Goal: Task Accomplishment & Management: Manage account settings

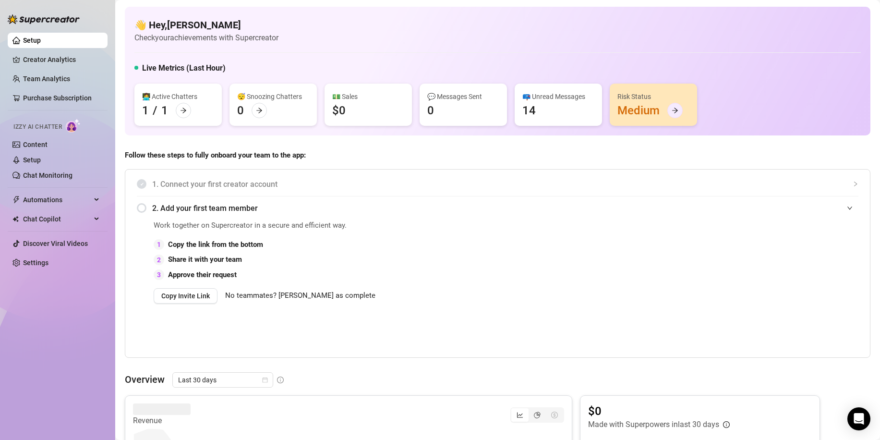
click at [673, 110] on icon "arrow-right" at bounding box center [675, 110] width 7 height 7
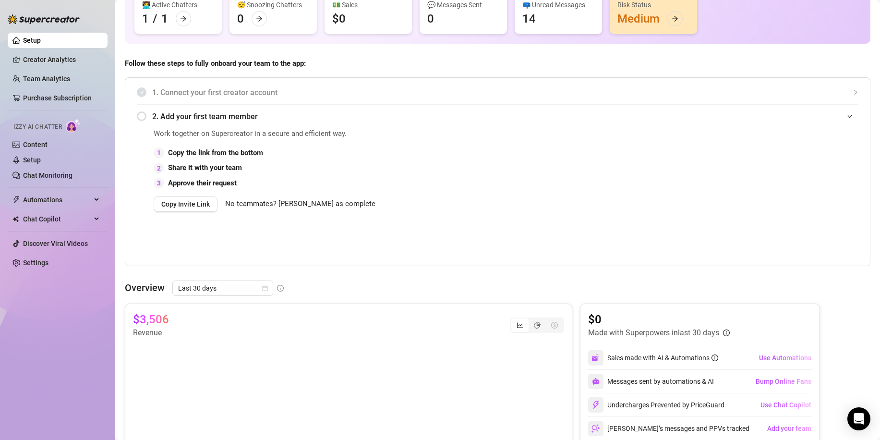
scroll to position [71, 0]
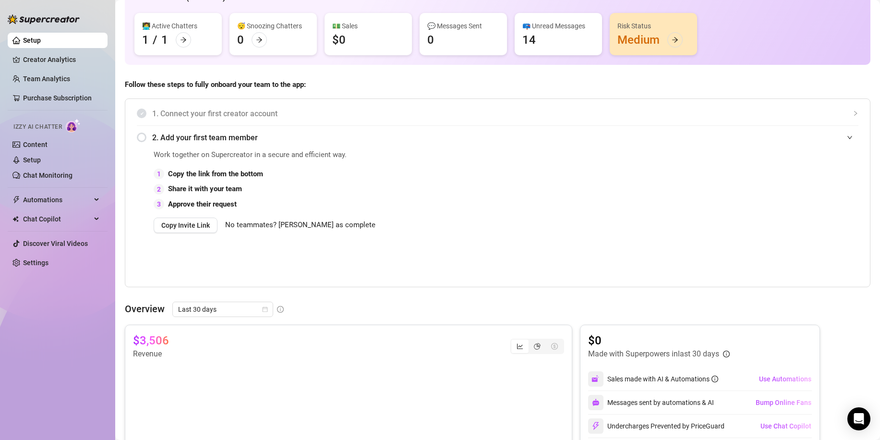
click at [177, 112] on span "1. Connect your first creator account" at bounding box center [505, 114] width 706 height 12
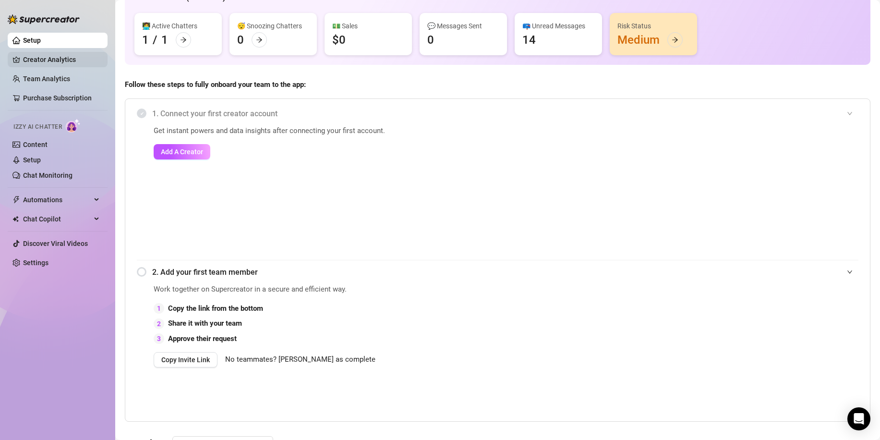
click at [38, 57] on link "Creator Analytics" at bounding box center [61, 59] width 77 height 15
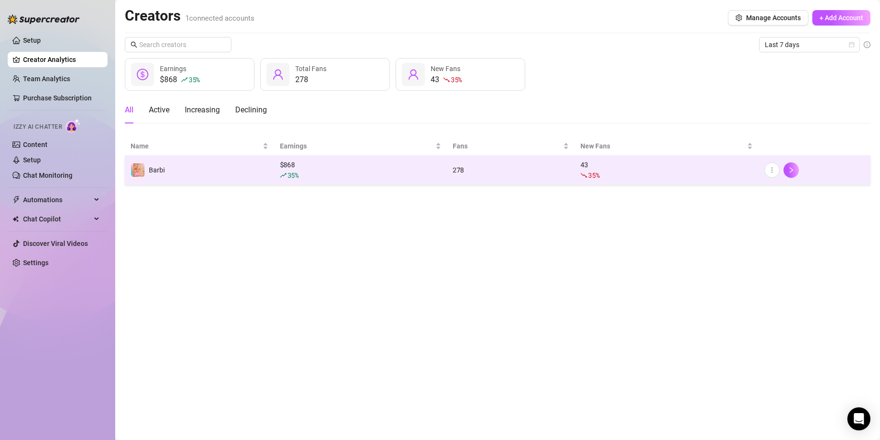
click at [597, 178] on span "35 %" at bounding box center [593, 175] width 11 height 9
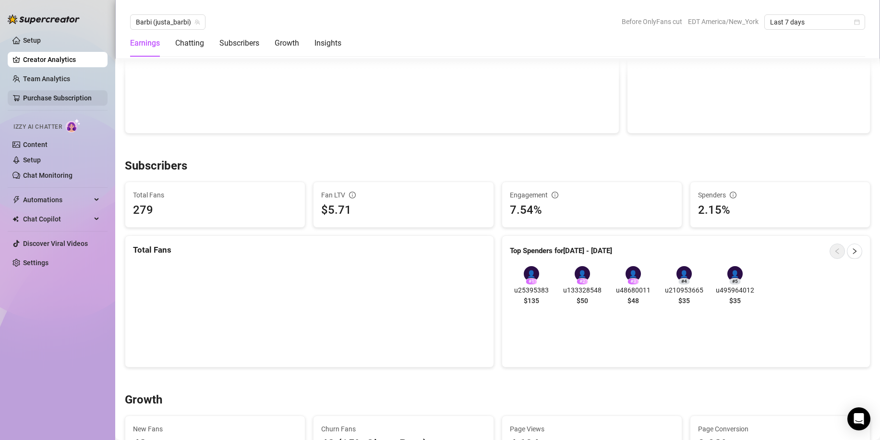
scroll to position [432, 0]
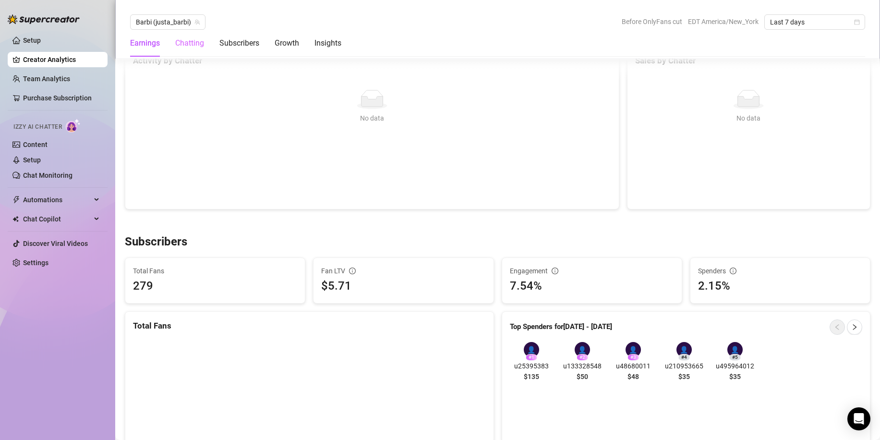
click at [184, 50] on div "Chatting" at bounding box center [189, 43] width 29 height 27
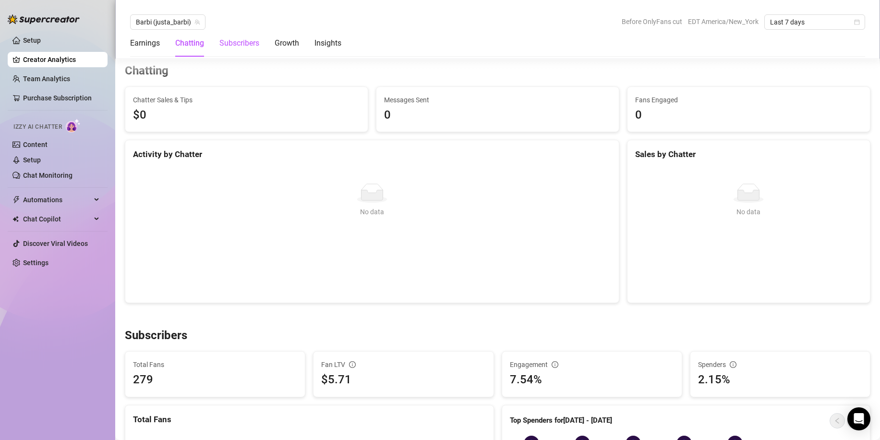
click at [247, 47] on div "Subscribers" at bounding box center [239, 43] width 40 height 12
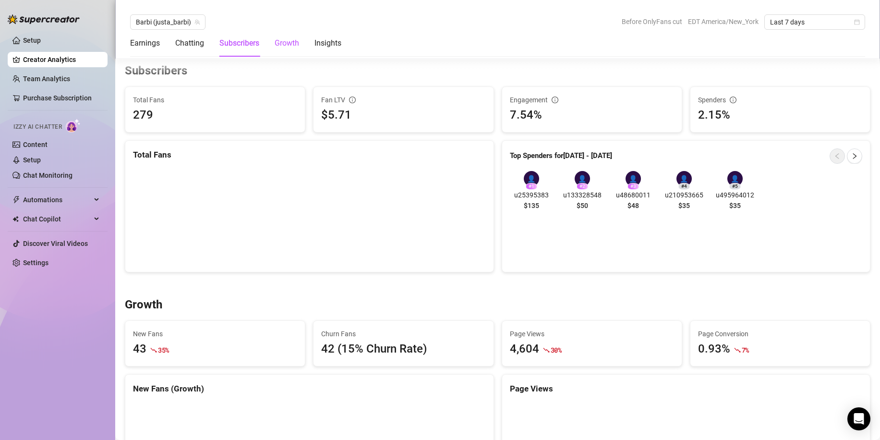
click at [280, 44] on div "Growth" at bounding box center [287, 43] width 24 height 12
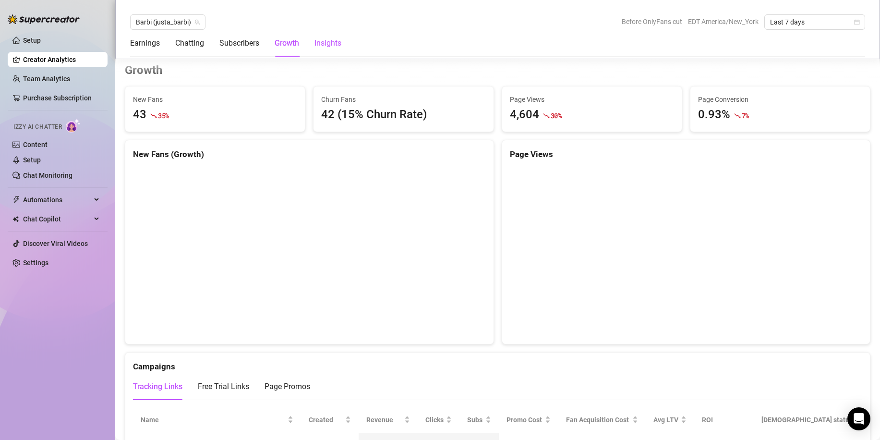
click at [341, 44] on div "Insights" at bounding box center [328, 43] width 27 height 12
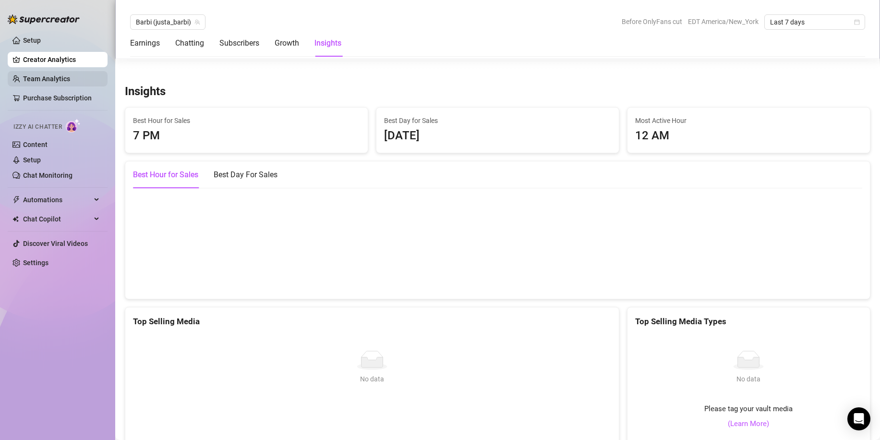
scroll to position [1671, 0]
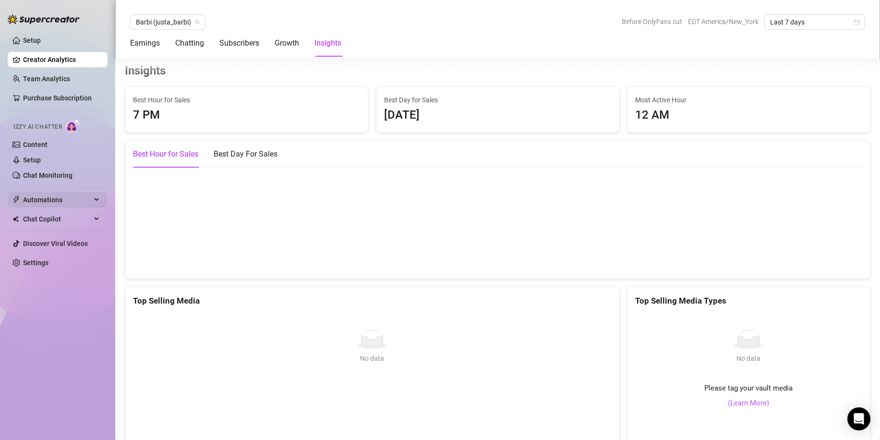
click at [70, 199] on span "Automations" at bounding box center [57, 199] width 68 height 15
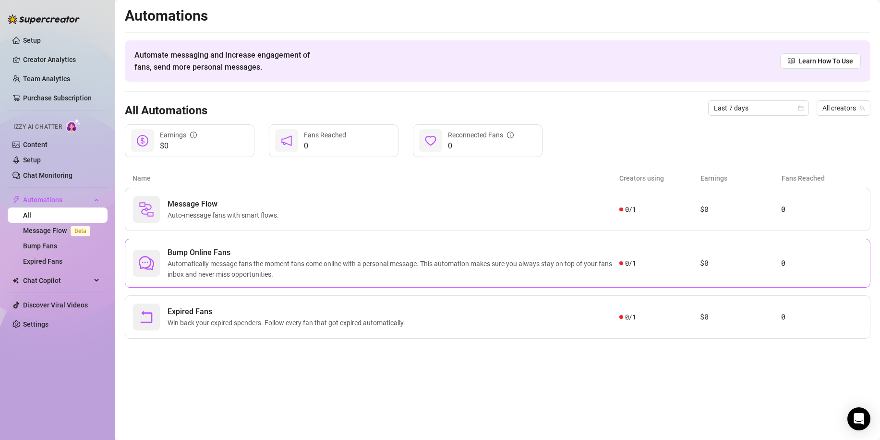
click at [580, 263] on span "Automatically message fans the moment fans come online with a personal message.…" at bounding box center [394, 268] width 452 height 21
click at [304, 211] on div "Message Flow Auto-message fans with smart flows." at bounding box center [376, 209] width 487 height 27
click at [54, 281] on span "Chat Copilot" at bounding box center [57, 280] width 68 height 15
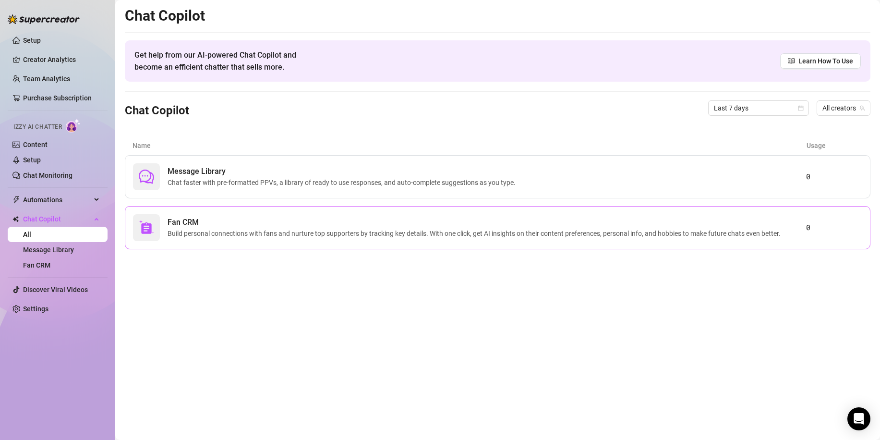
click at [445, 227] on span "Fan CRM" at bounding box center [476, 223] width 617 height 12
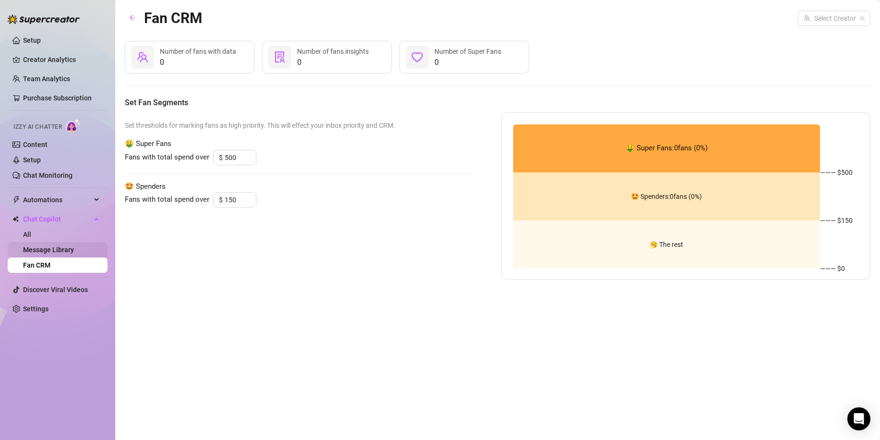
click at [50, 252] on link "Message Library" at bounding box center [48, 250] width 51 height 8
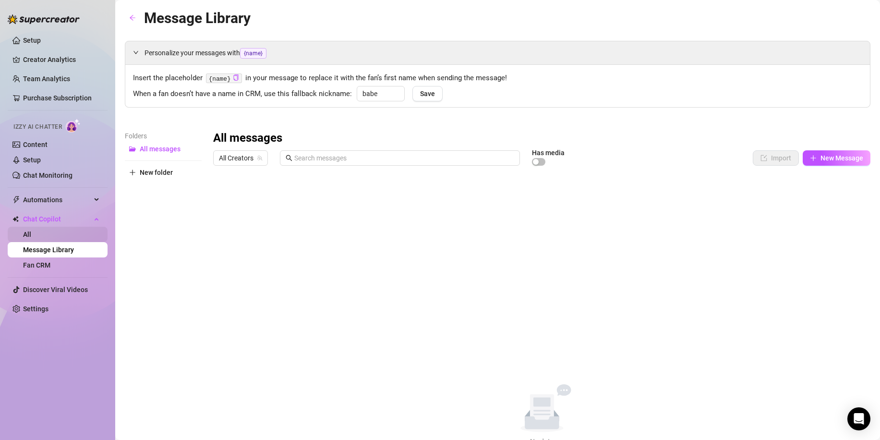
click at [31, 235] on link "All" at bounding box center [27, 235] width 8 height 8
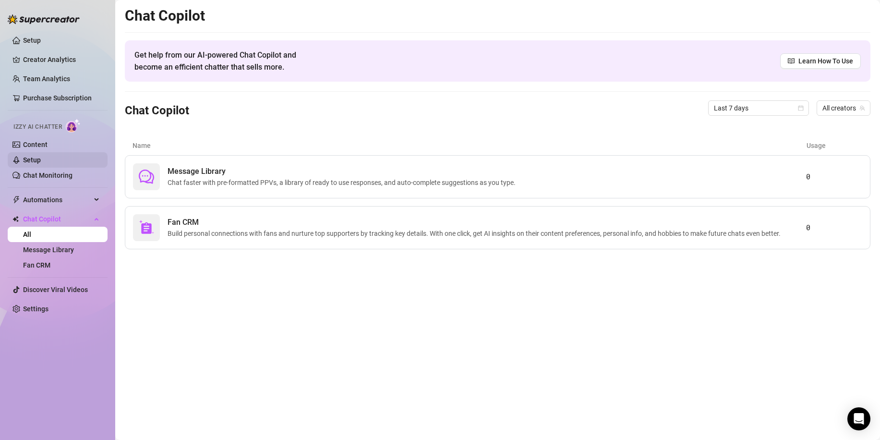
click at [34, 158] on link "Setup" at bounding box center [32, 160] width 18 height 8
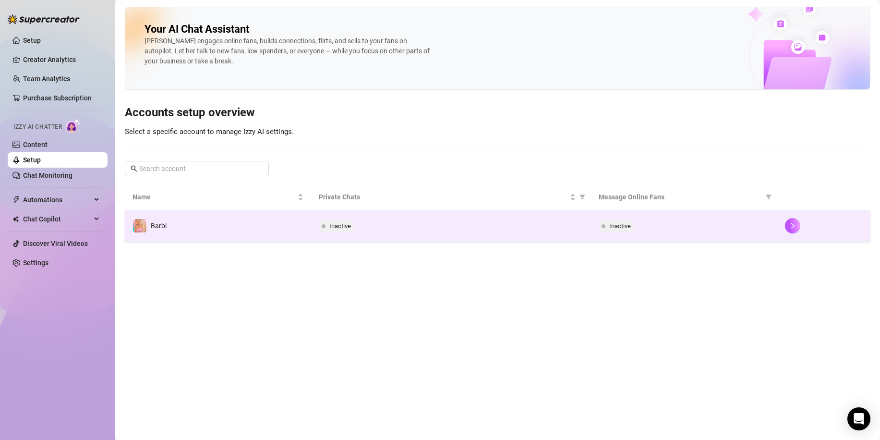
click at [459, 233] on td "Inactive" at bounding box center [451, 225] width 280 height 31
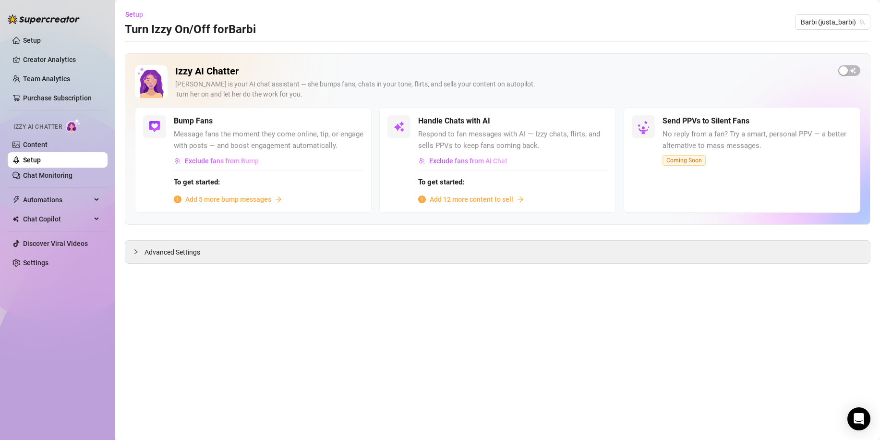
click at [257, 200] on span "Add 5 more bump messages" at bounding box center [228, 199] width 86 height 11
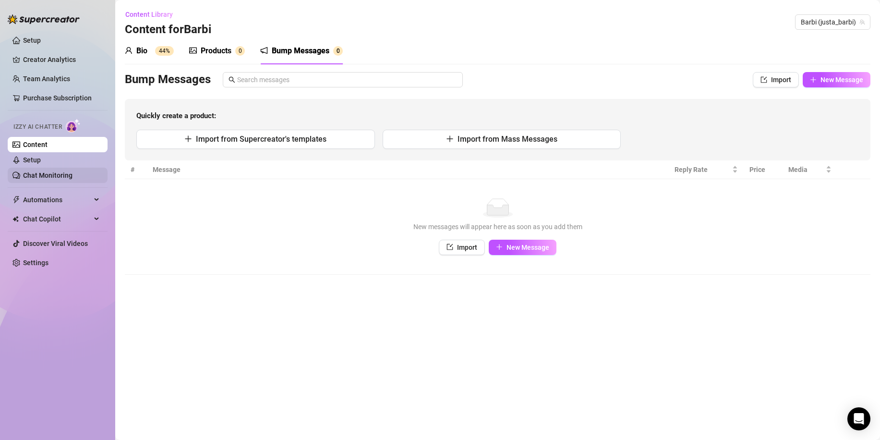
click at [49, 176] on link "Chat Monitoring" at bounding box center [47, 175] width 49 height 8
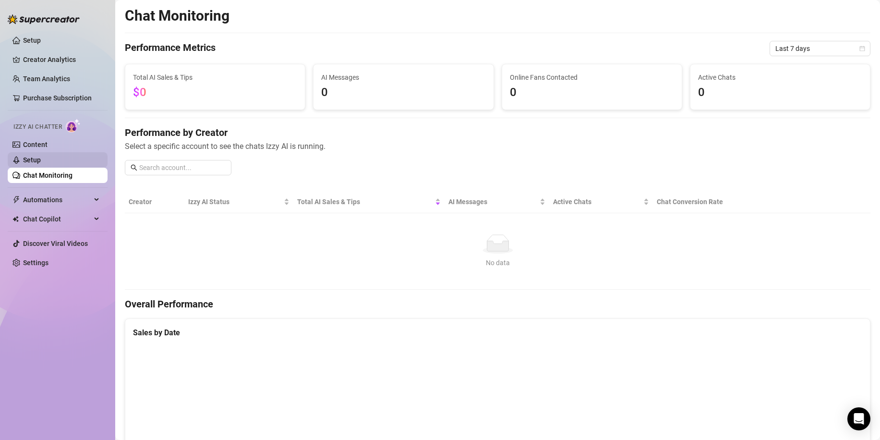
click at [41, 162] on link "Setup" at bounding box center [32, 160] width 18 height 8
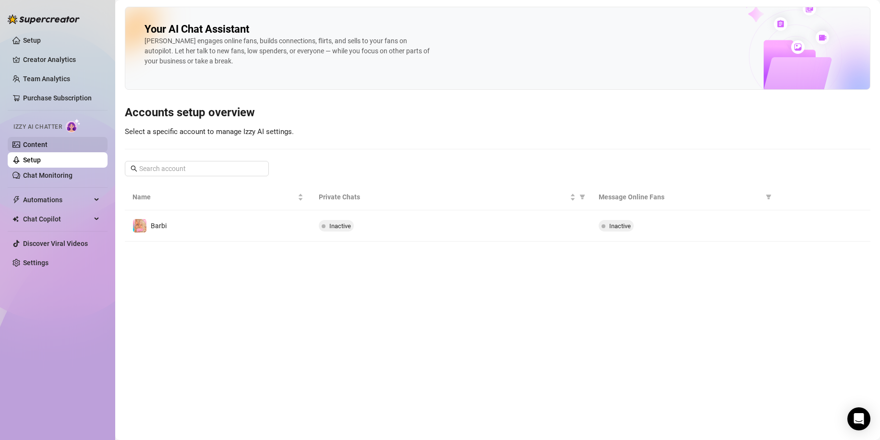
click at [45, 144] on link "Content" at bounding box center [35, 145] width 24 height 8
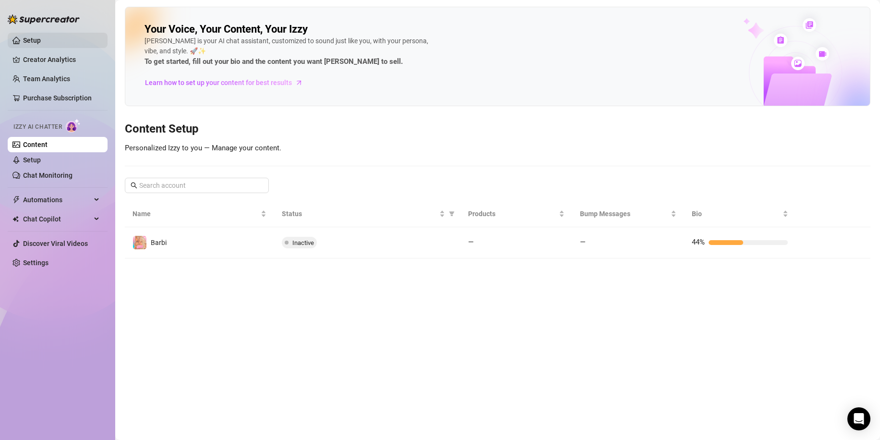
click at [41, 43] on link "Setup" at bounding box center [32, 41] width 18 height 8
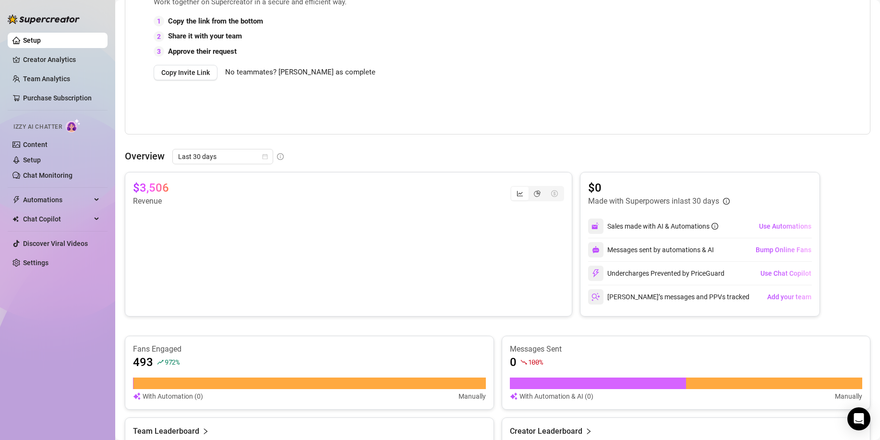
scroll to position [240, 0]
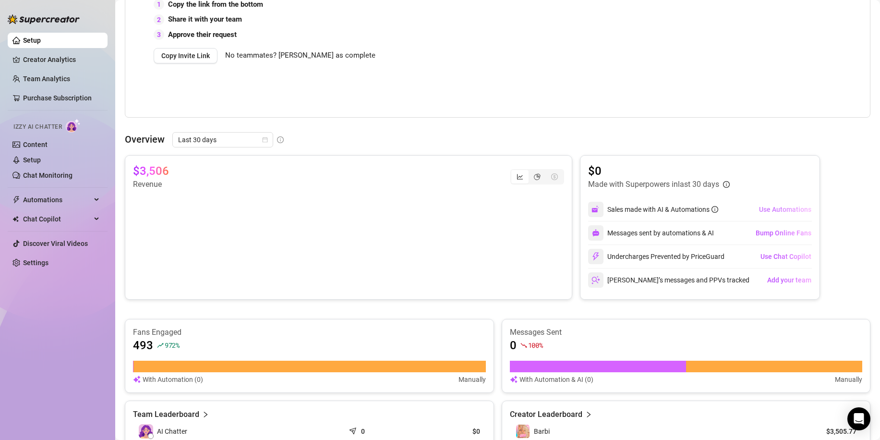
click at [771, 209] on span "Use Automations" at bounding box center [785, 210] width 52 height 8
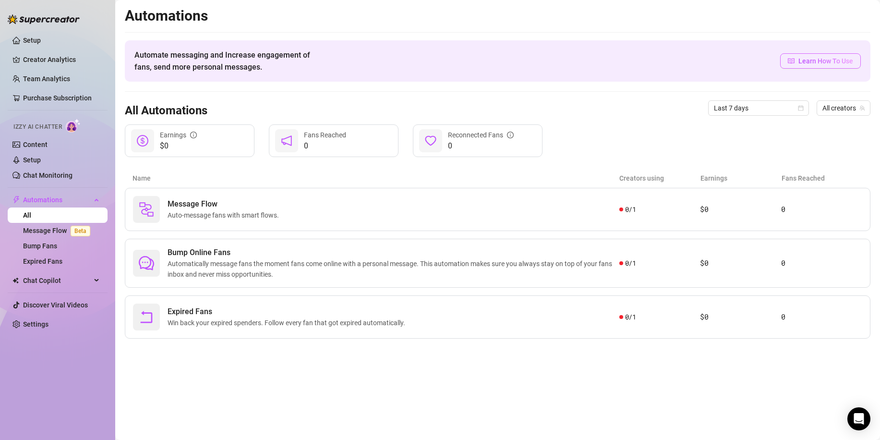
click at [813, 65] on span "Learn How To Use" at bounding box center [826, 61] width 55 height 11
click at [176, 317] on span "Expired Fans" at bounding box center [289, 312] width 242 height 12
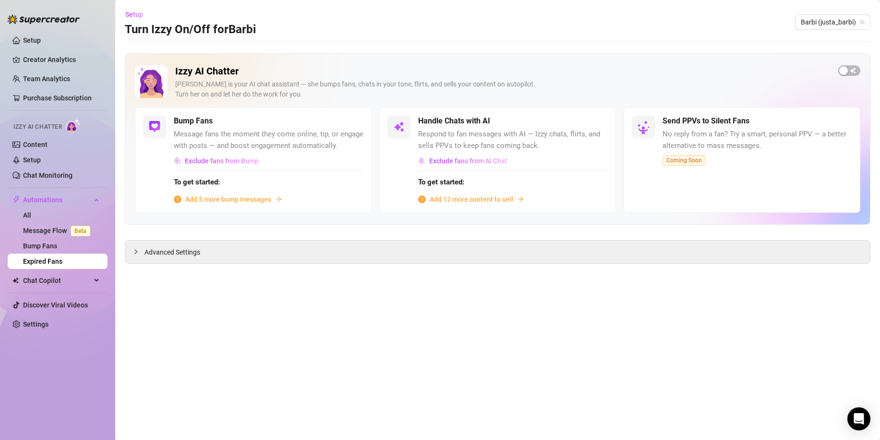
click at [262, 199] on span "Add 5 more bump messages" at bounding box center [228, 199] width 86 height 11
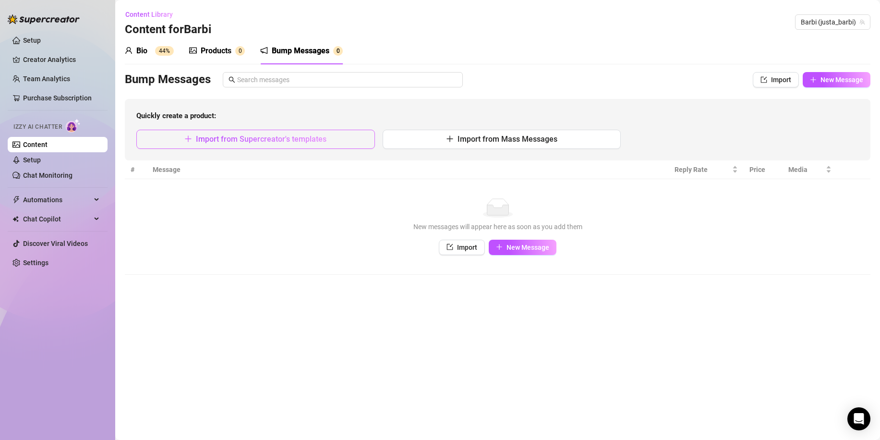
click at [297, 139] on span "Import from Supercreator's templates" at bounding box center [261, 138] width 131 height 9
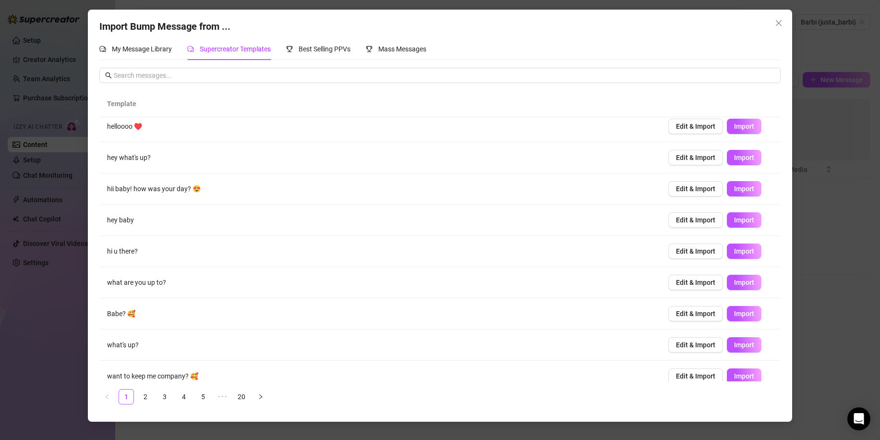
scroll to position [48, 0]
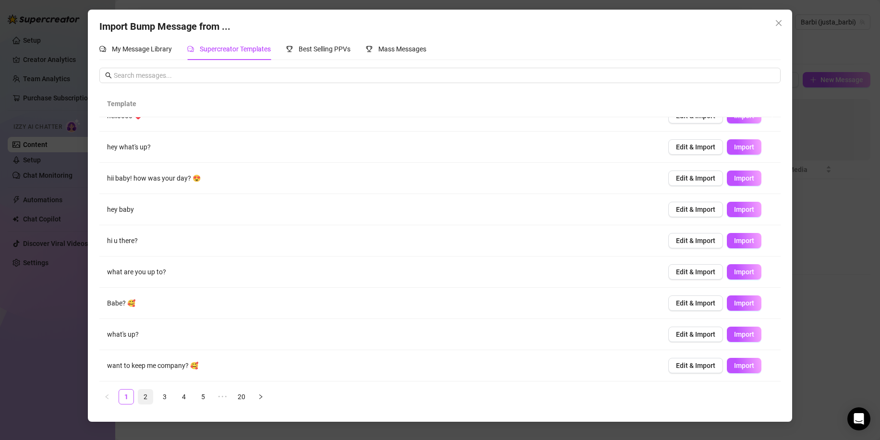
click at [151, 397] on link "2" at bounding box center [145, 397] width 14 height 14
click at [164, 399] on link "3" at bounding box center [165, 397] width 14 height 14
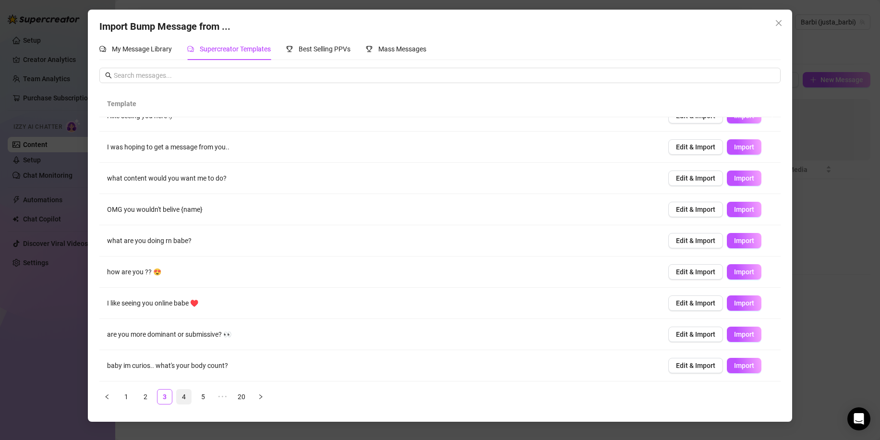
click at [186, 397] on link "4" at bounding box center [184, 397] width 14 height 14
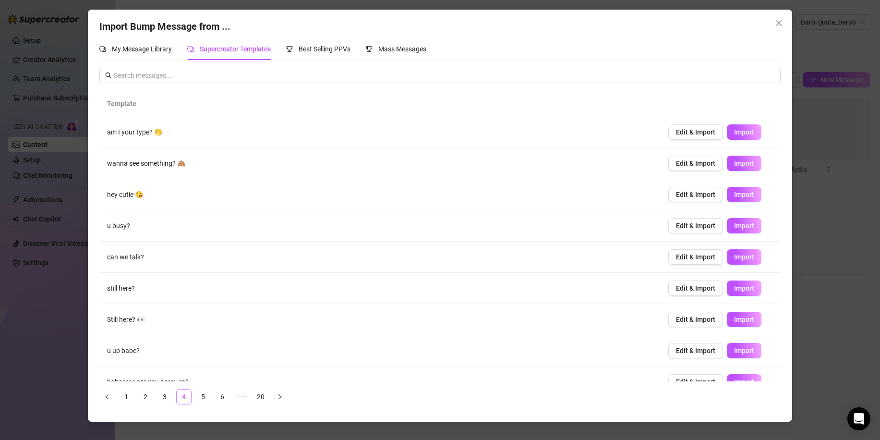
scroll to position [0, 0]
click at [746, 136] on span "Import" at bounding box center [744, 133] width 20 height 8
click at [742, 165] on span "Import" at bounding box center [744, 164] width 20 height 8
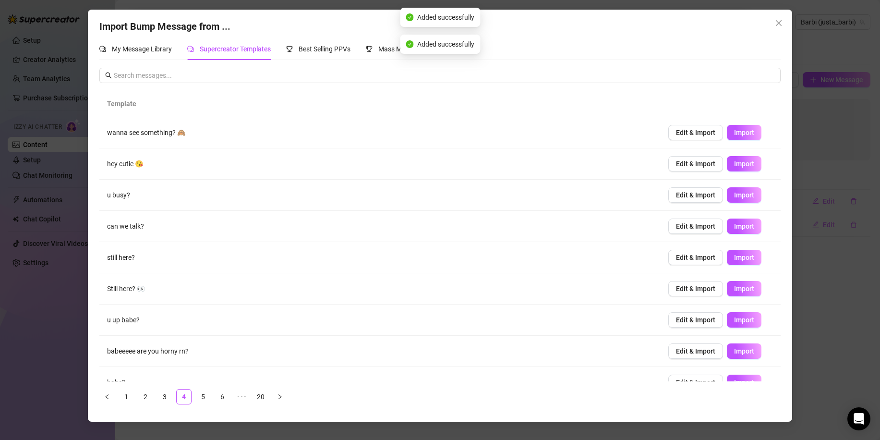
scroll to position [48, 0]
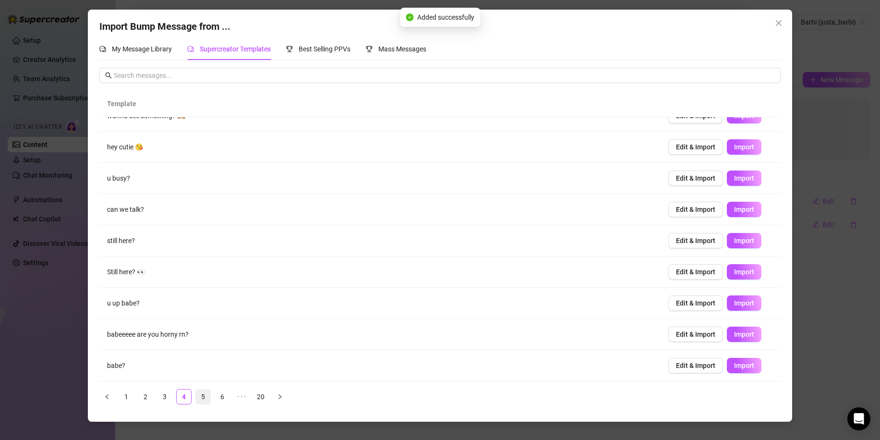
click at [208, 400] on link "5" at bounding box center [203, 397] width 14 height 14
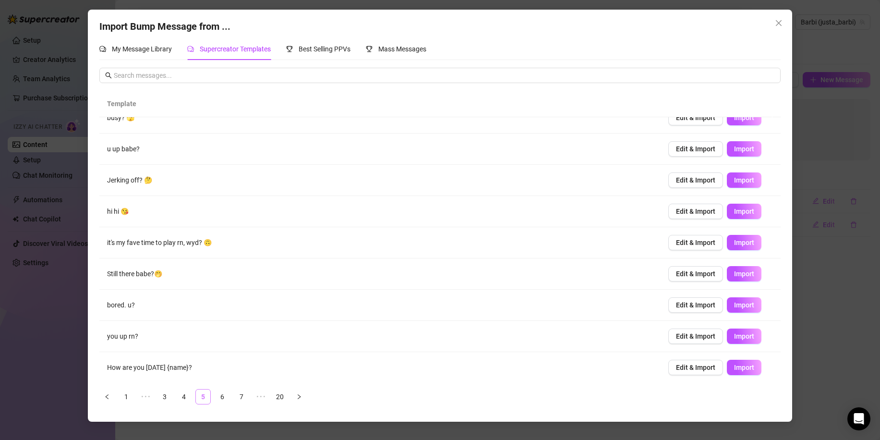
scroll to position [0, 0]
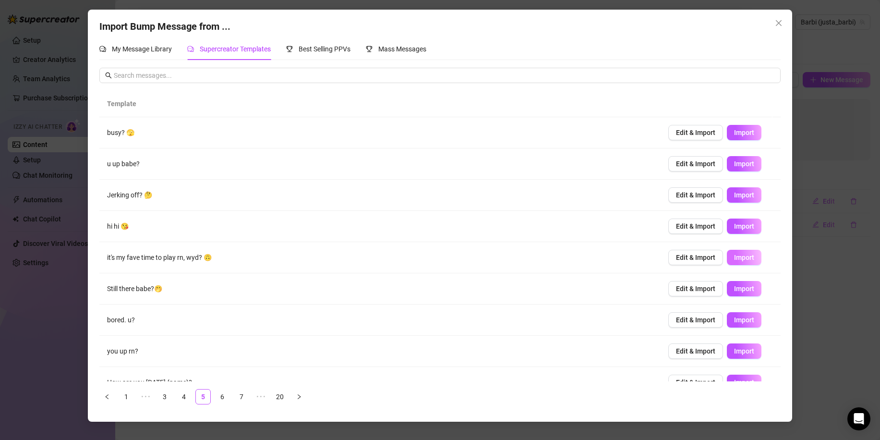
click at [734, 259] on span "Import" at bounding box center [744, 258] width 20 height 8
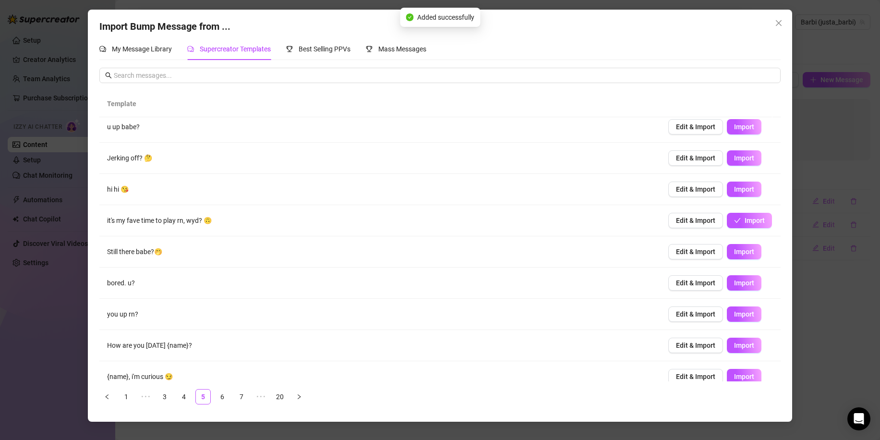
scroll to position [48, 0]
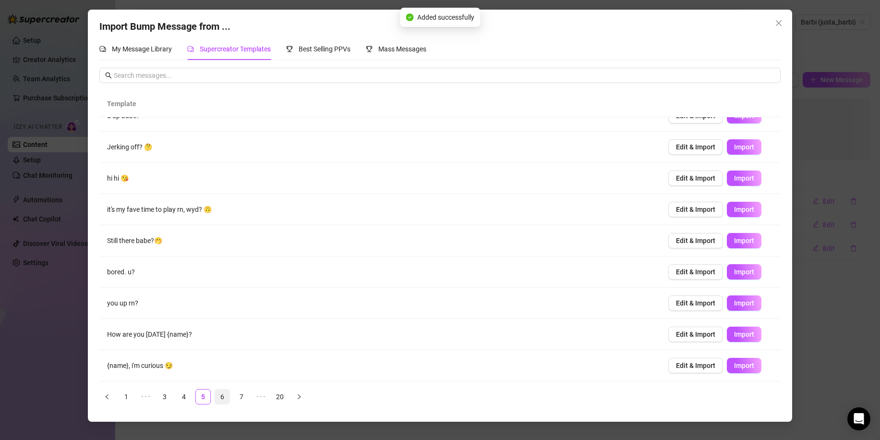
click at [228, 397] on link "6" at bounding box center [222, 397] width 14 height 14
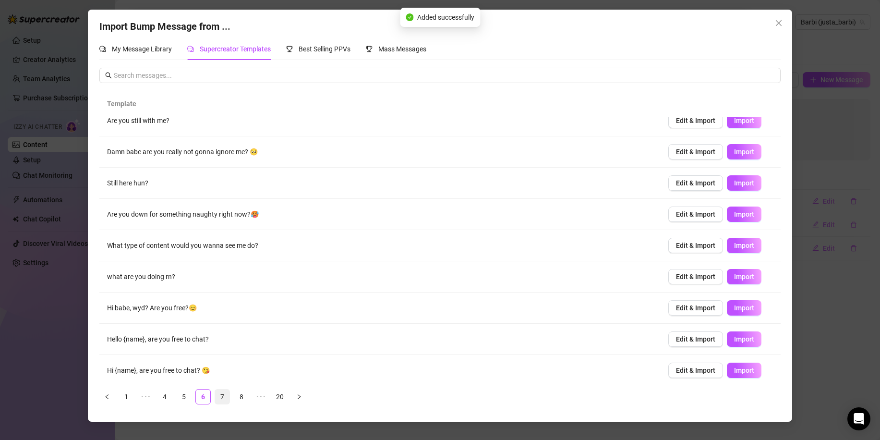
scroll to position [0, 0]
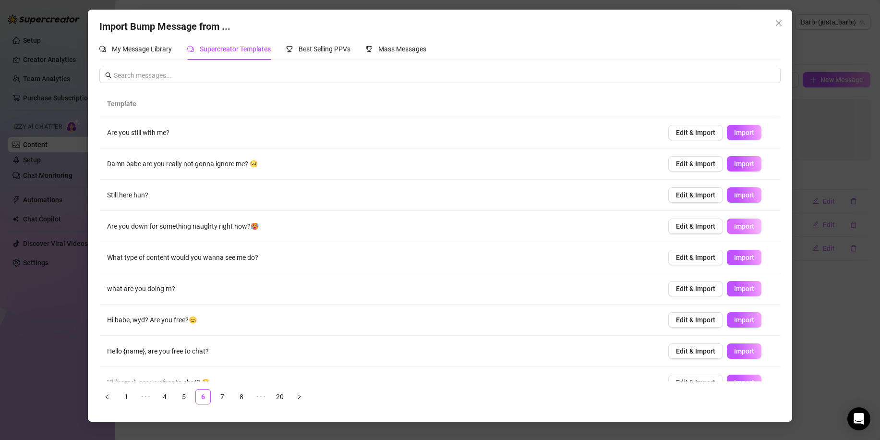
click at [734, 227] on span "Import" at bounding box center [744, 226] width 20 height 8
click at [736, 257] on span "Import" at bounding box center [744, 258] width 20 height 8
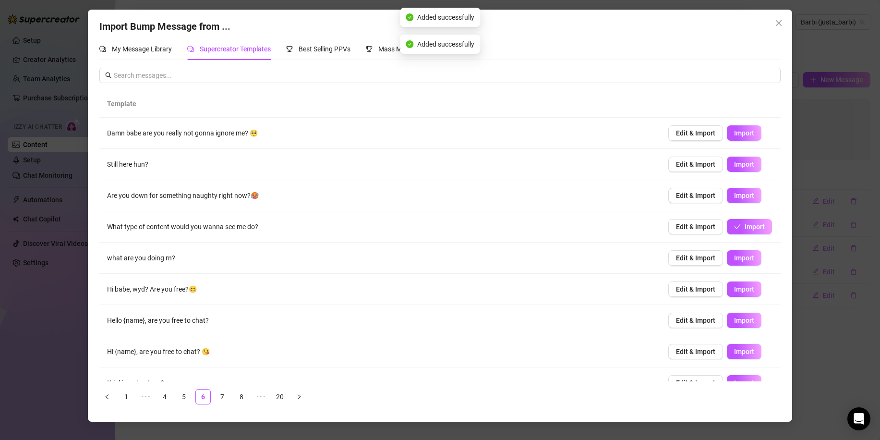
scroll to position [48, 0]
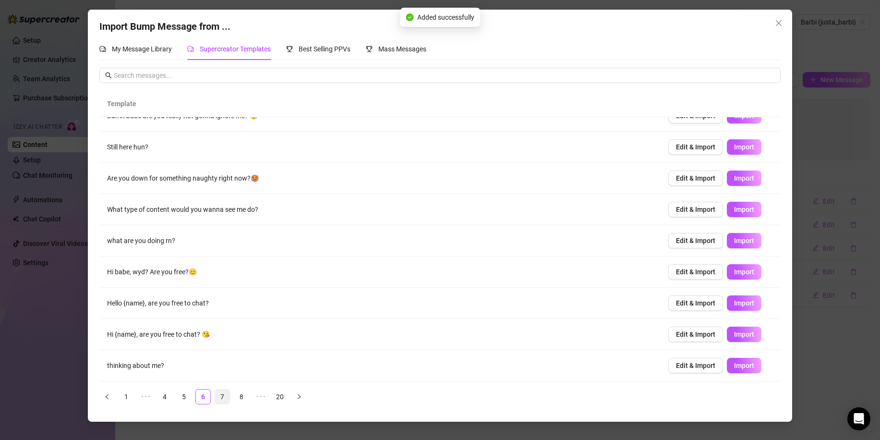
click at [225, 401] on link "7" at bounding box center [222, 397] width 14 height 14
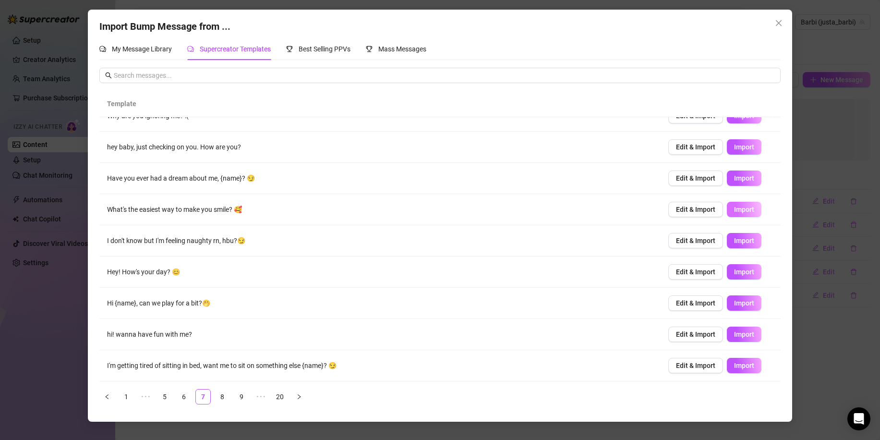
click at [739, 211] on span "Import" at bounding box center [744, 210] width 20 height 8
click at [745, 362] on span "Import" at bounding box center [744, 366] width 20 height 8
click at [223, 396] on link "8" at bounding box center [222, 397] width 14 height 14
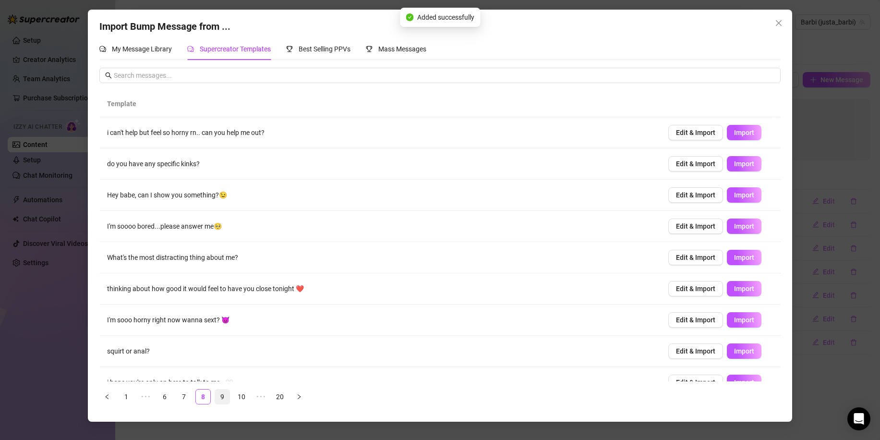
scroll to position [0, 0]
click at [327, 54] on div "Best Selling PPVs" at bounding box center [318, 49] width 64 height 11
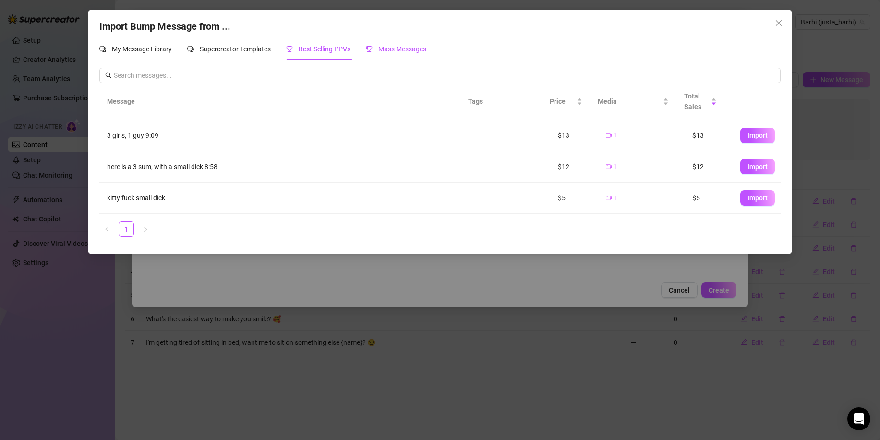
click at [402, 53] on span "Mass Messages" at bounding box center [402, 49] width 48 height 8
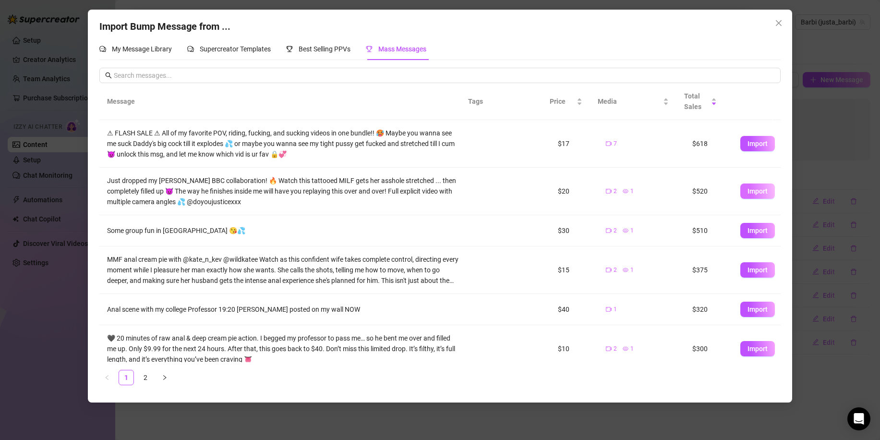
click at [755, 192] on span "Import" at bounding box center [758, 191] width 20 height 8
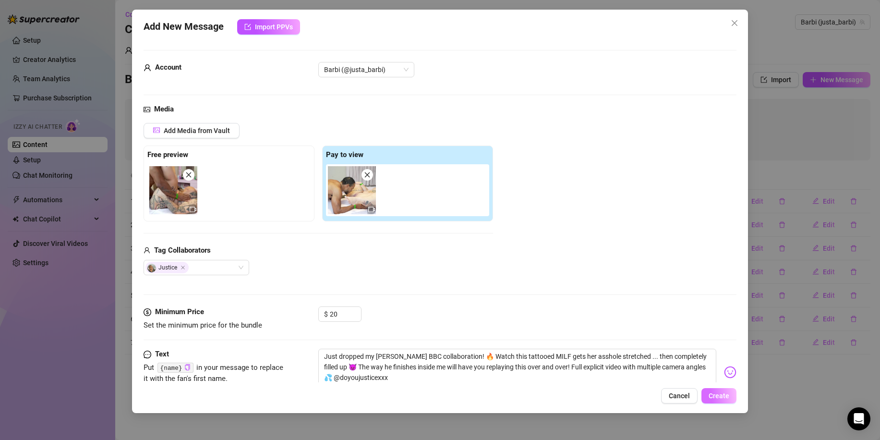
click at [719, 395] on span "Create" at bounding box center [719, 396] width 21 height 8
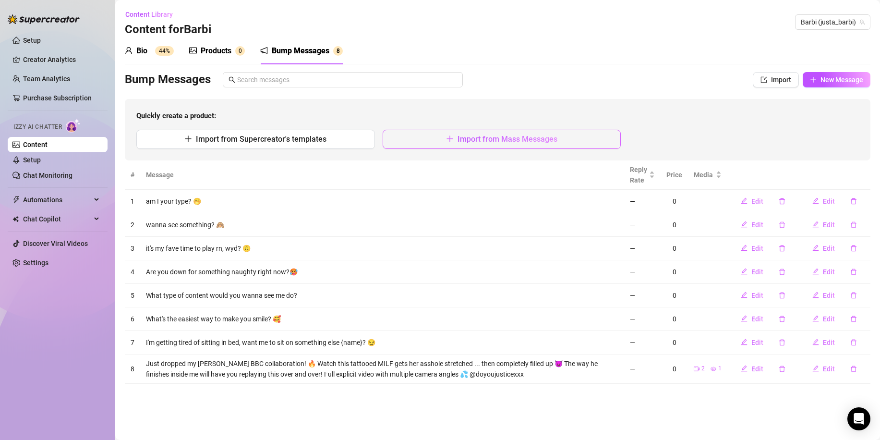
click at [491, 142] on span "Import from Mass Messages" at bounding box center [508, 138] width 100 height 9
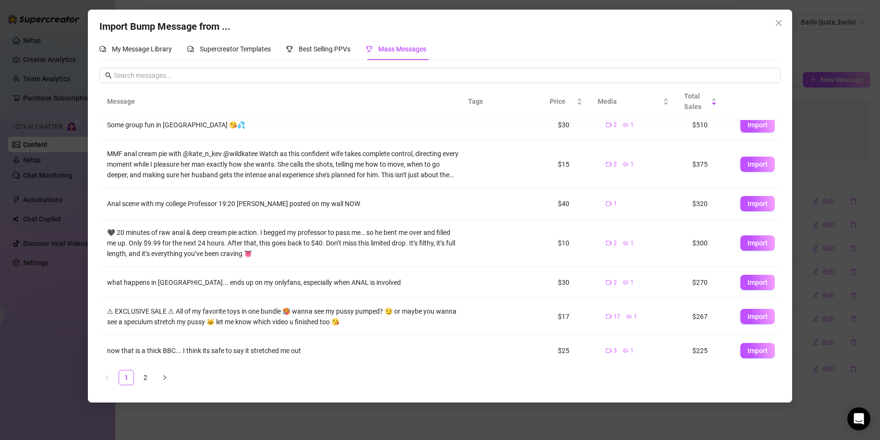
scroll to position [141, 0]
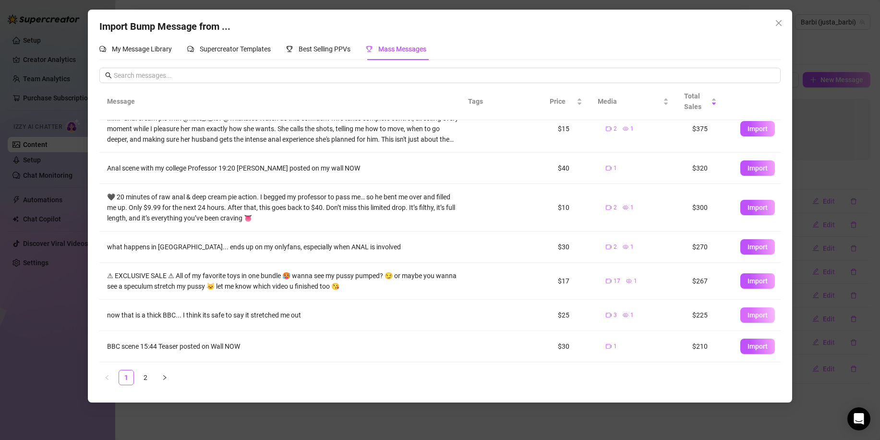
click at [748, 318] on span "Import" at bounding box center [758, 315] width 20 height 8
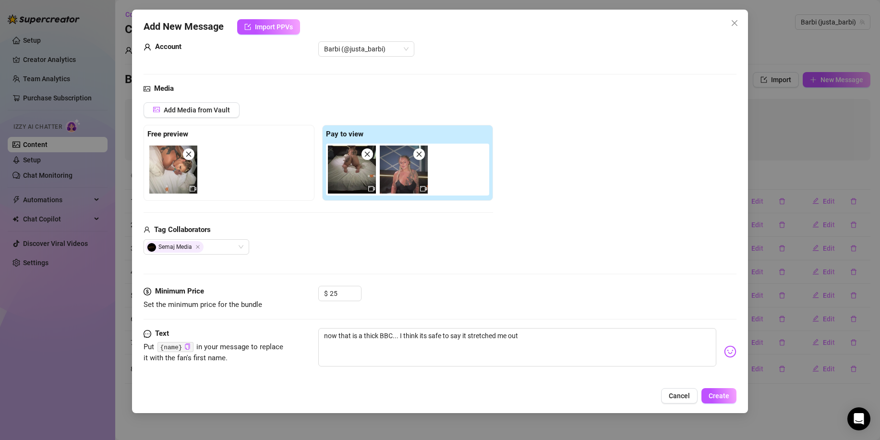
scroll to position [31, 0]
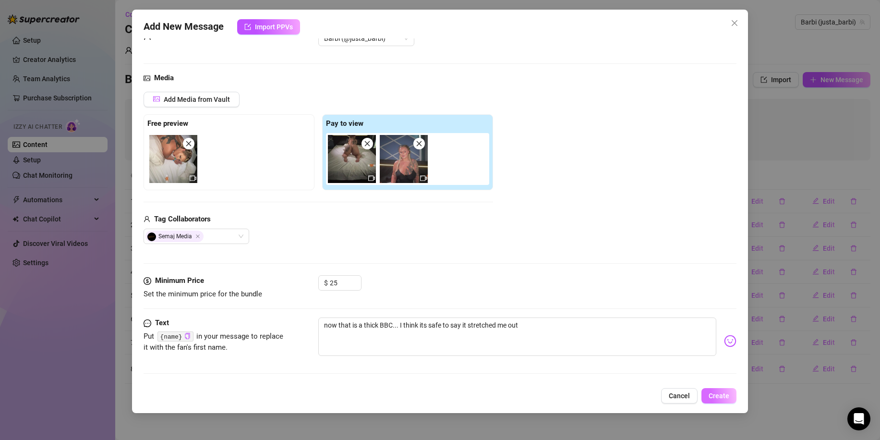
click at [723, 393] on span "Create" at bounding box center [719, 396] width 21 height 8
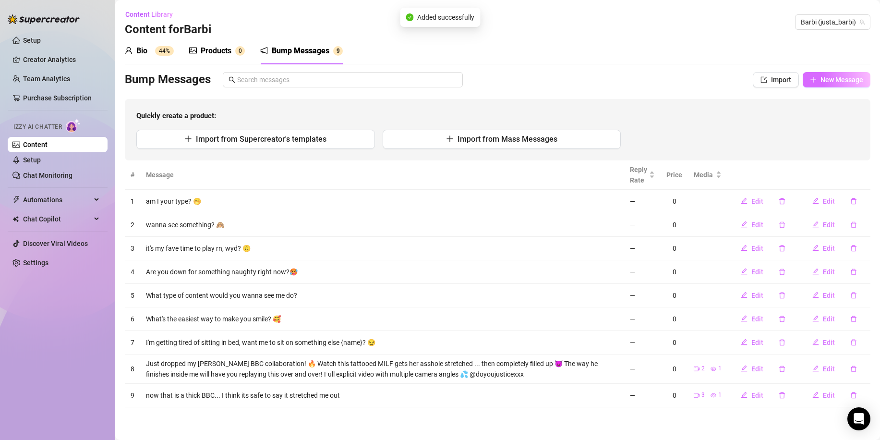
click at [836, 81] on span "New Message" at bounding box center [842, 80] width 43 height 8
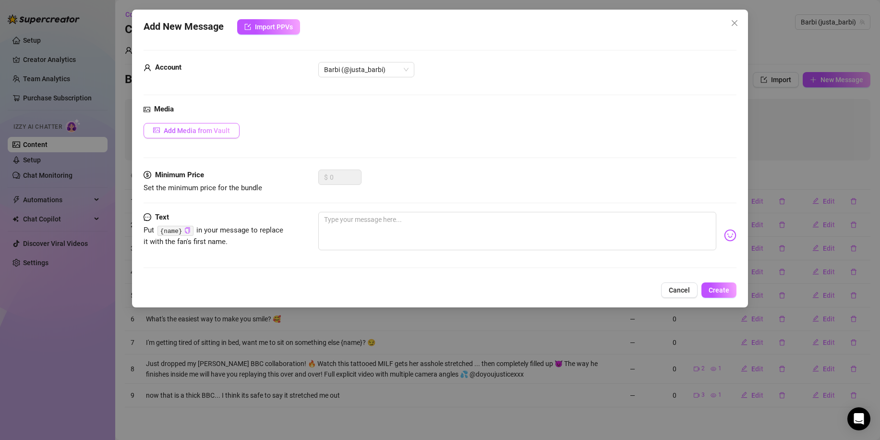
click at [228, 127] on span "Add Media from Vault" at bounding box center [197, 131] width 66 height 8
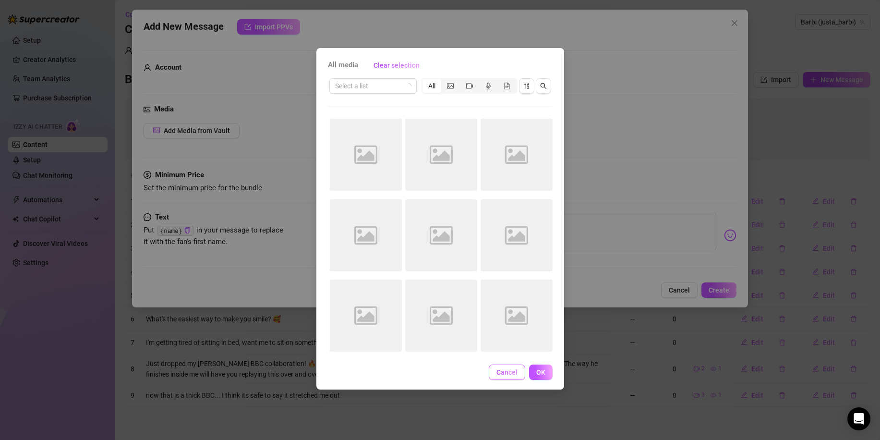
click at [510, 373] on span "Cancel" at bounding box center [507, 372] width 21 height 8
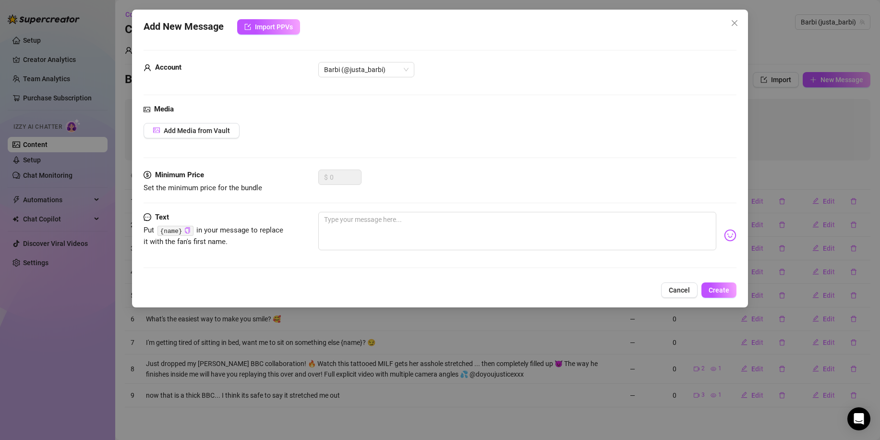
click at [669, 289] on button "Cancel" at bounding box center [679, 289] width 37 height 15
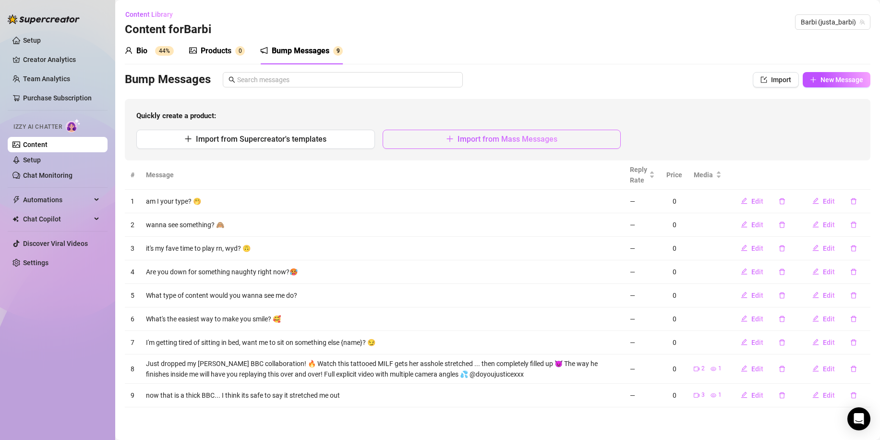
click at [575, 134] on button "Import from Mass Messages" at bounding box center [502, 139] width 239 height 19
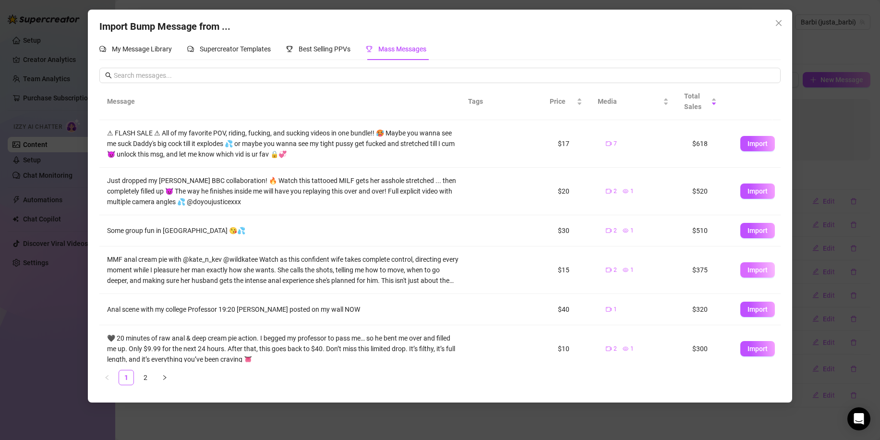
click at [758, 268] on span "Import" at bounding box center [758, 270] width 20 height 8
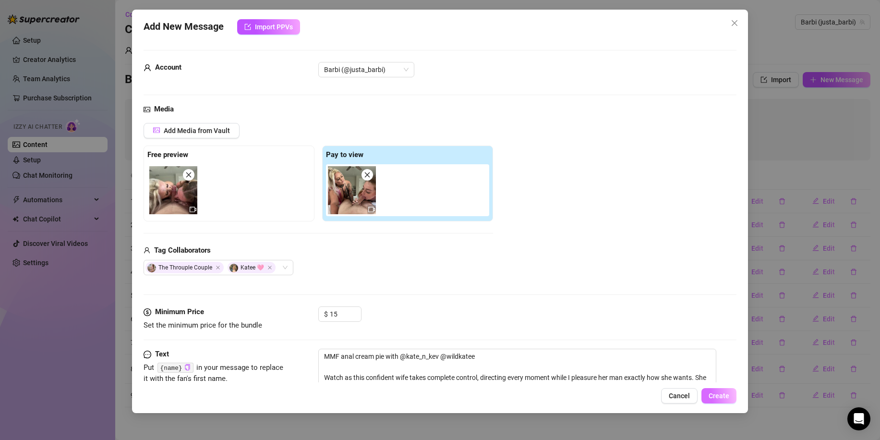
click at [713, 395] on span "Create" at bounding box center [719, 396] width 21 height 8
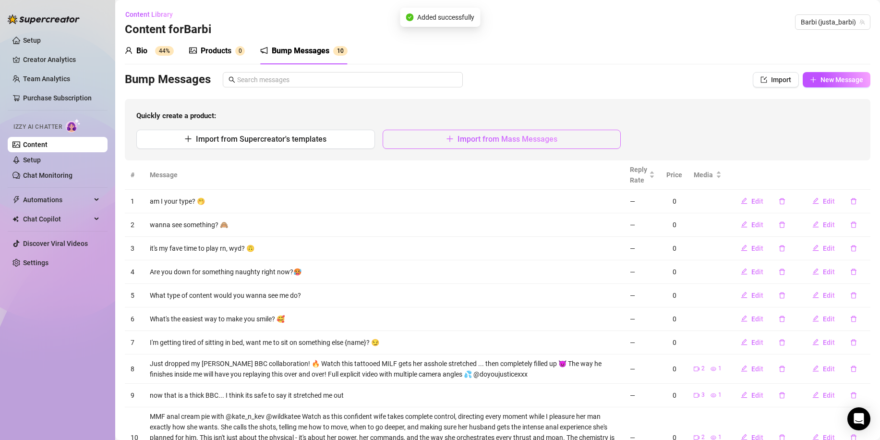
click at [471, 136] on span "Import from Mass Messages" at bounding box center [508, 138] width 100 height 9
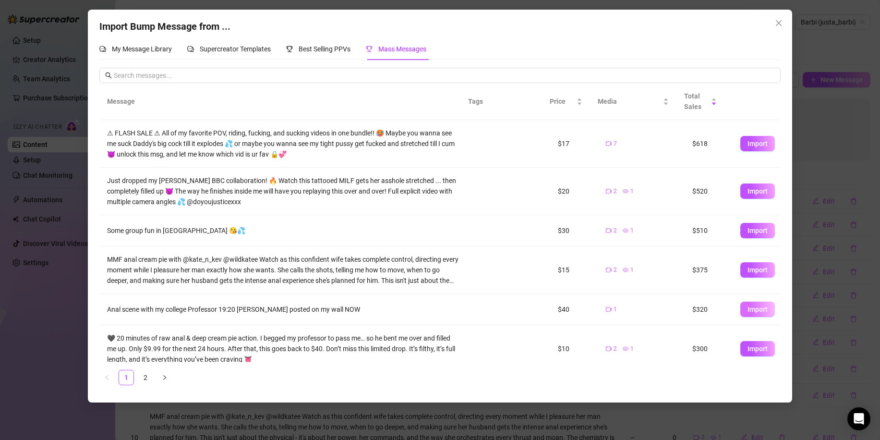
click at [751, 307] on span "Import" at bounding box center [758, 309] width 20 height 8
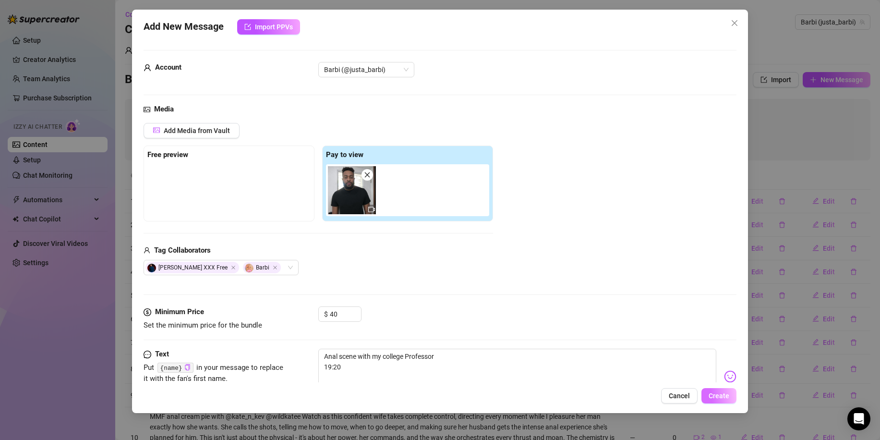
click at [722, 392] on span "Create" at bounding box center [719, 396] width 21 height 8
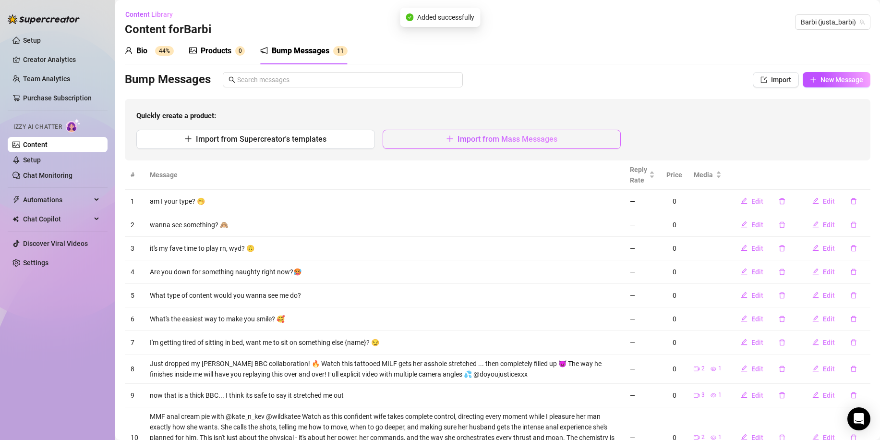
click at [452, 133] on button "Import from Mass Messages" at bounding box center [502, 139] width 239 height 19
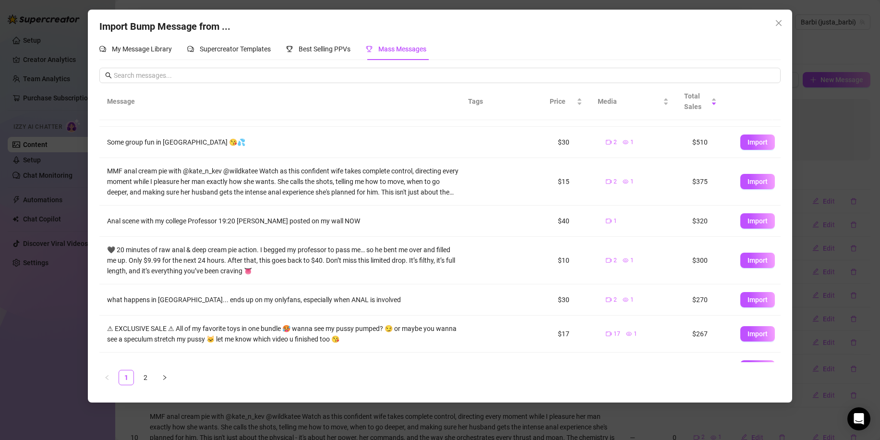
scroll to position [141, 0]
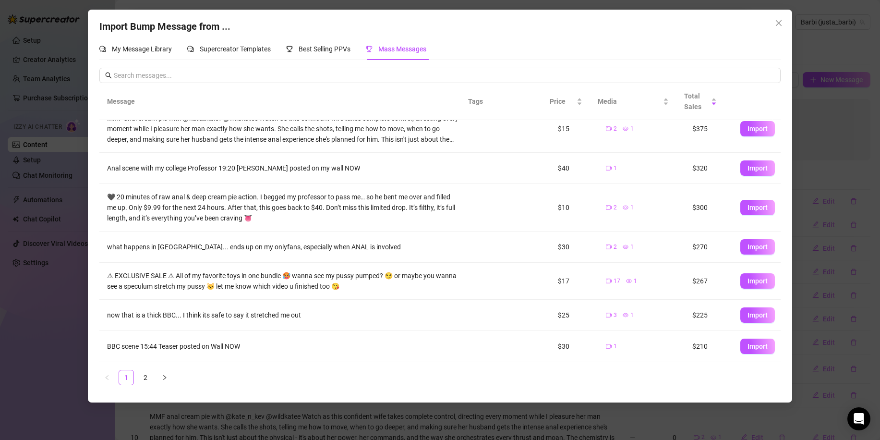
click at [755, 246] on span "Import" at bounding box center [758, 247] width 20 height 8
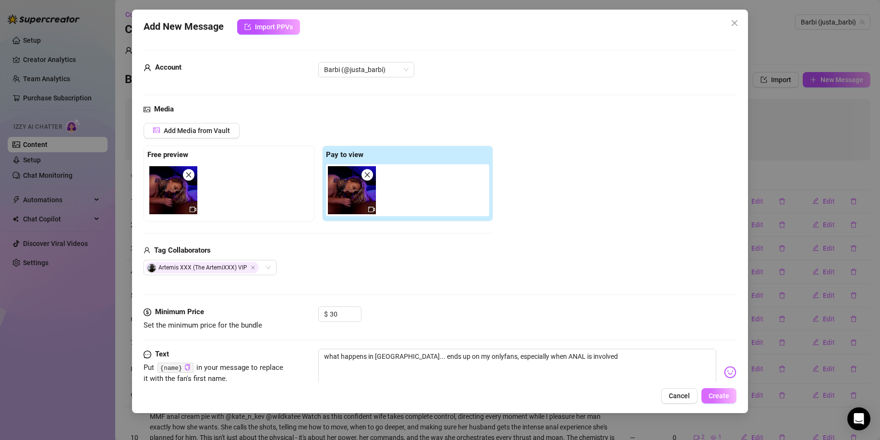
click at [723, 399] on span "Create" at bounding box center [719, 396] width 21 height 8
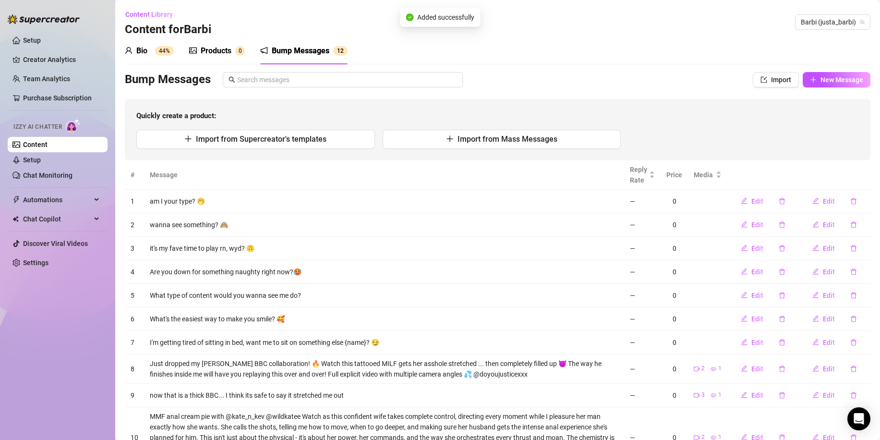
click at [224, 52] on div "Products" at bounding box center [216, 51] width 31 height 12
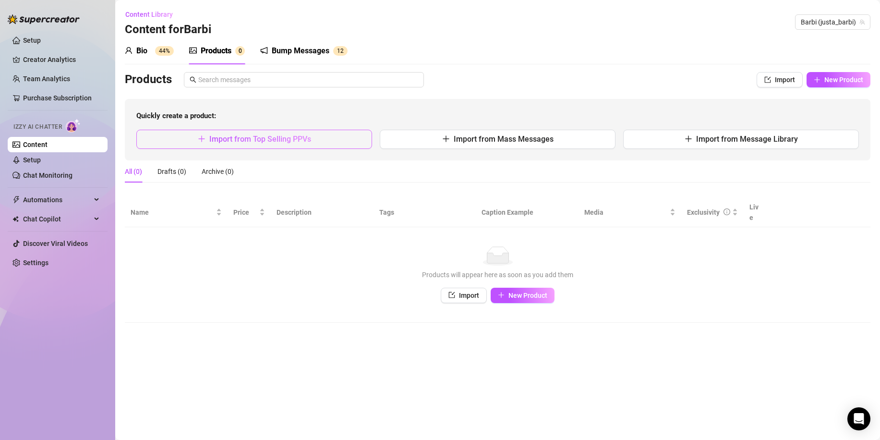
click at [321, 141] on button "Import from Top Selling PPVs" at bounding box center [254, 139] width 236 height 19
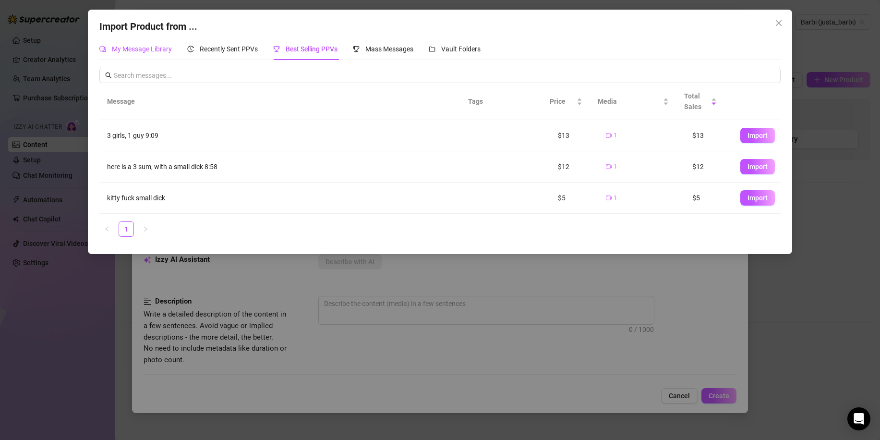
click at [150, 48] on span "My Message Library" at bounding box center [142, 49] width 60 height 8
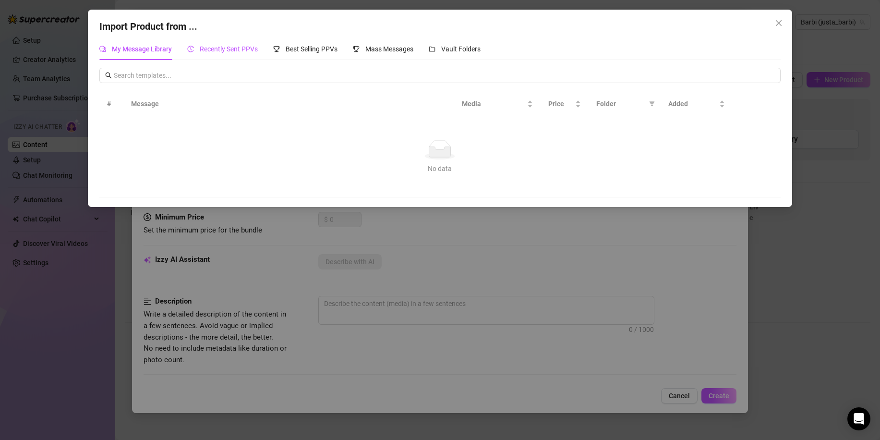
click at [240, 50] on span "Recently Sent PPVs" at bounding box center [229, 49] width 58 height 8
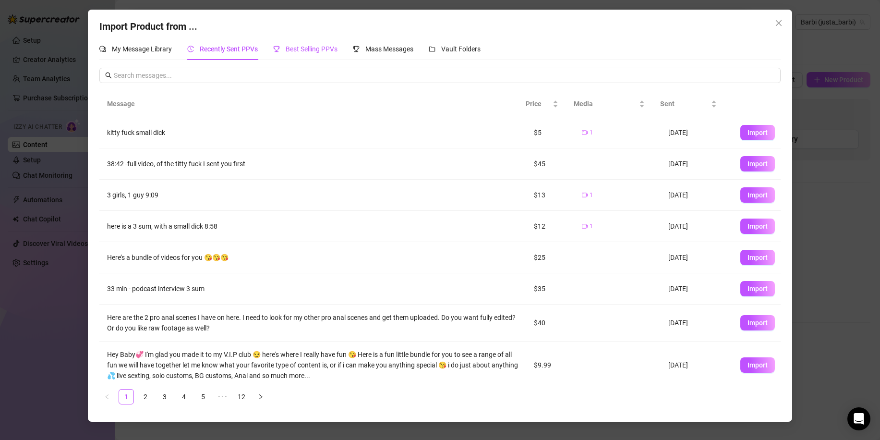
click at [325, 49] on span "Best Selling PPVs" at bounding box center [312, 49] width 52 height 8
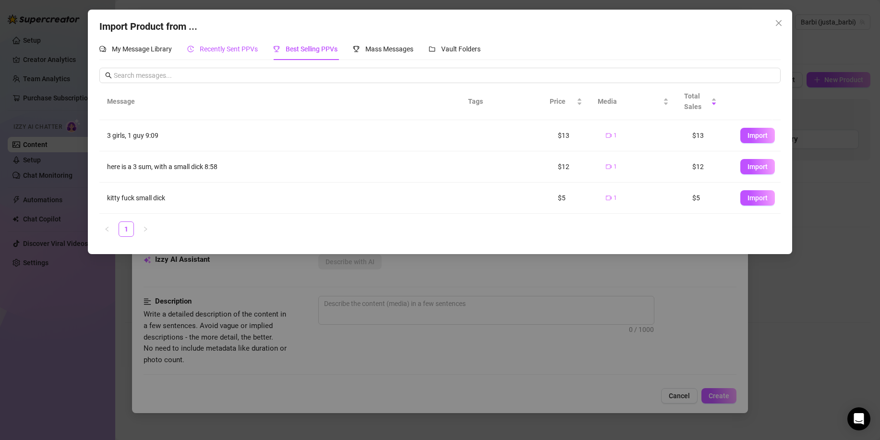
click at [244, 49] on span "Recently Sent PPVs" at bounding box center [229, 49] width 58 height 8
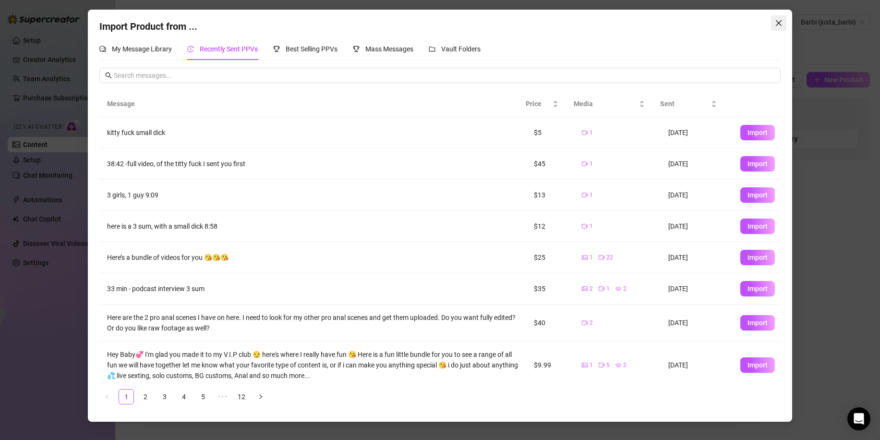
click at [780, 22] on icon "close" at bounding box center [779, 23] width 8 height 8
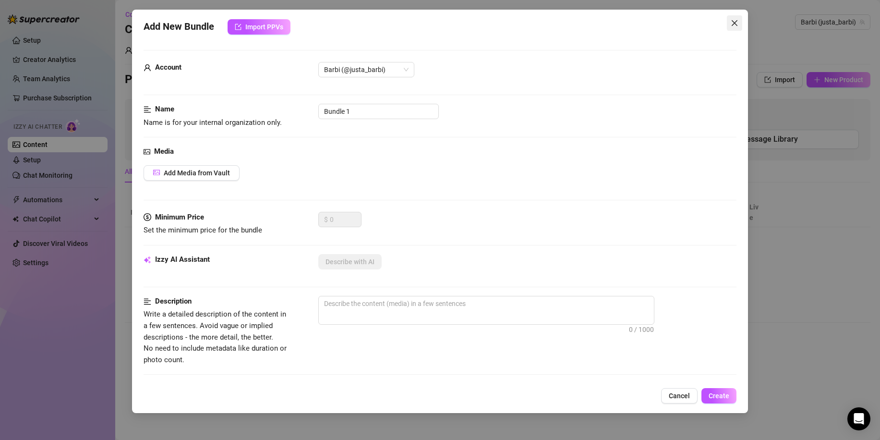
click at [733, 24] on icon "close" at bounding box center [735, 23] width 8 height 8
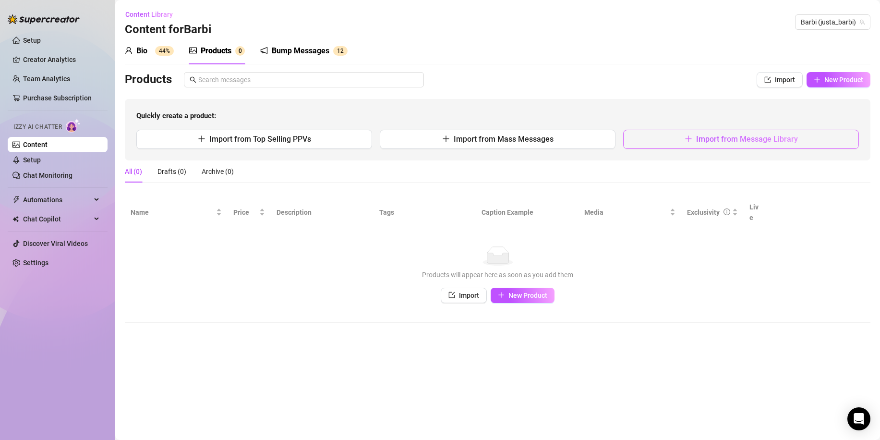
click at [701, 138] on span "Import from Message Library" at bounding box center [747, 138] width 102 height 9
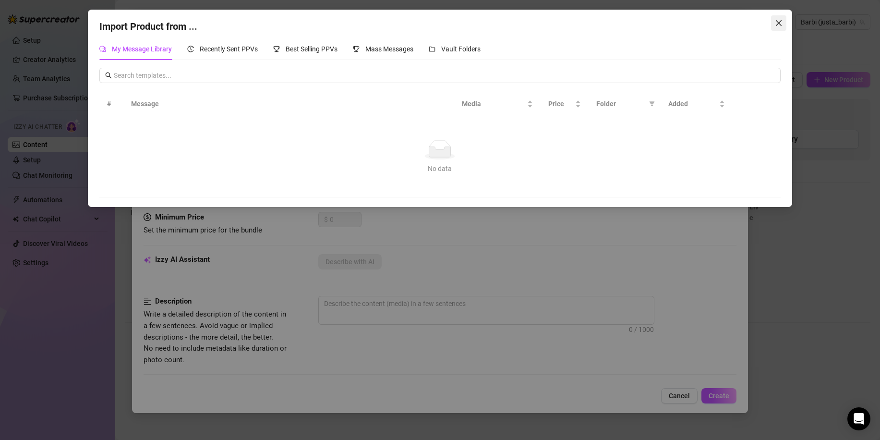
click at [781, 22] on icon "close" at bounding box center [779, 23] width 8 height 8
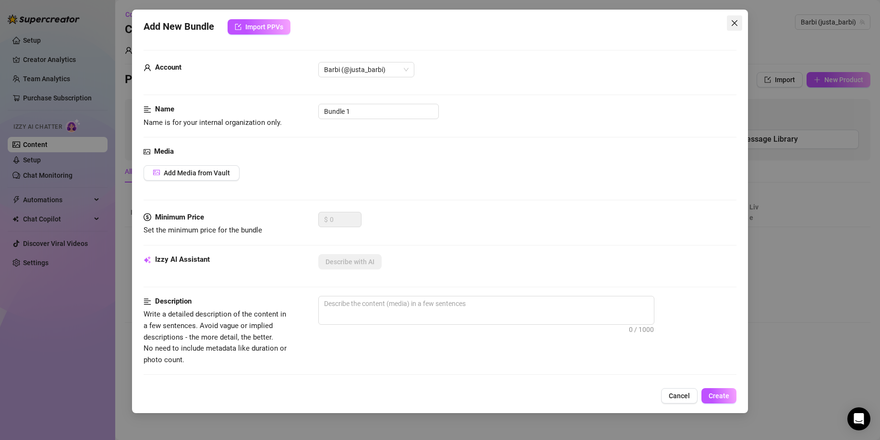
click at [736, 21] on icon "close" at bounding box center [735, 23] width 8 height 8
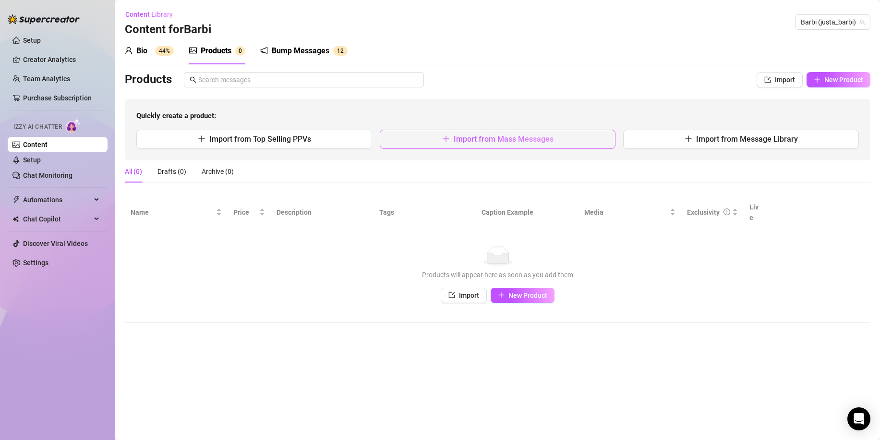
click at [517, 137] on span "Import from Mass Messages" at bounding box center [504, 138] width 100 height 9
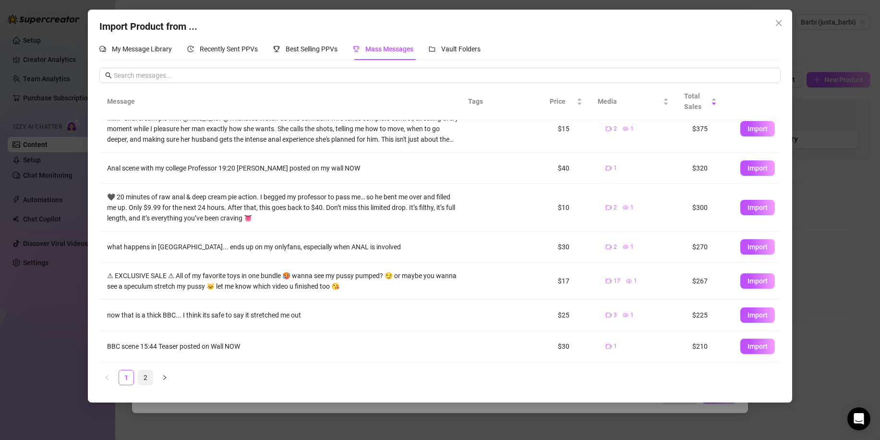
click at [148, 380] on link "2" at bounding box center [145, 377] width 14 height 14
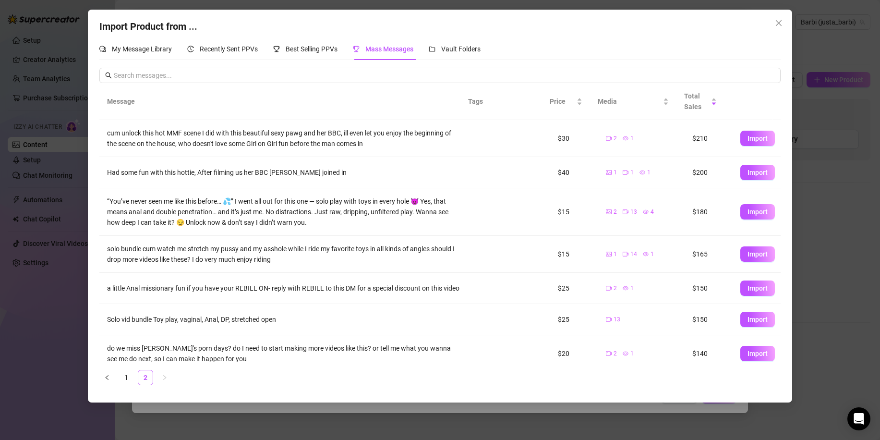
scroll to position [0, 0]
click at [750, 212] on span "Import" at bounding box center [758, 212] width 20 height 8
type textarea "“You’ve never seen me like this before… 💦” I went all out for this one — solo p…"
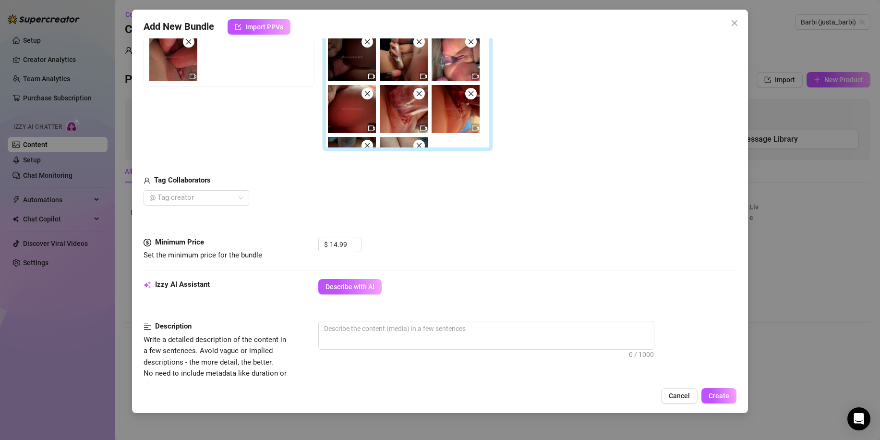
scroll to position [240, 0]
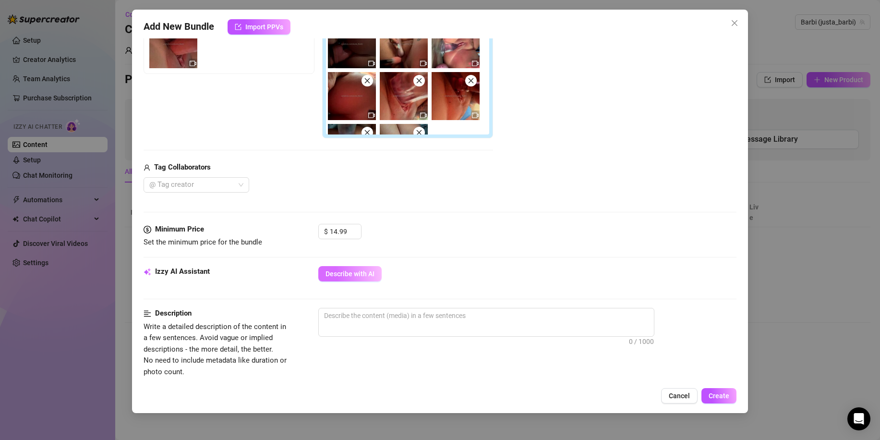
click at [345, 276] on span "Describe with AI" at bounding box center [350, 274] width 49 height 8
click at [719, 395] on span "Create" at bounding box center [719, 396] width 21 height 8
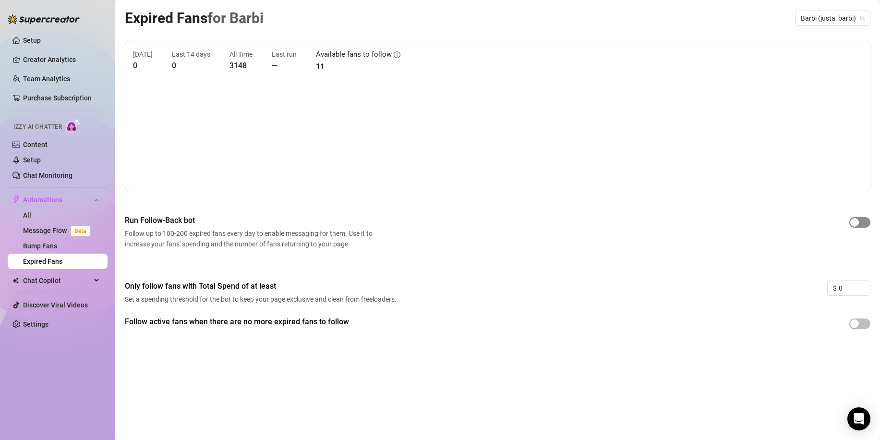
click at [857, 223] on div "button" at bounding box center [855, 222] width 9 height 9
click at [50, 243] on link "Bump Fans" at bounding box center [40, 246] width 34 height 8
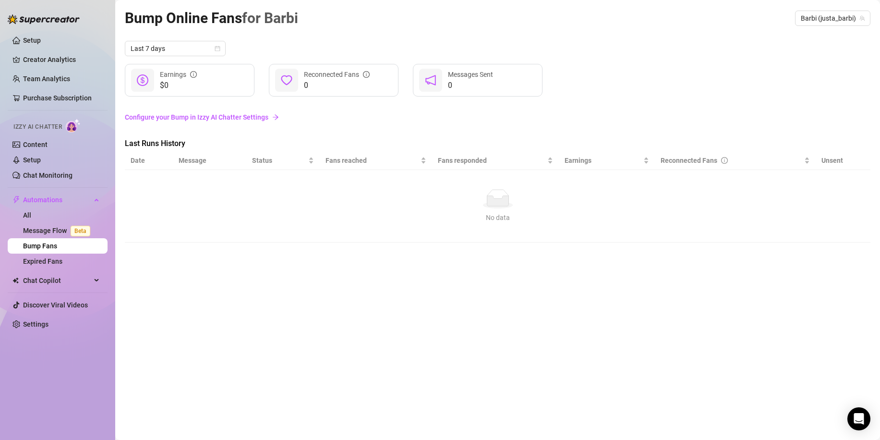
click at [237, 119] on link "Configure your Bump in Izzy AI Chatter Settings" at bounding box center [498, 117] width 746 height 11
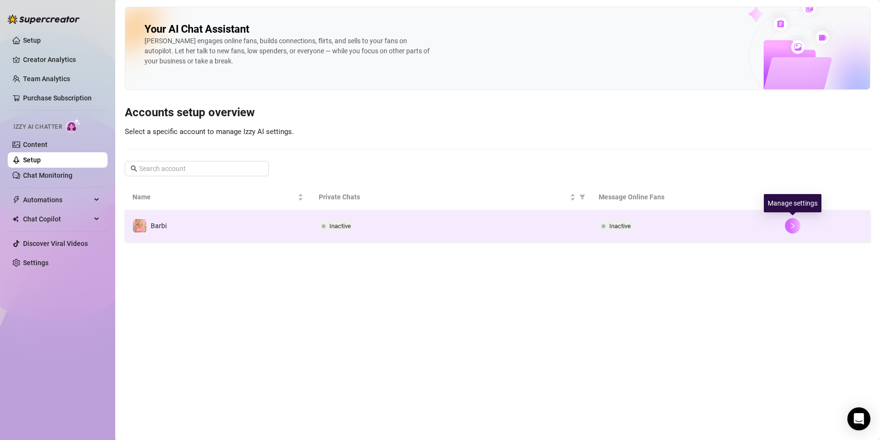
click at [794, 224] on icon "right" at bounding box center [793, 225] width 7 height 7
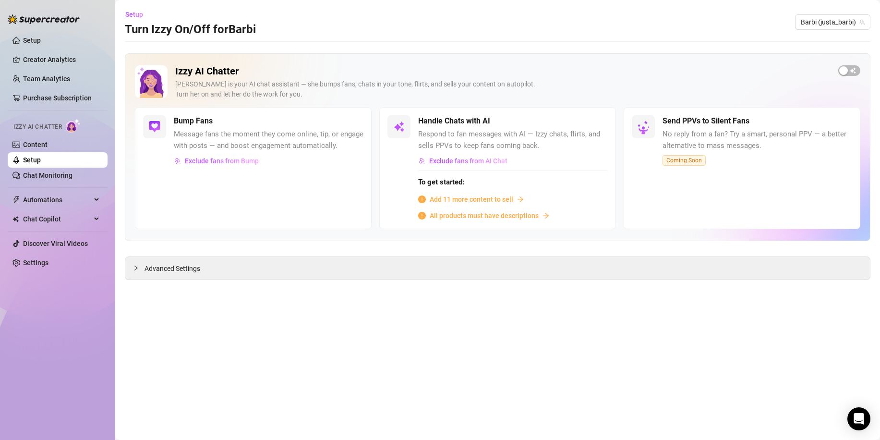
click at [512, 198] on span "Add 11 more content to sell" at bounding box center [472, 199] width 84 height 11
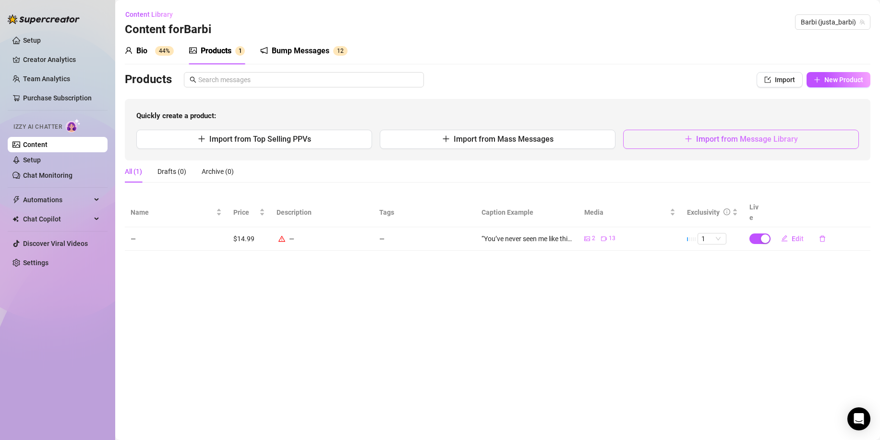
click at [701, 134] on span "Import from Message Library" at bounding box center [747, 138] width 102 height 9
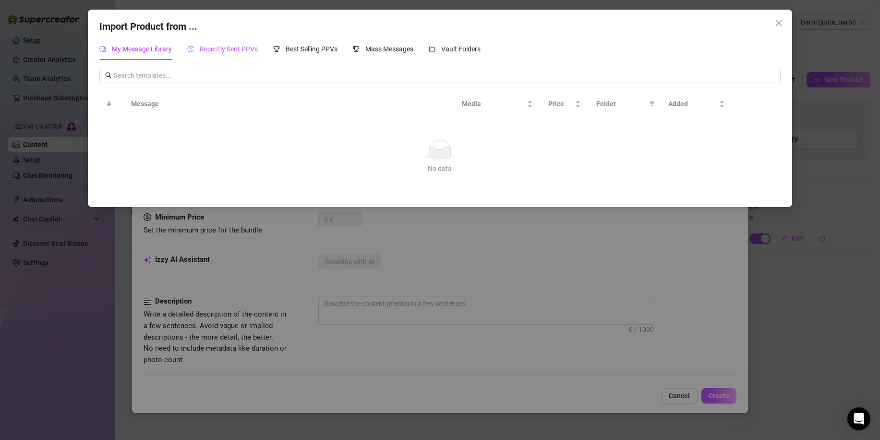
click at [228, 52] on span "Recently Sent PPVs" at bounding box center [229, 49] width 58 height 8
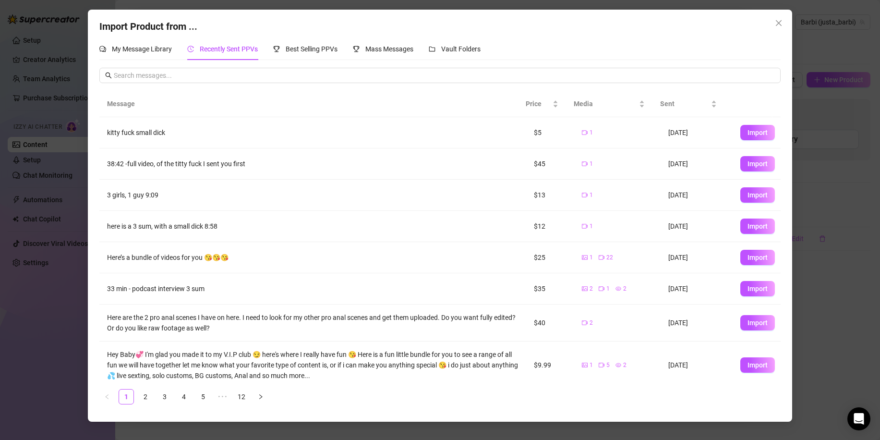
click at [351, 49] on div "My Message Library Recently Sent PPVs Best Selling PPVs Mass Messages Vault Fol…" at bounding box center [289, 49] width 381 height 22
click at [316, 49] on span "Best Selling PPVs" at bounding box center [312, 49] width 52 height 8
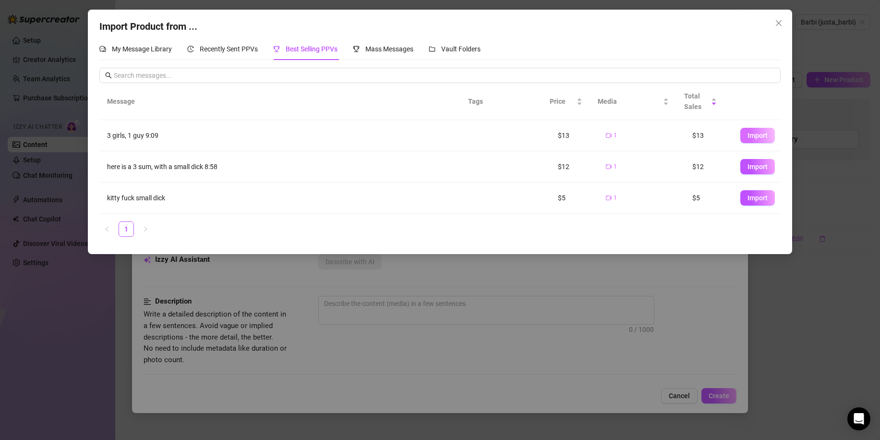
click at [751, 134] on span "Import" at bounding box center [758, 136] width 20 height 8
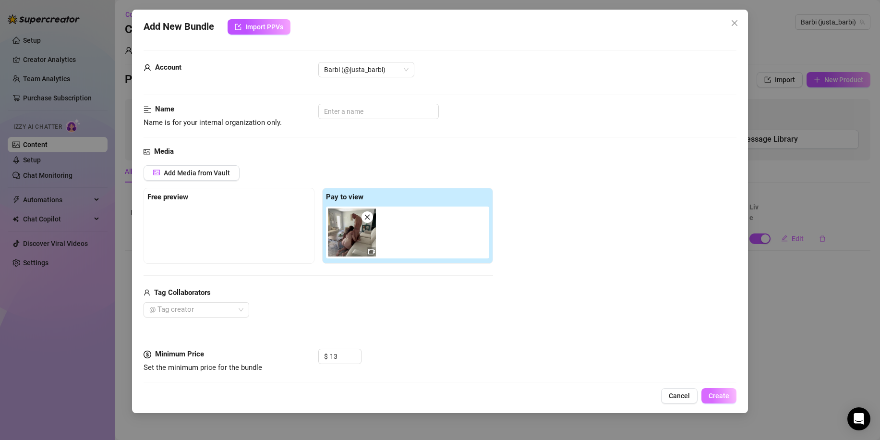
click at [722, 397] on span "Create" at bounding box center [719, 396] width 21 height 8
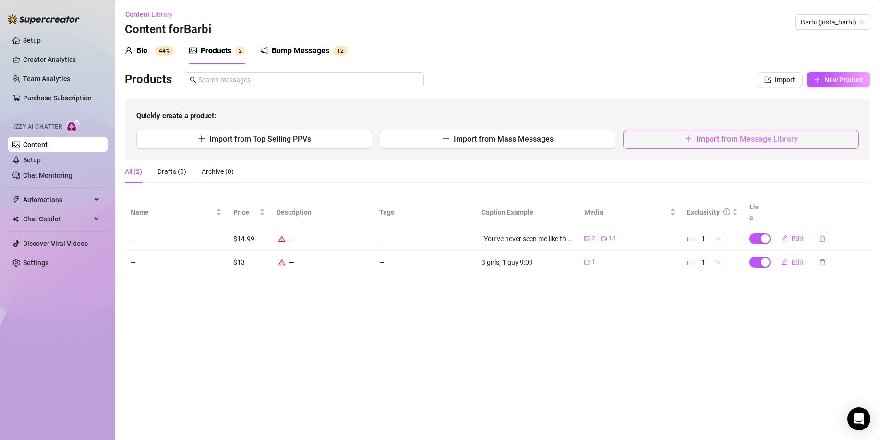
click at [731, 139] on span "Import from Message Library" at bounding box center [747, 138] width 102 height 9
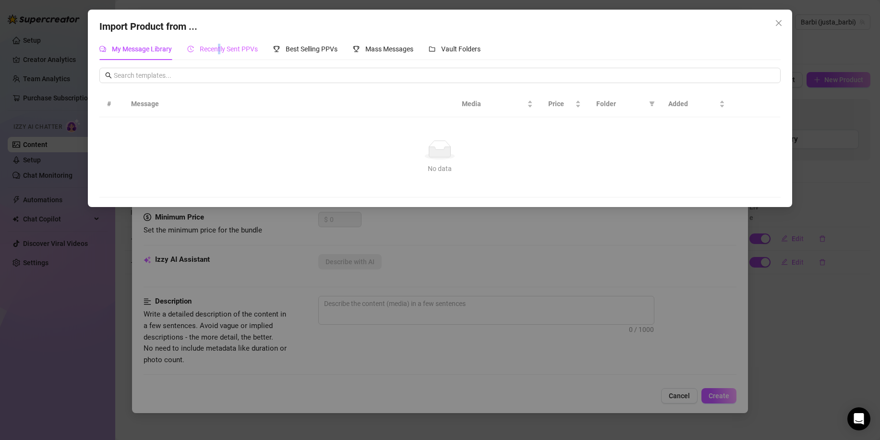
click at [220, 42] on div "Recently Sent PPVs" at bounding box center [222, 49] width 71 height 22
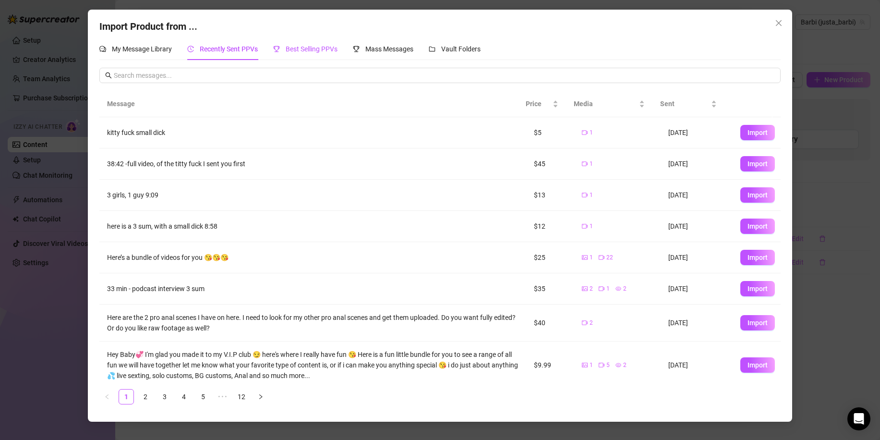
click at [304, 46] on span "Best Selling PPVs" at bounding box center [312, 49] width 52 height 8
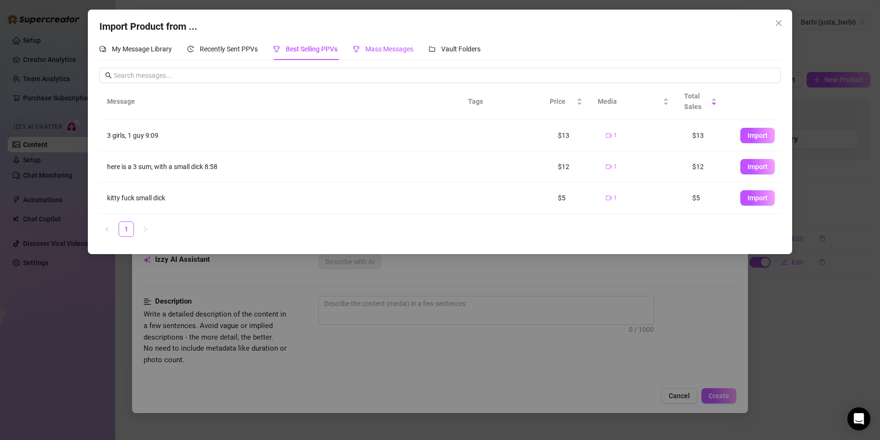
click at [395, 45] on span "Mass Messages" at bounding box center [389, 49] width 48 height 8
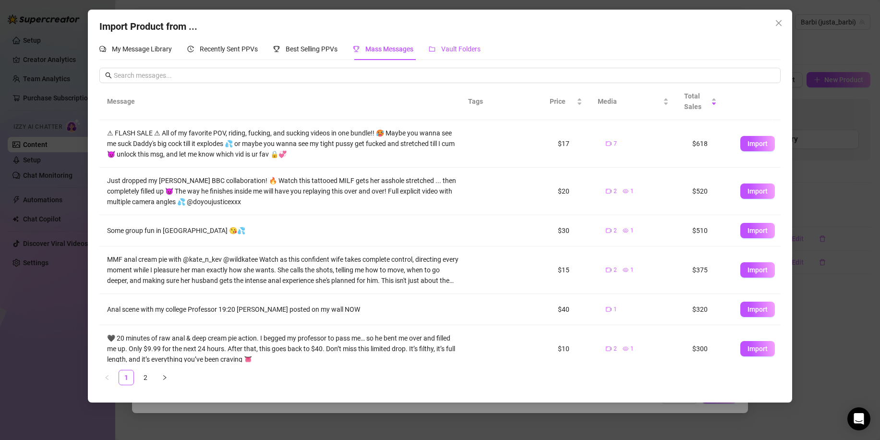
click at [462, 48] on span "Vault Folders" at bounding box center [460, 49] width 39 height 8
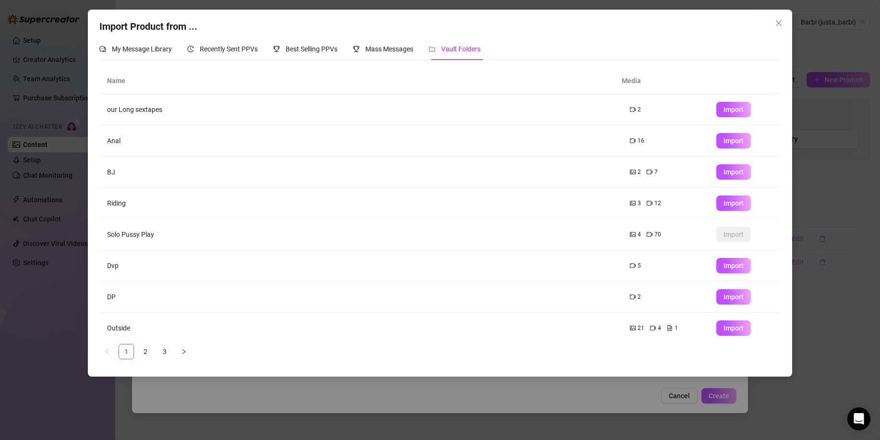
scroll to position [70, 0]
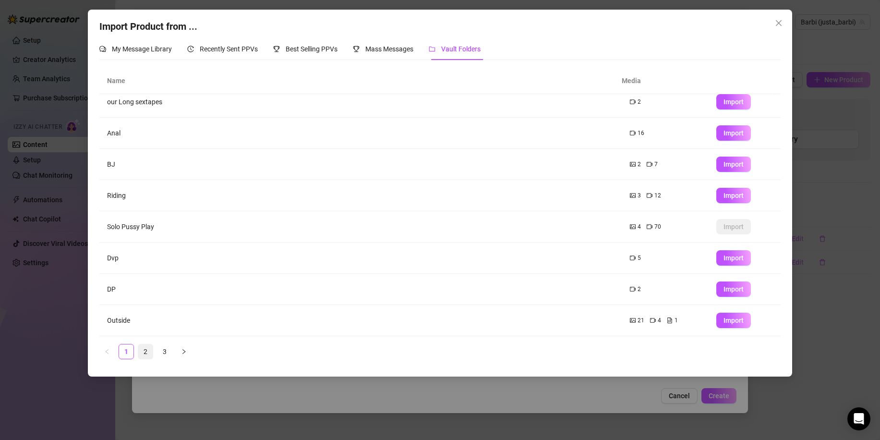
click at [146, 351] on link "2" at bounding box center [145, 351] width 14 height 14
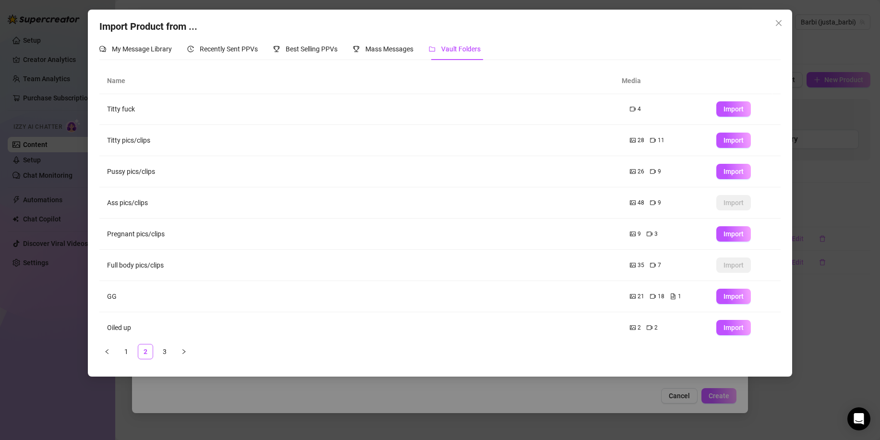
scroll to position [0, 0]
click at [731, 142] on span "Import" at bounding box center [734, 141] width 20 height 8
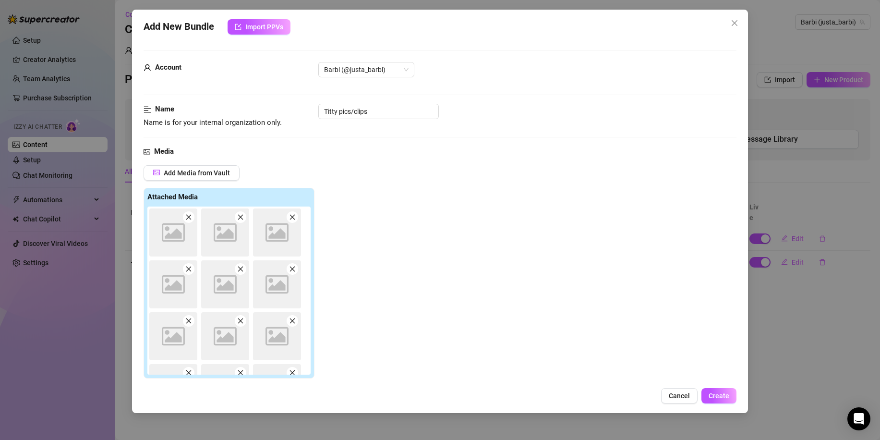
click at [719, 175] on div "Import Product from ... My Message Library Recently Sent PPVs Best Selling PPVs…" at bounding box center [440, 220] width 880 height 440
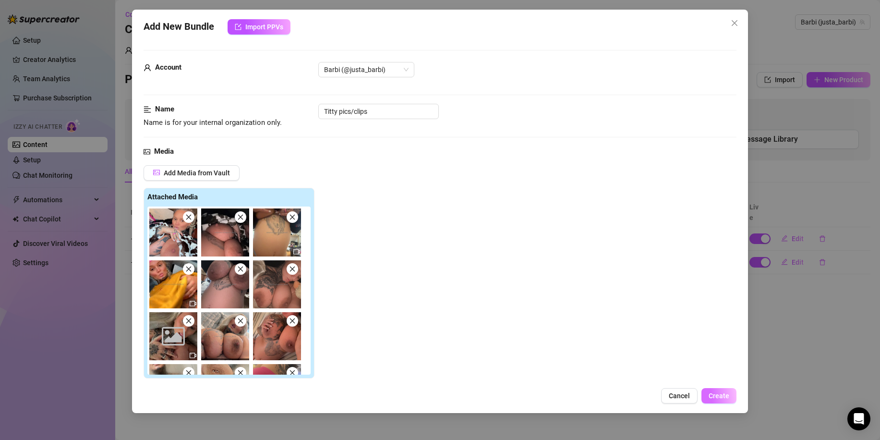
click at [718, 393] on span "Create" at bounding box center [719, 396] width 21 height 8
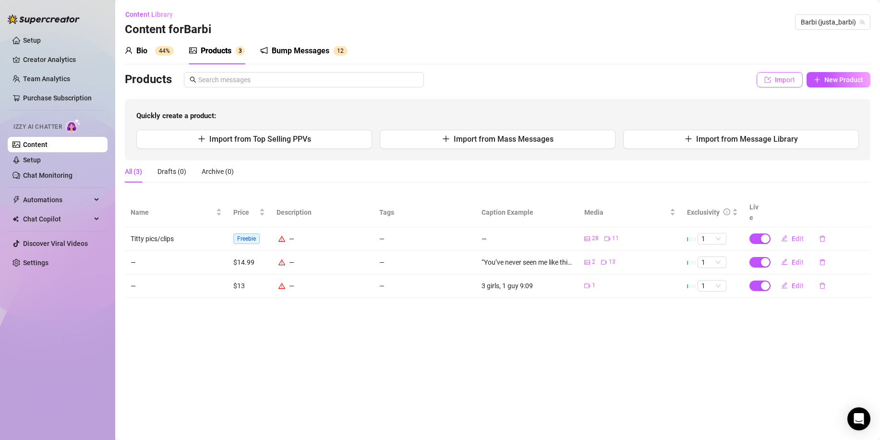
click at [782, 84] on span "Import" at bounding box center [785, 80] width 20 height 8
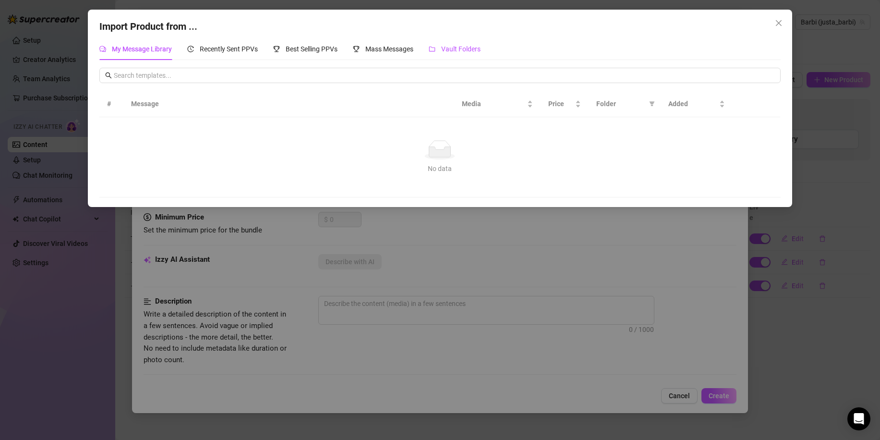
click at [463, 53] on div "Vault Folders" at bounding box center [455, 49] width 52 height 11
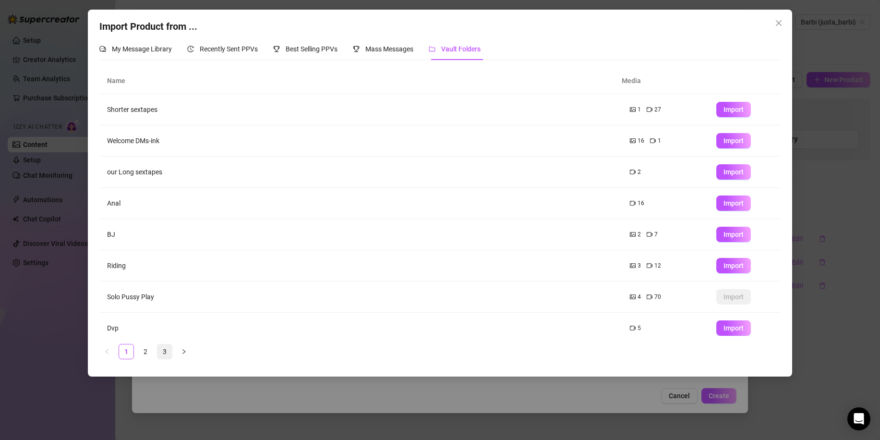
click at [161, 353] on link "3" at bounding box center [165, 351] width 14 height 14
click at [144, 353] on link "2" at bounding box center [145, 351] width 14 height 14
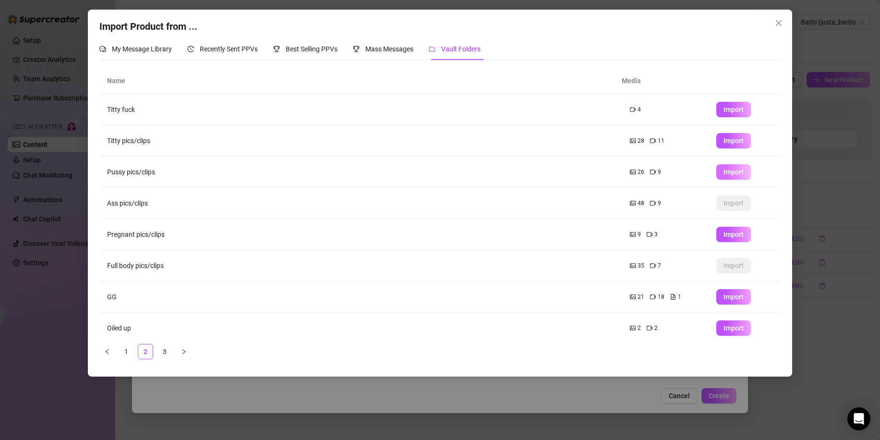
click at [729, 167] on button "Import" at bounding box center [734, 171] width 35 height 15
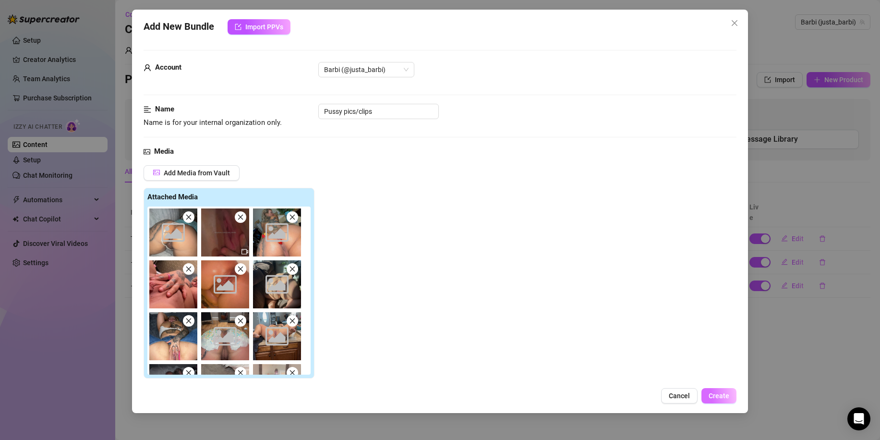
click at [715, 397] on span "Create" at bounding box center [719, 396] width 21 height 8
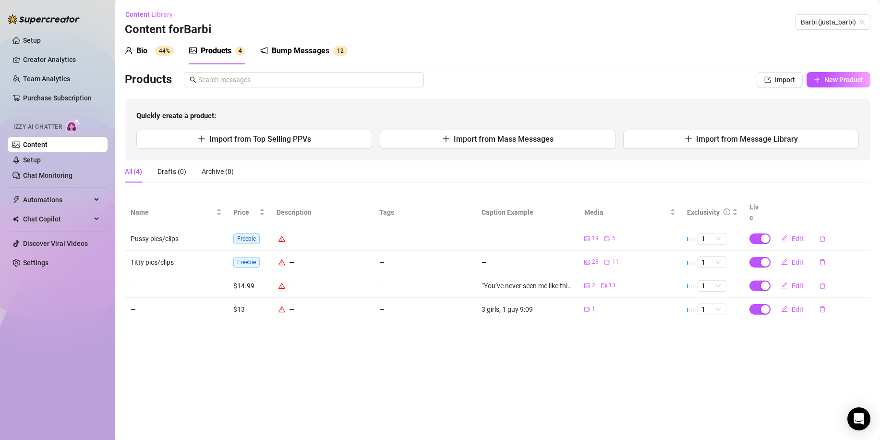
click at [248, 233] on span "Freebie" at bounding box center [246, 238] width 26 height 11
click at [797, 235] on span "Edit" at bounding box center [798, 239] width 12 height 8
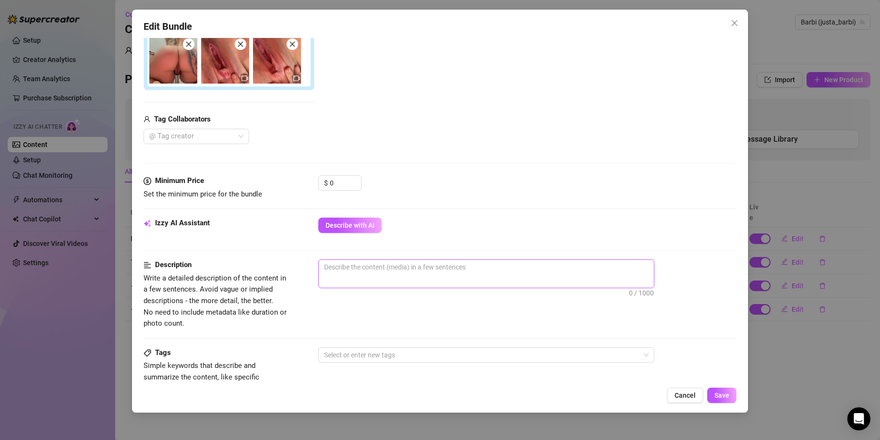
scroll to position [384, 0]
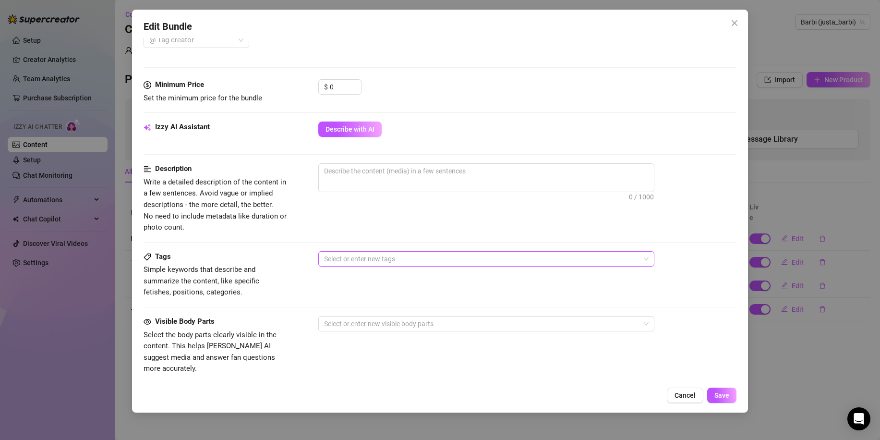
click at [440, 256] on div at bounding box center [481, 258] width 322 height 13
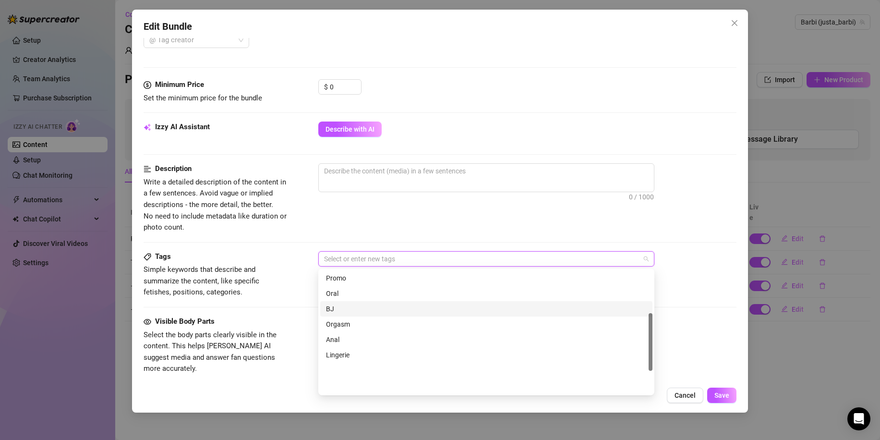
scroll to position [0, 0]
click at [372, 295] on div "Solo" at bounding box center [486, 293] width 321 height 11
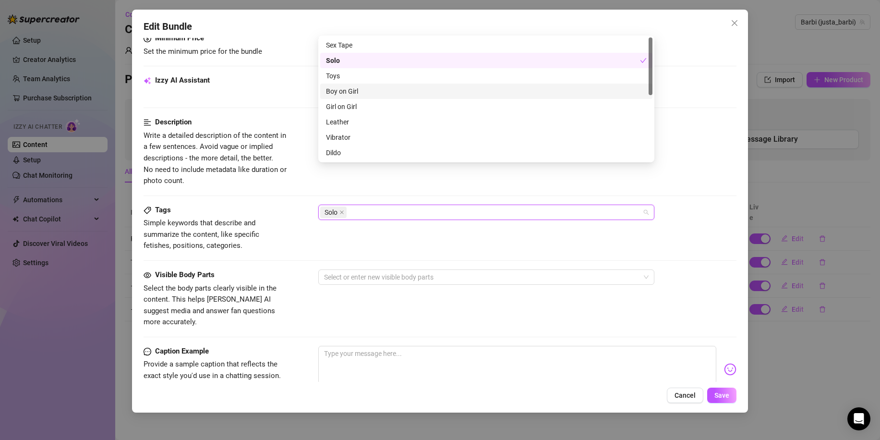
scroll to position [480, 0]
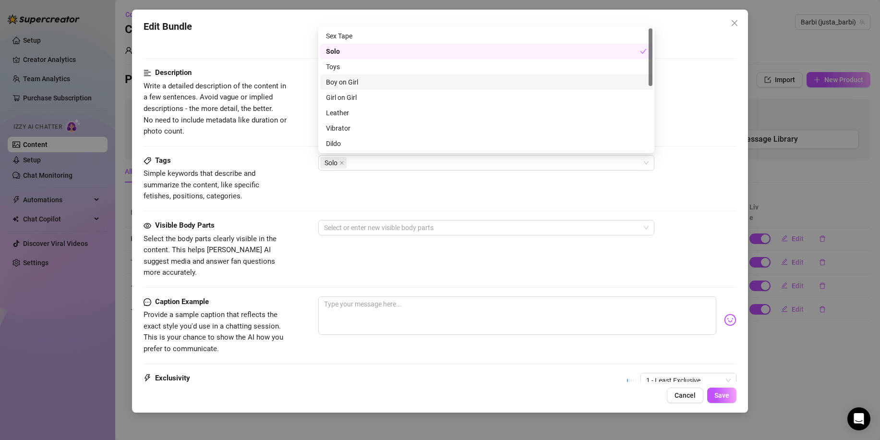
click at [318, 202] on div "Tags Simple keywords that describe and summarize the content, like specific fet…" at bounding box center [440, 187] width 593 height 65
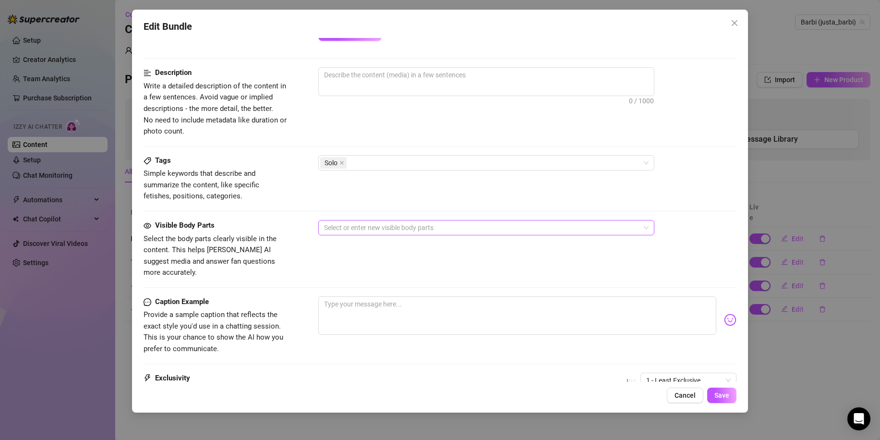
click at [380, 229] on div at bounding box center [481, 227] width 322 height 13
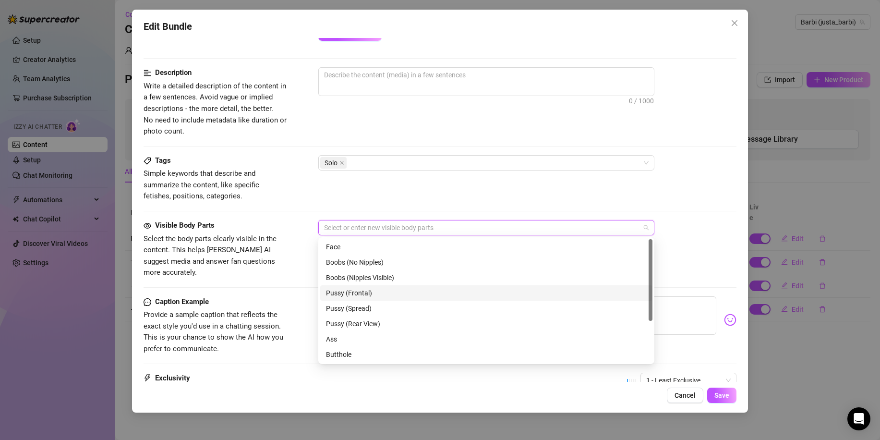
click at [383, 292] on div "Pussy (Frontal)" at bounding box center [486, 293] width 321 height 11
click at [381, 308] on div "Pussy (Spread)" at bounding box center [486, 308] width 321 height 11
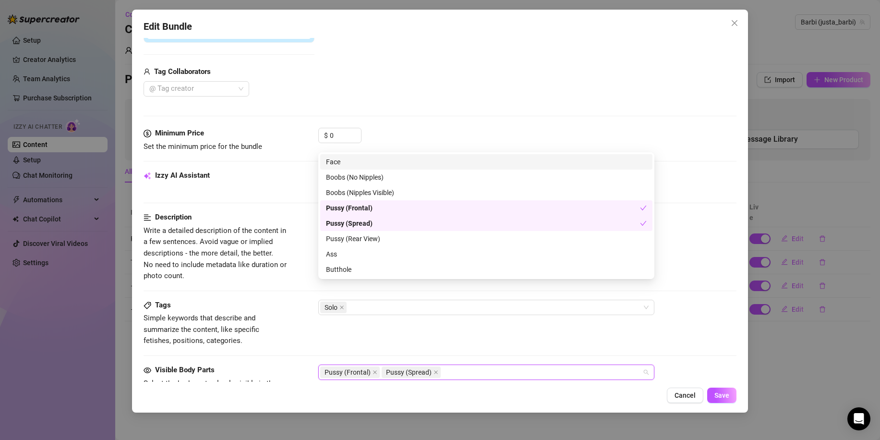
scroll to position [432, 0]
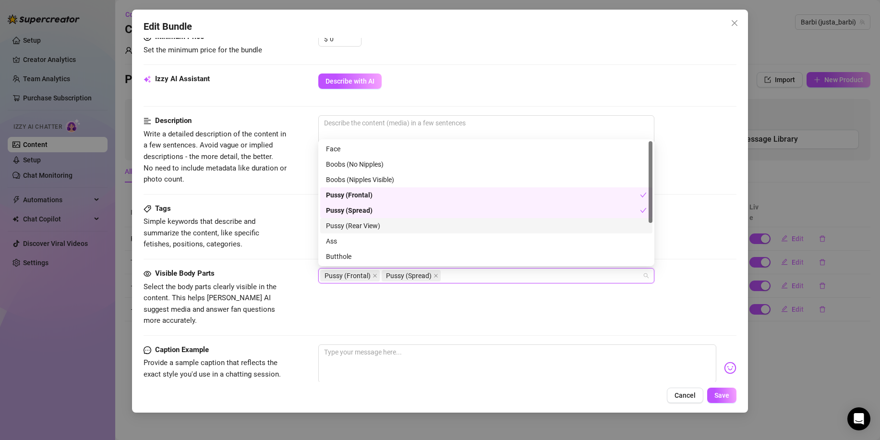
click at [359, 227] on div "Pussy (Rear View)" at bounding box center [486, 225] width 321 height 11
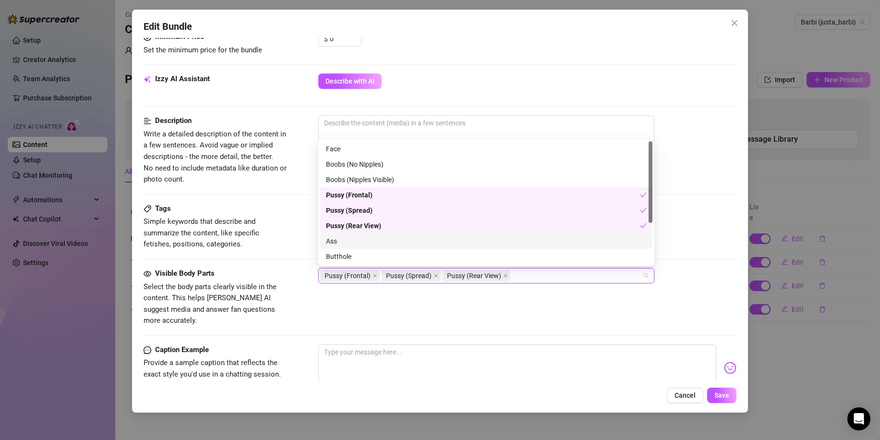
click at [304, 256] on div "Tags Simple keywords that describe and summarize the content, like specific fet…" at bounding box center [440, 235] width 593 height 65
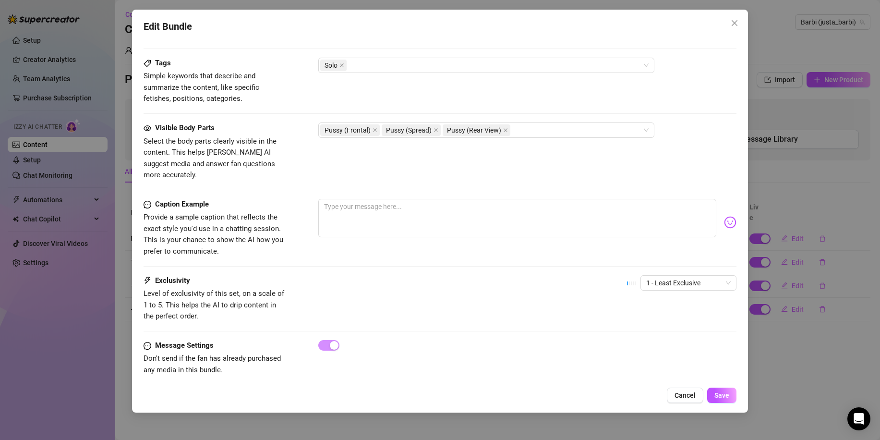
scroll to position [578, 0]
click at [397, 214] on textarea at bounding box center [517, 217] width 398 height 38
type textarea "p"
type textarea "pu"
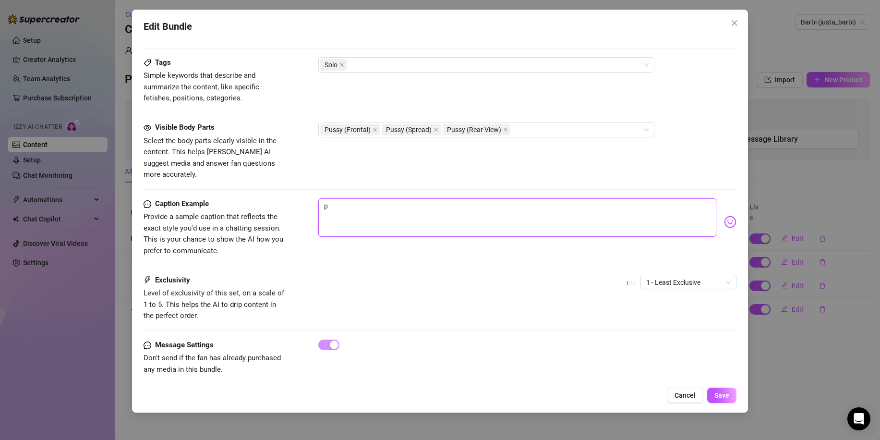
type textarea "pu"
type textarea "pus"
type textarea "puss"
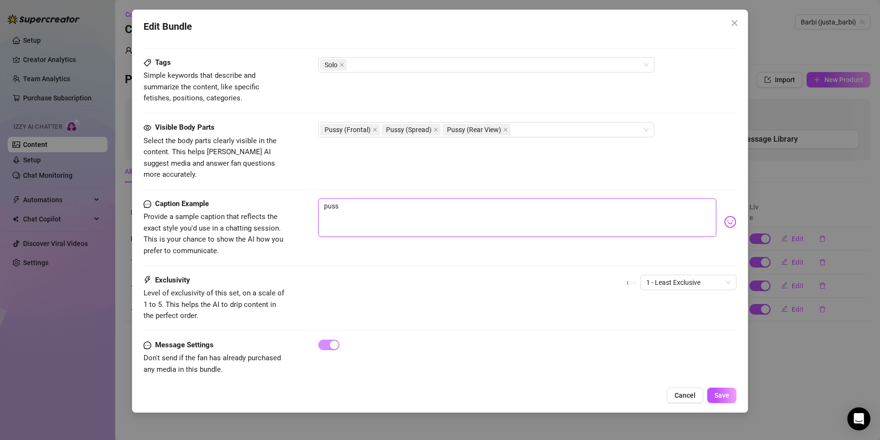
type textarea "pussy"
type textarea "pussy p"
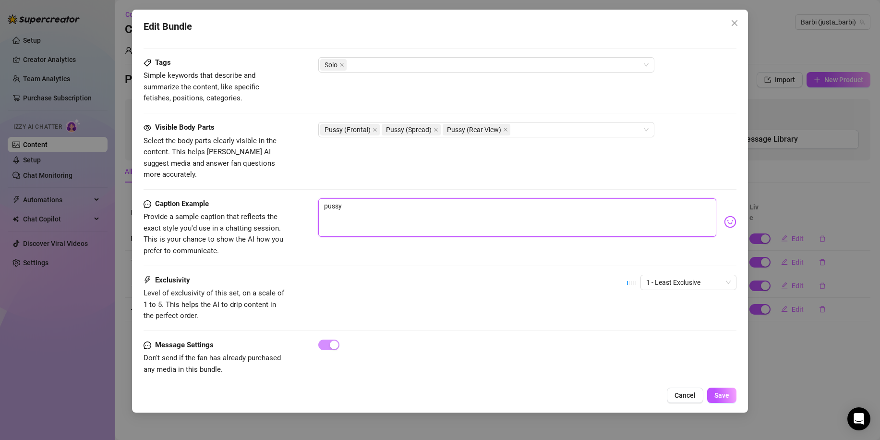
type textarea "pussy p"
type textarea "pussy ph"
type textarea "pussy pho"
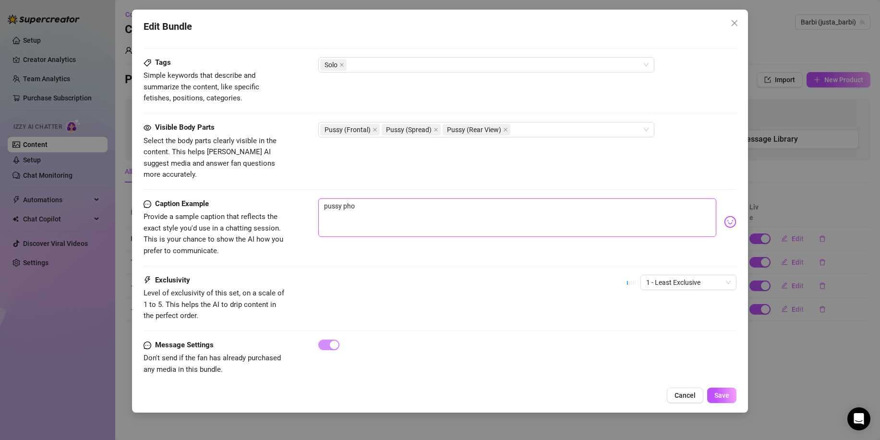
type textarea "pussy phot"
type textarea "pussy photo"
type textarea "pussy photos"
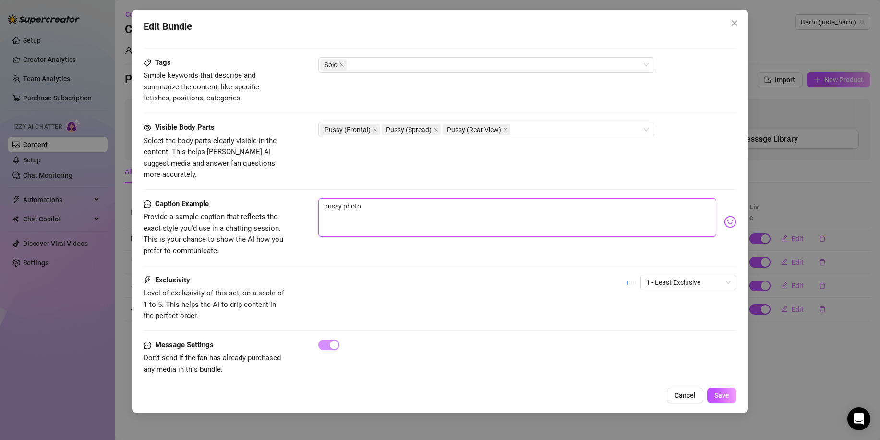
type textarea "pussy photos"
type textarea "pussy photos a"
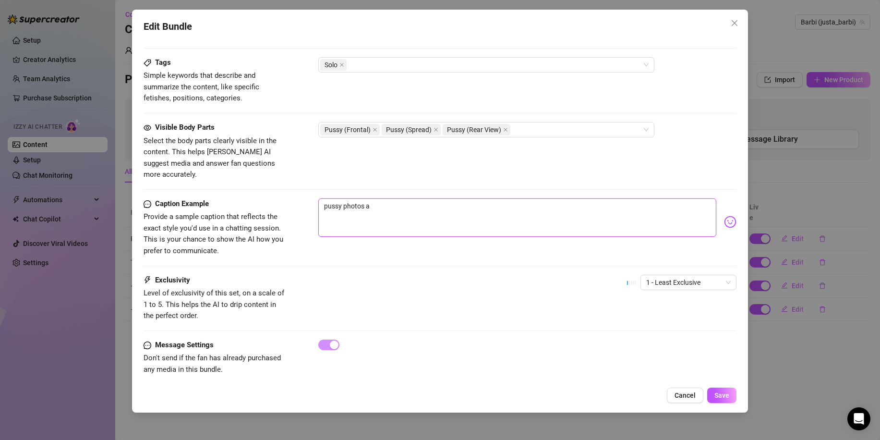
type textarea "pussy photos an"
type textarea "pussy photos and"
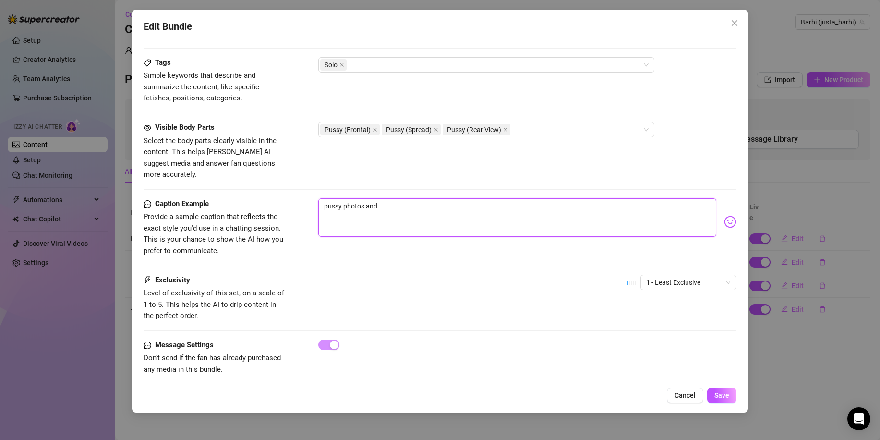
type textarea "pussy photos and"
type textarea "pussy photos and v"
type textarea "pussy photos and vi"
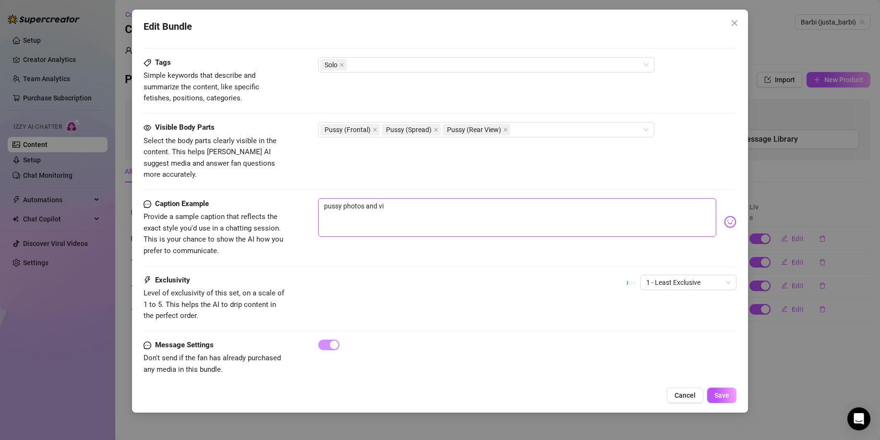
type textarea "pussy photos and vid"
type textarea "pussy photos and vide"
type textarea "pussy photos and video"
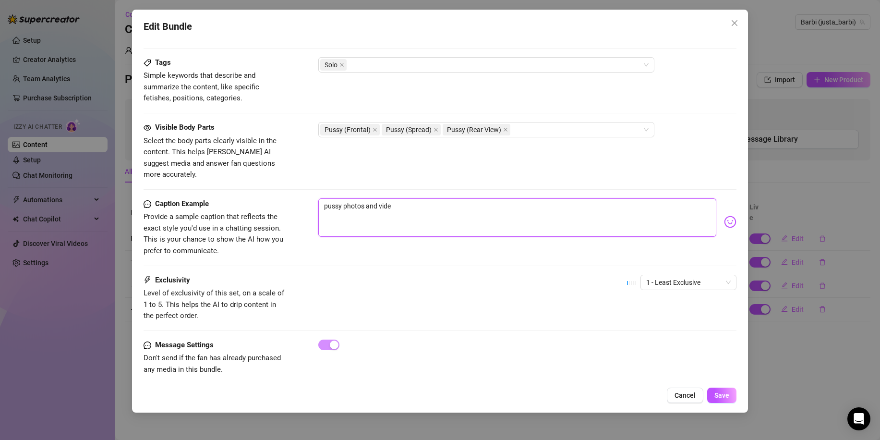
type textarea "pussy photos and video"
type textarea "pussy photos and videos"
click at [682, 275] on span "1 - Least Exclusive" at bounding box center [688, 282] width 85 height 14
type textarea "pussy photos and videos"
click at [670, 319] on div "3" at bounding box center [680, 321] width 81 height 11
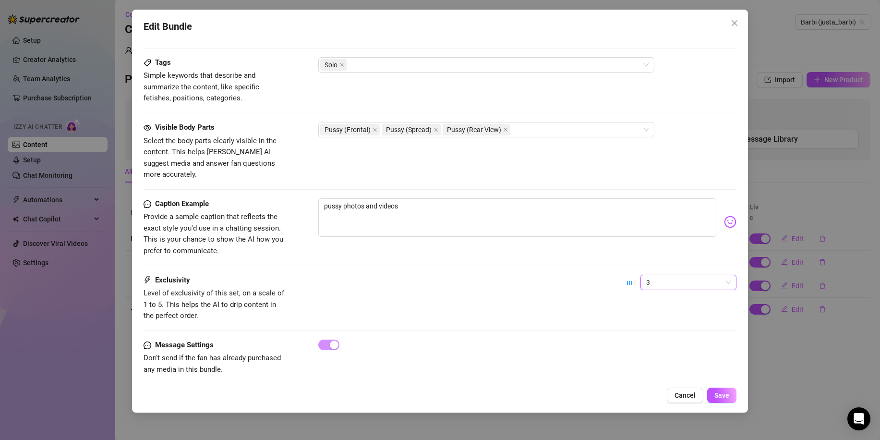
drag, startPoint x: 664, startPoint y: 281, endPoint x: 667, endPoint y: 267, distance: 14.8
click at [664, 281] on div "3 3" at bounding box center [682, 287] width 110 height 24
click at [669, 275] on span "3" at bounding box center [688, 282] width 85 height 14
click at [667, 355] on div "5 - Most Exclusive 🔥" at bounding box center [680, 351] width 81 height 11
click at [668, 355] on div "Message Settings Don't send if the fan has already purchased any media in this …" at bounding box center [440, 358] width 593 height 36
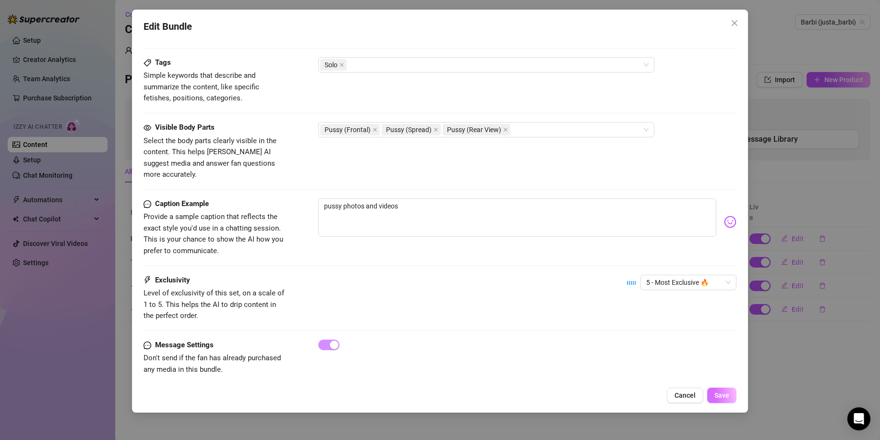
click at [720, 396] on span "Save" at bounding box center [722, 395] width 15 height 8
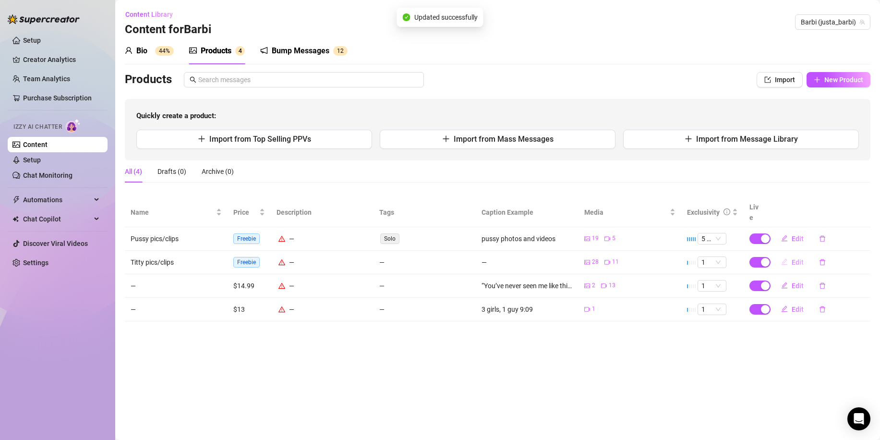
click at [800, 258] on span "Edit" at bounding box center [798, 262] width 12 height 8
type textarea "Type your message here..."
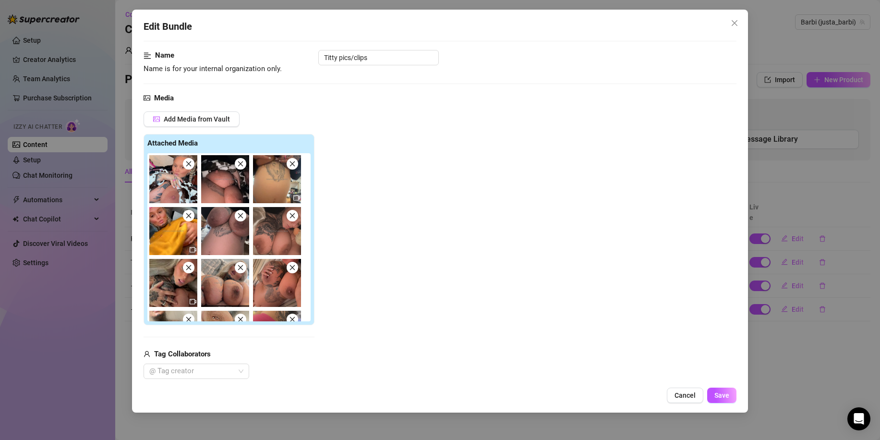
scroll to position [96, 0]
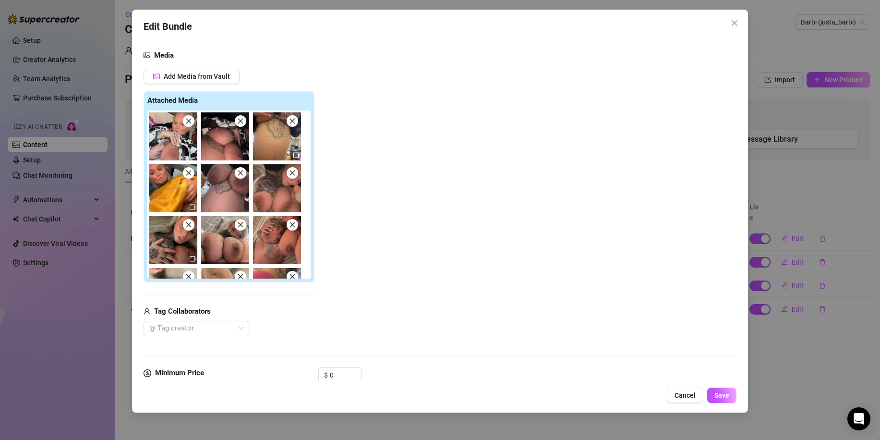
click at [290, 123] on icon "close" at bounding box center [292, 121] width 7 height 7
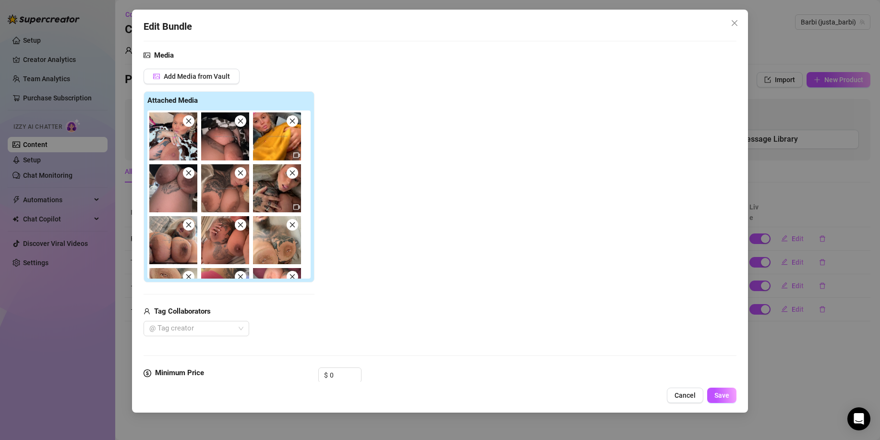
click at [190, 171] on icon "close" at bounding box center [188, 173] width 7 height 7
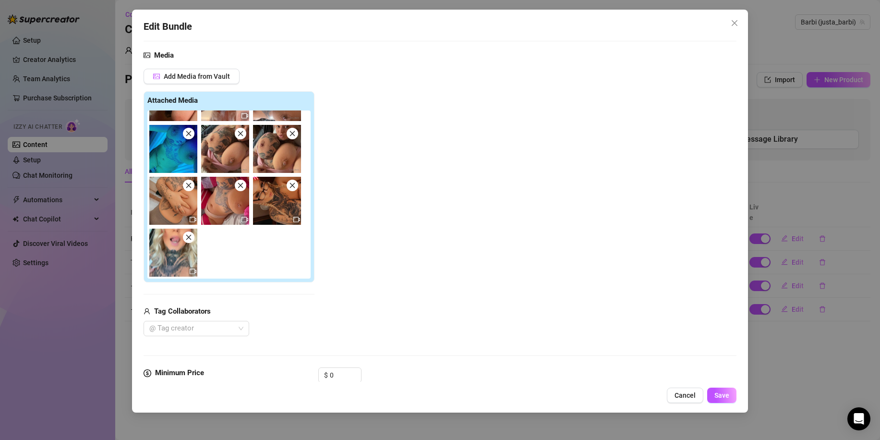
scroll to position [240, 0]
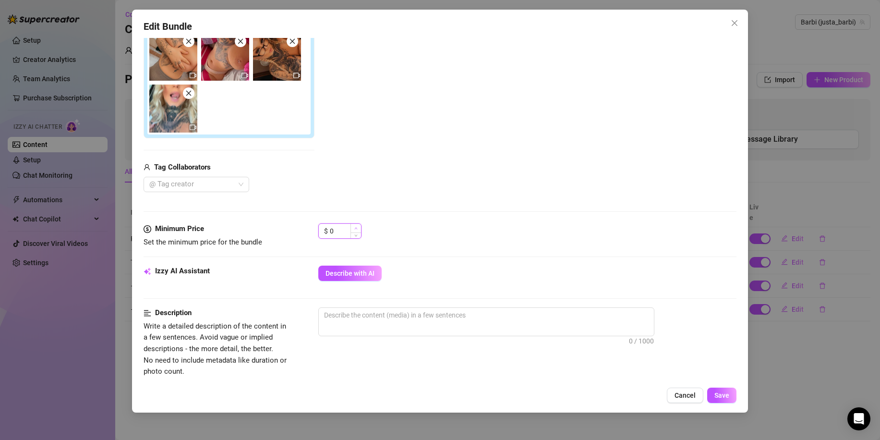
click at [351, 230] on span "Increase Value" at bounding box center [356, 228] width 11 height 9
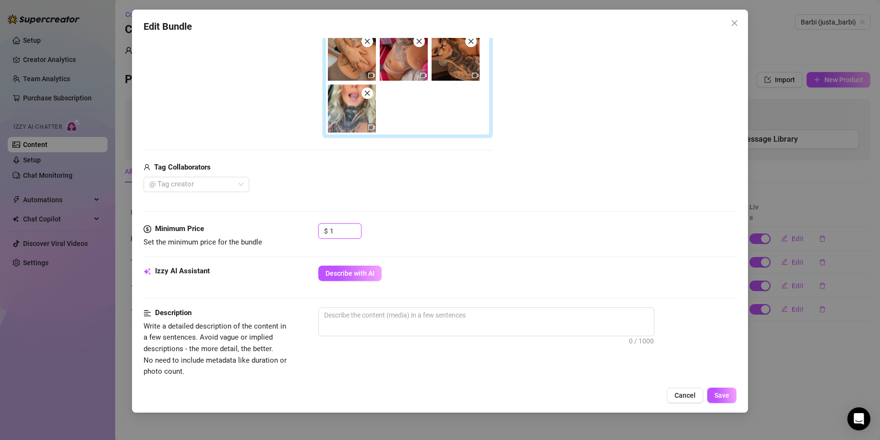
drag, startPoint x: 337, startPoint y: 233, endPoint x: 297, endPoint y: 234, distance: 39.9
click at [297, 234] on div "Minimum Price Set the minimum price for the bundle $ 1" at bounding box center [440, 235] width 593 height 24
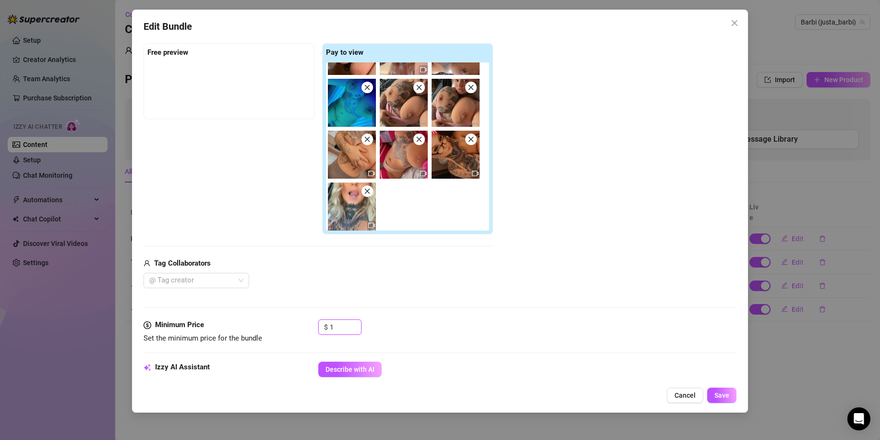
scroll to position [506, 0]
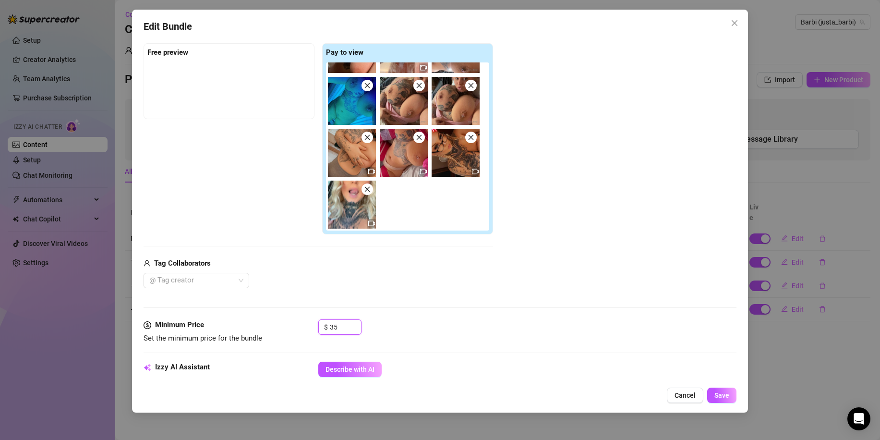
type input "35"
click at [394, 321] on div "$ 35" at bounding box center [527, 331] width 418 height 24
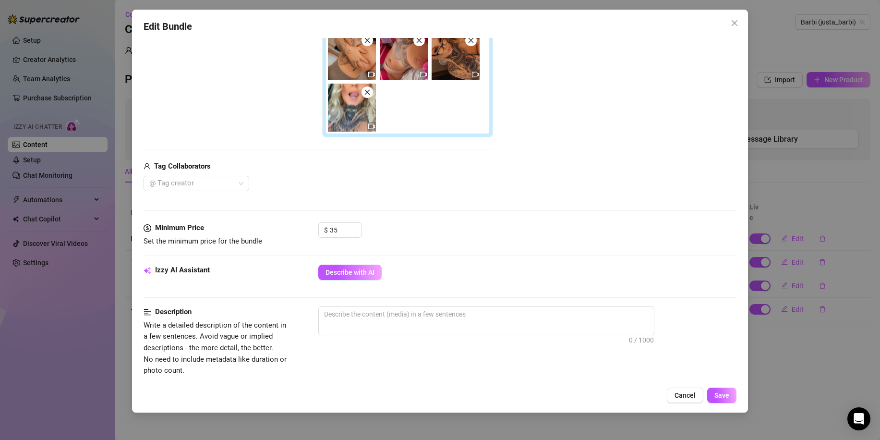
scroll to position [288, 0]
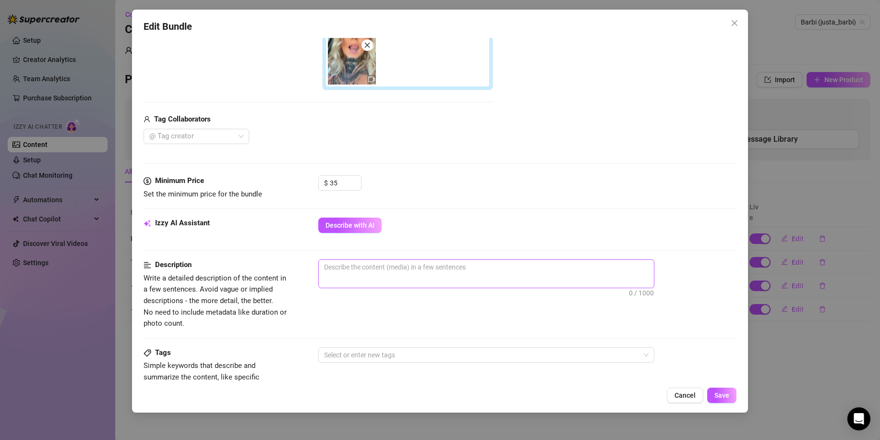
click at [413, 275] on span "0 / 1000" at bounding box center [486, 273] width 336 height 29
click at [411, 268] on textarea at bounding box center [486, 267] width 335 height 14
type textarea "t"
type textarea "ti"
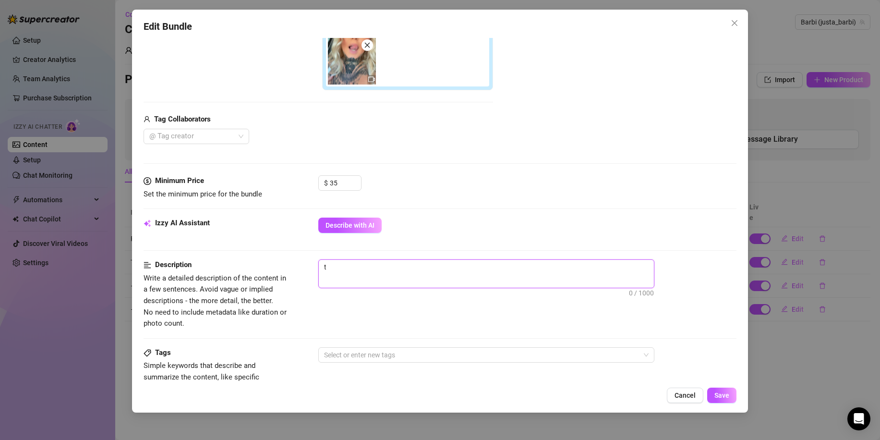
type textarea "ti"
type textarea "tit"
type textarea "ti"
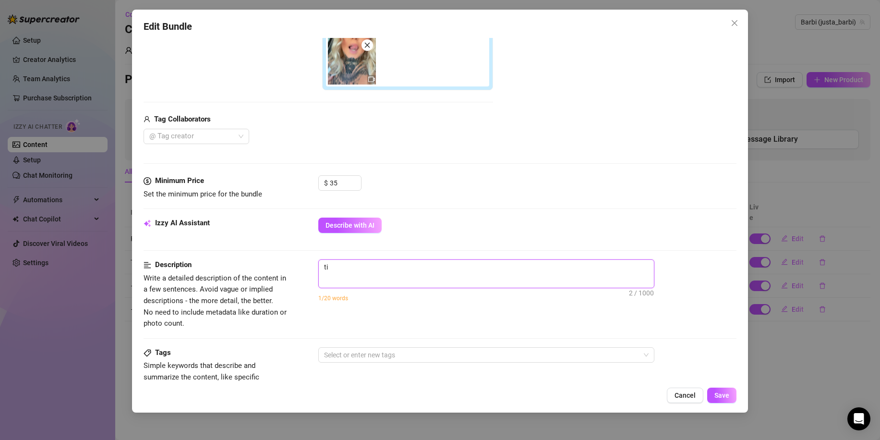
type textarea "t"
type textarea "Describe the content (media) in a few sentences"
type textarea "b"
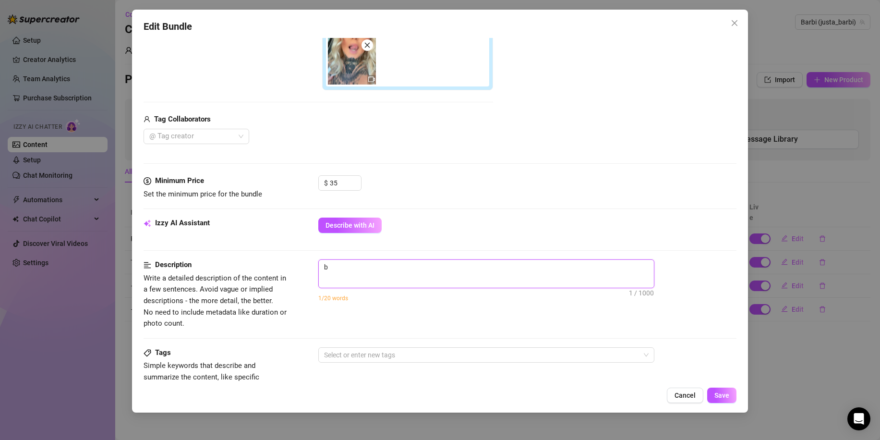
type textarea "bo"
type textarea "boo"
type textarea "boob"
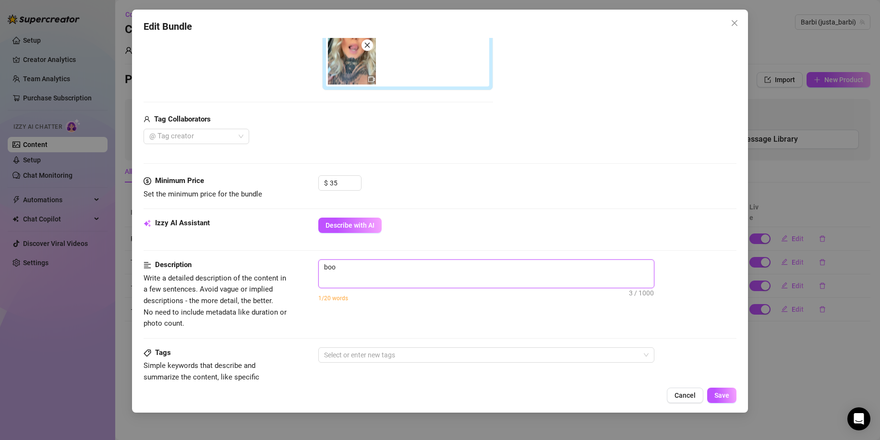
type textarea "boob"
type textarea "booby"
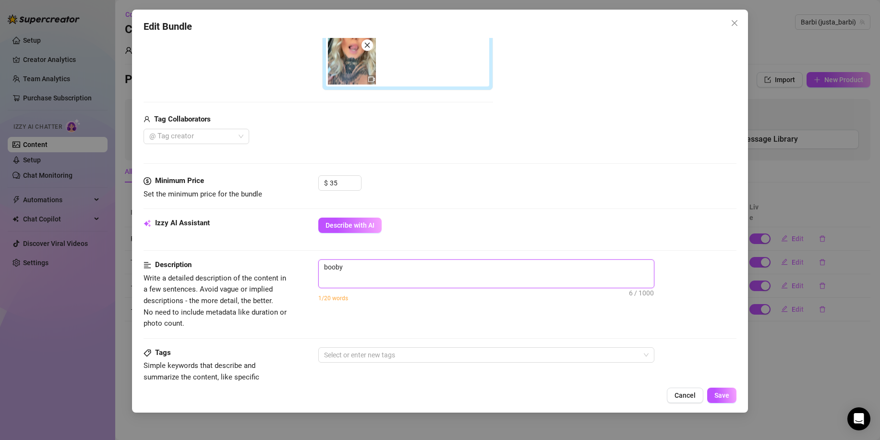
type textarea "booby p"
type textarea "booby pi"
type textarea "booby pic"
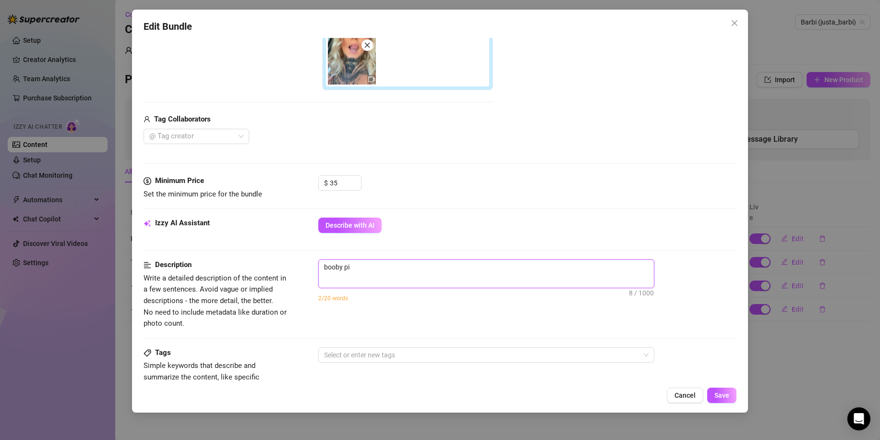
type textarea "booby pic"
type textarea "booby pics"
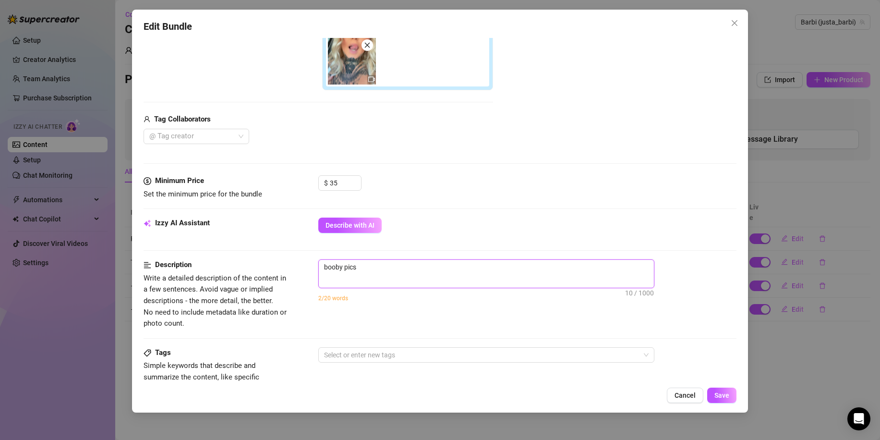
type textarea "booby pics a"
type textarea "booby pics an"
type textarea "booby pics and"
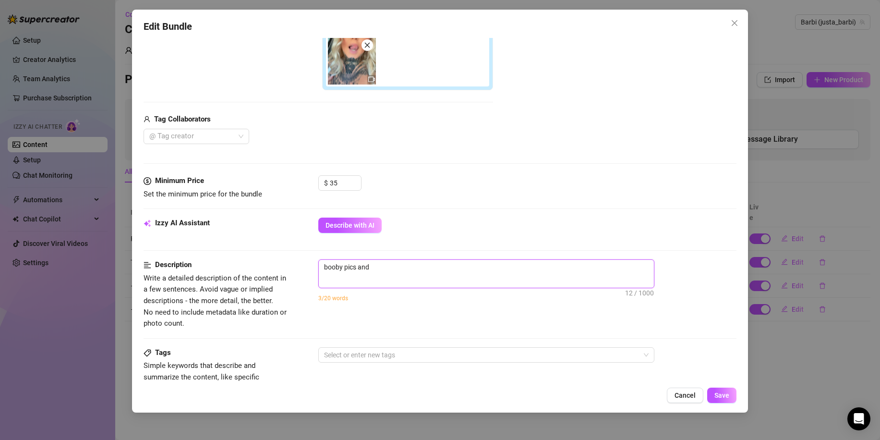
type textarea "booby pics and"
type textarea "booby pics and v"
type textarea "booby pics and vi"
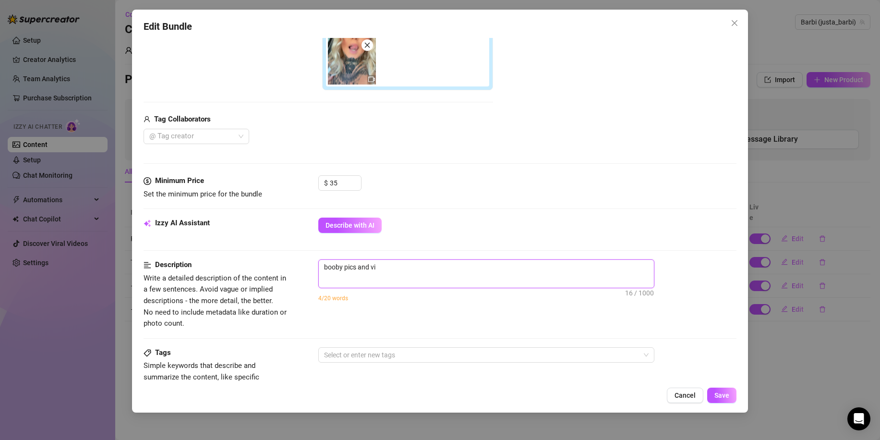
type textarea "booby pics and vid"
type textarea "booby pics and vide"
type textarea "booby pics and video"
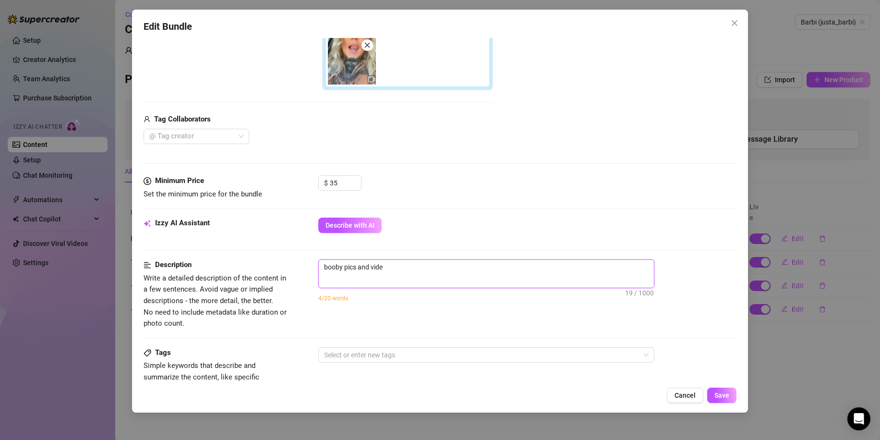
type textarea "booby pics and video"
type textarea "booby pics and videos"
drag, startPoint x: 415, startPoint y: 305, endPoint x: 408, endPoint y: 301, distance: 8.8
click at [414, 305] on div "4/20 words" at bounding box center [527, 297] width 418 height 15
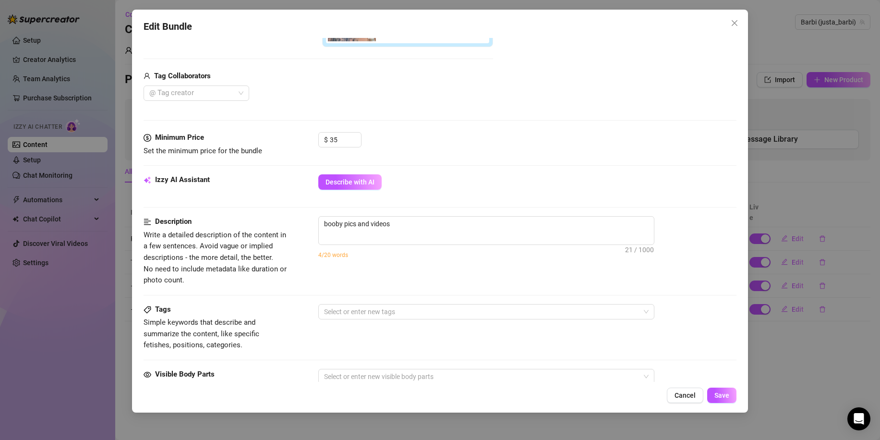
scroll to position [432, 0]
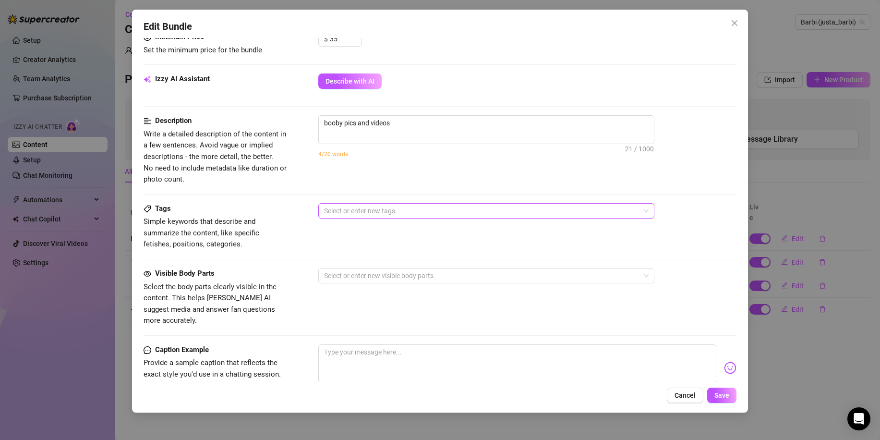
click at [407, 213] on div at bounding box center [481, 210] width 322 height 13
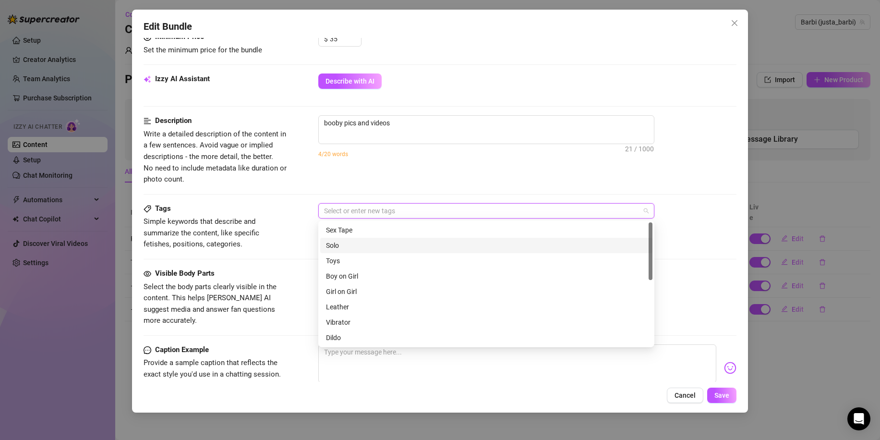
click at [386, 246] on div "Solo" at bounding box center [486, 245] width 321 height 11
click at [269, 263] on div "Tags Simple keywords that describe and summarize the content, like specific fet…" at bounding box center [440, 235] width 593 height 65
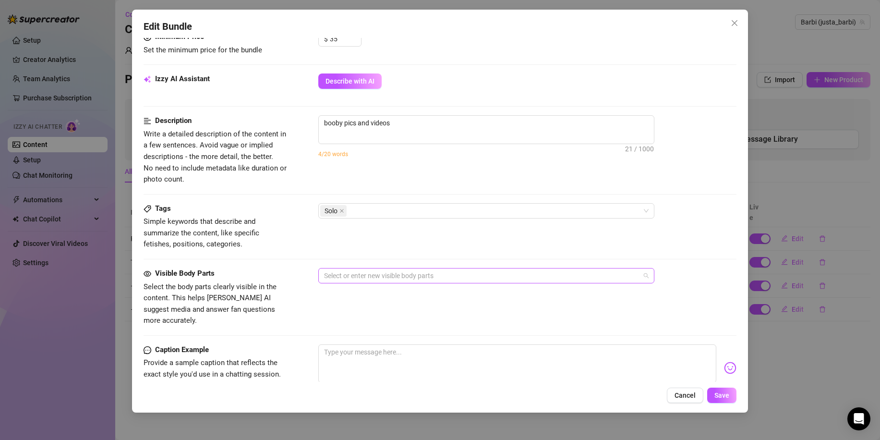
click at [344, 276] on div at bounding box center [481, 275] width 322 height 13
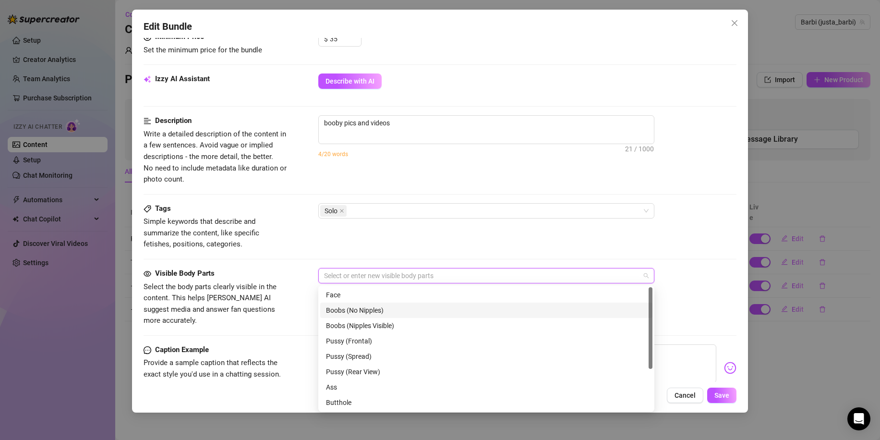
click at [409, 310] on div "Boobs (No Nipples)" at bounding box center [486, 310] width 321 height 11
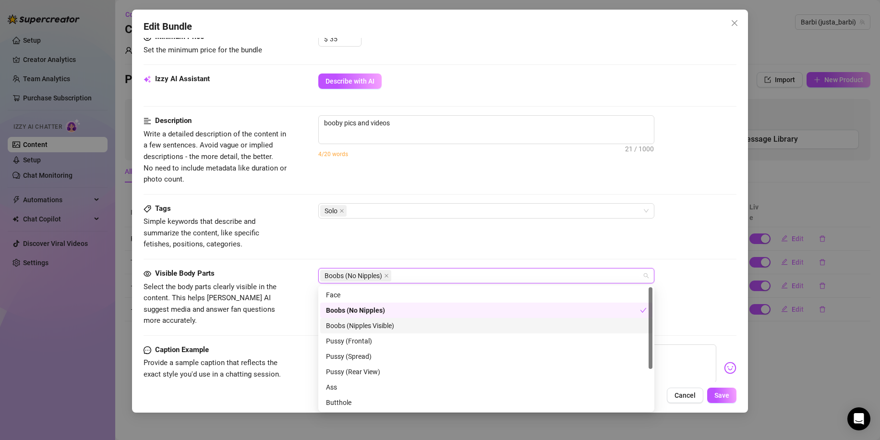
click at [400, 324] on div "Boobs (Nipples Visible)" at bounding box center [486, 325] width 321 height 11
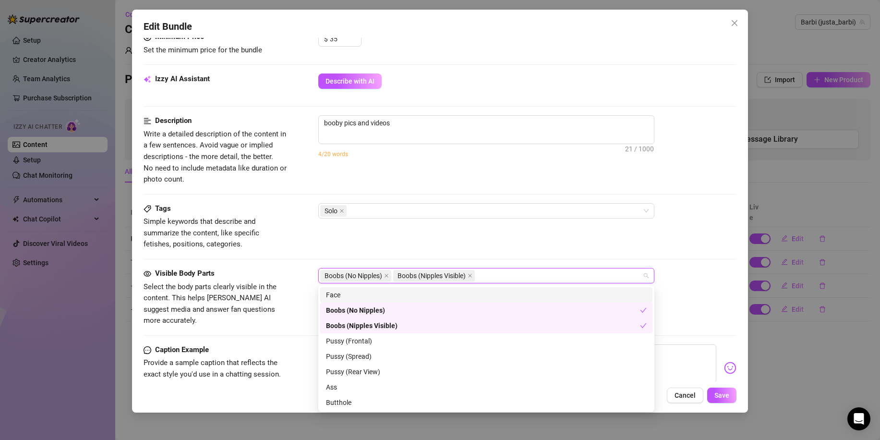
click at [341, 293] on div "Face" at bounding box center [486, 295] width 321 height 11
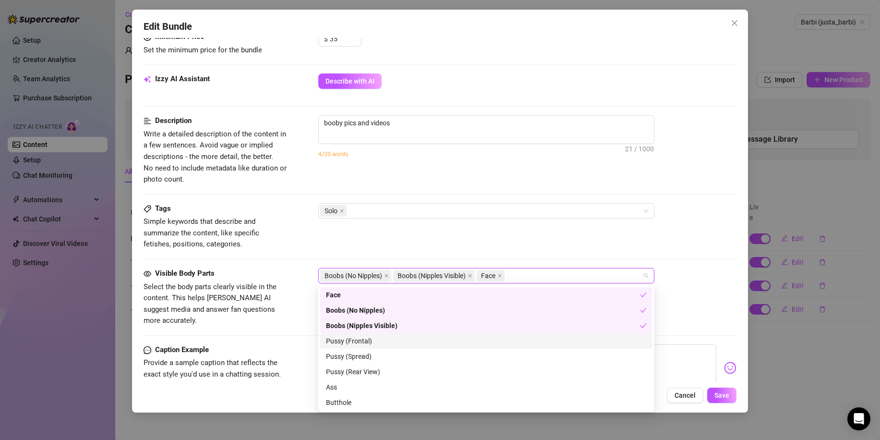
scroll to position [61, 0]
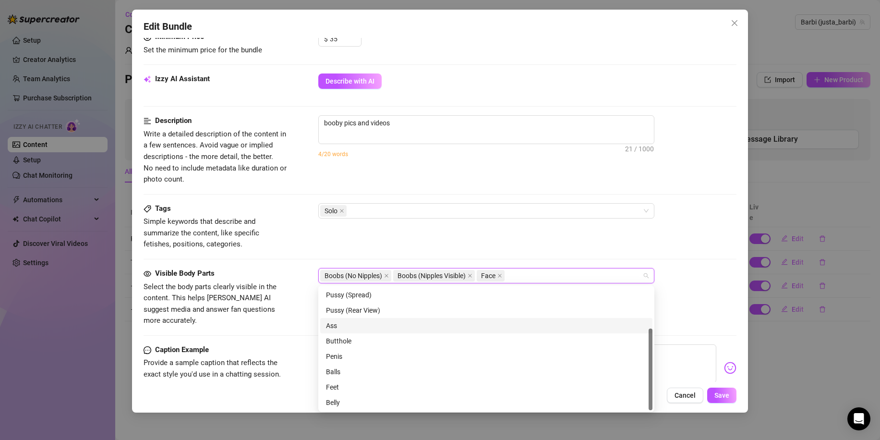
click at [299, 327] on div "Visible Body Parts Select the body parts clearly visible in the content. This h…" at bounding box center [440, 306] width 593 height 76
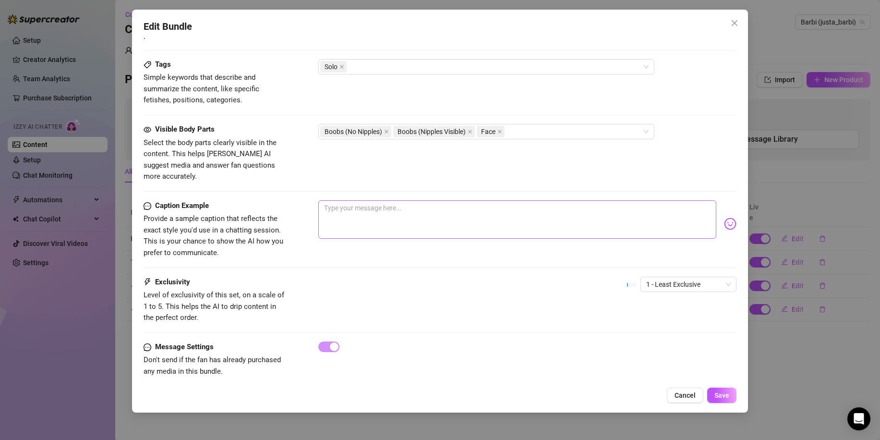
scroll to position [578, 0]
click at [667, 275] on span "1 - Least Exclusive" at bounding box center [688, 282] width 85 height 14
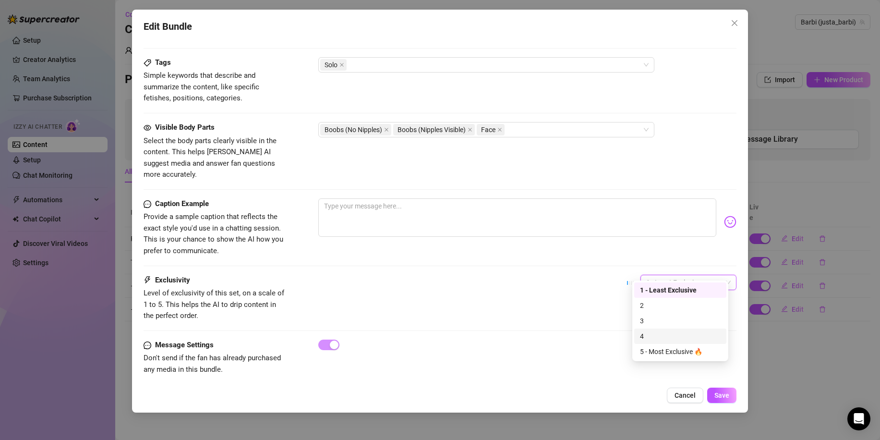
click at [666, 333] on div "4" at bounding box center [680, 336] width 81 height 11
click at [524, 286] on div "Exclusivity Level of exclusivity of this set, on a scale of 1 to 5. This helps …" at bounding box center [440, 298] width 593 height 47
click at [536, 211] on textarea at bounding box center [517, 217] width 398 height 38
type textarea "S"
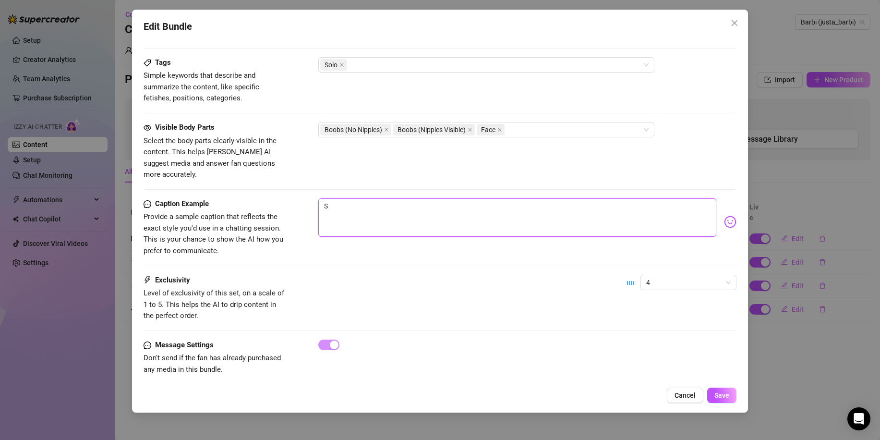
type textarea "So"
type textarea "Som"
type textarea "Some"
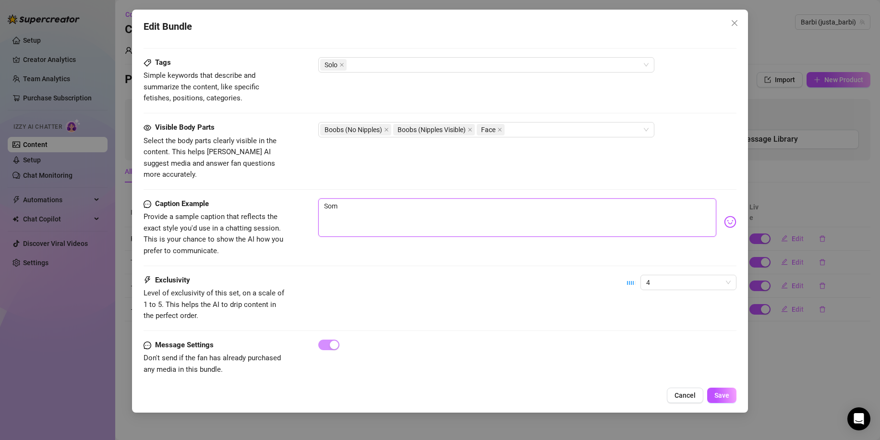
type textarea "Some"
type textarea "Some o"
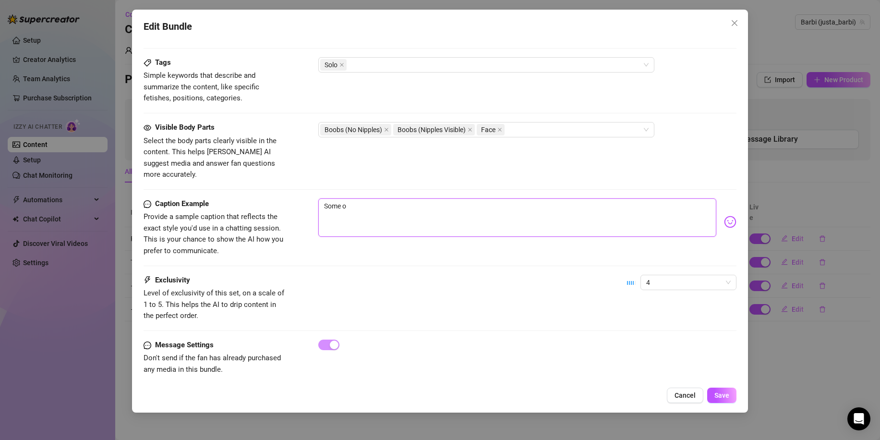
type textarea "Some of"
type textarea "Some of m"
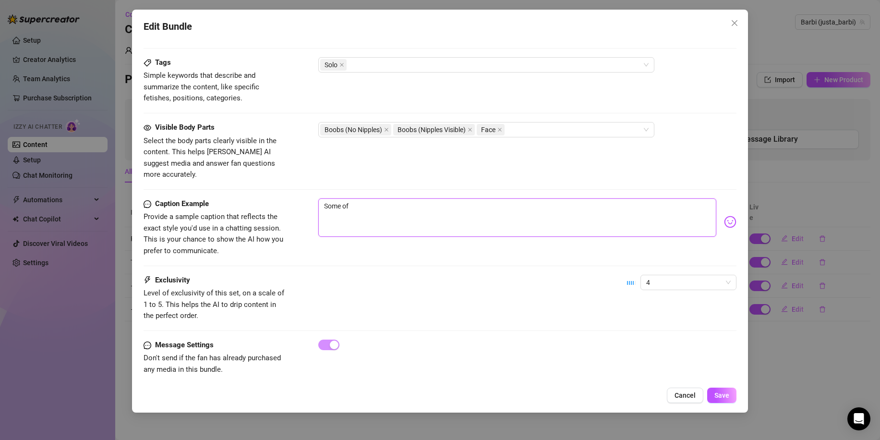
type textarea "Some of m"
type textarea "Some of my"
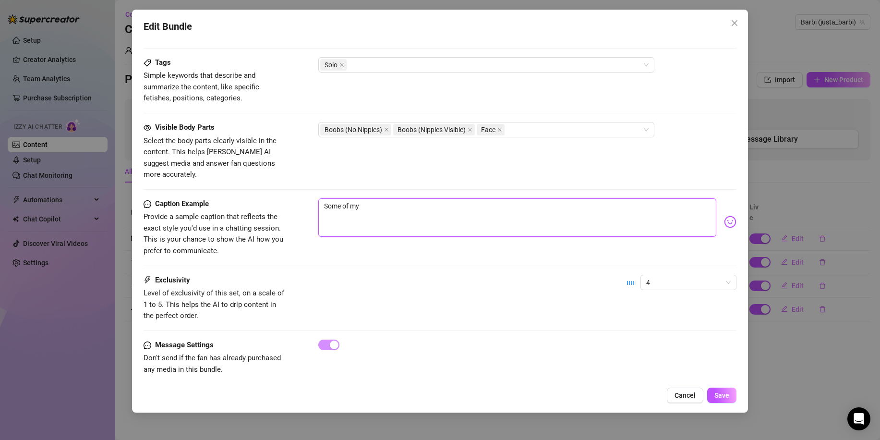
type textarea "Some of my s"
type textarea "Some of my se"
type textarea "Some of my sex"
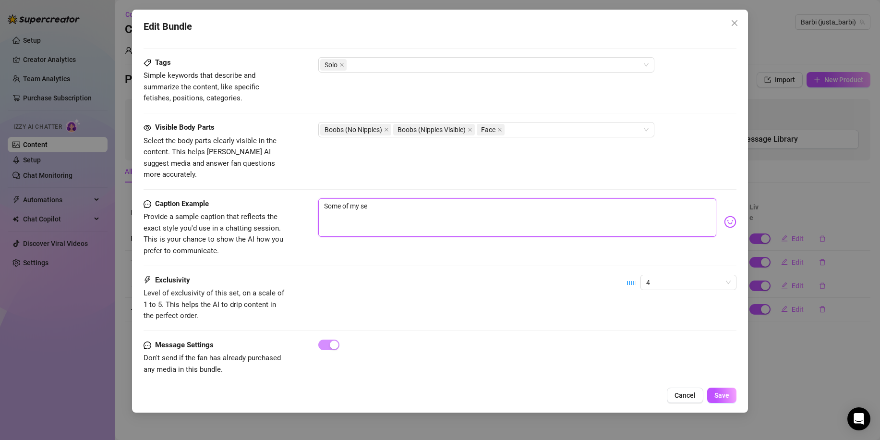
type textarea "Some of my sex"
type textarea "Some of my sexi"
type textarea "Some of my sexie"
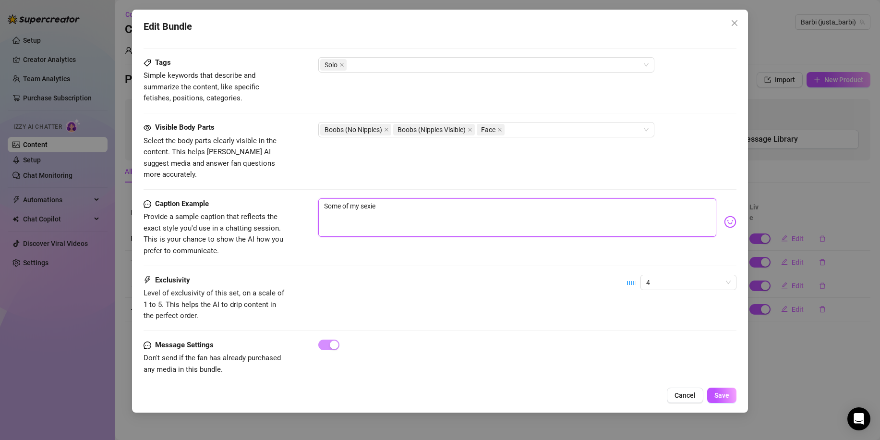
type textarea "Some of my sexies"
type textarea "Some of my sexiest"
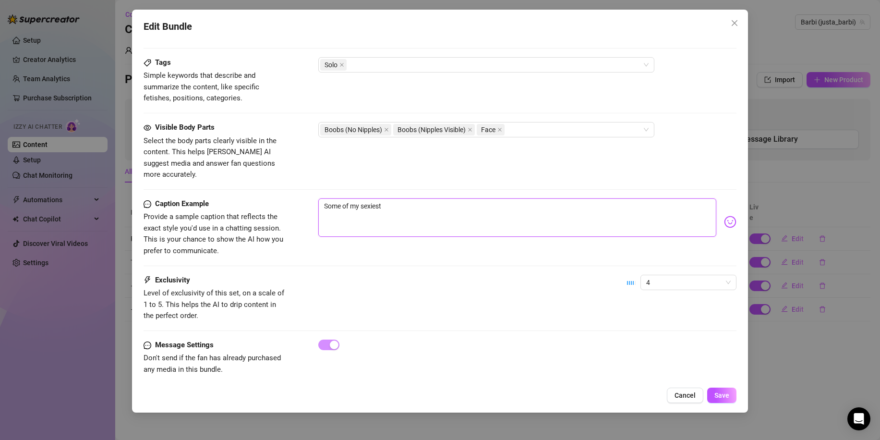
type textarea "Some of my sexiest"
type textarea "Some of my sexiest p"
type textarea "Some of my sexiest ph"
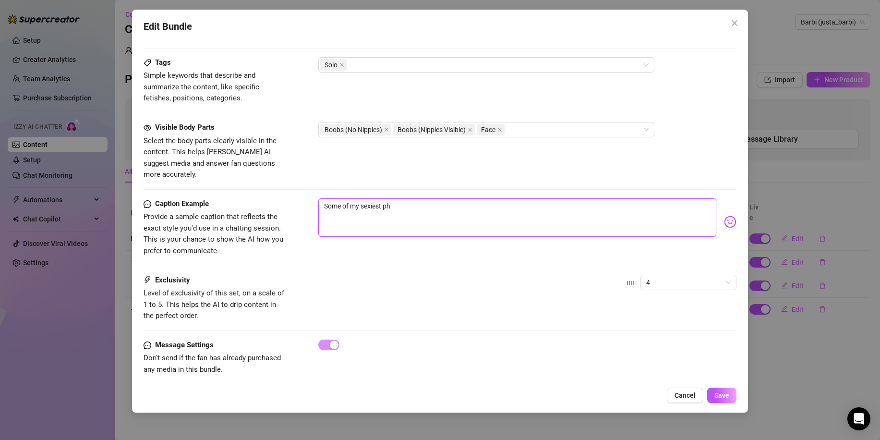
type textarea "Some of my sexiest pho"
type textarea "Some of my sexiest phot"
type textarea "Some of my sexiest photo"
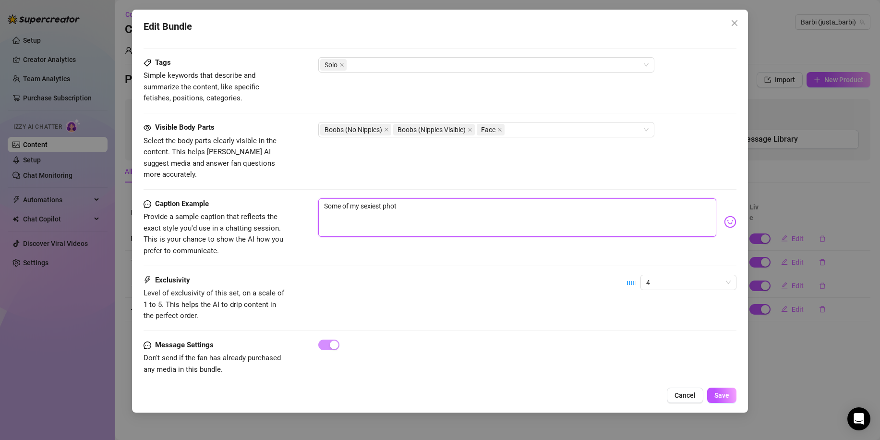
type textarea "Some of my sexiest photo"
type textarea "Some of my sexiest photos"
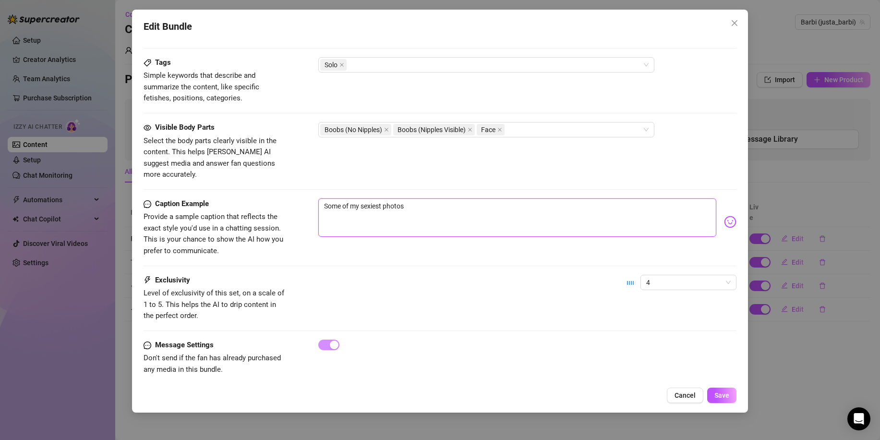
type textarea "Some of my sexiest photos a"
type textarea "Some of my sexiest photos an"
type textarea "Some of my sexiest photos and"
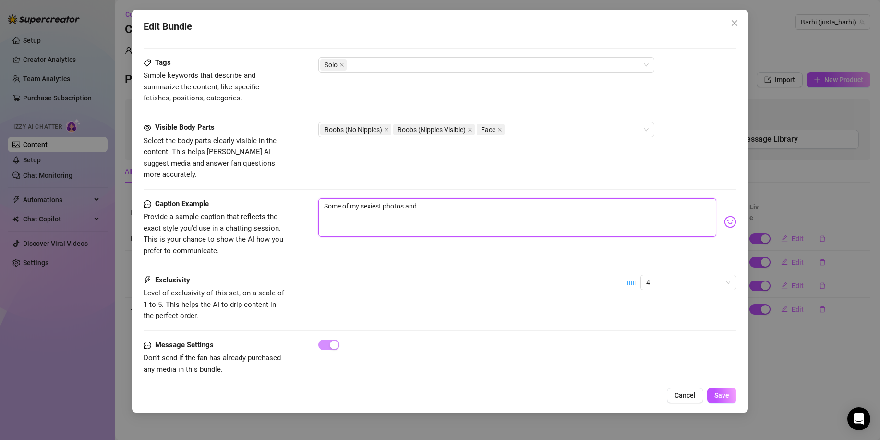
type textarea "Some of my sexiest photos and"
type textarea "Some of my sexiest photos and s"
type textarea "Some of my sexiest photos and sh"
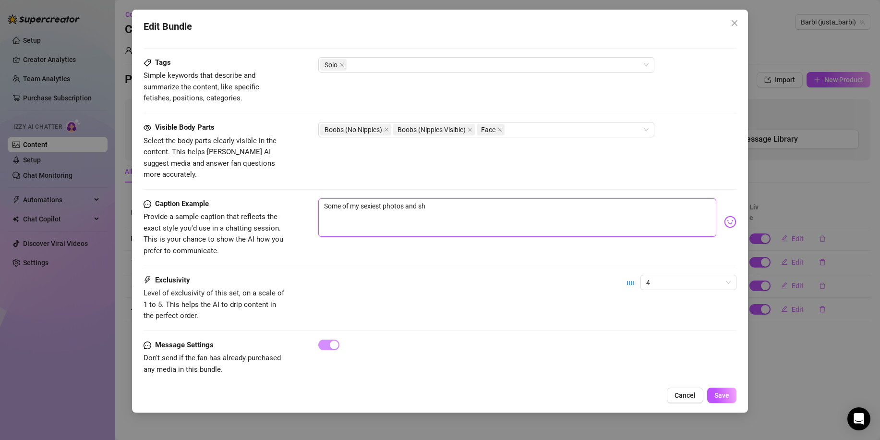
type textarea "Some of my sexiest photos and sho"
type textarea "Some of my sexiest photos and shor"
type textarea "Some of my sexiest photos and short"
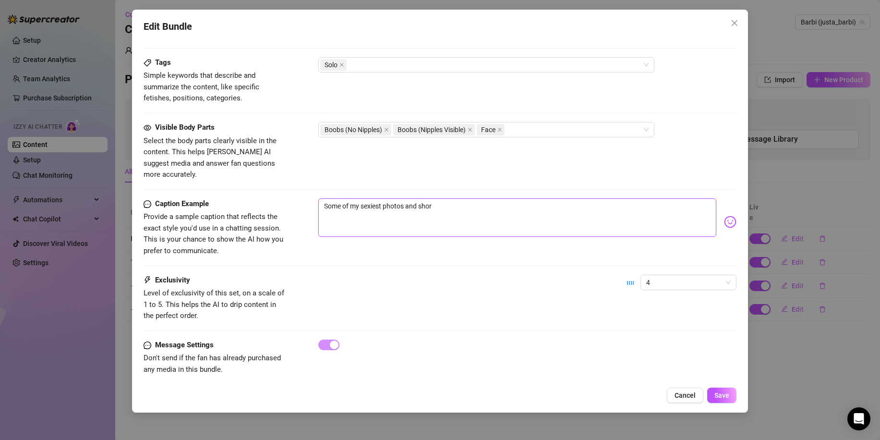
type textarea "Some of my sexiest photos and short"
type textarea "Some of my sexiest photos and short c"
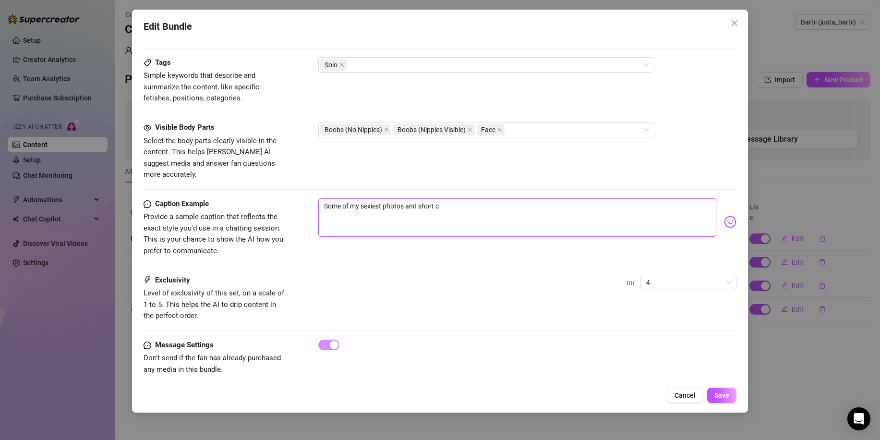
type textarea "Some of my sexiest photos and short cl"
type textarea "Some of my sexiest photos and short cli"
type textarea "Some of my sexiest photos and short clip"
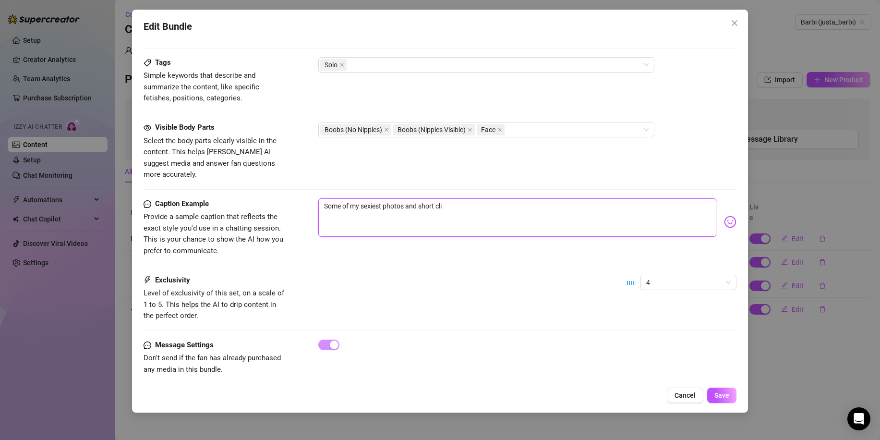
type textarea "Some of my sexiest photos and short clip"
type textarea "Some of my sexiest photos and short clips"
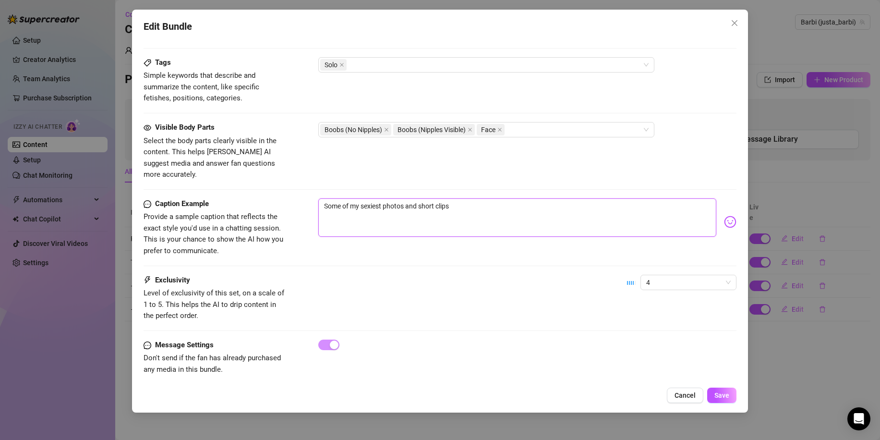
type textarea "Some of my sexiest photos and short clips o"
type textarea "Some of my sexiest photos and short clips of"
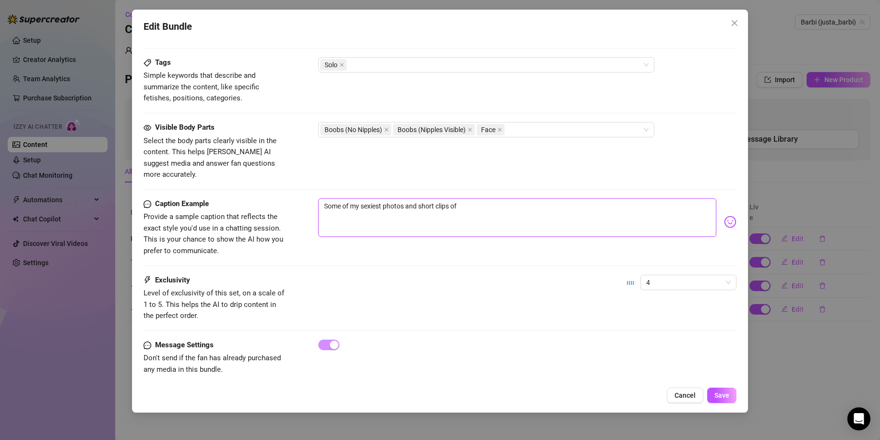
type textarea "Some of my sexiest photos and short clips of"
type textarea "Some of my sexiest photos and short clips of t"
type textarea "Some of my sexiest photos and short clips of th"
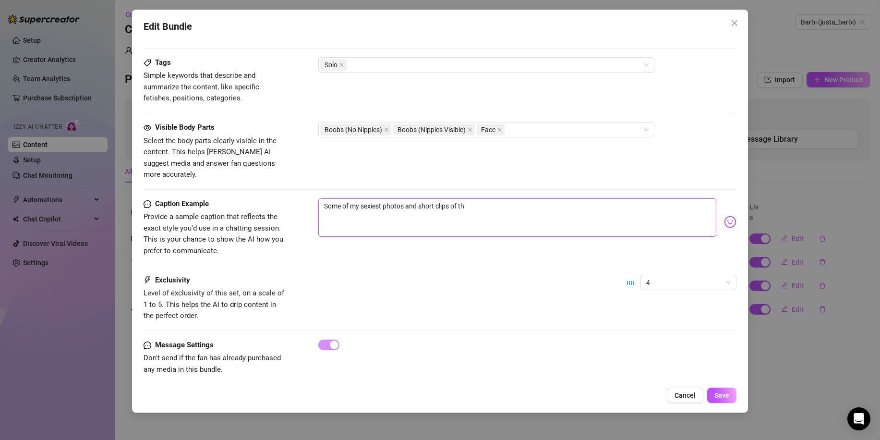
type textarea "Some of my sexiest photos and short clips of the"
type textarea "Some of my sexiest photos and short clips of thes"
type textarea "Some of my sexiest photos and short clips of these"
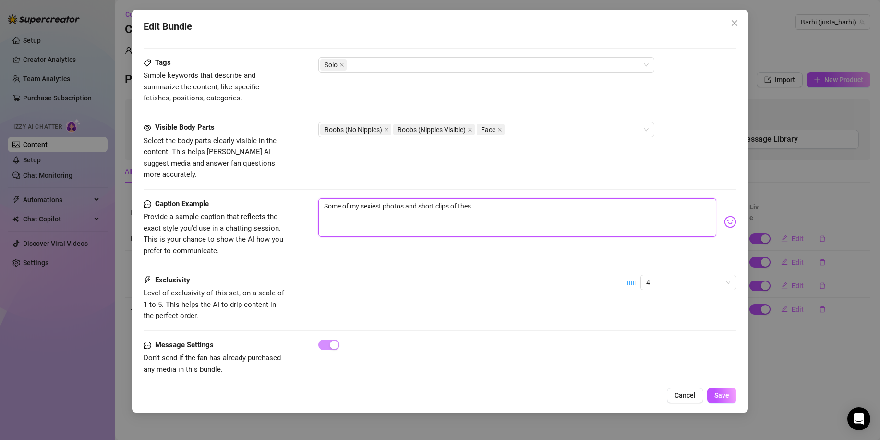
type textarea "Some of my sexiest photos and short clips of these"
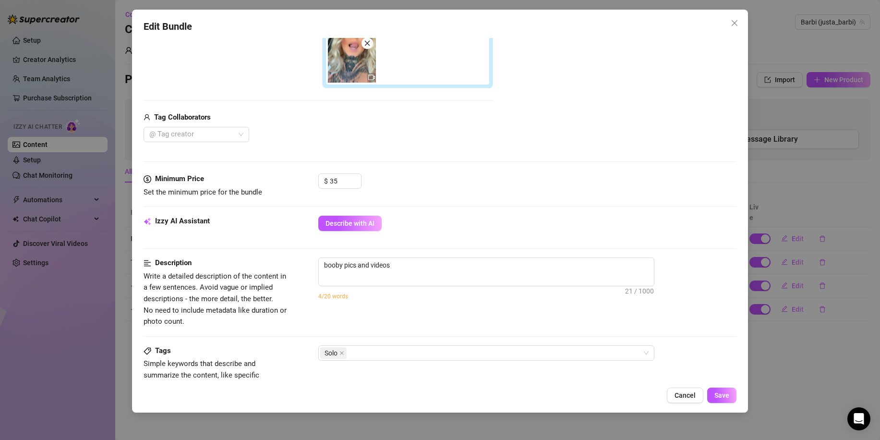
scroll to position [338, 0]
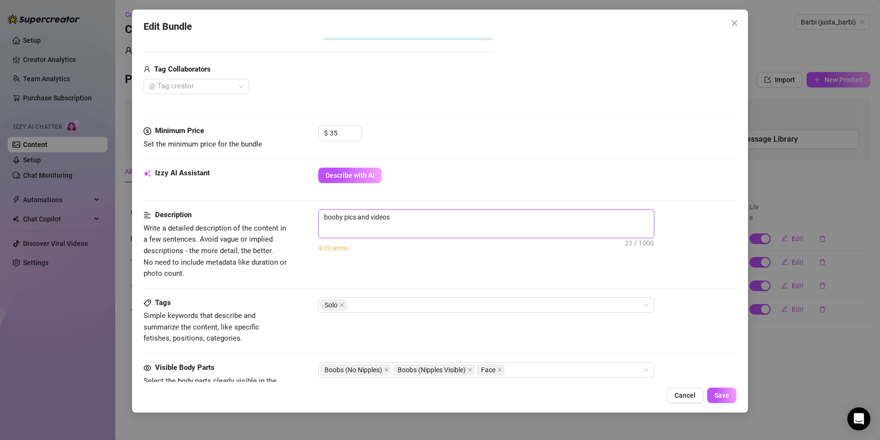
drag, startPoint x: 469, startPoint y: 219, endPoint x: 303, endPoint y: 219, distance: 166.2
click at [303, 219] on div "Description Write a detailed description of the content in a few sentences. Avo…" at bounding box center [440, 244] width 593 height 70
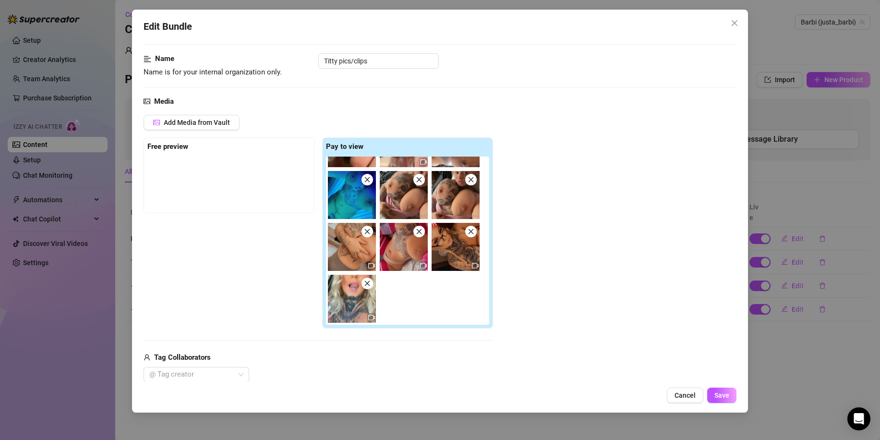
scroll to position [194, 0]
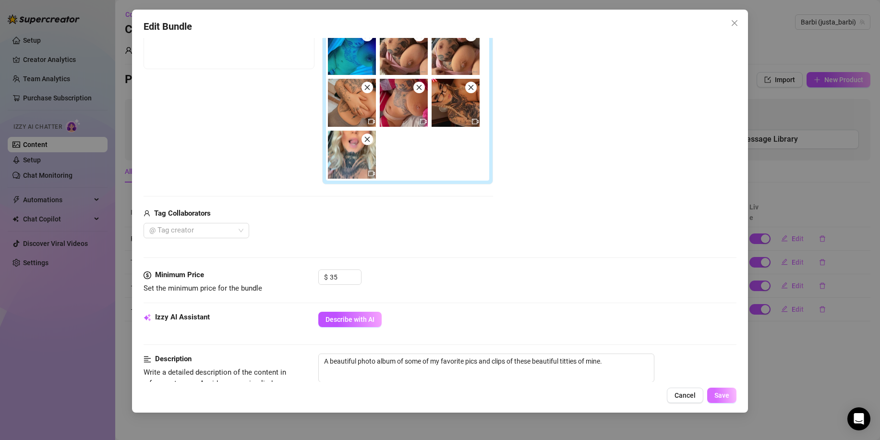
click at [715, 393] on span "Save" at bounding box center [722, 395] width 15 height 8
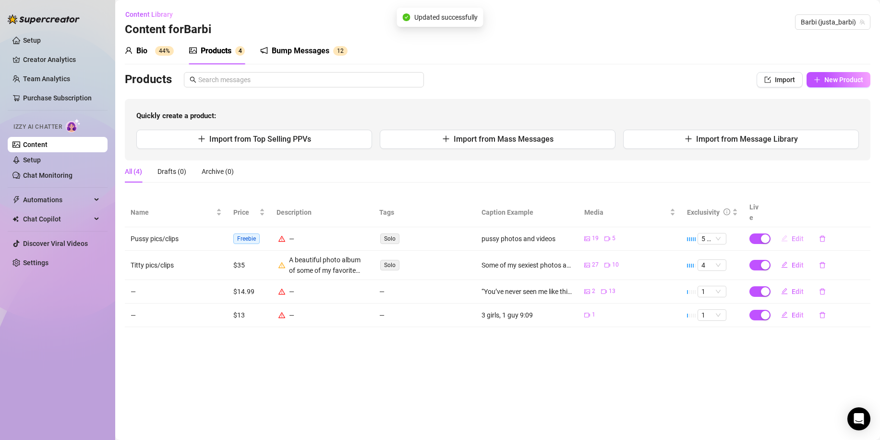
click at [798, 235] on span "Edit" at bounding box center [798, 239] width 12 height 8
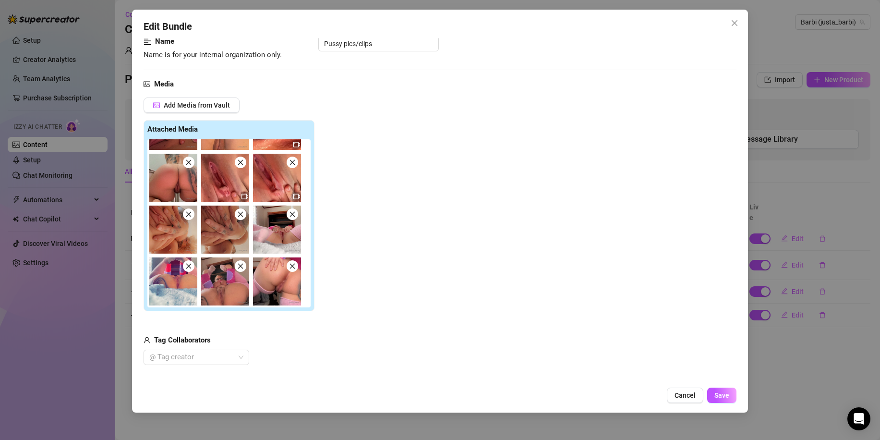
scroll to position [192, 0]
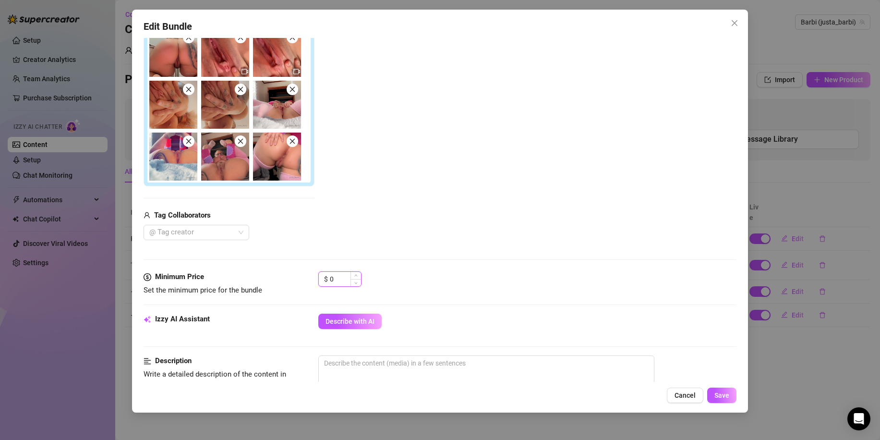
click at [337, 280] on input "0" at bounding box center [345, 279] width 31 height 14
drag, startPoint x: 337, startPoint y: 280, endPoint x: 327, endPoint y: 281, distance: 10.6
click at [325, 282] on div "$ 0" at bounding box center [339, 278] width 43 height 15
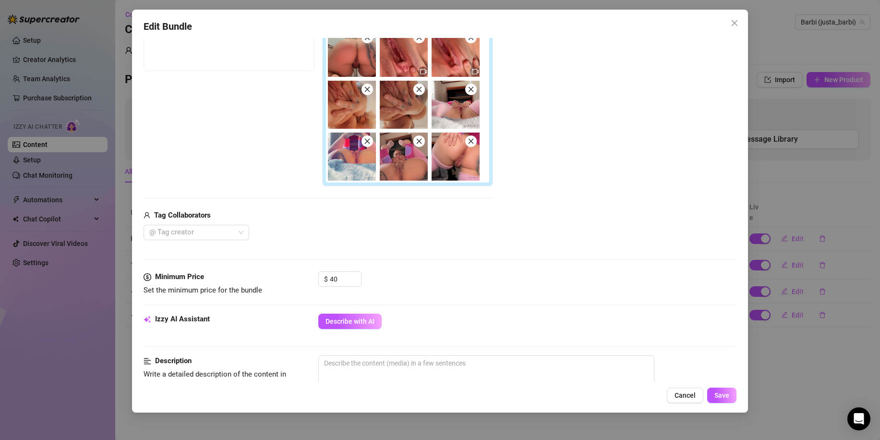
click at [512, 263] on div "Media Add Media from Vault Free preview Pay to view Tag Collaborators @ Tag cre…" at bounding box center [440, 113] width 593 height 318
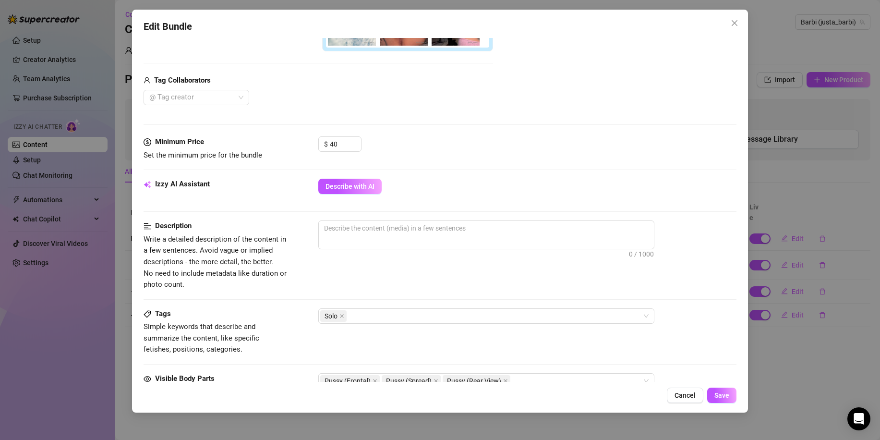
scroll to position [336, 0]
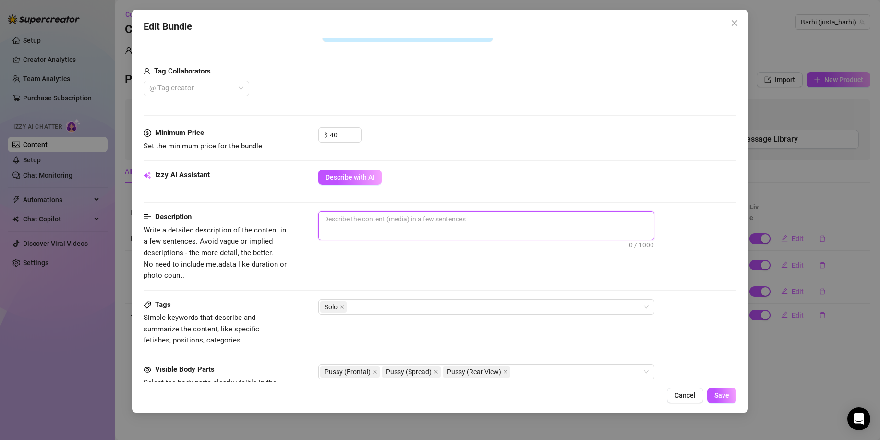
click at [426, 225] on textarea at bounding box center [486, 219] width 335 height 14
click at [523, 259] on div "some of the hottest angles of my mouth watering pussy. 55 / 1000 10/20 words" at bounding box center [527, 238] width 418 height 55
click at [504, 223] on textarea "some of the hottest angles of my mouth watering pussy." at bounding box center [486, 219] width 335 height 14
click at [508, 247] on div "10/20 words" at bounding box center [527, 249] width 418 height 11
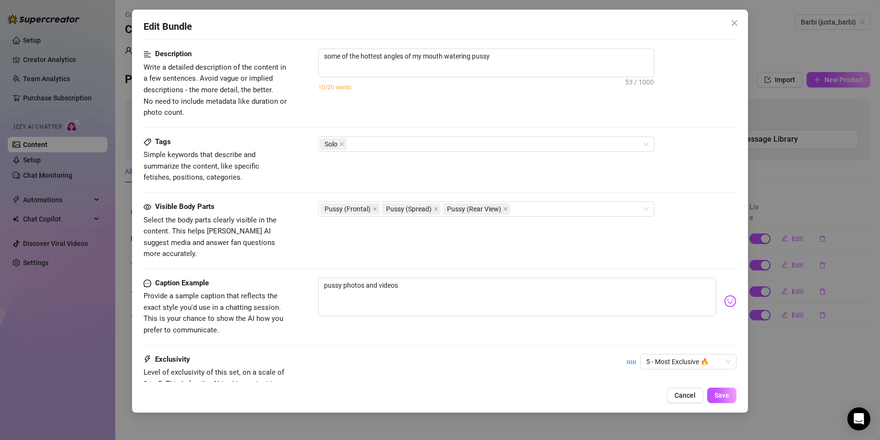
scroll to position [480, 0]
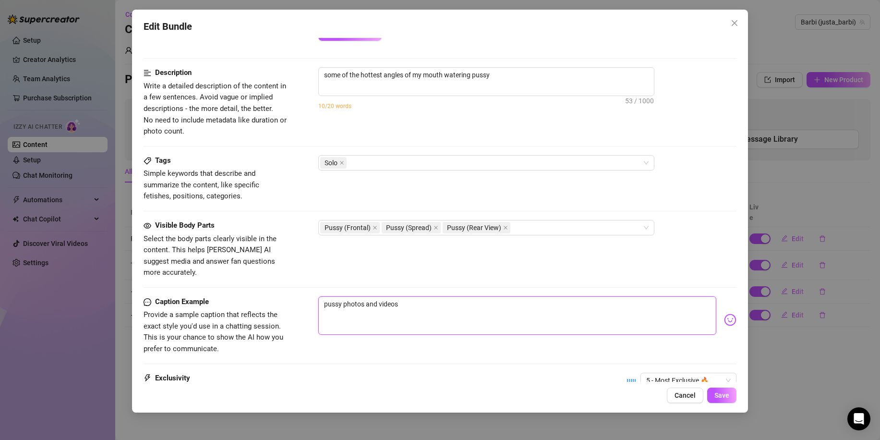
drag, startPoint x: 435, startPoint y: 301, endPoint x: 285, endPoint y: 301, distance: 150.3
click at [285, 301] on div "Caption Example Provide a sample caption that reflects the exact style you'd us…" at bounding box center [440, 325] width 593 height 59
click at [545, 68] on textarea "some of the hottest angles of my mouth watering pussy" at bounding box center [486, 75] width 335 height 14
click at [540, 76] on textarea "some of the hottest angles of my mouth watering pussy" at bounding box center [486, 75] width 335 height 14
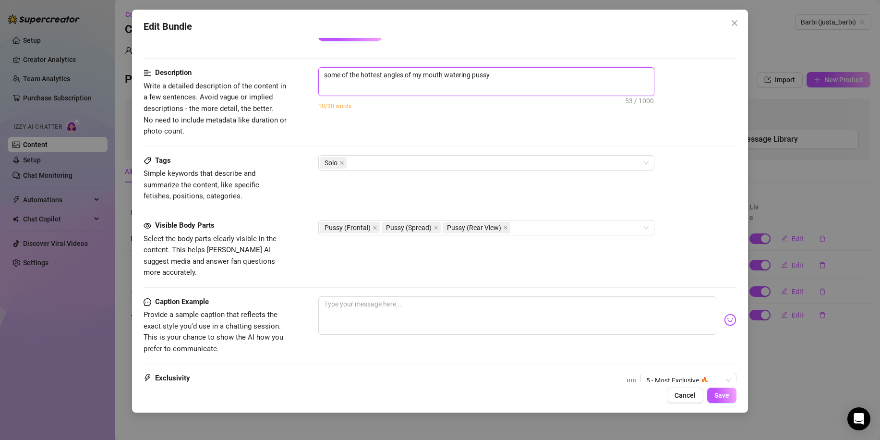
click at [540, 76] on textarea "some of the hottest angles of my mouth watering pussy" at bounding box center [486, 75] width 335 height 14
click at [416, 307] on textarea at bounding box center [517, 315] width 398 height 38
paste textarea "some of the hottest angles of my mouth watering pussy"
click at [519, 80] on textarea "some of the hottest angles of my mouth watering pussy" at bounding box center [486, 75] width 335 height 14
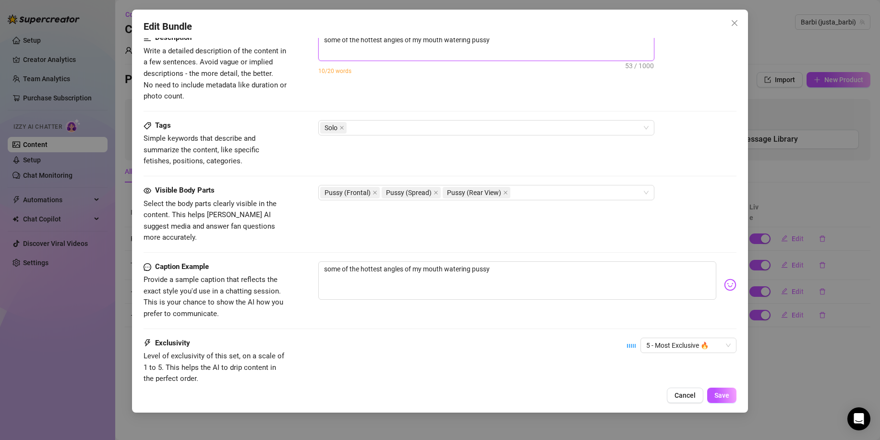
scroll to position [578, 0]
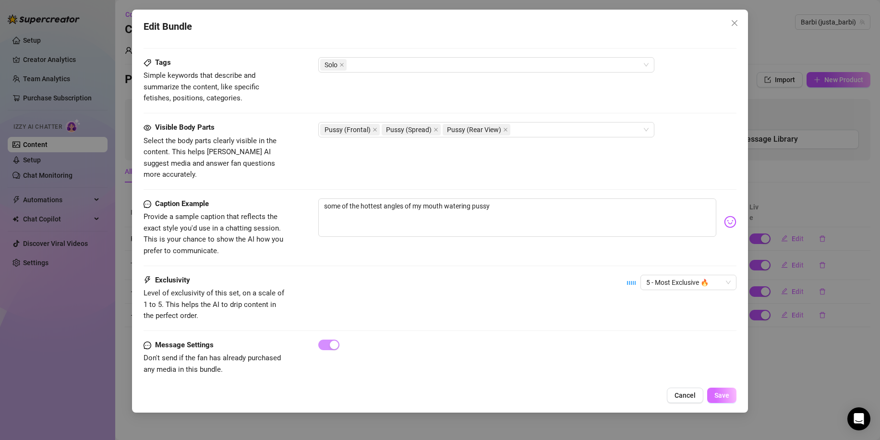
click at [725, 396] on span "Save" at bounding box center [722, 395] width 15 height 8
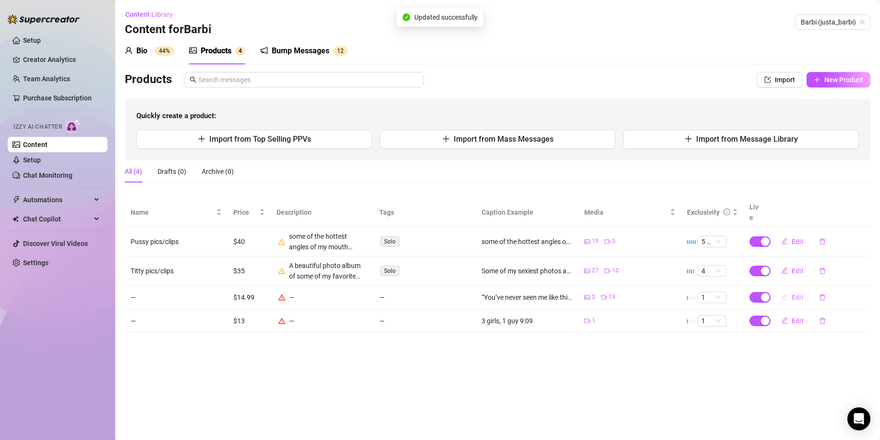
click at [795, 293] on span "Edit" at bounding box center [798, 297] width 12 height 8
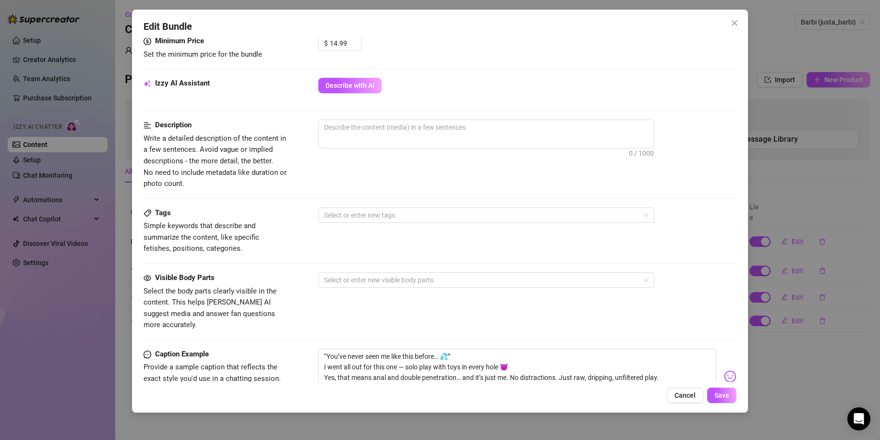
scroll to position [432, 0]
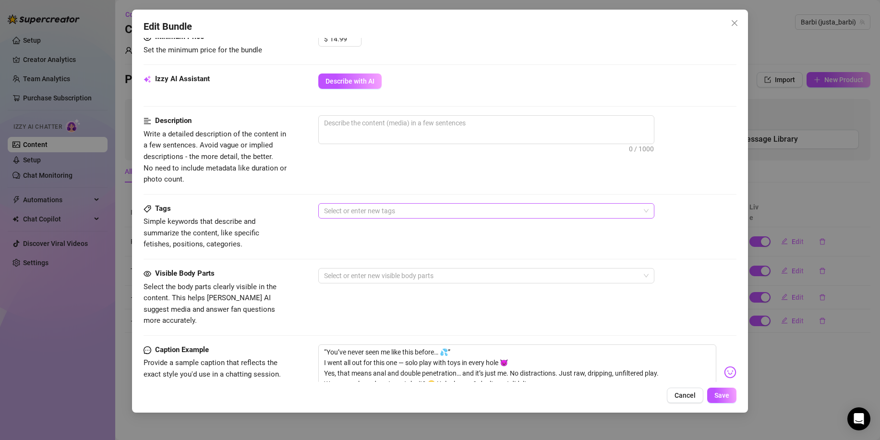
click at [549, 214] on div at bounding box center [481, 210] width 322 height 13
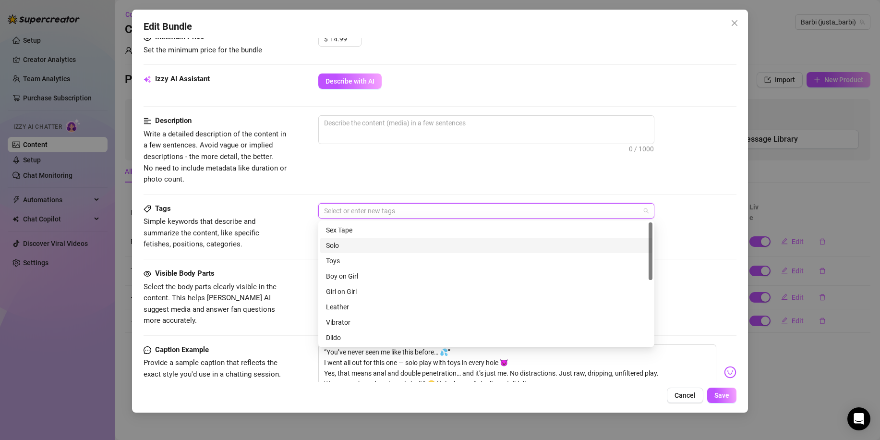
click at [434, 248] on div "Solo" at bounding box center [486, 245] width 321 height 11
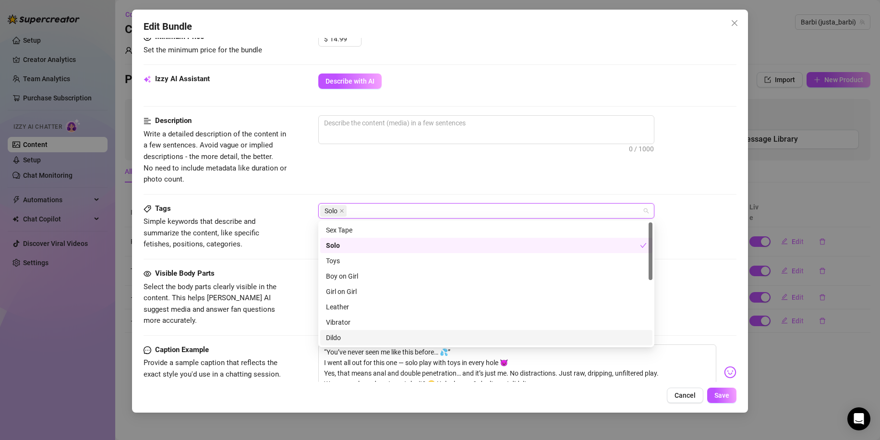
click at [380, 335] on div "Dildo" at bounding box center [486, 337] width 321 height 11
click at [363, 319] on div "Vibrator" at bounding box center [486, 322] width 321 height 11
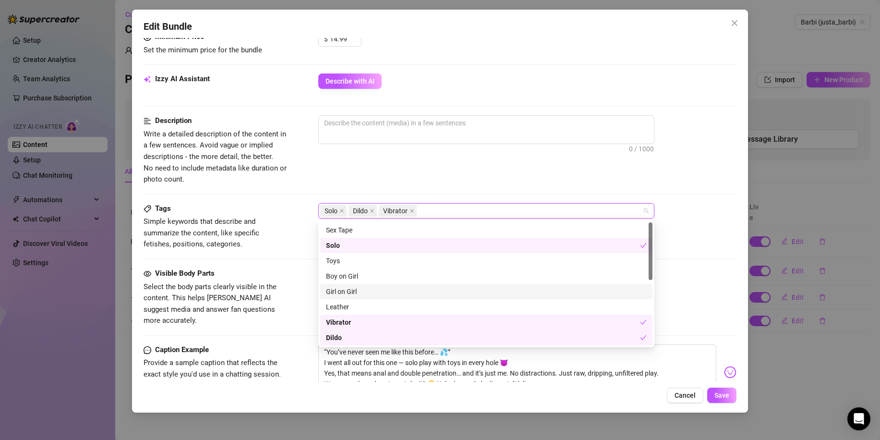
scroll to position [138, 0]
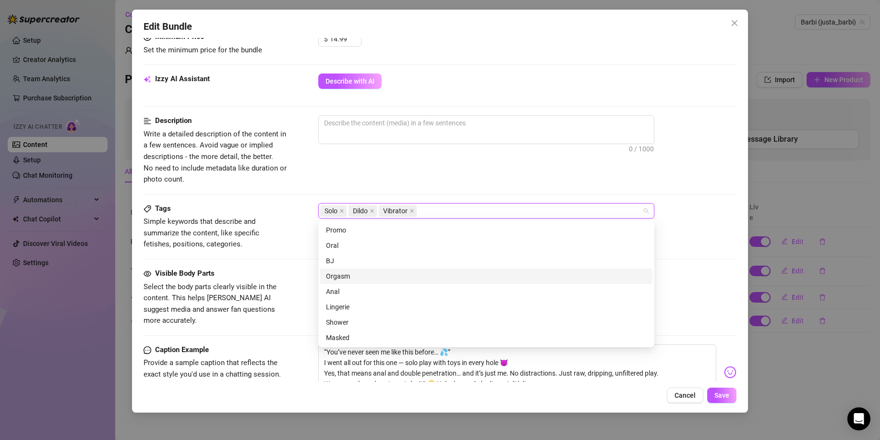
click at [402, 279] on div "Orgasm" at bounding box center [486, 276] width 321 height 11
click at [289, 281] on div "Visible Body Parts Select the body parts clearly visible in the content. This h…" at bounding box center [440, 297] width 593 height 59
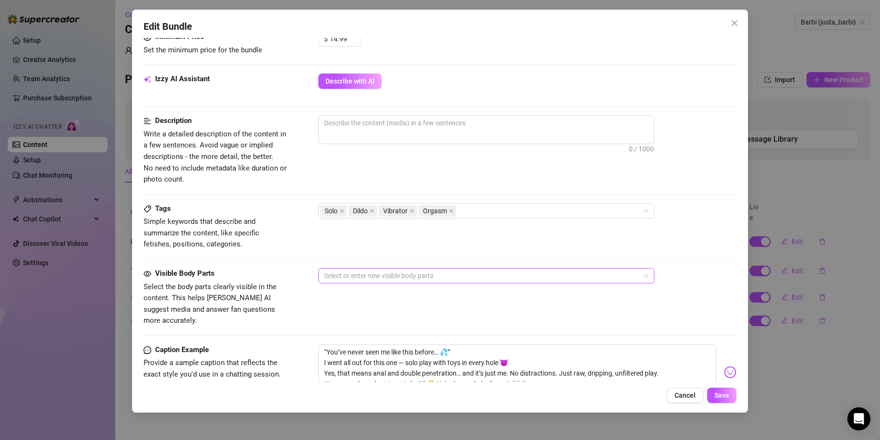
click at [358, 276] on div at bounding box center [481, 275] width 322 height 13
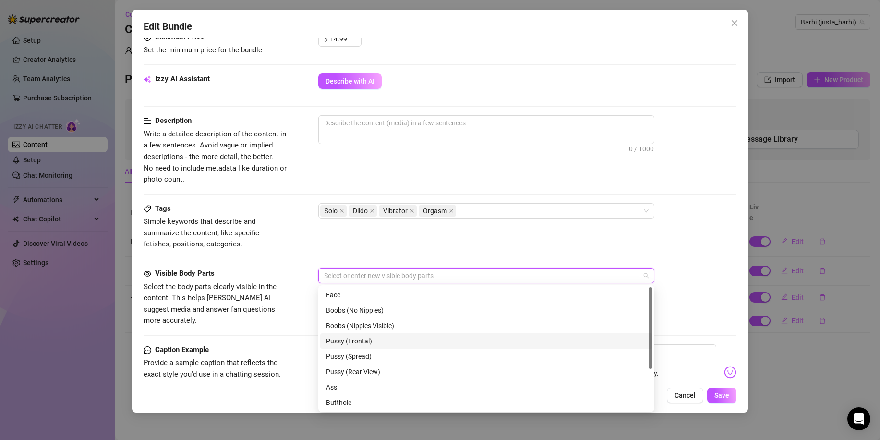
click at [381, 342] on div "Pussy (Frontal)" at bounding box center [486, 341] width 321 height 11
drag, startPoint x: 376, startPoint y: 354, endPoint x: 378, endPoint y: 366, distance: 12.3
click at [376, 354] on div "Pussy (Spread)" at bounding box center [486, 356] width 321 height 11
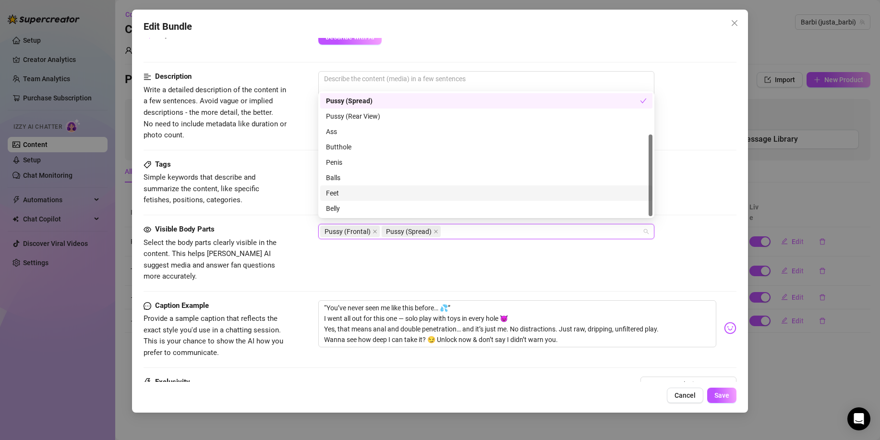
scroll to position [480, 0]
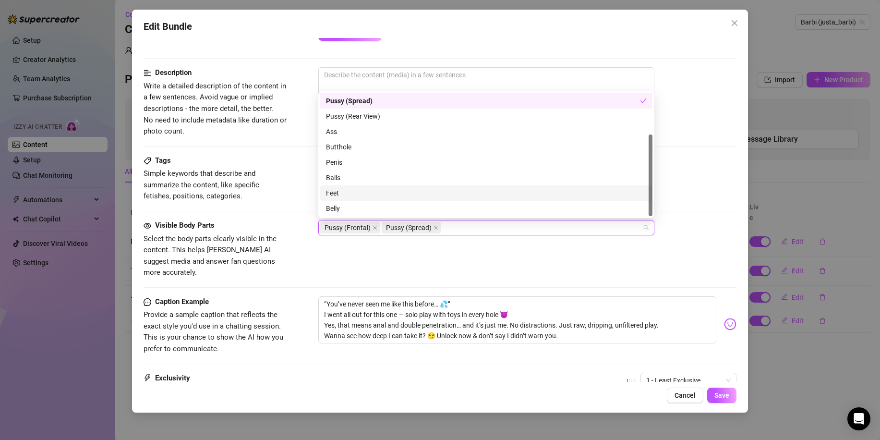
click at [674, 234] on div "Pussy (Frontal) Pussy (Spread)" at bounding box center [527, 227] width 418 height 15
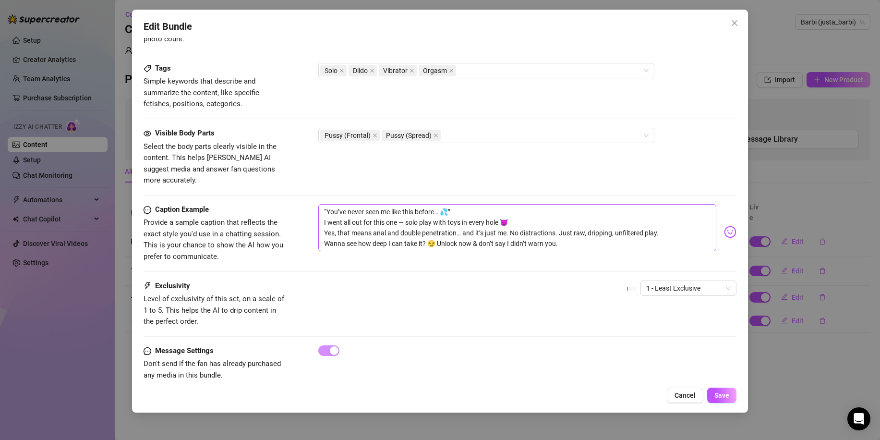
scroll to position [576, 0]
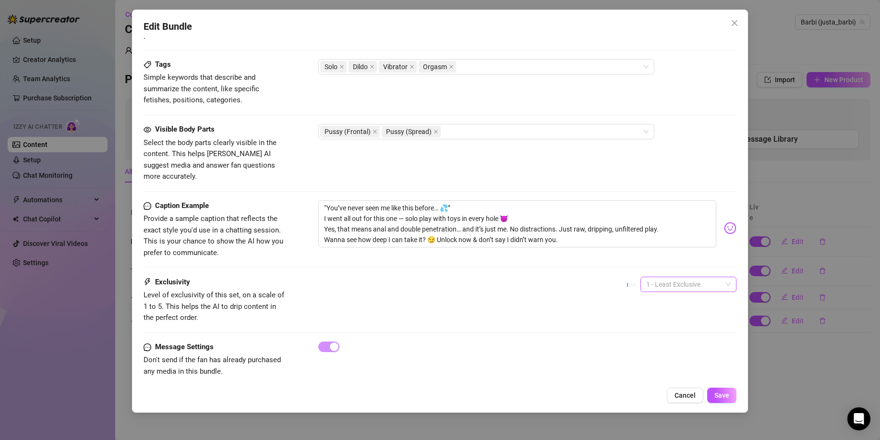
click at [698, 278] on span "1 - Least Exclusive" at bounding box center [688, 284] width 85 height 14
click at [667, 352] on div "5 - Most Exclusive 🔥" at bounding box center [680, 353] width 81 height 11
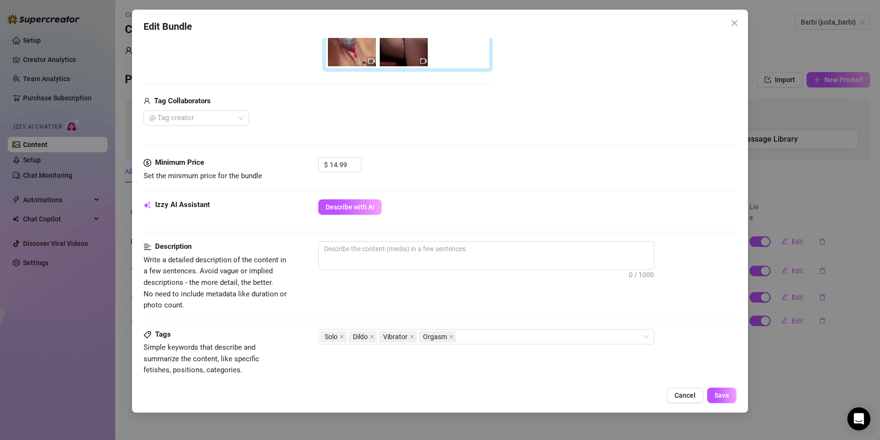
scroll to position [480, 0]
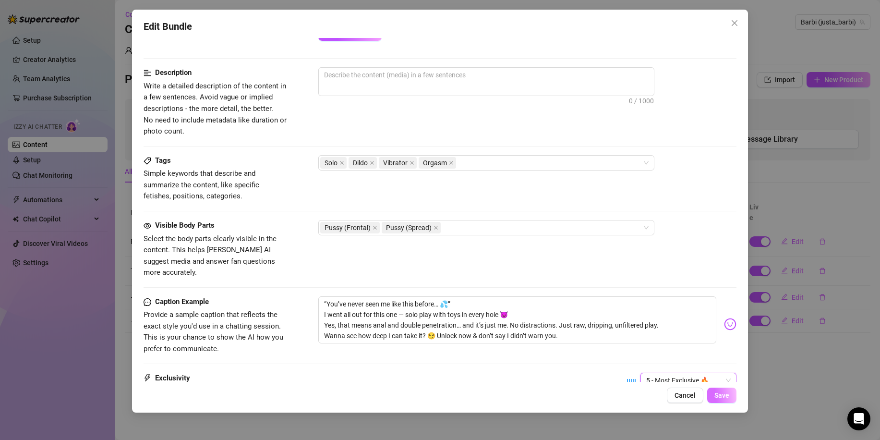
click at [717, 392] on span "Save" at bounding box center [722, 395] width 15 height 8
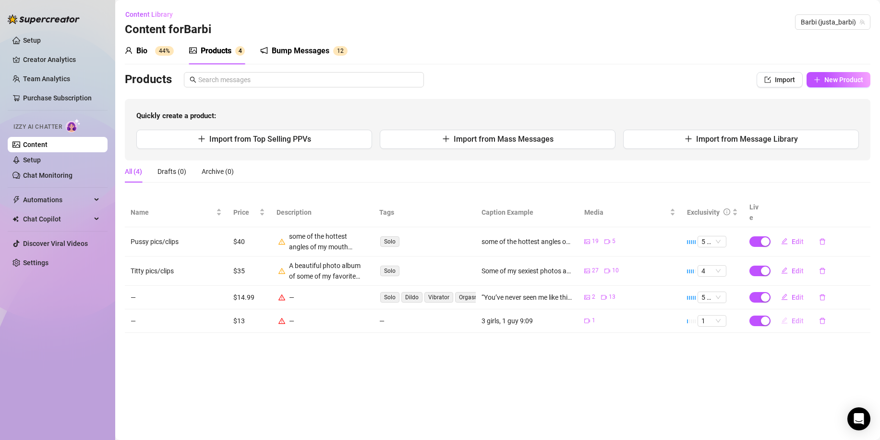
click at [801, 317] on span "Edit" at bounding box center [798, 321] width 12 height 8
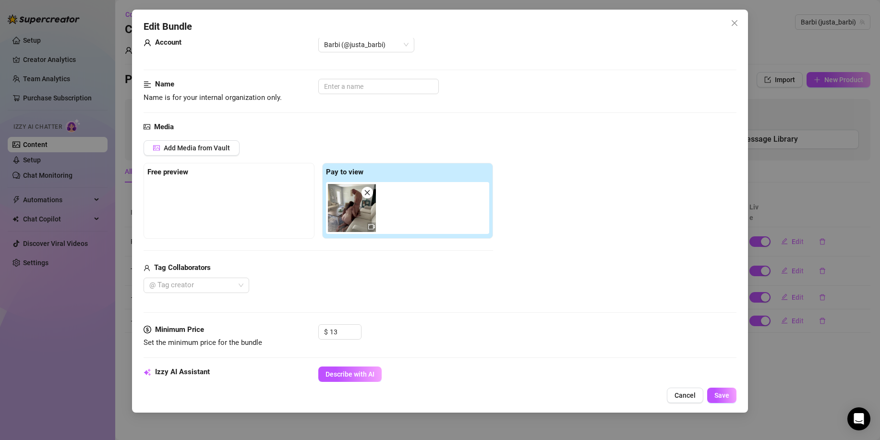
scroll to position [48, 0]
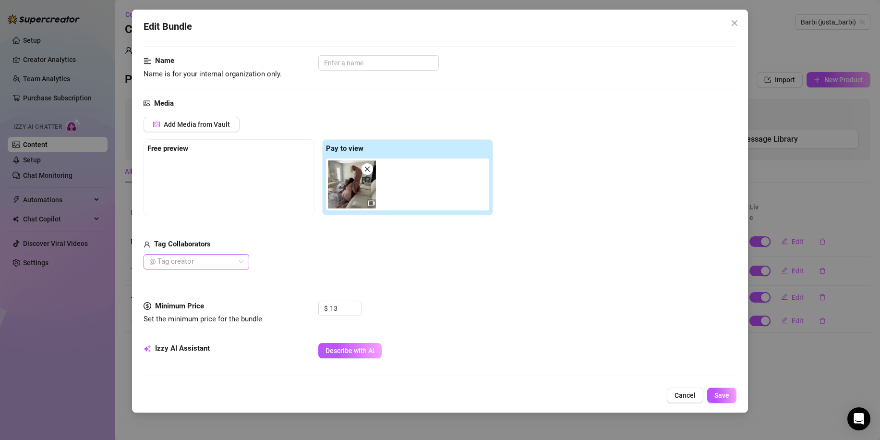
click at [236, 263] on div at bounding box center [192, 261] width 92 height 13
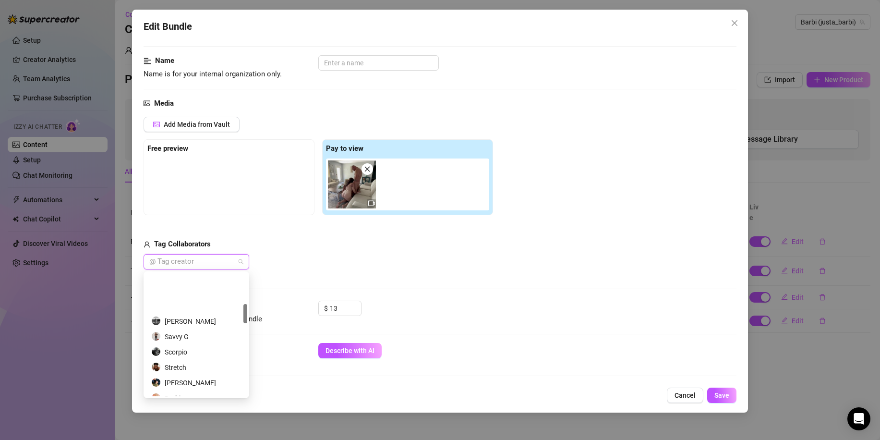
scroll to position [240, 0]
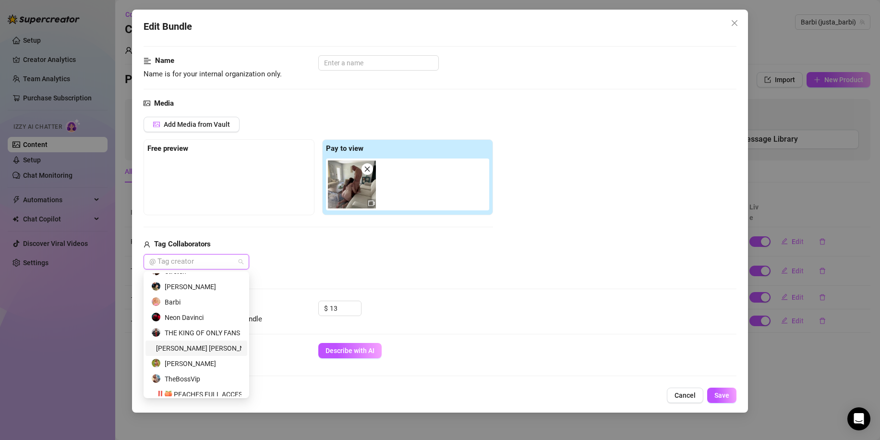
click at [194, 346] on div "Iris Mae - NO PPV" at bounding box center [196, 348] width 90 height 11
click at [192, 366] on div "Michelle Boss" at bounding box center [196, 363] width 90 height 11
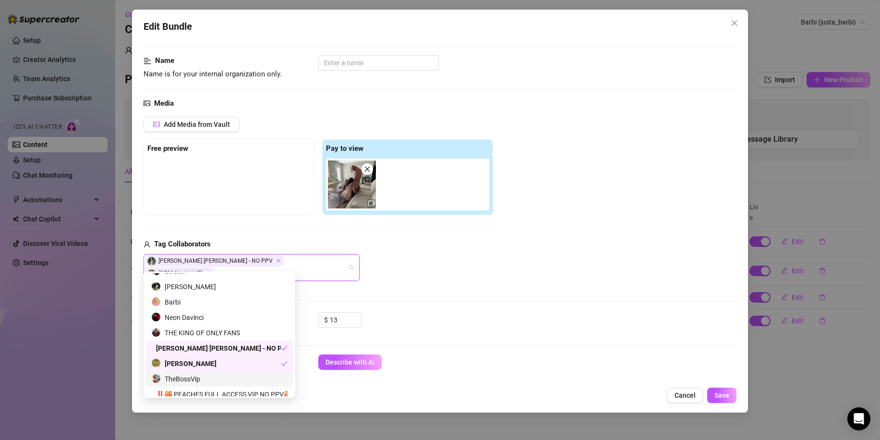
click at [190, 378] on div "TheBossVip" at bounding box center [219, 379] width 136 height 11
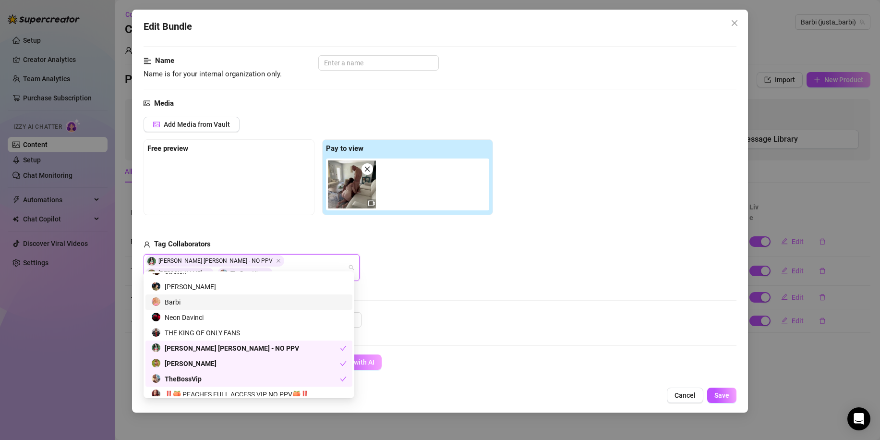
click at [443, 312] on div "$ 13" at bounding box center [527, 324] width 418 height 24
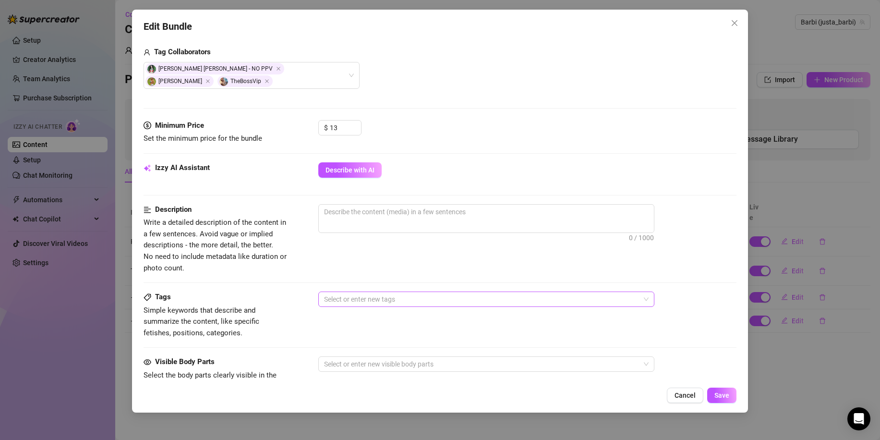
click at [411, 292] on div at bounding box center [481, 298] width 322 height 13
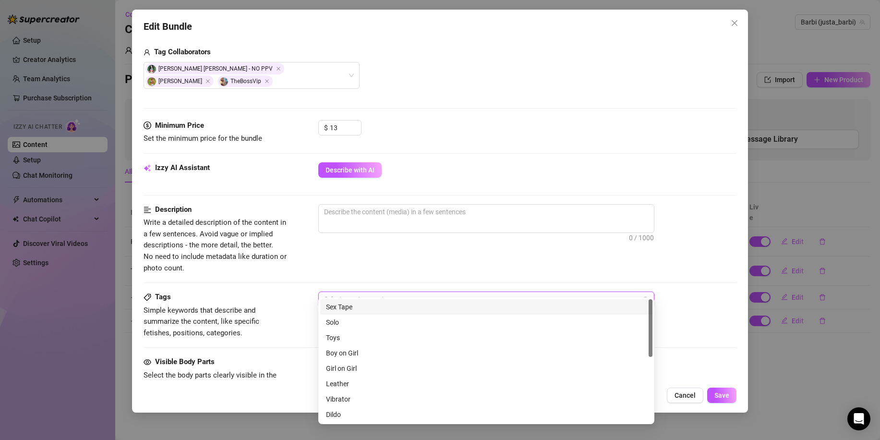
click at [406, 307] on div "Sex Tape" at bounding box center [486, 307] width 321 height 11
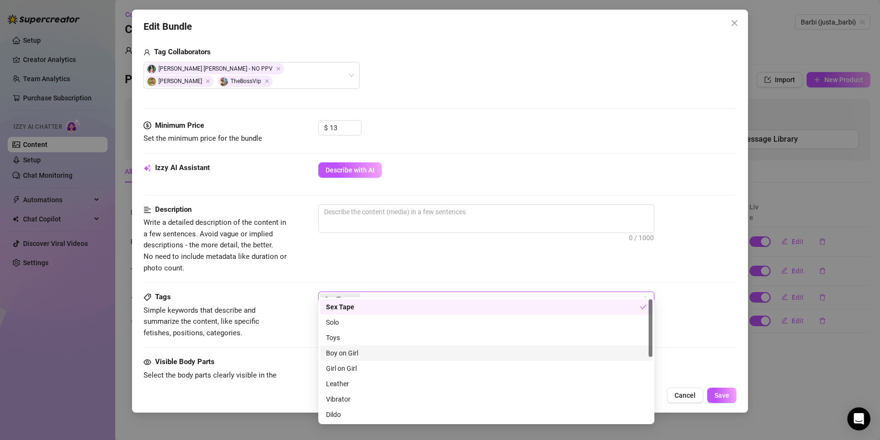
click at [393, 353] on div "Boy on Girl" at bounding box center [486, 353] width 321 height 11
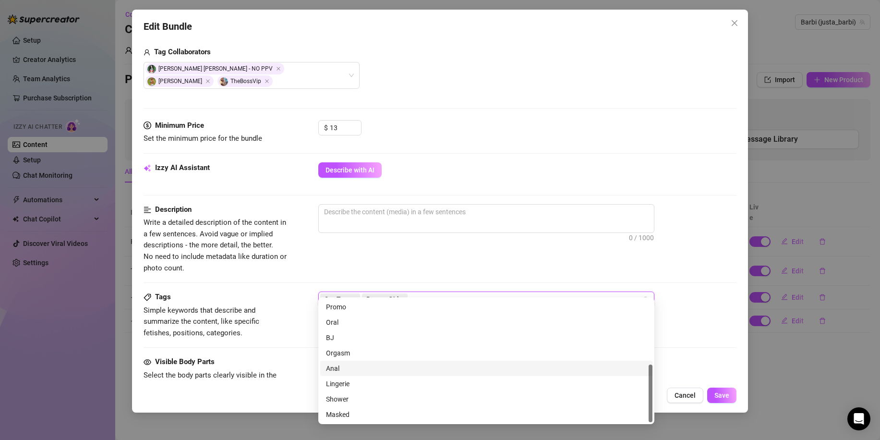
scroll to position [42, 0]
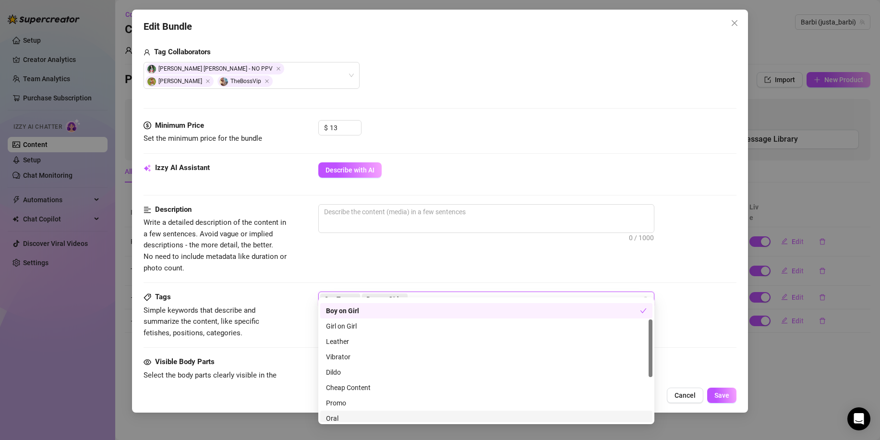
click at [366, 414] on div "Oral" at bounding box center [486, 418] width 321 height 11
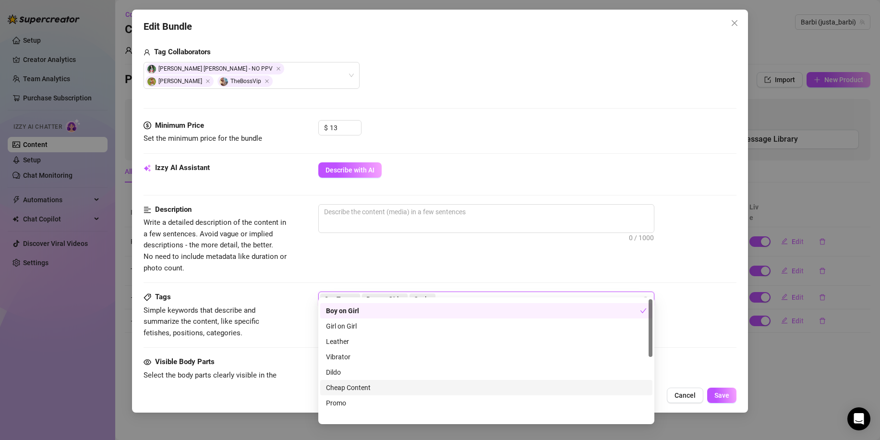
scroll to position [0, 0]
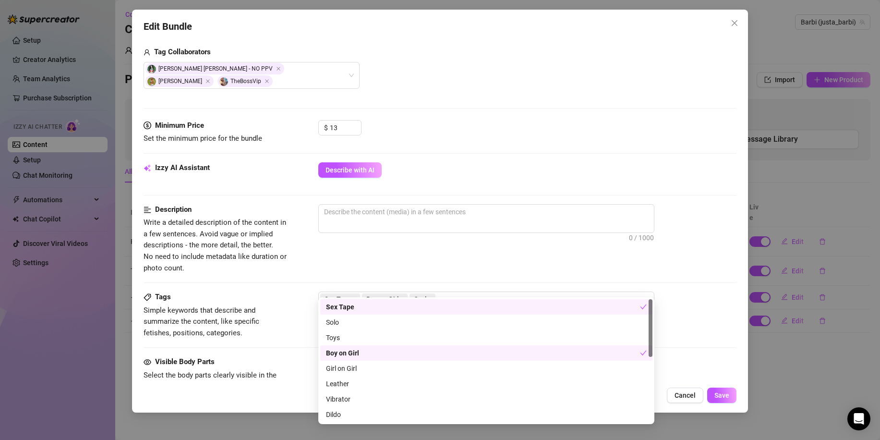
click at [298, 356] on div "Visible Body Parts Select the body parts clearly visible in the content. This h…" at bounding box center [440, 385] width 593 height 59
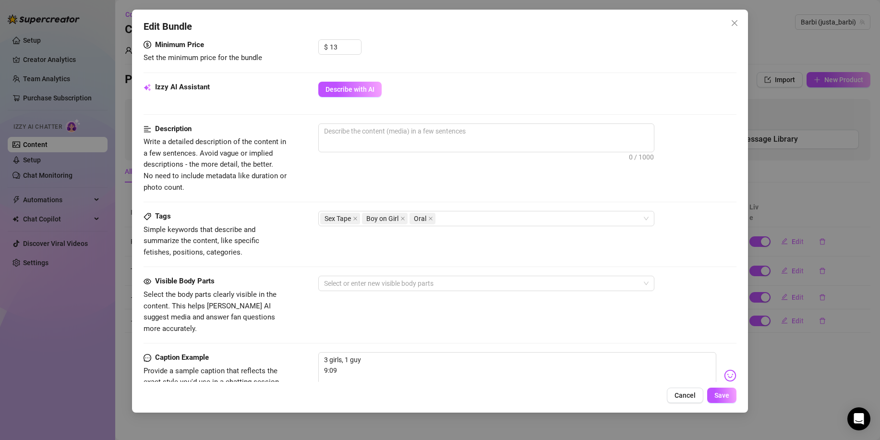
scroll to position [336, 0]
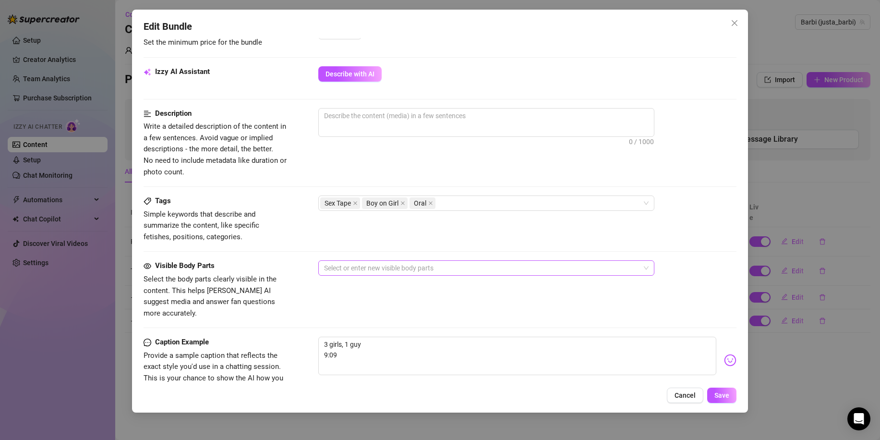
click at [423, 260] on div "Select or enter new visible body parts" at bounding box center [486, 267] width 336 height 15
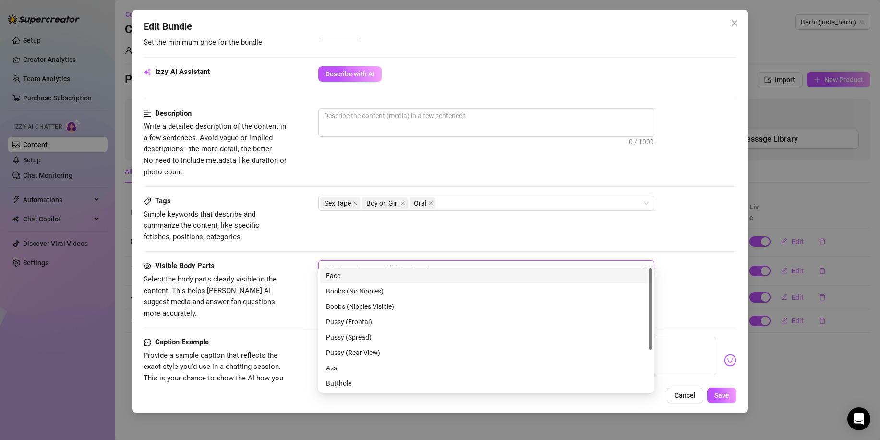
click at [414, 274] on div "Face" at bounding box center [486, 275] width 321 height 11
click at [403, 305] on div "Boobs (Nipples Visible)" at bounding box center [486, 306] width 321 height 11
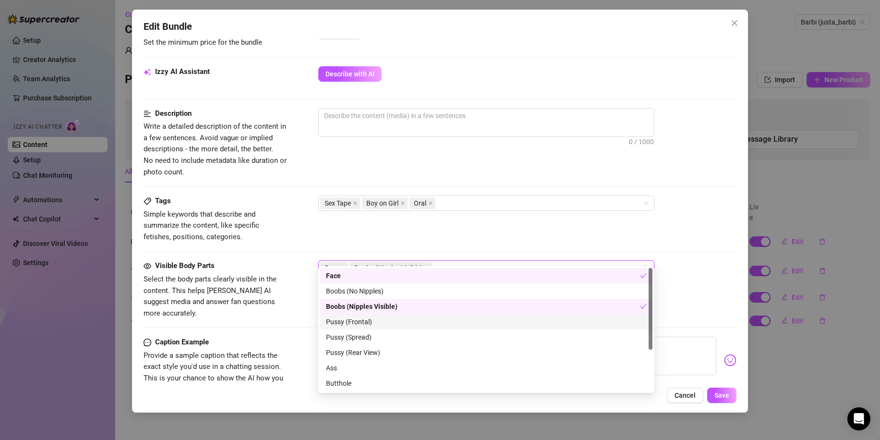
click at [399, 318] on div "Pussy (Frontal)" at bounding box center [486, 322] width 321 height 11
click at [395, 335] on div "Pussy (Spread)" at bounding box center [486, 337] width 321 height 11
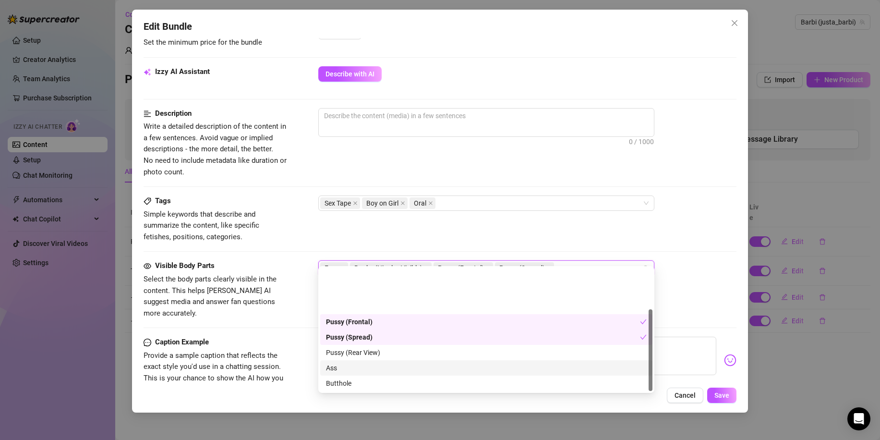
scroll to position [61, 0]
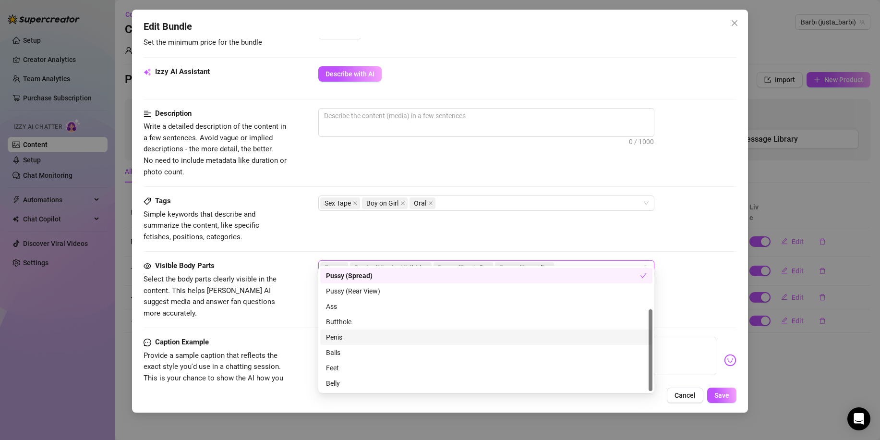
click at [378, 335] on div "Penis" at bounding box center [486, 337] width 321 height 11
click at [306, 337] on div "Caption Example Provide a sample caption that reflects the exact style you'd us…" at bounding box center [440, 366] width 593 height 59
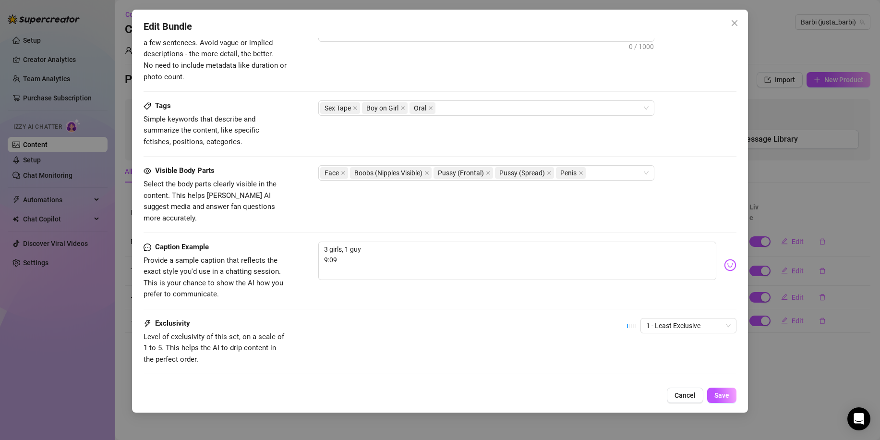
scroll to position [432, 0]
drag, startPoint x: 401, startPoint y: 246, endPoint x: 303, endPoint y: 217, distance: 102.4
click at [303, 217] on form "Account Barbi (@justa_barbi) Name Name is for your internal organization only. …" at bounding box center [440, 26] width 593 height 818
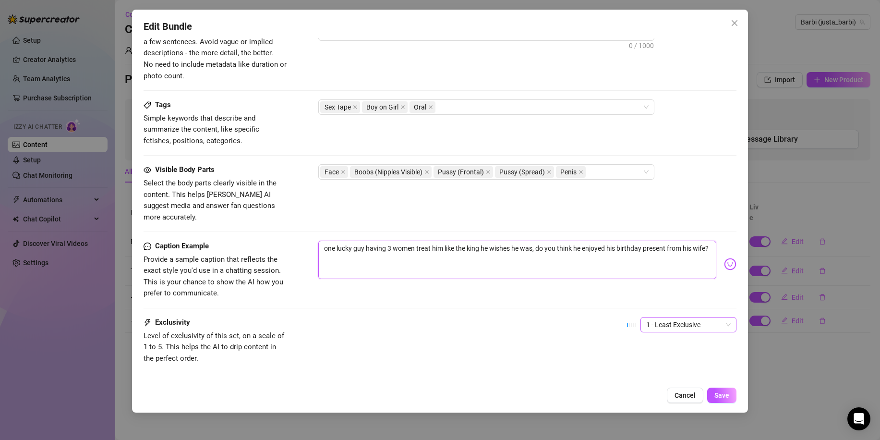
click at [652, 317] on span "1 - Least Exclusive" at bounding box center [688, 324] width 85 height 14
click at [647, 350] on div "3" at bounding box center [680, 351] width 81 height 11
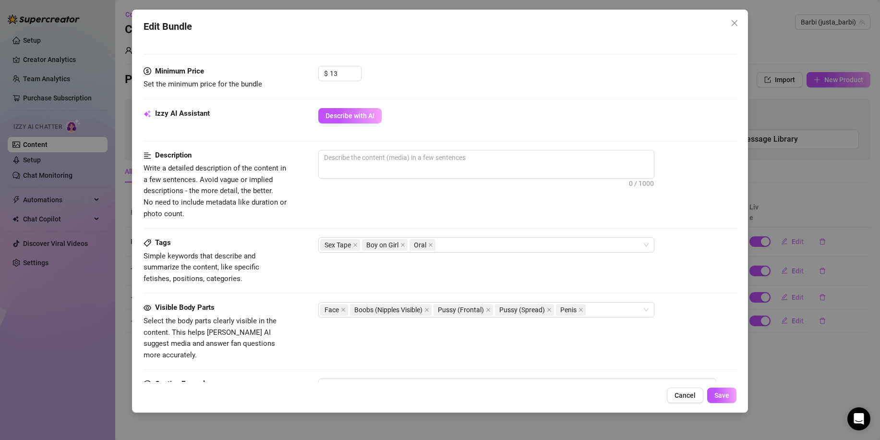
scroll to position [240, 0]
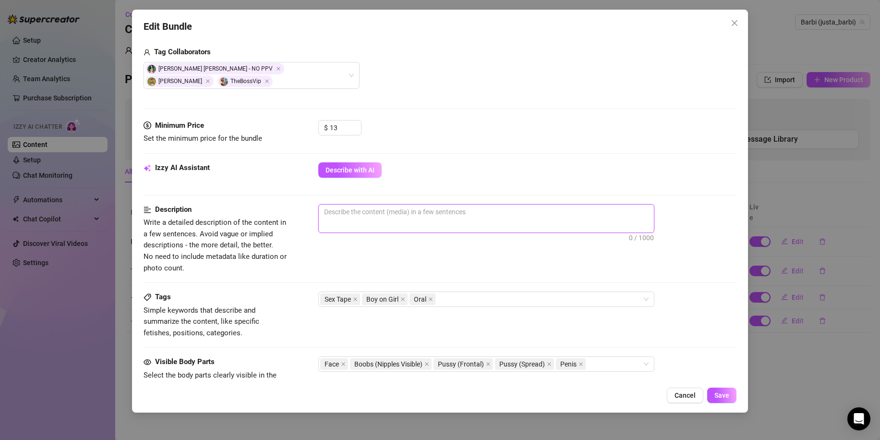
click at [455, 206] on textarea at bounding box center [486, 212] width 335 height 14
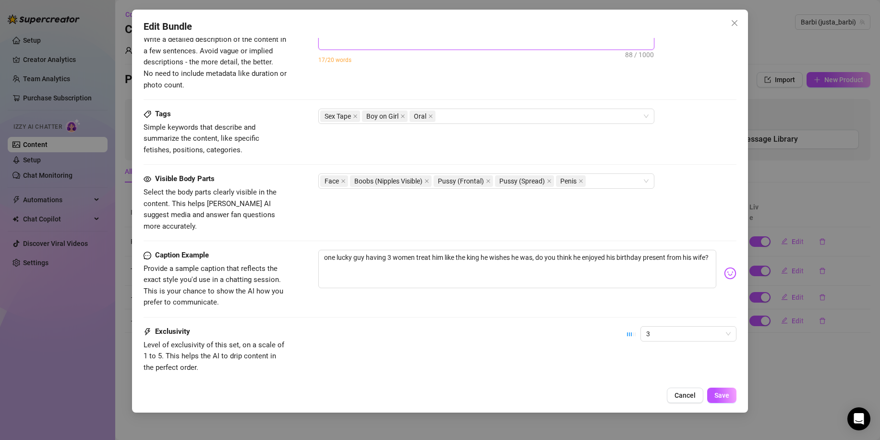
scroll to position [463, 0]
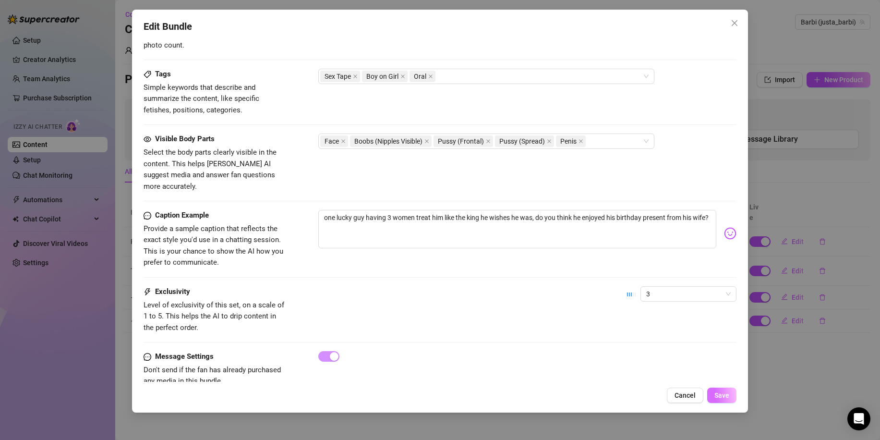
click at [721, 398] on span "Save" at bounding box center [722, 395] width 15 height 8
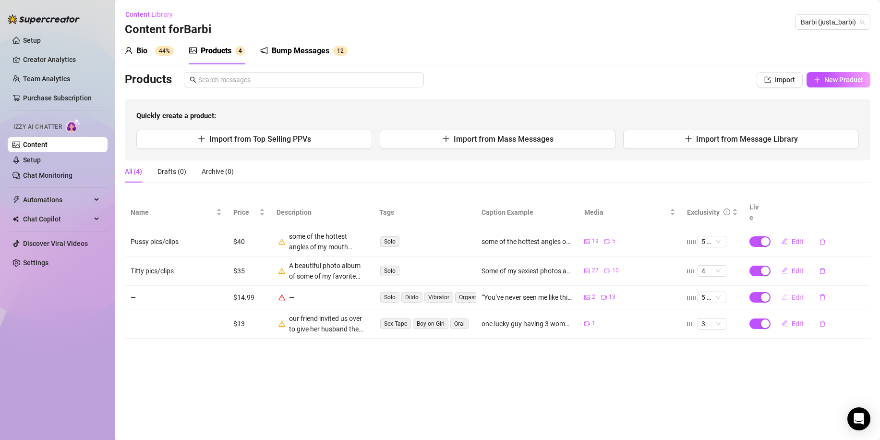
click at [794, 293] on span "Edit" at bounding box center [798, 297] width 12 height 8
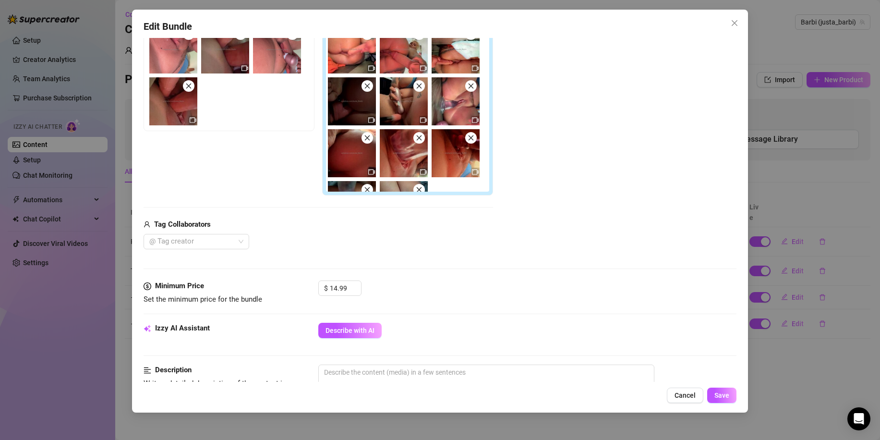
scroll to position [240, 0]
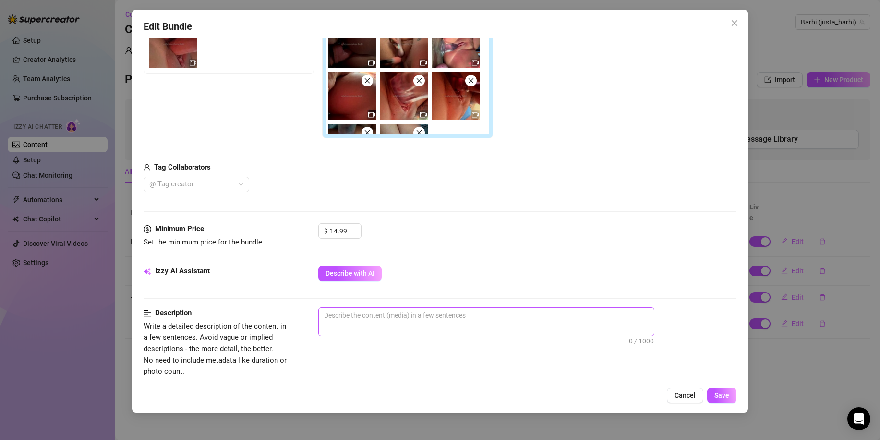
click at [482, 326] on span "0 / 1000" at bounding box center [486, 321] width 336 height 29
click at [626, 324] on span "0 / 1000" at bounding box center [486, 321] width 336 height 29
click at [508, 315] on textarea at bounding box center [486, 315] width 335 height 14
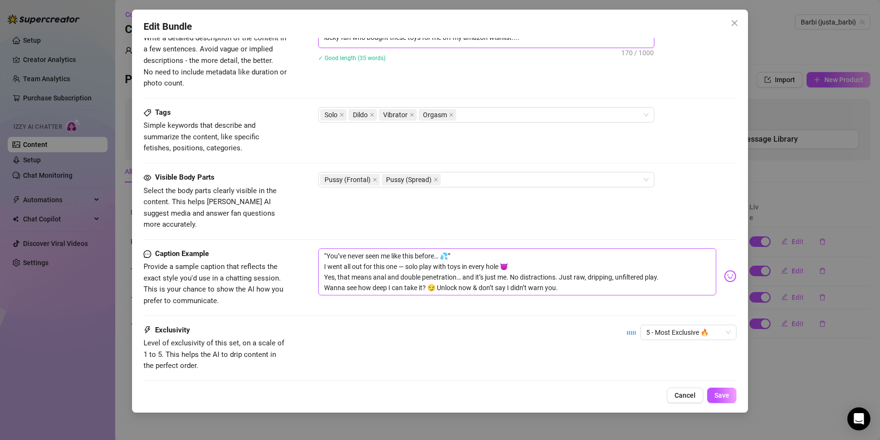
scroll to position [578, 0]
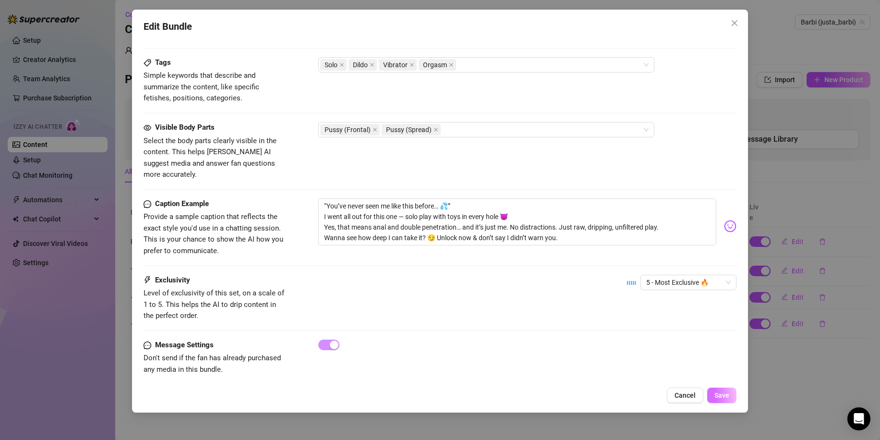
click at [719, 395] on span "Save" at bounding box center [722, 395] width 15 height 8
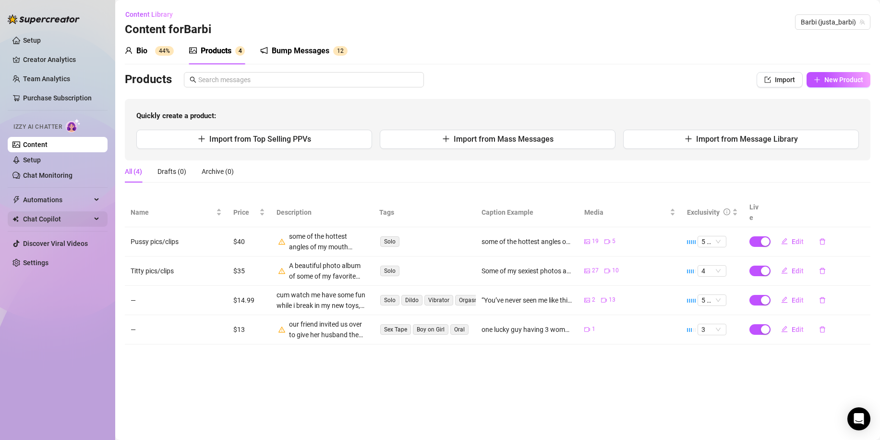
click at [83, 221] on span "Chat Copilot" at bounding box center [57, 218] width 68 height 15
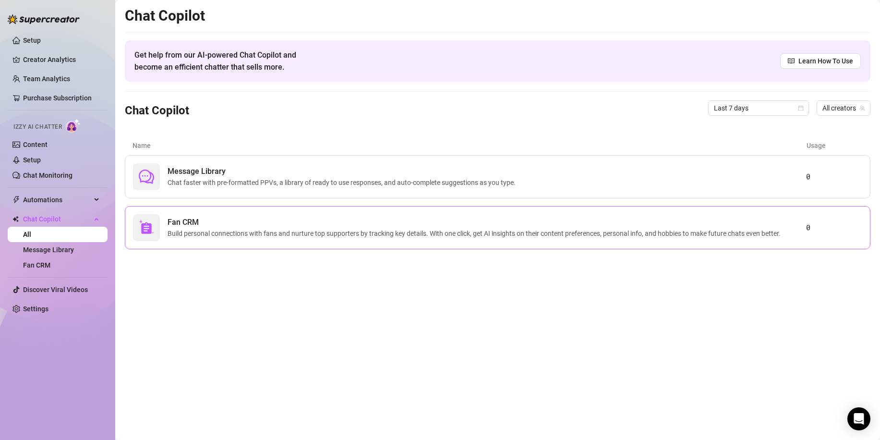
click at [308, 230] on span "Build personal connections with fans and nurture top supporters by tracking key…" at bounding box center [476, 233] width 617 height 11
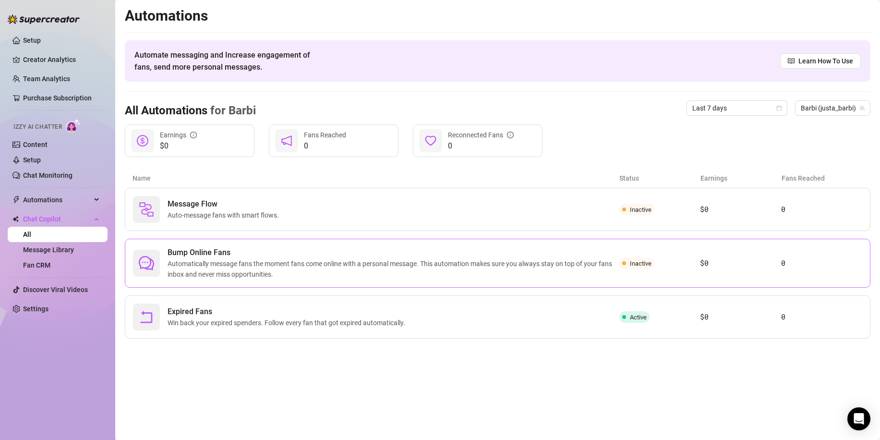
click at [420, 268] on span "Automatically message fans the moment fans come online with a personal message.…" at bounding box center [394, 268] width 452 height 21
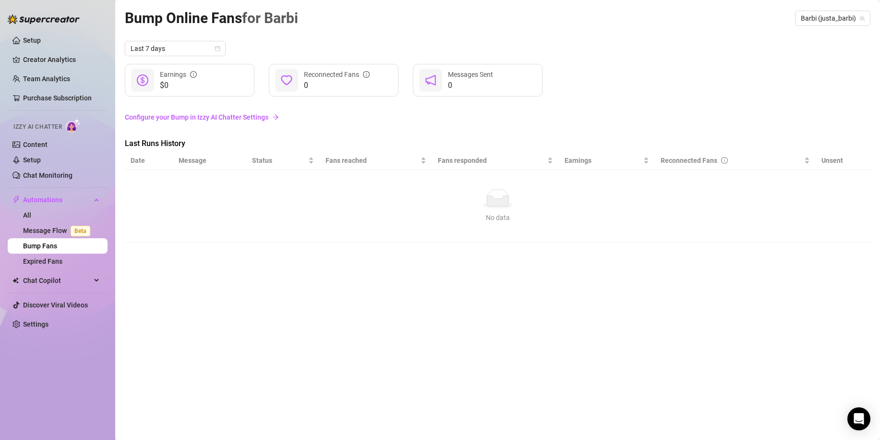
click at [243, 114] on link "Configure your Bump in Izzy AI Chatter Settings" at bounding box center [498, 117] width 746 height 11
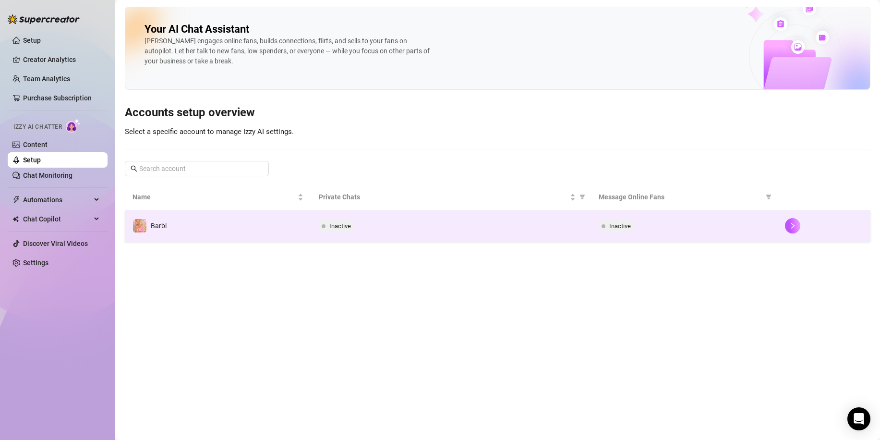
click at [388, 233] on td "Inactive" at bounding box center [451, 225] width 280 height 31
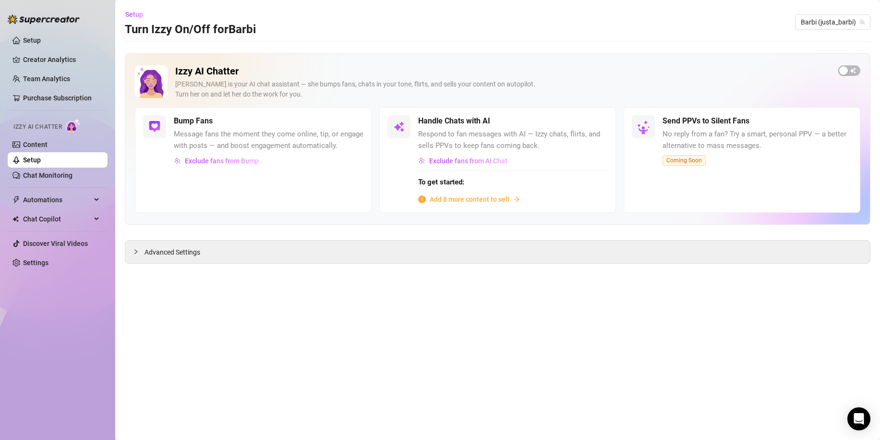
click at [491, 199] on span "Add 8 more content to sell" at bounding box center [470, 199] width 80 height 11
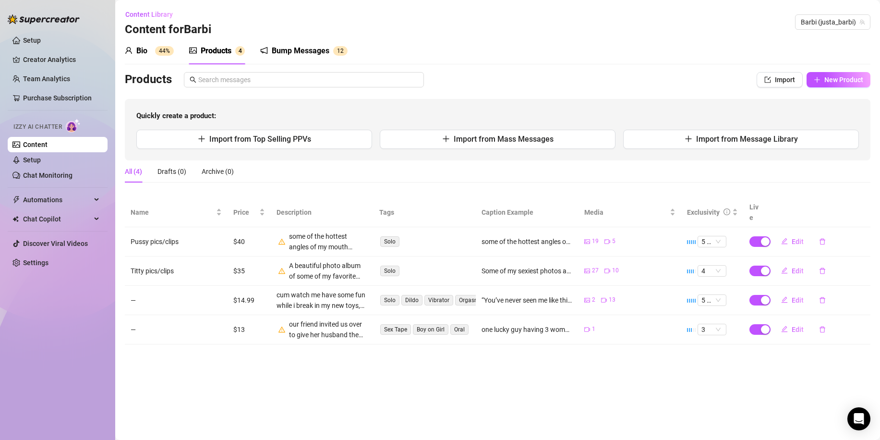
click at [151, 51] on div "Bio 44%" at bounding box center [149, 51] width 49 height 12
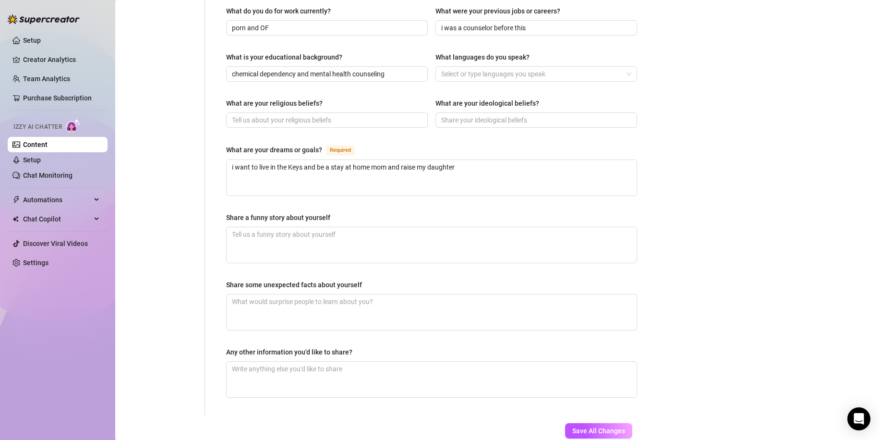
scroll to position [522, 0]
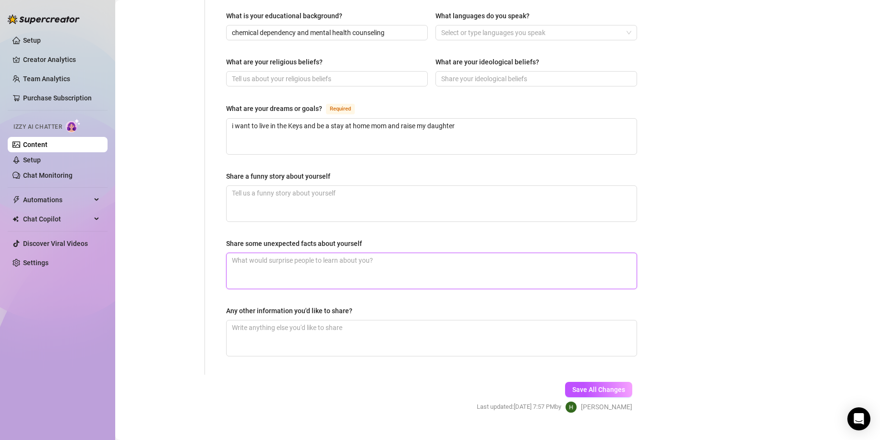
click at [525, 256] on textarea "Share some unexpected facts about yourself" at bounding box center [432, 271] width 410 height 36
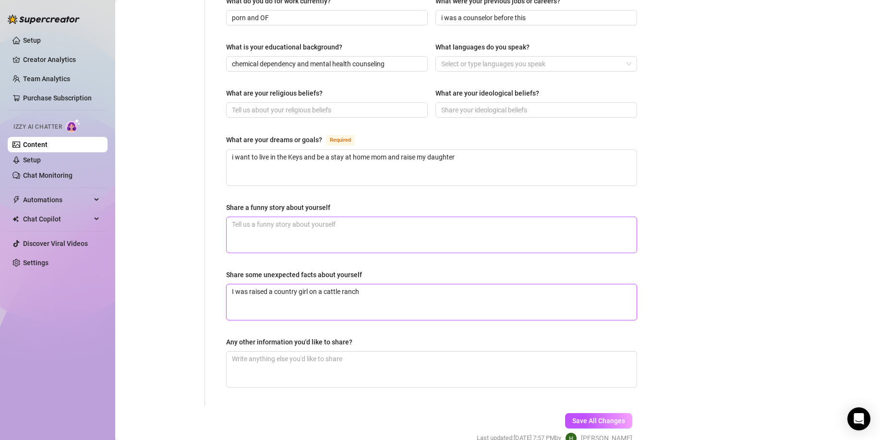
scroll to position [474, 0]
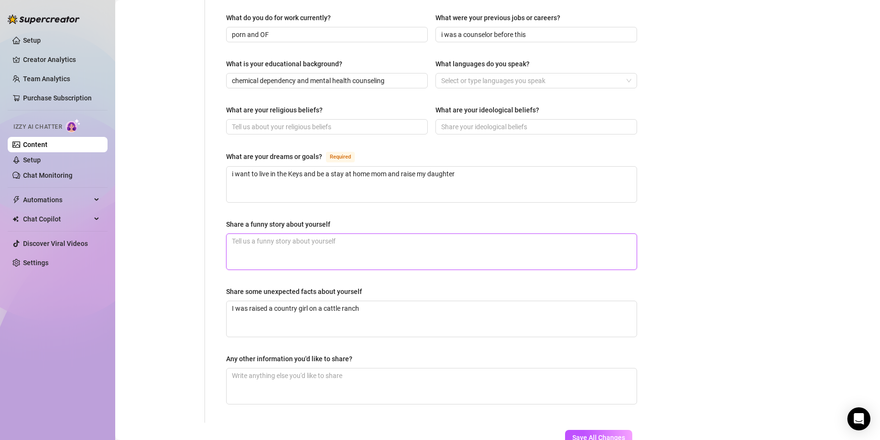
click at [373, 234] on textarea "Share a funny story about yourself" at bounding box center [432, 252] width 410 height 36
click at [594, 430] on button "Save All Changes" at bounding box center [598, 437] width 67 height 15
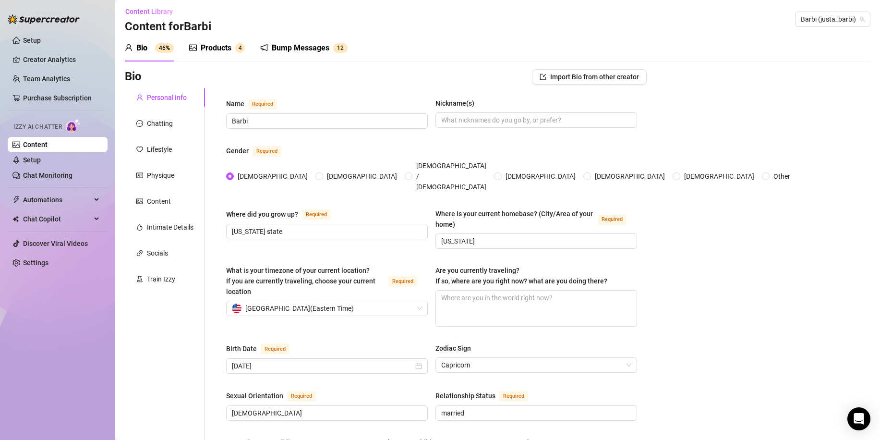
scroll to position [0, 0]
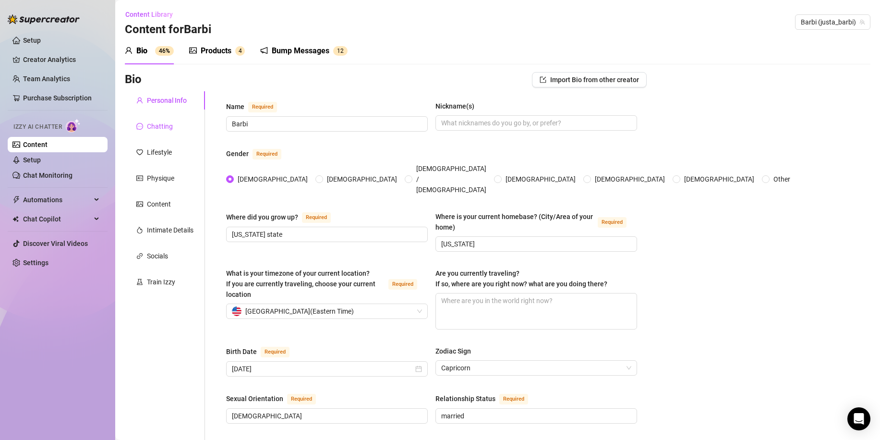
click at [161, 128] on div "Chatting" at bounding box center [160, 126] width 26 height 11
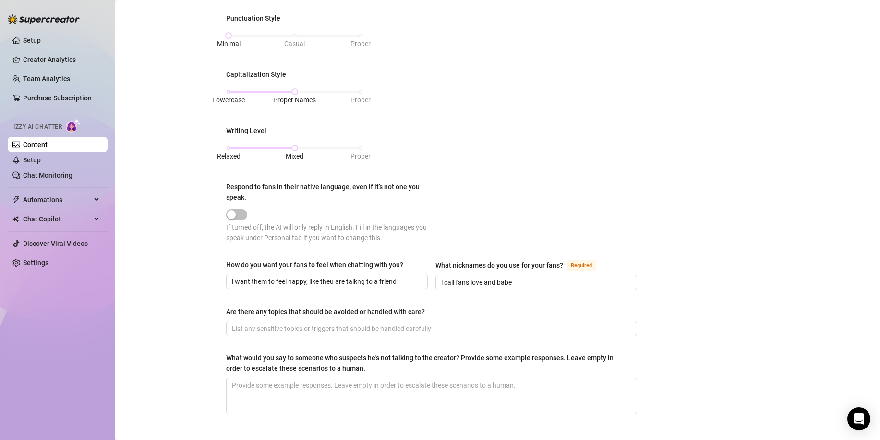
scroll to position [461, 0]
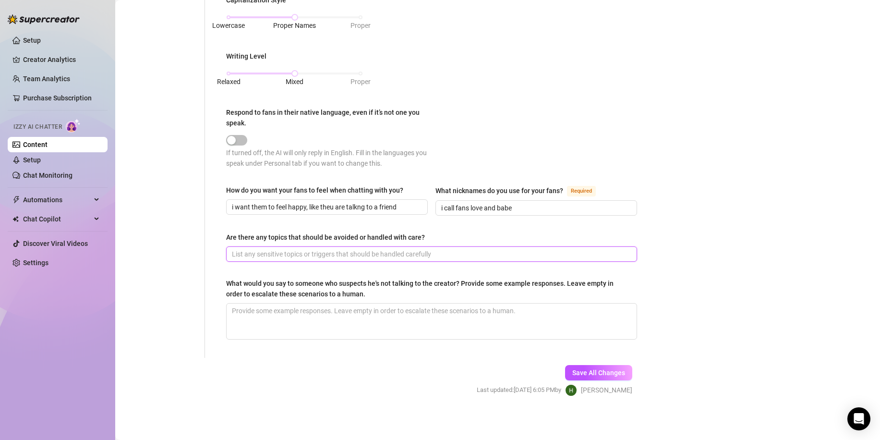
click at [470, 253] on input "Are there any topics that should be avoided or handled with care?" at bounding box center [431, 254] width 398 height 11
click at [609, 369] on span "Save All Changes" at bounding box center [598, 373] width 53 height 8
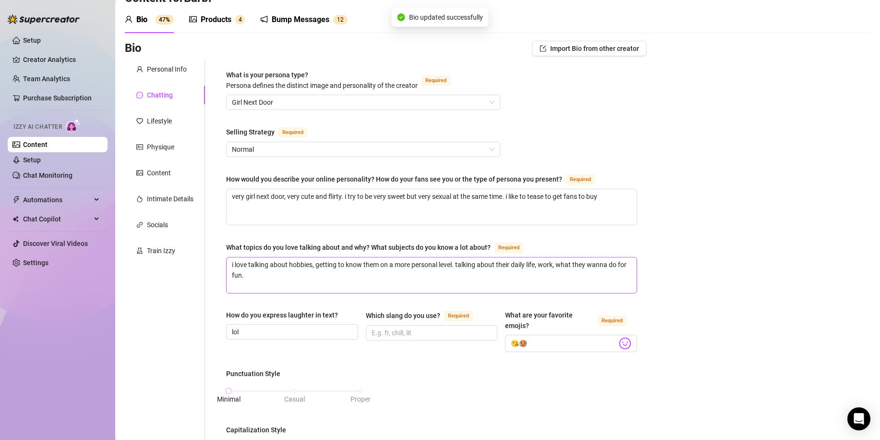
scroll to position [29, 0]
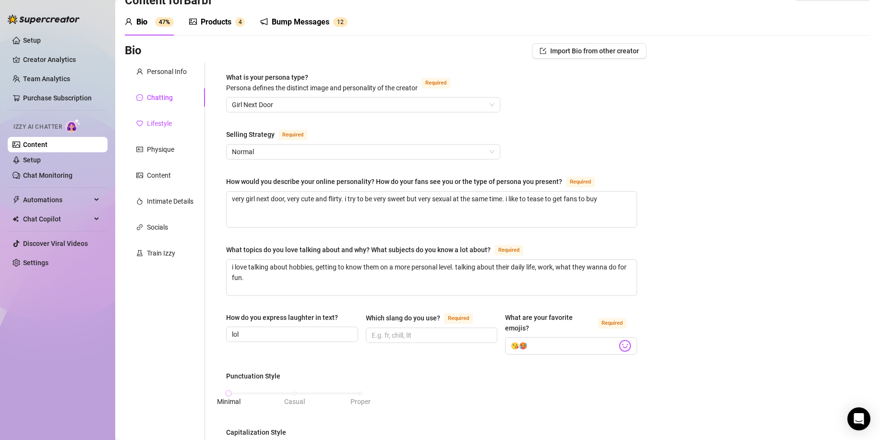
click at [161, 127] on div "Lifestyle" at bounding box center [159, 123] width 25 height 11
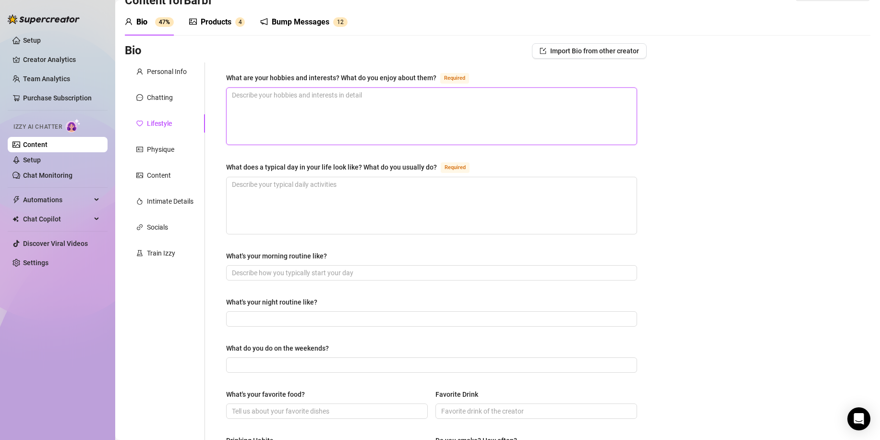
click at [313, 121] on textarea "What are your hobbies and interests? What do you enjoy about them? Required" at bounding box center [432, 116] width 410 height 57
click at [345, 193] on textarea "What does a typical day in your life look like? What do you usually do? Required" at bounding box center [432, 205] width 410 height 57
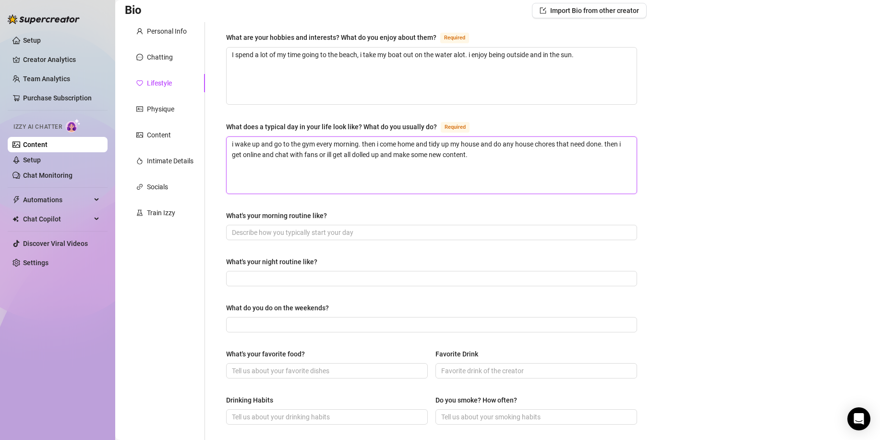
scroll to position [125, 0]
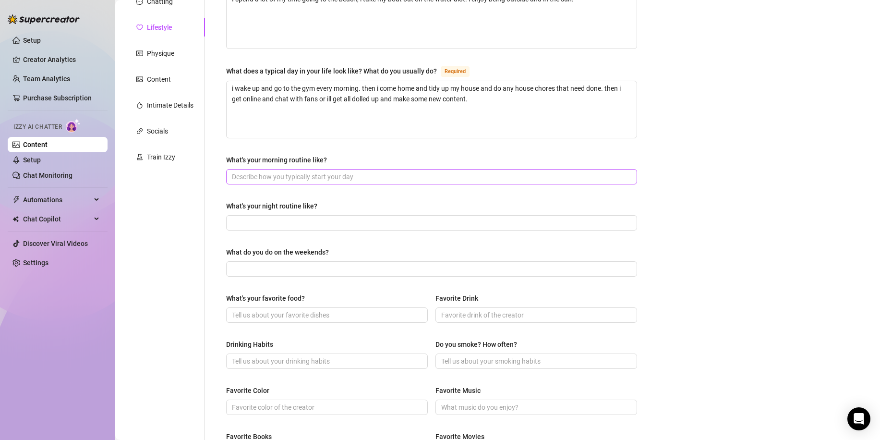
click at [325, 169] on span at bounding box center [431, 176] width 411 height 15
click at [340, 218] on input "What's your night routine like?" at bounding box center [431, 223] width 398 height 11
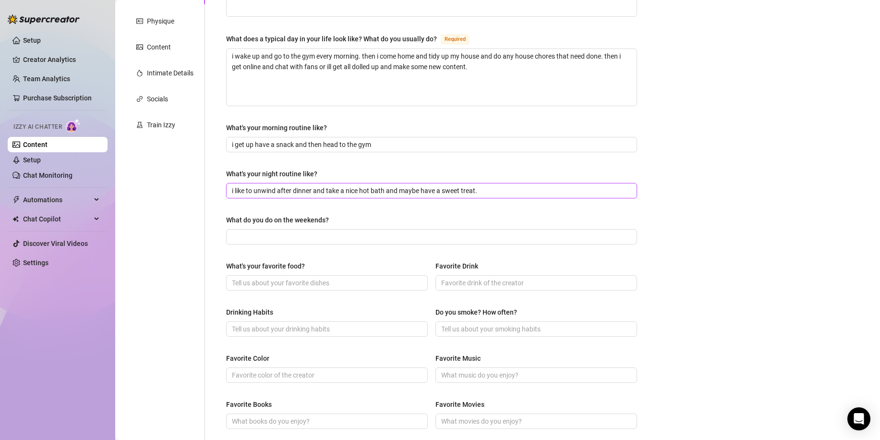
scroll to position [173, 0]
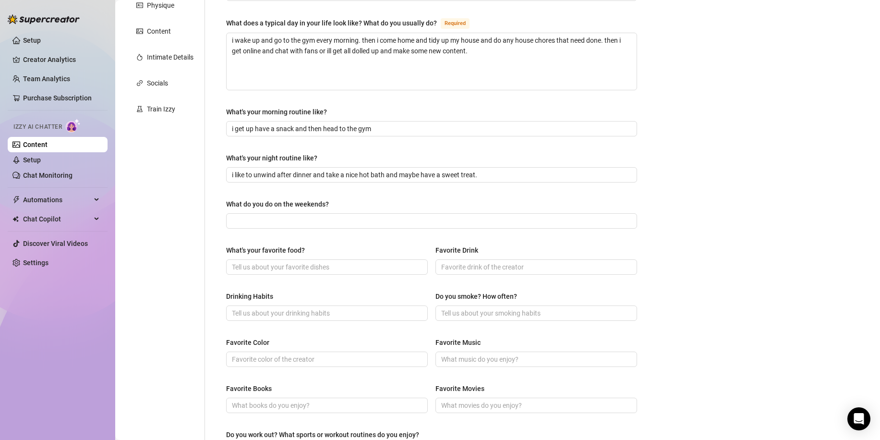
click at [340, 210] on div "What do you do on the weekends?" at bounding box center [431, 206] width 411 height 14
click at [342, 224] on input "What do you do on the weekends?" at bounding box center [431, 221] width 398 height 11
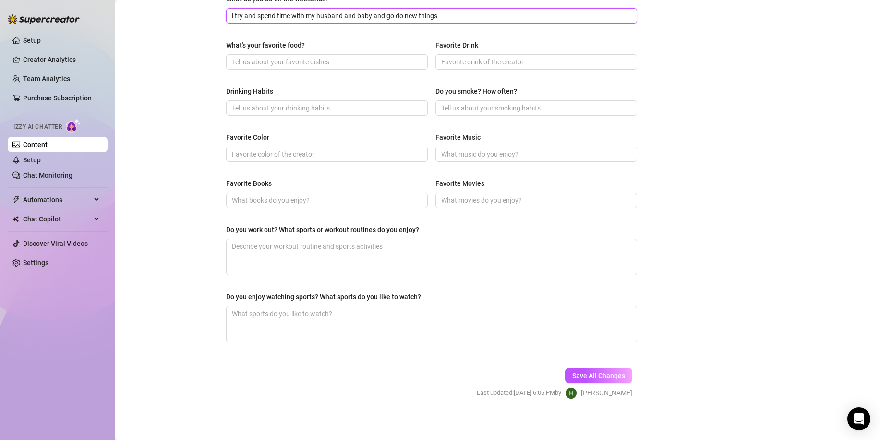
scroll to position [382, 0]
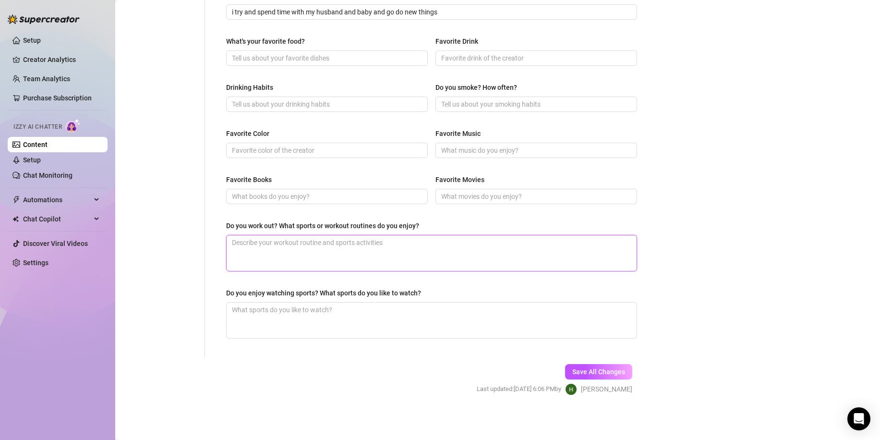
click at [373, 253] on textarea "Do you work out? What sports or workout routines do you enjoy?" at bounding box center [432, 253] width 410 height 36
click at [322, 244] on textarea "i workout every morning monday through friday, and then i play basketball after…" at bounding box center [432, 253] width 410 height 36
click at [489, 314] on textarea "Do you enjoy watching sports? What sports do you like to watch?" at bounding box center [432, 321] width 410 height 36
click at [498, 110] on span at bounding box center [537, 104] width 202 height 15
click at [407, 59] on input "What's your favorite food?" at bounding box center [326, 58] width 188 height 11
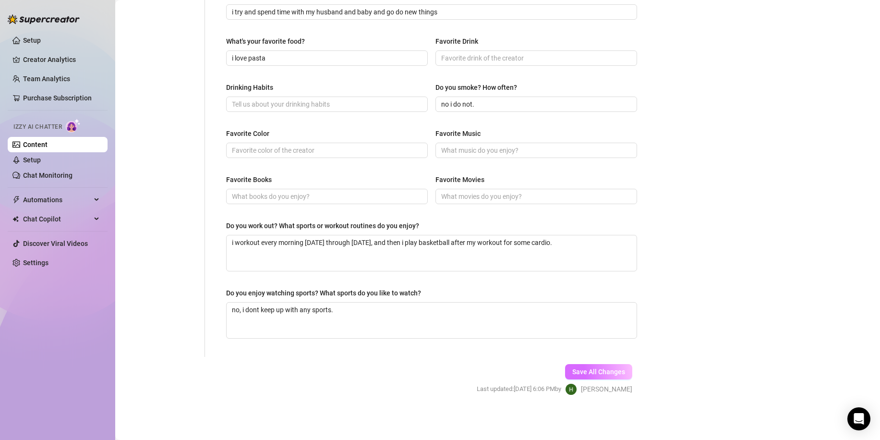
click at [604, 369] on span "Save All Changes" at bounding box center [598, 372] width 53 height 8
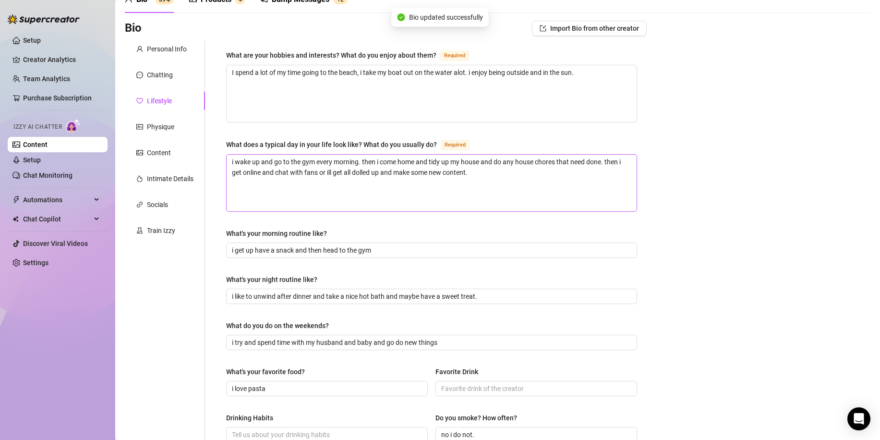
scroll to position [46, 0]
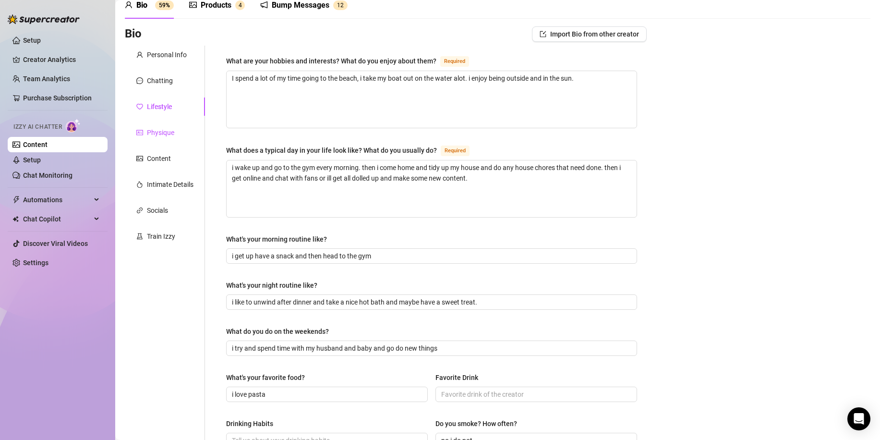
click at [152, 135] on div "Physique" at bounding box center [160, 132] width 27 height 11
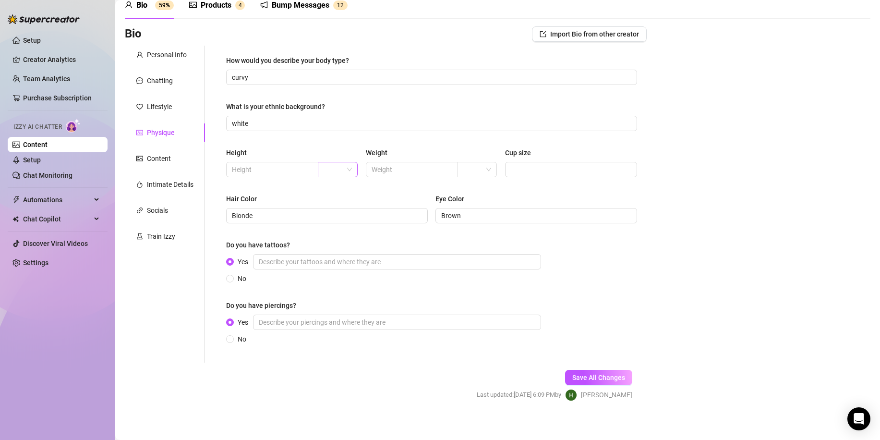
click at [347, 167] on span at bounding box center [338, 169] width 28 height 14
click at [339, 203] on div "ft" at bounding box center [337, 204] width 24 height 11
click at [276, 171] on input "text" at bounding box center [271, 169] width 79 height 11
click at [331, 185] on div "Height ft Weight Cup size" at bounding box center [431, 166] width 411 height 38
click at [162, 154] on div "Content" at bounding box center [159, 158] width 24 height 11
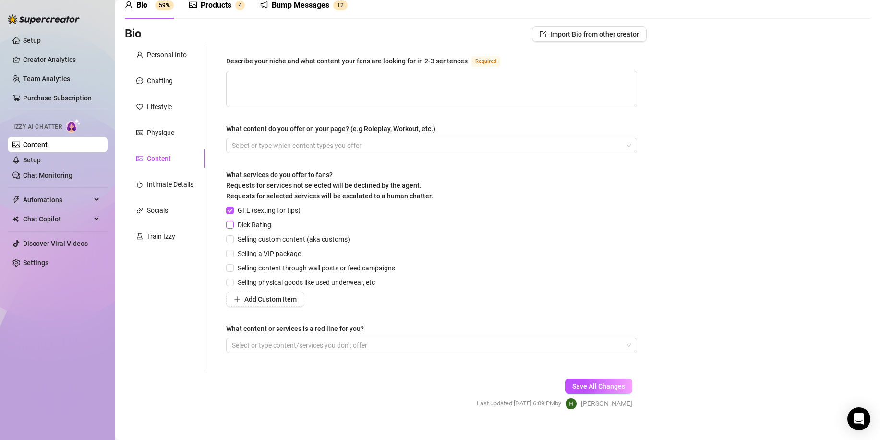
click at [229, 225] on input "Dick Rating" at bounding box center [229, 224] width 7 height 7
click at [232, 234] on label "Selling custom content (aka customs)" at bounding box center [290, 239] width 128 height 11
click at [232, 235] on input "Selling custom content (aka customs)" at bounding box center [229, 238] width 7 height 7
click at [228, 255] on input "Selling a VIP package" at bounding box center [229, 253] width 7 height 7
click at [232, 269] on input "Selling content through wall posts or feed campaigns" at bounding box center [229, 267] width 7 height 7
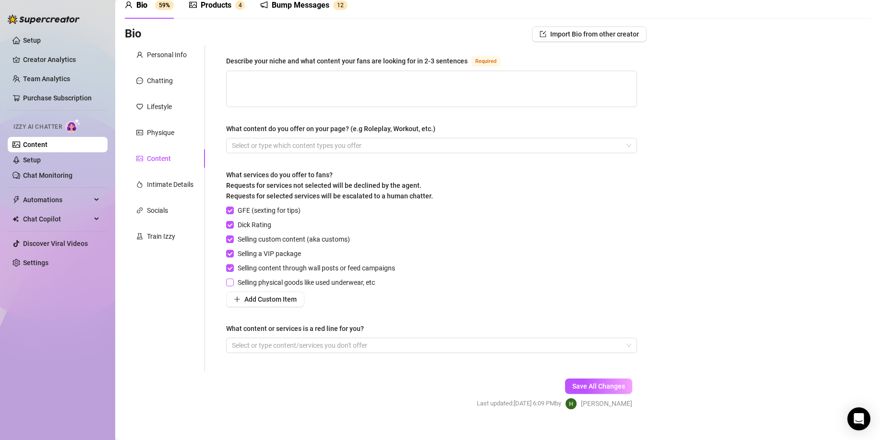
click at [229, 283] on input "Selling physical goods like used underwear, etc" at bounding box center [229, 282] width 7 height 7
click at [331, 345] on div at bounding box center [426, 345] width 397 height 13
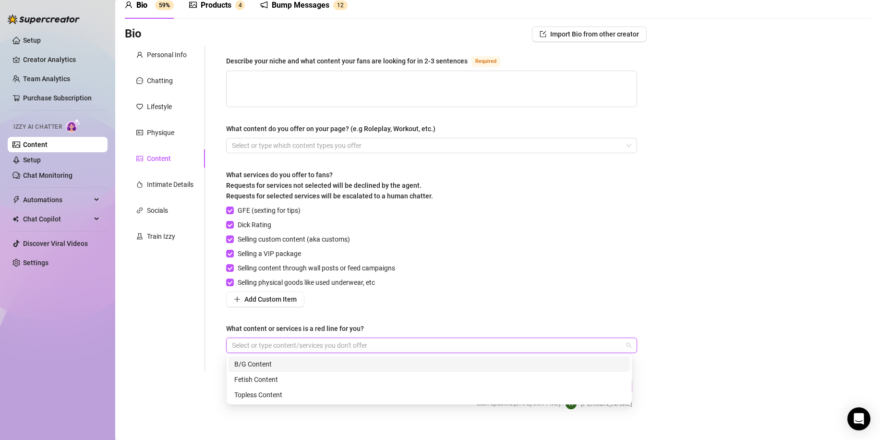
click at [399, 305] on div "Add Custom Item" at bounding box center [312, 299] width 173 height 15
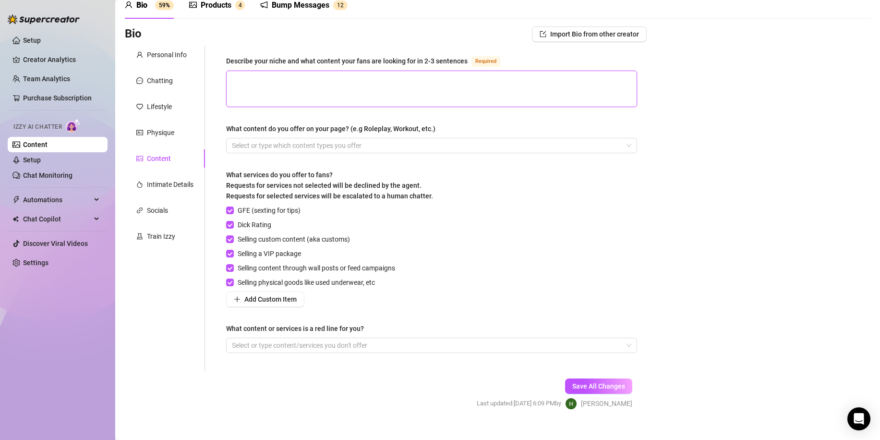
click at [331, 98] on textarea "Describe your niche and what content your fans are looking for in 2-3 sentences…" at bounding box center [432, 89] width 410 height 36
click at [423, 77] on textarea "I do alot of content. I do solos, i do Boy Girl content, i do girl girl content…" at bounding box center [432, 89] width 410 height 36
click at [484, 141] on div at bounding box center [426, 145] width 397 height 13
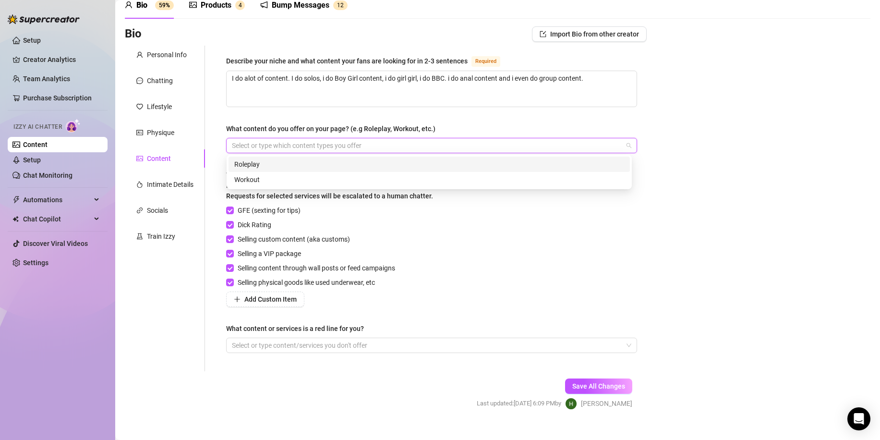
click at [463, 170] on div "Roleplay" at bounding box center [430, 164] width 402 height 15
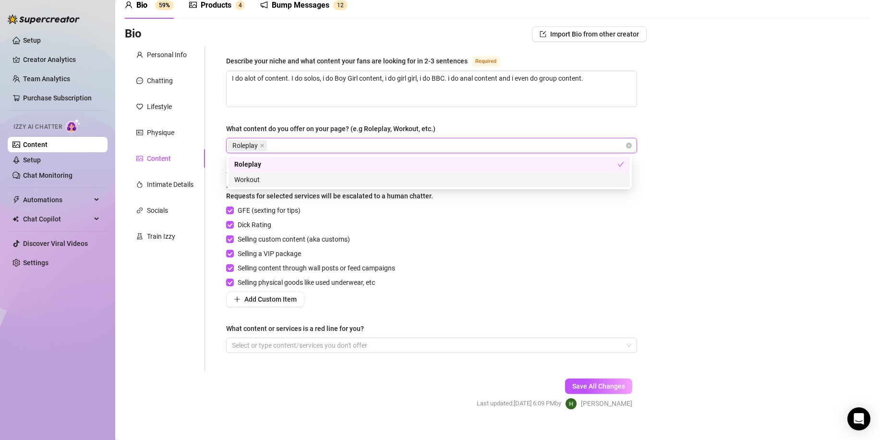
click at [679, 226] on div "Bio Import Bio from other creator Personal Info Chatting Lifestyle Physique Con…" at bounding box center [498, 226] width 746 height 400
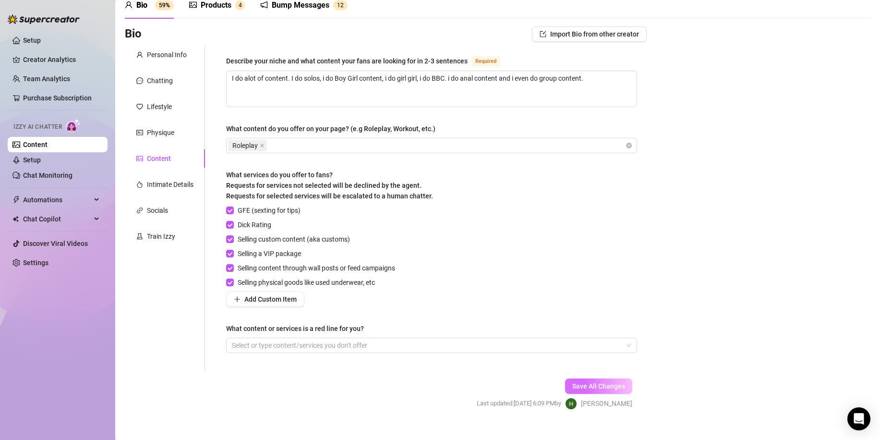
click at [595, 382] on span "Save All Changes" at bounding box center [598, 386] width 53 height 8
click at [159, 184] on div "Intimate Details" at bounding box center [170, 184] width 47 height 11
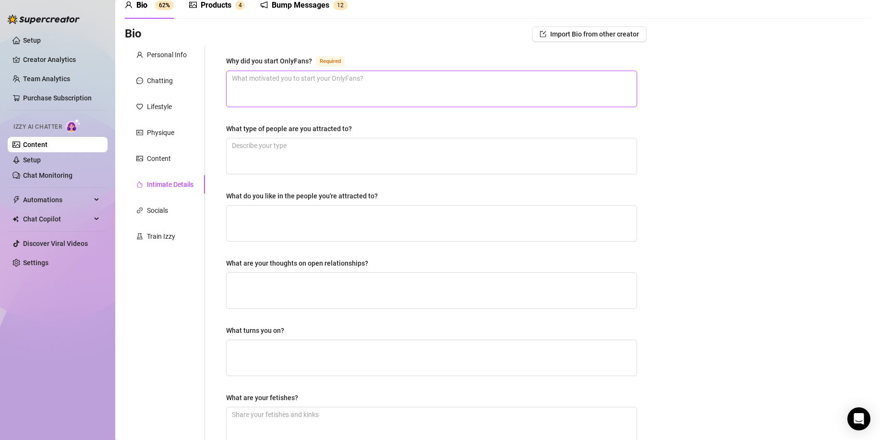
click at [300, 92] on textarea "Why did you start OnlyFans? Required" at bounding box center [432, 89] width 410 height 36
click at [339, 152] on textarea "What type of people are you attracted to?" at bounding box center [432, 156] width 410 height 36
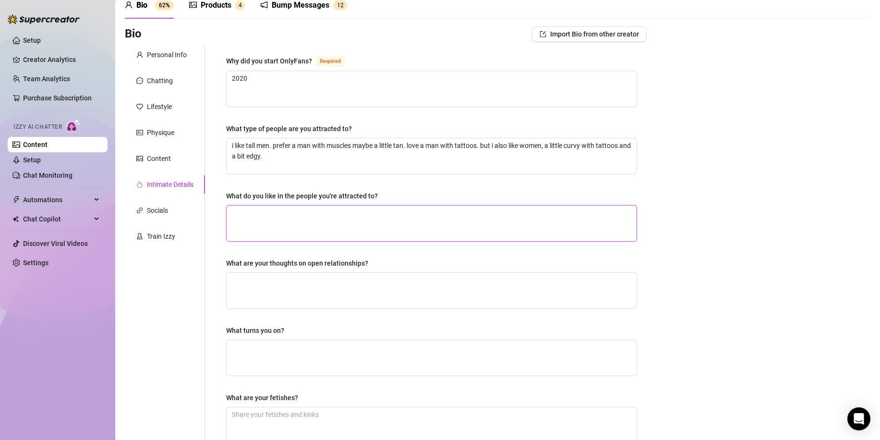
click at [354, 214] on textarea "What do you like in the people you're attracted to?" at bounding box center [432, 224] width 410 height 36
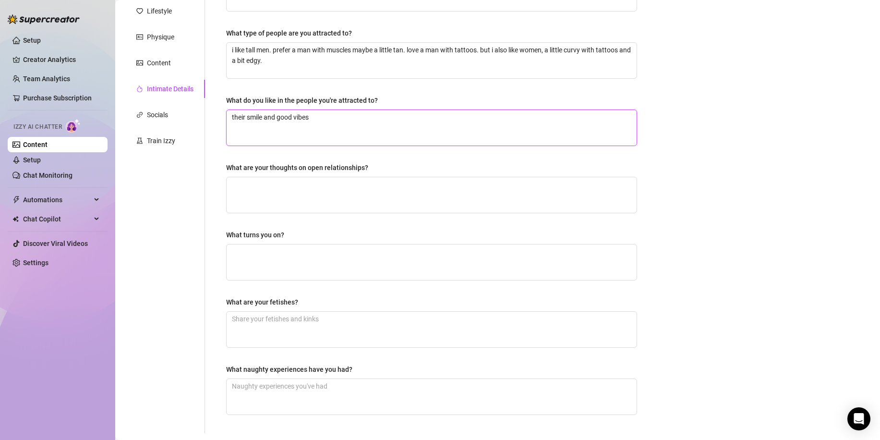
scroll to position [142, 0]
click at [306, 187] on textarea "What are your thoughts on open relationships?" at bounding box center [432, 195] width 410 height 36
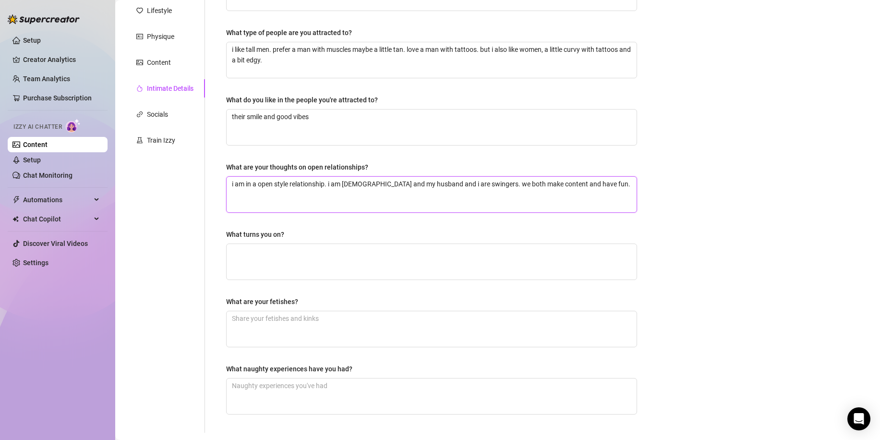
scroll to position [218, 0]
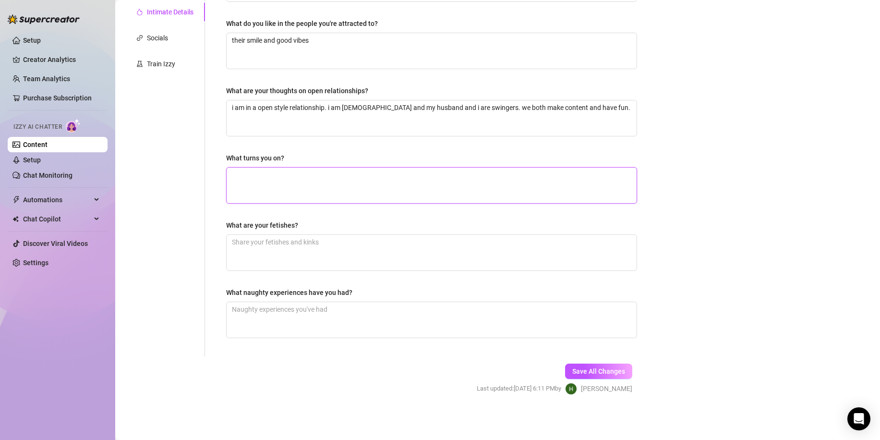
click at [351, 191] on textarea "What turns you on?" at bounding box center [432, 186] width 410 height 36
click at [346, 250] on textarea "What are your fetishes?" at bounding box center [432, 253] width 410 height 36
click at [324, 309] on textarea "What naughty experiences have you had?" at bounding box center [432, 320] width 410 height 36
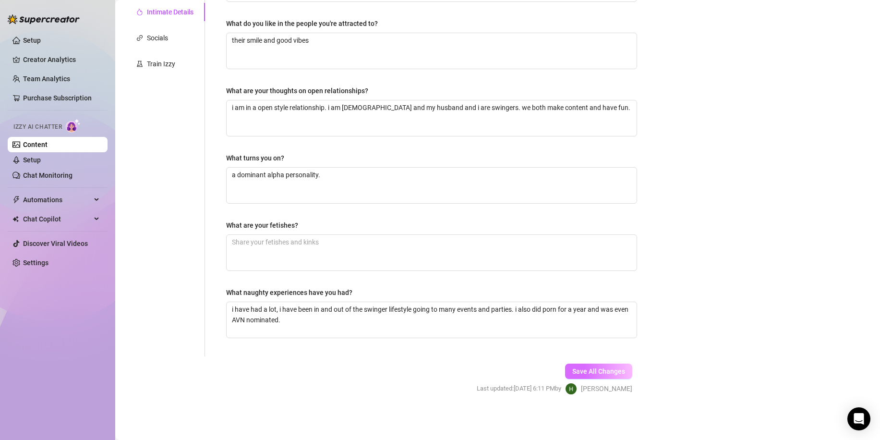
click at [598, 368] on span "Save All Changes" at bounding box center [598, 371] width 53 height 8
click at [415, 245] on textarea "What are your fetishes?" at bounding box center [432, 253] width 410 height 36
click at [614, 378] on button "Save All Changes" at bounding box center [598, 371] width 67 height 15
click at [159, 39] on div "Socials" at bounding box center [157, 38] width 21 height 11
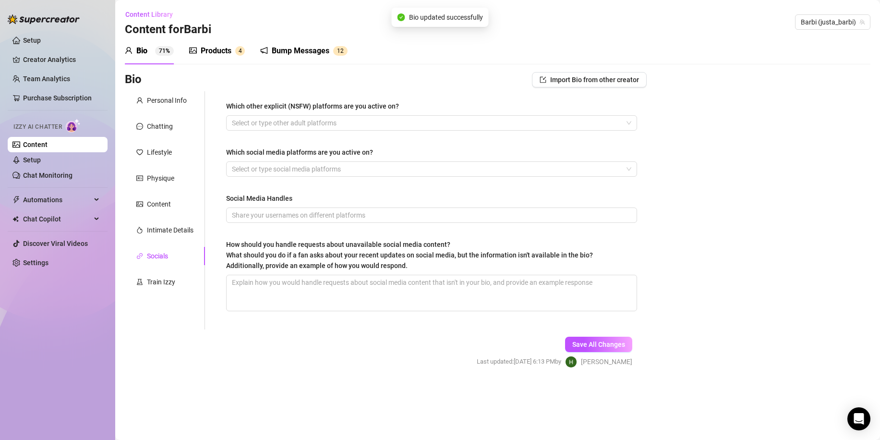
scroll to position [0, 0]
click at [299, 120] on div at bounding box center [426, 122] width 397 height 13
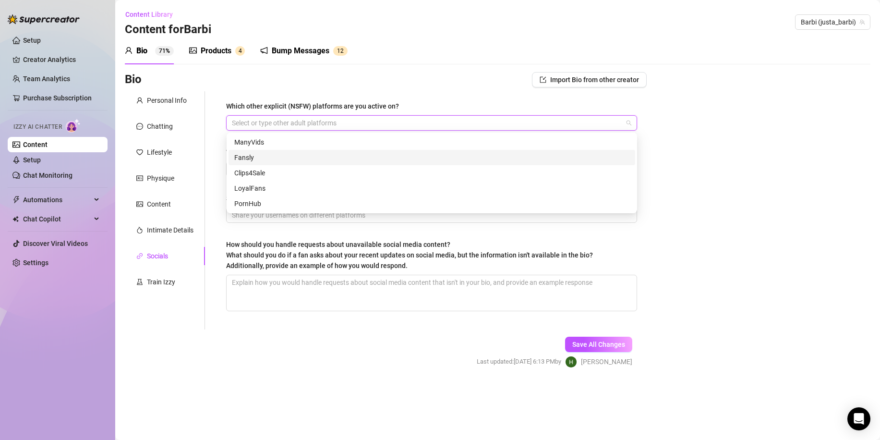
click at [302, 156] on div "Fansly" at bounding box center [431, 157] width 395 height 11
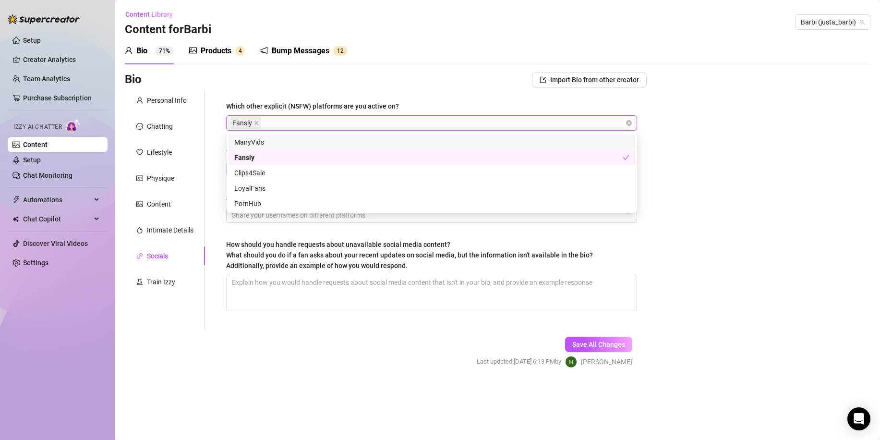
click at [297, 146] on div "ManyVids" at bounding box center [431, 142] width 395 height 11
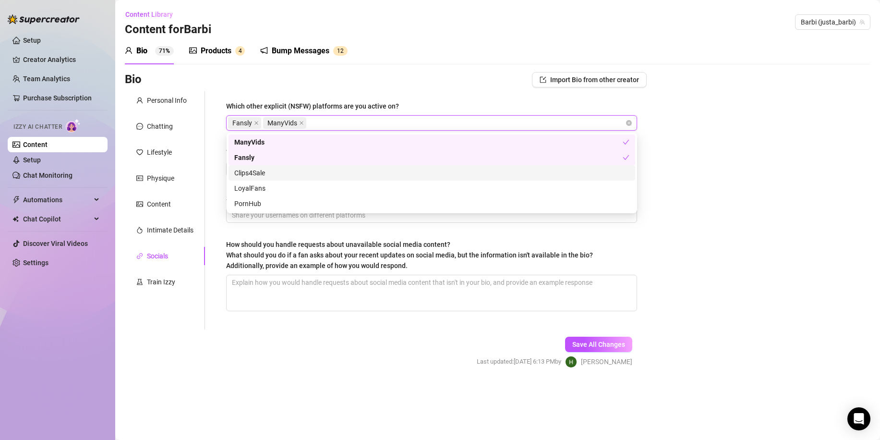
click at [293, 170] on div "Clips4Sale" at bounding box center [431, 173] width 395 height 11
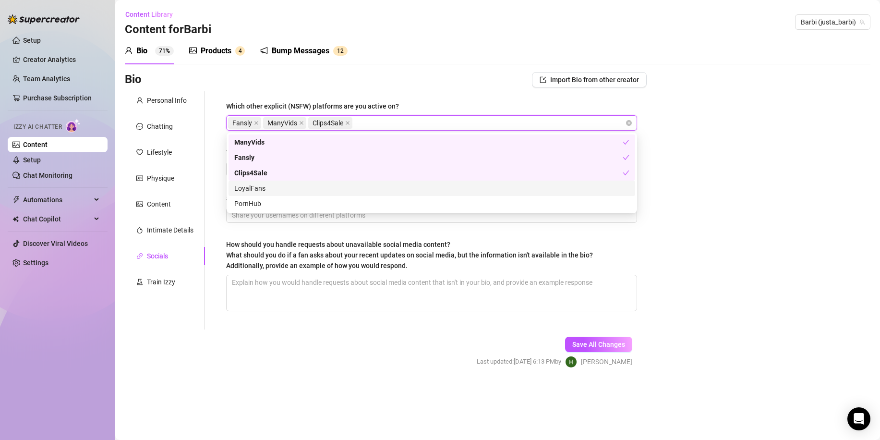
click at [288, 183] on div "LoyalFans" at bounding box center [431, 188] width 395 height 11
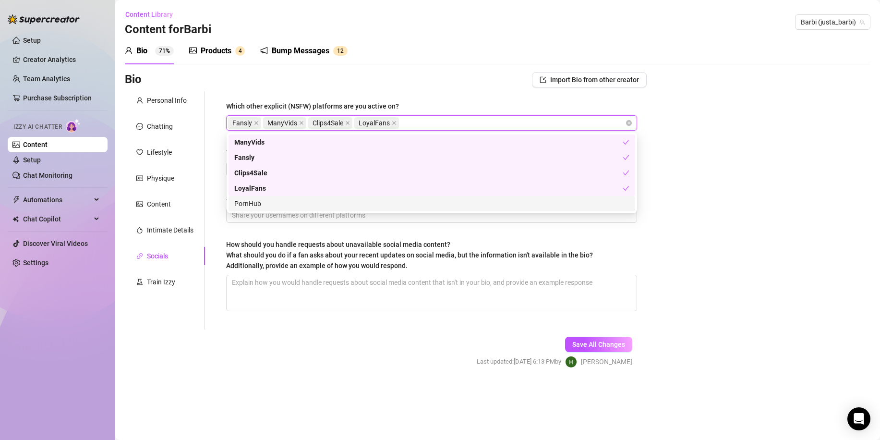
click at [278, 202] on div "PornHub" at bounding box center [431, 203] width 395 height 11
click at [711, 217] on div "Bio Import Bio from other creator Personal Info Chatting Lifestyle Physique Con…" at bounding box center [498, 228] width 746 height 313
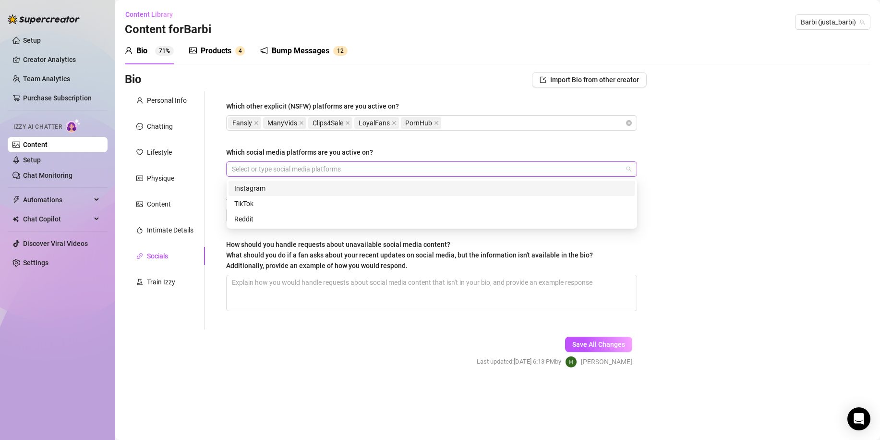
click at [433, 171] on div at bounding box center [426, 168] width 397 height 13
click at [419, 190] on div "Instagram" at bounding box center [431, 188] width 395 height 11
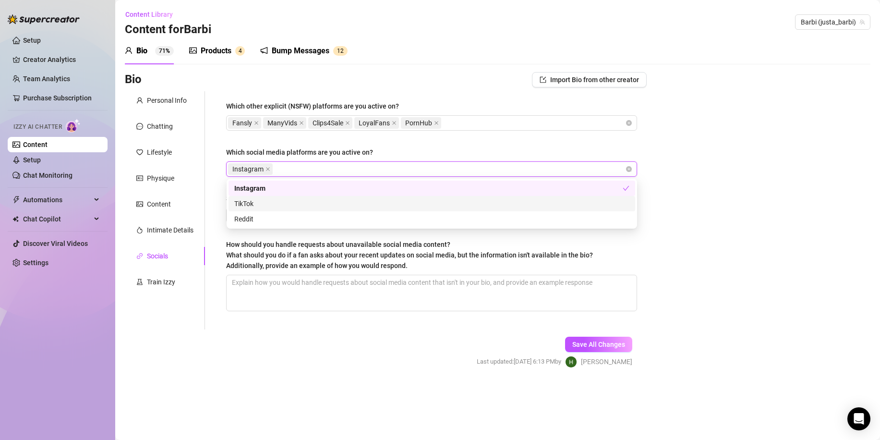
click at [413, 201] on div "TikTok" at bounding box center [431, 203] width 395 height 11
click at [409, 219] on div "Reddit" at bounding box center [431, 219] width 395 height 11
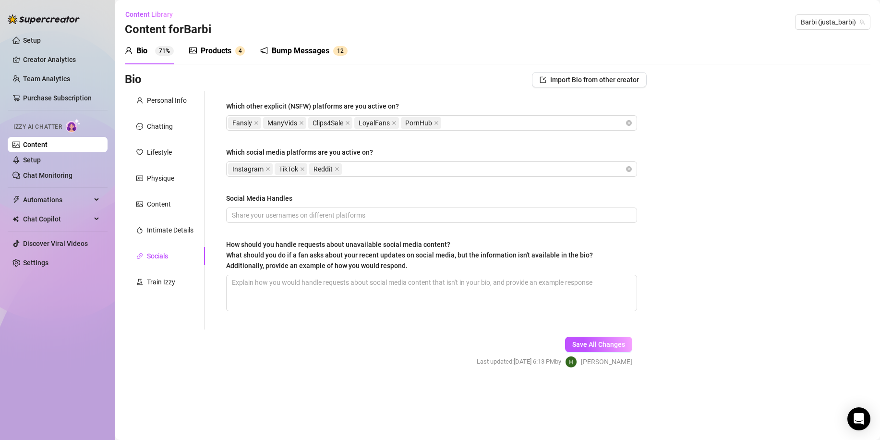
click at [670, 246] on div "Bio Import Bio from other creator Personal Info Chatting Lifestyle Physique Con…" at bounding box center [498, 228] width 746 height 313
click at [516, 215] on input "Social Media Handles" at bounding box center [431, 215] width 398 height 11
click at [605, 240] on div "How should you handle requests about unavailable social media content? What sho…" at bounding box center [431, 257] width 411 height 36
click at [571, 222] on span "justa_barbi" at bounding box center [431, 214] width 411 height 15
click at [540, 252] on span "What should you do if a fan asks about your recent updates on social media, but…" at bounding box center [409, 260] width 367 height 18
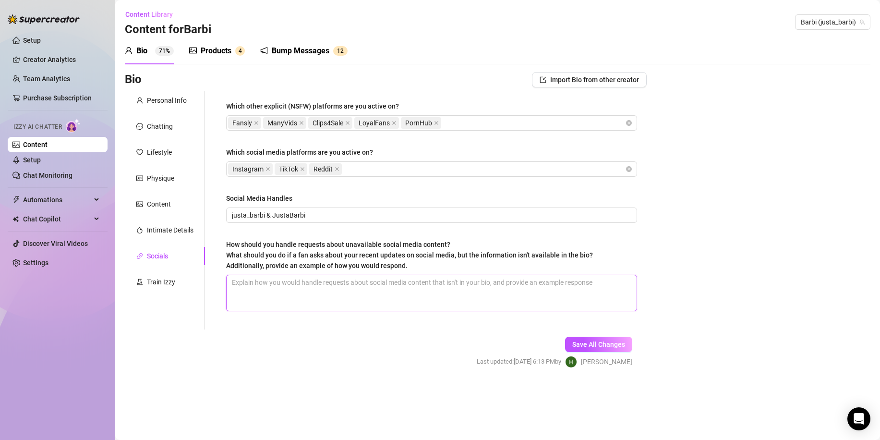
click at [540, 275] on textarea "How should you handle requests about unavailable social media content? What sho…" at bounding box center [432, 293] width 410 height 36
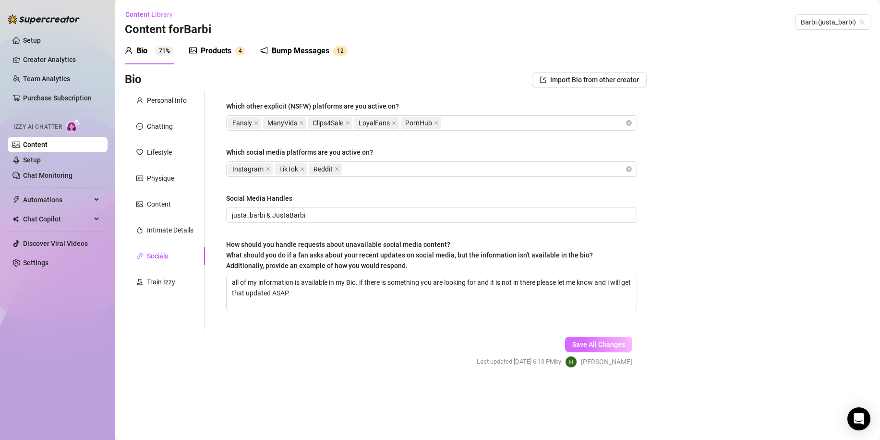
click at [611, 342] on span "Save All Changes" at bounding box center [598, 345] width 53 height 8
click at [156, 286] on div "Train Izzy" at bounding box center [161, 282] width 28 height 11
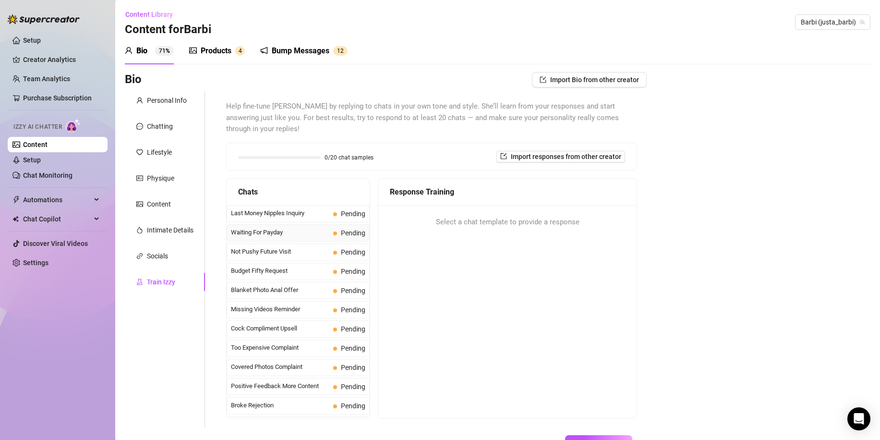
click at [303, 228] on span "Waiting For Payday" at bounding box center [280, 233] width 98 height 10
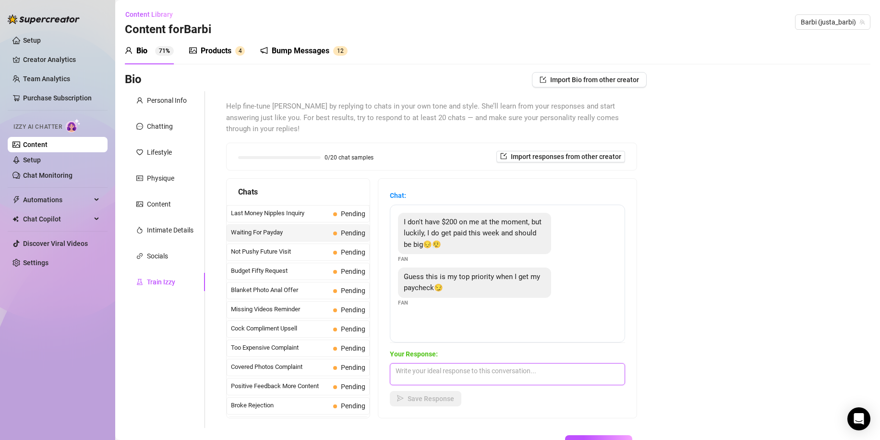
click at [504, 363] on textarea at bounding box center [507, 374] width 235 height 22
click at [449, 395] on span "Save Response" at bounding box center [431, 399] width 47 height 8
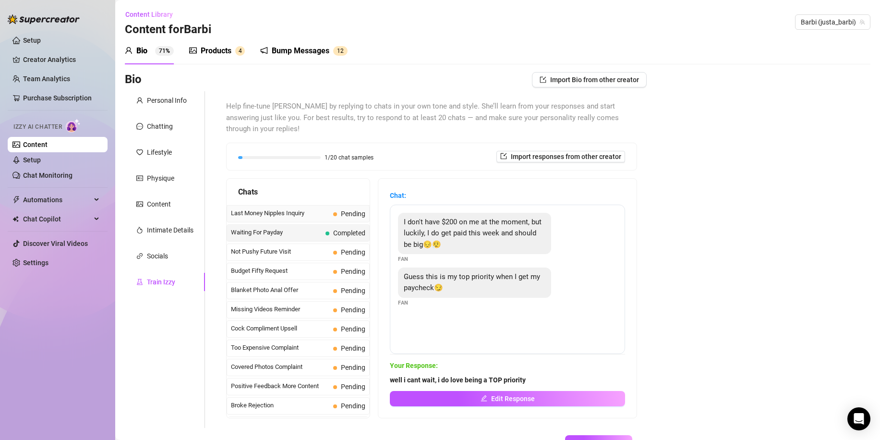
click at [293, 208] on span "Last Money Nipples Inquiry" at bounding box center [280, 213] width 98 height 10
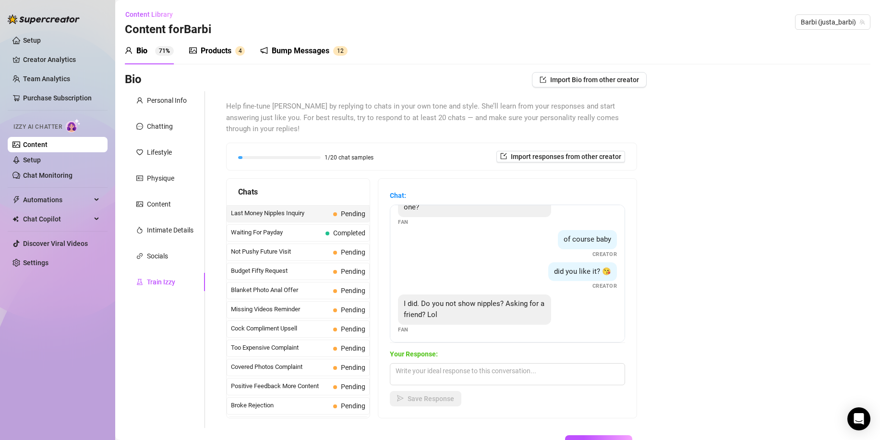
scroll to position [30, 0]
click at [462, 363] on textarea at bounding box center [507, 374] width 235 height 22
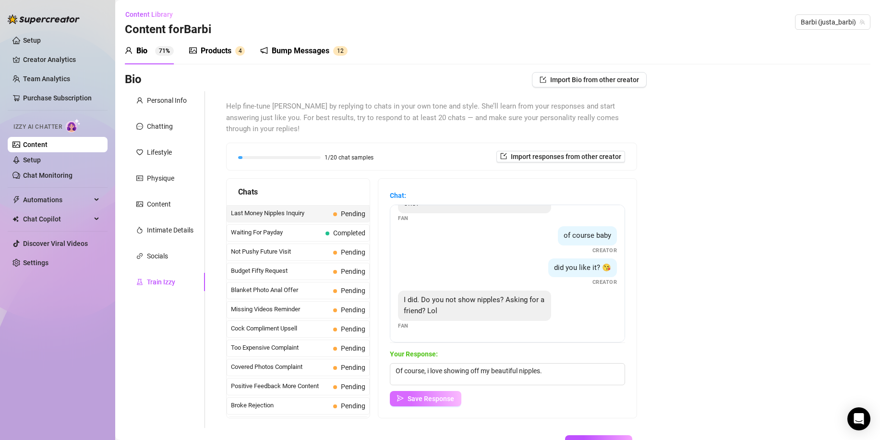
click at [436, 395] on span "Save Response" at bounding box center [431, 399] width 47 height 8
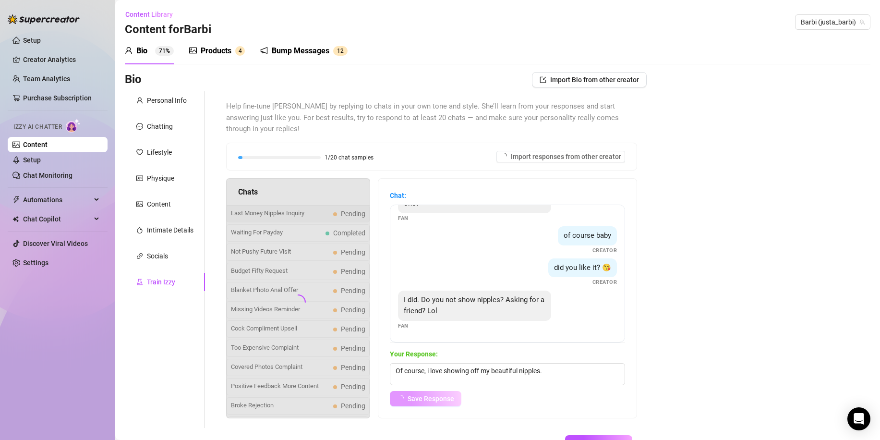
scroll to position [18, 0]
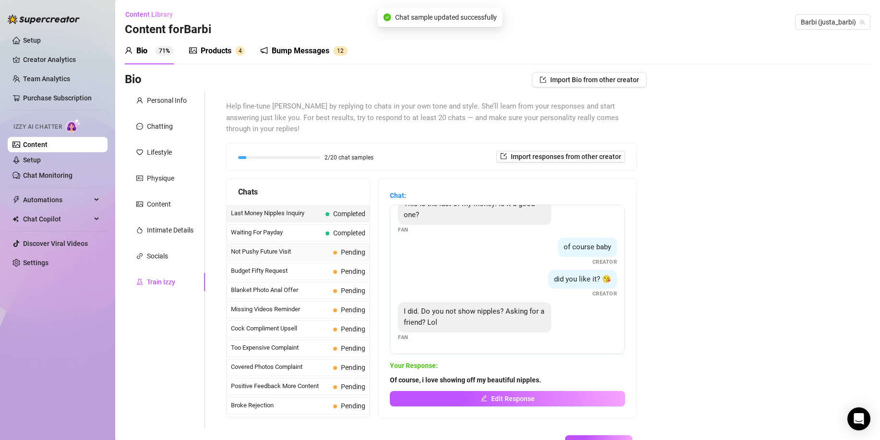
click at [291, 247] on span "Not Pushy Future Visit" at bounding box center [280, 252] width 98 height 10
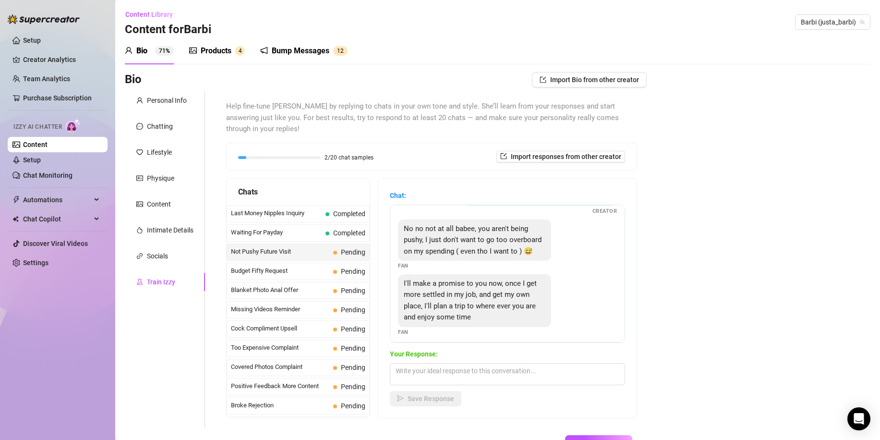
scroll to position [65, 0]
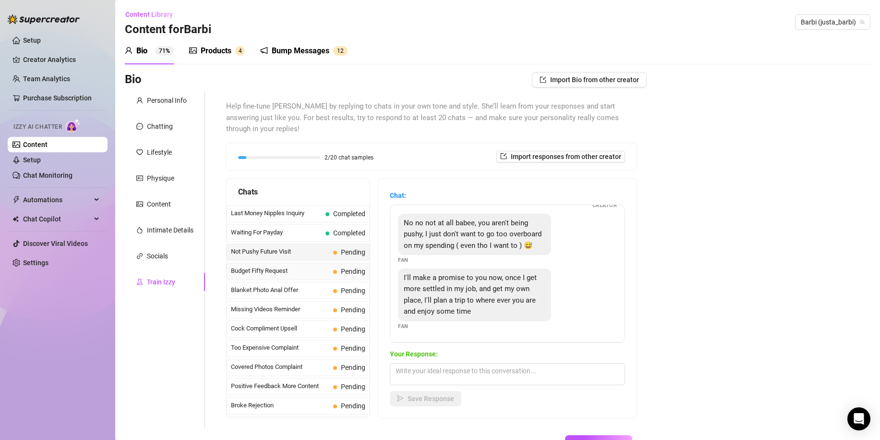
click at [298, 266] on span "Budget Fifty Request" at bounding box center [280, 271] width 98 height 10
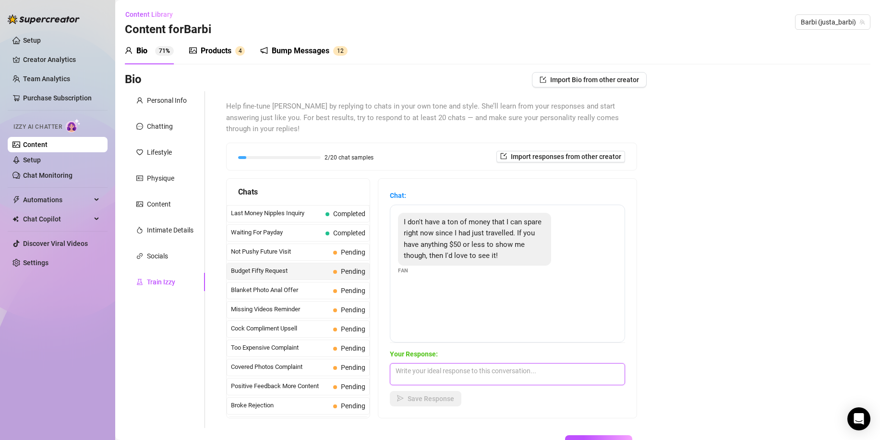
click at [525, 365] on textarea at bounding box center [507, 374] width 235 height 22
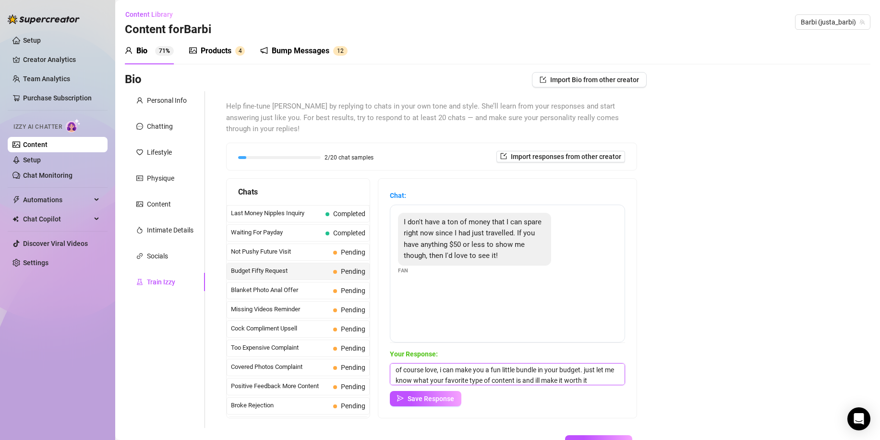
scroll to position [12, 0]
click at [452, 395] on span "Save Response" at bounding box center [431, 399] width 47 height 8
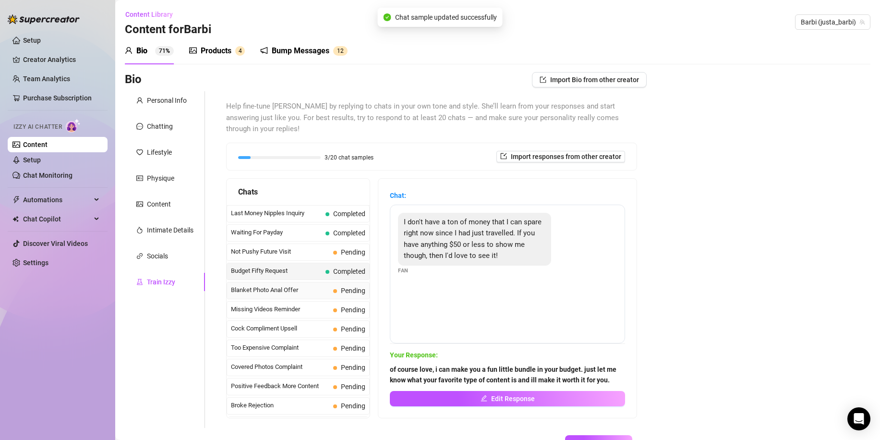
click at [289, 285] on span "Blanket Photo Anal Offer" at bounding box center [280, 290] width 98 height 10
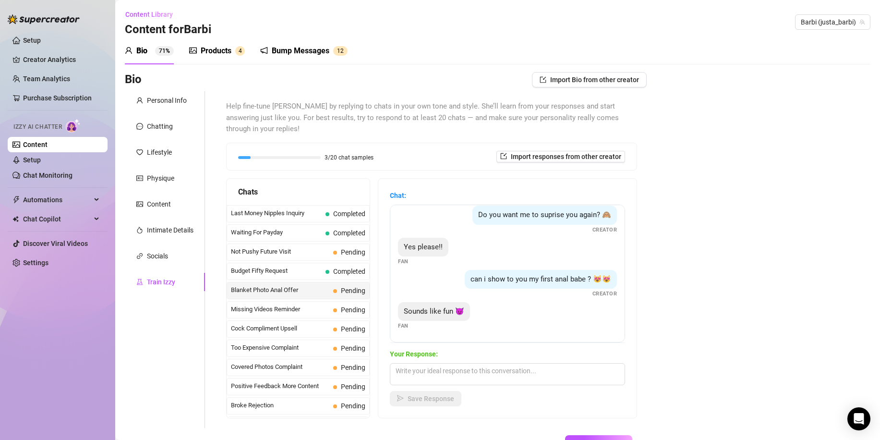
scroll to position [158, 0]
click at [510, 363] on textarea at bounding box center [507, 374] width 235 height 22
click at [442, 395] on span "Save Response" at bounding box center [431, 399] width 47 height 8
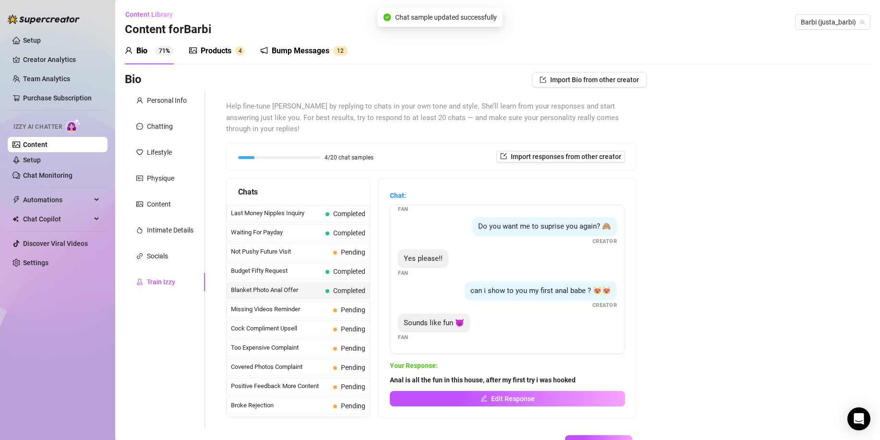
scroll to position [146, 0]
click at [333, 304] on span "Pending" at bounding box center [349, 309] width 32 height 11
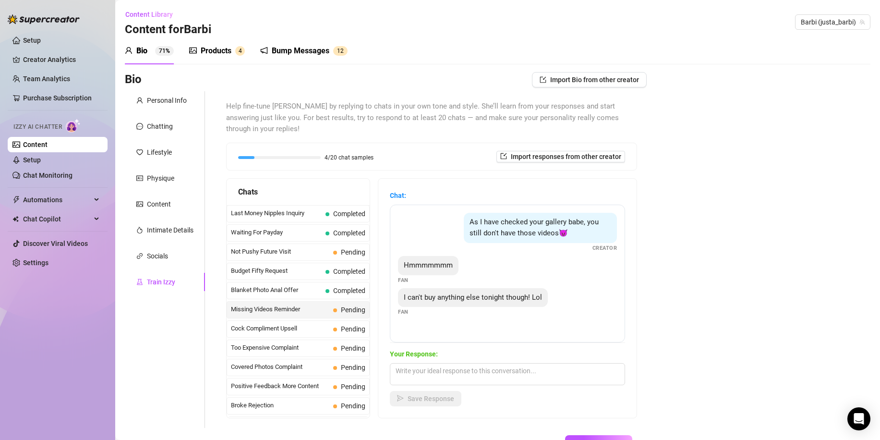
scroll to position [48, 0]
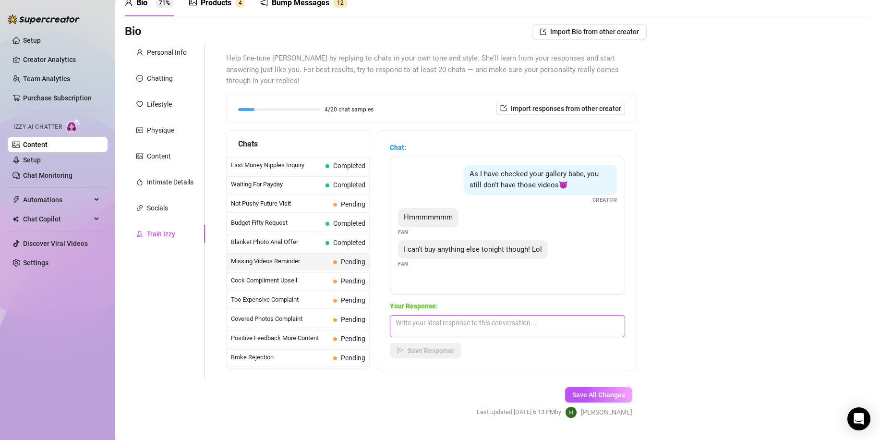
click at [520, 315] on textarea at bounding box center [507, 326] width 235 height 22
click at [437, 347] on span "Save Response" at bounding box center [431, 351] width 47 height 8
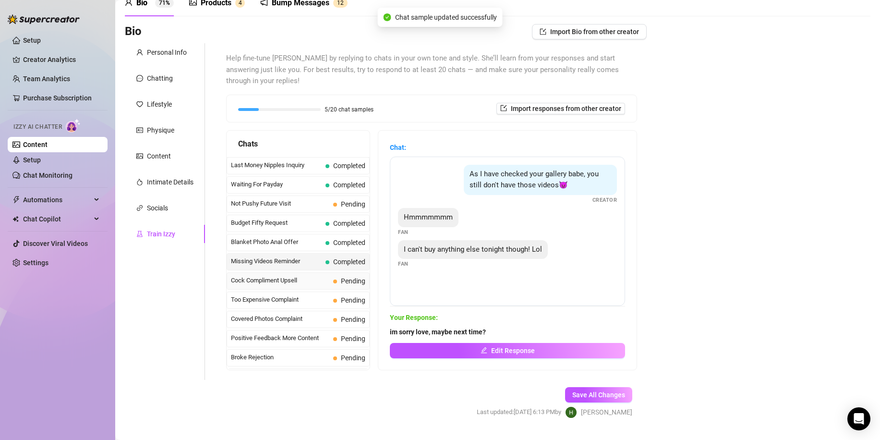
click at [304, 276] on span "Cock Compliment Upsell" at bounding box center [280, 281] width 98 height 10
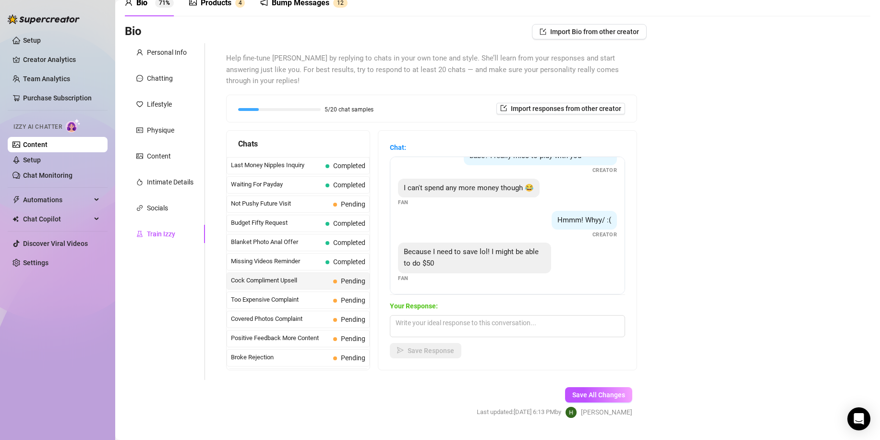
scroll to position [245, 0]
click at [512, 315] on textarea at bounding box center [507, 326] width 235 height 22
click at [435, 347] on span "Save Response" at bounding box center [431, 351] width 47 height 8
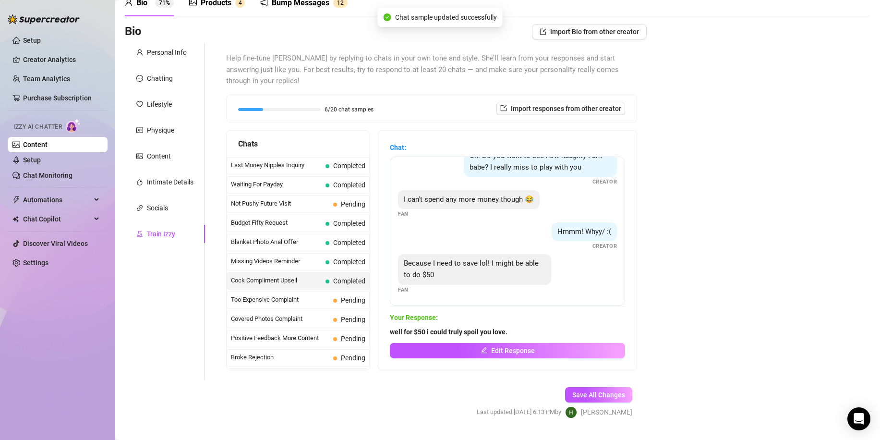
scroll to position [233, 0]
click at [303, 294] on div "Too Expensive Complaint Pending" at bounding box center [298, 300] width 143 height 17
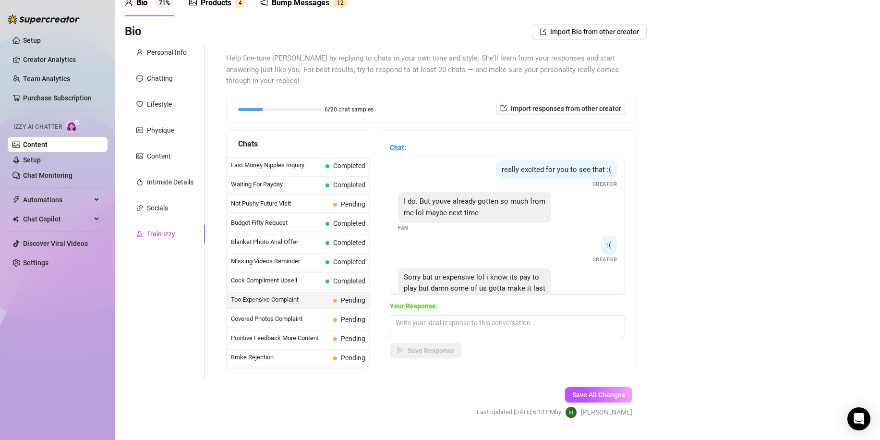
scroll to position [181, 0]
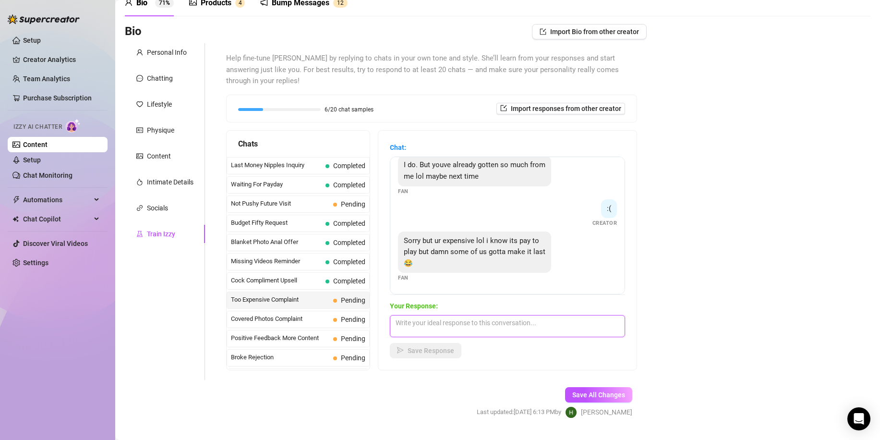
click at [552, 317] on textarea at bounding box center [507, 326] width 235 height 22
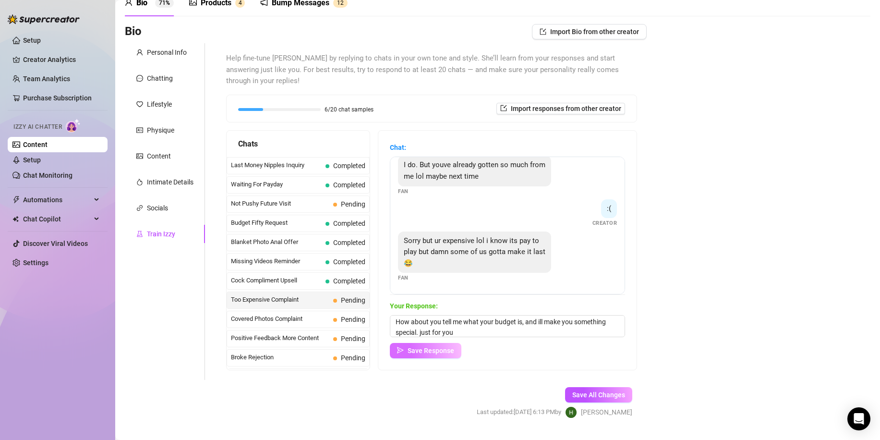
click at [447, 347] on span "Save Response" at bounding box center [431, 351] width 47 height 8
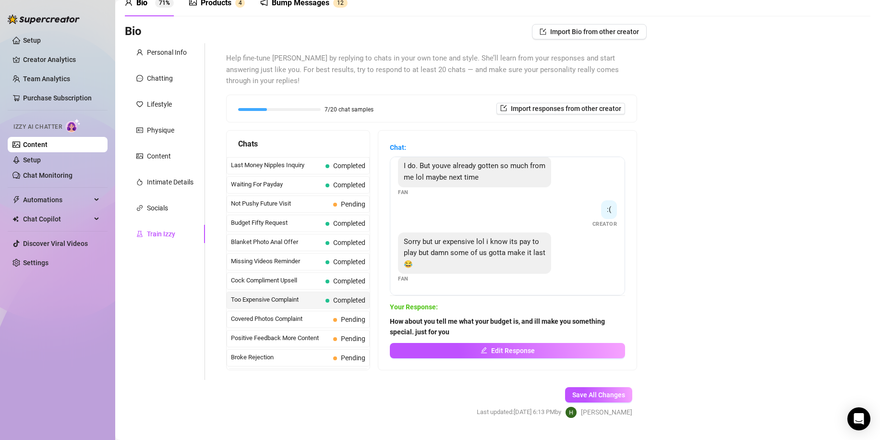
scroll to position [180, 0]
click at [310, 314] on span "Covered Photos Complaint" at bounding box center [280, 319] width 98 height 10
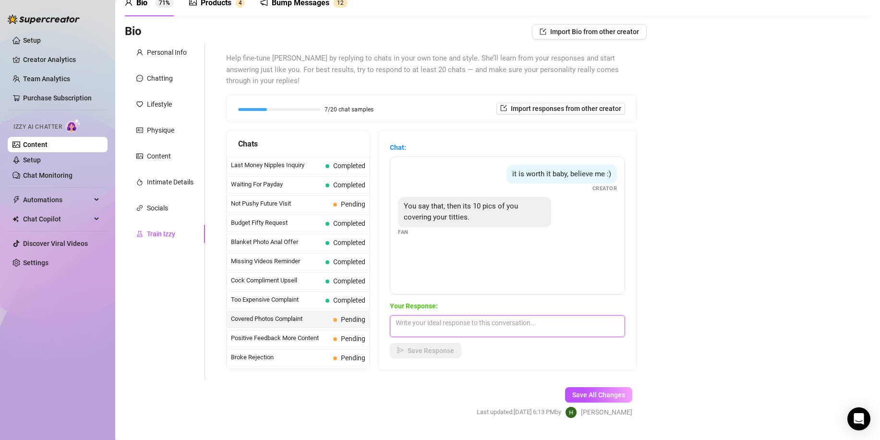
click at [476, 315] on textarea at bounding box center [507, 326] width 235 height 22
click at [415, 343] on button "Save Response" at bounding box center [426, 350] width 72 height 15
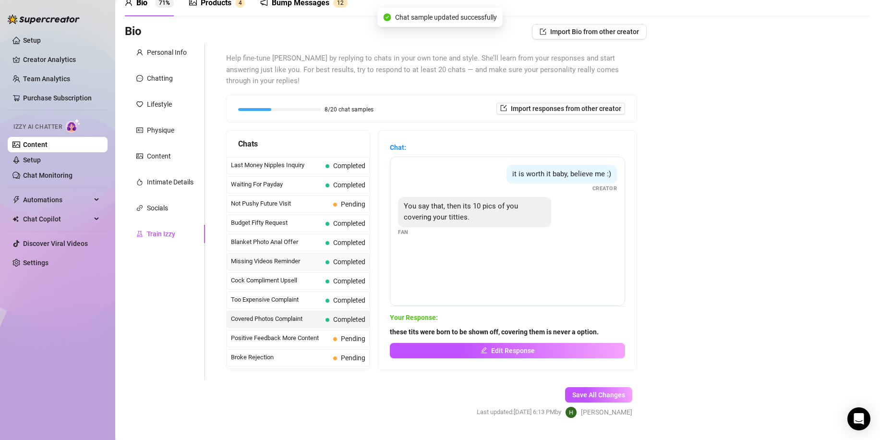
scroll to position [96, 0]
click at [306, 237] on span "Positive Feedback More Content" at bounding box center [280, 242] width 98 height 10
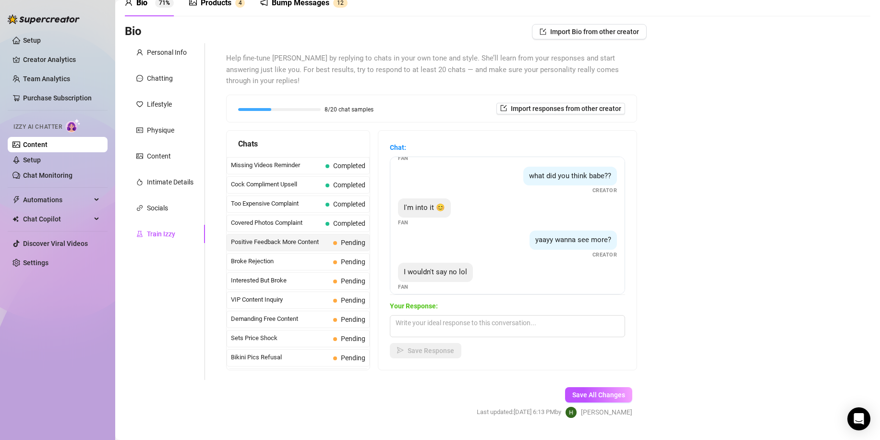
scroll to position [39, 0]
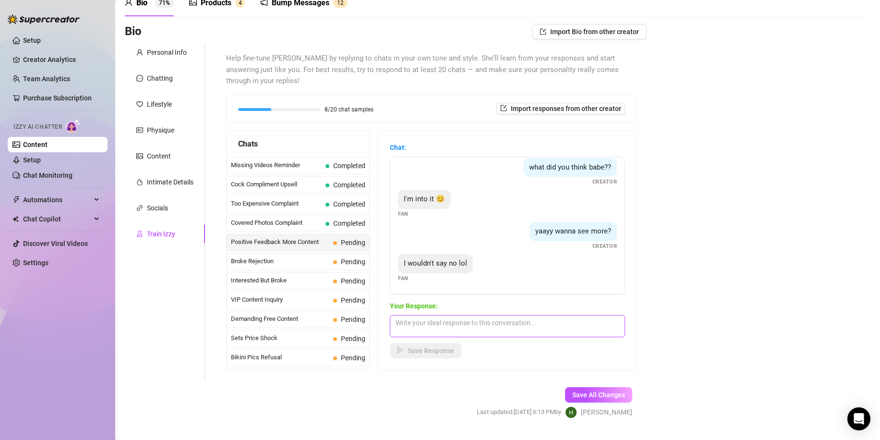
click at [495, 315] on textarea at bounding box center [507, 326] width 235 height 22
click at [440, 347] on span "Save Response" at bounding box center [431, 351] width 47 height 8
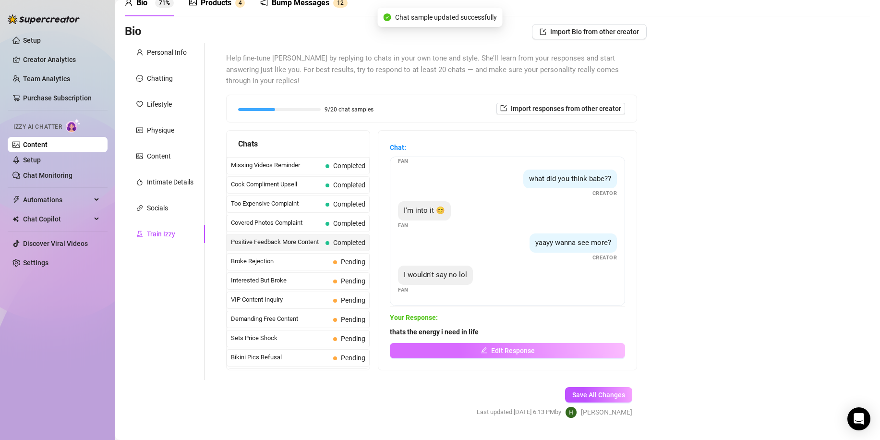
scroll to position [27, 0]
click at [308, 256] on span "Broke Rejection" at bounding box center [280, 261] width 98 height 10
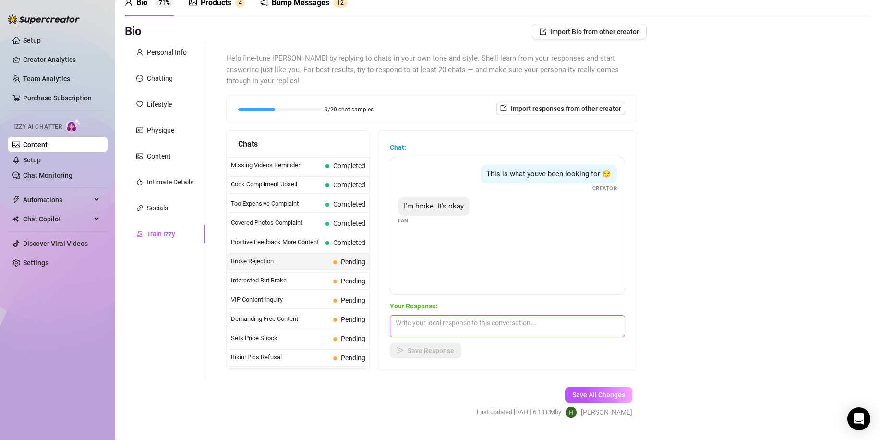
click at [483, 315] on textarea at bounding box center [507, 326] width 235 height 22
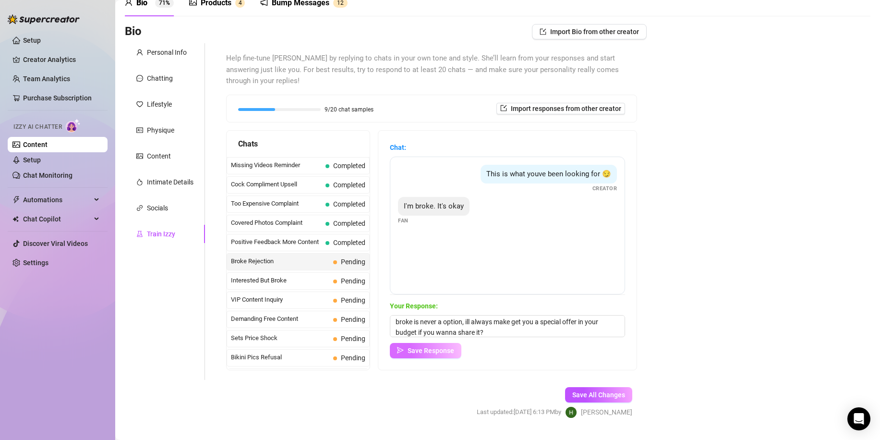
click at [447, 347] on span "Save Response" at bounding box center [431, 351] width 47 height 8
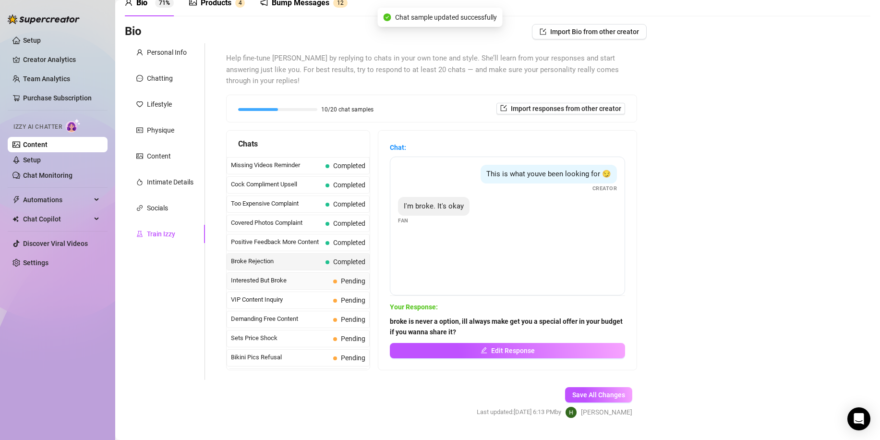
click at [327, 276] on span "Interested But Broke" at bounding box center [280, 281] width 98 height 10
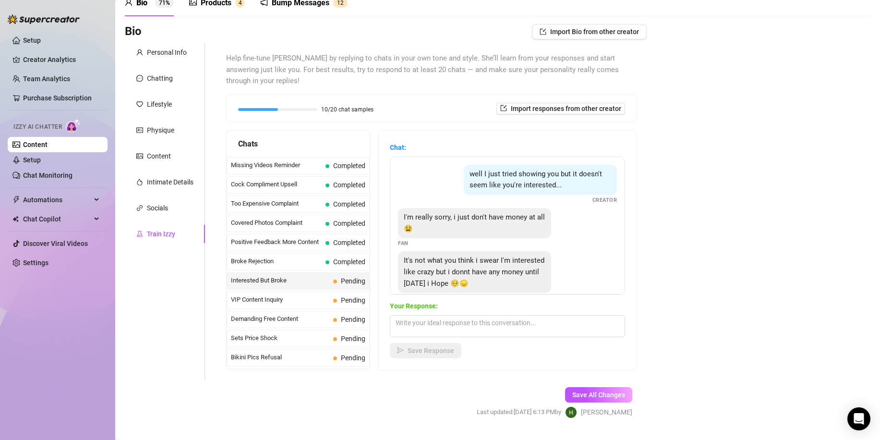
scroll to position [20, 0]
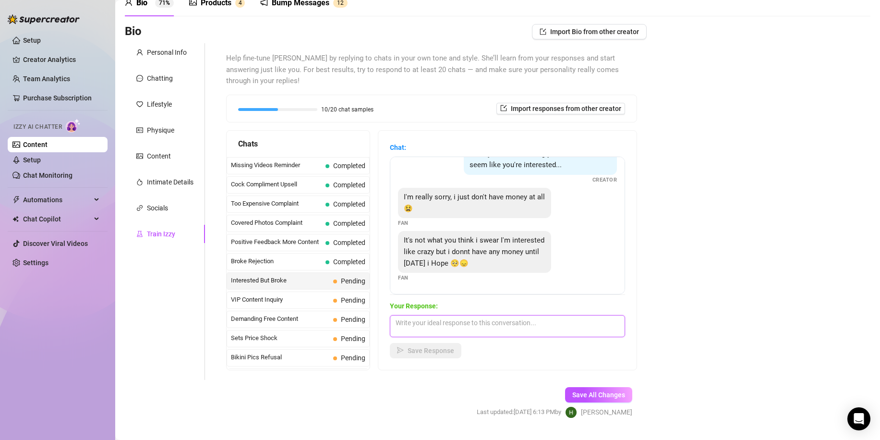
click at [521, 315] on textarea at bounding box center [507, 326] width 235 height 22
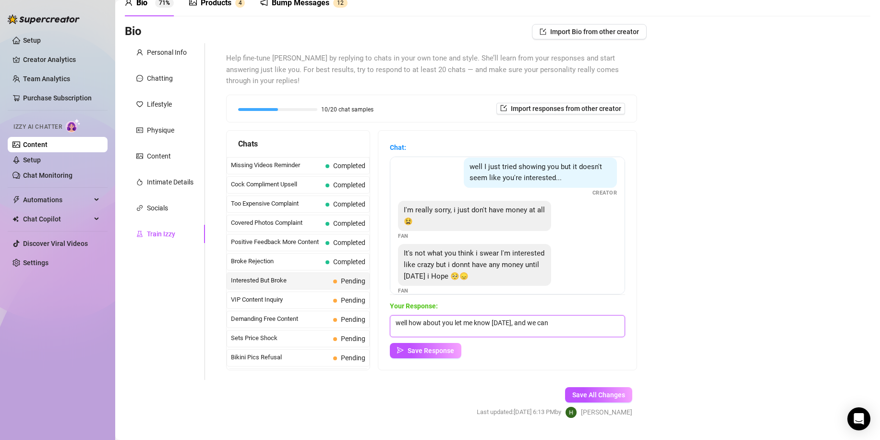
scroll to position [0, 0]
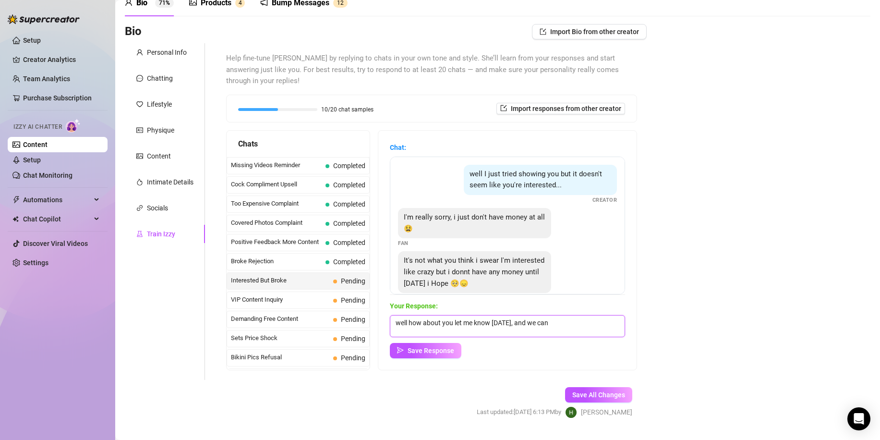
click at [510, 315] on textarea "well how about you let me know friday, and we can" at bounding box center [507, 326] width 235 height 22
click at [575, 315] on textarea "well how about you let me know Friday, and we can" at bounding box center [507, 326] width 235 height 22
click at [427, 347] on span "Save Response" at bounding box center [431, 351] width 47 height 8
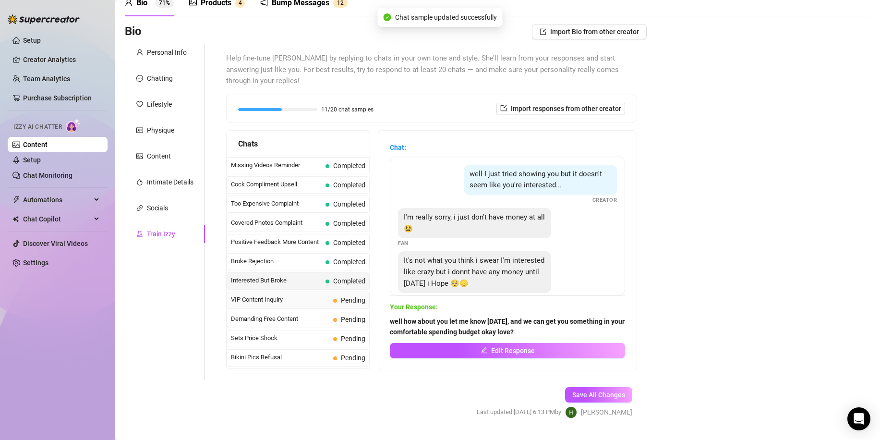
click at [294, 295] on span "VIP Content Inquiry" at bounding box center [280, 300] width 98 height 10
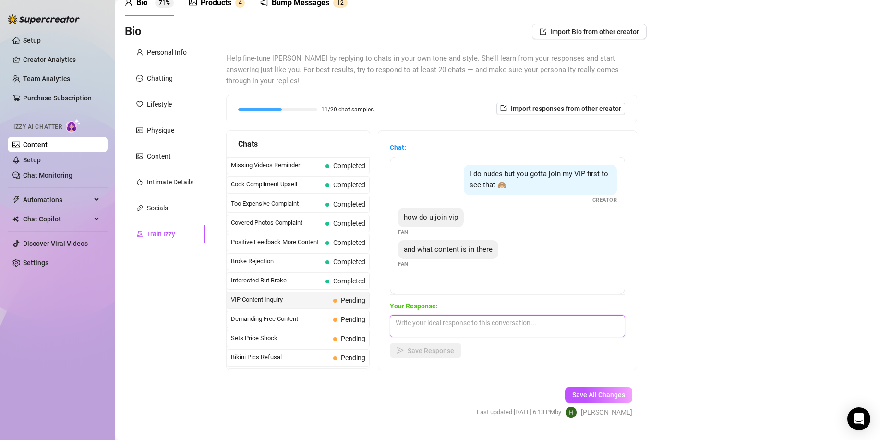
click at [524, 317] on textarea at bounding box center [507, 326] width 235 height 22
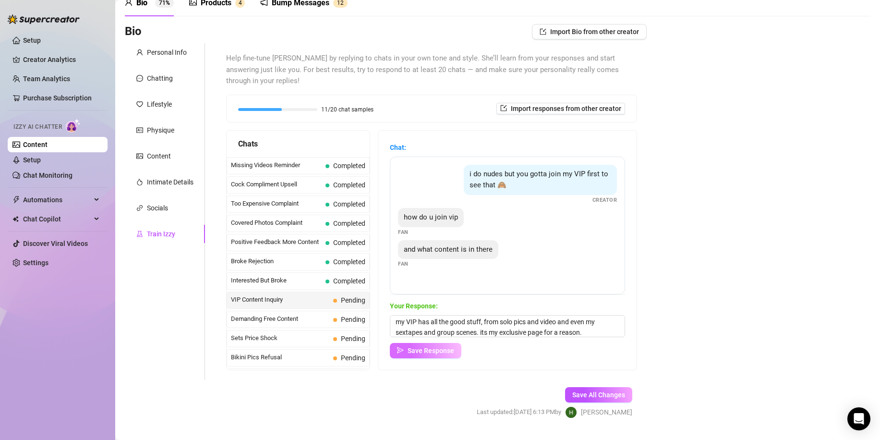
click at [454, 347] on span "Save Response" at bounding box center [431, 351] width 47 height 8
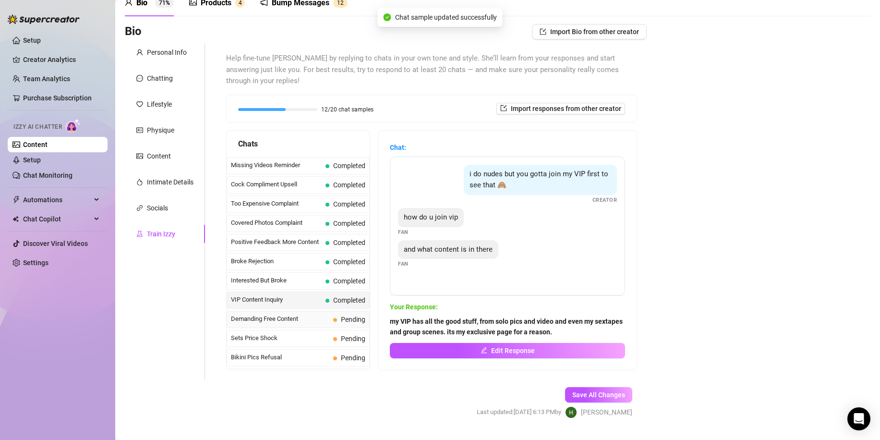
click at [299, 314] on span "Demanding Free Content" at bounding box center [280, 319] width 98 height 10
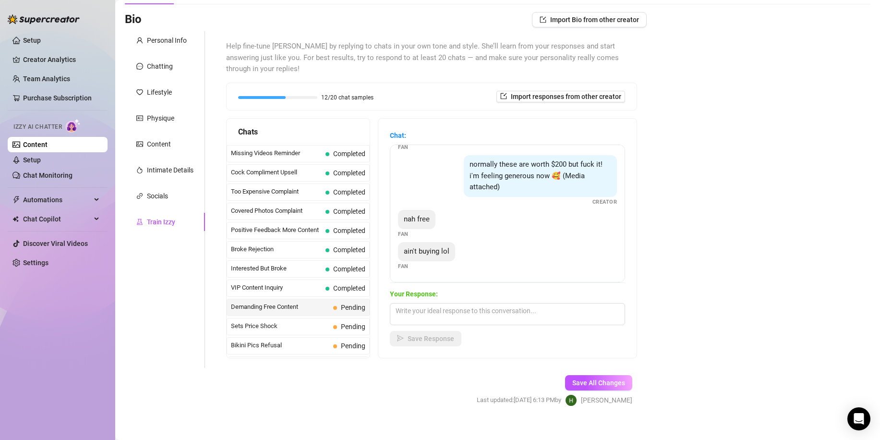
scroll to position [61, 0]
click at [509, 308] on textarea at bounding box center [507, 314] width 235 height 22
drag, startPoint x: 461, startPoint y: 307, endPoint x: 442, endPoint y: 295, distance: 22.4
click at [442, 303] on textarea "im sorry love, id love to get you some content but free isnt on the table." at bounding box center [507, 314] width 235 height 22
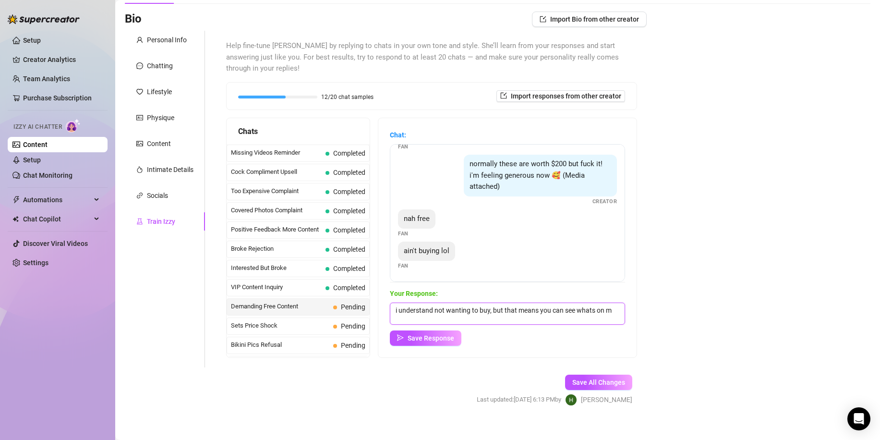
scroll to position [1, 0]
click at [445, 334] on span "Save Response" at bounding box center [431, 338] width 47 height 8
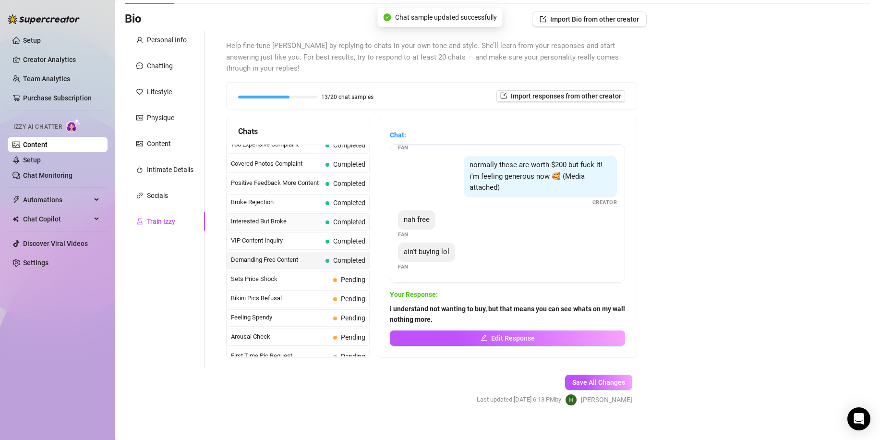
scroll to position [192, 0]
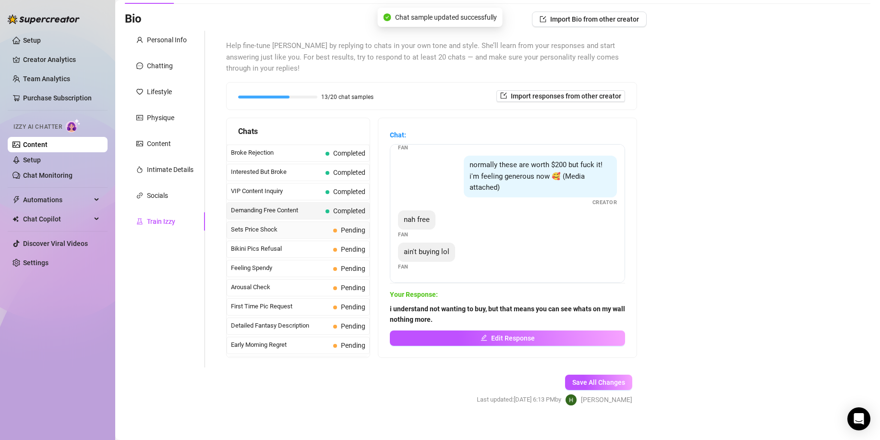
click at [294, 225] on span "Sets Price Shock" at bounding box center [280, 230] width 98 height 10
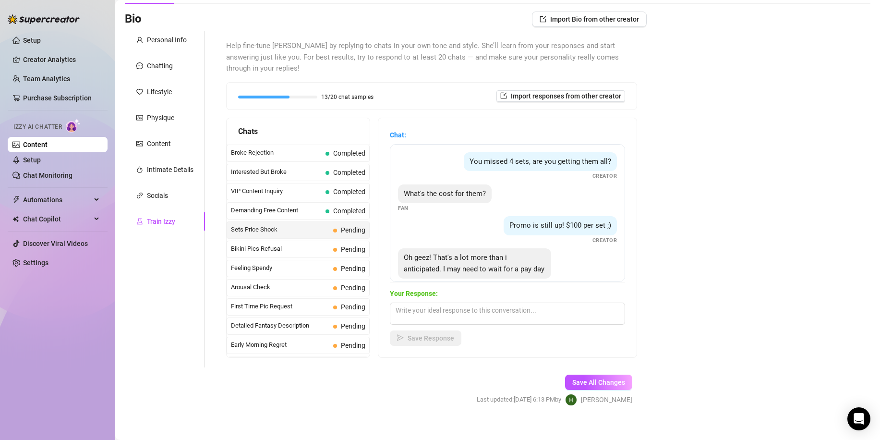
scroll to position [41, 0]
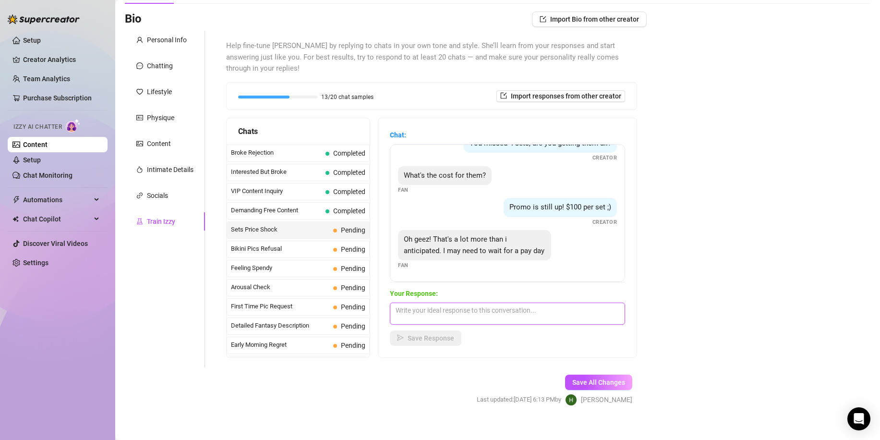
click at [546, 303] on textarea at bounding box center [507, 314] width 235 height 22
click at [454, 334] on span "Save Response" at bounding box center [431, 338] width 47 height 8
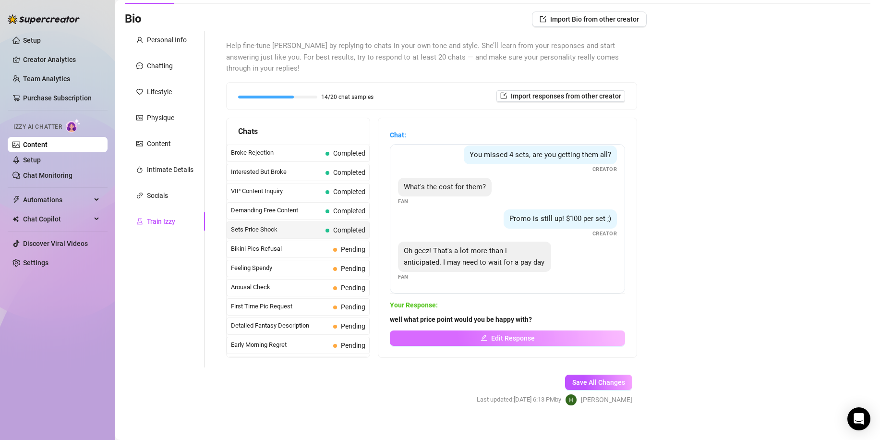
scroll to position [29, 0]
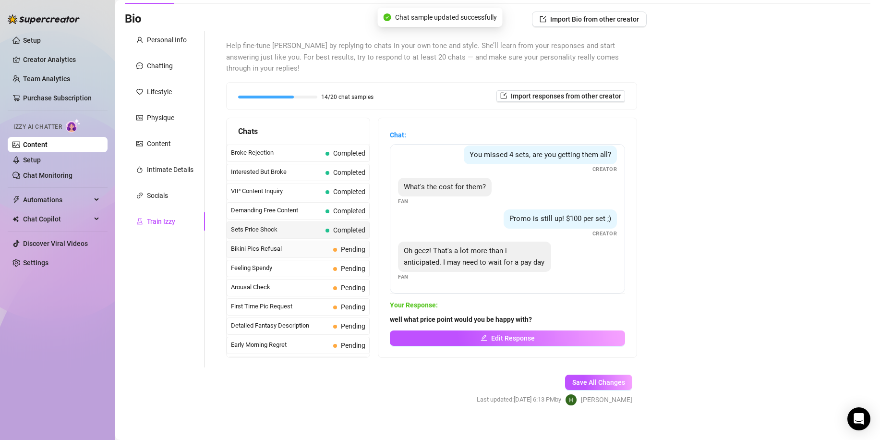
click at [271, 244] on span "Bikini Pics Refusal" at bounding box center [280, 249] width 98 height 10
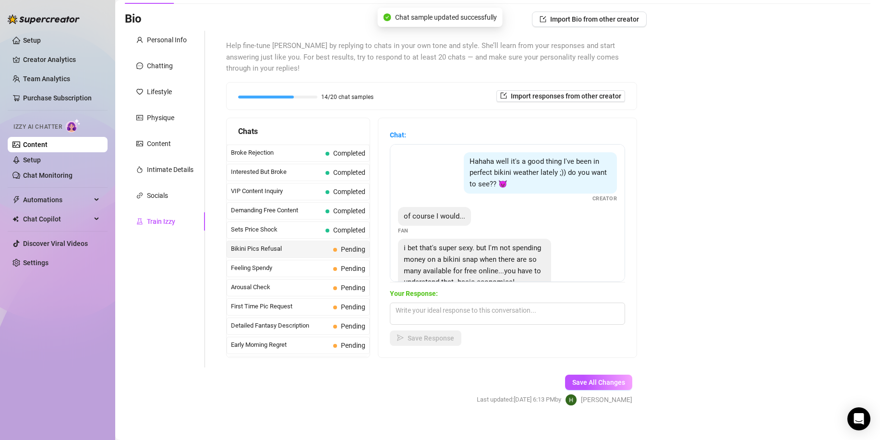
scroll to position [43, 0]
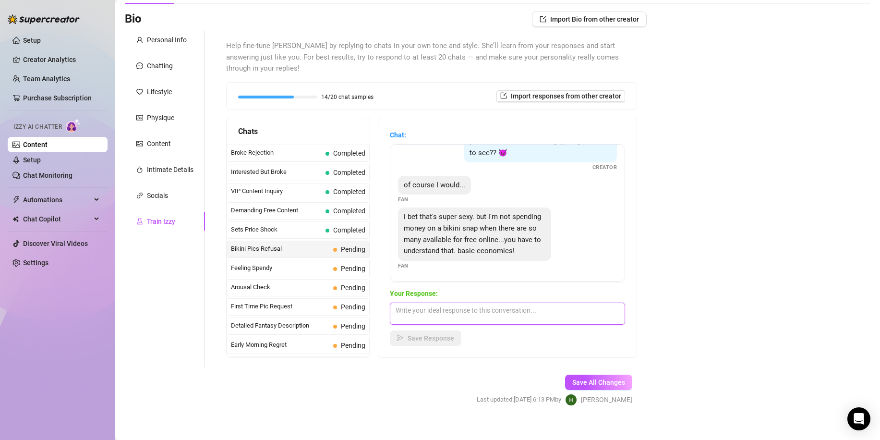
click at [531, 303] on textarea at bounding box center [507, 314] width 235 height 22
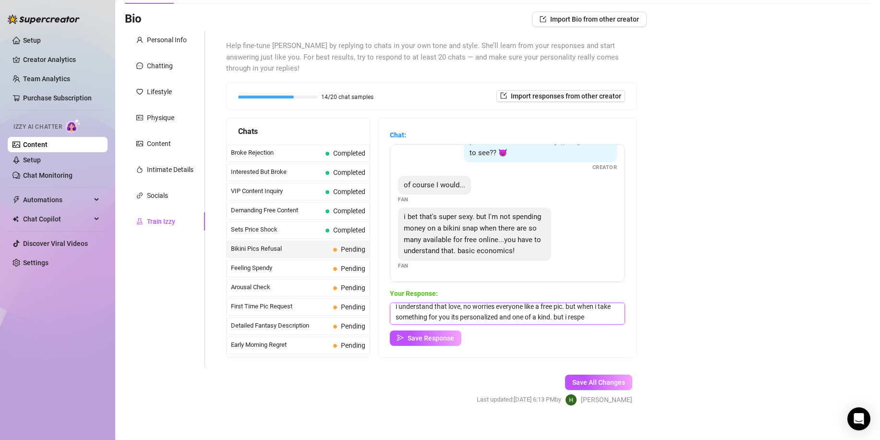
scroll to position [12, 0]
click at [440, 334] on span "Save Response" at bounding box center [431, 338] width 47 height 8
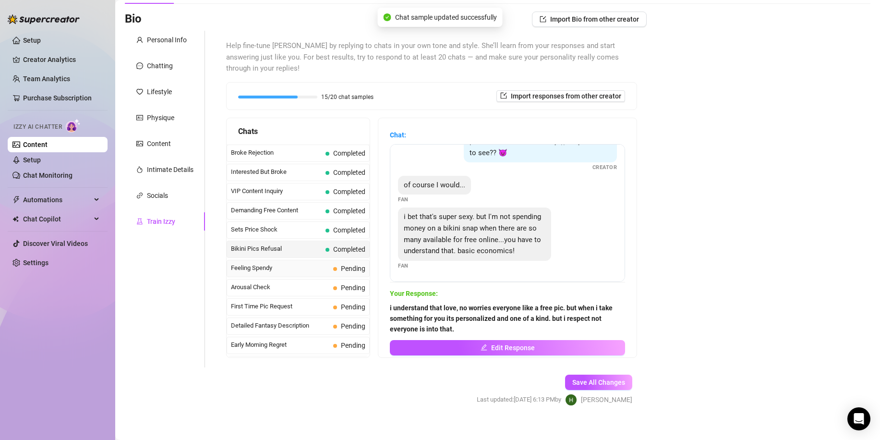
click at [315, 263] on span "Feeling Spendy" at bounding box center [280, 268] width 98 height 10
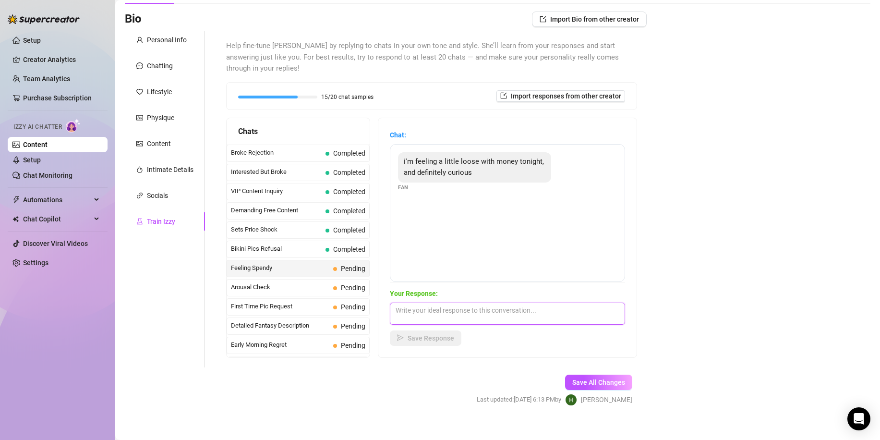
click at [497, 303] on textarea at bounding box center [507, 314] width 235 height 22
click at [441, 333] on button "Save Response" at bounding box center [426, 337] width 72 height 15
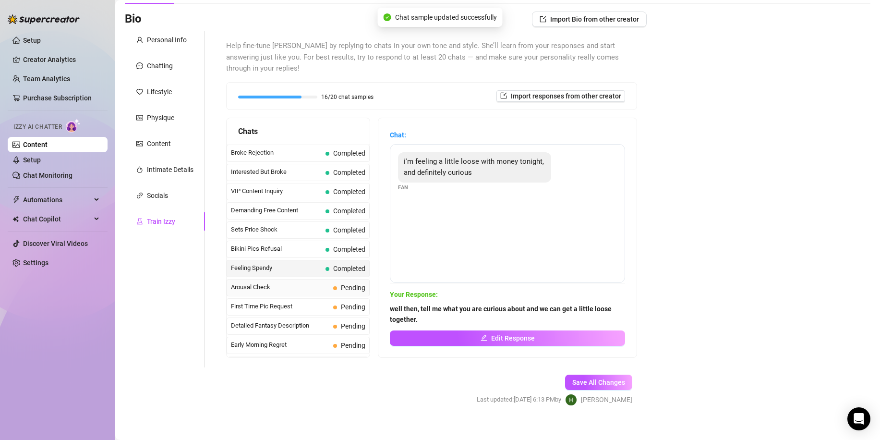
click at [301, 282] on span "Arousal Check" at bounding box center [280, 287] width 98 height 10
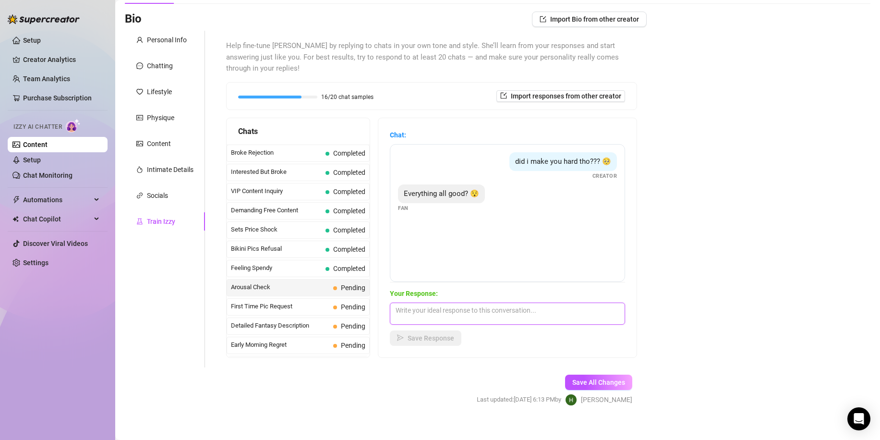
click at [471, 303] on textarea at bounding box center [507, 314] width 235 height 22
click at [454, 334] on span "Save Response" at bounding box center [431, 338] width 47 height 8
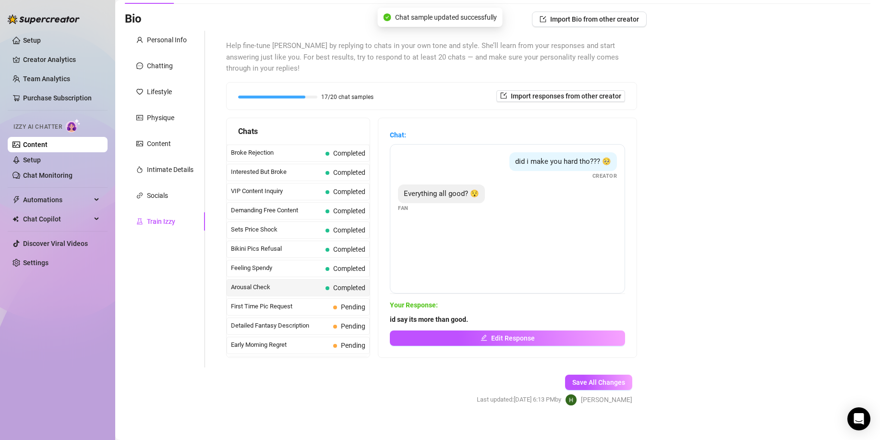
scroll to position [240, 0]
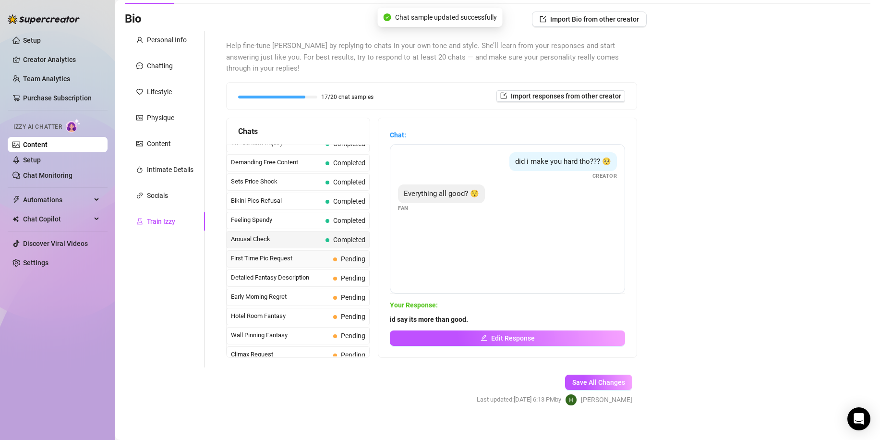
click at [305, 254] on span "First Time Pic Request" at bounding box center [280, 259] width 98 height 10
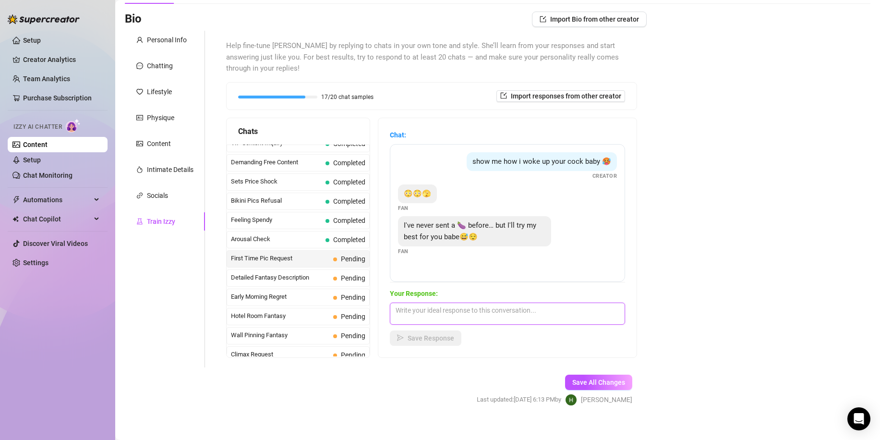
click at [479, 303] on textarea at bounding box center [507, 314] width 235 height 22
click at [454, 334] on span "Save Response" at bounding box center [431, 338] width 47 height 8
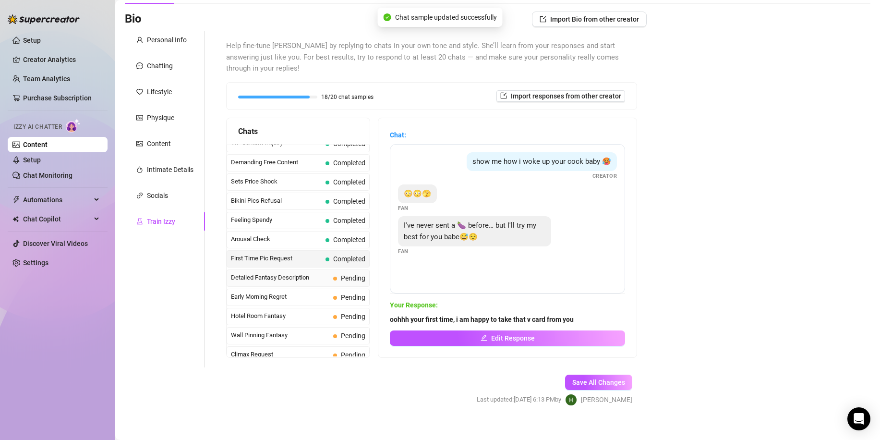
click at [286, 273] on span "Detailed Fantasy Description" at bounding box center [280, 278] width 98 height 10
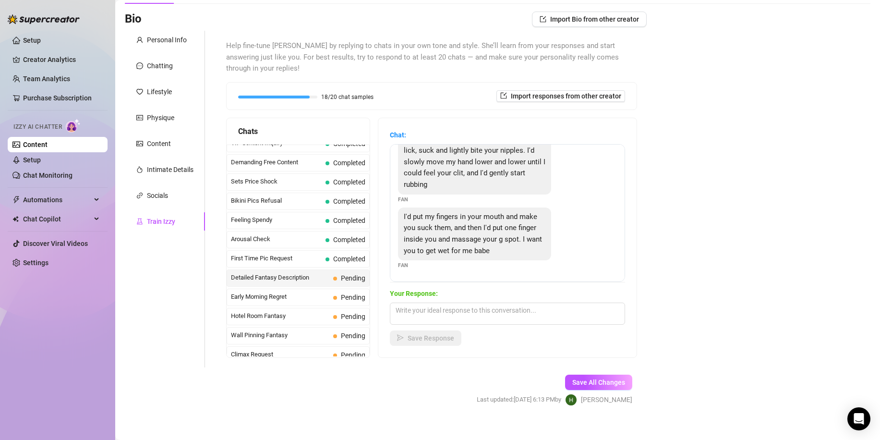
scroll to position [56, 0]
click at [528, 303] on textarea at bounding box center [507, 314] width 235 height 22
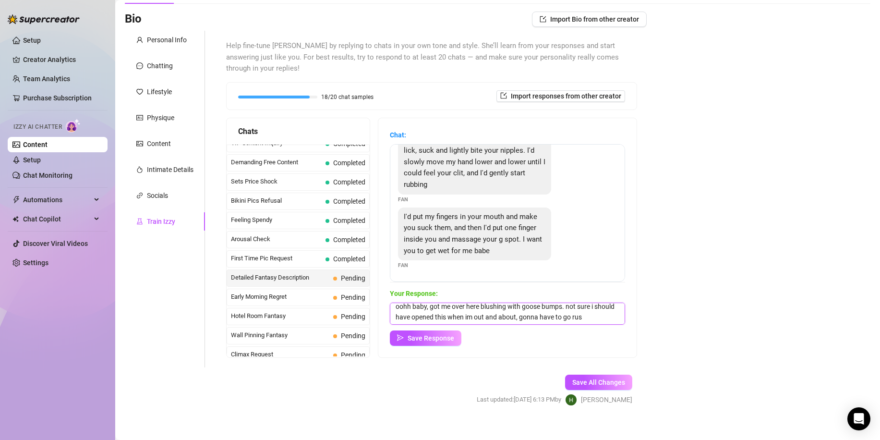
scroll to position [12, 0]
click at [454, 334] on span "Save Response" at bounding box center [431, 338] width 47 height 8
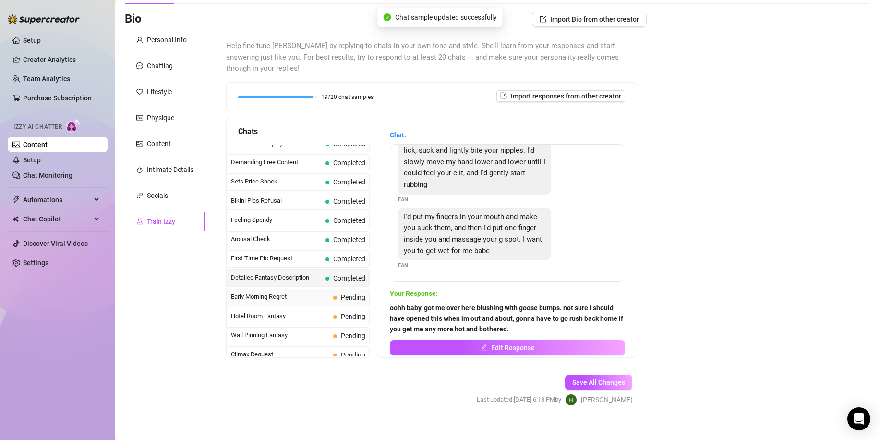
click at [297, 292] on span "Early Morning Regret" at bounding box center [280, 297] width 98 height 10
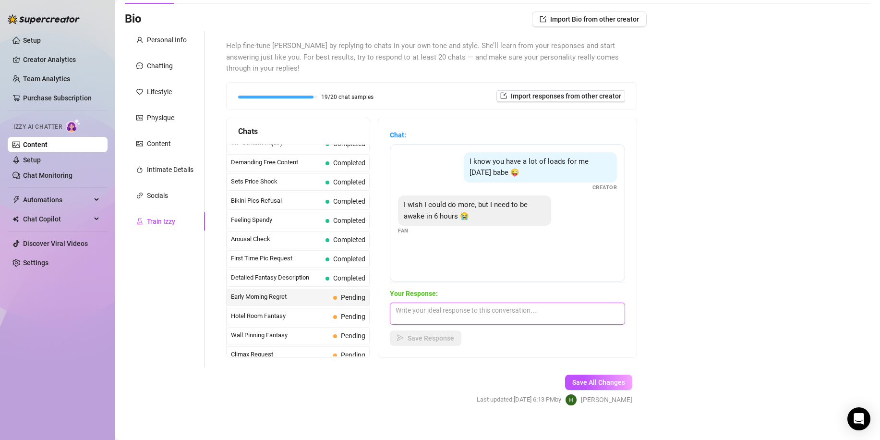
click at [453, 306] on textarea at bounding box center [507, 314] width 235 height 22
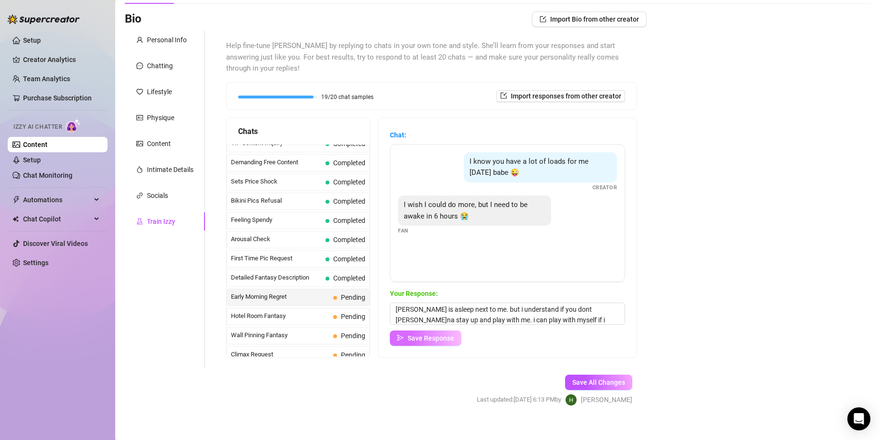
click at [428, 334] on span "Save Response" at bounding box center [431, 338] width 47 height 8
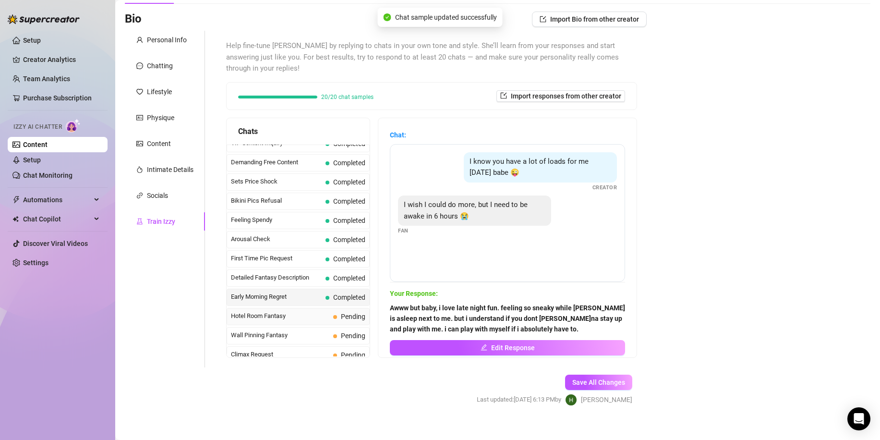
click at [310, 311] on span "Hotel Room Fantasy" at bounding box center [280, 316] width 98 height 10
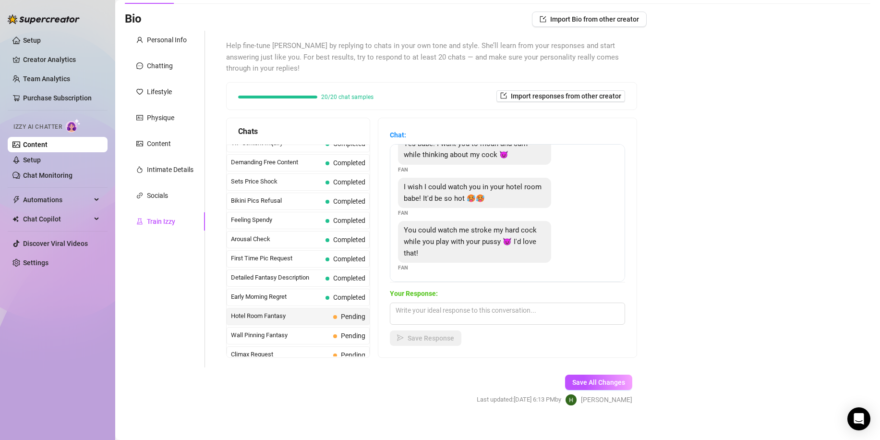
scroll to position [20, 0]
click at [547, 303] on textarea at bounding box center [507, 314] width 235 height 22
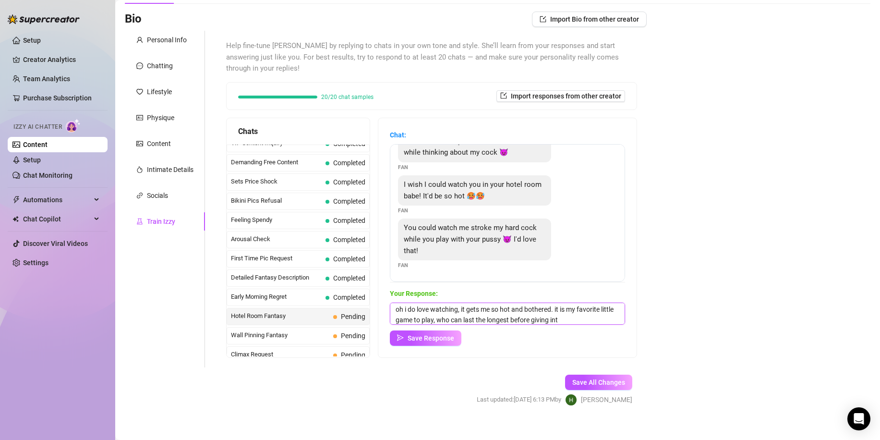
scroll to position [12, 0]
click at [423, 334] on span "Save Response" at bounding box center [431, 338] width 47 height 8
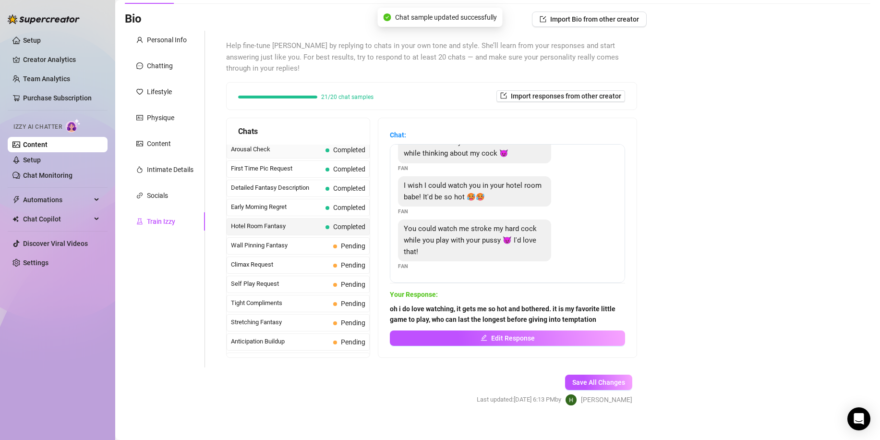
scroll to position [336, 0]
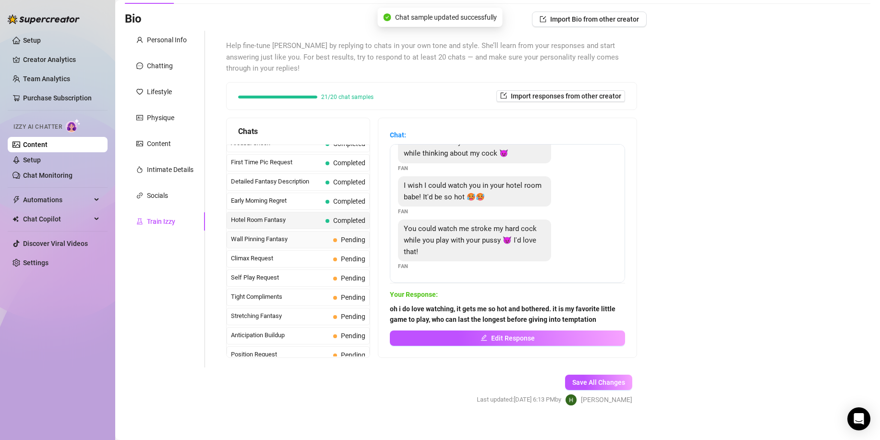
click at [280, 234] on span "Wall Pinning Fantasy" at bounding box center [280, 239] width 98 height 10
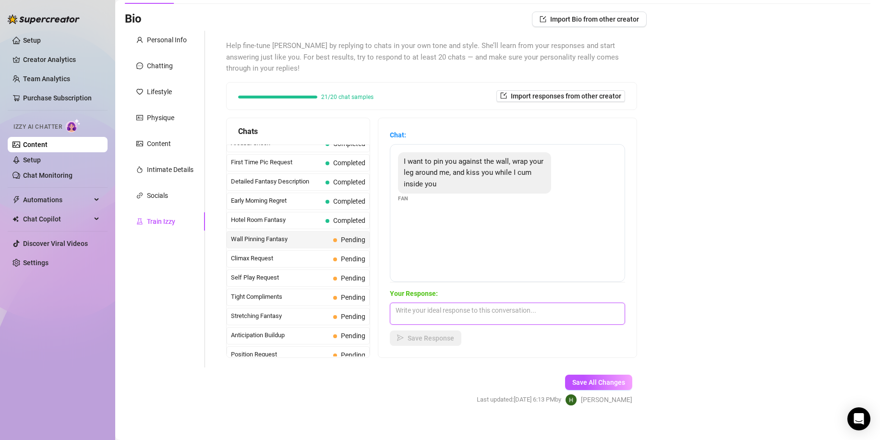
click at [501, 303] on textarea at bounding box center [507, 314] width 235 height 22
click at [439, 334] on span "Save Response" at bounding box center [431, 338] width 47 height 8
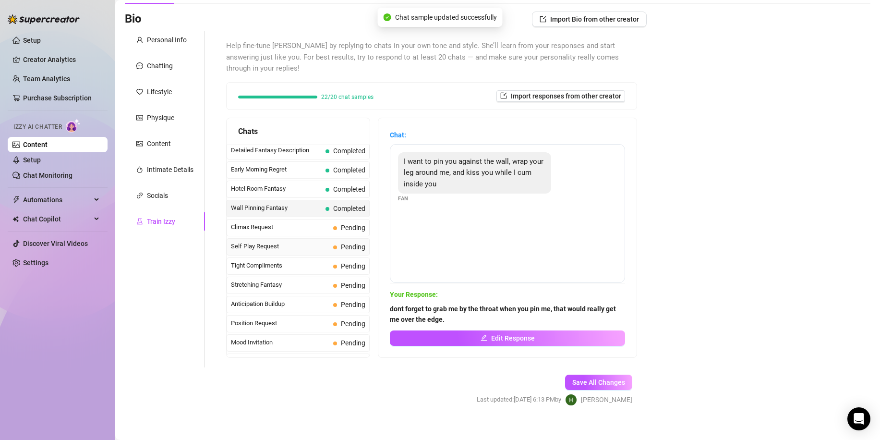
scroll to position [384, 0]
click at [272, 206] on span "Climax Request" at bounding box center [280, 211] width 98 height 10
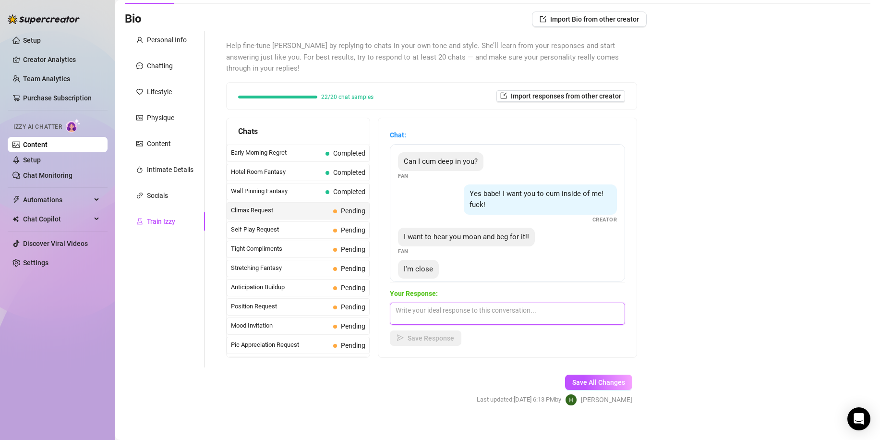
click at [489, 303] on textarea at bounding box center [507, 314] width 235 height 22
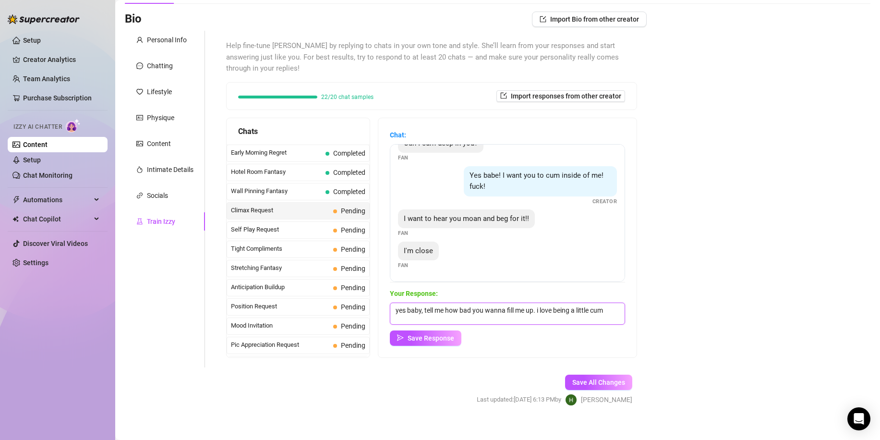
scroll to position [1, 0]
click at [445, 334] on span "Save Response" at bounding box center [431, 338] width 47 height 8
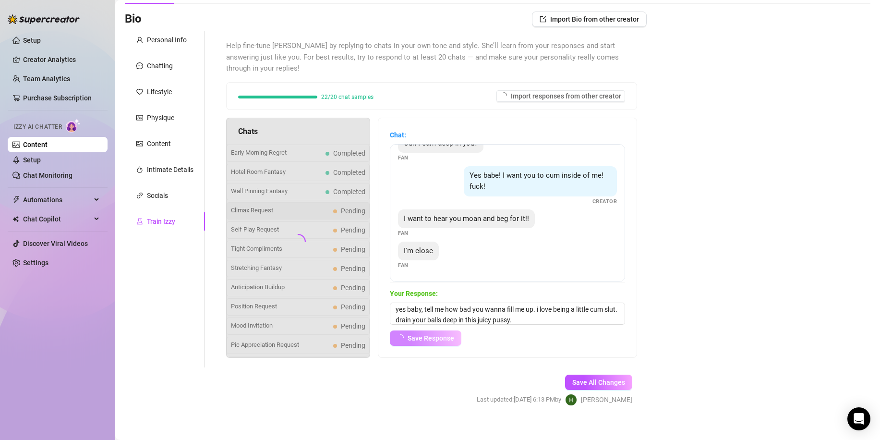
scroll to position [17, 0]
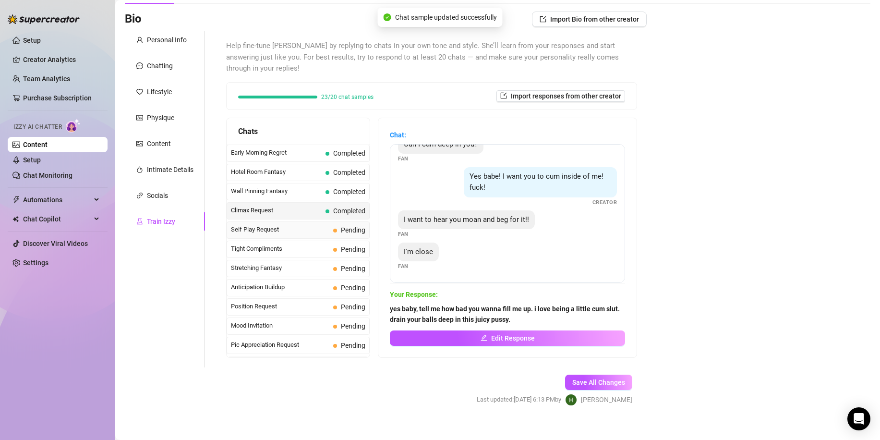
click at [300, 225] on span "Self Play Request" at bounding box center [280, 230] width 98 height 10
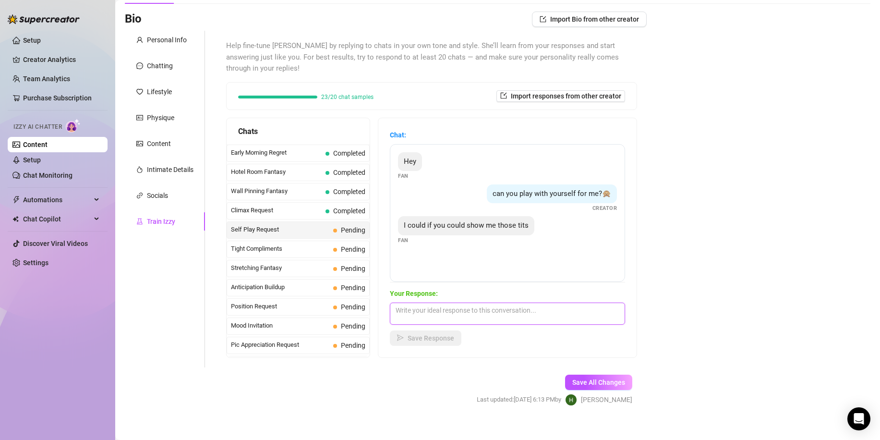
click at [485, 304] on textarea at bounding box center [507, 314] width 235 height 22
click at [462, 330] on button "Save Response" at bounding box center [426, 337] width 72 height 15
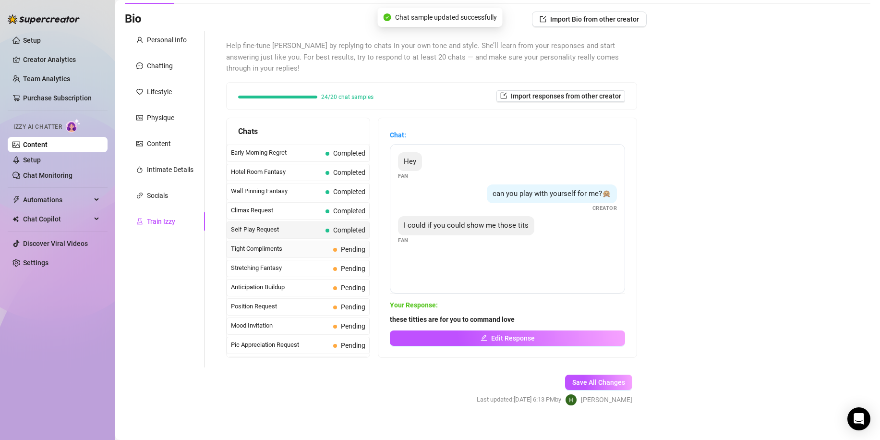
click at [299, 244] on span "Tight Compliments" at bounding box center [280, 249] width 98 height 10
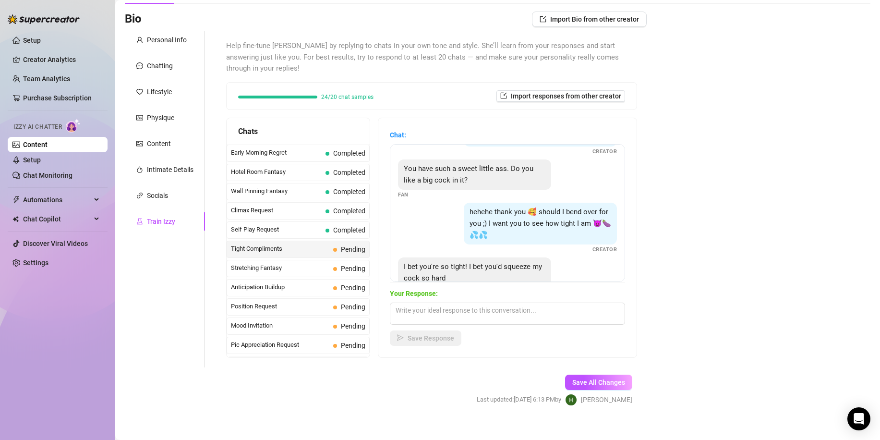
scroll to position [63, 0]
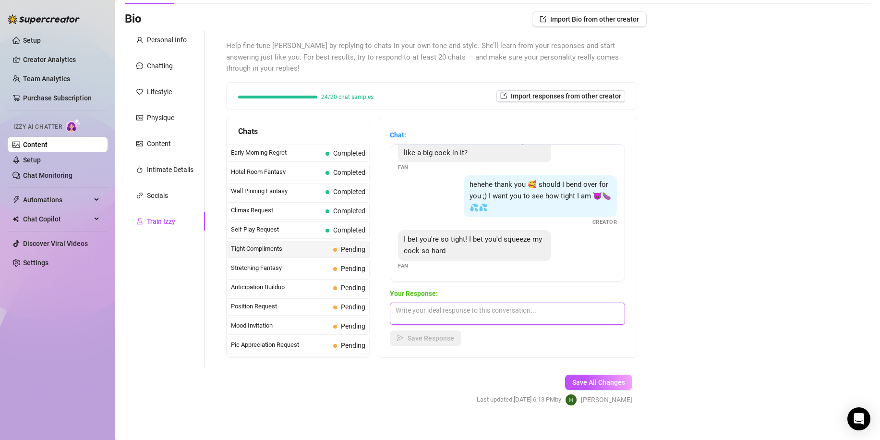
click at [536, 307] on textarea at bounding box center [507, 314] width 235 height 22
click at [438, 334] on span "Save Response" at bounding box center [431, 338] width 47 height 8
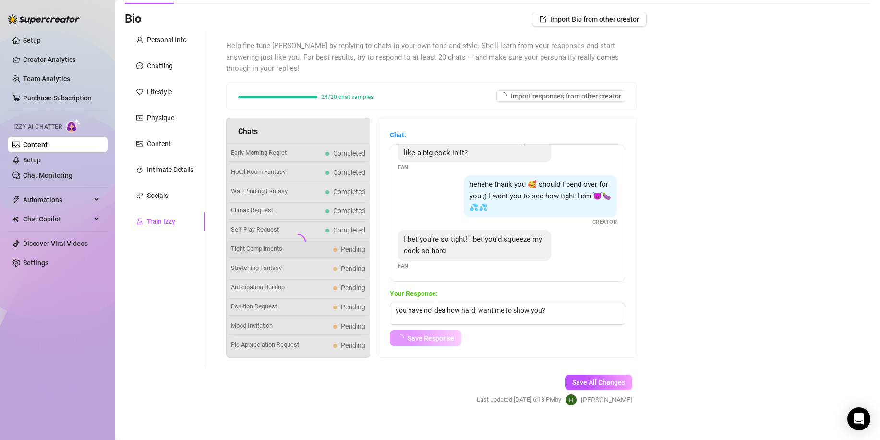
scroll to position [52, 0]
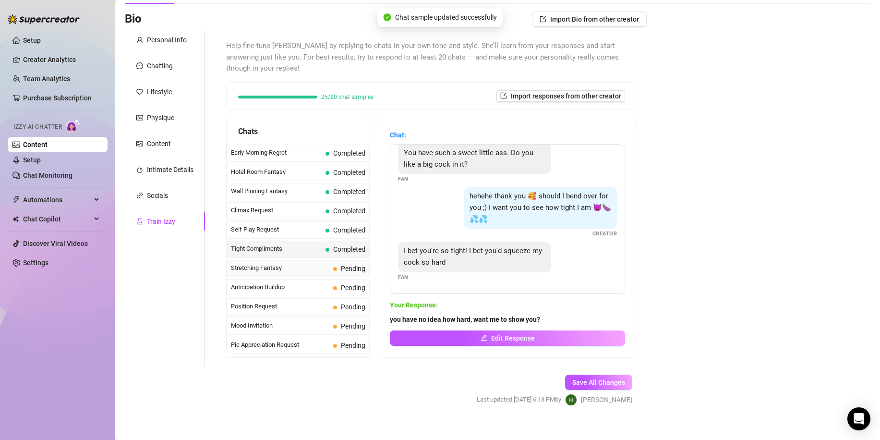
click at [308, 263] on span "Stretching Fantasy" at bounding box center [280, 268] width 98 height 10
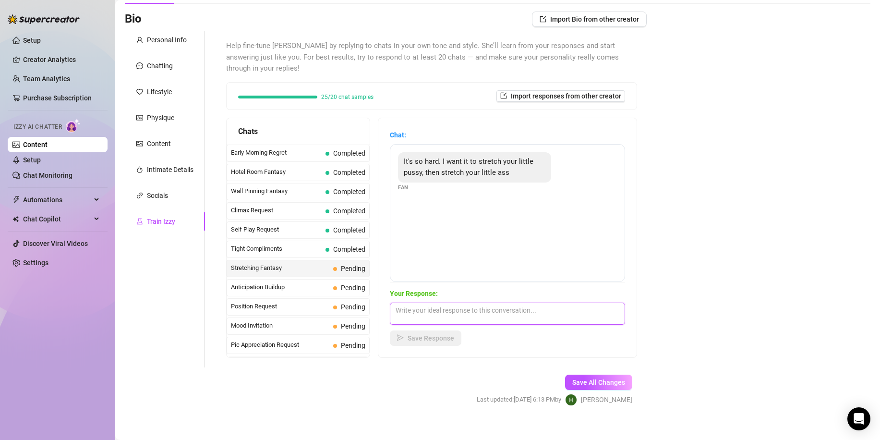
click at [490, 313] on textarea at bounding box center [507, 314] width 235 height 22
click at [419, 331] on button "Save Response" at bounding box center [426, 337] width 72 height 15
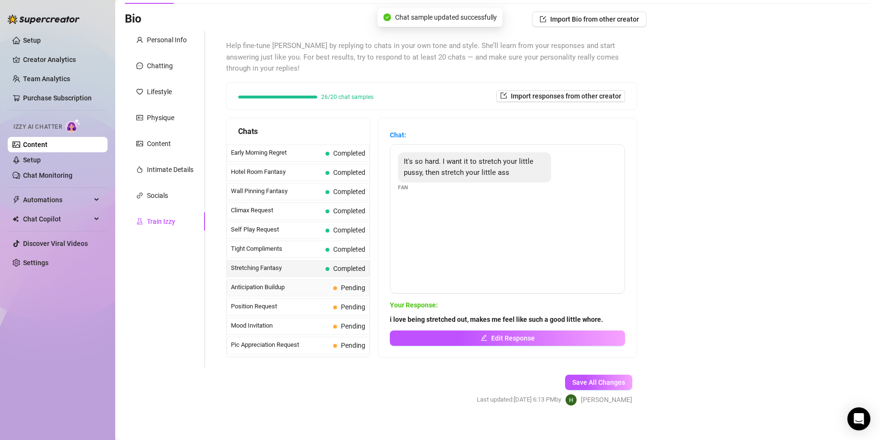
click at [346, 284] on span "Pending" at bounding box center [353, 288] width 24 height 8
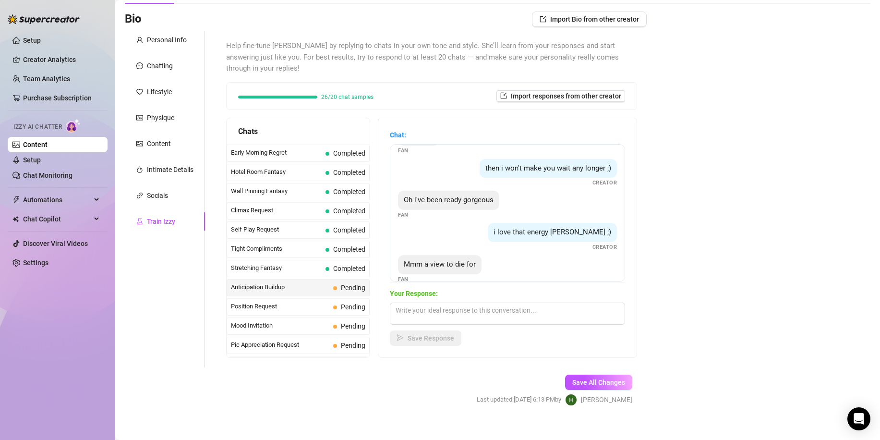
scroll to position [39, 0]
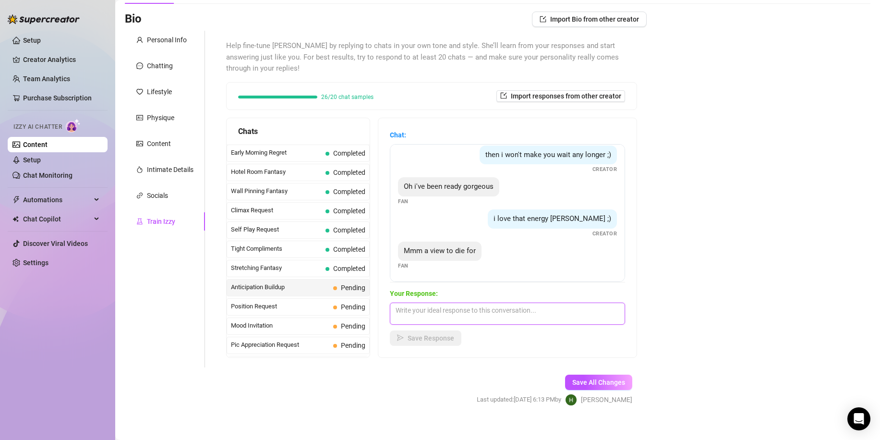
click at [505, 303] on textarea at bounding box center [507, 314] width 235 height 22
click at [462, 330] on button "Save Response" at bounding box center [426, 337] width 72 height 15
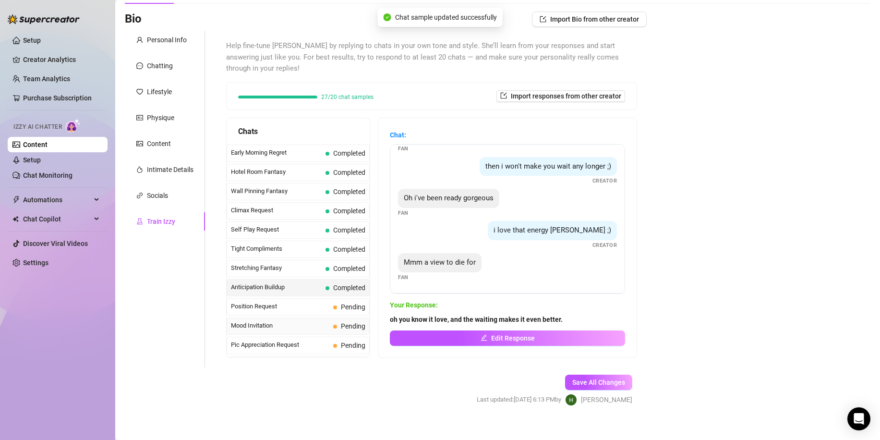
scroll to position [27, 0]
click at [329, 298] on div "Position Request Pending" at bounding box center [298, 306] width 143 height 17
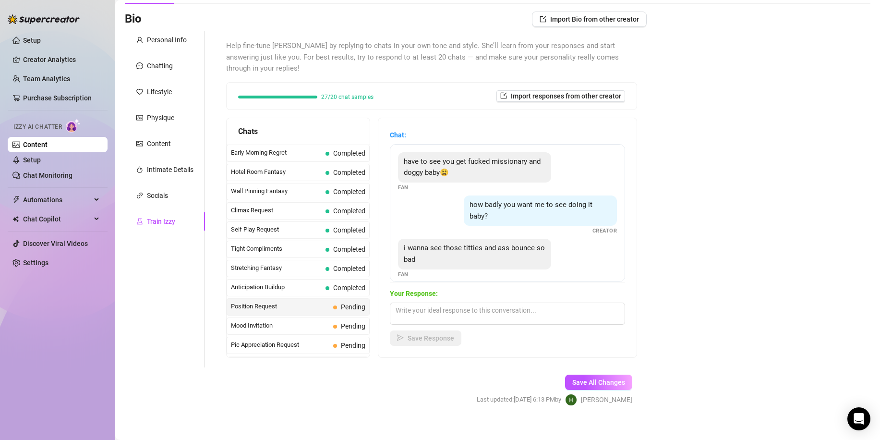
scroll to position [9, 0]
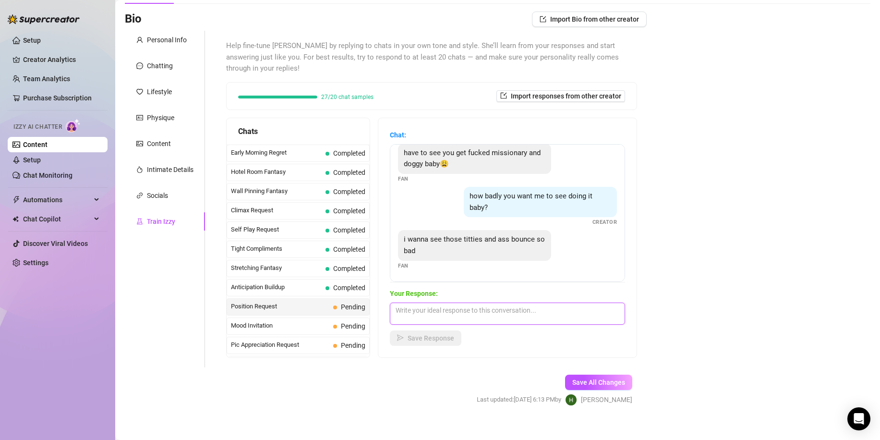
click at [530, 303] on textarea at bounding box center [507, 314] width 235 height 22
click at [442, 334] on span "Save Response" at bounding box center [431, 338] width 47 height 8
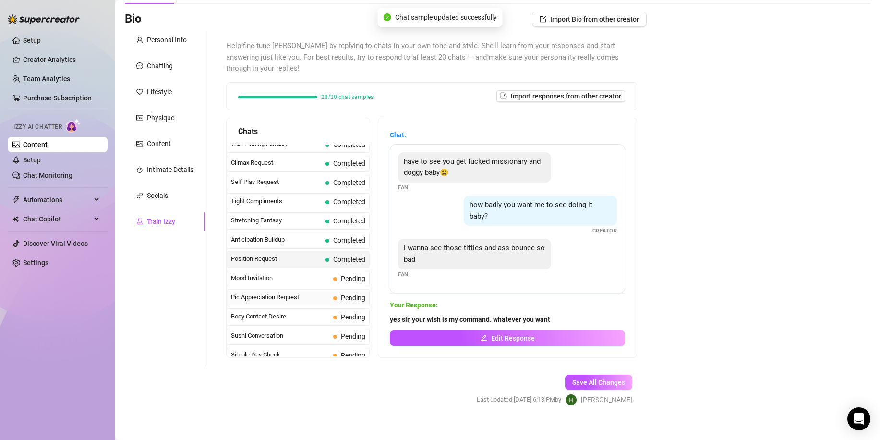
scroll to position [432, 0]
click at [308, 273] on span "Mood Invitation" at bounding box center [280, 278] width 98 height 10
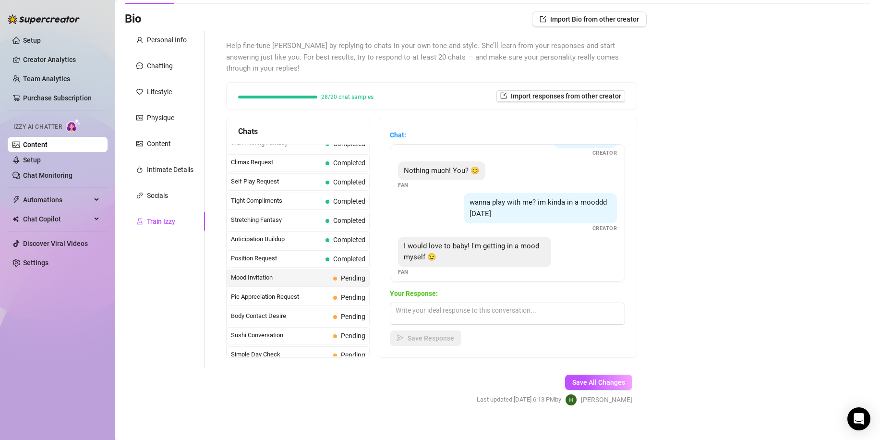
scroll to position [30, 0]
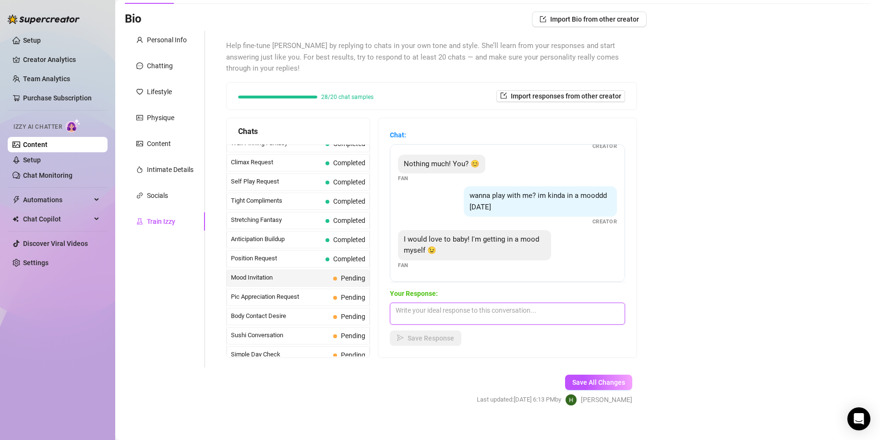
click at [514, 303] on textarea at bounding box center [507, 314] width 235 height 22
click at [440, 331] on button "Save Response" at bounding box center [426, 337] width 72 height 15
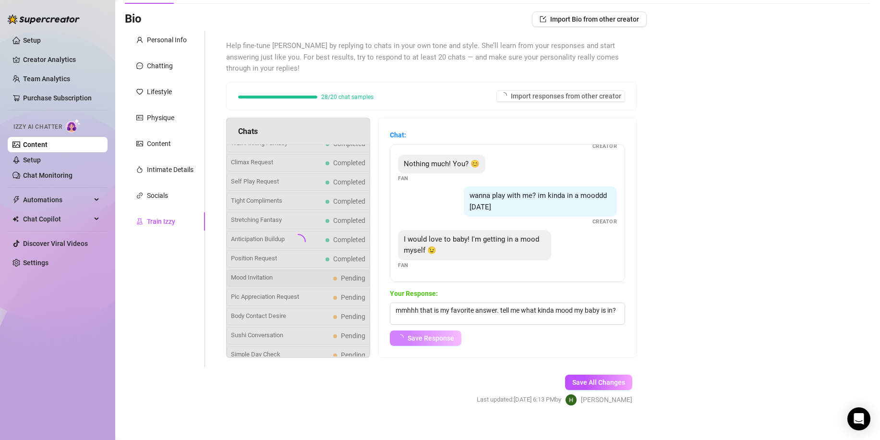
scroll to position [29, 0]
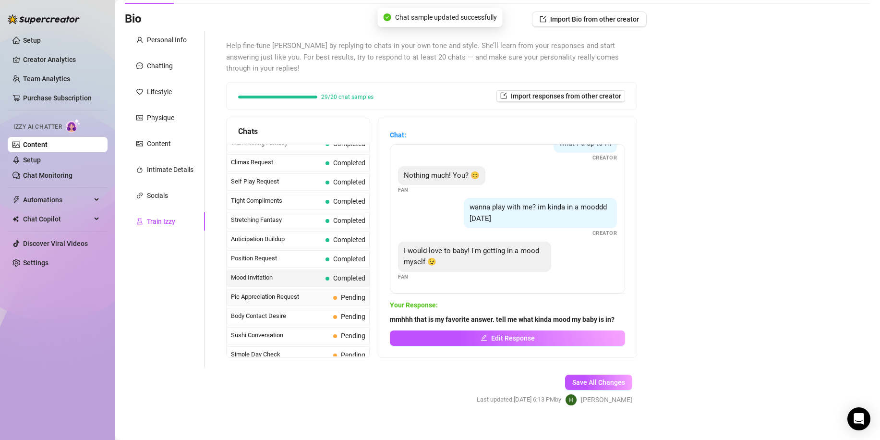
click at [306, 291] on div "Pic Appreciation Request Pending" at bounding box center [298, 297] width 143 height 17
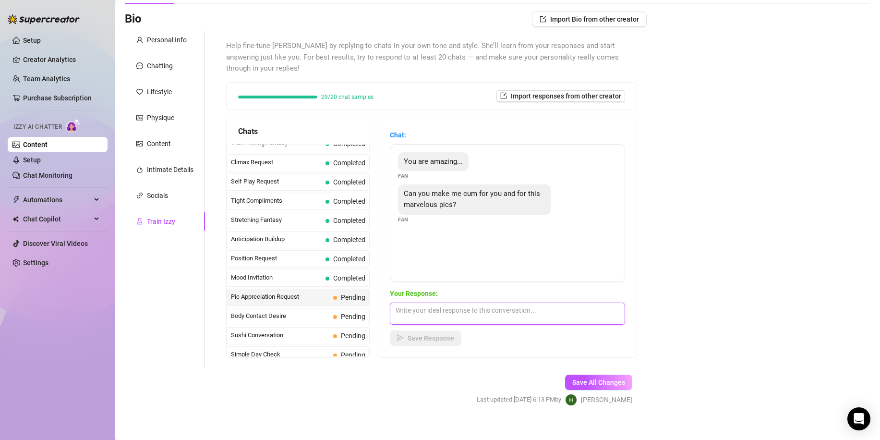
click at [503, 303] on textarea at bounding box center [507, 314] width 235 height 22
click at [452, 316] on div "Your Response: oh i would be oh so happy to. Save Response" at bounding box center [507, 317] width 235 height 58
click at [453, 334] on span "Save Response" at bounding box center [431, 338] width 47 height 8
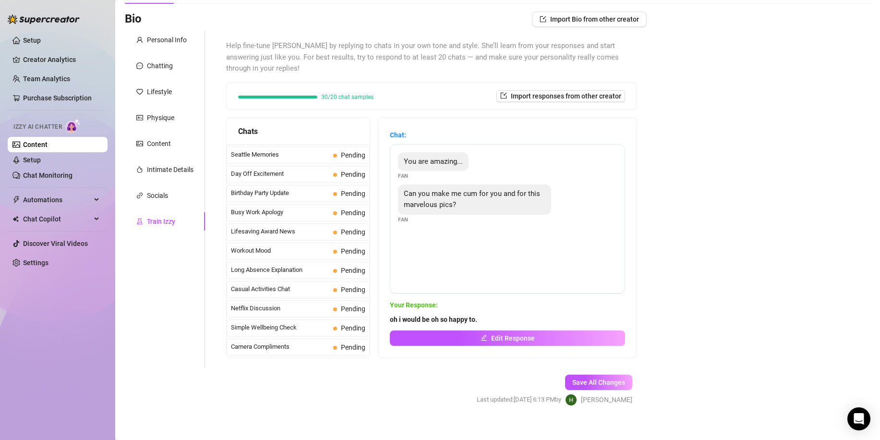
scroll to position [574, 0]
click at [310, 170] on span "Body Contact Desire" at bounding box center [280, 175] width 98 height 10
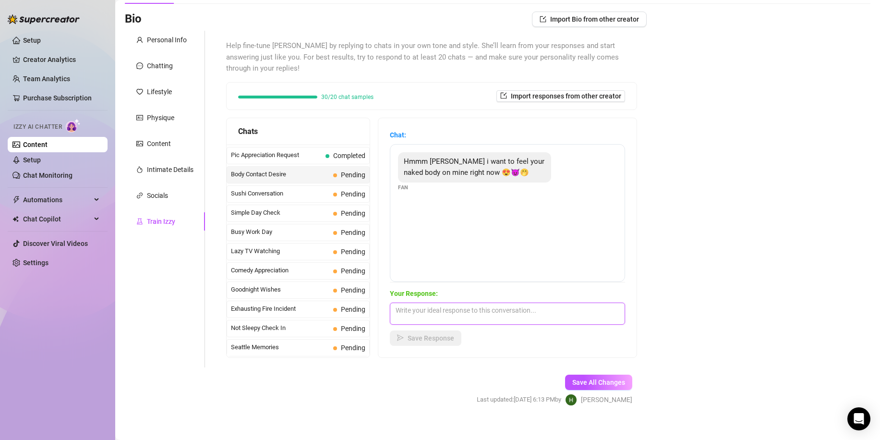
click at [487, 303] on textarea at bounding box center [507, 314] width 235 height 22
click at [448, 334] on span "Save Response" at bounding box center [431, 338] width 47 height 8
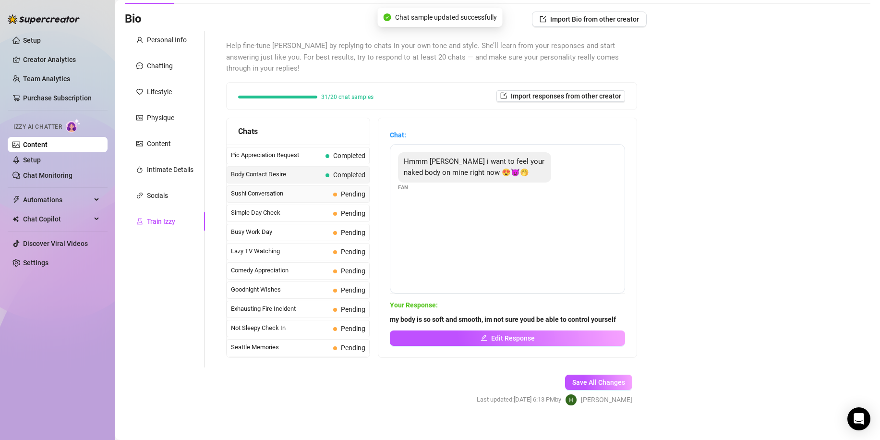
click at [274, 189] on span "Sushi Conversation" at bounding box center [280, 194] width 98 height 10
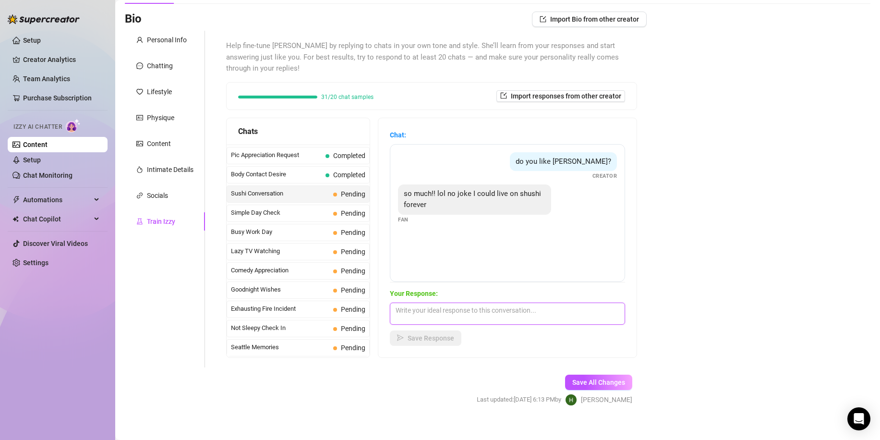
click at [488, 303] on textarea at bounding box center [507, 314] width 235 height 22
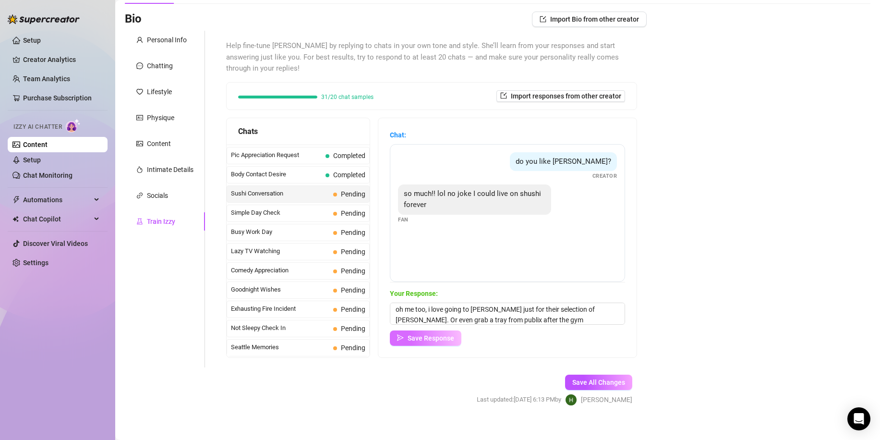
click at [454, 334] on span "Save Response" at bounding box center [431, 338] width 47 height 8
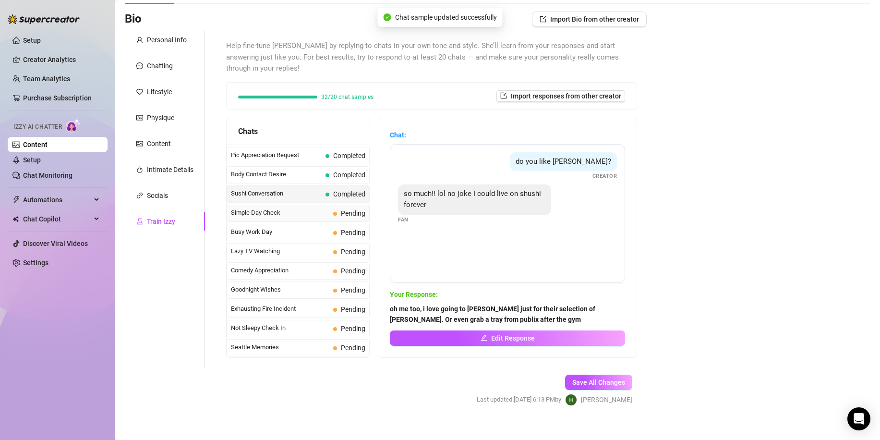
click at [274, 209] on div "Simple Day Check Pending" at bounding box center [298, 213] width 143 height 17
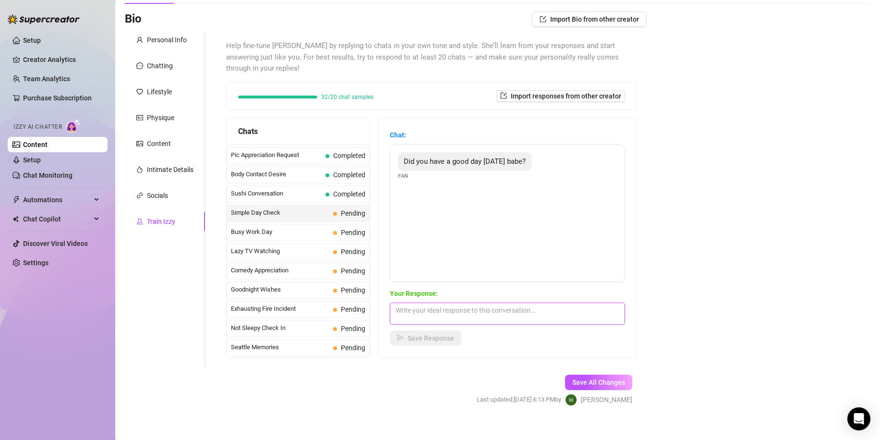
click at [476, 303] on textarea at bounding box center [507, 314] width 235 height 22
click at [436, 334] on button "Save Response" at bounding box center [426, 337] width 72 height 15
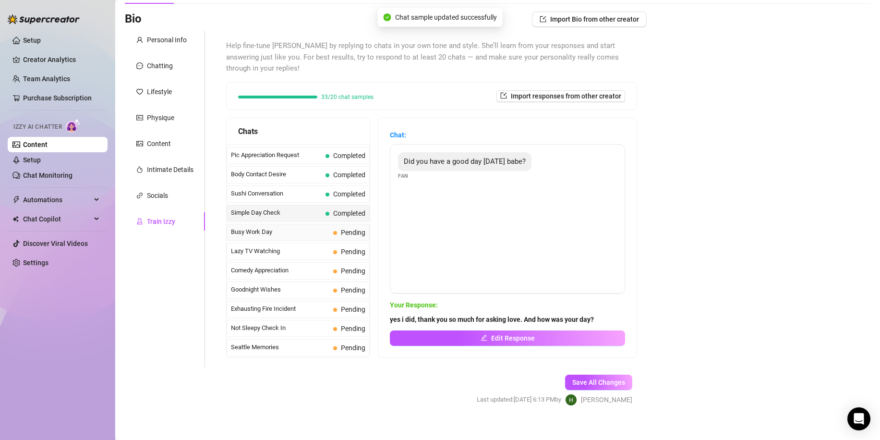
click at [287, 227] on span "Busy Work Day" at bounding box center [280, 232] width 98 height 10
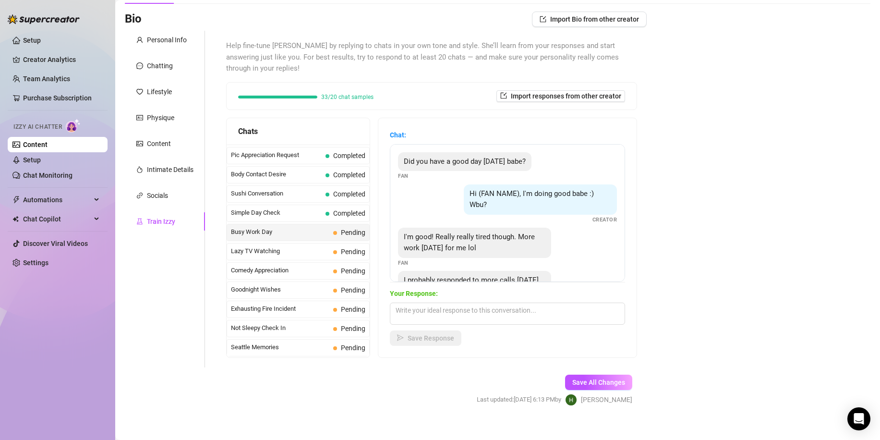
scroll to position [41, 0]
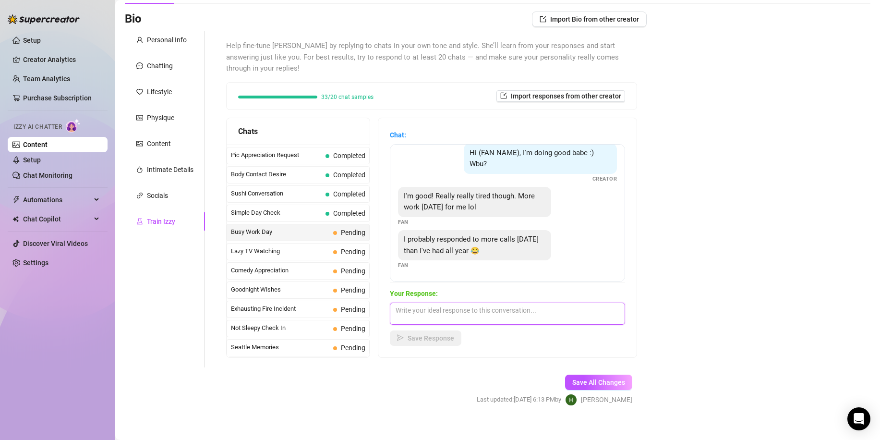
click at [550, 303] on textarea at bounding box center [507, 314] width 235 height 22
click at [453, 334] on span "Save Response" at bounding box center [431, 338] width 47 height 8
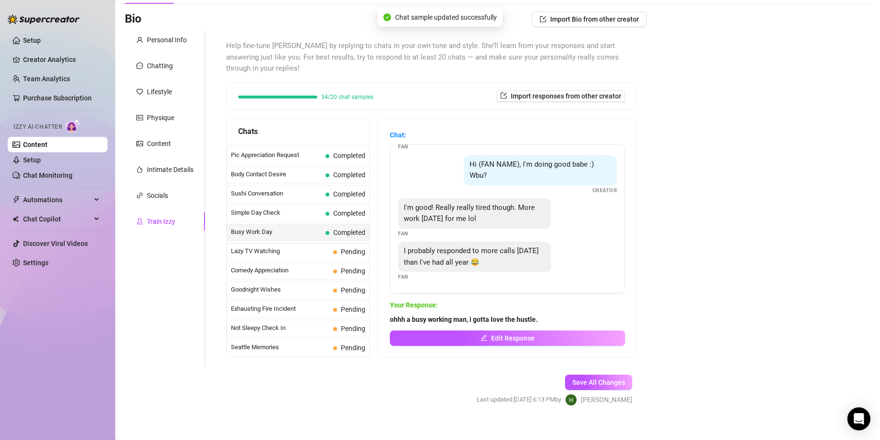
scroll to position [29, 0]
click at [308, 246] on span "Lazy TV Watching" at bounding box center [280, 251] width 98 height 10
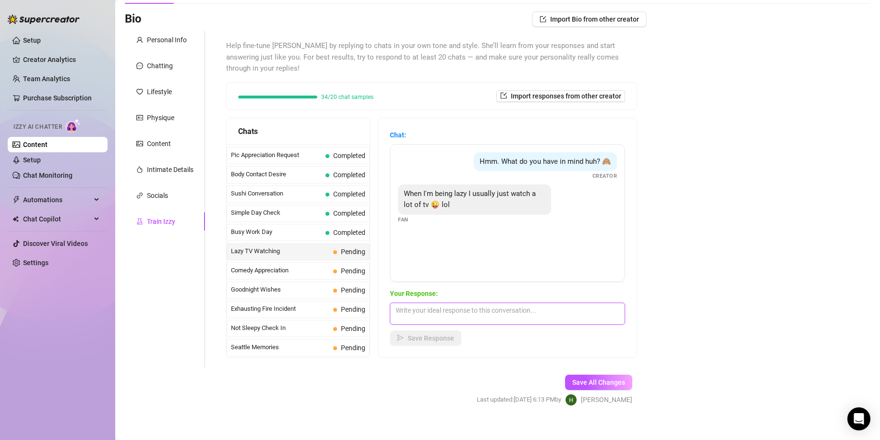
click at [517, 303] on textarea at bounding box center [507, 314] width 235 height 22
click at [454, 334] on span "Save Response" at bounding box center [431, 338] width 47 height 8
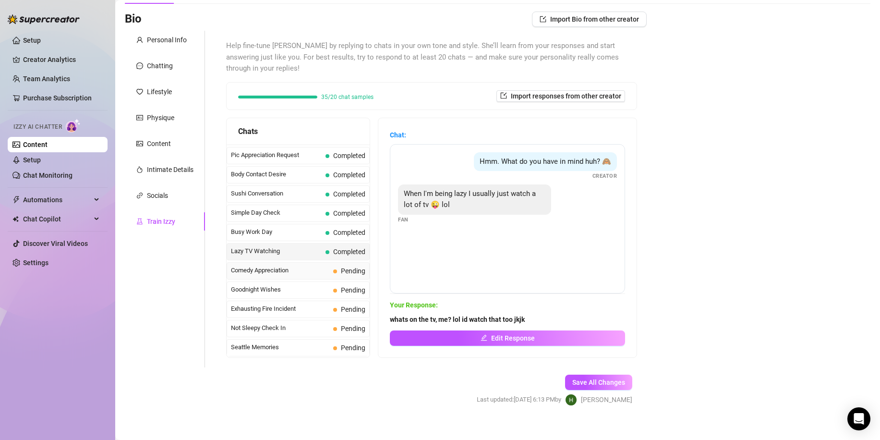
click at [306, 266] on span "Comedy Appreciation" at bounding box center [280, 271] width 98 height 10
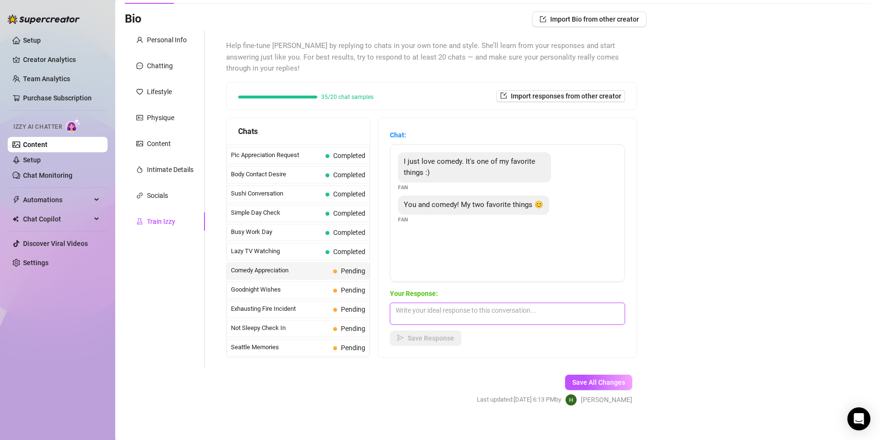
click at [466, 303] on textarea at bounding box center [507, 314] width 235 height 22
click at [448, 334] on span "Save Response" at bounding box center [431, 338] width 47 height 8
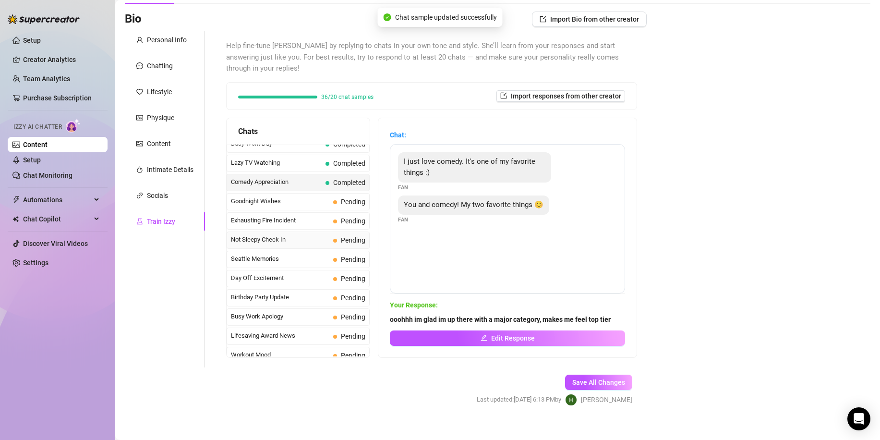
scroll to position [670, 0]
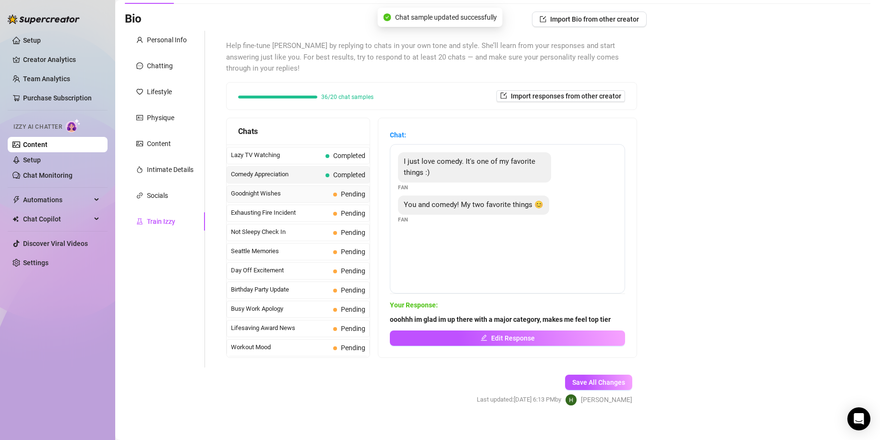
click at [280, 189] on span "Goodnight Wishes" at bounding box center [280, 194] width 98 height 10
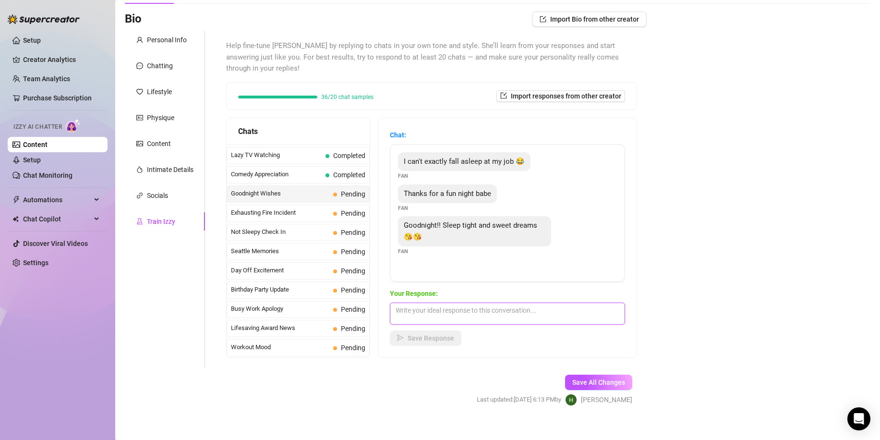
click at [530, 303] on textarea at bounding box center [507, 314] width 235 height 22
click at [454, 334] on span "Save Response" at bounding box center [431, 338] width 47 height 8
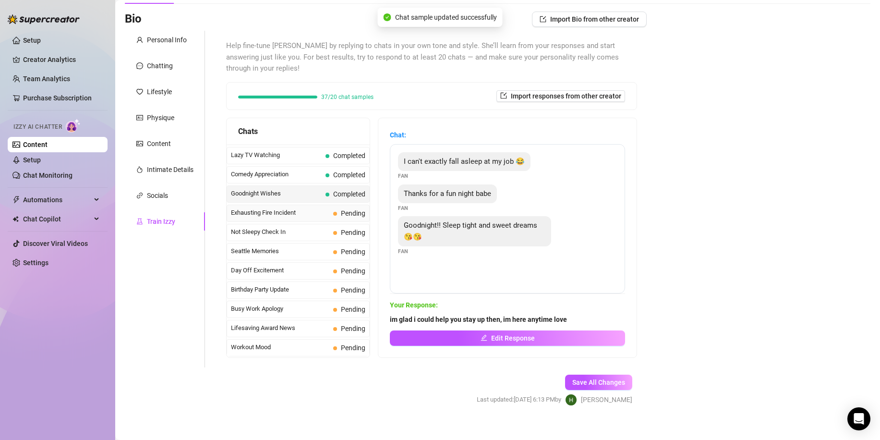
click at [298, 208] on span "Exhausting Fire Incident" at bounding box center [280, 213] width 98 height 10
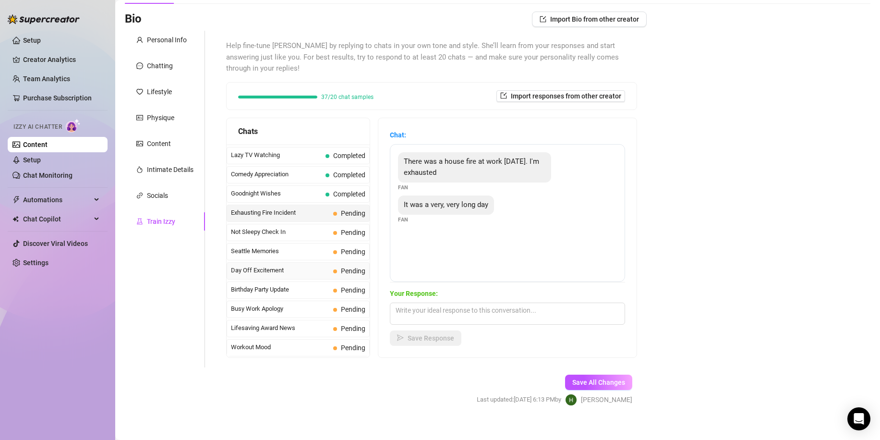
scroll to position [862, 0]
click at [293, 323] on span "Unmuted Chat Compliment" at bounding box center [280, 328] width 98 height 10
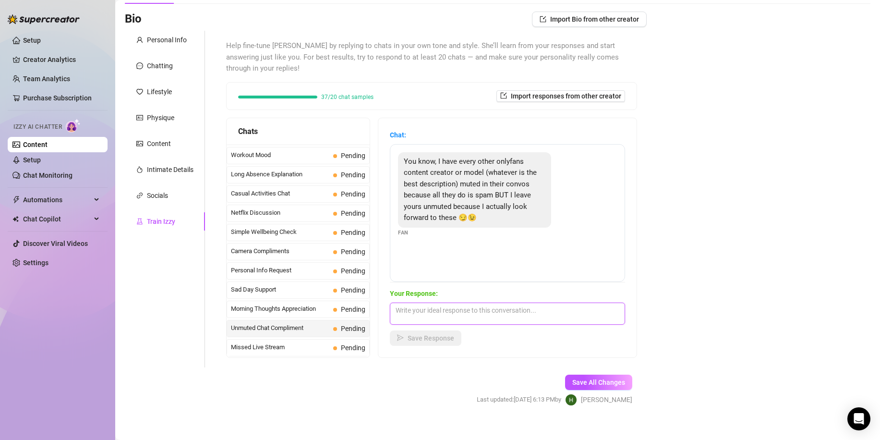
click at [496, 303] on textarea at bounding box center [507, 314] width 235 height 22
click at [437, 334] on span "Save Response" at bounding box center [431, 338] width 47 height 8
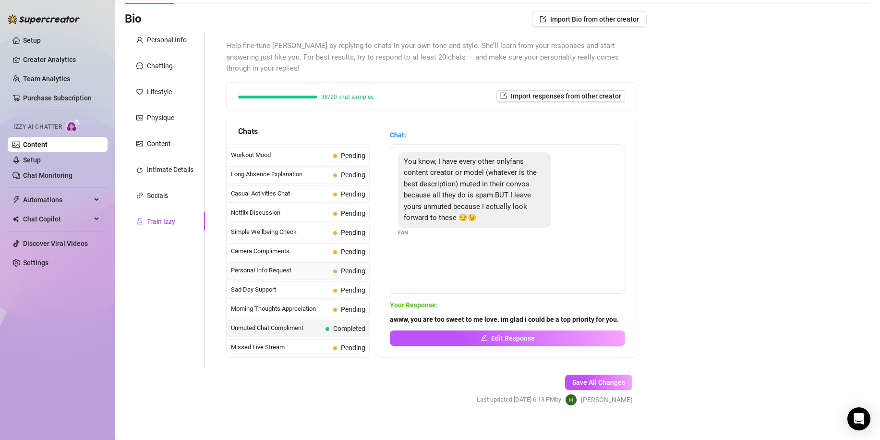
click at [287, 266] on span "Personal Info Request" at bounding box center [280, 271] width 98 height 10
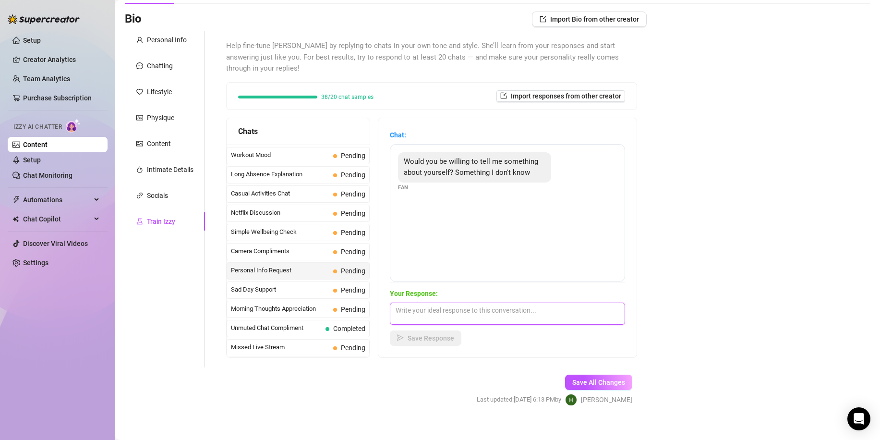
click at [480, 303] on textarea at bounding box center [507, 314] width 235 height 22
click at [443, 334] on span "Save Response" at bounding box center [431, 338] width 47 height 8
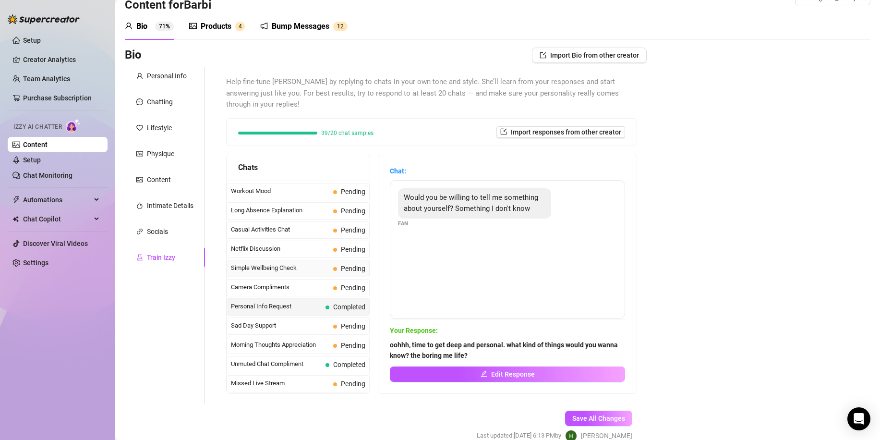
scroll to position [0, 0]
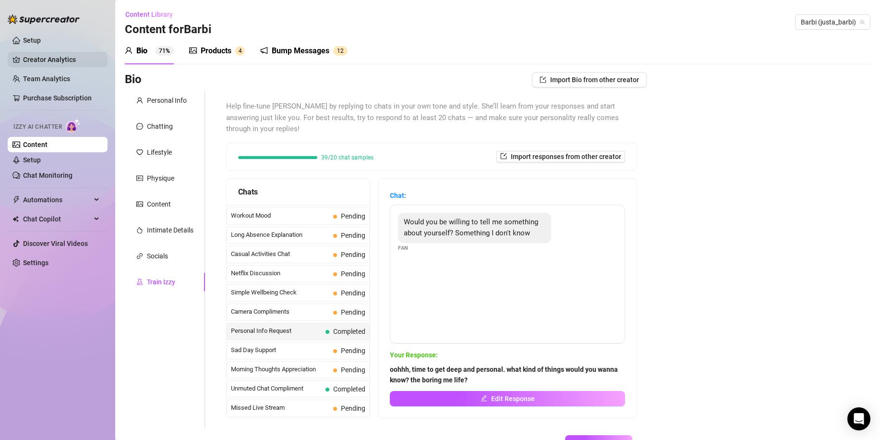
click at [62, 61] on link "Creator Analytics" at bounding box center [61, 59] width 77 height 15
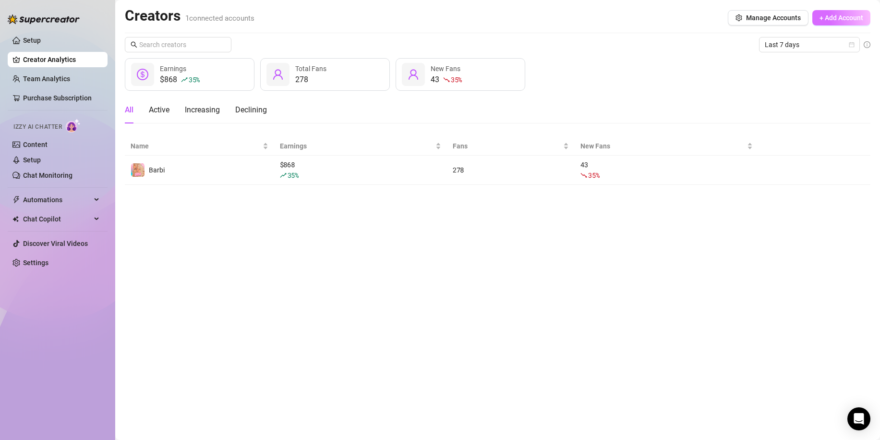
click at [826, 22] on span "+ Add Account" at bounding box center [842, 18] width 44 height 8
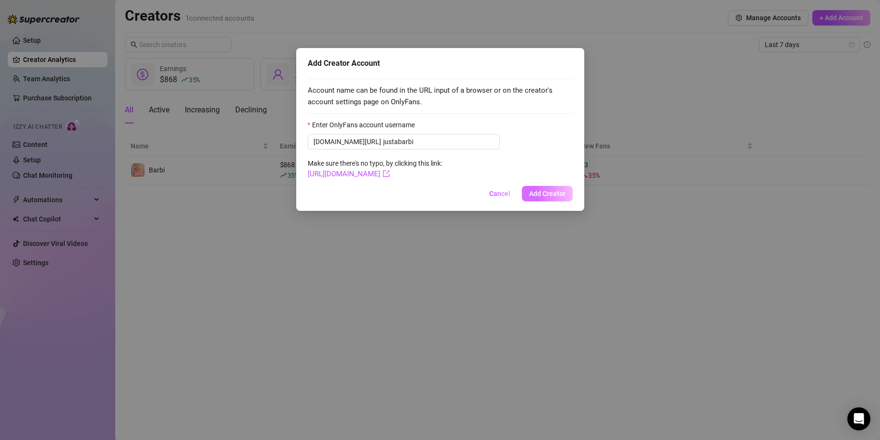
click at [564, 191] on span "Add Creator" at bounding box center [547, 194] width 37 height 8
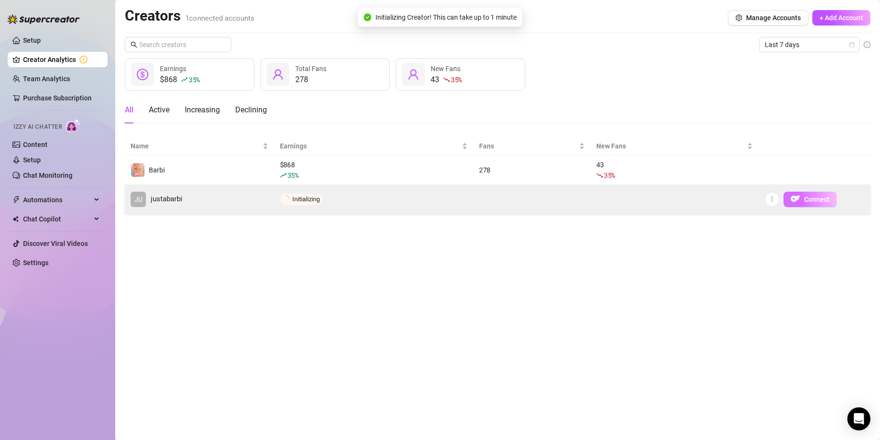
click at [823, 200] on span "Connect" at bounding box center [816, 199] width 25 height 8
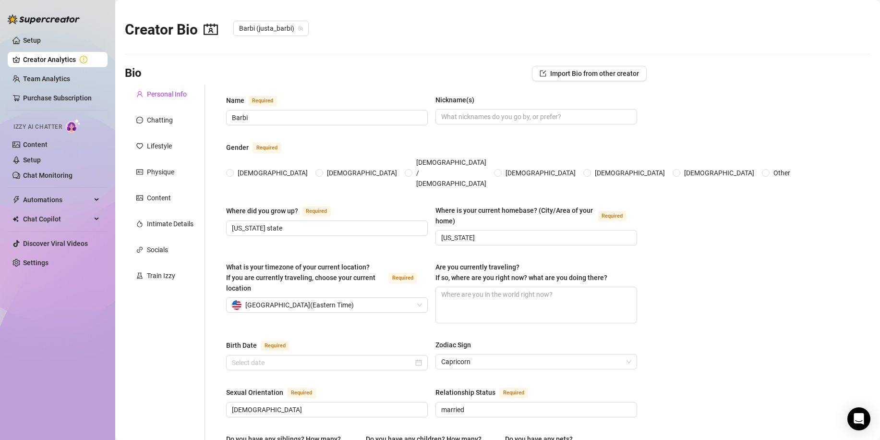
radio input "true"
type input "[DATE]"
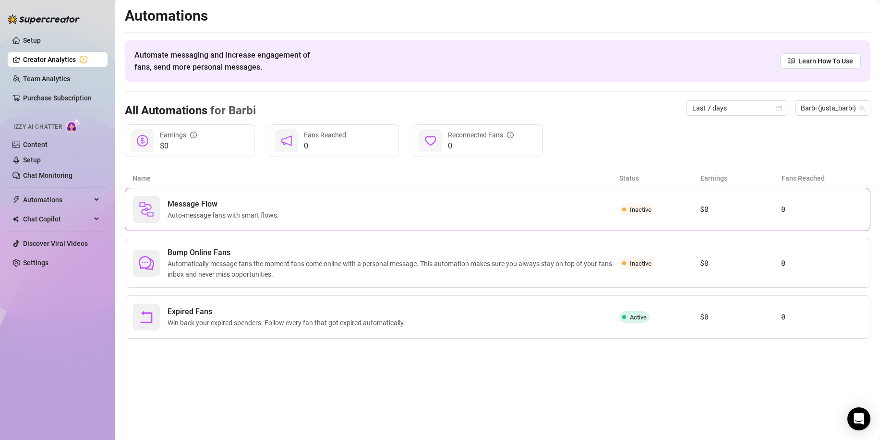
click at [346, 207] on div "Message Flow Auto-message fans with smart flows." at bounding box center [376, 209] width 487 height 27
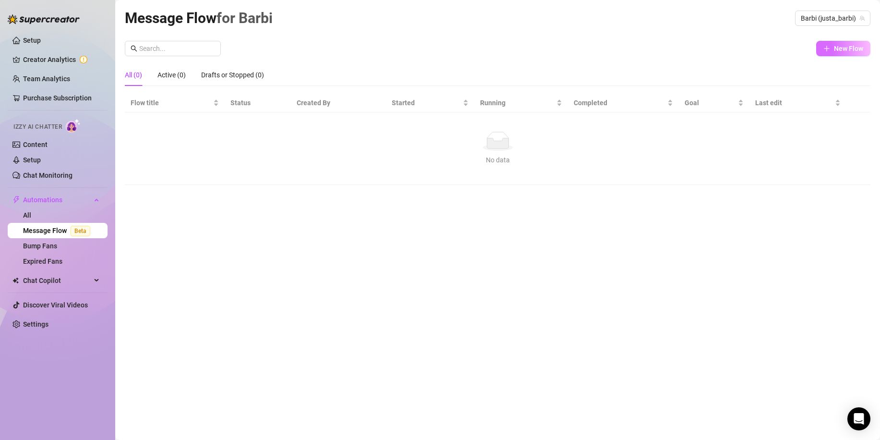
click at [839, 54] on button "New Flow" at bounding box center [843, 48] width 54 height 15
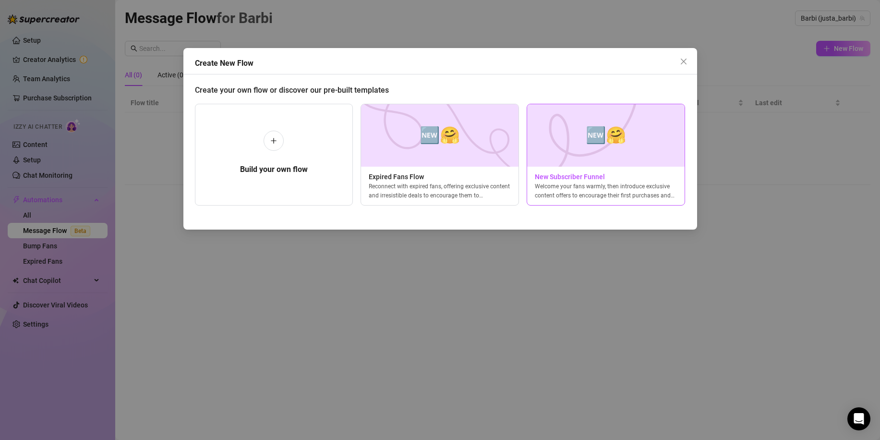
click at [633, 130] on img at bounding box center [606, 135] width 158 height 62
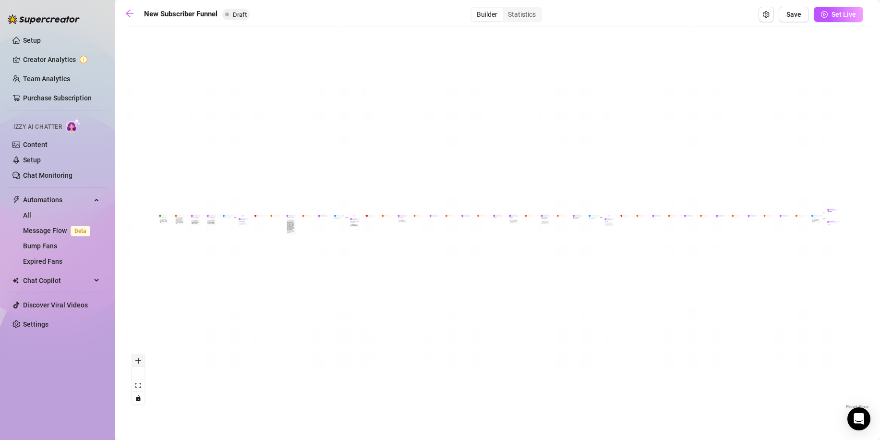
click at [137, 360] on icon "zoom in" at bounding box center [138, 361] width 6 height 6
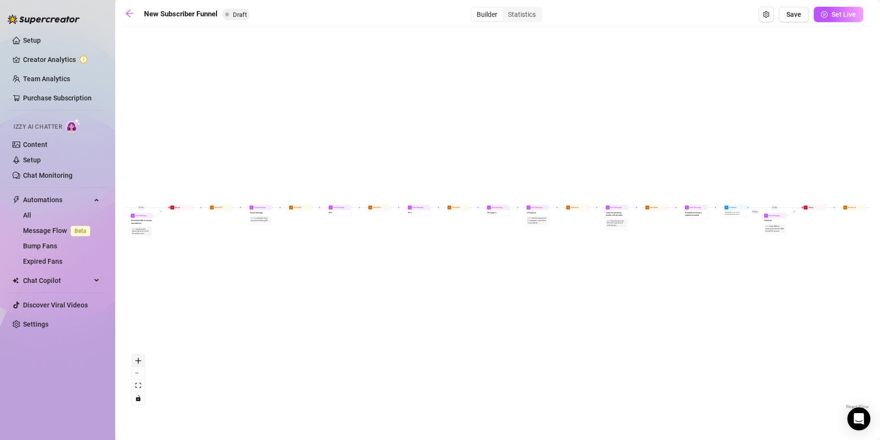
click at [137, 360] on icon "zoom in" at bounding box center [138, 361] width 6 height 6
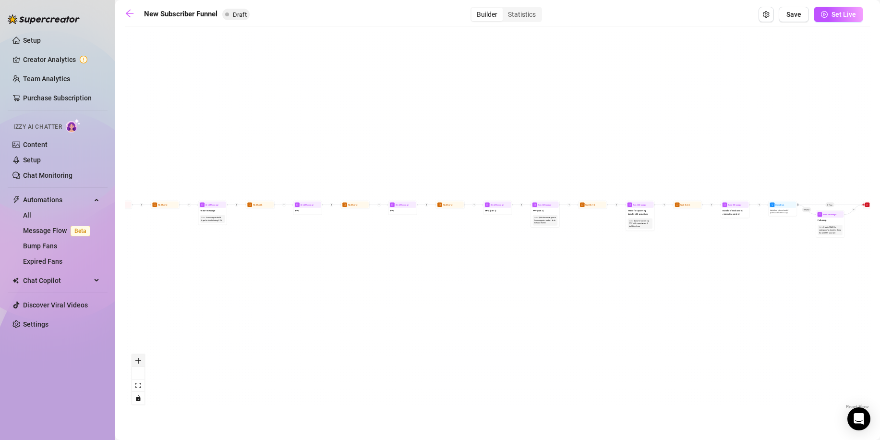
click at [137, 360] on icon "zoom in" at bounding box center [138, 361] width 6 height 6
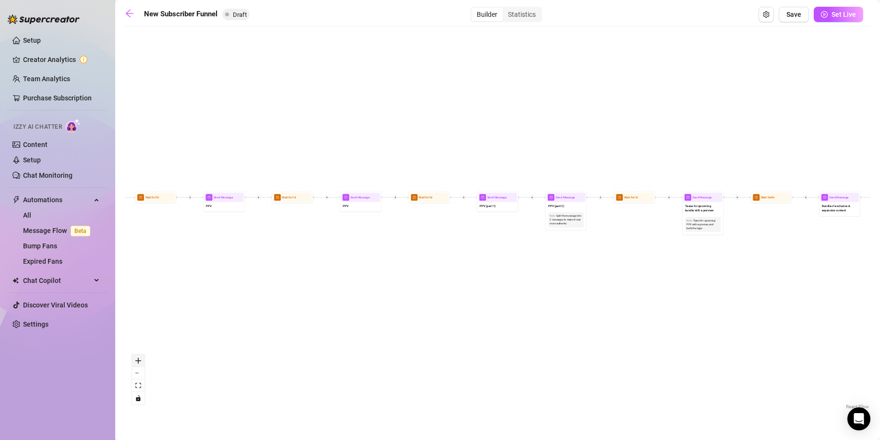
click at [137, 360] on icon "zoom in" at bounding box center [138, 361] width 6 height 6
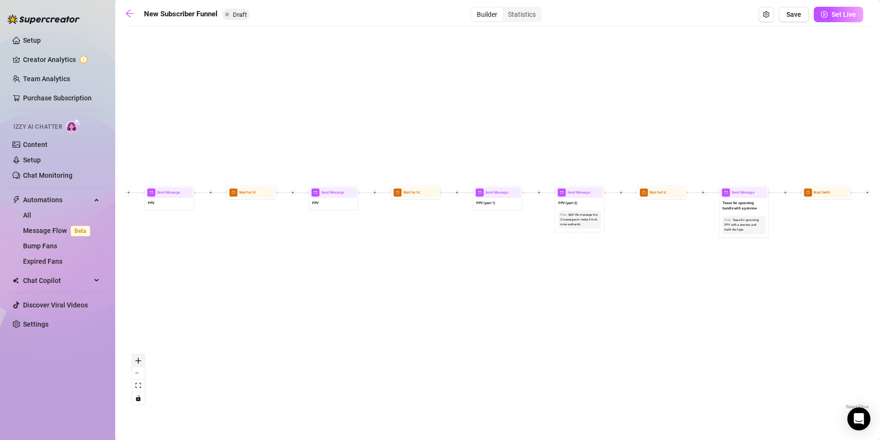
click at [137, 360] on icon "zoom in" at bounding box center [138, 361] width 6 height 6
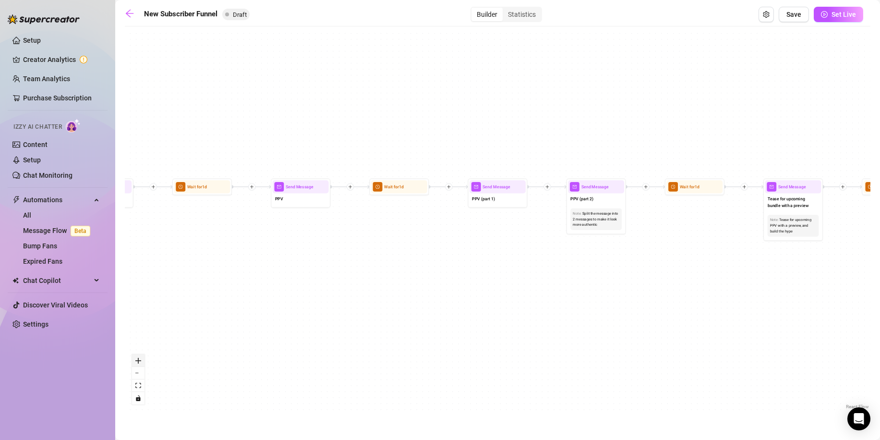
click at [137, 360] on icon "zoom in" at bounding box center [138, 361] width 6 height 6
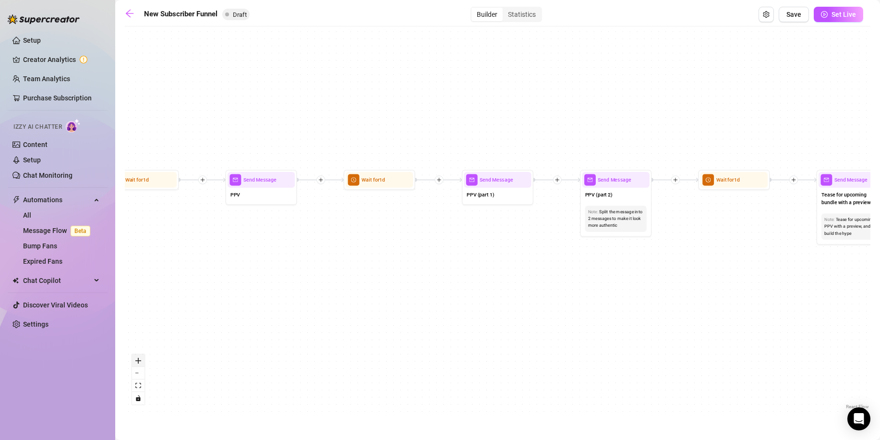
click at [137, 360] on icon "zoom in" at bounding box center [138, 361] width 6 height 6
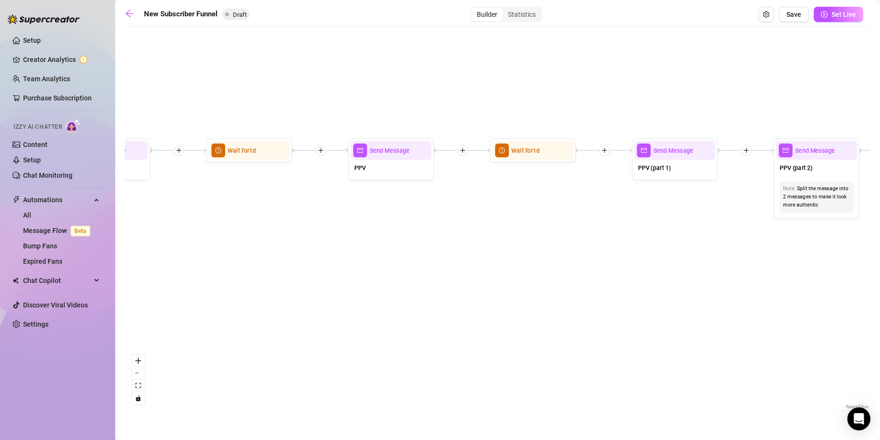
drag, startPoint x: 166, startPoint y: 254, endPoint x: 516, endPoint y: 213, distance: 353.0
click at [516, 213] on div "If True If True If True If False If False If False If True If False Merge Merge…" at bounding box center [498, 221] width 746 height 380
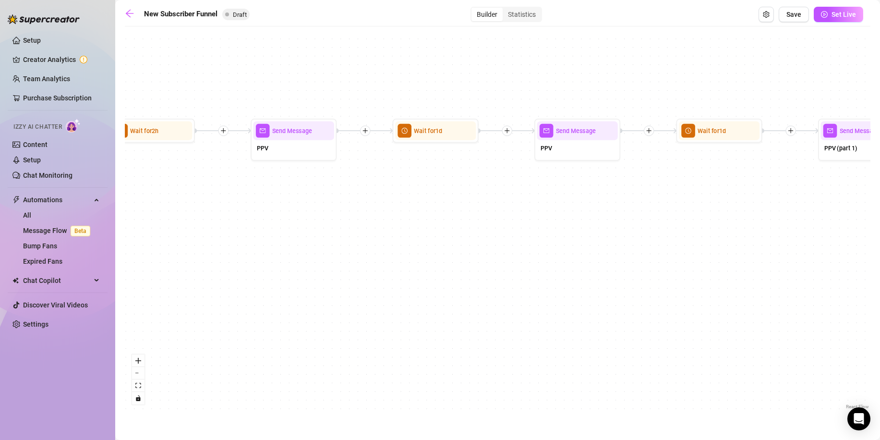
drag, startPoint x: 170, startPoint y: 220, endPoint x: 671, endPoint y: 220, distance: 501.9
click at [671, 220] on div "If True If True If True If False If False If False If True If False Merge Merge…" at bounding box center [498, 221] width 746 height 380
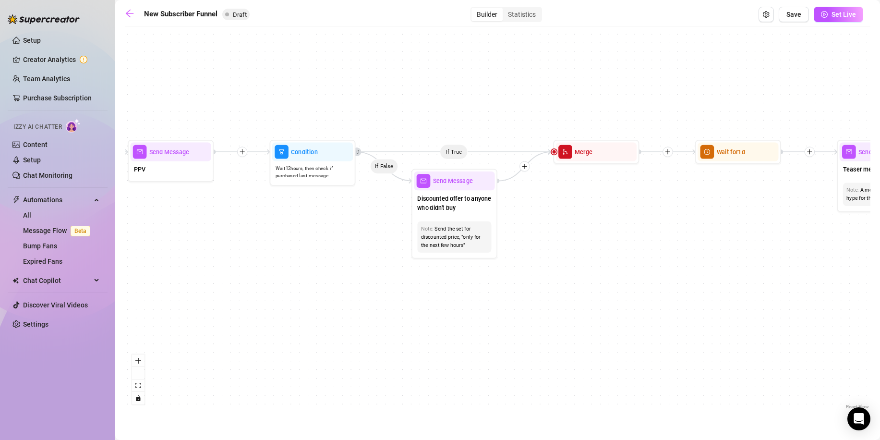
drag, startPoint x: 342, startPoint y: 206, endPoint x: 758, endPoint y: 225, distance: 415.9
click at [829, 227] on div "If True If True If True If False If False If False If True If False Merge Merge…" at bounding box center [498, 221] width 746 height 380
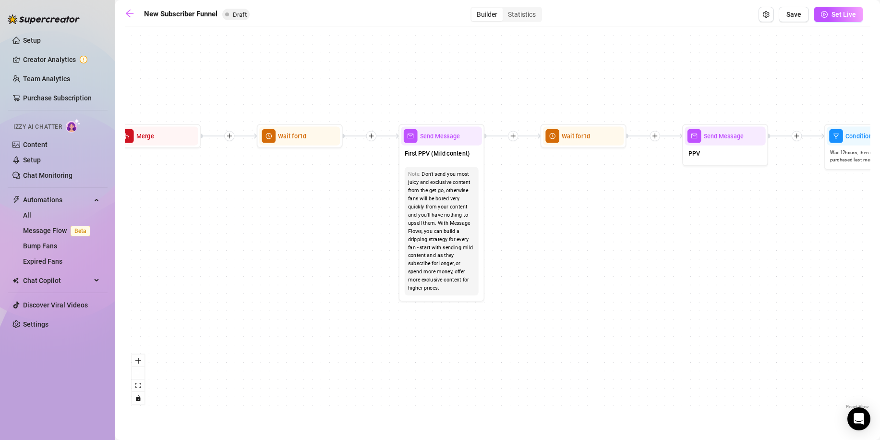
drag, startPoint x: 360, startPoint y: 235, endPoint x: 817, endPoint y: 219, distance: 457.5
click at [817, 219] on div "If True If True If True If False If False If False If True If False Merge Merge…" at bounding box center [498, 221] width 746 height 380
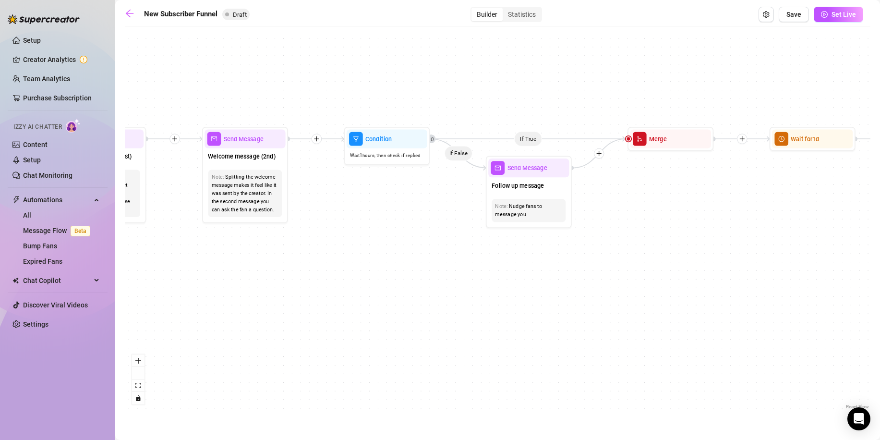
drag, startPoint x: 341, startPoint y: 224, endPoint x: 845, endPoint y: 227, distance: 503.8
click at [845, 227] on div "If True If True If True If False If False If False If True If False Merge Merge…" at bounding box center [498, 221] width 746 height 380
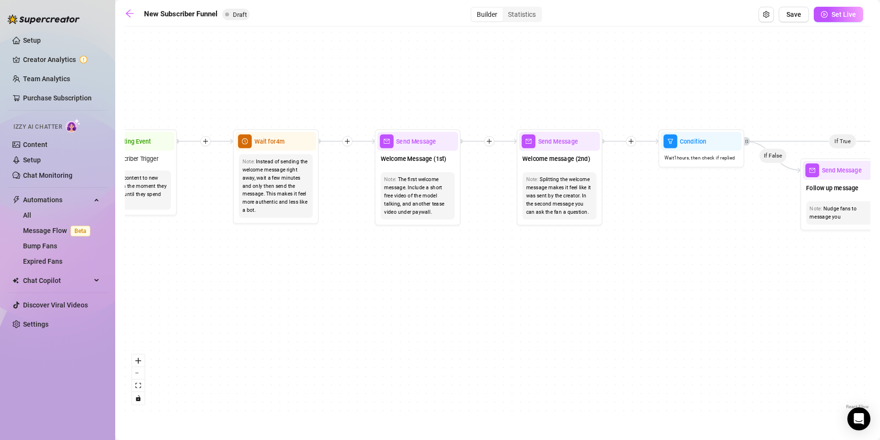
drag, startPoint x: 402, startPoint y: 250, endPoint x: 887, endPoint y: 251, distance: 484.1
click at [880, 251] on html "Setup Creator Analytics Team Analytics Purchase Subscription Izzy AI Chatter Co…" at bounding box center [440, 220] width 880 height 440
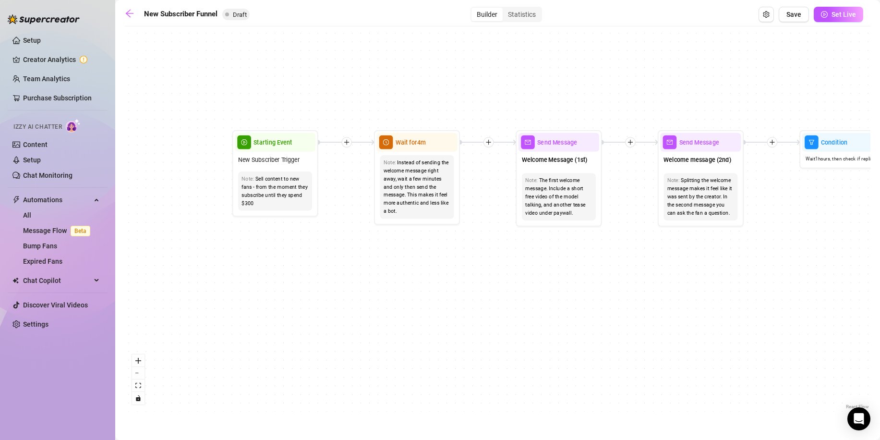
drag, startPoint x: 625, startPoint y: 288, endPoint x: 553, endPoint y: 289, distance: 72.0
click at [553, 289] on div "If True If True If True If False If False If False If True If False Merge Merge…" at bounding box center [498, 221] width 746 height 380
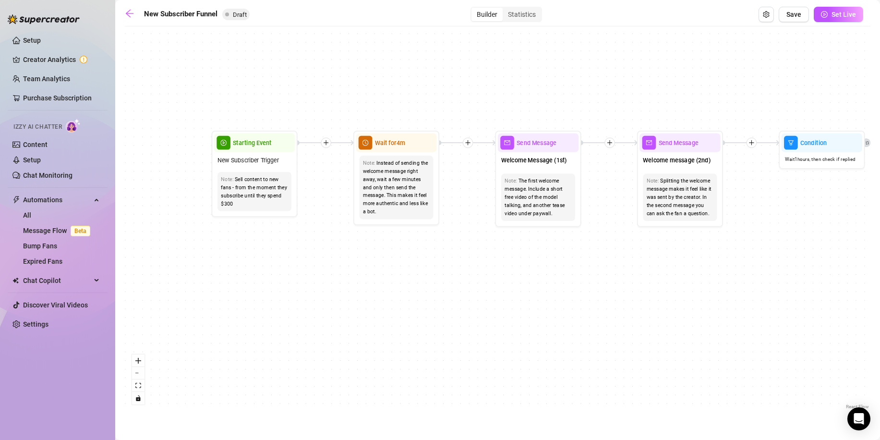
drag, startPoint x: 848, startPoint y: 88, endPoint x: 834, endPoint y: 82, distance: 15.1
click at [839, 88] on div "If True If True If True If False If False If False If True If False Merge Merge…" at bounding box center [498, 221] width 746 height 380
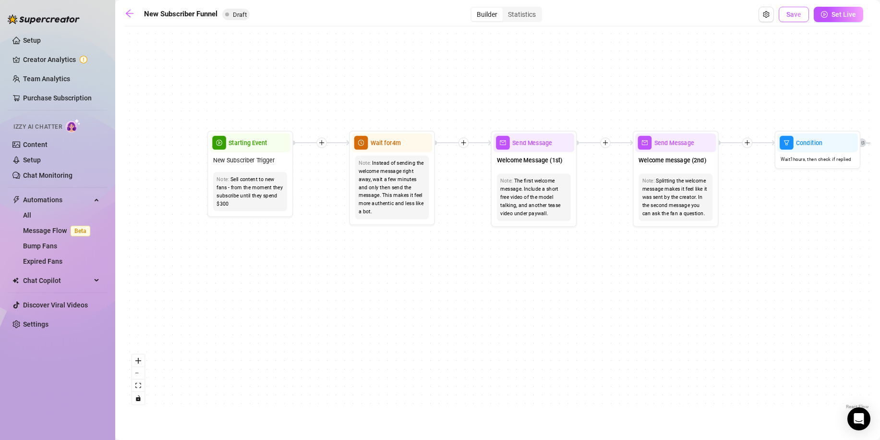
click at [796, 15] on span "Save" at bounding box center [794, 15] width 15 height 8
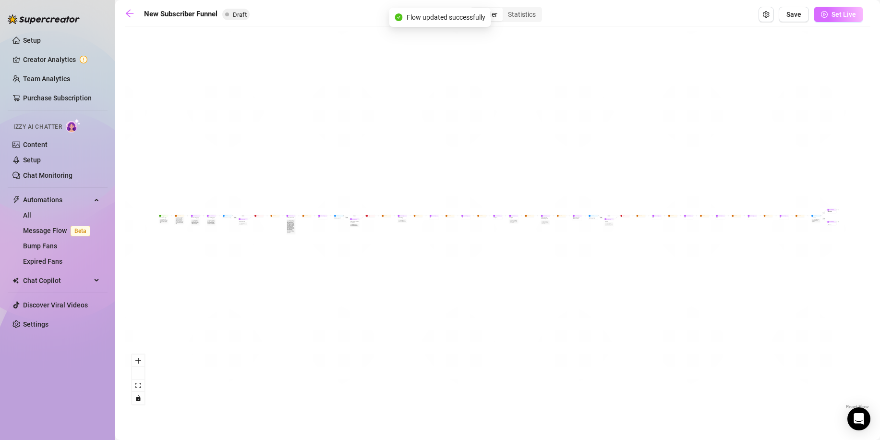
click at [842, 18] on span "Set Live" at bounding box center [844, 15] width 24 height 8
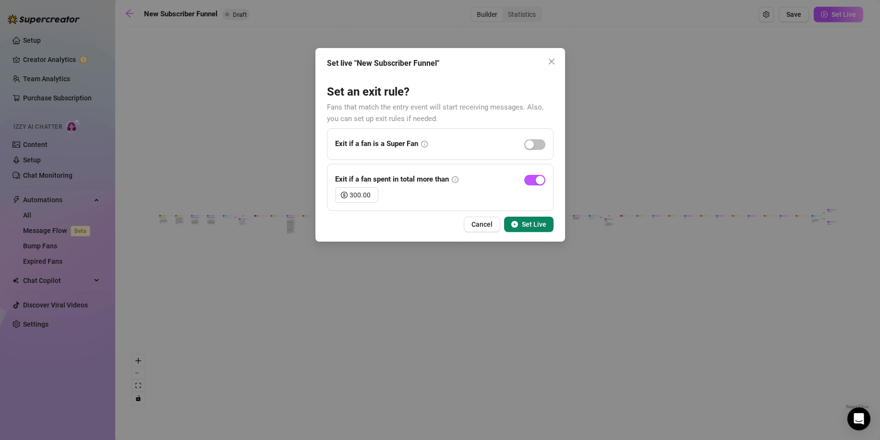
click at [539, 223] on span "Set Live" at bounding box center [534, 224] width 24 height 8
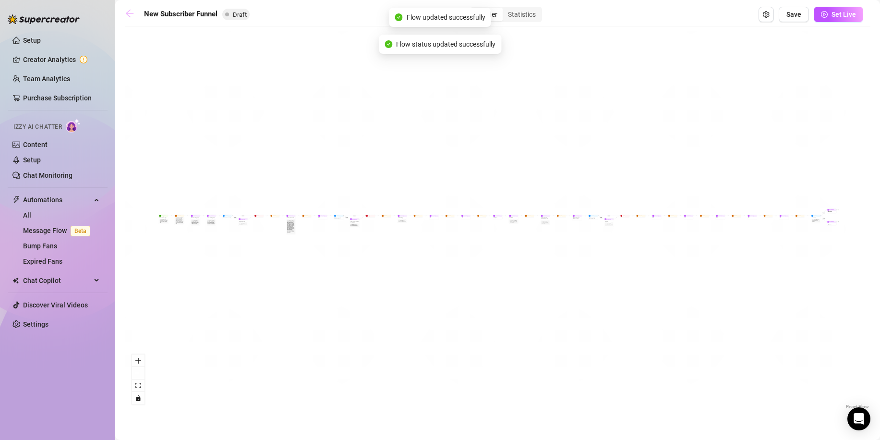
click at [127, 12] on icon "arrow-left" at bounding box center [130, 14] width 8 height 8
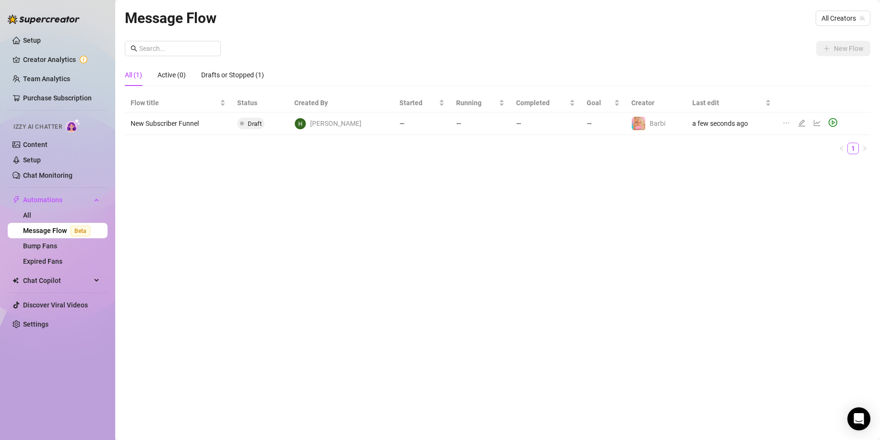
click at [511, 121] on td "—" at bounding box center [546, 123] width 71 height 23
click at [44, 230] on link "Message Flow Beta" at bounding box center [58, 231] width 71 height 8
click at [62, 257] on link "Expired Fans" at bounding box center [42, 261] width 39 height 8
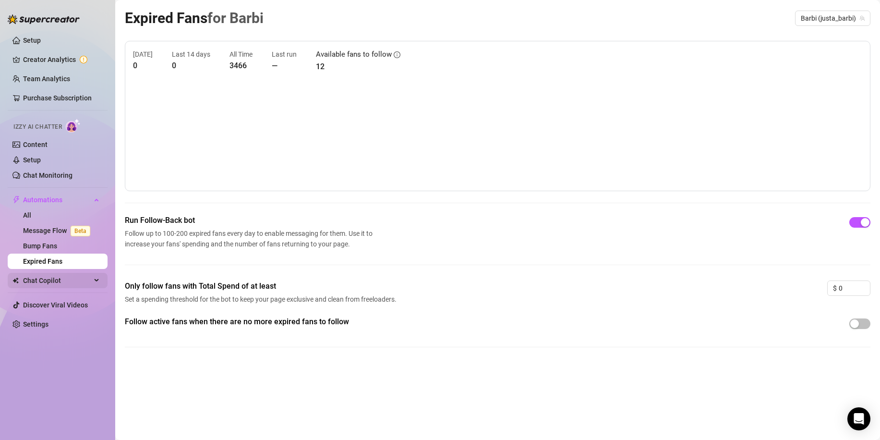
click at [95, 280] on icon at bounding box center [97, 280] width 5 height 0
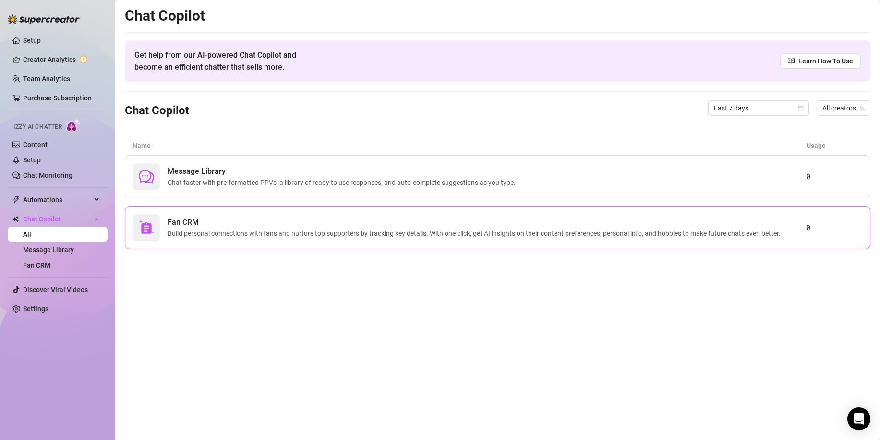
click at [236, 231] on span "Build personal connections with fans and nurture top supporters by tracking key…" at bounding box center [476, 233] width 617 height 11
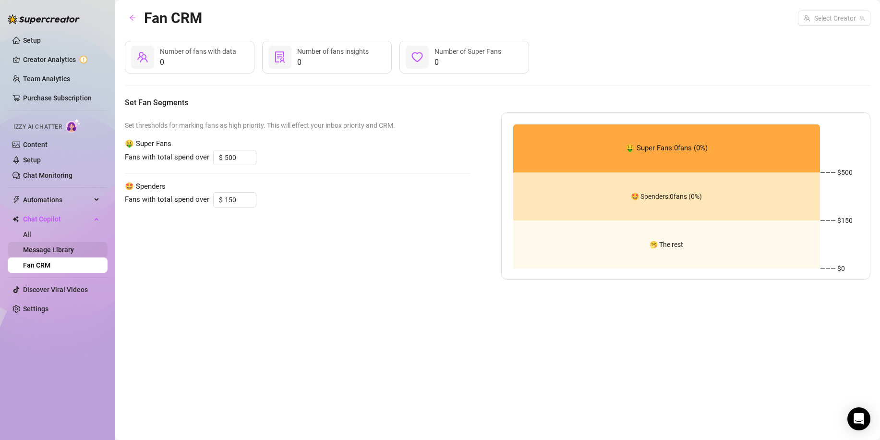
click at [57, 249] on link "Message Library" at bounding box center [48, 250] width 51 height 8
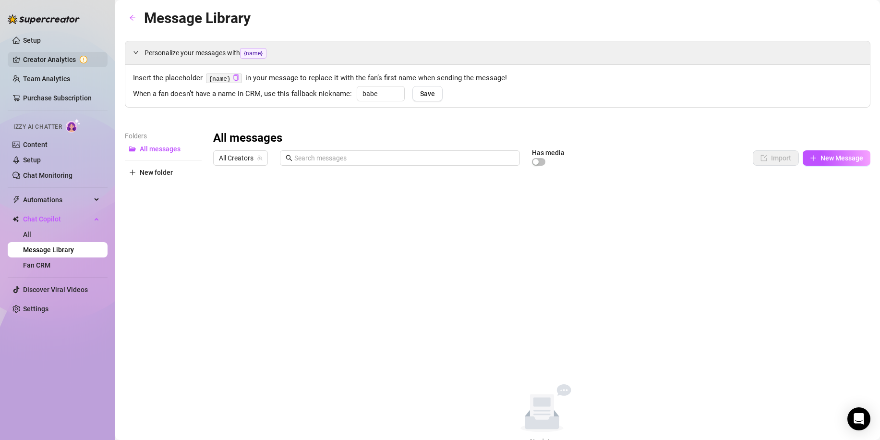
click at [47, 63] on link "Creator Analytics" at bounding box center [61, 59] width 77 height 15
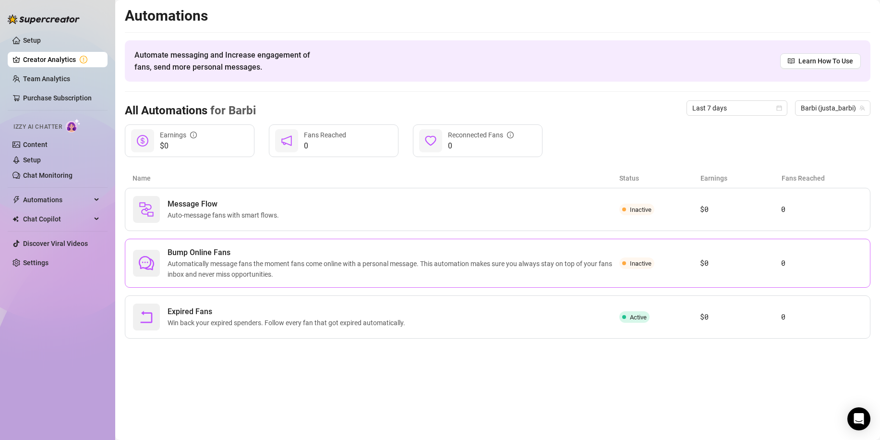
click at [303, 260] on span "Automatically message fans the moment fans come online with a personal message.…" at bounding box center [394, 268] width 452 height 21
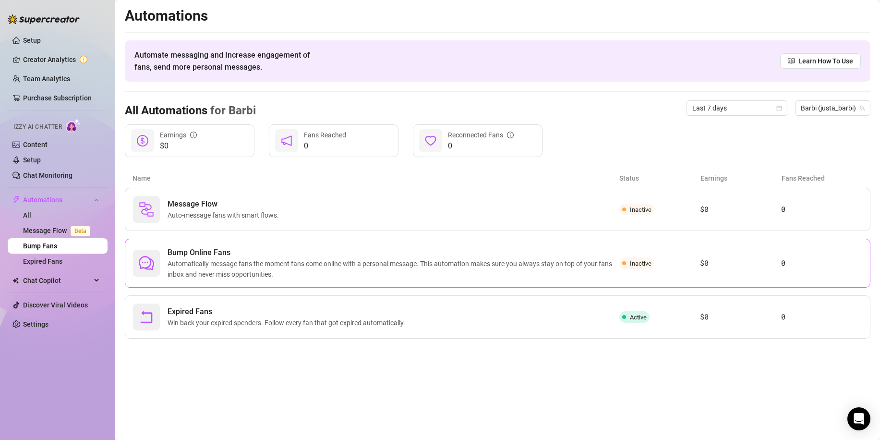
click at [327, 262] on span "Automatically message fans the moment fans come online with a personal message.…" at bounding box center [394, 268] width 452 height 21
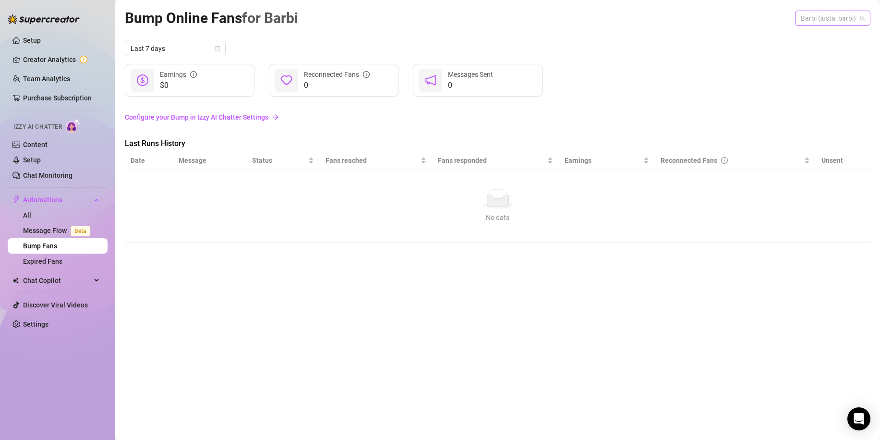
click at [844, 24] on span "Barbi (justa_barbi)" at bounding box center [833, 18] width 64 height 14
click at [646, 113] on link "Configure your Bump in Izzy AI Chatter Settings" at bounding box center [498, 117] width 746 height 11
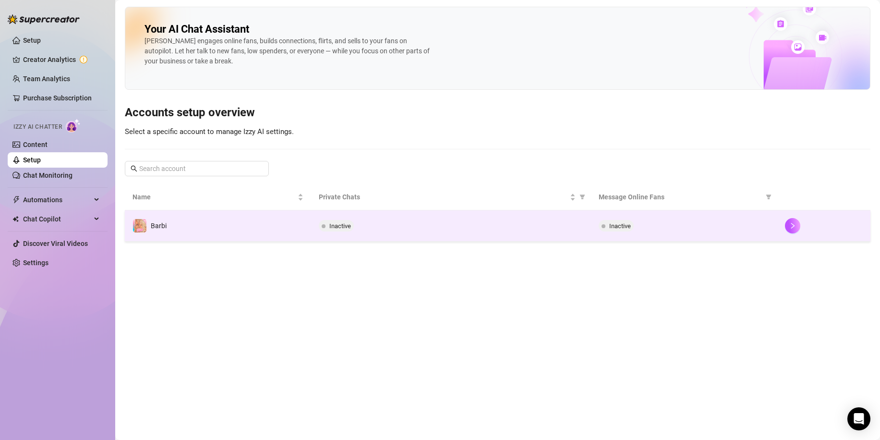
click at [382, 222] on div "Inactive" at bounding box center [451, 226] width 264 height 12
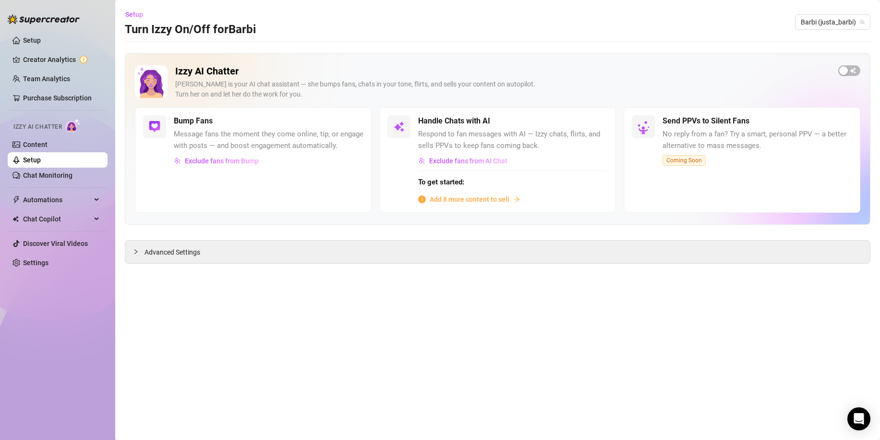
click at [471, 199] on span "Add 8 more content to sell" at bounding box center [470, 199] width 80 height 11
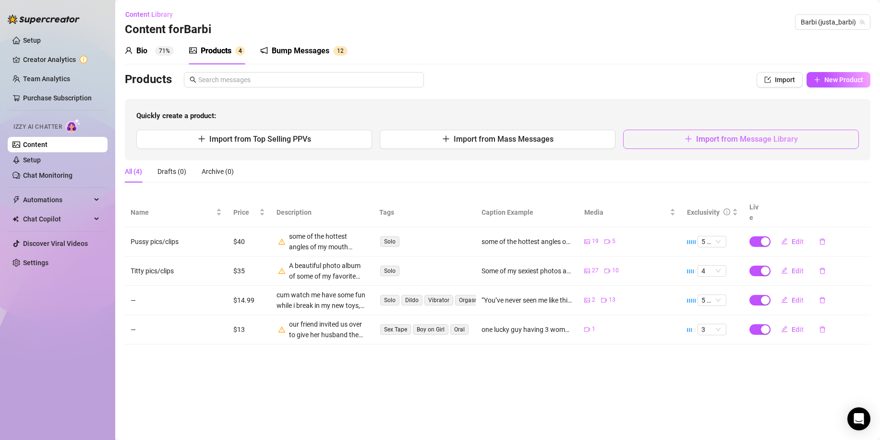
click at [687, 138] on icon "plus" at bounding box center [689, 139] width 8 height 8
type textarea "Type your message here..."
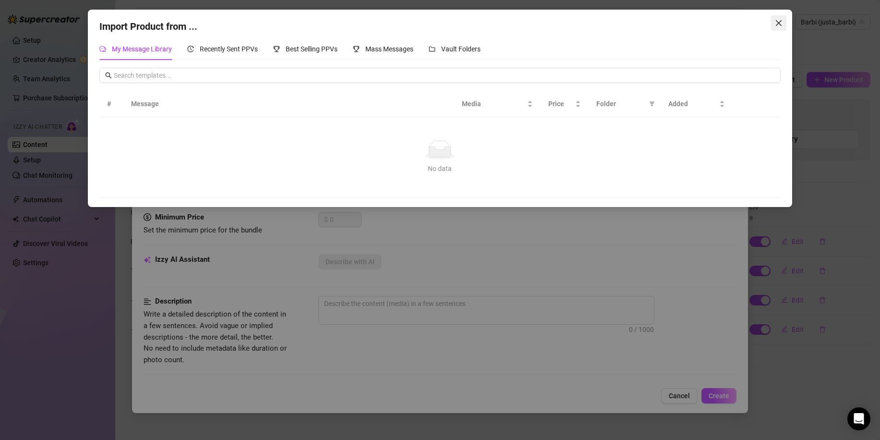
click at [779, 20] on icon "close" at bounding box center [779, 23] width 8 height 8
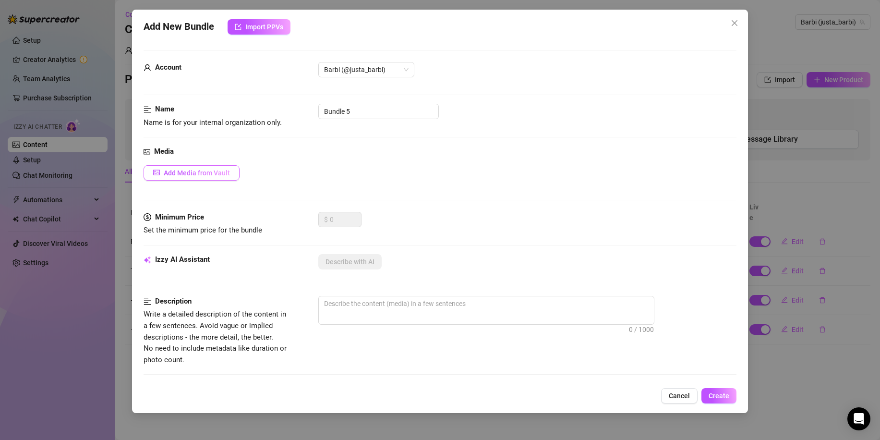
click at [224, 178] on button "Add Media from Vault" at bounding box center [192, 172] width 96 height 15
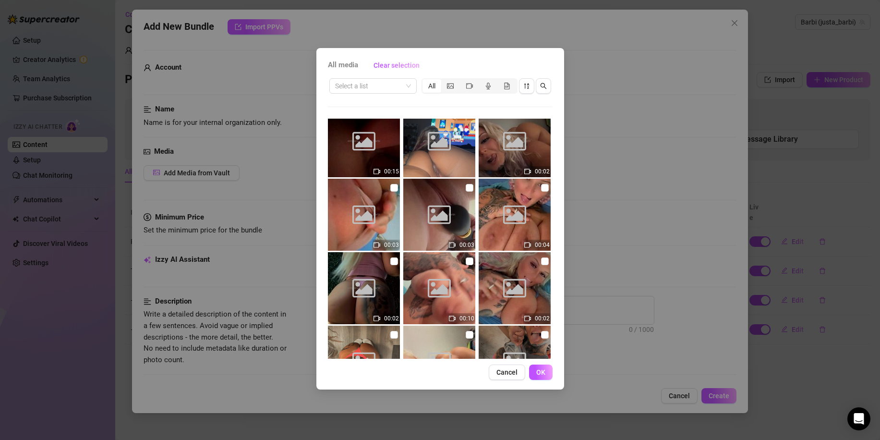
scroll to position [950, 0]
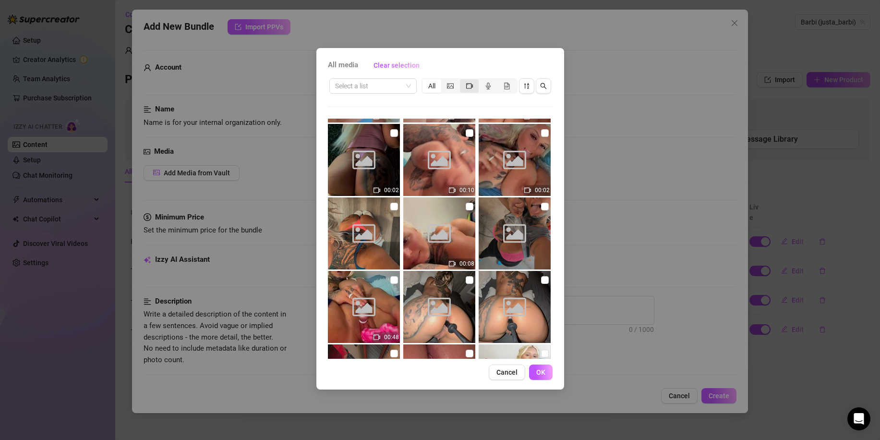
click at [474, 86] on div "segmented control" at bounding box center [469, 85] width 19 height 13
click at [463, 81] on input "segmented control" at bounding box center [463, 81] width 0 height 0
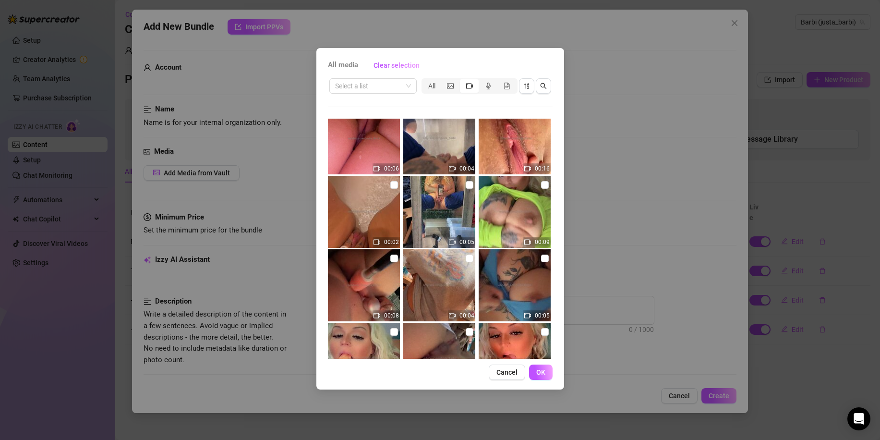
scroll to position [240, 0]
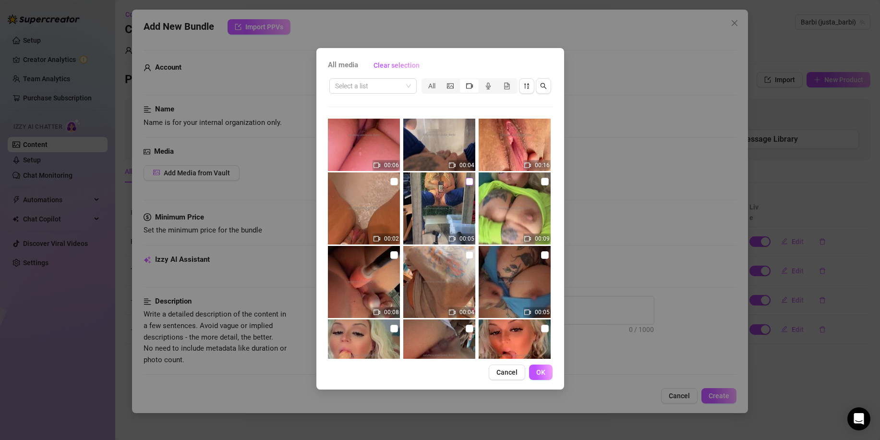
click at [466, 182] on input "checkbox" at bounding box center [470, 182] width 8 height 8
checkbox input "true"
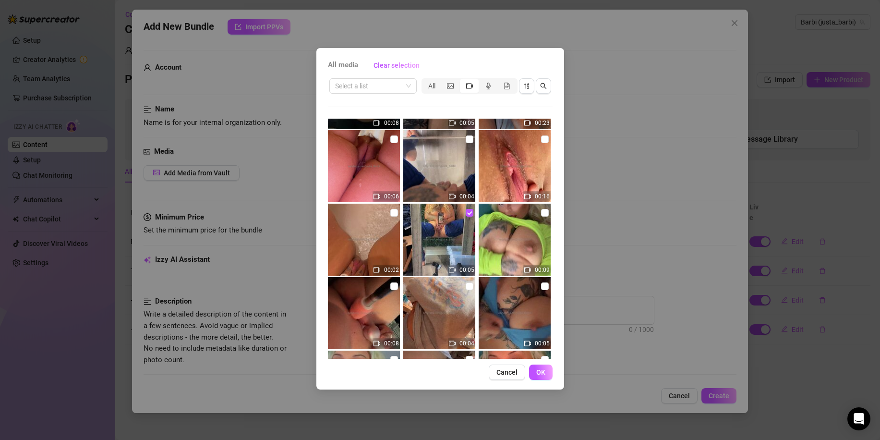
scroll to position [192, 0]
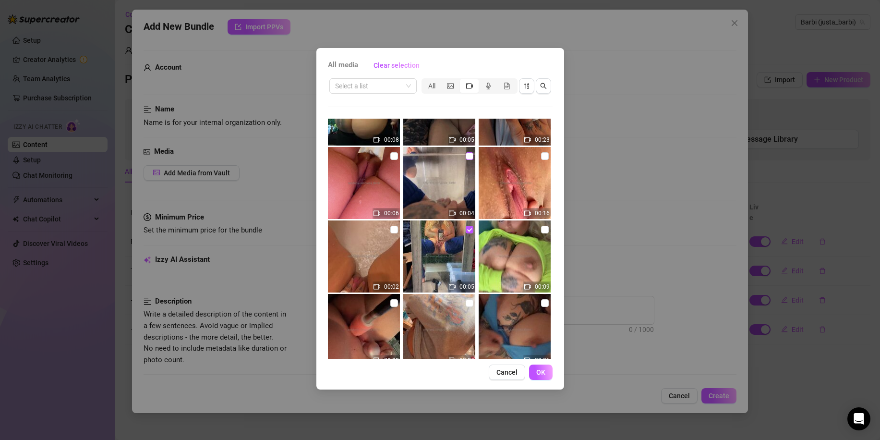
click at [466, 156] on input "checkbox" at bounding box center [470, 156] width 8 height 8
checkbox input "true"
click at [541, 153] on input "checkbox" at bounding box center [545, 156] width 8 height 8
checkbox input "true"
click at [390, 154] on input "checkbox" at bounding box center [394, 156] width 8 height 8
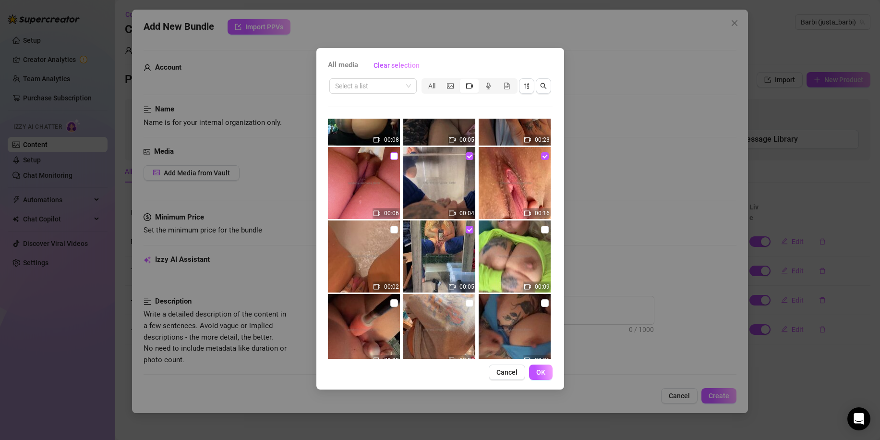
checkbox input "true"
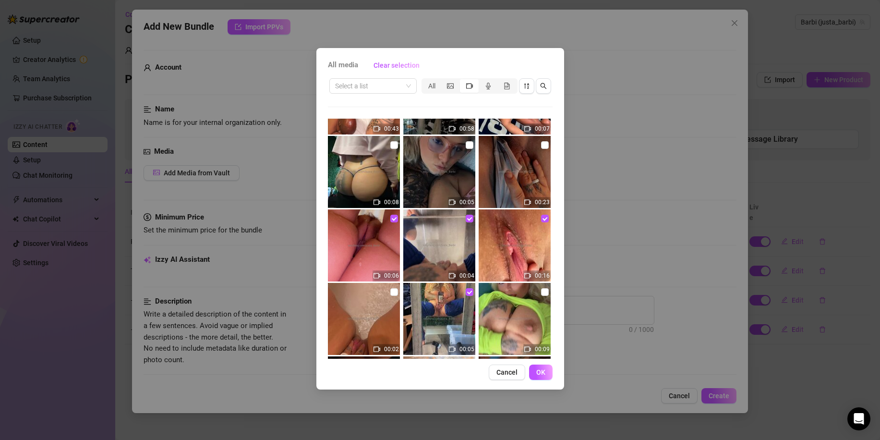
scroll to position [96, 0]
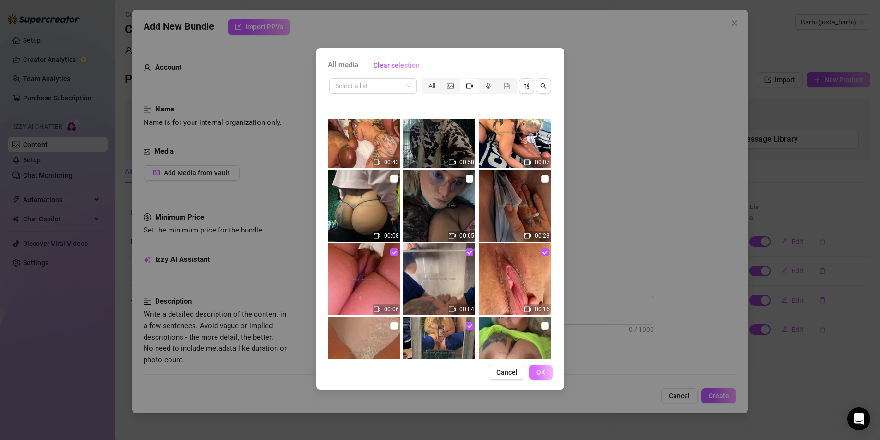
click at [547, 376] on button "OK" at bounding box center [541, 372] width 24 height 15
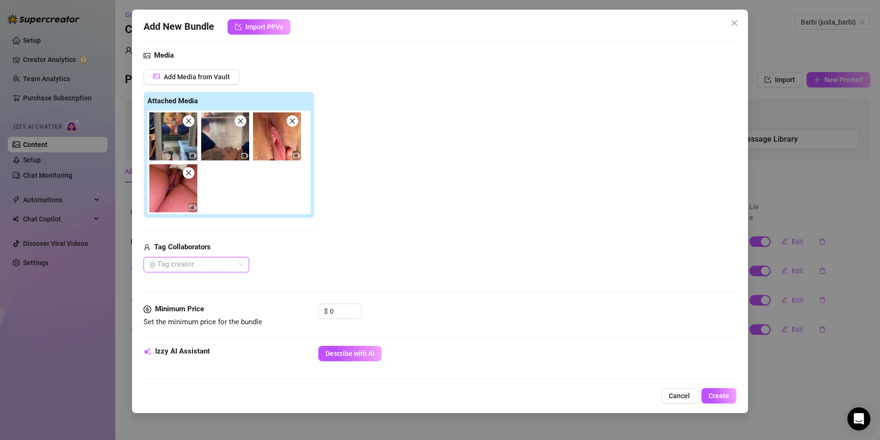
scroll to position [144, 0]
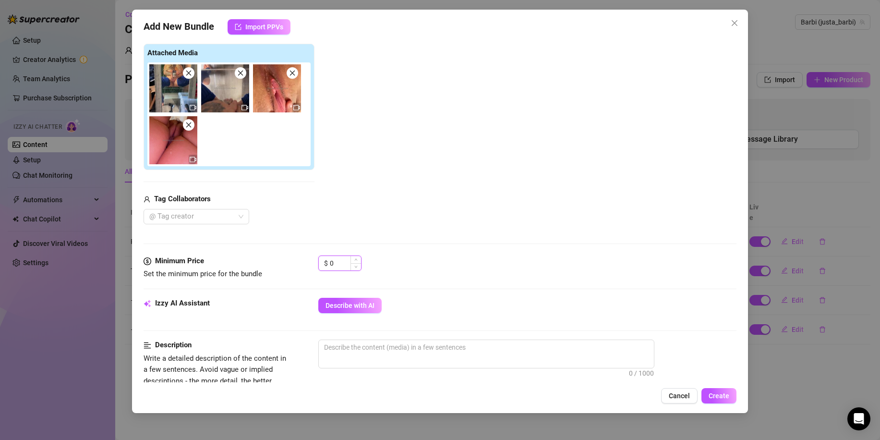
click at [336, 263] on input "0" at bounding box center [345, 263] width 31 height 14
drag, startPoint x: 336, startPoint y: 263, endPoint x: 323, endPoint y: 265, distance: 12.6
click at [323, 265] on div "$ 0" at bounding box center [339, 263] width 43 height 15
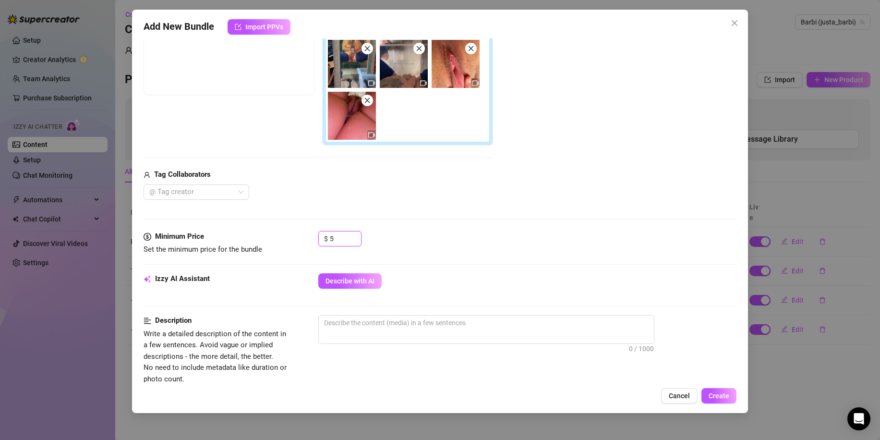
scroll to position [192, 0]
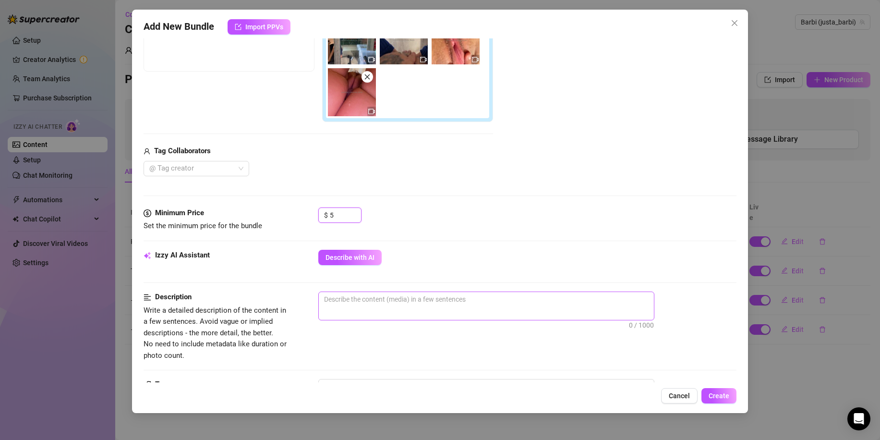
type input "5"
click at [357, 303] on textarea at bounding box center [486, 299] width 335 height 14
type textarea "i"
type textarea "is"
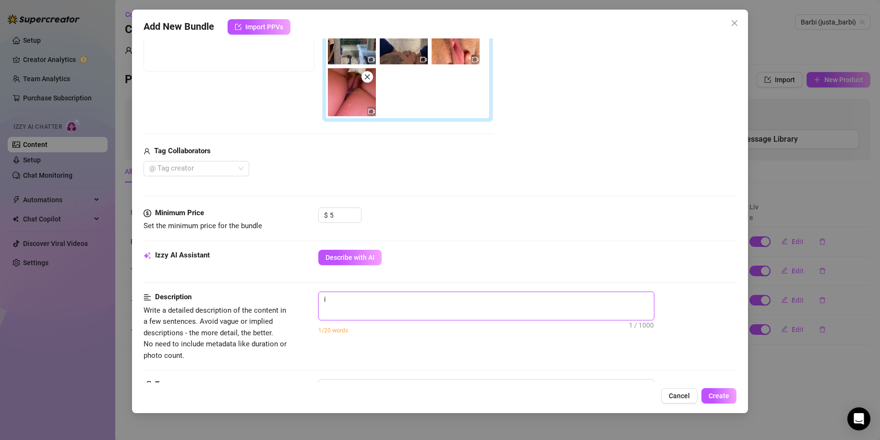
type textarea "is"
type textarea "is t"
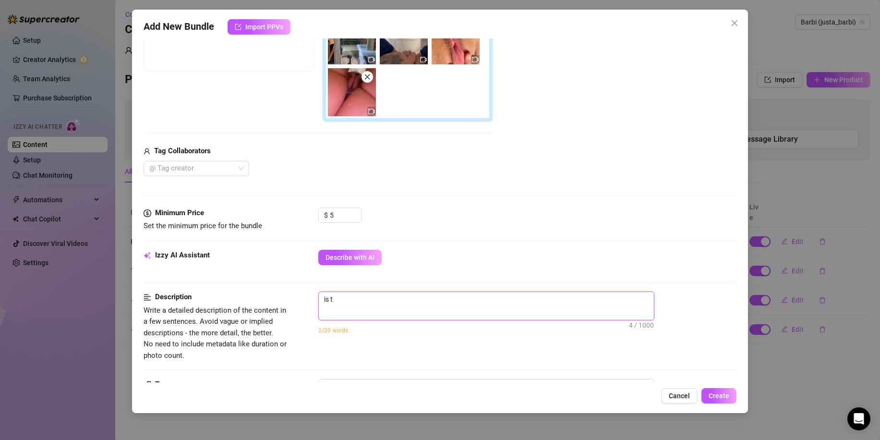
type textarea "is ti"
type textarea "is t"
type textarea "is th"
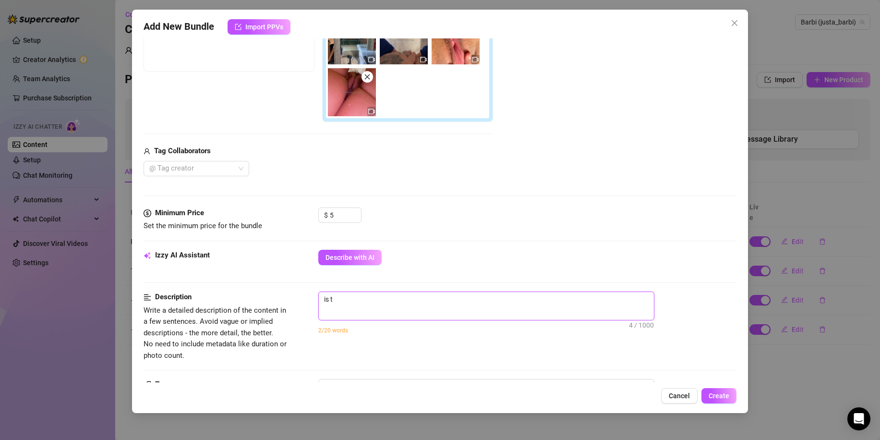
type textarea "is th"
type textarea "is thi"
type textarea "is this"
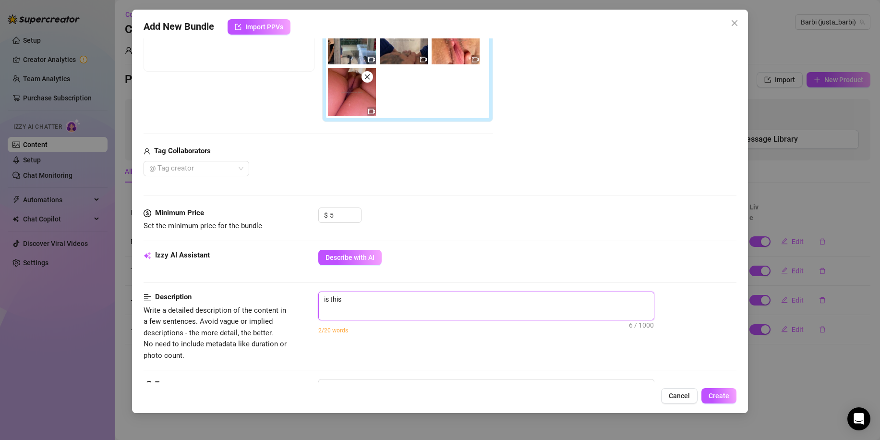
type textarea "is this"
type textarea "is this a"
type textarea "is this a p"
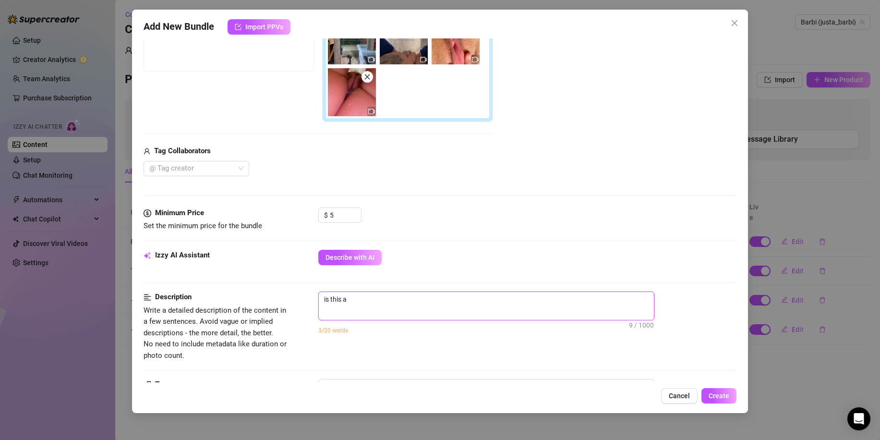
type textarea "is this a p"
type textarea "is this a pu"
type textarea "is this a pus"
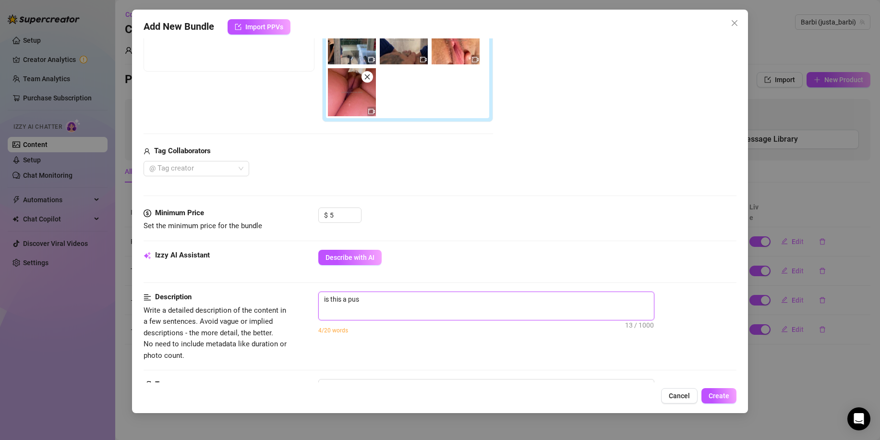
type textarea "is this a puss"
type textarea "is this a pussy"
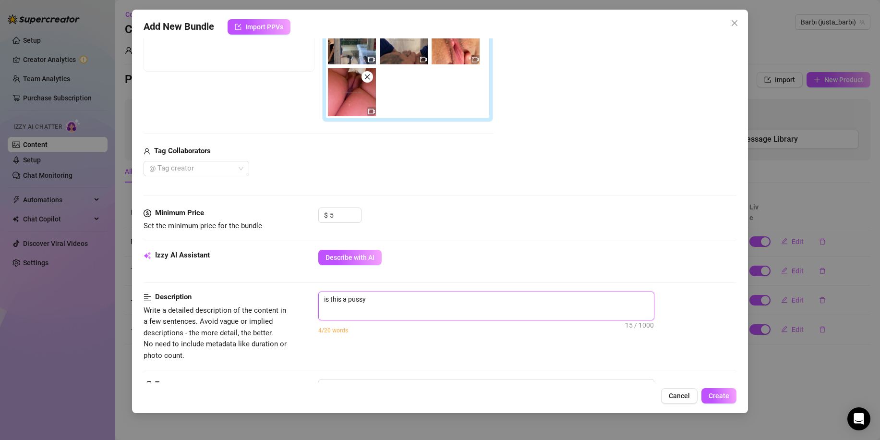
type textarea "is this a pussy"
type textarea "is this a pussy y"
type textarea "is this a pussy yo"
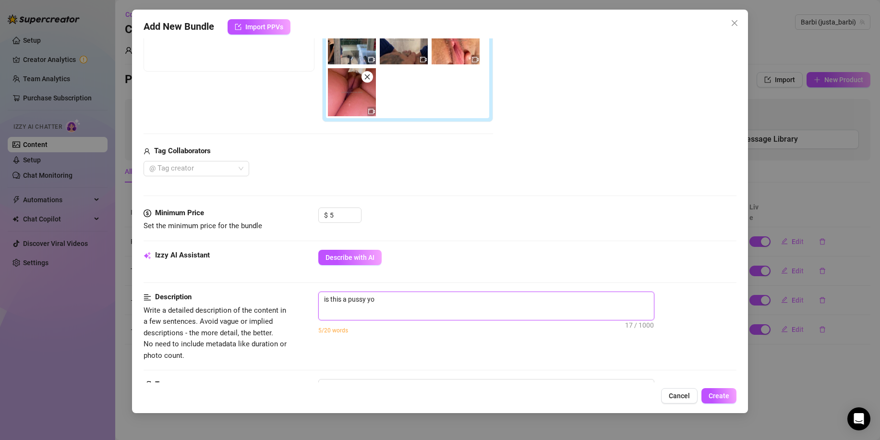
type textarea "is this a pussy you"
type textarea "is this a pussy youd"
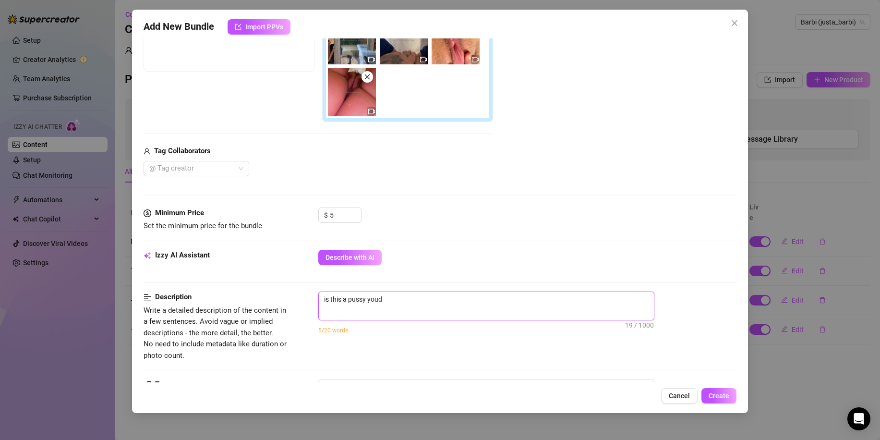
type textarea "is this a pussy youd"
type textarea "is this a pussy youd l"
type textarea "is this a pussy youd li"
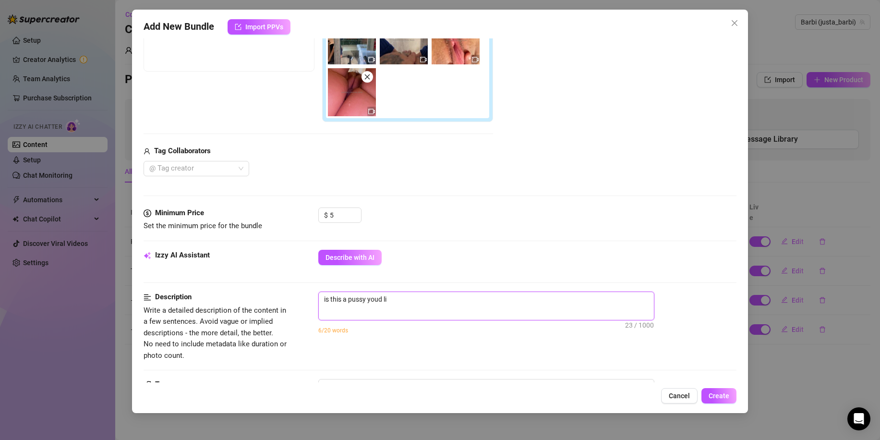
type textarea "is this a pussy youd lic"
type textarea "is this a pussy youd lick"
type textarea "is this a pussy youd lick?"
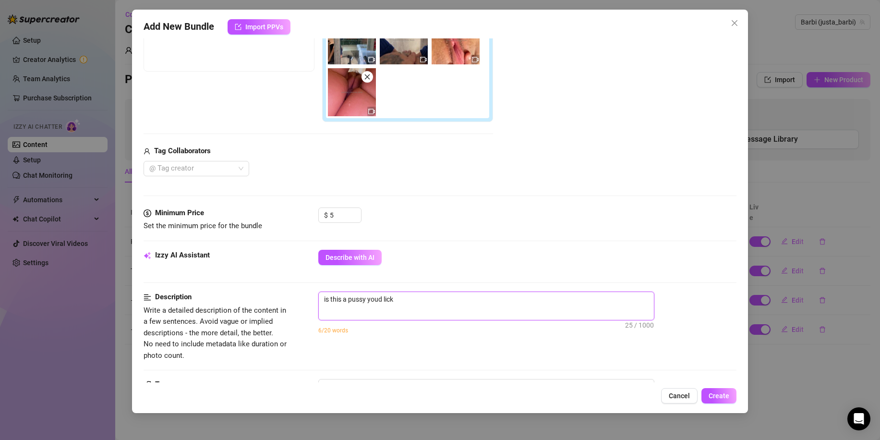
type textarea "is this a pussy youd lick?"
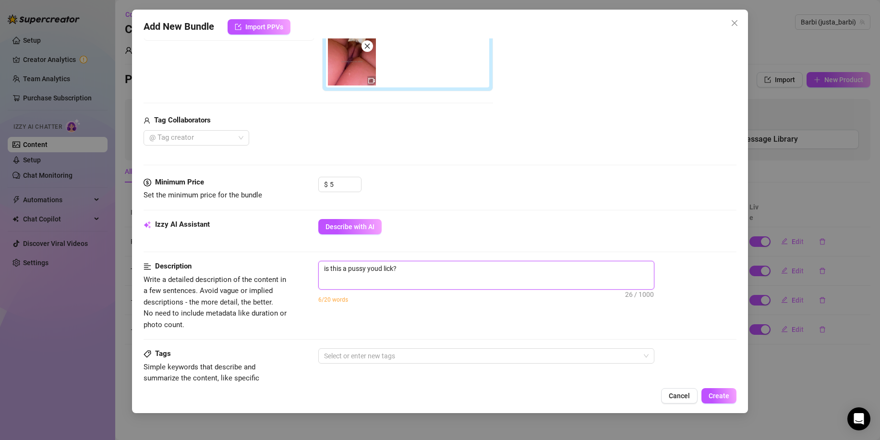
scroll to position [240, 0]
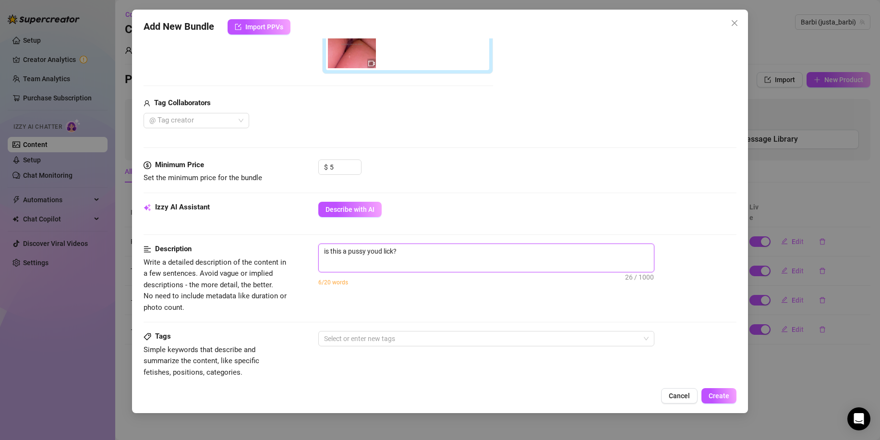
drag, startPoint x: 417, startPoint y: 252, endPoint x: 317, endPoint y: 267, distance: 101.0
click at [311, 263] on div "Description Write a detailed description of the content in a few sentences. Avo…" at bounding box center [440, 279] width 593 height 70
type textarea "p"
type textarea "pu"
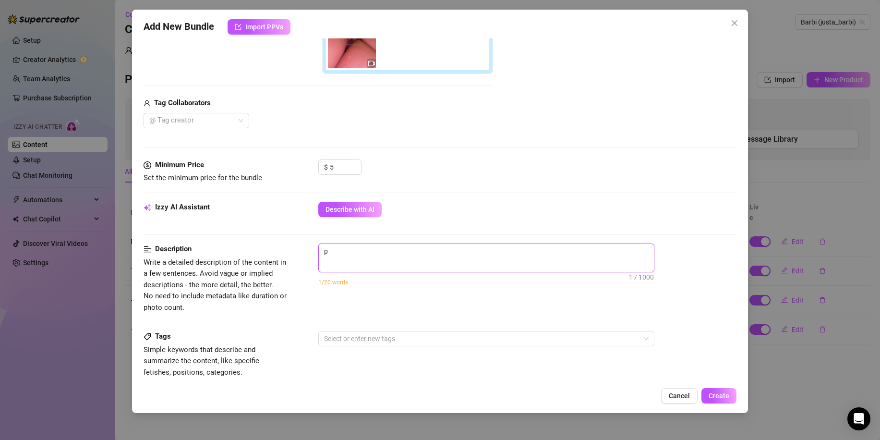
type textarea "pu"
type textarea "pus"
type textarea "puss"
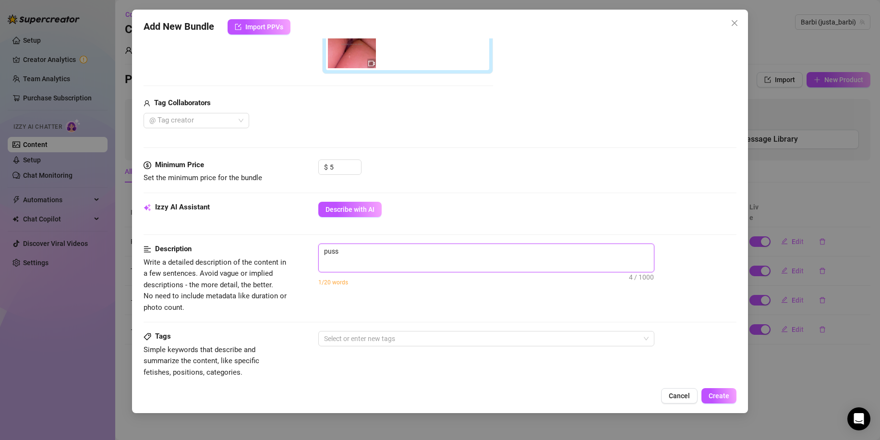
type textarea "pussy"
type textarea "pussy v"
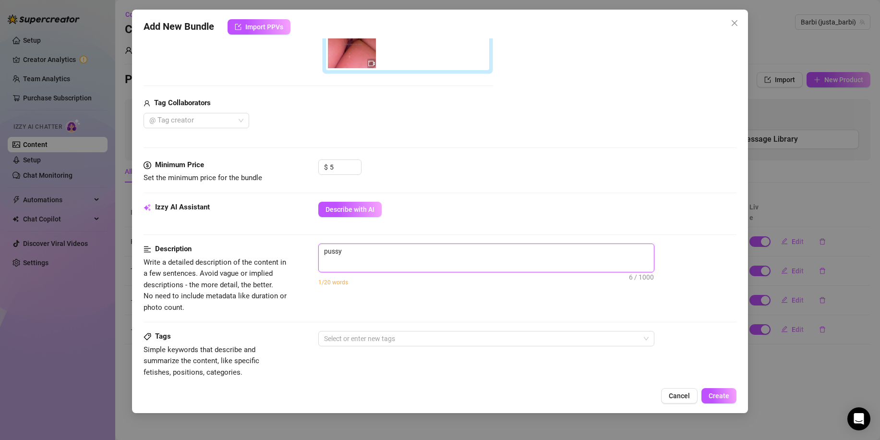
type textarea "pussy v"
type textarea "pussy vi"
type textarea "pussy vid"
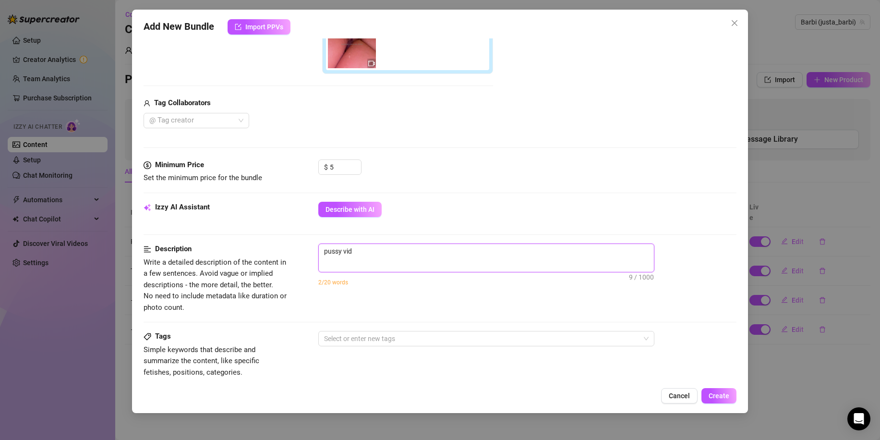
type textarea "pussy vide"
type textarea "pussy video"
type textarea "pussy videos"
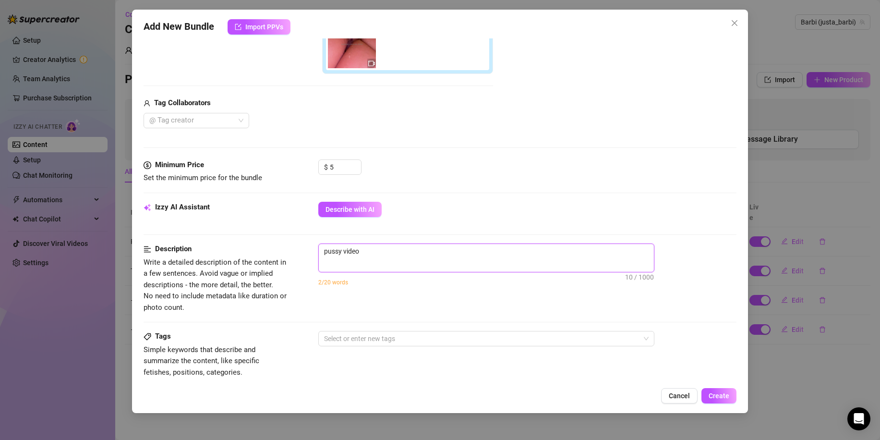
type textarea "pussy videos"
type textarea "pussy videos f"
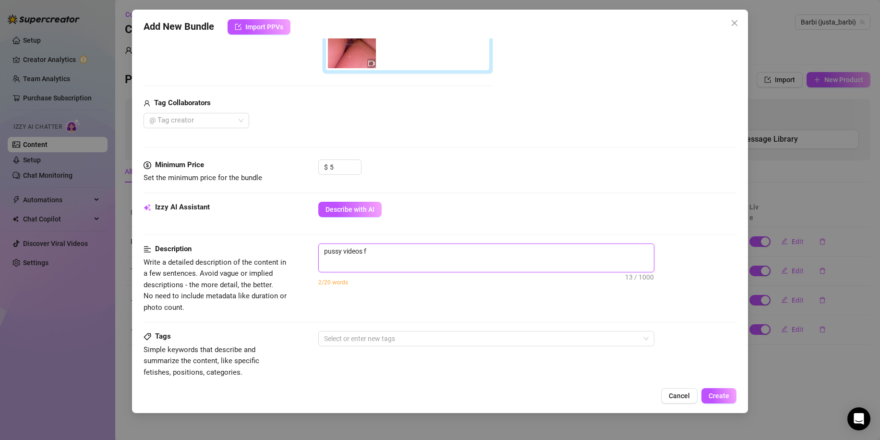
type textarea "pussy videos fr"
type textarea "pussy videos fro"
type textarea "pussy videos from"
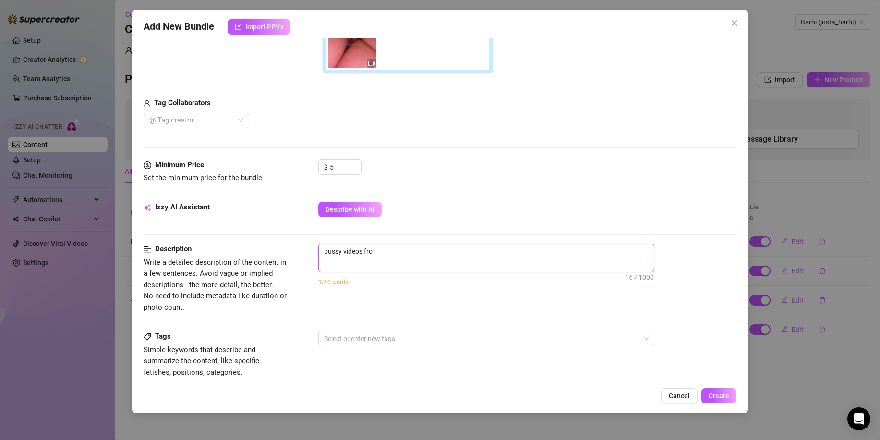
type textarea "pussy videos from"
type textarea "pussy videos from a"
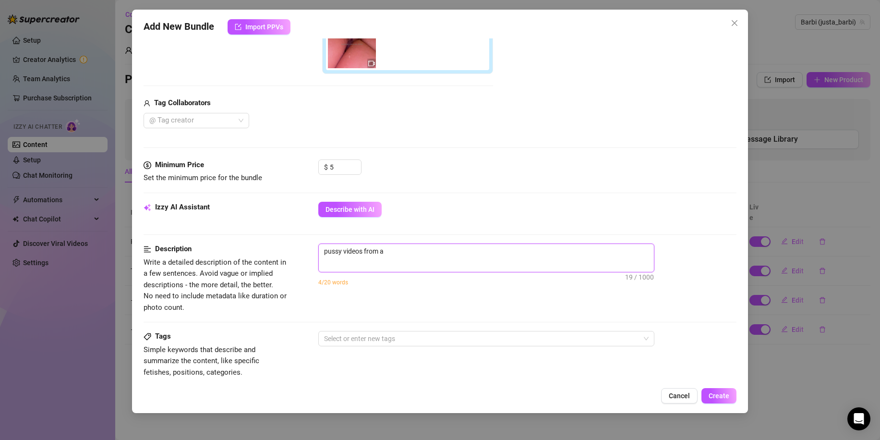
type textarea "pussy videos from al"
type textarea "pussy videos from all"
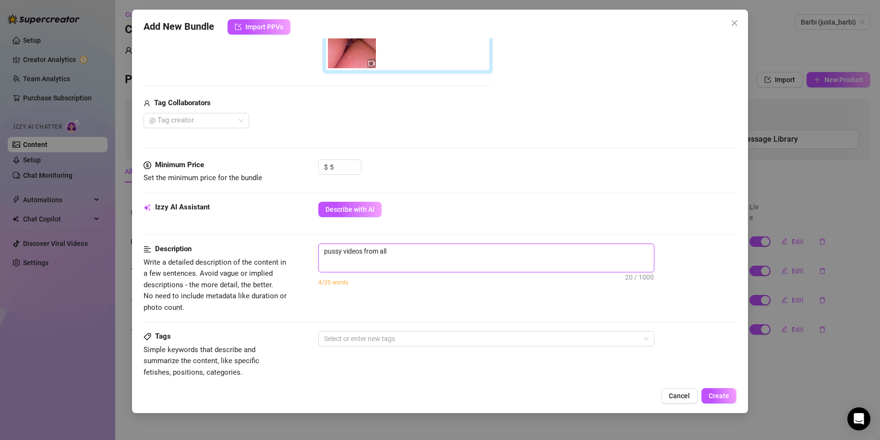
type textarea "pussy videos from all"
type textarea "pussy videos from all a"
type textarea "pussy videos from all an"
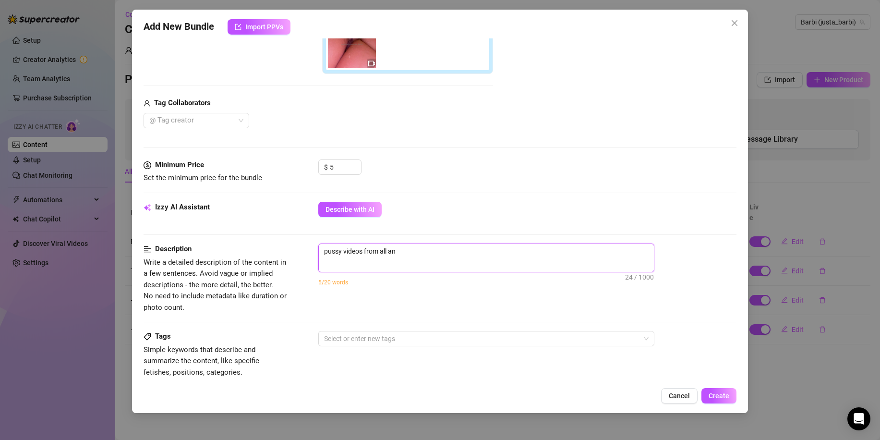
type textarea "pussy videos from all ang"
type textarea "pussy videos from all angl"
type textarea "pussy videos from all angle"
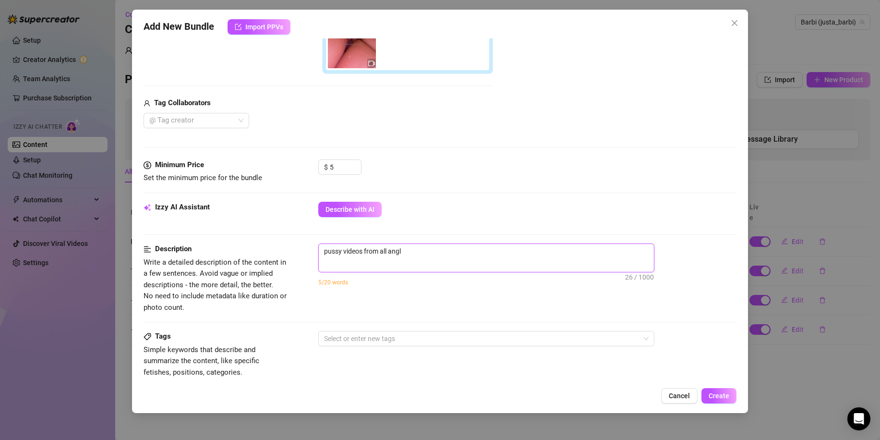
type textarea "pussy videos from all angle"
type textarea "pussy videos from all angles"
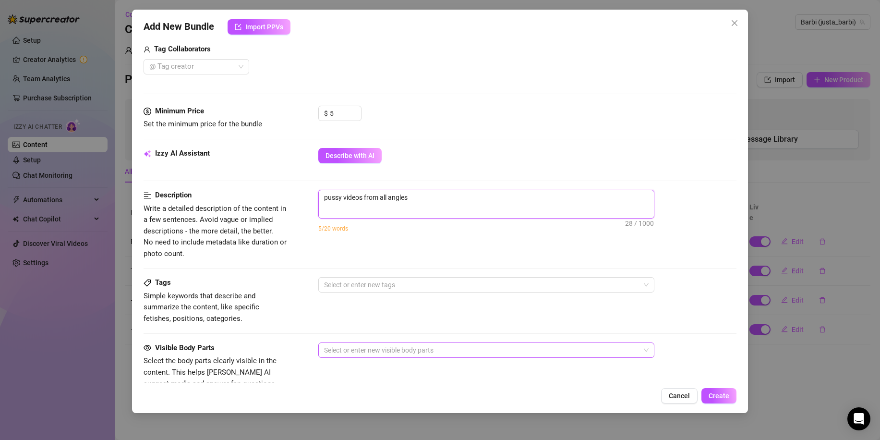
scroll to position [384, 0]
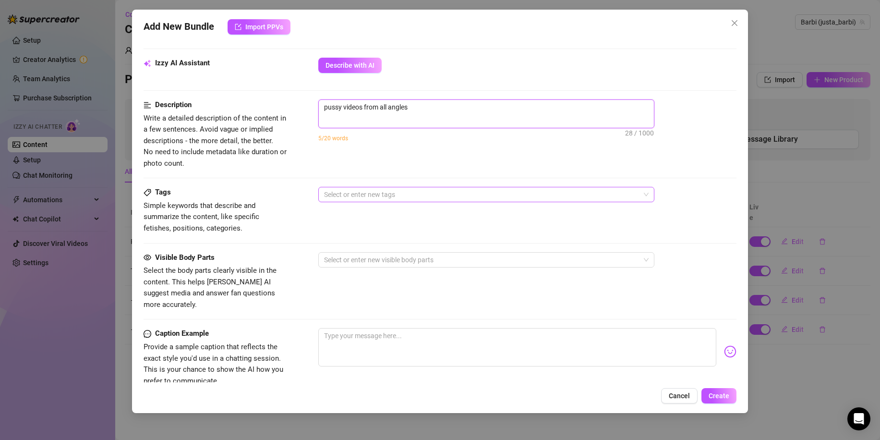
click at [389, 197] on div at bounding box center [481, 194] width 322 height 13
type textarea "pussy videos from all angles"
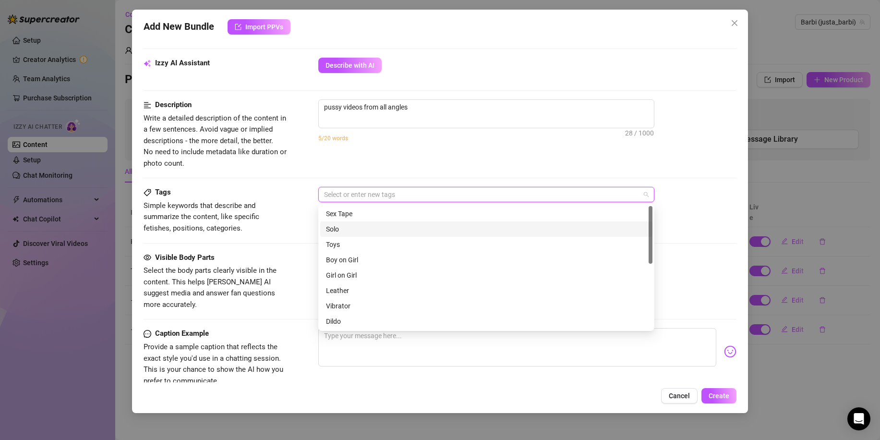
click at [401, 226] on div "Solo" at bounding box center [486, 229] width 321 height 11
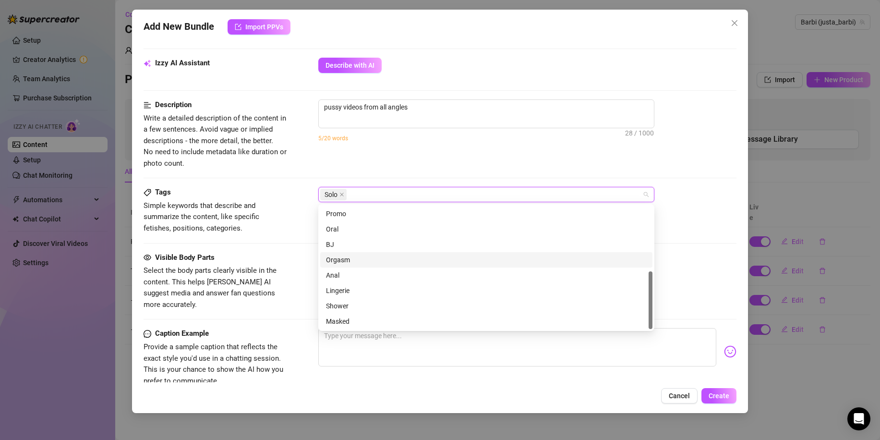
click at [302, 258] on div "Visible Body Parts Select the body parts clearly visible in the content. This h…" at bounding box center [440, 281] width 593 height 59
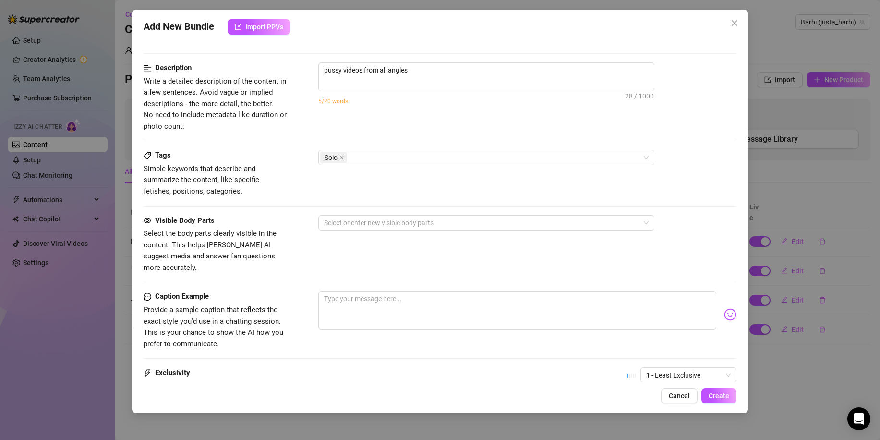
scroll to position [432, 0]
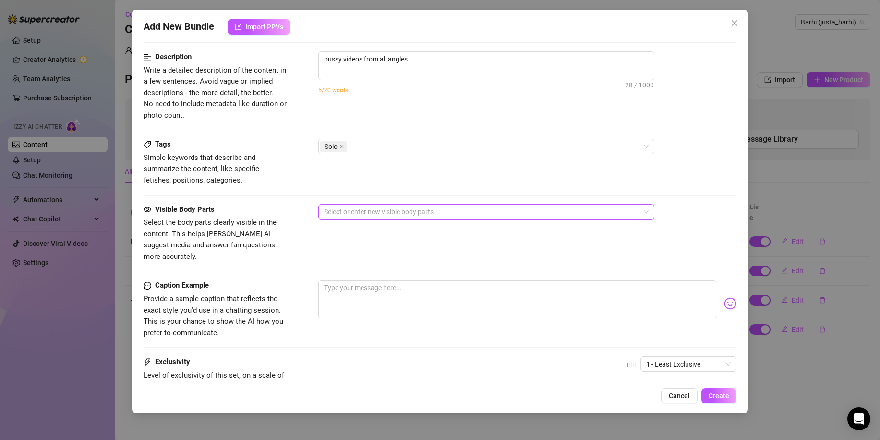
click at [353, 214] on div at bounding box center [481, 211] width 322 height 13
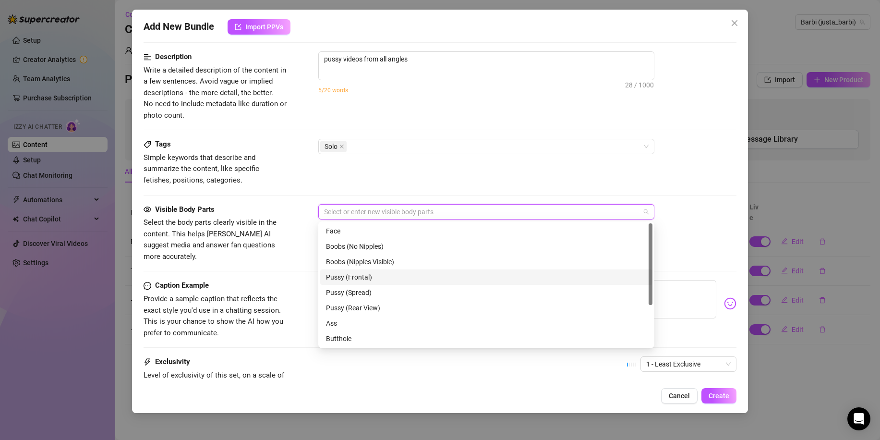
click at [384, 278] on div "Pussy (Frontal)" at bounding box center [486, 277] width 321 height 11
click at [373, 290] on div "Pussy (Spread)" at bounding box center [486, 292] width 321 height 11
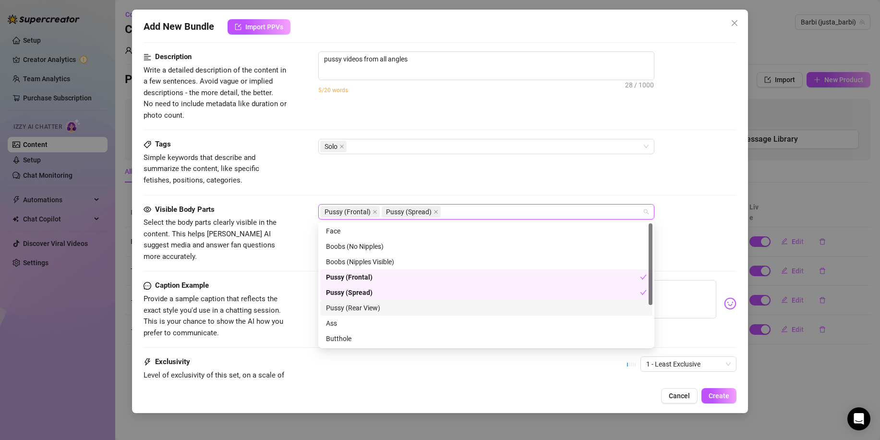
click at [338, 313] on div "Pussy (Rear View)" at bounding box center [486, 308] width 321 height 11
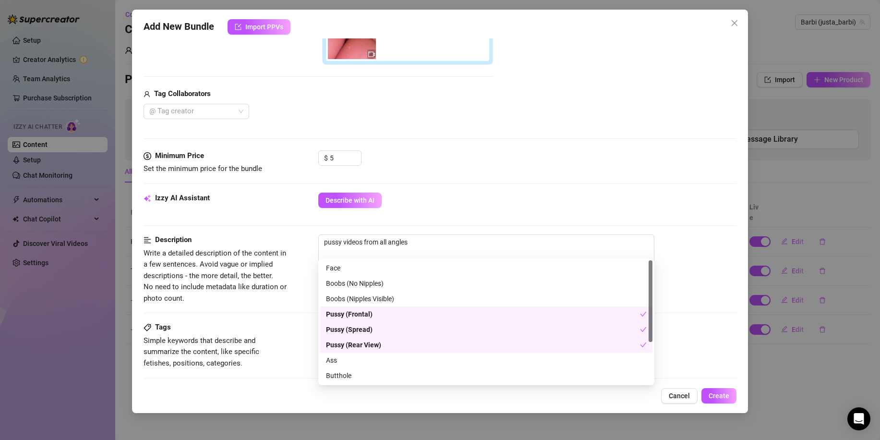
scroll to position [384, 0]
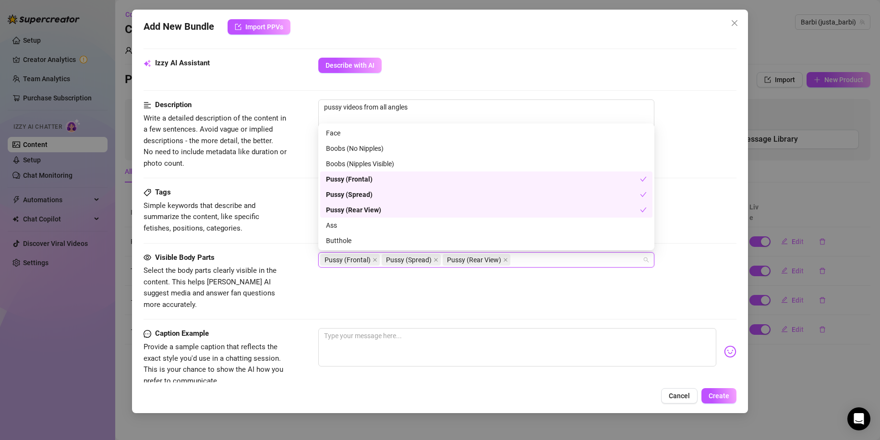
click at [298, 286] on div "Visible Body Parts Select the body parts clearly visible in the content. This h…" at bounding box center [440, 281] width 593 height 59
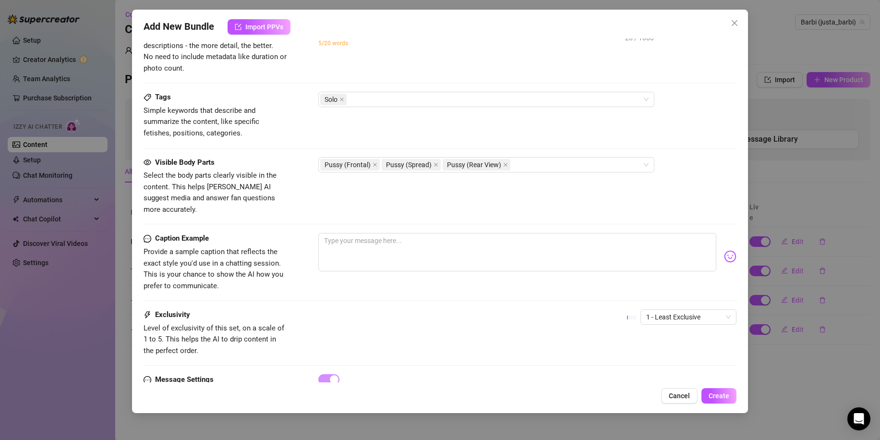
scroll to position [480, 0]
click at [370, 244] on textarea at bounding box center [517, 251] width 398 height 38
type textarea "i"
type textarea "is"
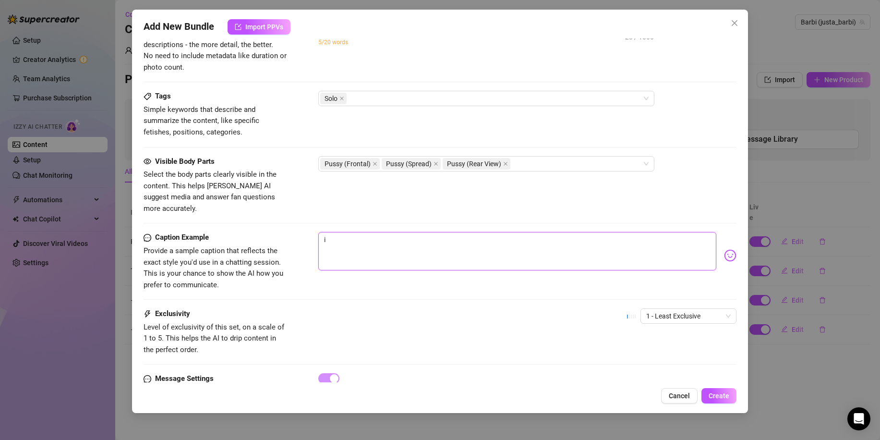
type textarea "is"
type textarea "is t"
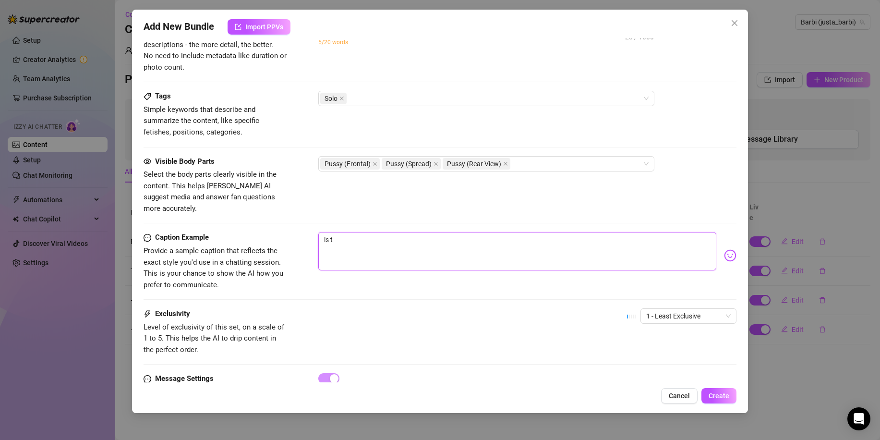
type textarea "is th"
type textarea "is thi"
type textarea "is this"
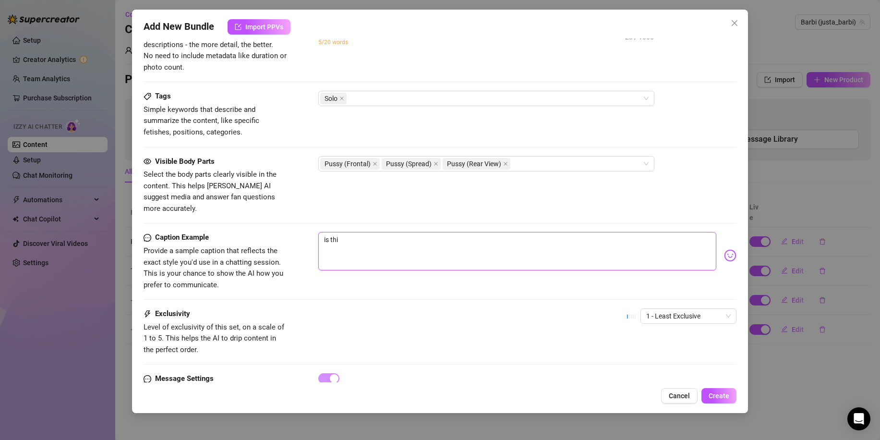
type textarea "is this"
type textarea "is this a"
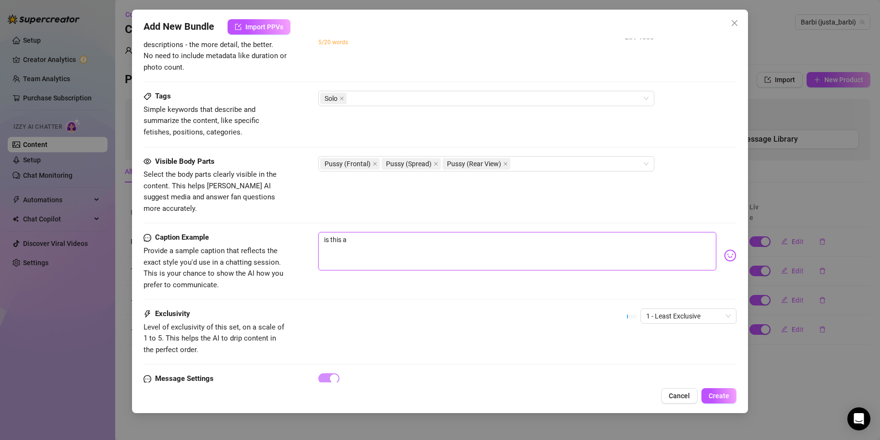
type textarea "is this a"
type textarea "is this a p"
type textarea "is this a pu"
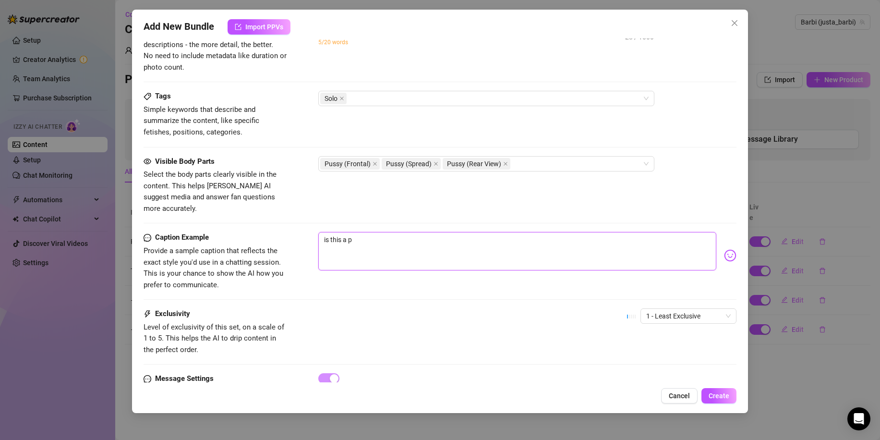
type textarea "is this a pu"
type textarea "is this a pus"
type textarea "is this a puss"
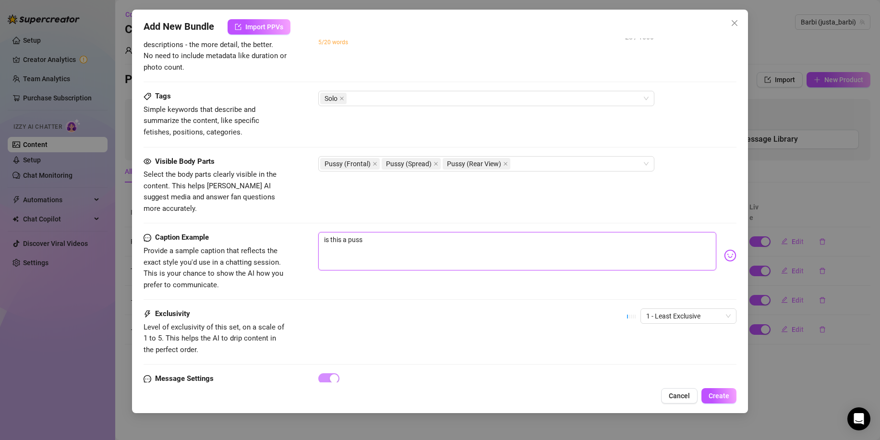
type textarea "is this a pussy"
type textarea "is this a pussy y"
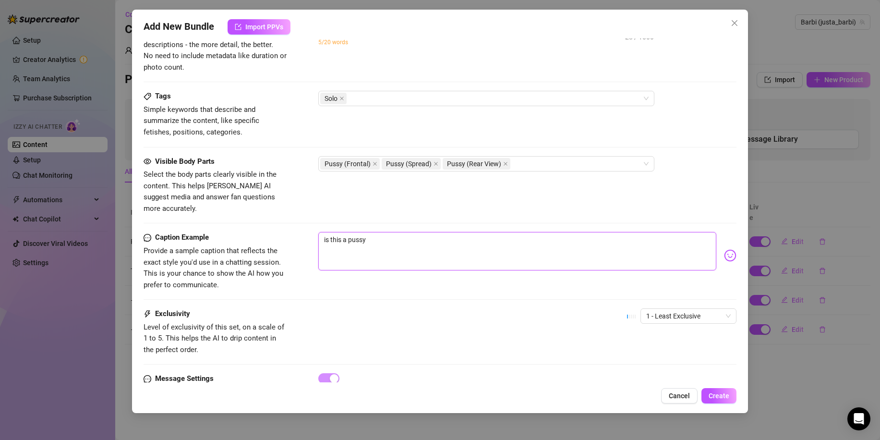
type textarea "is this a pussy y"
type textarea "is this a pussy yo"
type textarea "is this a pussy you"
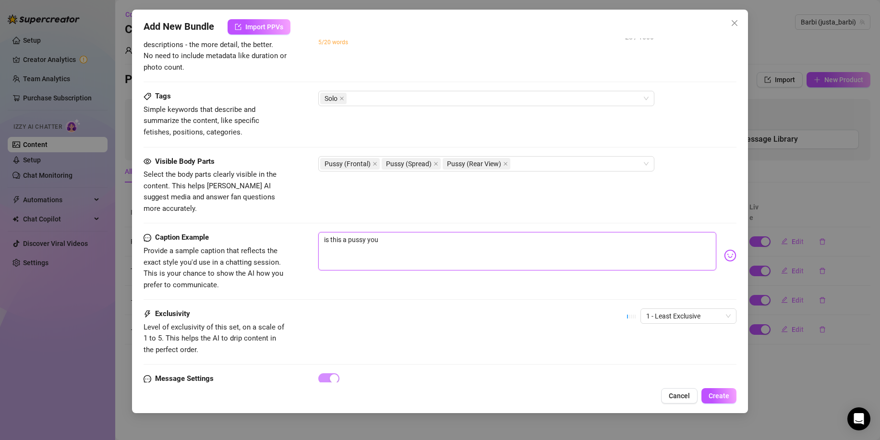
type textarea "is this a pussy youd"
type textarea "is this a pussy youd l"
type textarea "is this a pussy youd li"
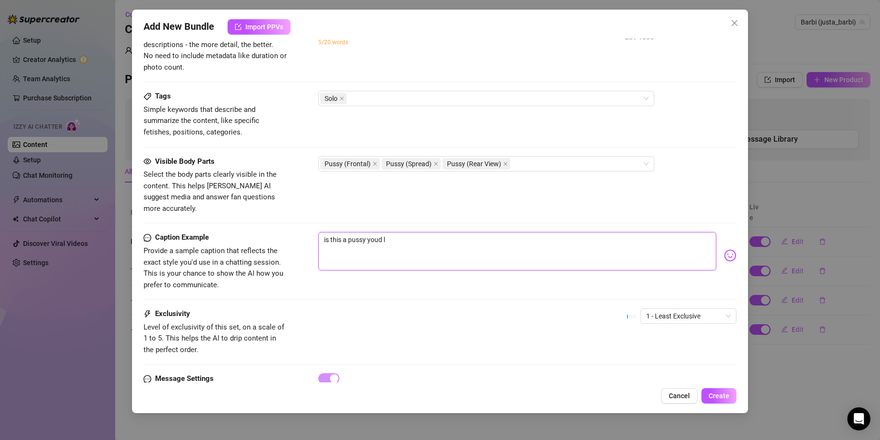
type textarea "is this a pussy youd li"
type textarea "is this a pussy youd lic"
type textarea "is this a pussy youd lick"
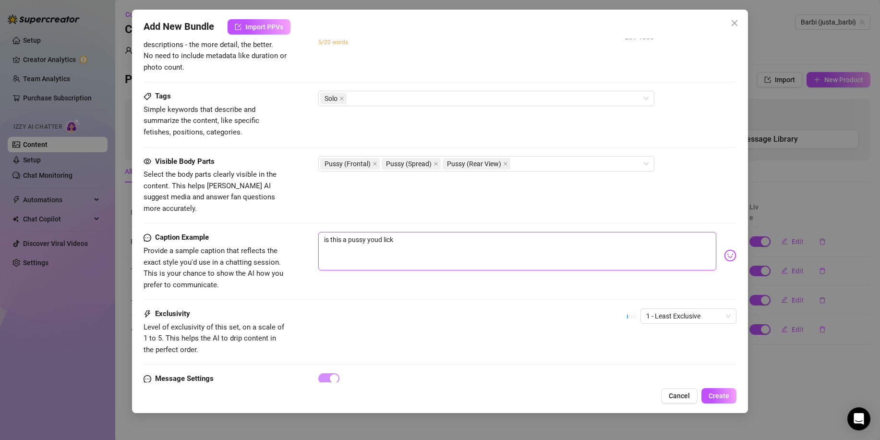
type textarea "is this a pussy youd lick"
type textarea "is this a pussy youd lick u"
type textarea "is this a pussy youd lick up"
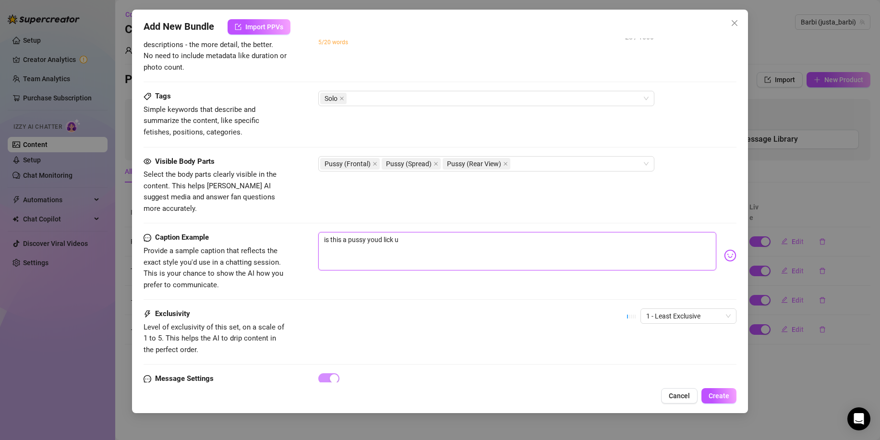
type textarea "is this a pussy youd lick up"
type textarea "is this a pussy youd lick up?"
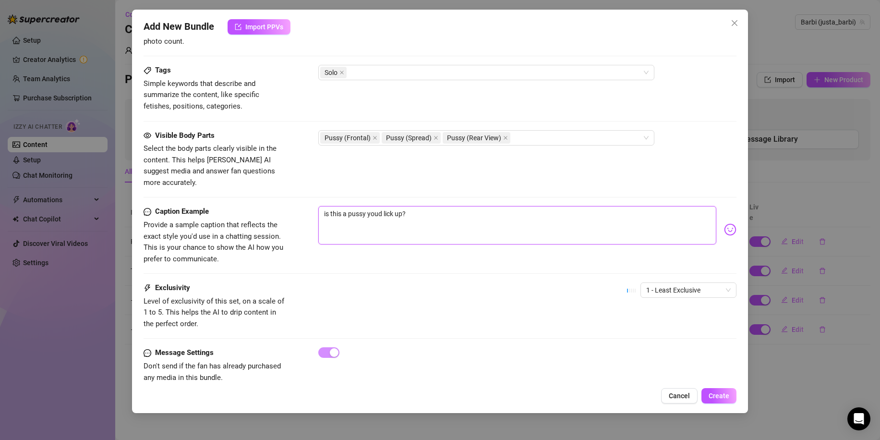
scroll to position [514, 0]
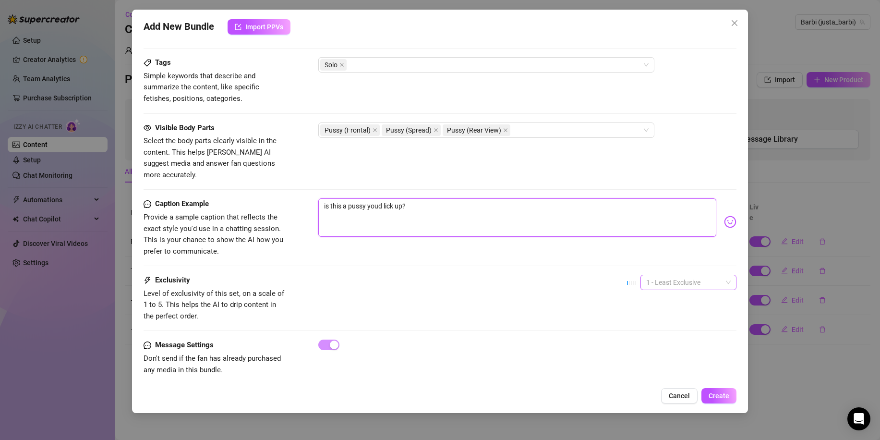
click at [666, 275] on span "1 - Least Exclusive" at bounding box center [688, 282] width 85 height 14
type textarea "is this a pussy youd lick up?"
click at [660, 322] on div "3" at bounding box center [680, 321] width 81 height 11
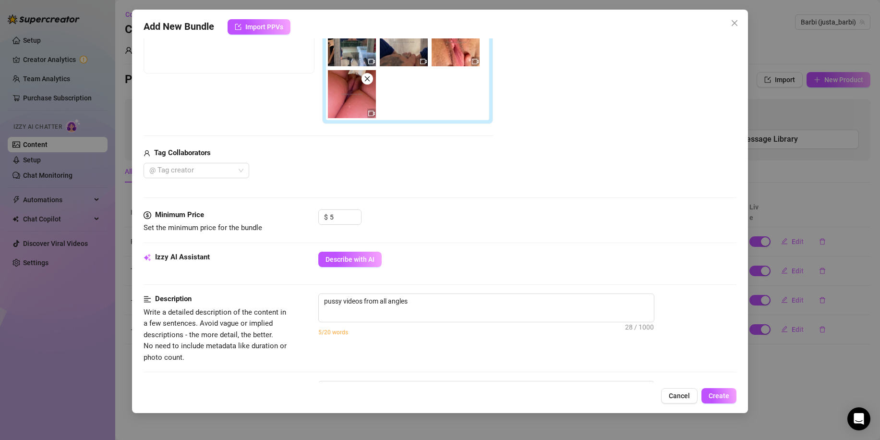
scroll to position [178, 0]
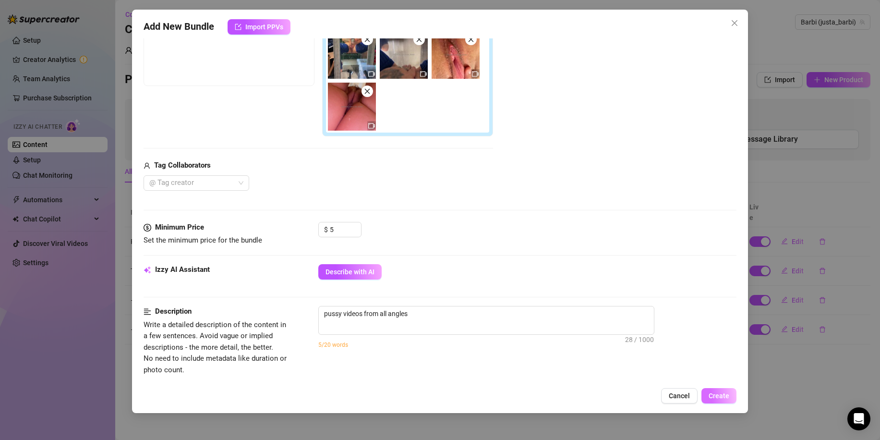
click at [722, 397] on span "Create" at bounding box center [719, 396] width 21 height 8
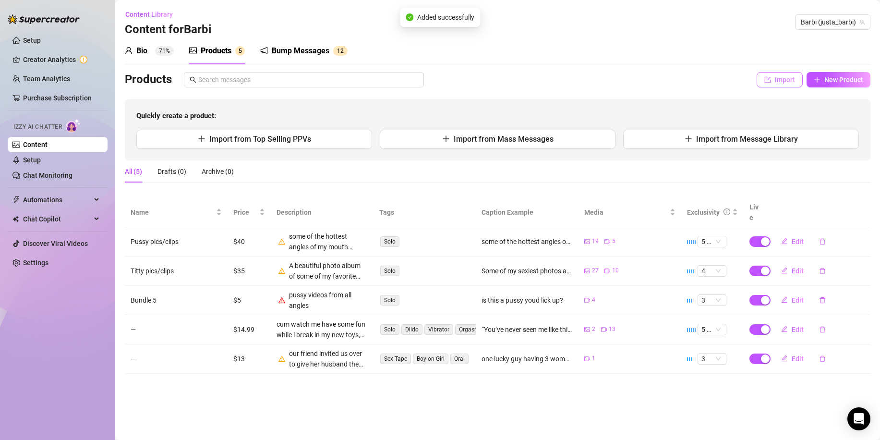
click at [781, 79] on span "Import" at bounding box center [785, 80] width 20 height 8
type textarea "Type your message here..."
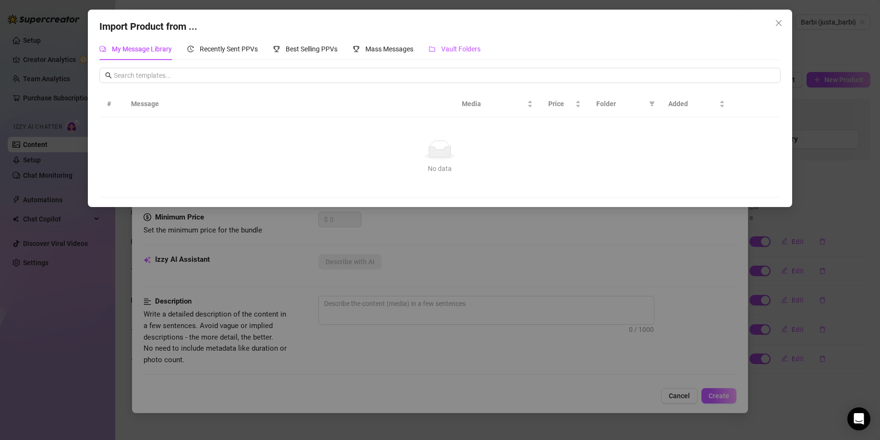
click at [471, 54] on div "Vault Folders" at bounding box center [455, 49] width 52 height 11
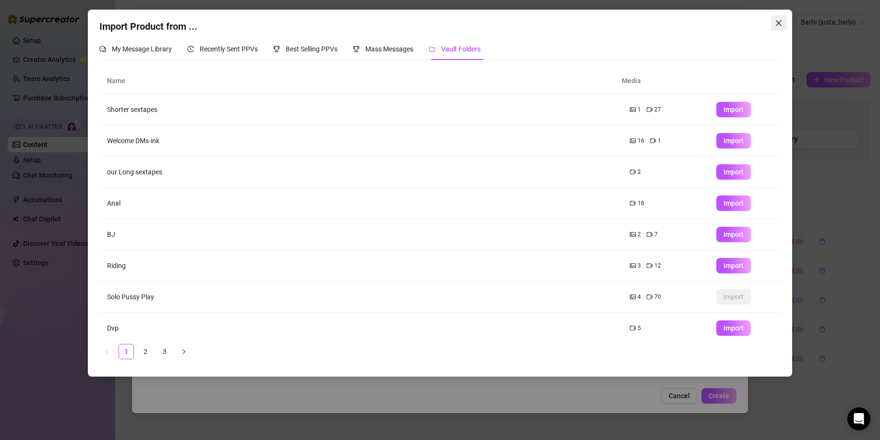
click at [777, 25] on icon "close" at bounding box center [779, 23] width 6 height 6
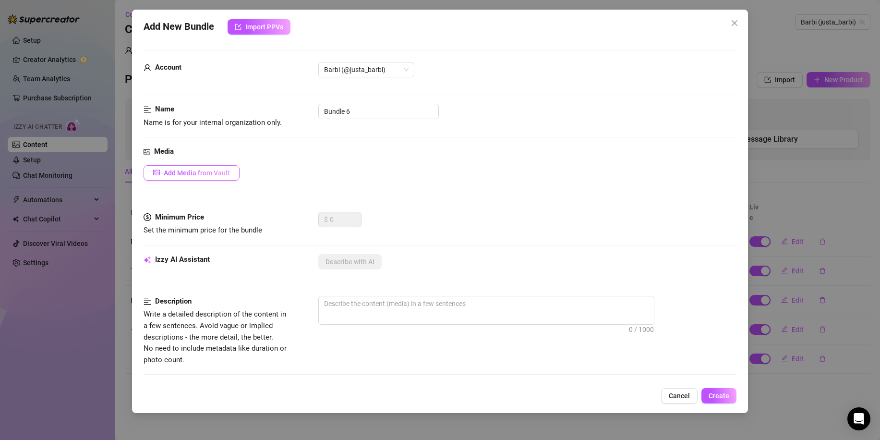
click at [186, 176] on span "Add Media from Vault" at bounding box center [197, 173] width 66 height 8
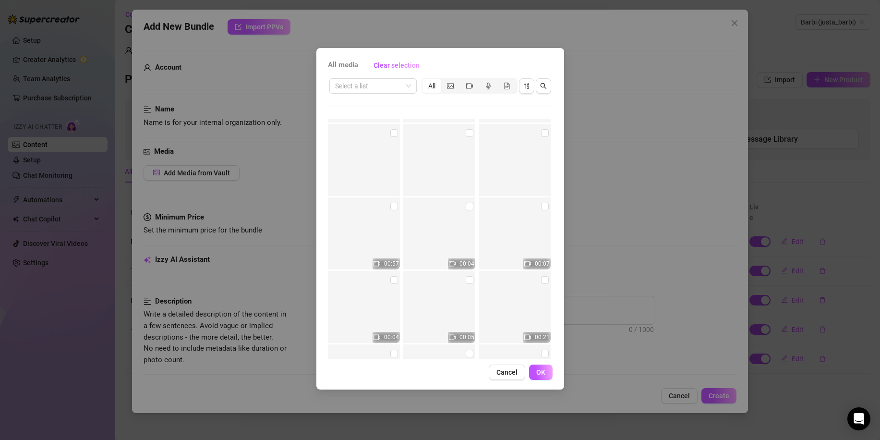
scroll to position [9029, 0]
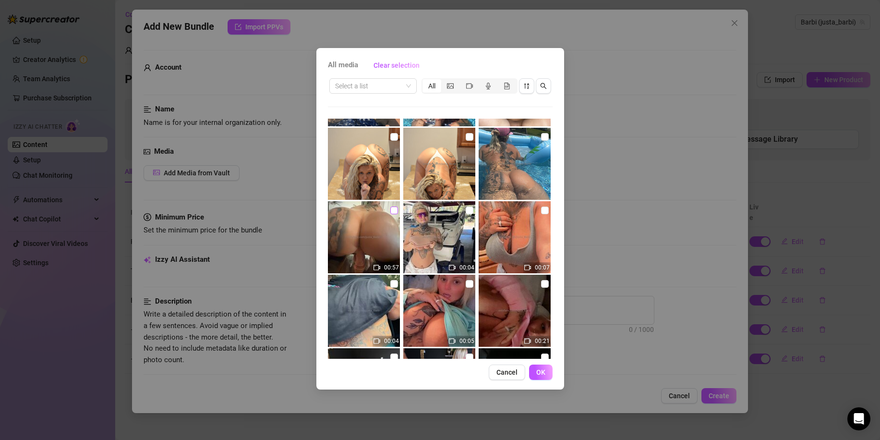
click at [391, 213] on input "checkbox" at bounding box center [394, 211] width 8 height 8
checkbox input "true"
click at [547, 371] on button "OK" at bounding box center [541, 372] width 24 height 15
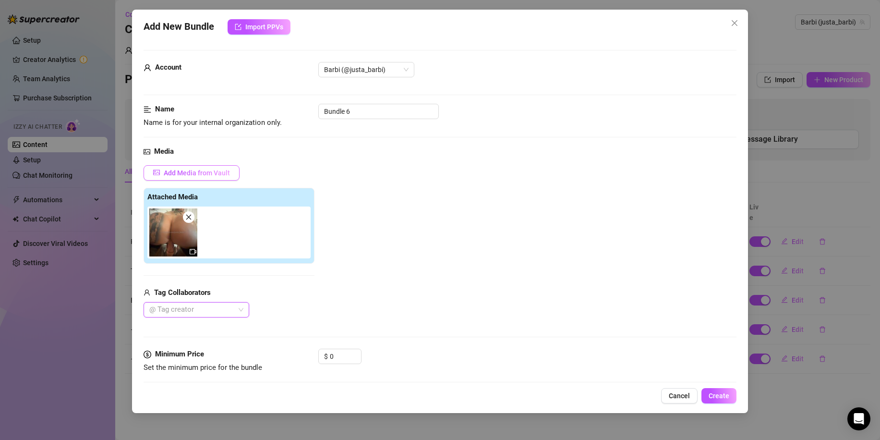
click at [214, 177] on button "Add Media from Vault" at bounding box center [192, 172] width 96 height 15
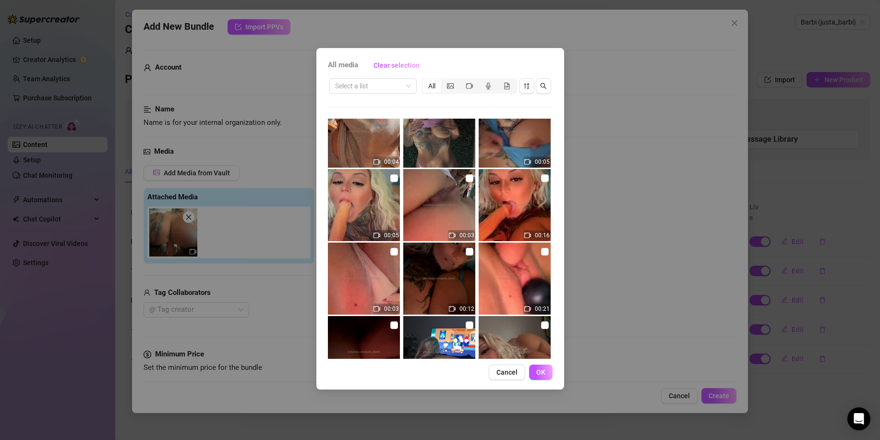
scroll to position [624, 0]
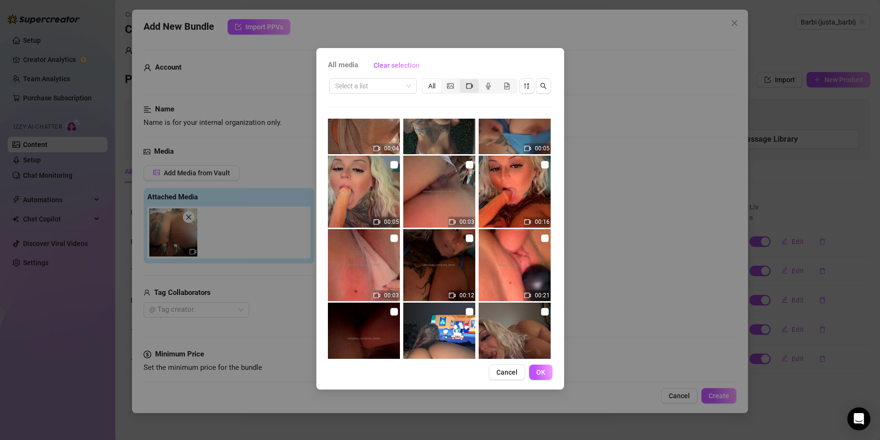
click at [470, 87] on icon "video-camera" at bounding box center [469, 86] width 7 height 7
click at [463, 81] on input "segmented control" at bounding box center [463, 81] width 0 height 0
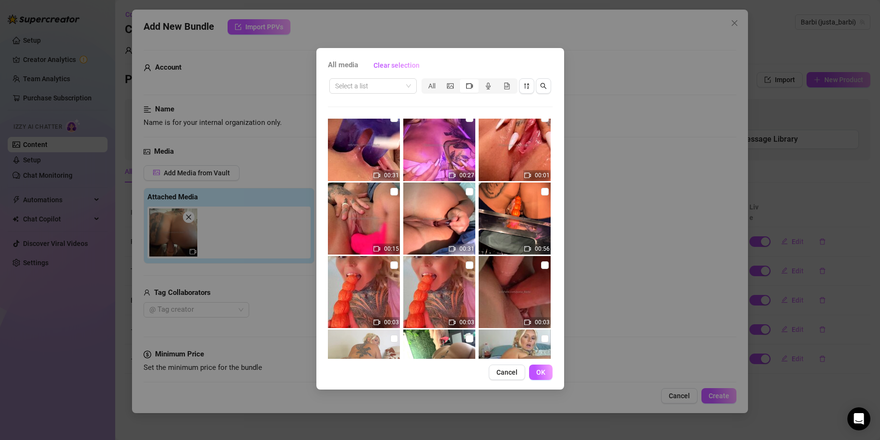
scroll to position [1413, 0]
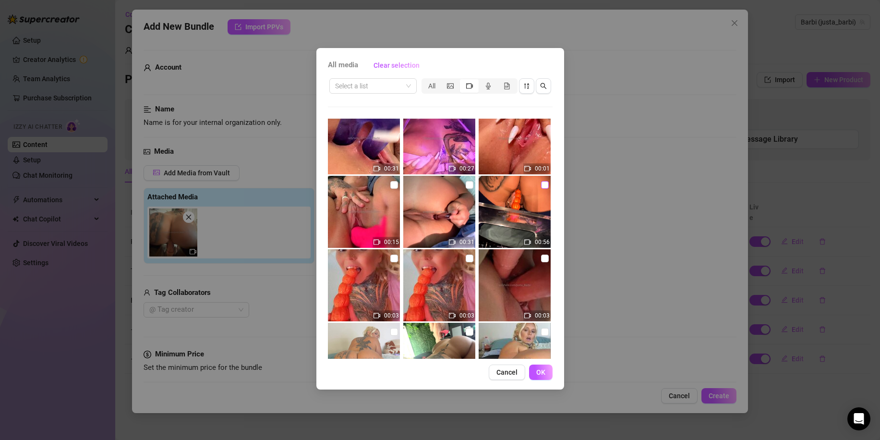
click at [541, 185] on input "checkbox" at bounding box center [545, 185] width 8 height 8
checkbox input "true"
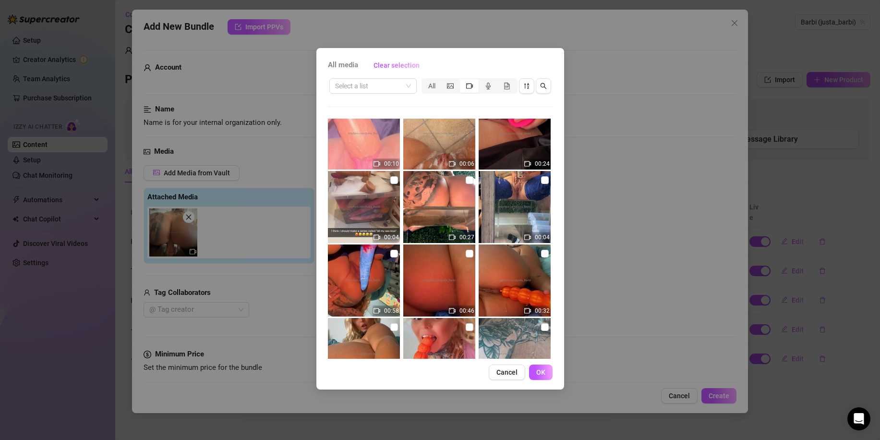
scroll to position [1749, 0]
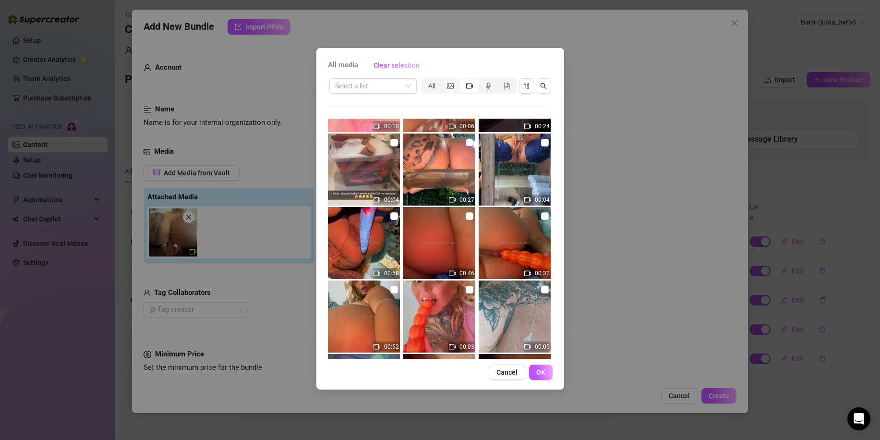
click at [466, 143] on input "checkbox" at bounding box center [470, 143] width 8 height 8
checkbox input "true"
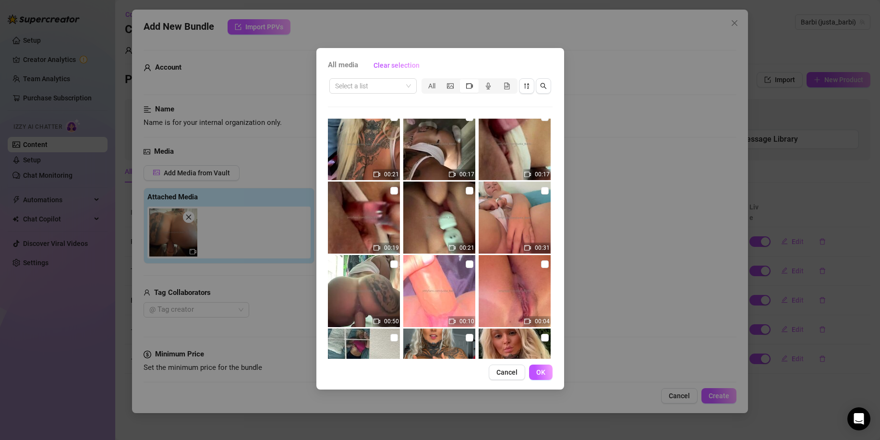
scroll to position [2709, 0]
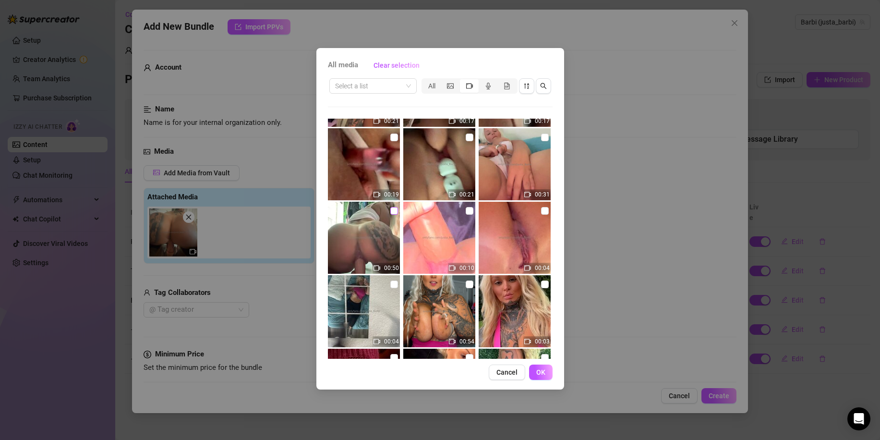
click at [392, 211] on input "checkbox" at bounding box center [394, 211] width 8 height 8
checkbox input "true"
click at [537, 373] on span "OK" at bounding box center [540, 372] width 9 height 8
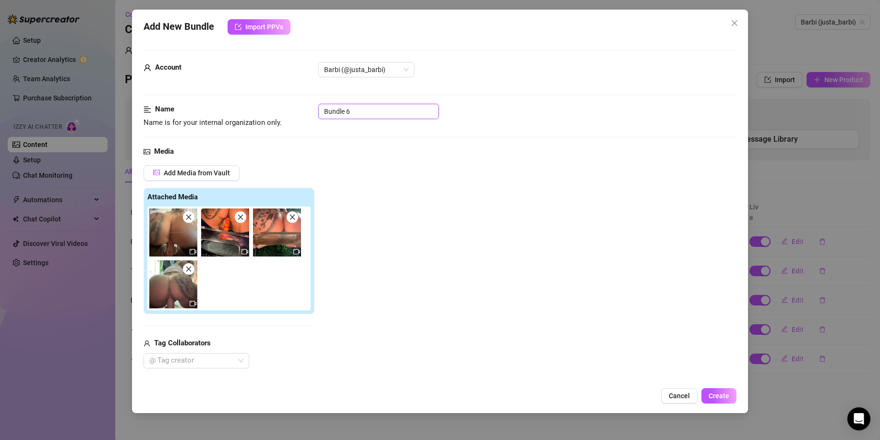
drag, startPoint x: 378, startPoint y: 109, endPoint x: 282, endPoint y: 132, distance: 98.0
click at [282, 132] on div "Name Name is for your internal organization only. Bundle 6" at bounding box center [440, 125] width 593 height 42
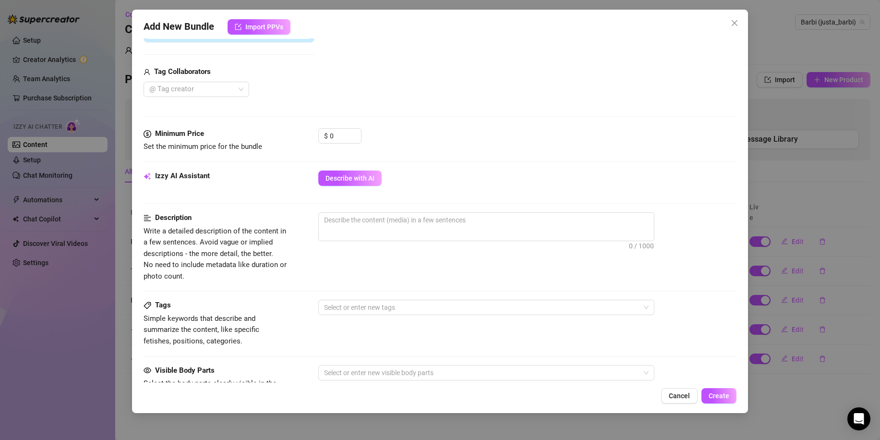
scroll to position [288, 0]
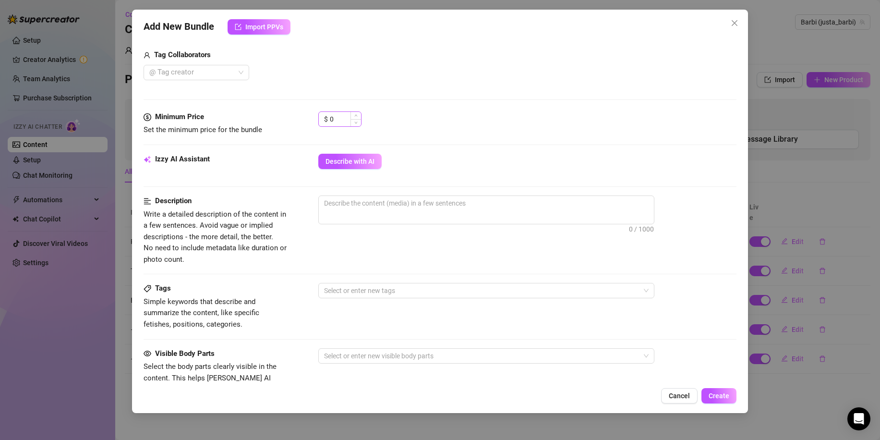
type input "Riding bundle"
click at [345, 122] on input "0" at bounding box center [345, 119] width 31 height 14
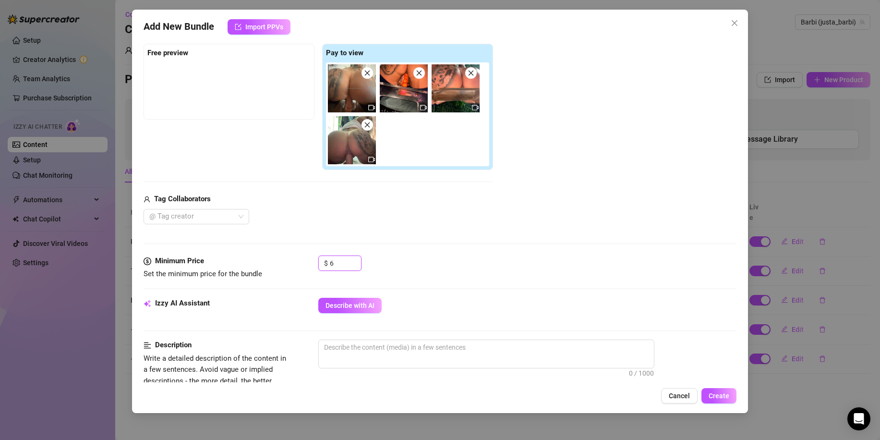
scroll to position [240, 0]
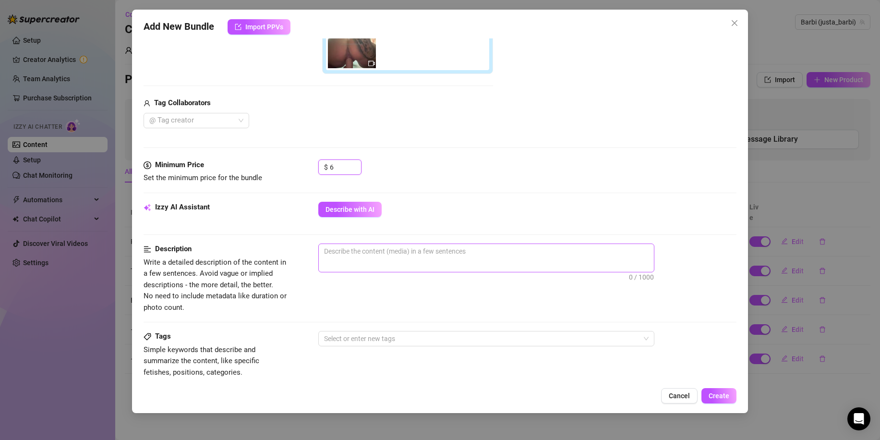
type input "6"
click at [487, 262] on span "0 / 1000" at bounding box center [486, 258] width 336 height 29
click at [445, 256] on textarea at bounding box center [486, 251] width 335 height 14
type textarea "r"
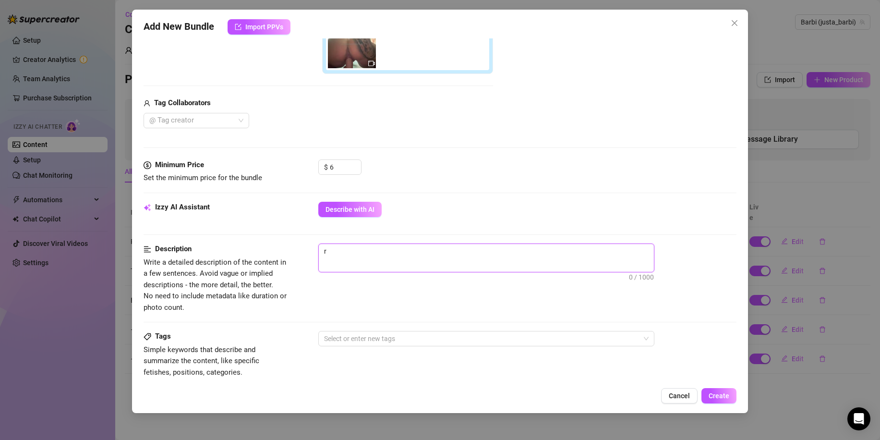
type textarea "ri"
type textarea "rid"
type textarea "ridi"
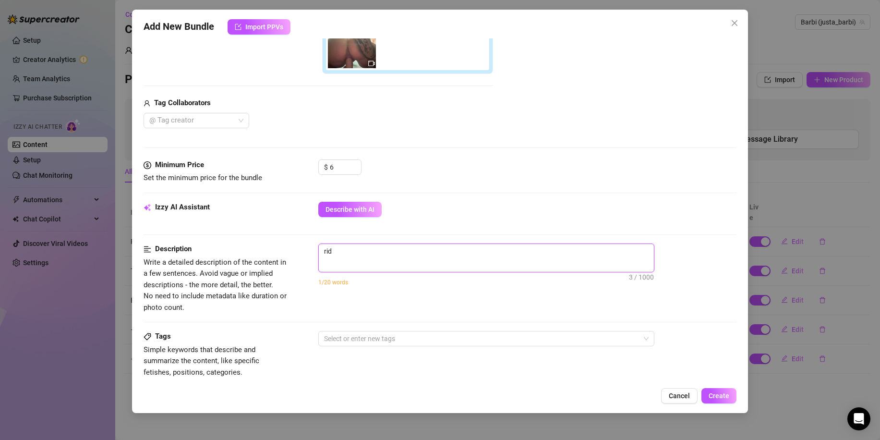
type textarea "ridi"
type textarea "ridin"
type textarea "riding"
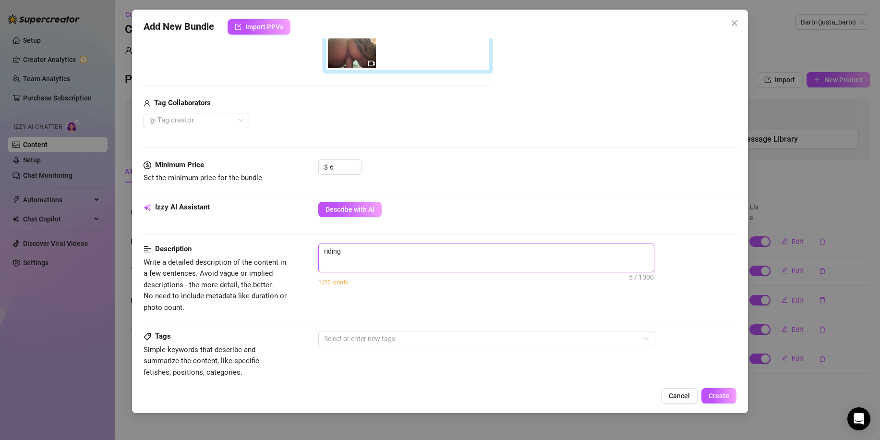
type textarea "riding"
type textarea "riding m"
type textarea "riding my"
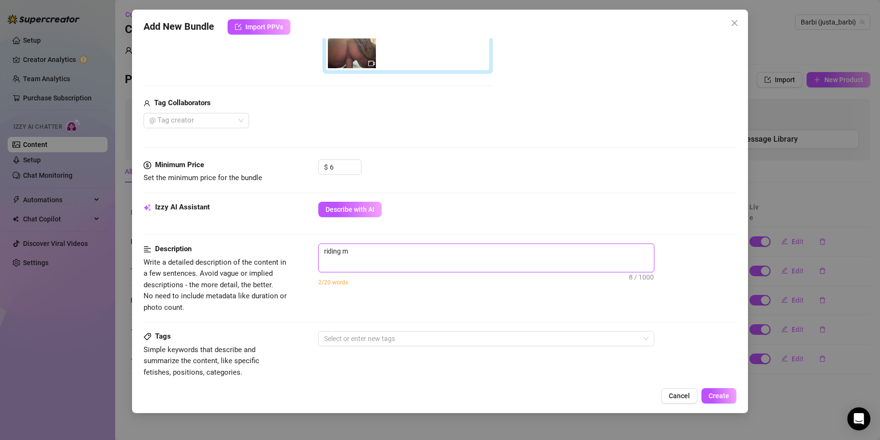
type textarea "riding my"
click at [428, 296] on div "riding my toys from different angles, and on different surfaces 63 / 1000 10/20…" at bounding box center [527, 271] width 418 height 55
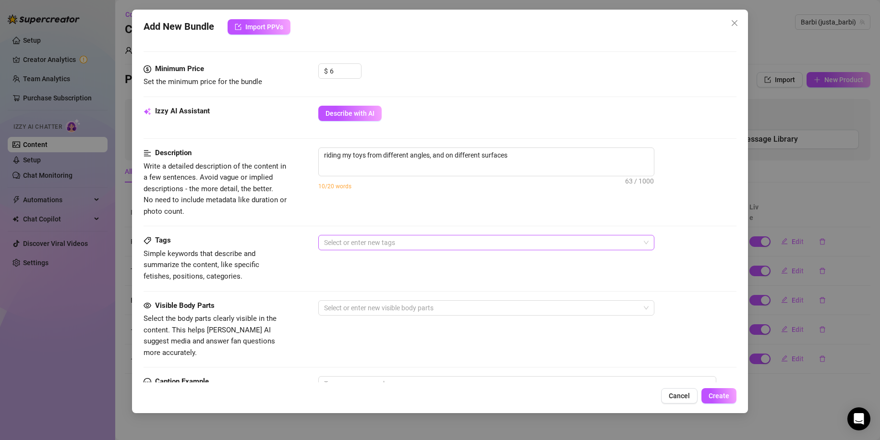
click at [423, 240] on div at bounding box center [481, 242] width 322 height 13
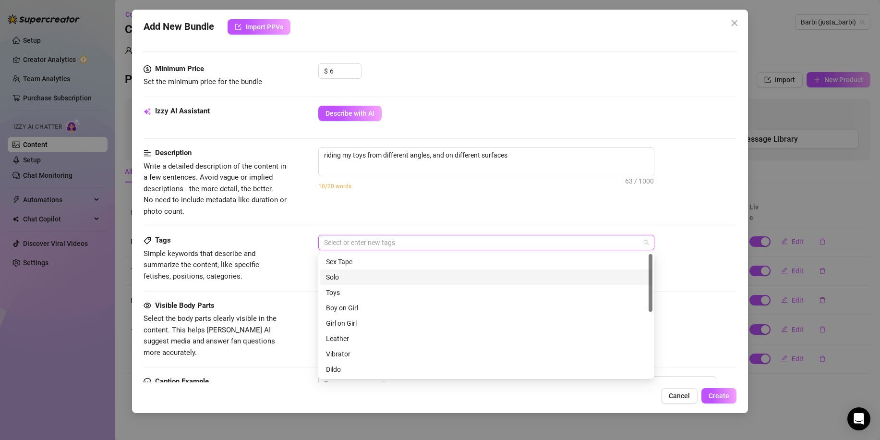
click at [405, 274] on div "Solo" at bounding box center [486, 277] width 321 height 11
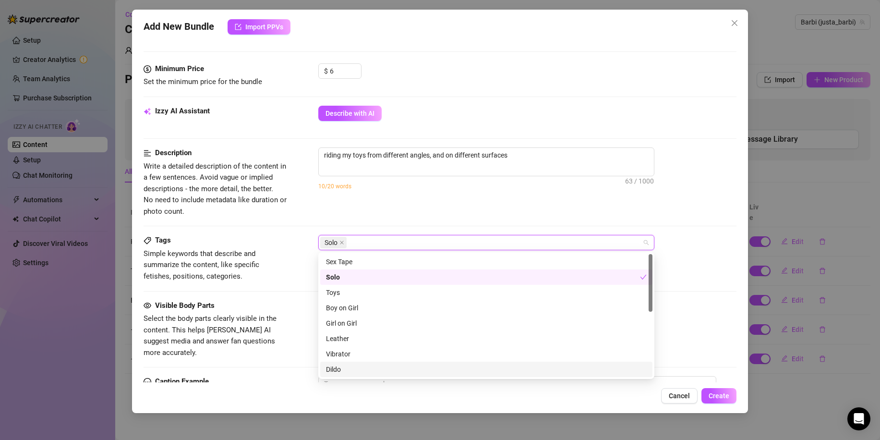
click at [376, 370] on div "Dildo" at bounding box center [486, 369] width 321 height 11
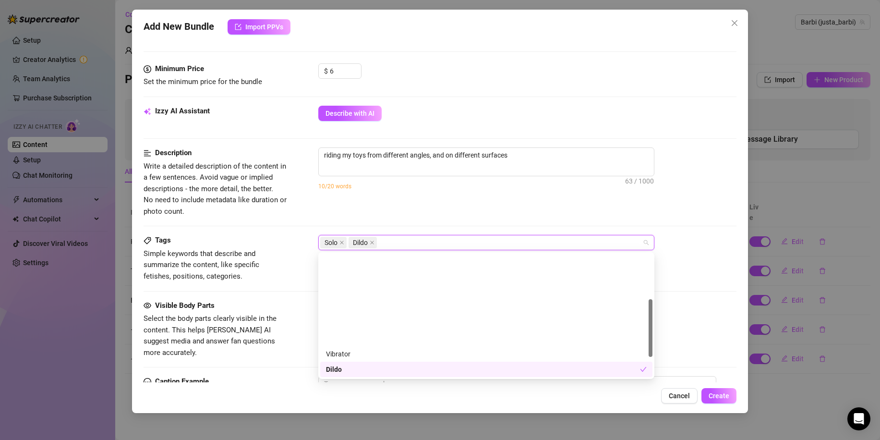
scroll to position [96, 0]
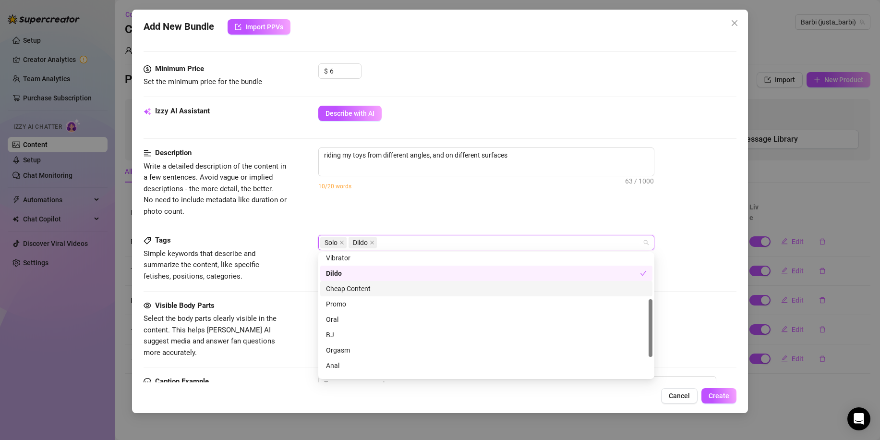
click at [303, 293] on div "Tags Simple keywords that describe and summarize the content, like specific fet…" at bounding box center [440, 267] width 593 height 65
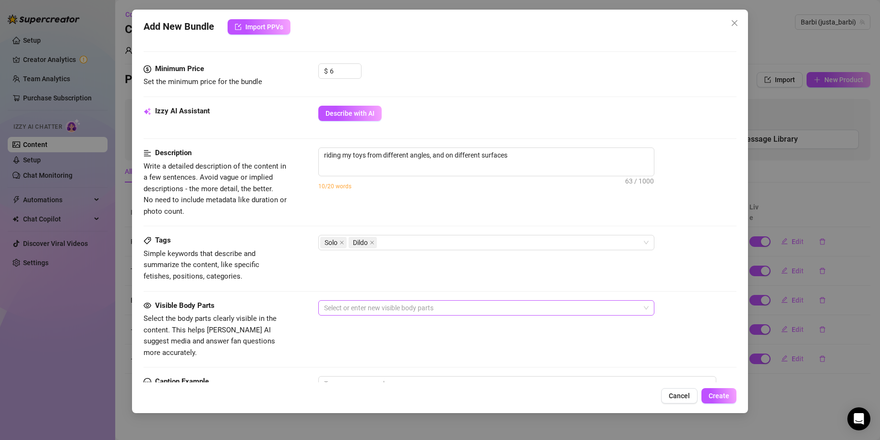
click at [352, 309] on div at bounding box center [481, 307] width 322 height 13
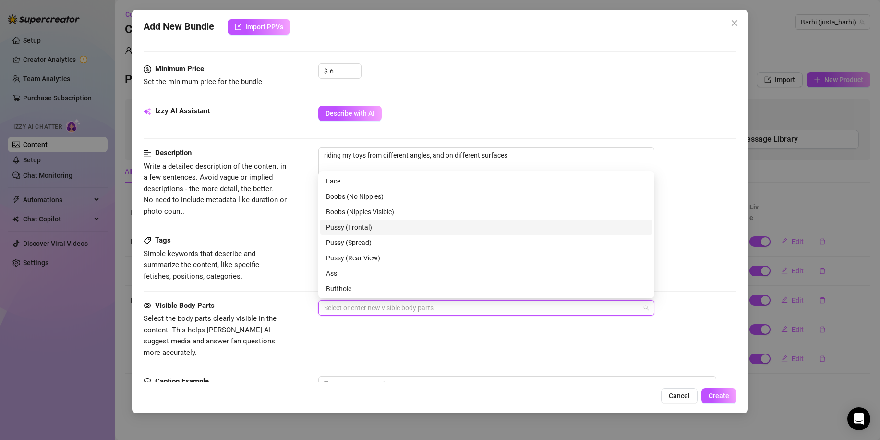
click at [385, 232] on div "Pussy (Frontal)" at bounding box center [486, 227] width 321 height 11
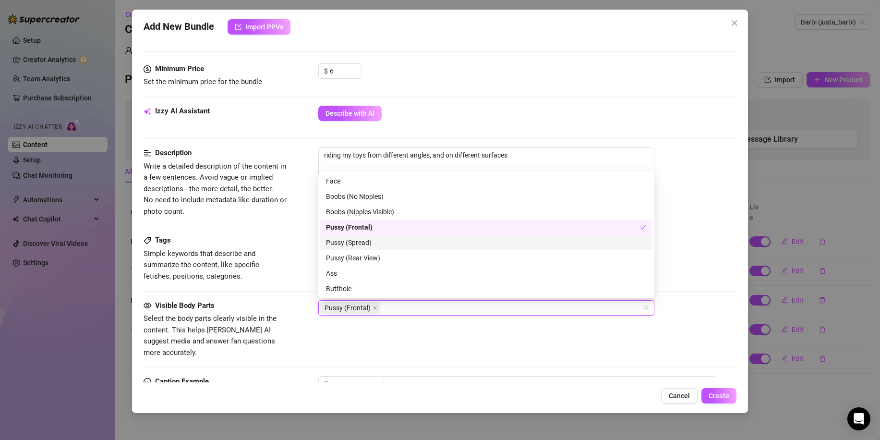
click at [384, 239] on div "Pussy (Spread)" at bounding box center [486, 242] width 321 height 11
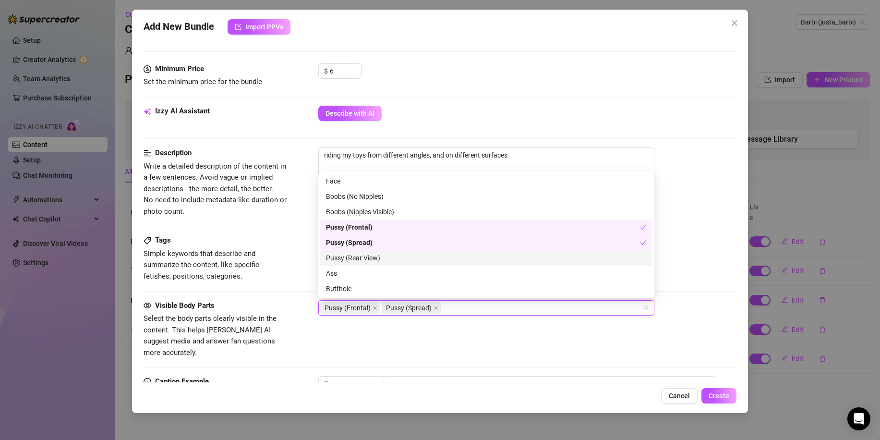
drag, startPoint x: 378, startPoint y: 255, endPoint x: 368, endPoint y: 270, distance: 17.7
click at [378, 256] on div "Pussy (Rear View)" at bounding box center [486, 258] width 321 height 11
click at [367, 271] on div "Ass" at bounding box center [486, 273] width 321 height 11
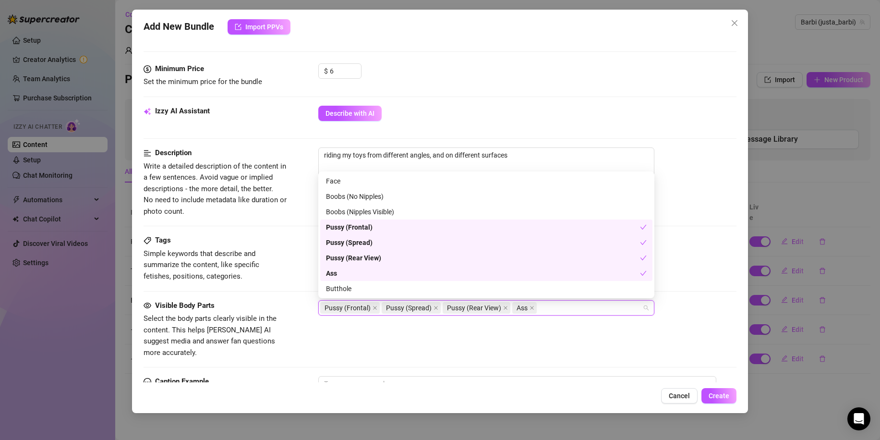
click at [299, 256] on div "Tags Simple keywords that describe and summarize the content, like specific fet…" at bounding box center [440, 258] width 593 height 47
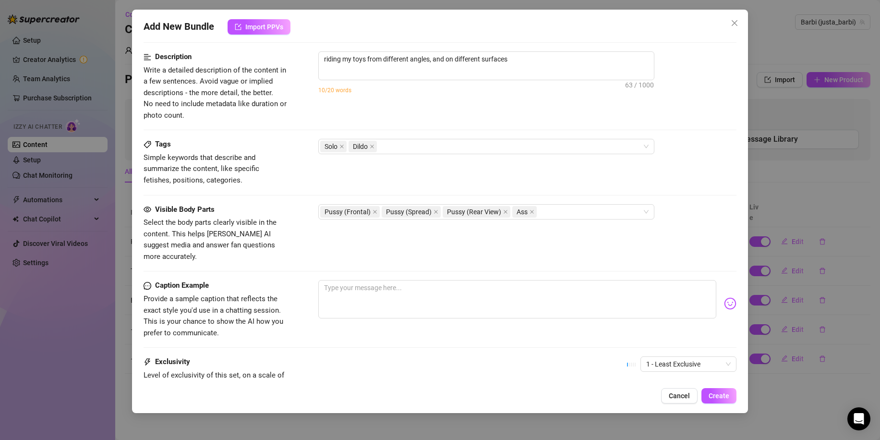
scroll to position [514, 0]
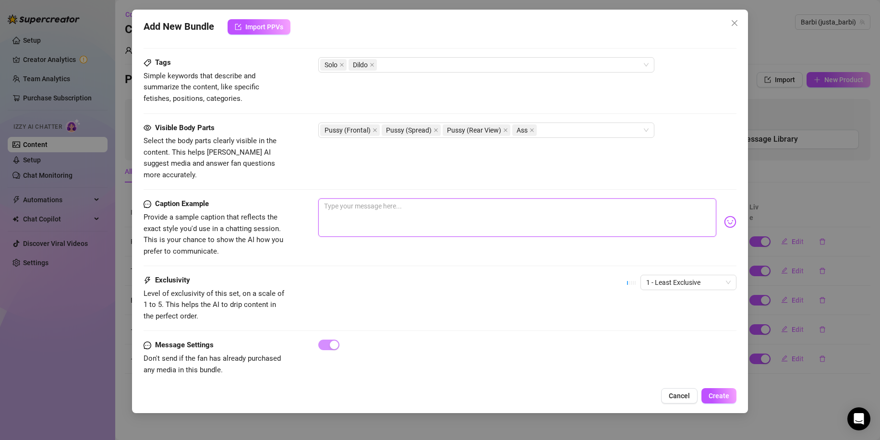
click at [463, 198] on textarea at bounding box center [517, 217] width 398 height 38
click at [326, 198] on textarea "what surface do you like most?" at bounding box center [517, 217] width 398 height 38
click at [540, 204] on textarea "i do love riding all of my toys, but what surface do you like most?" at bounding box center [517, 217] width 398 height 38
click at [661, 263] on div "Caption Example Provide a sample caption that reflects the exact style you'd us…" at bounding box center [440, 236] width 593 height 76
click at [662, 275] on span "1 - Least Exclusive" at bounding box center [688, 282] width 85 height 14
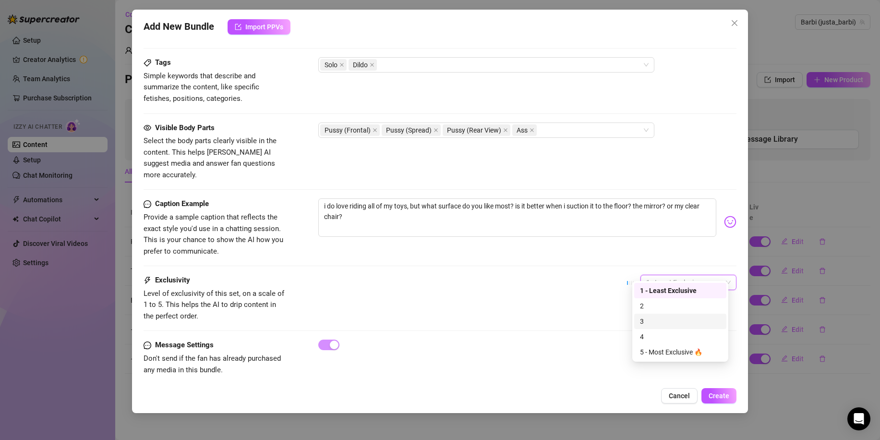
click at [657, 335] on div "4" at bounding box center [680, 336] width 81 height 11
click at [722, 397] on span "Create" at bounding box center [719, 396] width 21 height 8
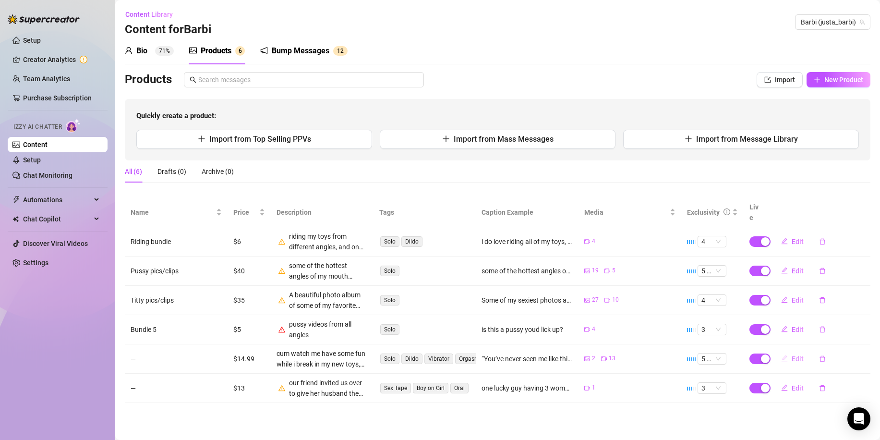
click at [796, 355] on span "Edit" at bounding box center [798, 359] width 12 height 8
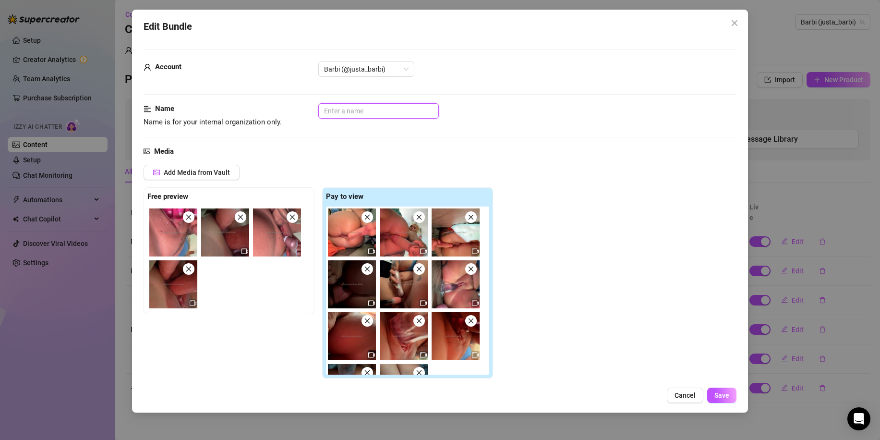
click at [421, 114] on input "text" at bounding box center [378, 110] width 121 height 15
click at [727, 390] on button "Save" at bounding box center [721, 395] width 29 height 15
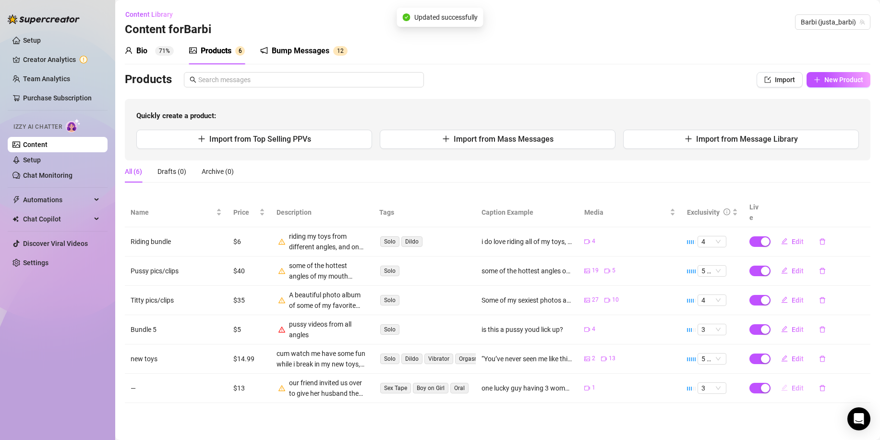
click at [792, 384] on span "Edit" at bounding box center [798, 388] width 12 height 8
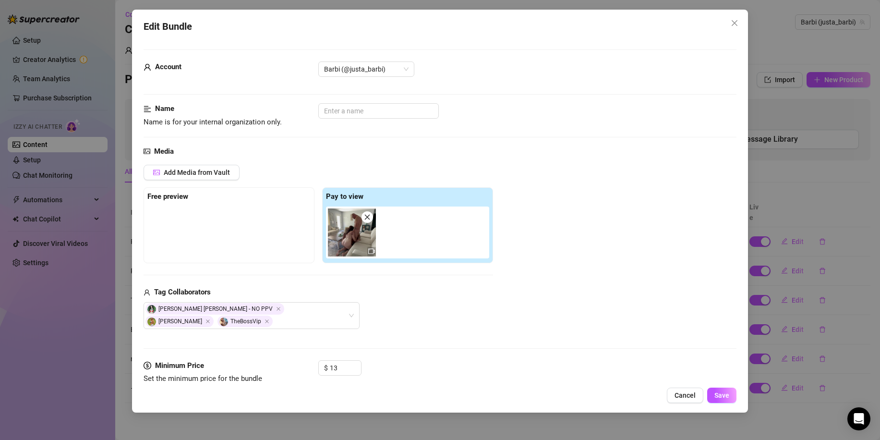
scroll to position [48, 0]
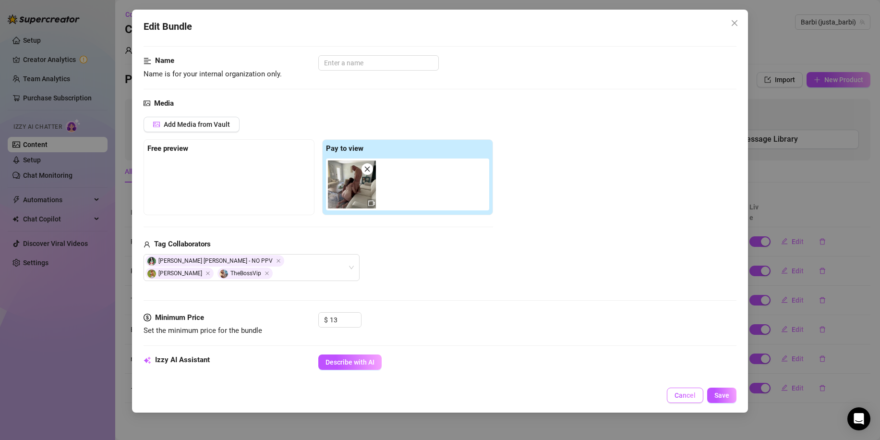
click at [677, 394] on span "Cancel" at bounding box center [685, 395] width 21 height 8
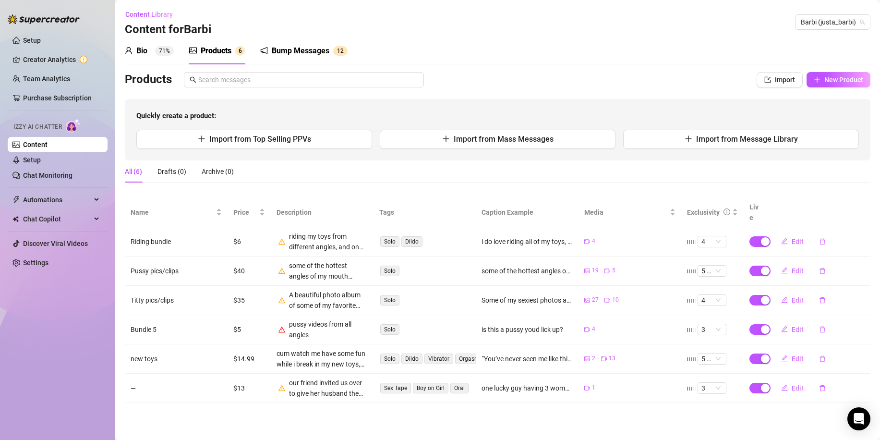
click at [139, 52] on div "Bio" at bounding box center [141, 51] width 11 height 12
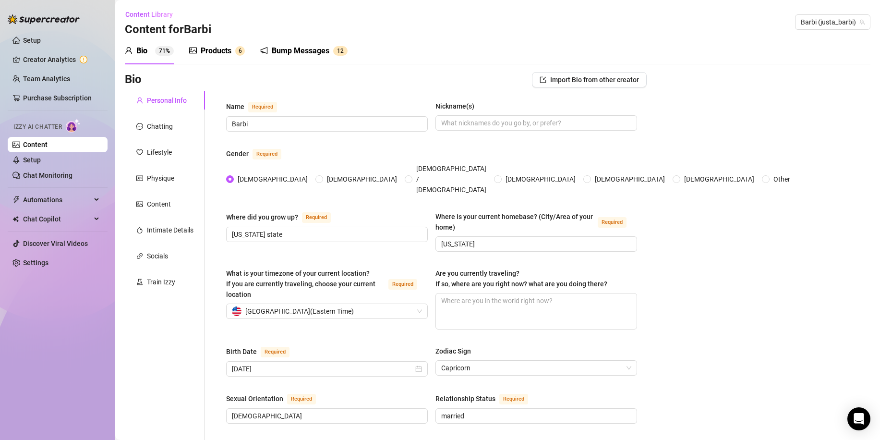
click at [217, 48] on div "Products" at bounding box center [216, 51] width 31 height 12
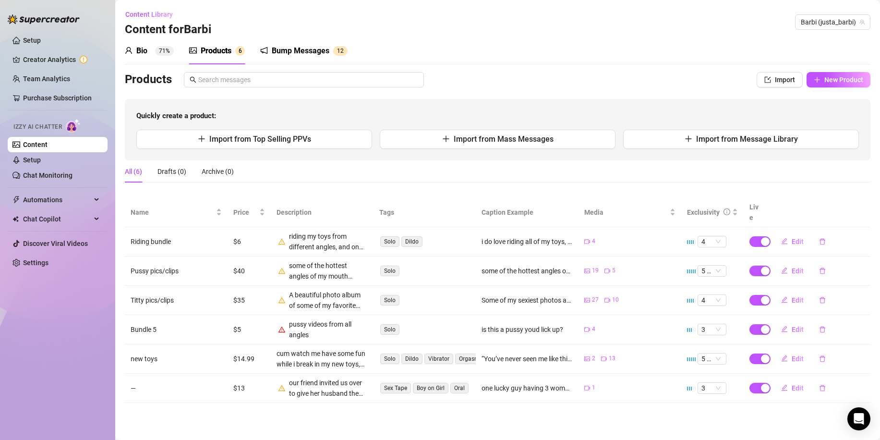
click at [288, 47] on div "Bump Messages" at bounding box center [301, 51] width 58 height 12
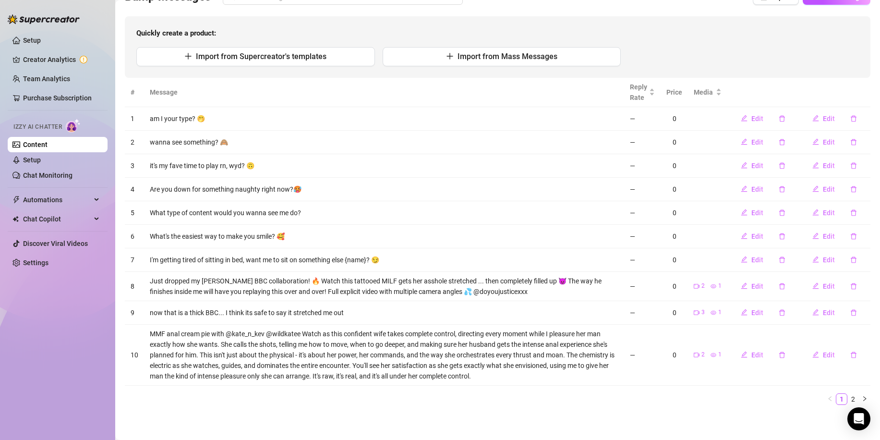
scroll to position [84, 0]
click at [461, 59] on span "Import from Mass Messages" at bounding box center [508, 54] width 100 height 9
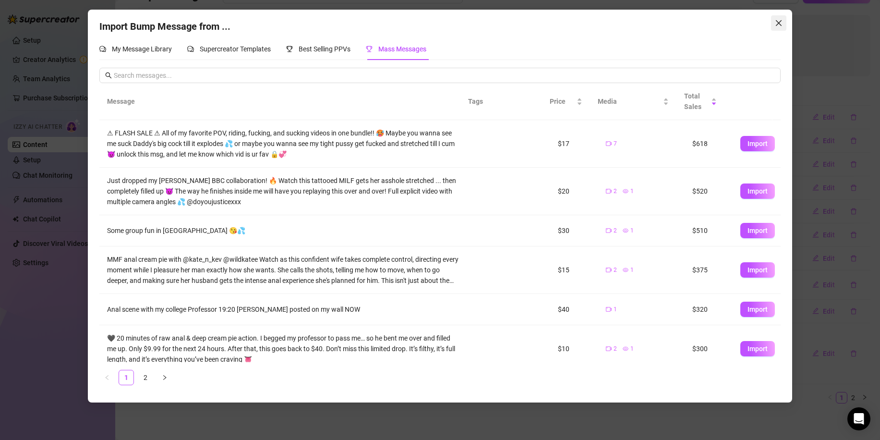
click at [781, 27] on button "Close" at bounding box center [778, 22] width 15 height 15
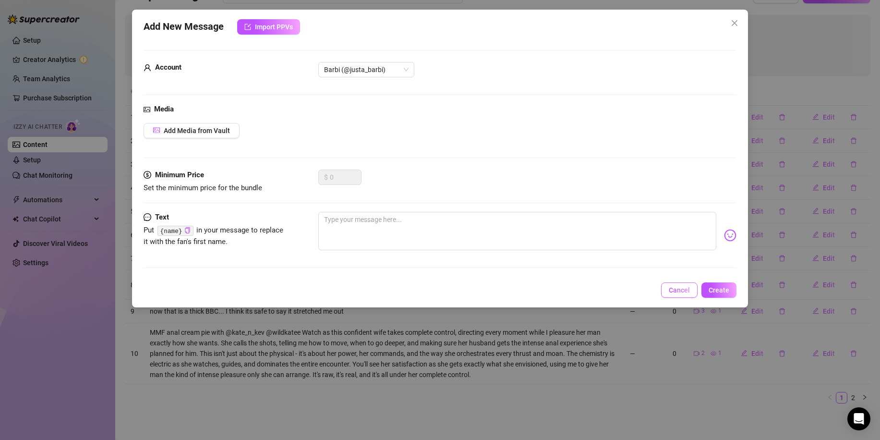
click at [690, 292] on span "Cancel" at bounding box center [679, 290] width 21 height 8
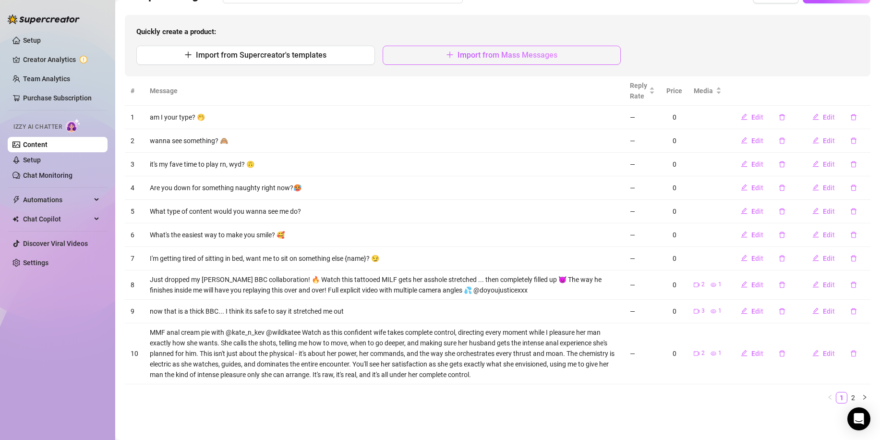
click at [461, 56] on span "Import from Mass Messages" at bounding box center [508, 54] width 100 height 9
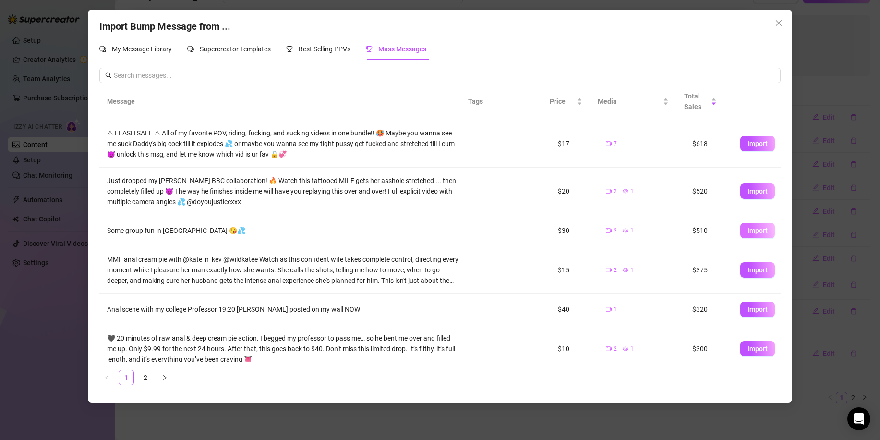
click at [748, 233] on span "Import" at bounding box center [758, 231] width 20 height 8
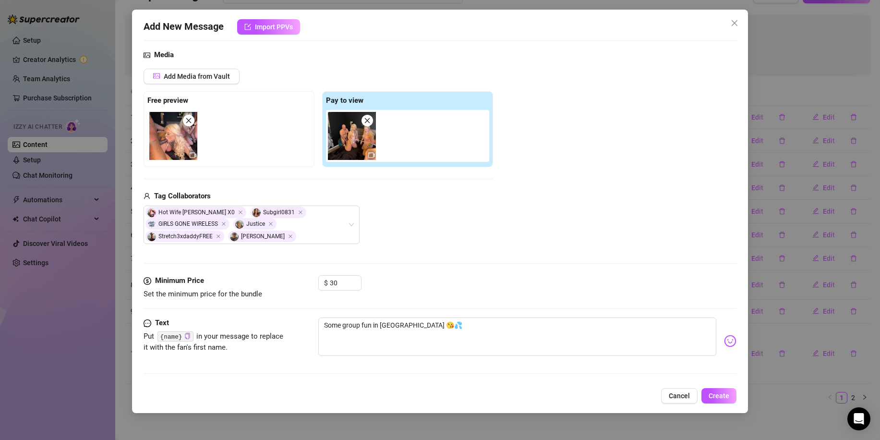
scroll to position [0, 0]
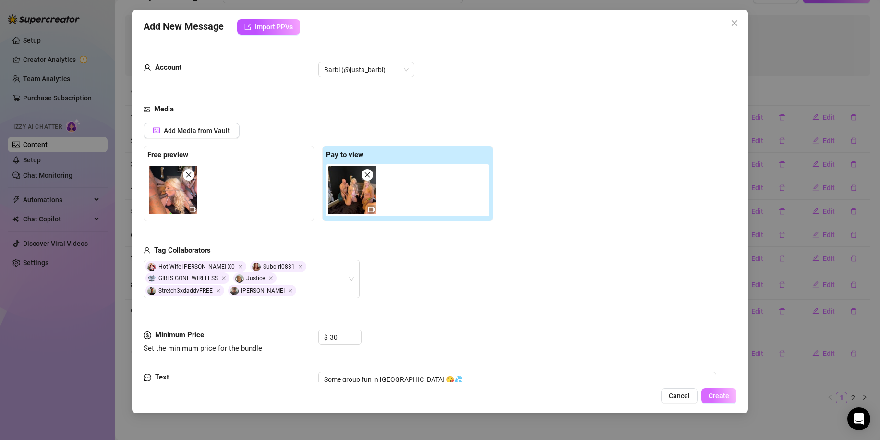
click at [719, 400] on button "Create" at bounding box center [719, 395] width 35 height 15
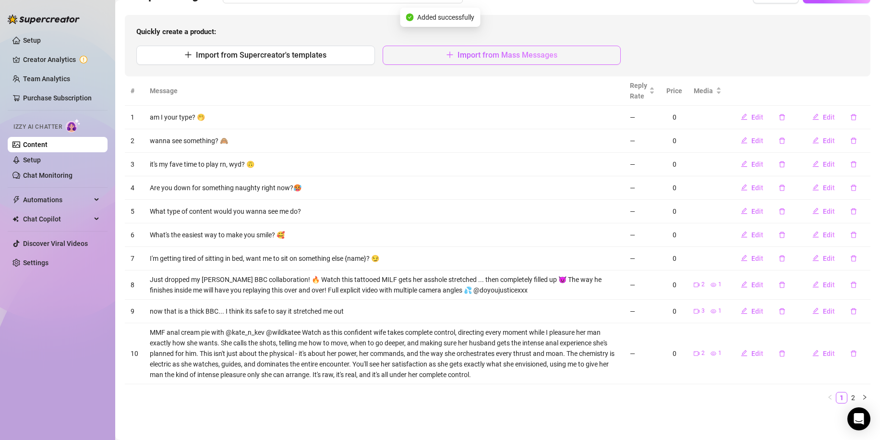
click at [528, 55] on span "Import from Mass Messages" at bounding box center [508, 54] width 100 height 9
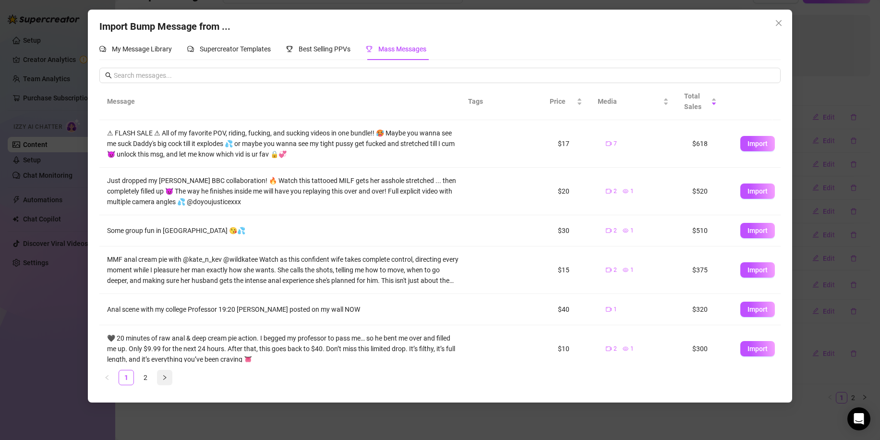
click at [168, 376] on icon "right" at bounding box center [165, 378] width 6 height 6
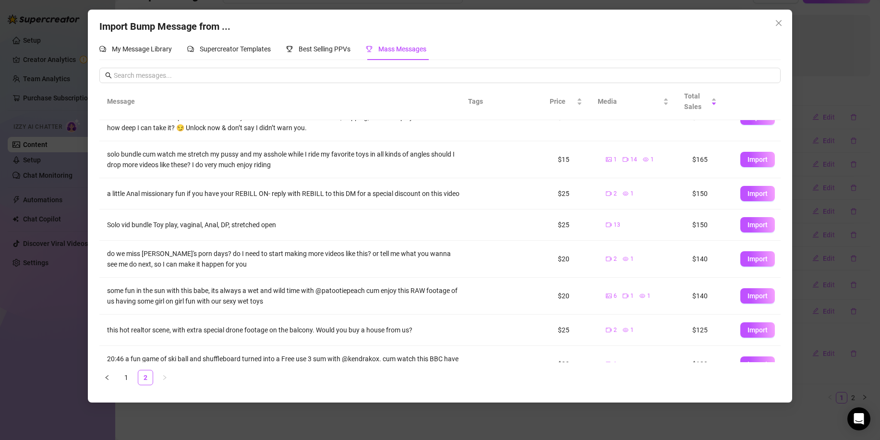
scroll to position [96, 0]
click at [748, 227] on span "Import" at bounding box center [758, 223] width 20 height 8
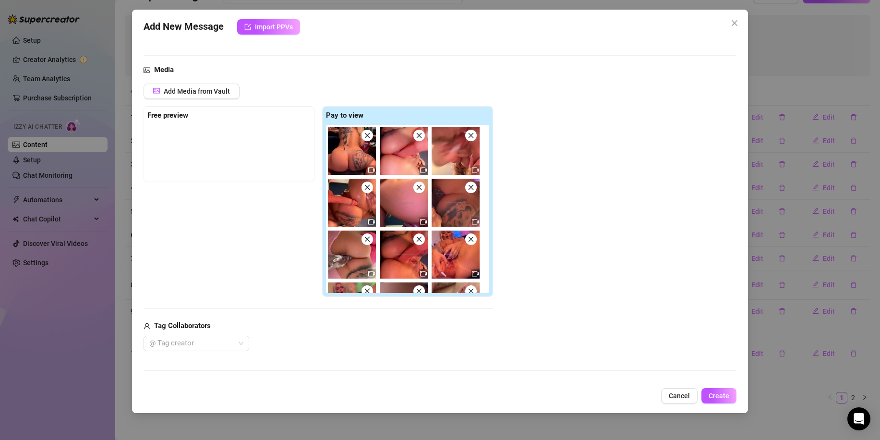
scroll to position [0, 0]
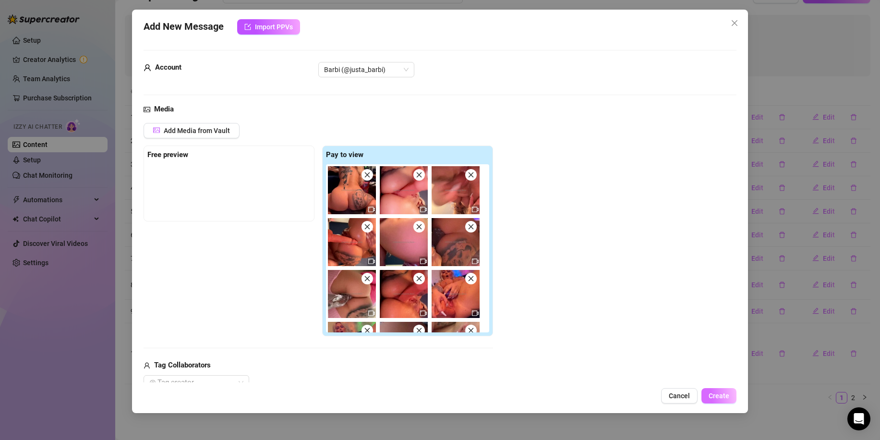
click at [732, 392] on button "Create" at bounding box center [719, 395] width 35 height 15
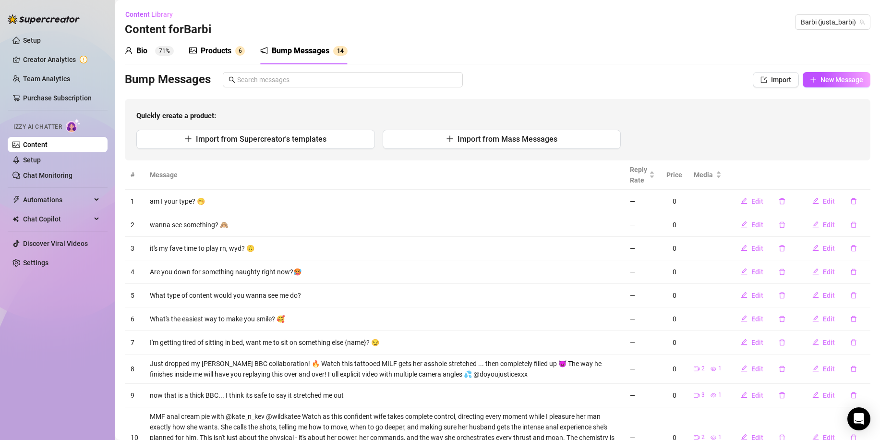
click at [225, 52] on div "Products" at bounding box center [216, 51] width 31 height 12
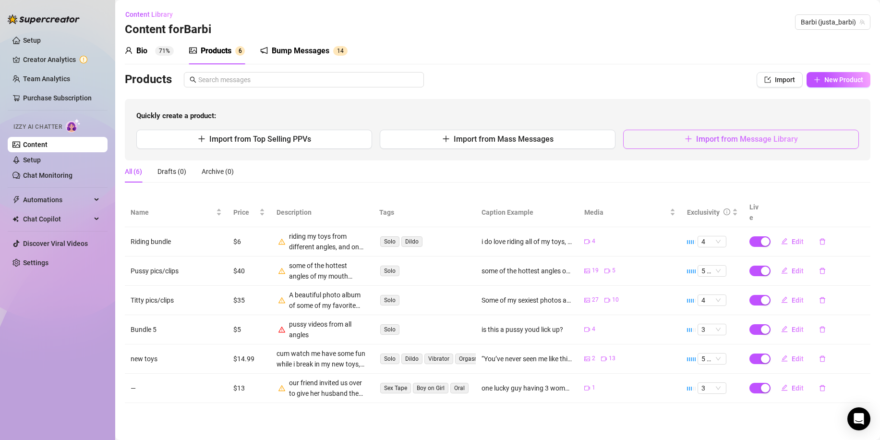
click at [724, 140] on span "Import from Message Library" at bounding box center [747, 138] width 102 height 9
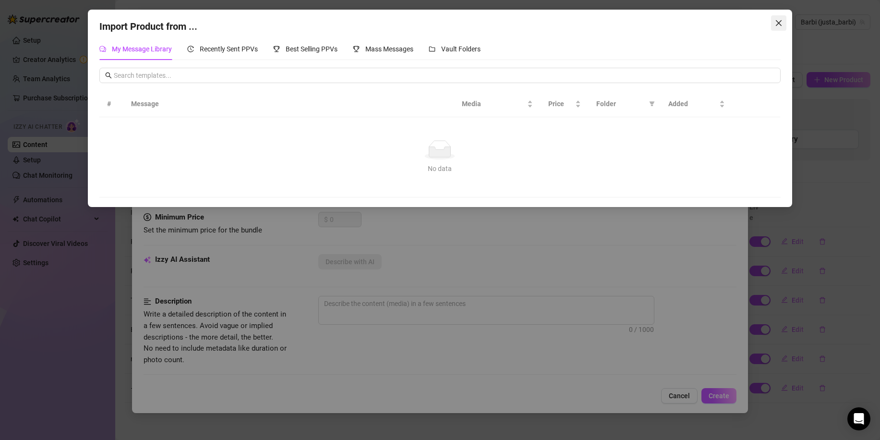
click at [784, 21] on span "Close" at bounding box center [778, 23] width 15 height 8
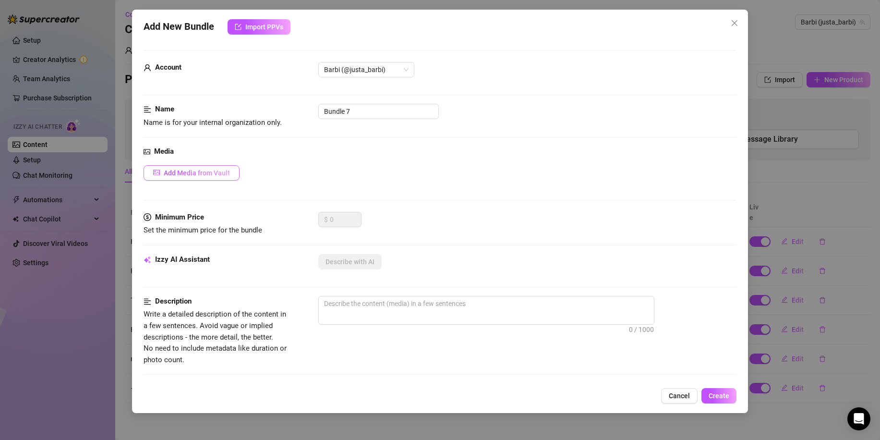
click at [204, 171] on span "Add Media from Vault" at bounding box center [197, 173] width 66 height 8
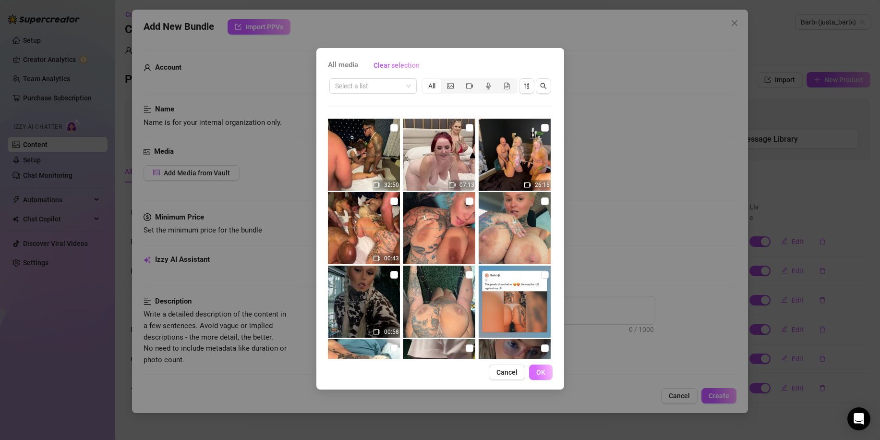
click at [536, 370] on span "OK" at bounding box center [540, 372] width 9 height 8
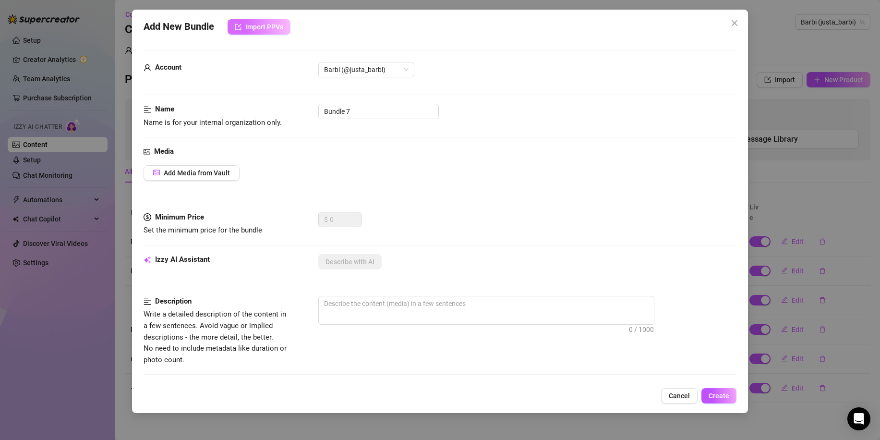
click at [258, 23] on span "Import PPVs" at bounding box center [264, 27] width 38 height 8
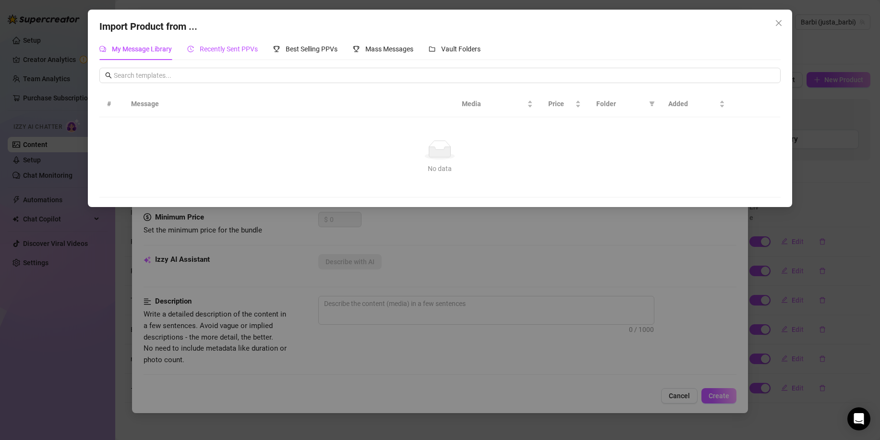
click at [237, 47] on span "Recently Sent PPVs" at bounding box center [229, 49] width 58 height 8
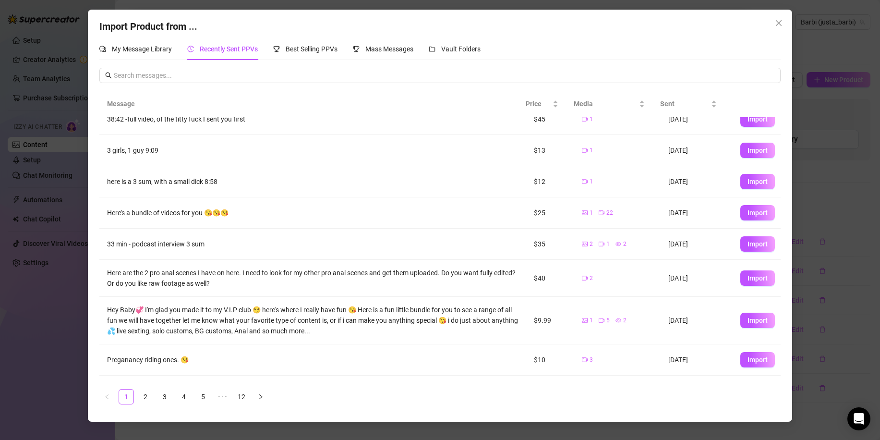
scroll to position [70, 0]
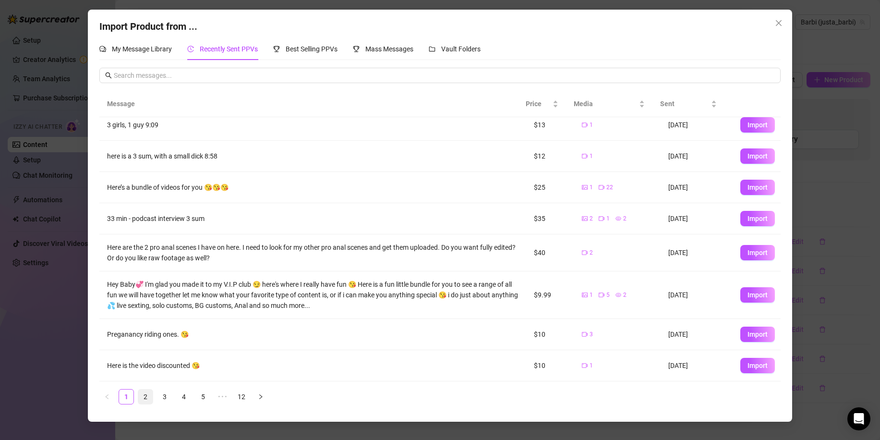
click at [148, 394] on link "2" at bounding box center [145, 397] width 14 height 14
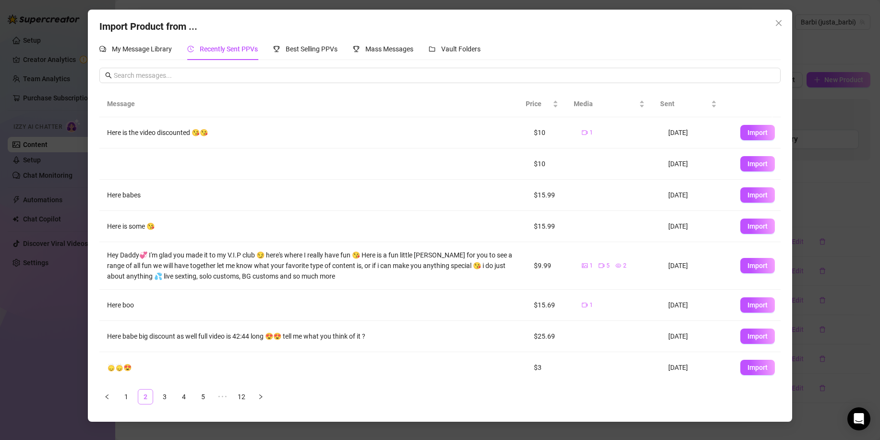
scroll to position [0, 0]
click at [741, 336] on button "Import" at bounding box center [758, 336] width 35 height 15
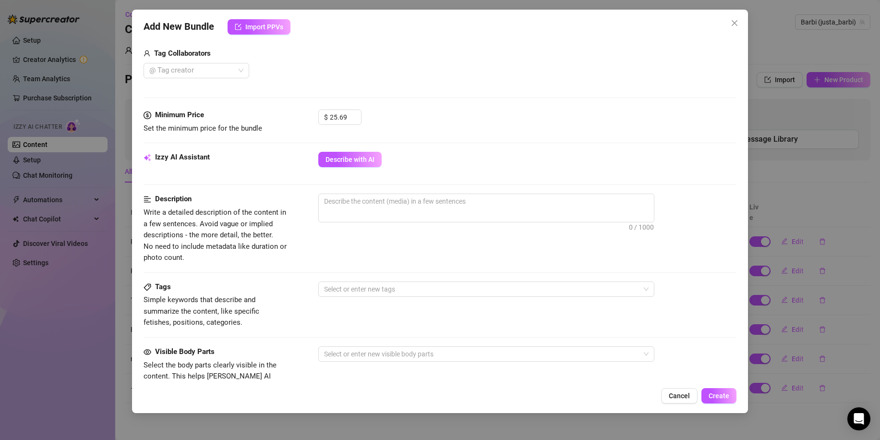
scroll to position [240, 0]
click at [204, 64] on div at bounding box center [192, 69] width 92 height 13
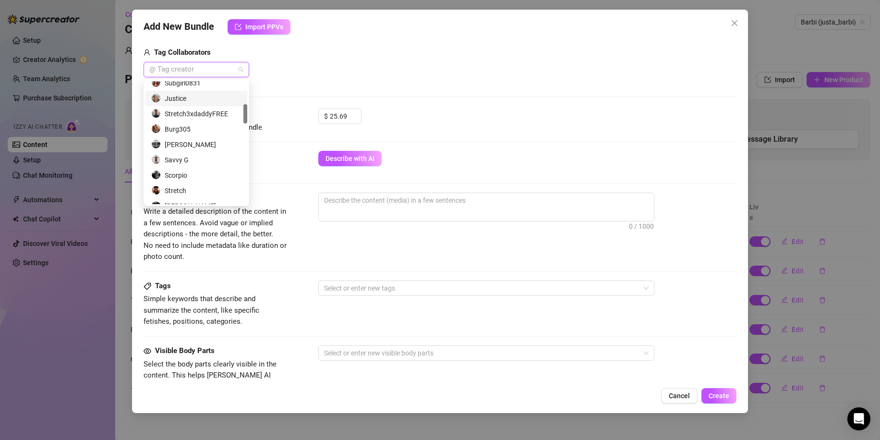
scroll to position [96, 0]
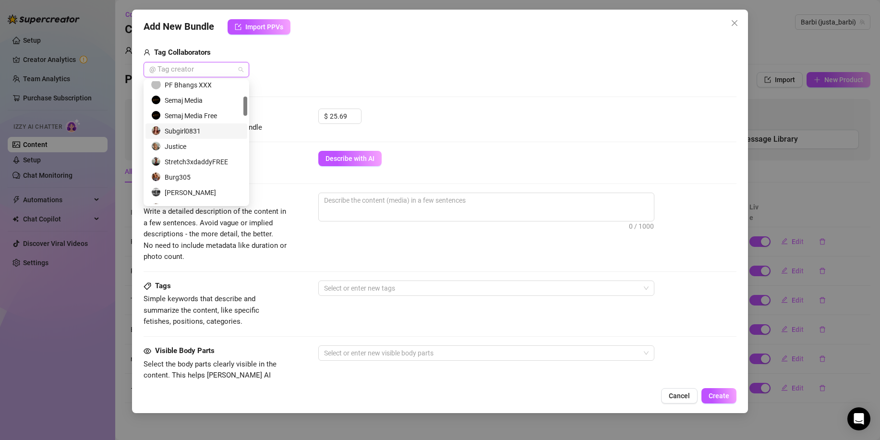
click at [180, 133] on div "Subgirl0831" at bounding box center [196, 131] width 90 height 11
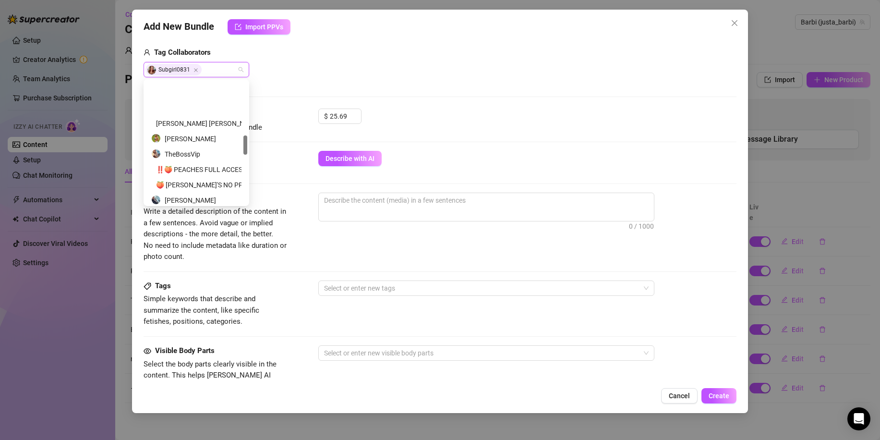
scroll to position [336, 0]
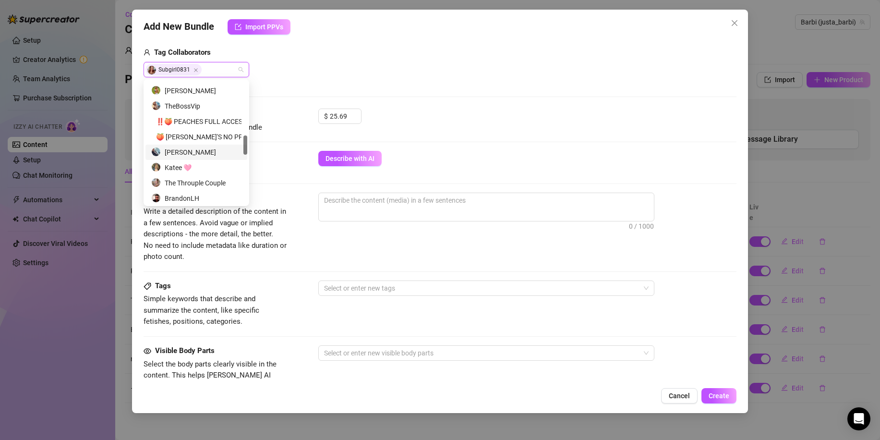
click at [192, 147] on div "[PERSON_NAME]" at bounding box center [196, 152] width 90 height 11
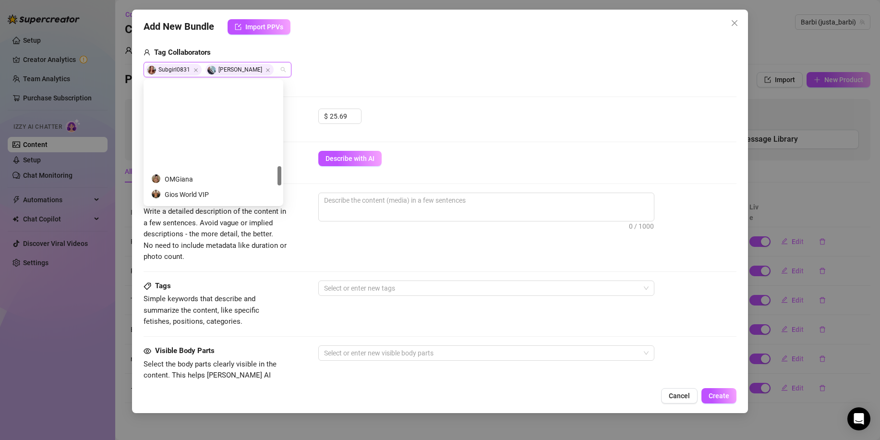
scroll to position [528, 0]
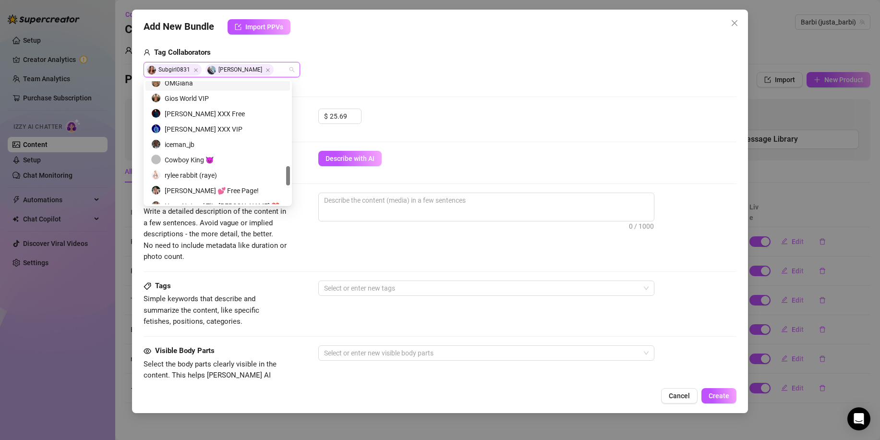
click at [283, 68] on div "Subgirl0831 Prince Yashua tre" at bounding box center [222, 69] width 157 height 15
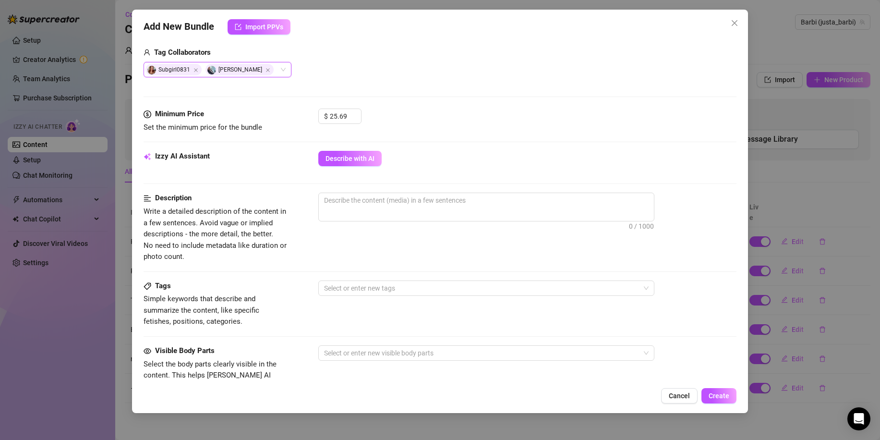
click at [273, 69] on div "Subgirl0831 Prince Yashua" at bounding box center [218, 69] width 148 height 15
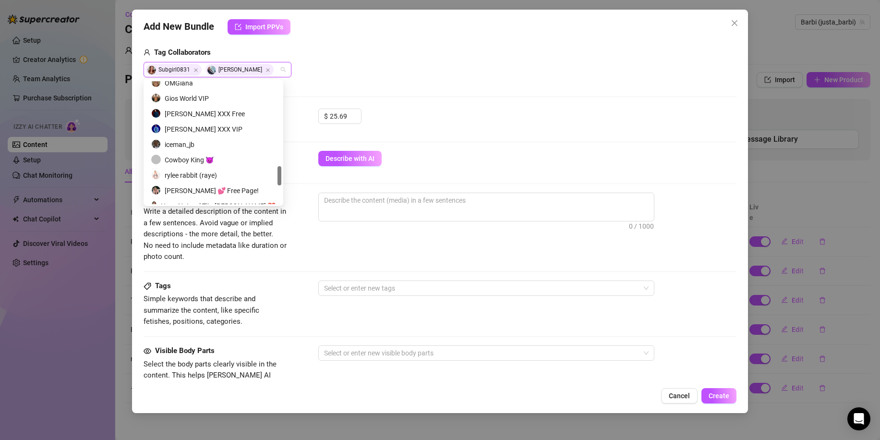
click at [273, 69] on div "Subgirl0831 Prince Yashua" at bounding box center [218, 69] width 148 height 15
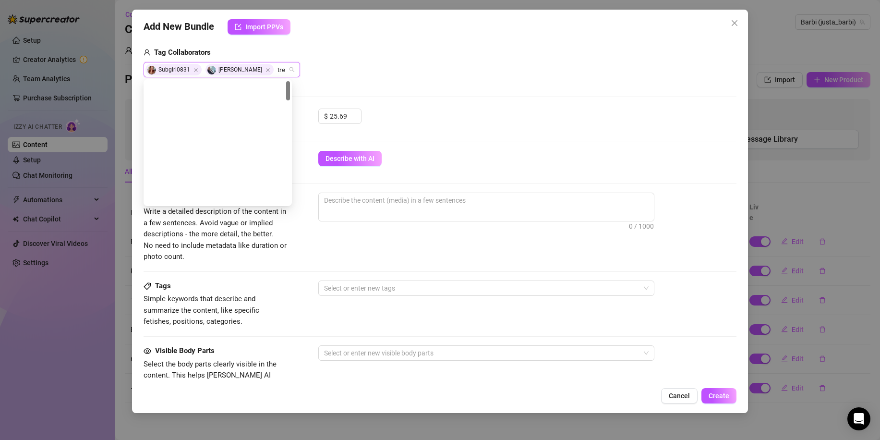
scroll to position [0, 0]
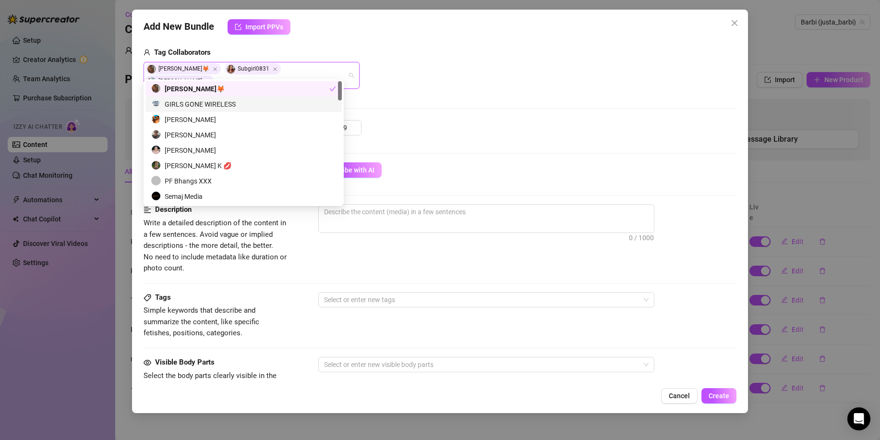
click at [494, 83] on div "Media Add Media from Vault Free preview Pay to view Tag Collaborators Finny Fox…" at bounding box center [440, 13] width 593 height 214
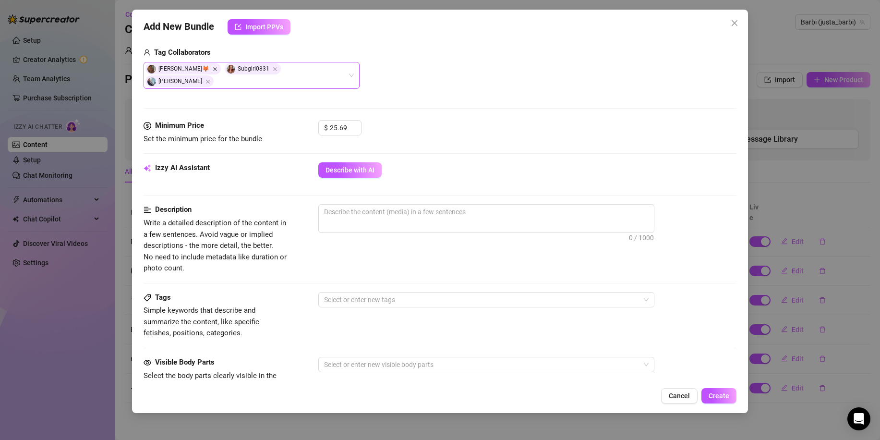
click at [213, 70] on icon "Close" at bounding box center [215, 69] width 5 height 5
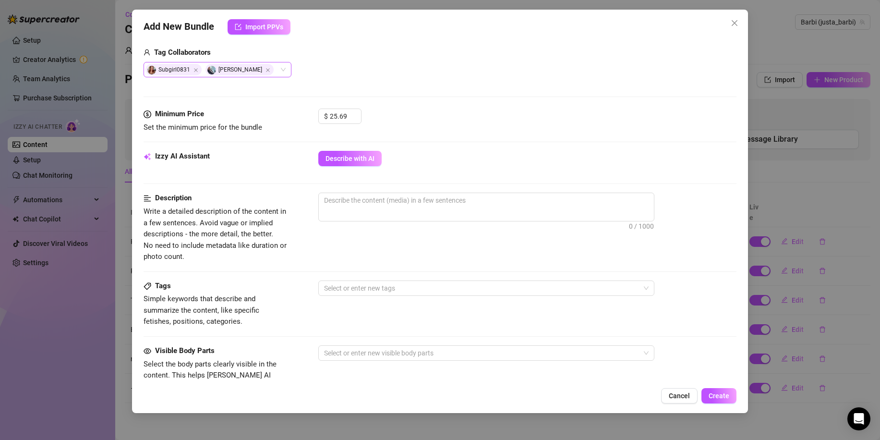
click at [274, 69] on div "Subgirl0831 Prince Yashua" at bounding box center [218, 69] width 148 height 15
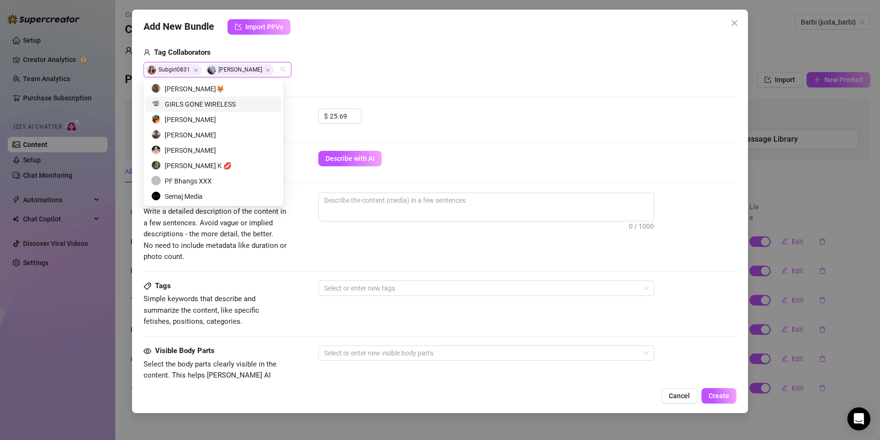
click at [214, 107] on div "GIRLS GONE WIRELESS" at bounding box center [213, 104] width 124 height 11
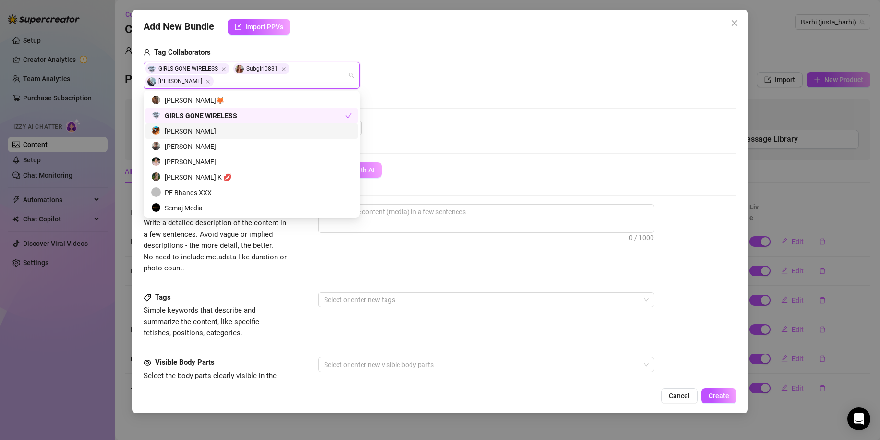
click at [488, 142] on div "$ 25.69" at bounding box center [527, 132] width 418 height 24
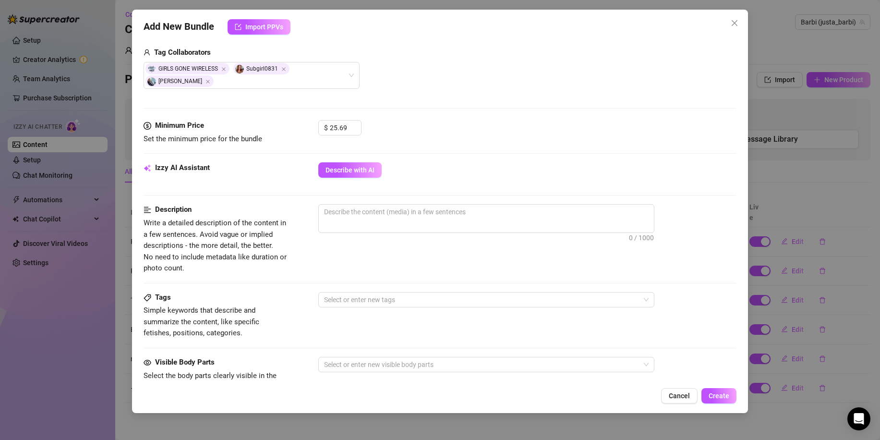
scroll to position [288, 0]
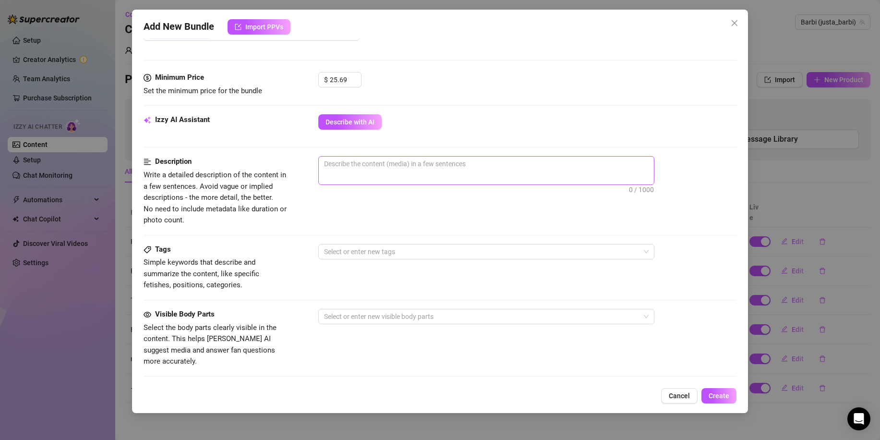
click at [451, 173] on span "0 / 1000" at bounding box center [486, 170] width 336 height 29
click at [454, 163] on textarea at bounding box center [486, 164] width 335 height 14
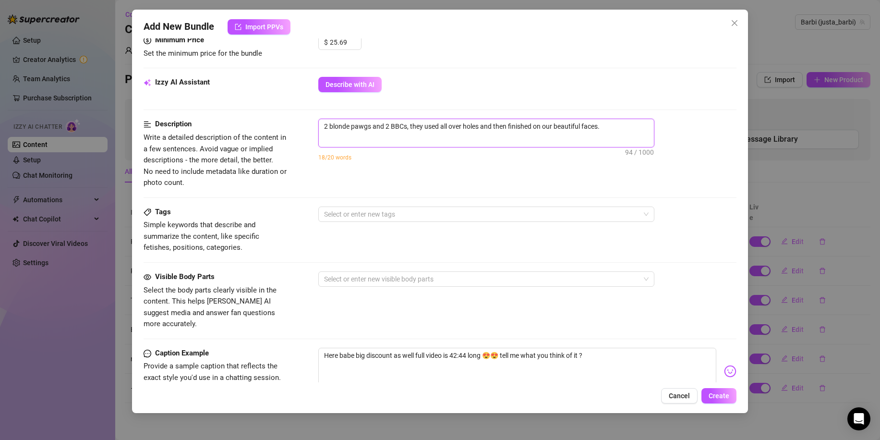
scroll to position [384, 0]
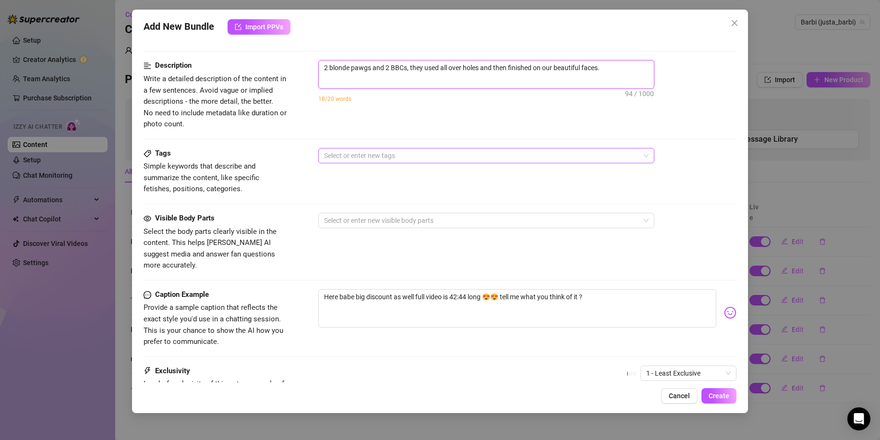
click at [395, 163] on div "Select or enter new tags" at bounding box center [486, 155] width 336 height 15
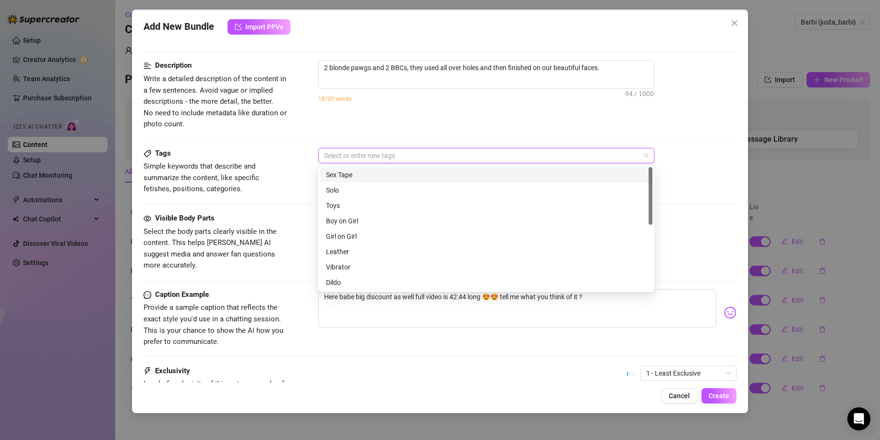
click at [388, 176] on div "Sex Tape" at bounding box center [486, 175] width 321 height 11
click at [364, 223] on div "Boy on Girl" at bounding box center [486, 221] width 321 height 11
click at [358, 192] on div "Oral" at bounding box center [486, 190] width 321 height 11
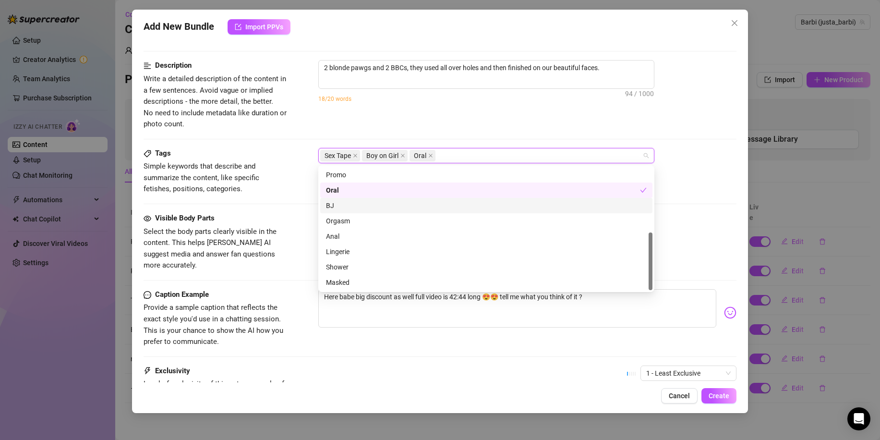
click at [351, 203] on div "BJ" at bounding box center [486, 205] width 321 height 11
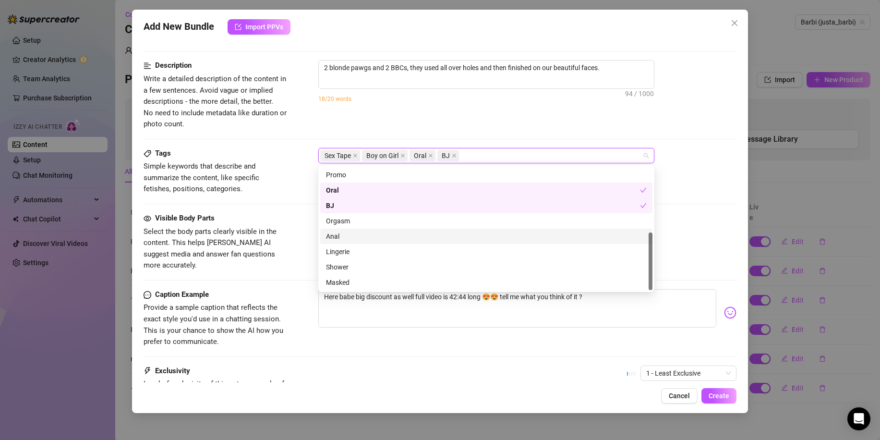
click at [365, 238] on div "Anal" at bounding box center [486, 236] width 321 height 11
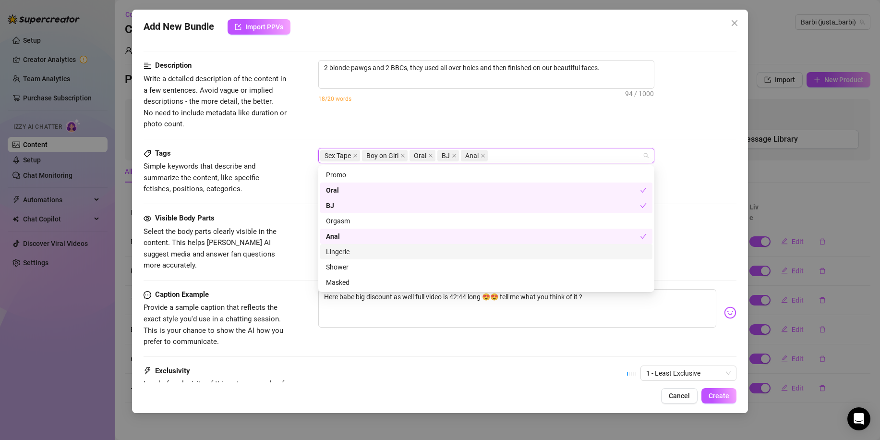
click at [379, 255] on div "Lingerie" at bounding box center [486, 251] width 321 height 11
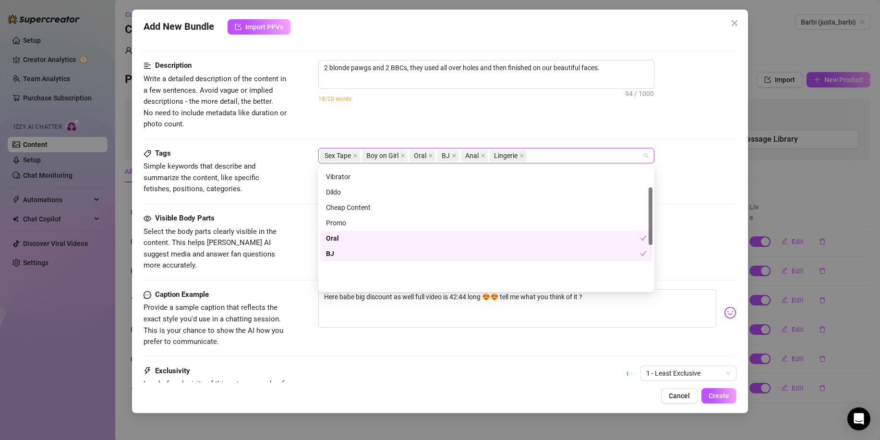
scroll to position [42, 0]
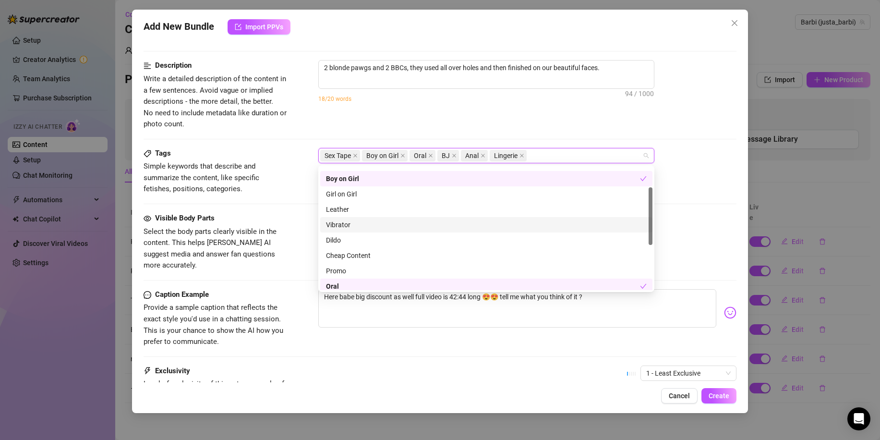
click at [303, 201] on div "Tags Simple keywords that describe and summarize the content, like specific fet…" at bounding box center [440, 180] width 593 height 65
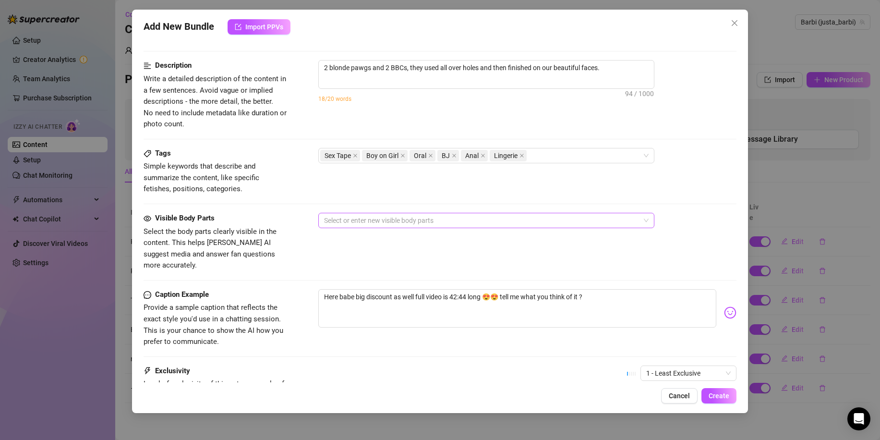
click at [364, 223] on div at bounding box center [481, 220] width 322 height 13
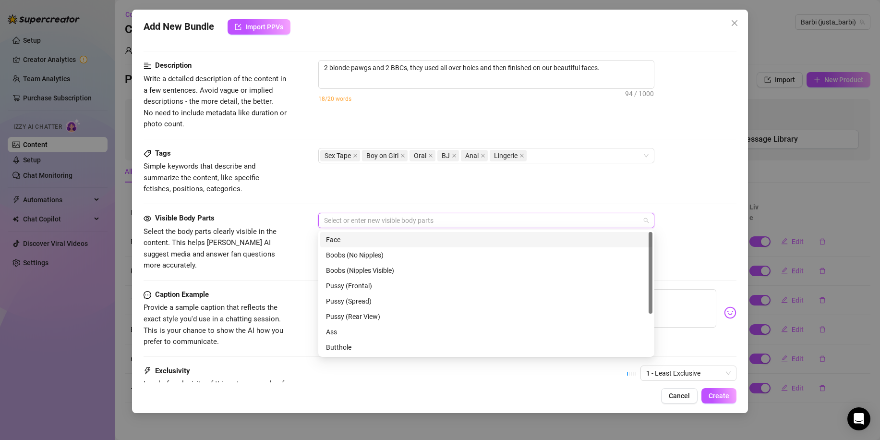
click at [369, 239] on div "Face" at bounding box center [486, 239] width 321 height 11
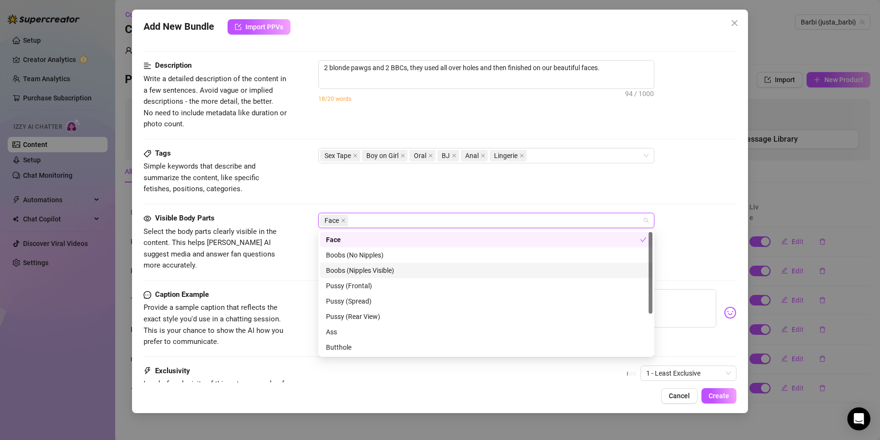
click at [399, 271] on div "Boobs (Nipples Visible)" at bounding box center [486, 270] width 321 height 11
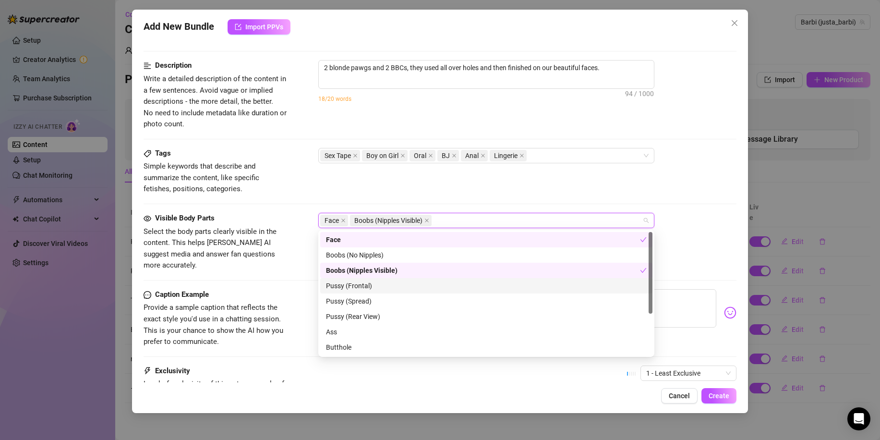
click at [398, 283] on div "Pussy (Frontal)" at bounding box center [486, 285] width 321 height 11
click at [396, 298] on div "Pussy (Spread)" at bounding box center [486, 301] width 321 height 11
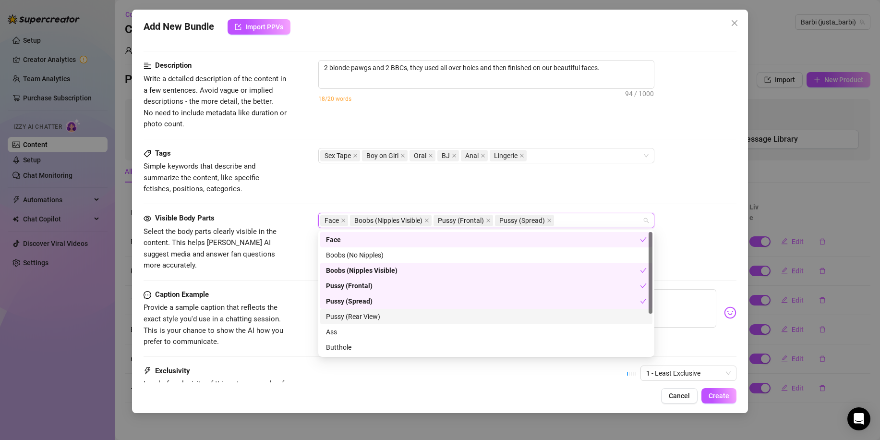
click at [394, 315] on div "Pussy (Rear View)" at bounding box center [486, 316] width 321 height 11
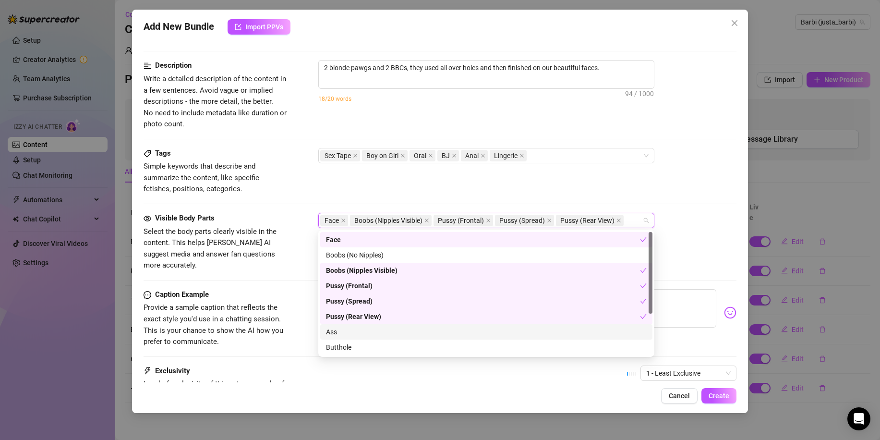
click at [390, 331] on div "Ass" at bounding box center [486, 332] width 321 height 11
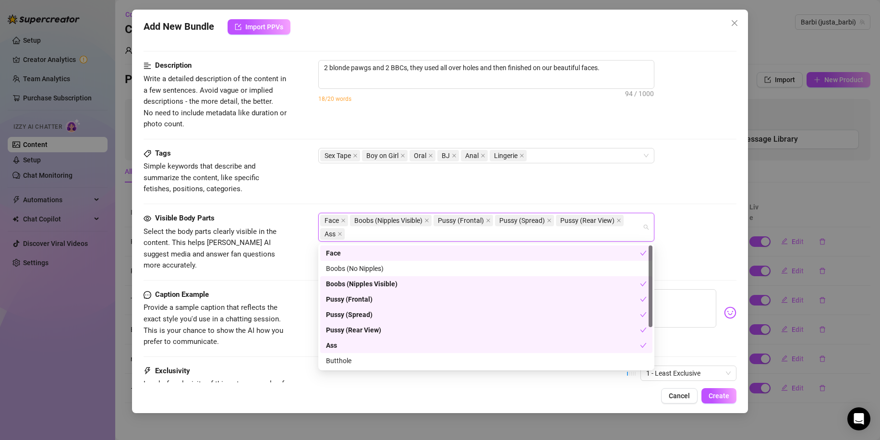
scroll to position [48, 0]
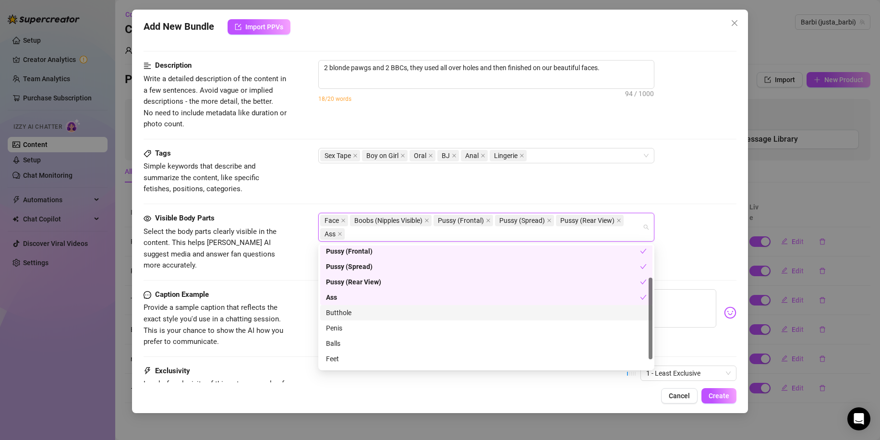
click at [381, 314] on div "Butthole" at bounding box center [486, 312] width 321 height 11
click at [377, 326] on div "Penis" at bounding box center [486, 328] width 321 height 11
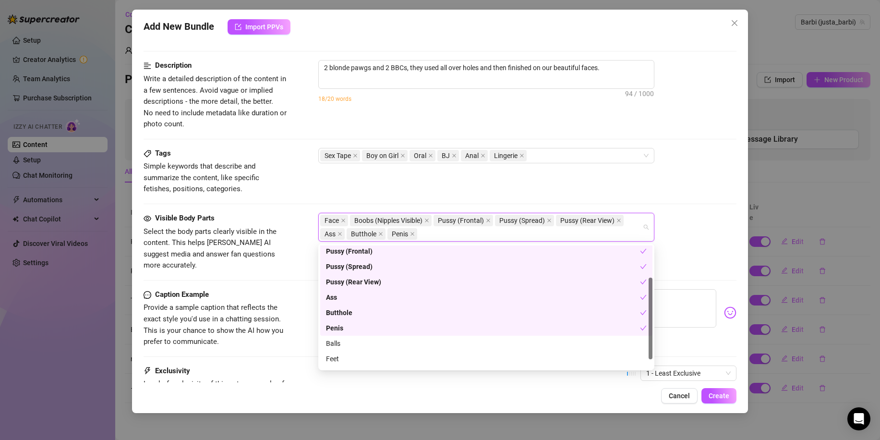
scroll to position [61, 0]
click at [304, 315] on div "Caption Example Provide a sample caption that reflects the exact style you'd us…" at bounding box center [440, 318] width 593 height 59
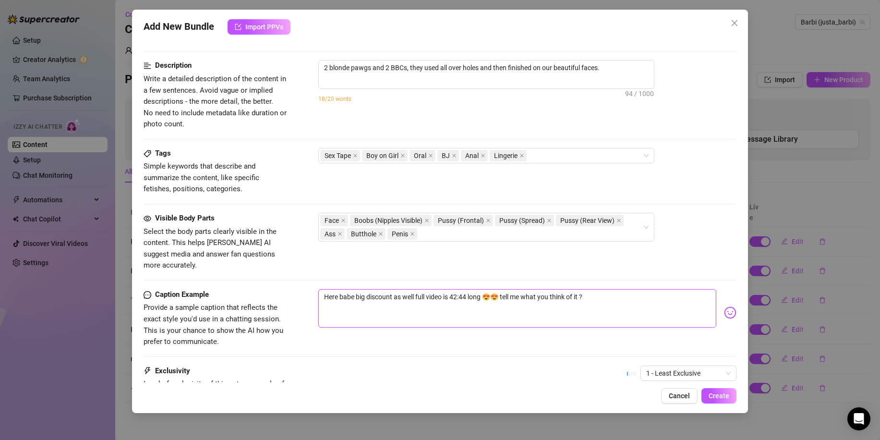
drag, startPoint x: 613, startPoint y: 285, endPoint x: 317, endPoint y: 280, distance: 295.9
click at [317, 289] on div "Caption Example Provide a sample caption that reflects the exact style you'd us…" at bounding box center [440, 318] width 593 height 59
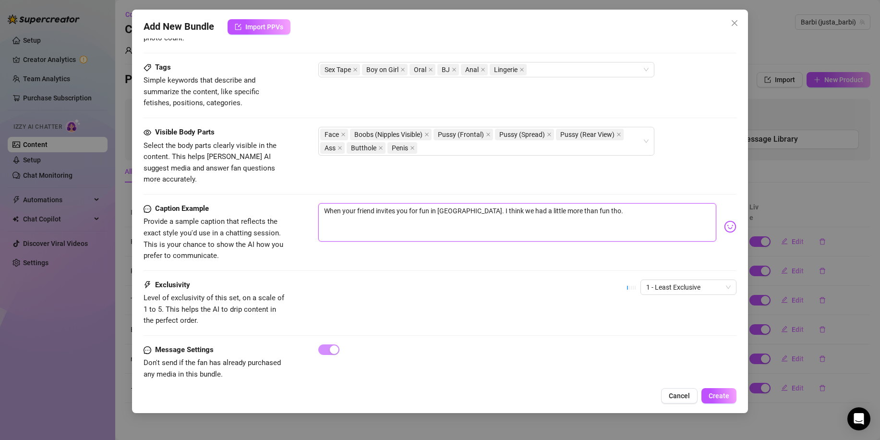
scroll to position [475, 0]
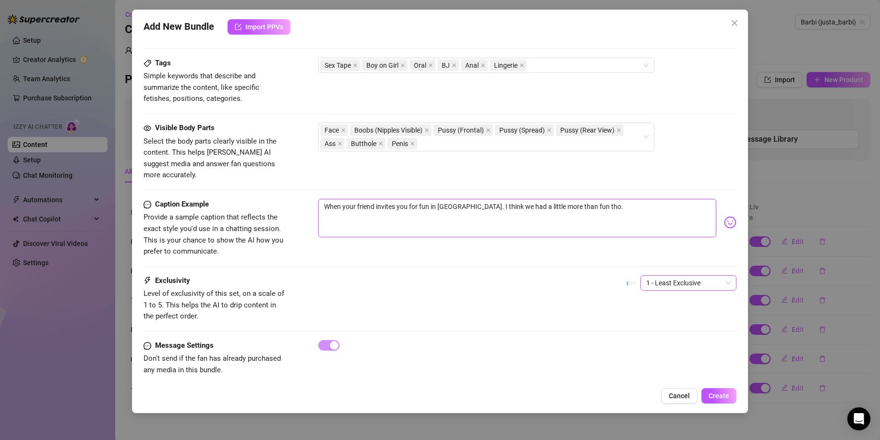
click at [668, 278] on span "1 - Least Exclusive" at bounding box center [688, 283] width 85 height 14
click at [666, 350] on div "5 - Most Exclusive 🔥" at bounding box center [680, 352] width 81 height 11
click at [724, 399] on span "Create" at bounding box center [719, 396] width 21 height 8
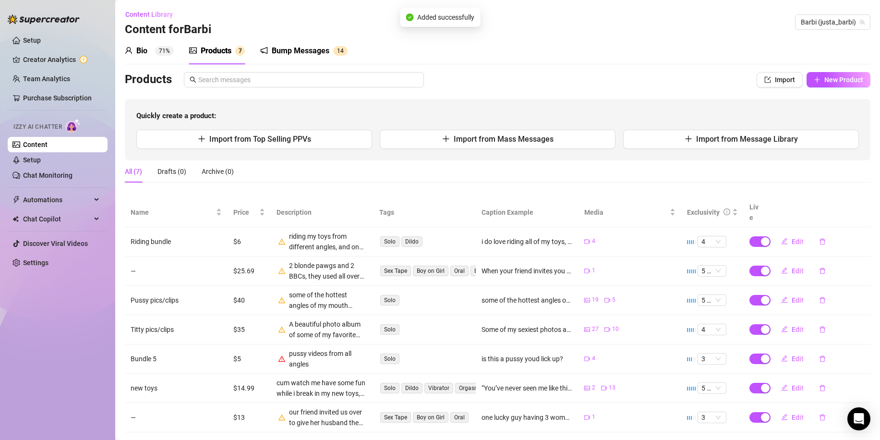
scroll to position [11, 0]
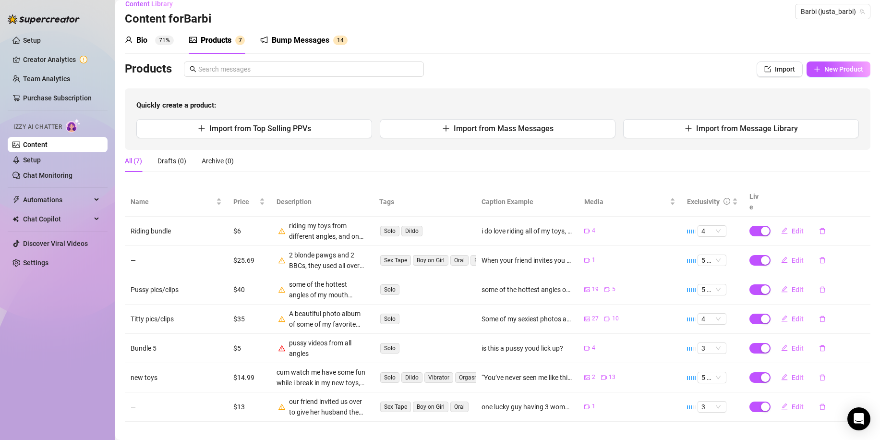
click at [48, 148] on link "Content" at bounding box center [35, 145] width 24 height 8
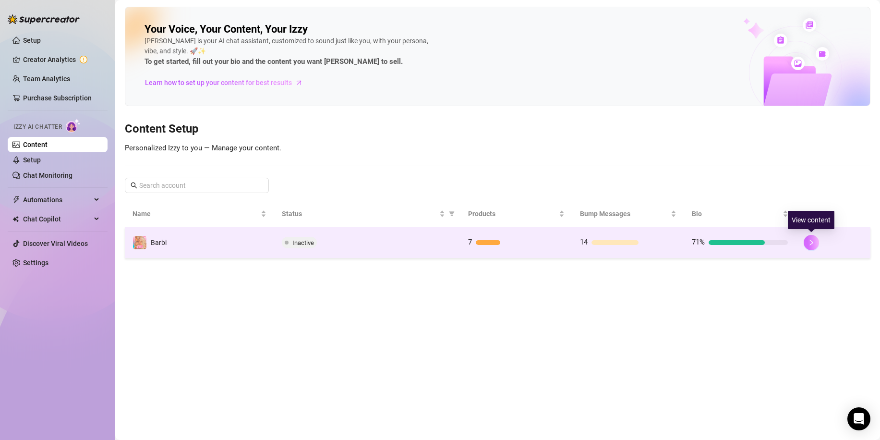
click at [812, 242] on icon "right" at bounding box center [811, 243] width 3 height 6
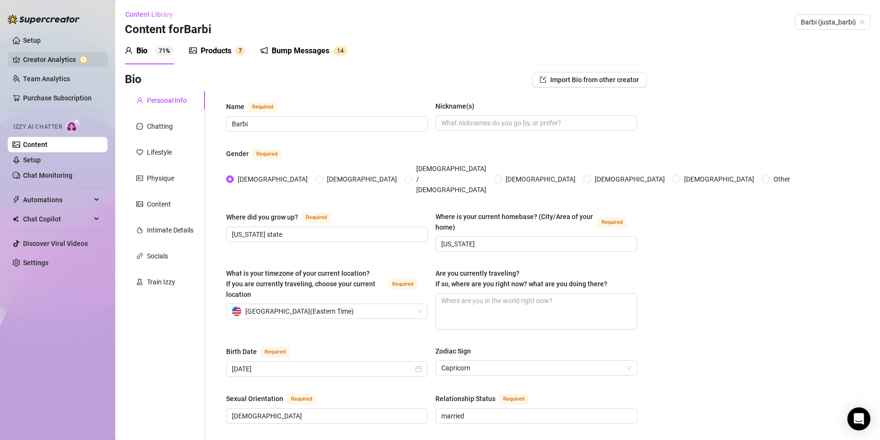
click at [53, 60] on link "Creator Analytics" at bounding box center [61, 59] width 77 height 15
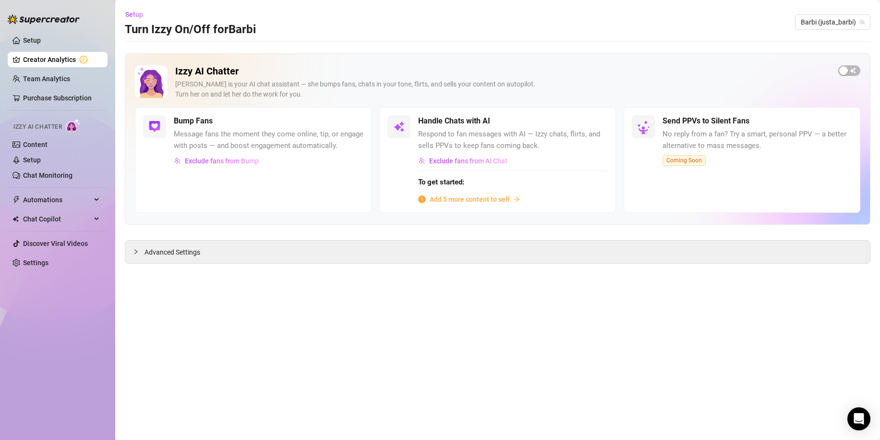
click at [486, 198] on span "Add 5 more content to sell" at bounding box center [470, 199] width 80 height 11
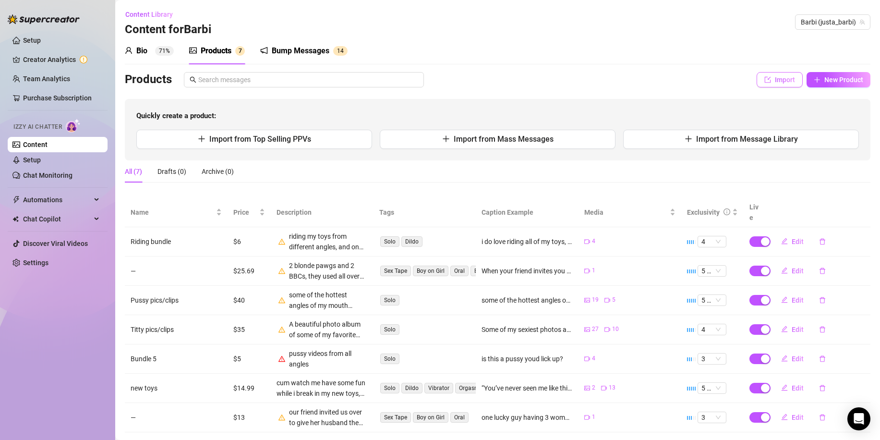
click at [765, 78] on icon "import" at bounding box center [768, 79] width 7 height 7
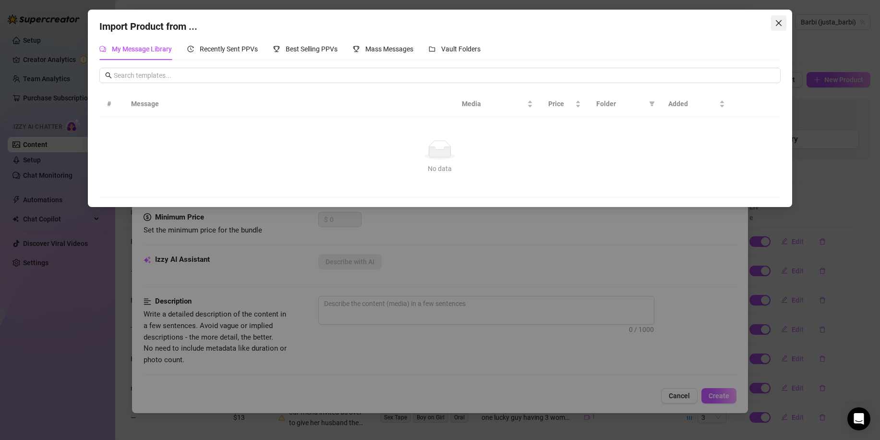
click at [777, 24] on icon "close" at bounding box center [779, 23] width 8 height 8
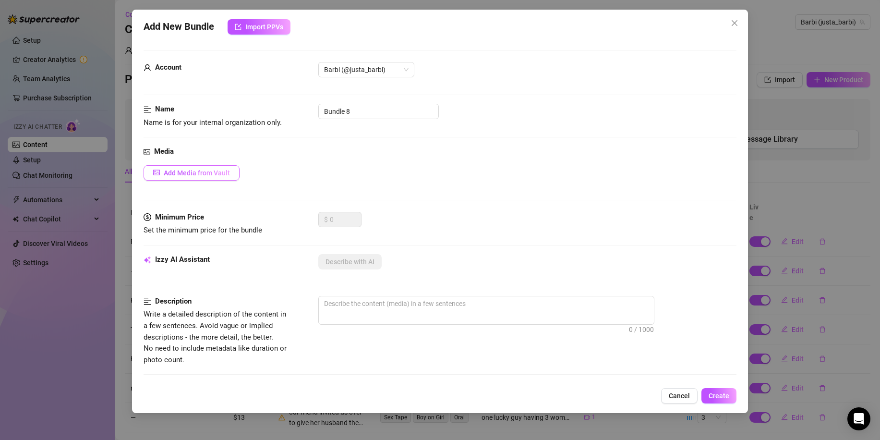
click at [172, 165] on button "Add Media from Vault" at bounding box center [192, 172] width 96 height 15
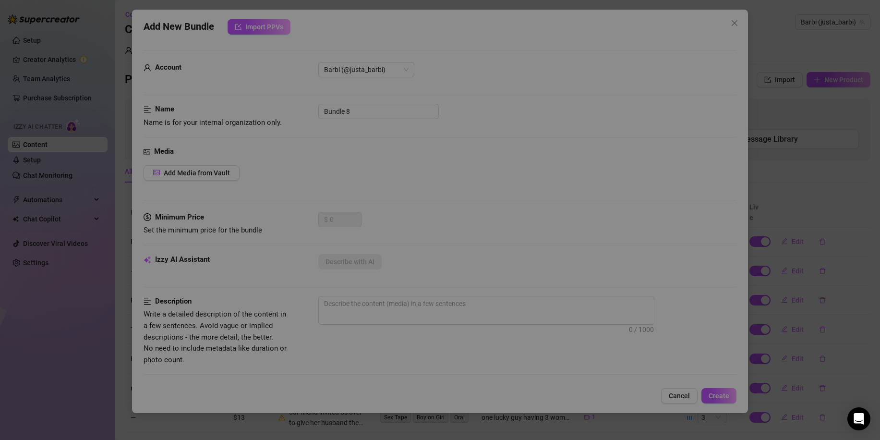
click at [178, 173] on div "All media Clear selection Select a list All Image placeholder 32:50 Image place…" at bounding box center [440, 220] width 880 height 440
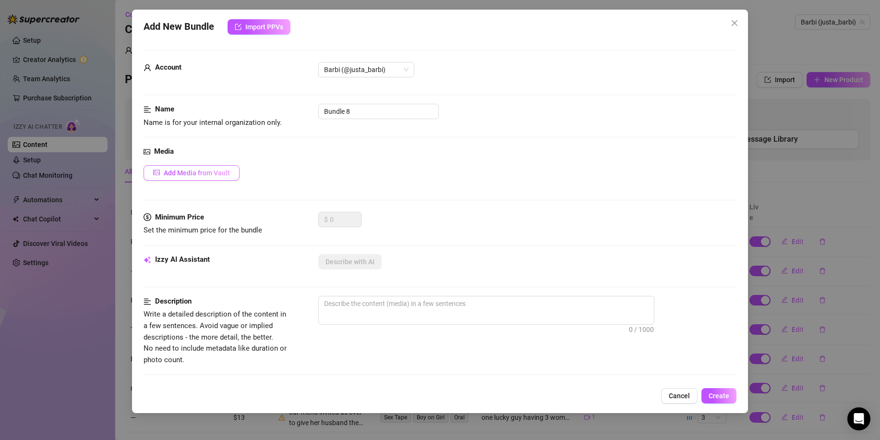
click at [182, 174] on span "Add Media from Vault" at bounding box center [197, 173] width 66 height 8
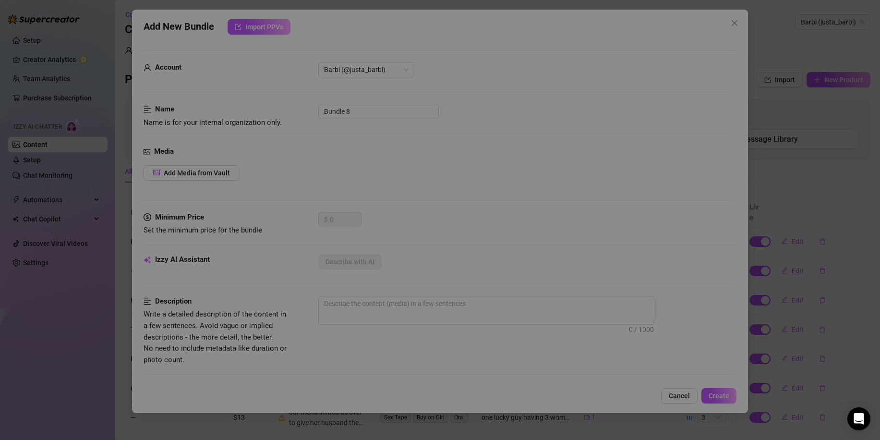
click at [207, 173] on div "All media Clear selection Select a list All 32:50 07:13 26:16 00:43 00:58 00:07…" at bounding box center [440, 220] width 880 height 440
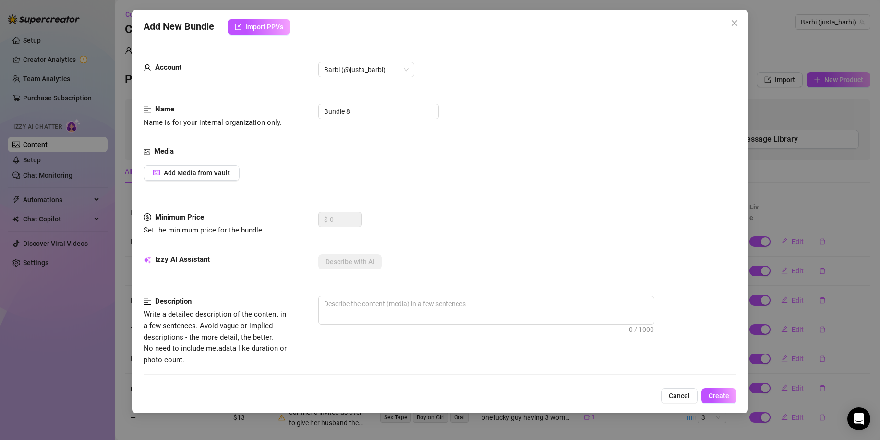
click at [207, 173] on span "Add Media from Vault" at bounding box center [197, 173] width 66 height 8
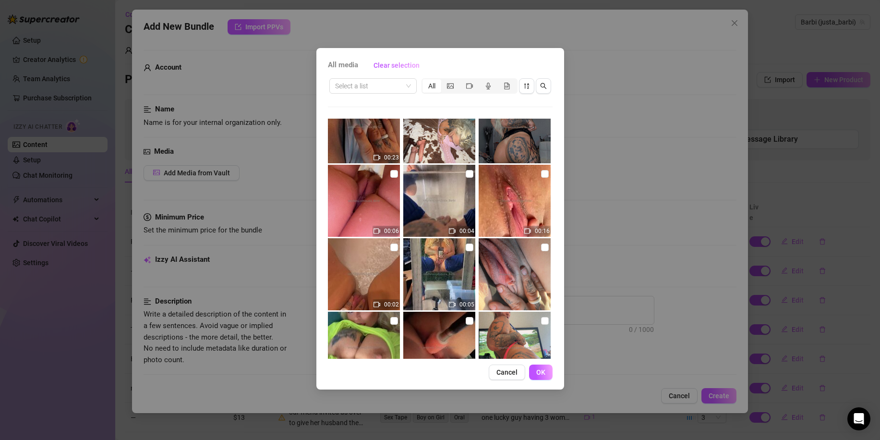
scroll to position [480, 0]
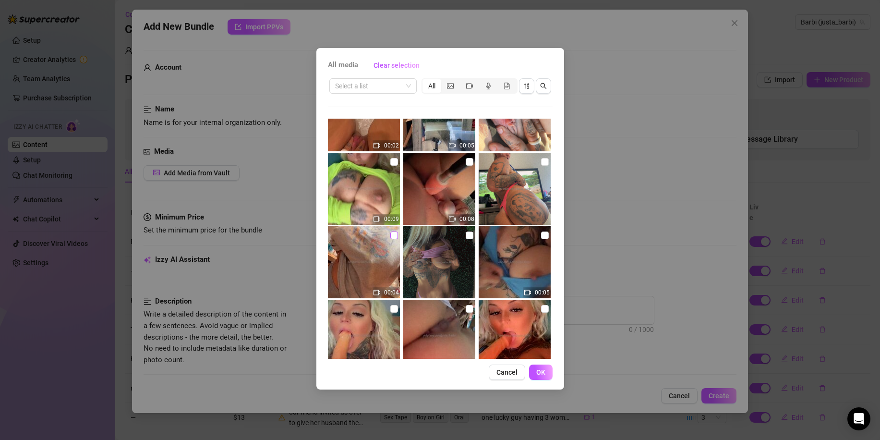
click at [391, 237] on input "checkbox" at bounding box center [394, 235] width 8 height 8
click at [466, 233] on input "checkbox" at bounding box center [470, 235] width 8 height 8
click at [541, 236] on input "checkbox" at bounding box center [545, 235] width 8 height 8
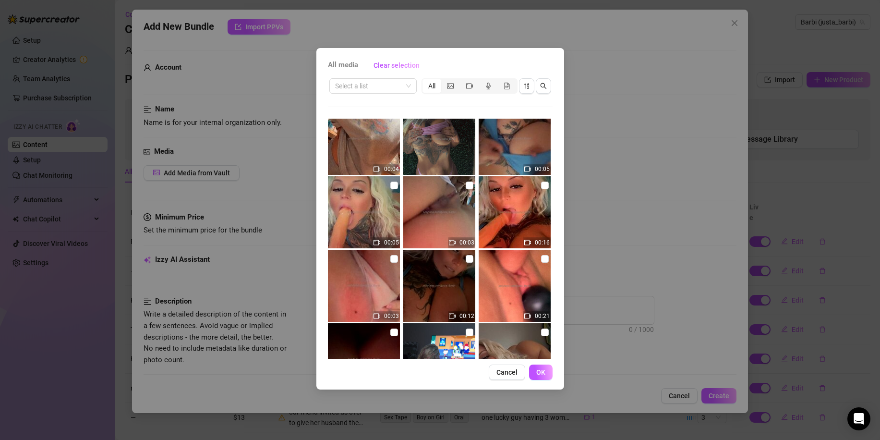
scroll to position [528, 0]
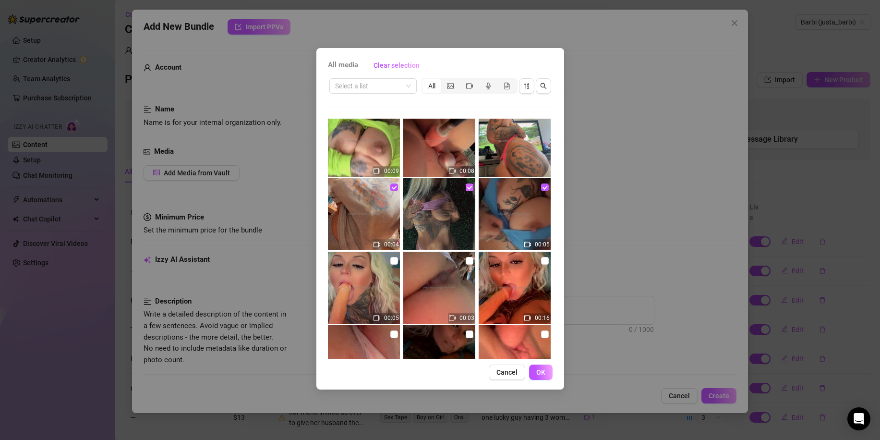
click at [466, 188] on input "checkbox" at bounding box center [470, 187] width 8 height 8
click at [390, 184] on input "checkbox" at bounding box center [394, 187] width 8 height 8
click at [541, 183] on input "checkbox" at bounding box center [545, 187] width 8 height 8
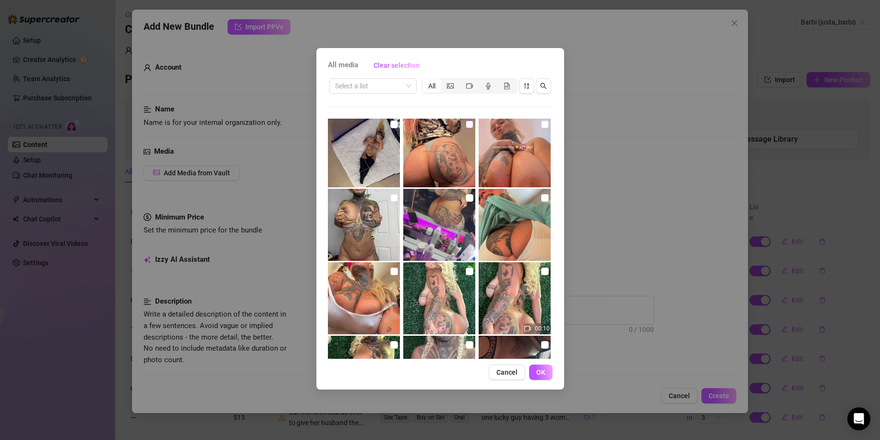
scroll to position [5269, 0]
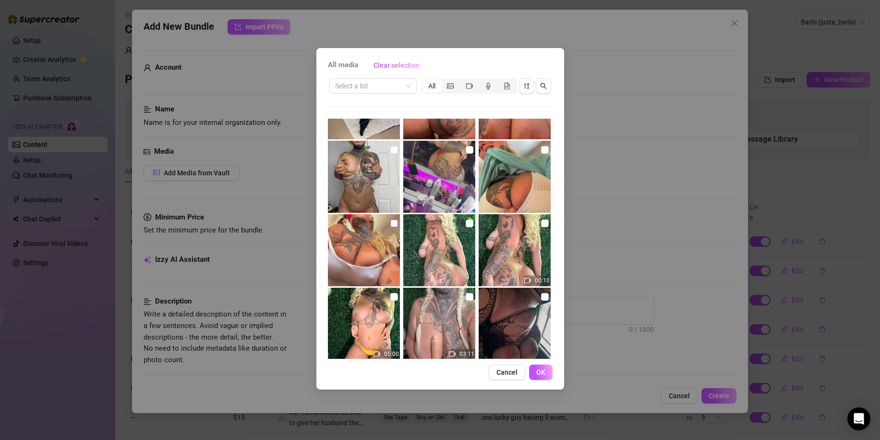
click at [393, 222] on input "checkbox" at bounding box center [394, 223] width 8 height 8
click at [391, 222] on input "checkbox" at bounding box center [394, 223] width 8 height 8
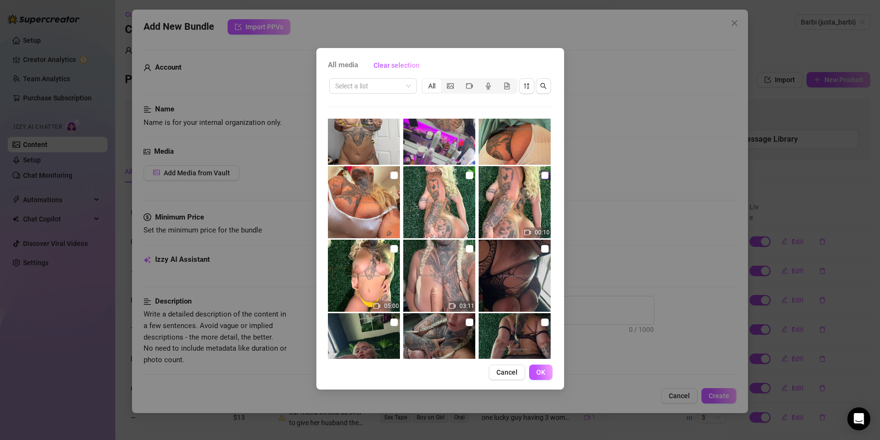
click at [542, 177] on input "checkbox" at bounding box center [545, 175] width 8 height 8
click at [468, 177] on input "checkbox" at bounding box center [470, 175] width 8 height 8
click at [542, 368] on span "OK" at bounding box center [540, 372] width 9 height 8
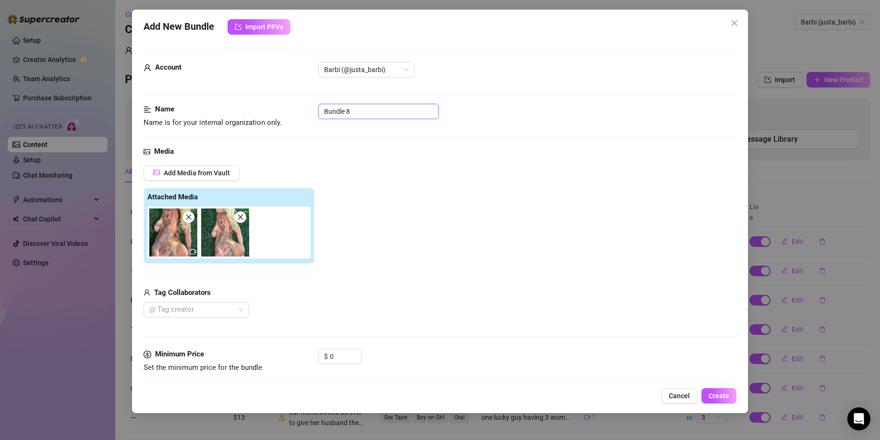
drag, startPoint x: 367, startPoint y: 113, endPoint x: 292, endPoint y: 111, distance: 74.9
click at [292, 111] on div "Name Name is for your internal organization only. Bundle 8" at bounding box center [440, 116] width 593 height 24
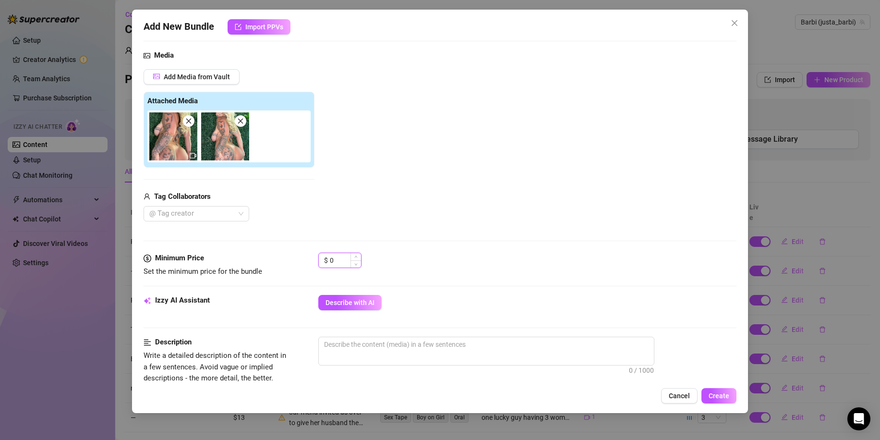
click at [347, 265] on input "0" at bounding box center [345, 260] width 31 height 14
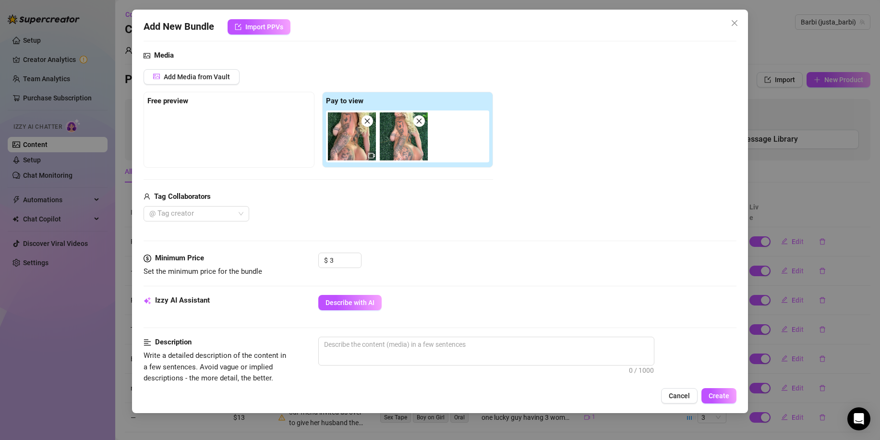
click at [413, 214] on div "@ Tag creator" at bounding box center [319, 213] width 350 height 15
click at [171, 77] on span "Add Media from Vault" at bounding box center [197, 77] width 66 height 8
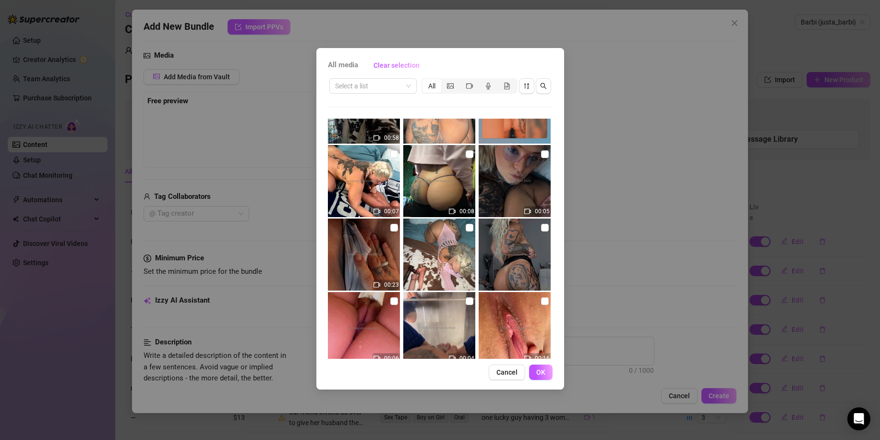
scroll to position [192, 0]
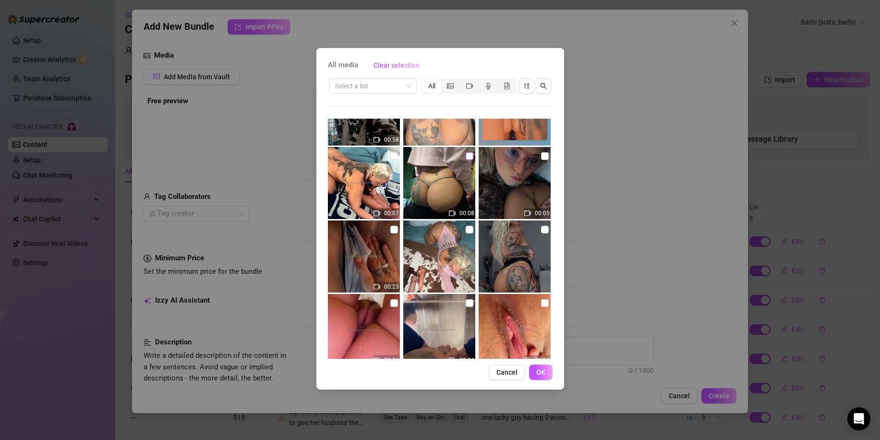
click at [467, 158] on input "checkbox" at bounding box center [470, 156] width 8 height 8
click at [541, 234] on label at bounding box center [545, 229] width 8 height 11
click at [541, 233] on input "checkbox" at bounding box center [545, 230] width 8 height 8
click at [543, 370] on span "OK" at bounding box center [540, 372] width 9 height 8
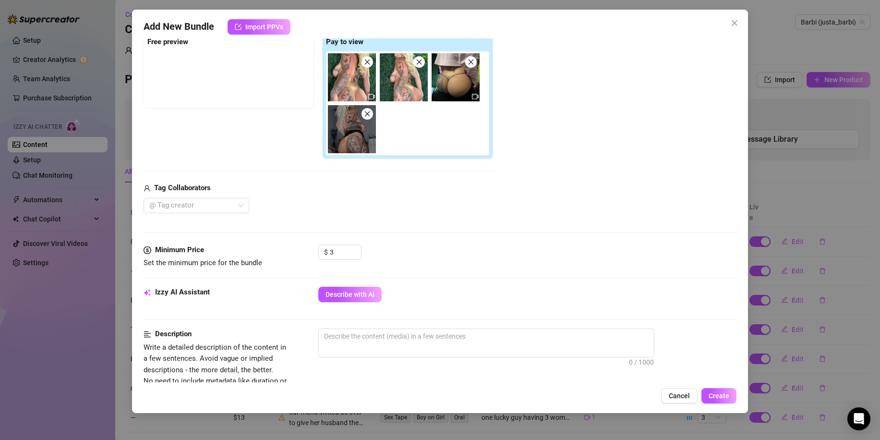
scroll to position [240, 0]
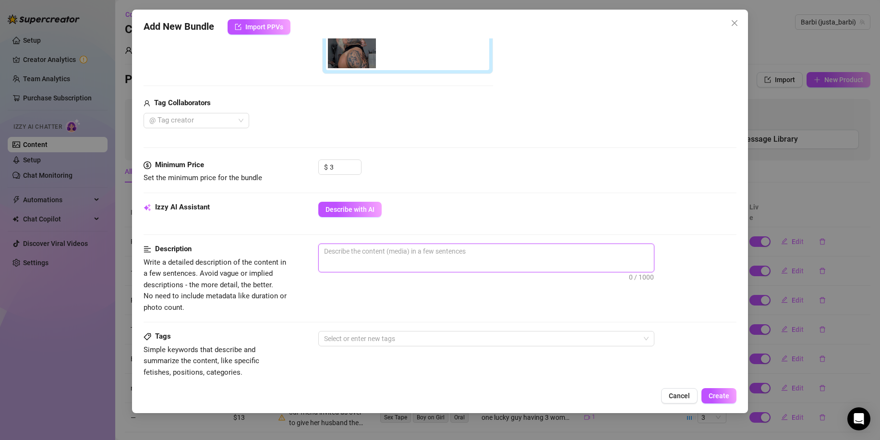
click at [478, 254] on textarea at bounding box center [486, 251] width 335 height 14
click at [457, 301] on div "Description Write a detailed description of the content in a few sentences. Avo…" at bounding box center [440, 279] width 593 height 70
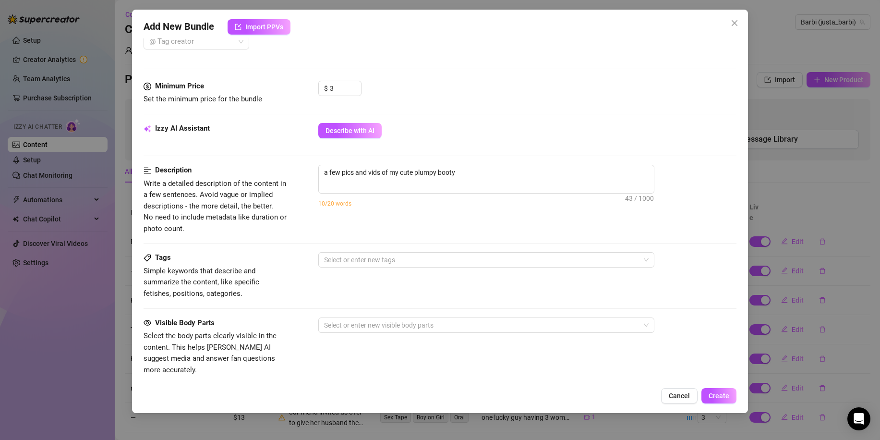
scroll to position [336, 0]
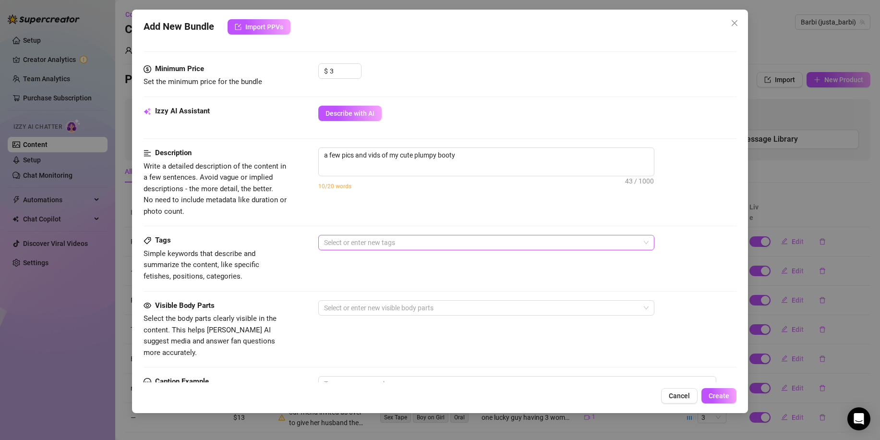
click at [397, 241] on div at bounding box center [481, 242] width 322 height 13
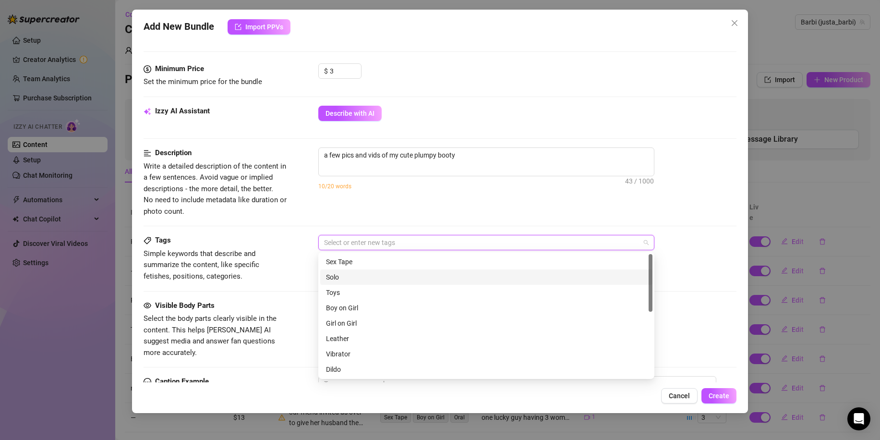
click at [375, 280] on div "Solo" at bounding box center [486, 277] width 321 height 11
click at [306, 304] on div "Visible Body Parts Select the body parts clearly visible in the content. This h…" at bounding box center [440, 329] width 593 height 59
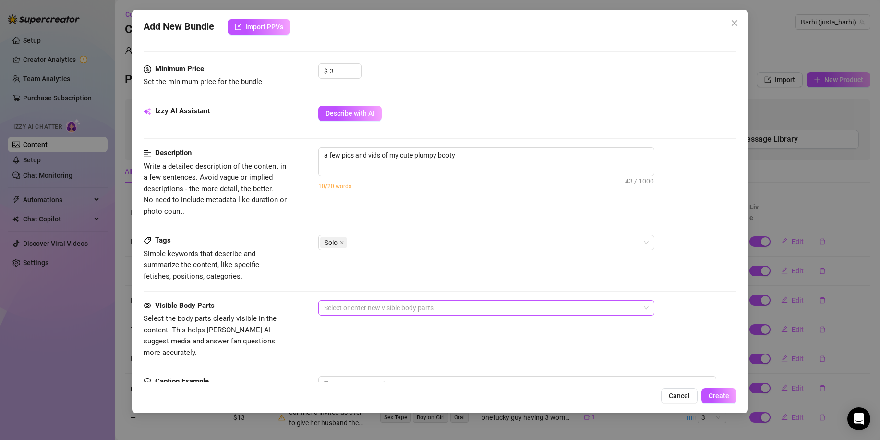
click at [365, 308] on div at bounding box center [481, 307] width 322 height 13
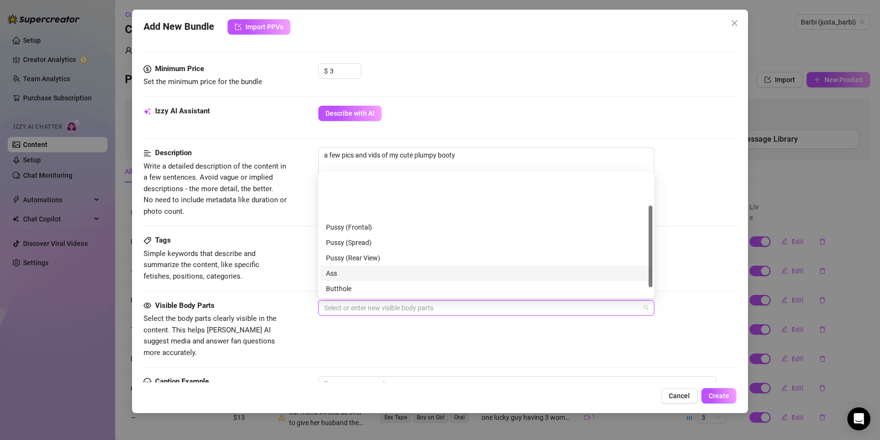
scroll to position [48, 0]
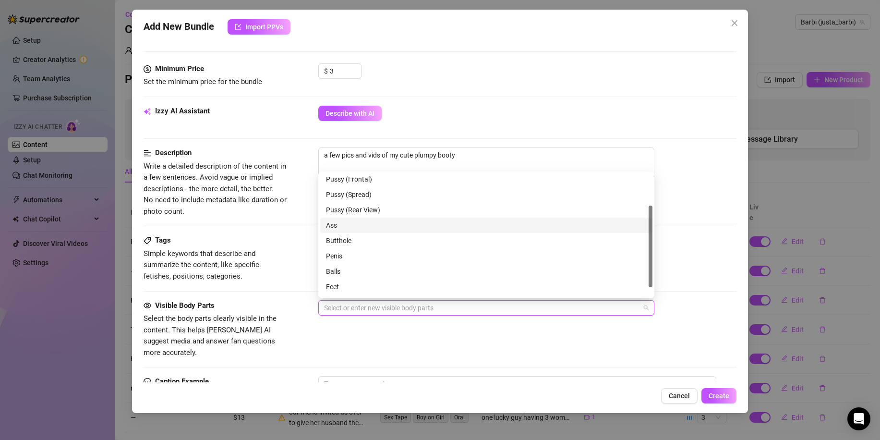
click at [357, 229] on div "Ass" at bounding box center [486, 225] width 321 height 11
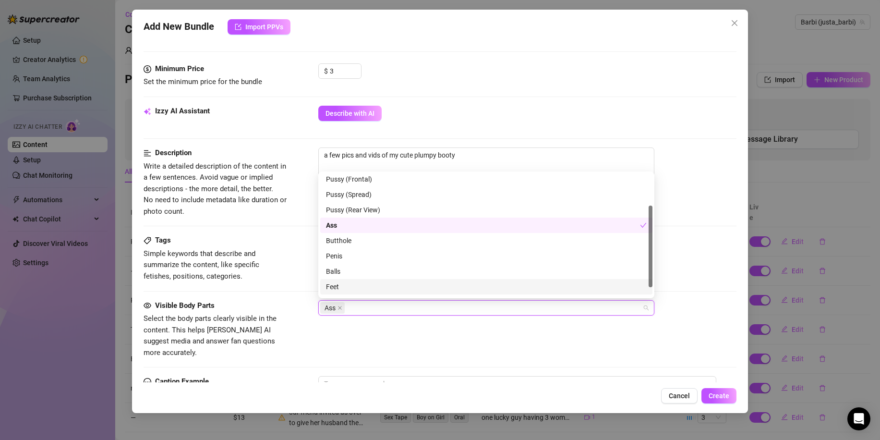
click at [382, 356] on div "Visible Body Parts Select the body parts clearly visible in the content. This h…" at bounding box center [440, 338] width 593 height 76
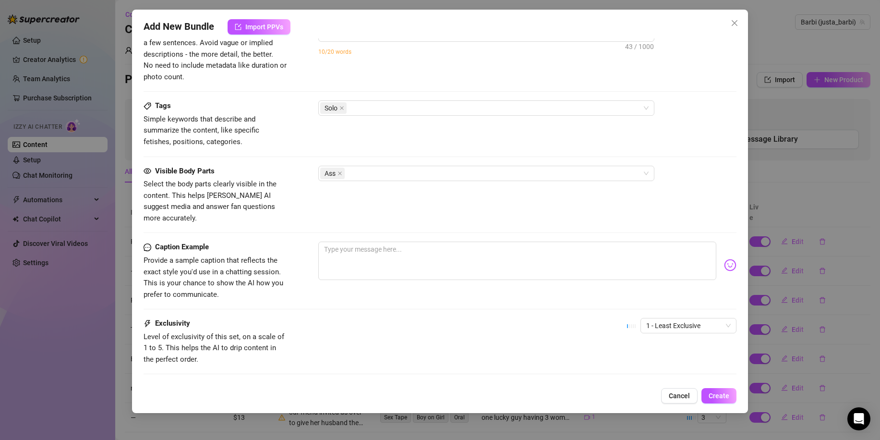
scroll to position [480, 0]
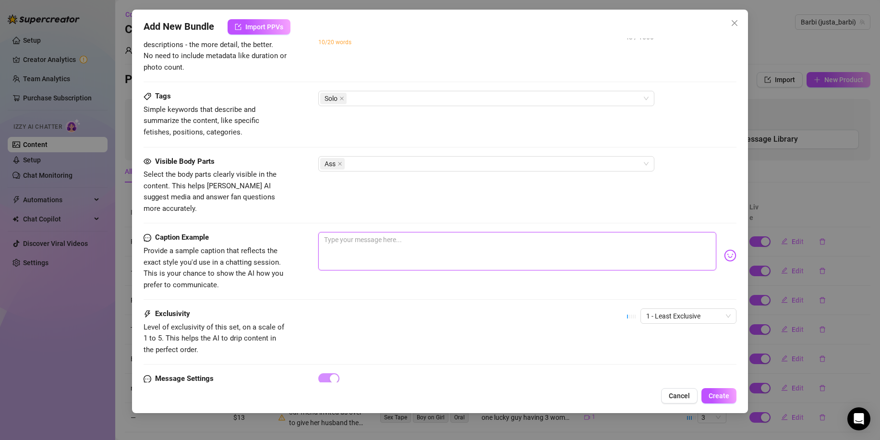
click at [370, 247] on textarea at bounding box center [517, 251] width 398 height 38
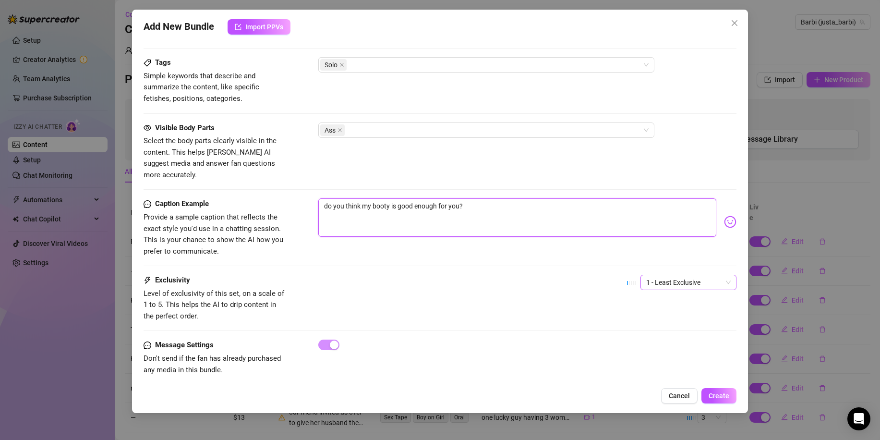
click at [662, 276] on span "1 - Least Exclusive" at bounding box center [688, 282] width 85 height 14
click at [659, 306] on div "2" at bounding box center [680, 306] width 81 height 11
click at [722, 392] on span "Create" at bounding box center [719, 396] width 21 height 8
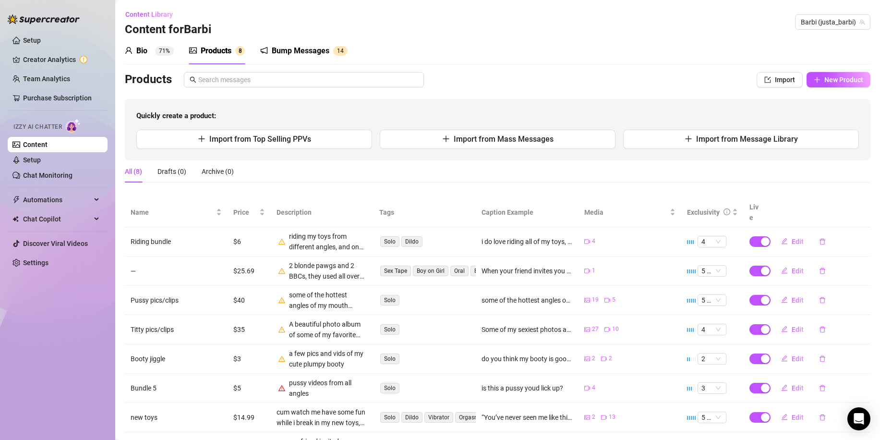
scroll to position [40, 0]
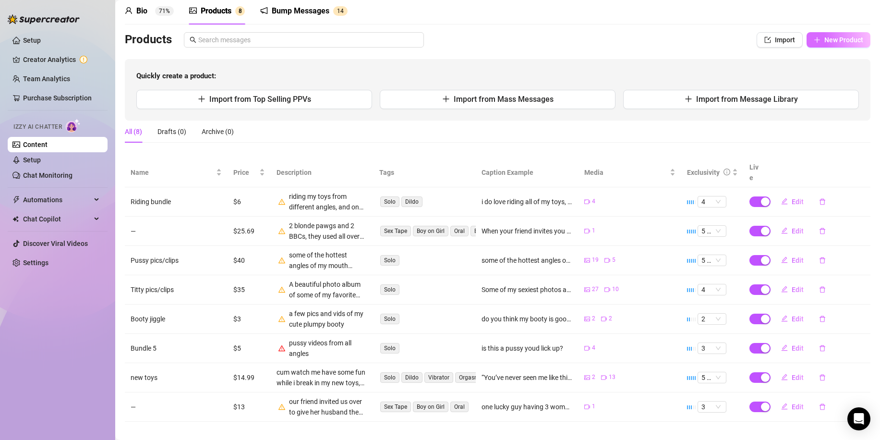
click at [825, 36] on span "New Product" at bounding box center [844, 40] width 39 height 8
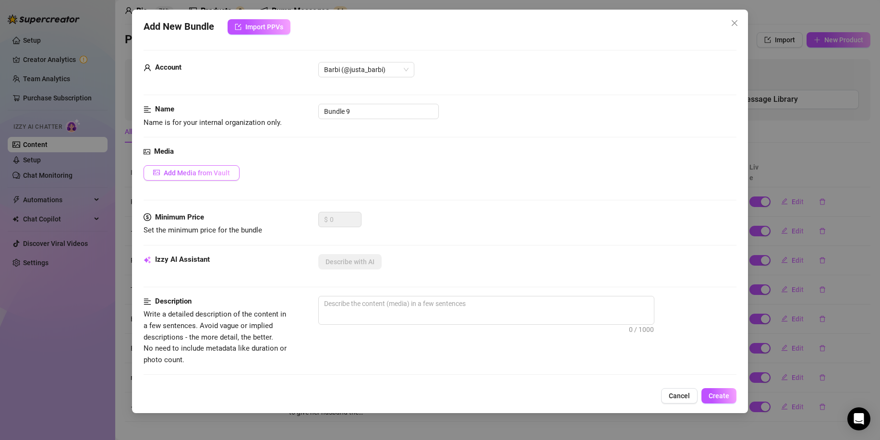
click at [202, 178] on button "Add Media from Vault" at bounding box center [192, 172] width 96 height 15
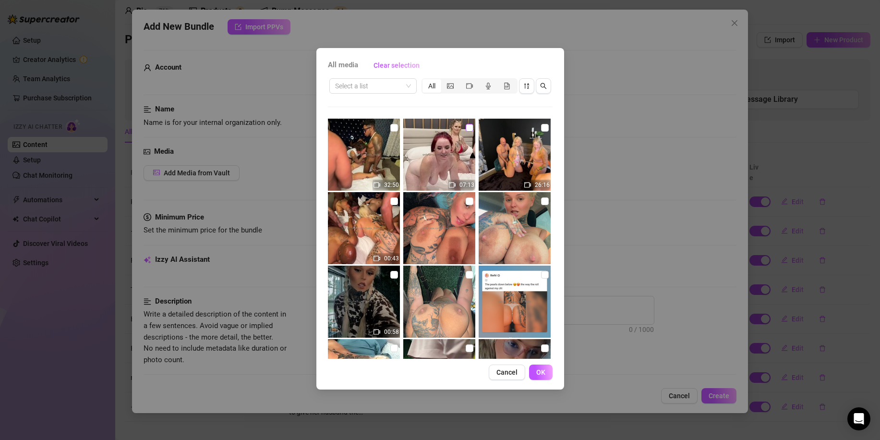
click at [462, 127] on div "07:13" at bounding box center [440, 155] width 74 height 72
click at [466, 126] on input "checkbox" at bounding box center [470, 128] width 8 height 8
click at [548, 367] on button "OK" at bounding box center [541, 372] width 24 height 15
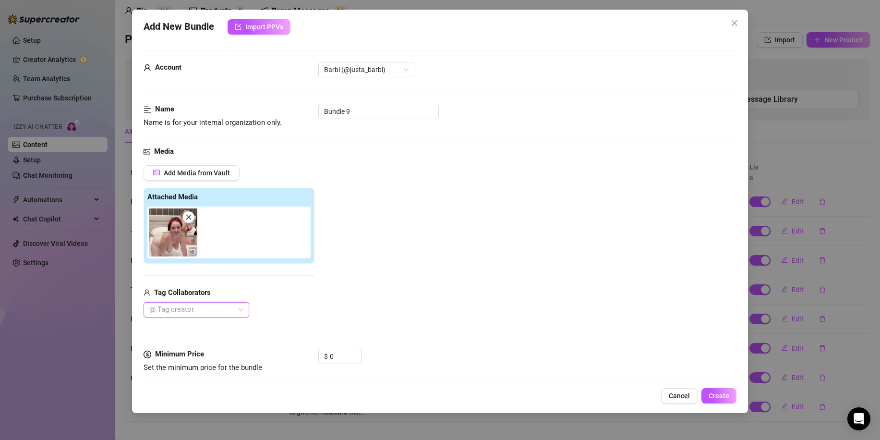
scroll to position [96, 0]
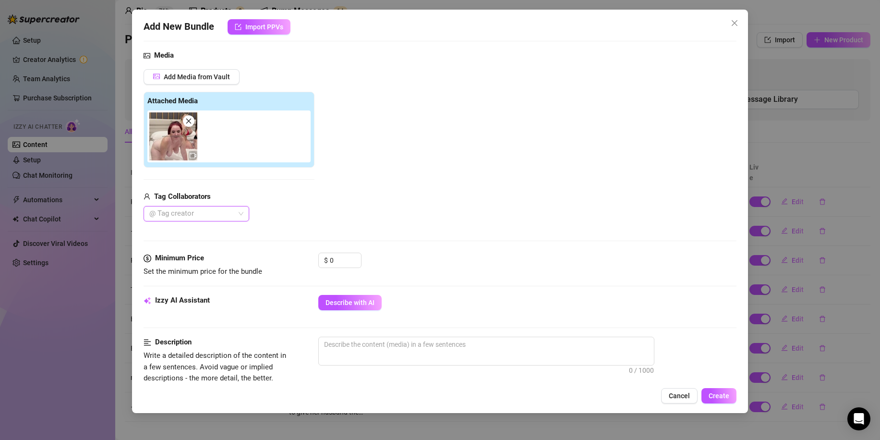
click at [192, 123] on icon "close" at bounding box center [188, 121] width 7 height 7
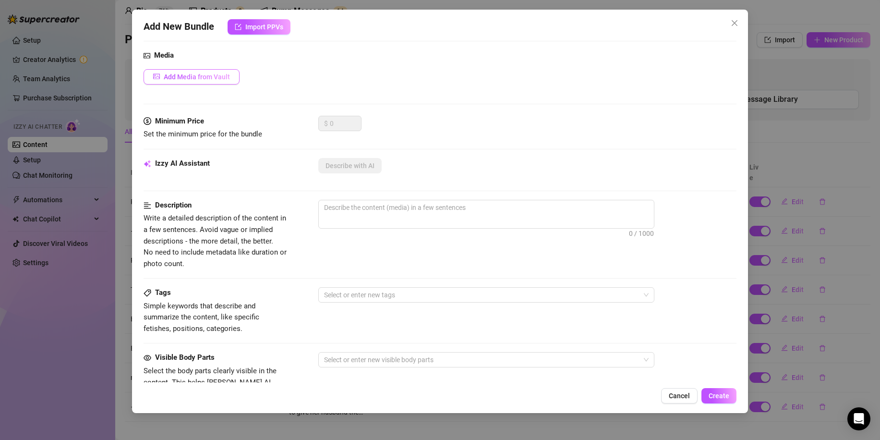
click at [197, 74] on span "Add Media from Vault" at bounding box center [197, 77] width 66 height 8
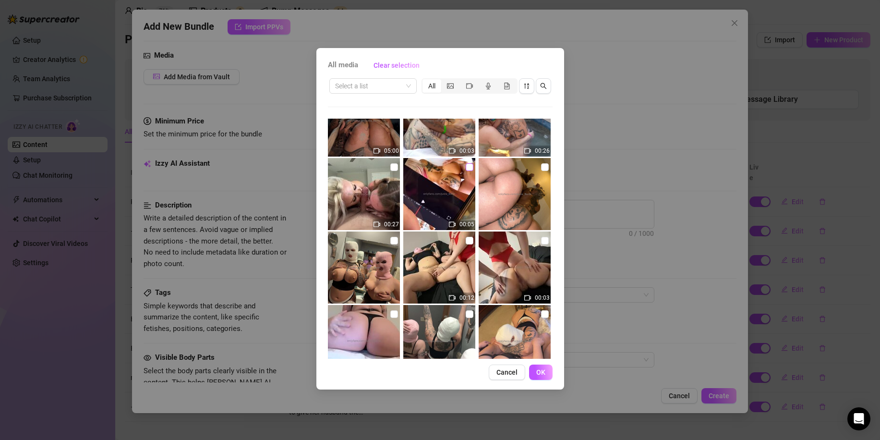
scroll to position [6820, 0]
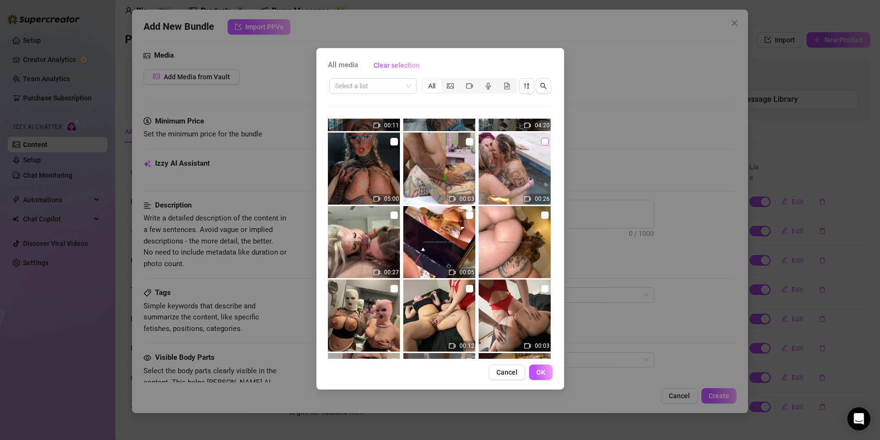
click at [541, 141] on input "checkbox" at bounding box center [545, 142] width 8 height 8
click at [541, 372] on span "OK" at bounding box center [540, 372] width 9 height 8
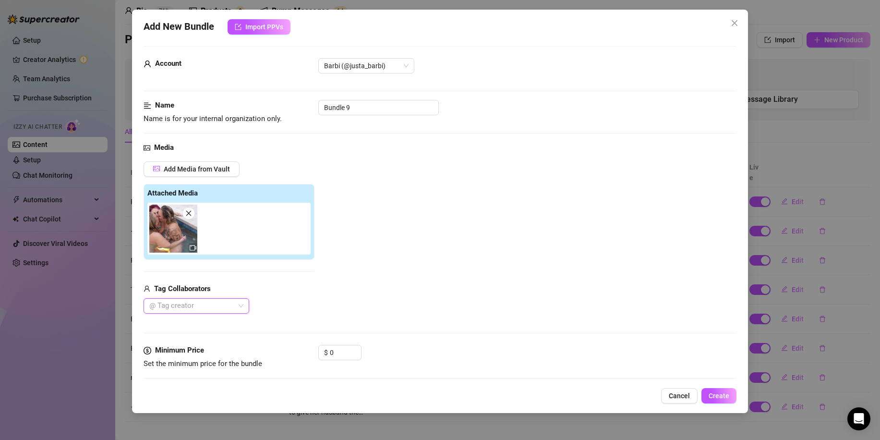
scroll to position [0, 0]
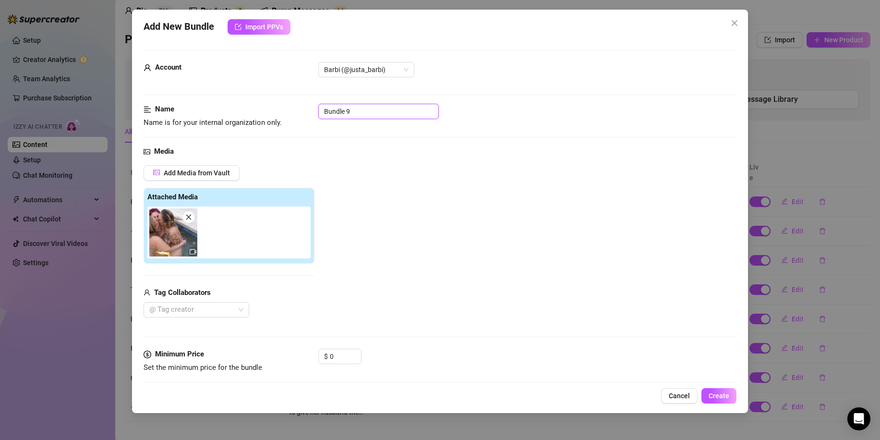
drag, startPoint x: 367, startPoint y: 109, endPoint x: 285, endPoint y: 119, distance: 83.2
click at [285, 119] on div "Name Name is for your internal organization only. Bundle 9" at bounding box center [440, 116] width 593 height 24
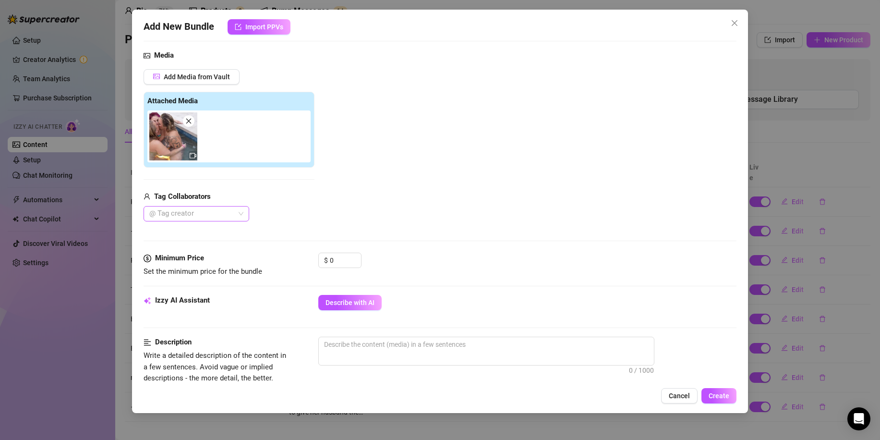
click at [232, 216] on div at bounding box center [192, 213] width 92 height 13
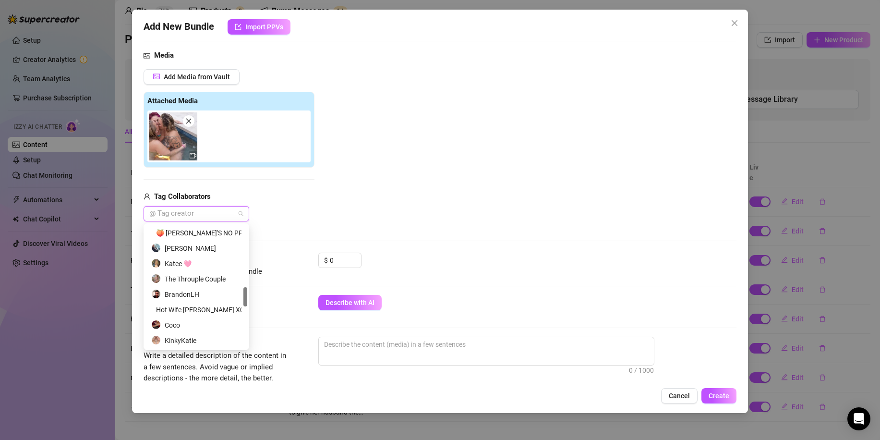
scroll to position [432, 0]
click at [174, 274] on div "Coco" at bounding box center [196, 277] width 90 height 11
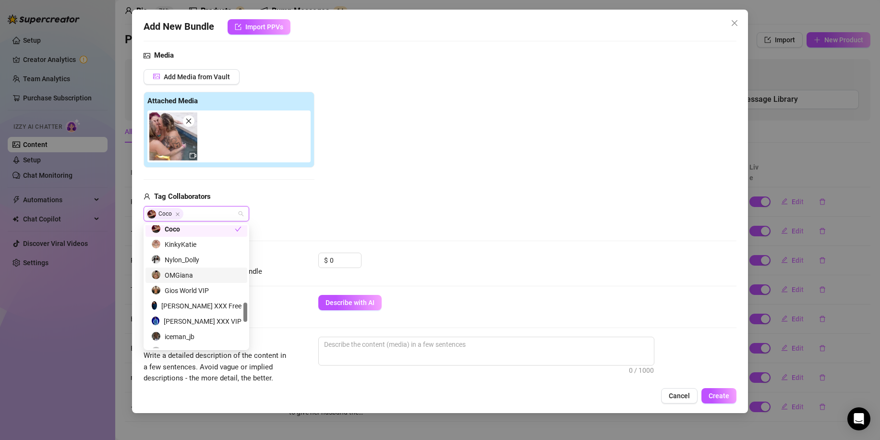
scroll to position [576, 0]
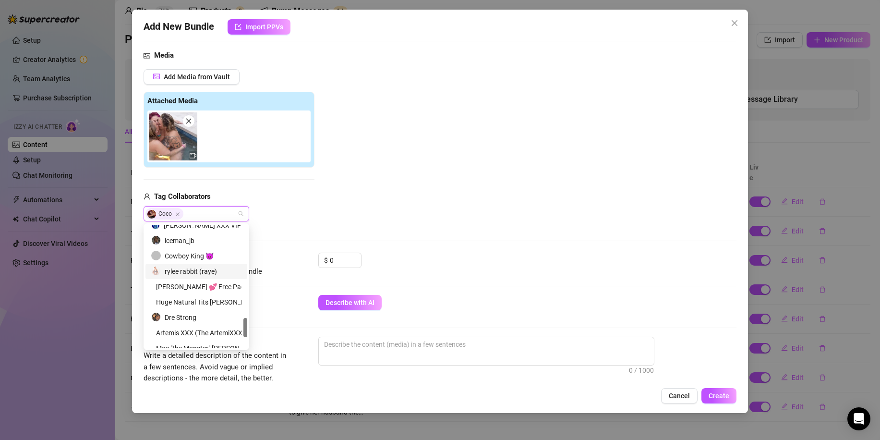
click at [205, 268] on div "rylee rabbit (raye)" at bounding box center [196, 271] width 90 height 11
click at [474, 237] on div "Media Add Media from Vault Attached Media Tag Collaborators Coco rylee rabbit (…" at bounding box center [440, 151] width 593 height 203
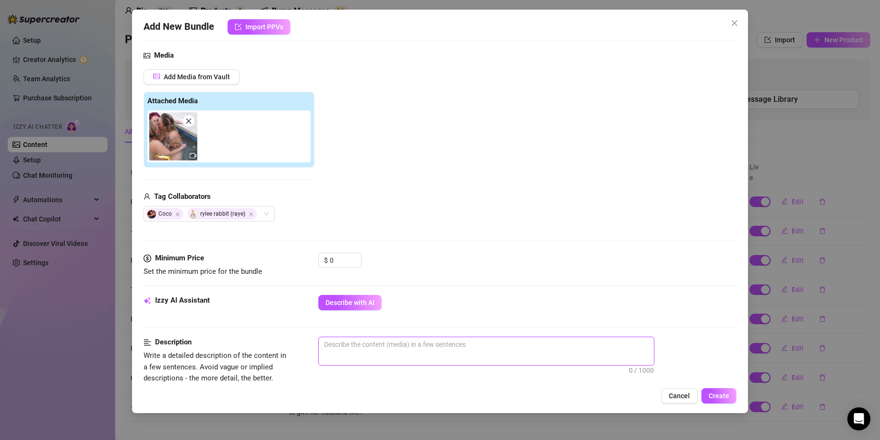
click at [388, 352] on textarea at bounding box center [486, 344] width 335 height 14
click at [609, 347] on textarea "we decided to get in the hot tub at a party... our bikinis didnt last very long" at bounding box center [486, 344] width 335 height 14
click at [601, 350] on textarea "we decided to get in the hot tub at a party... our bikinis didnt last very long" at bounding box center [486, 344] width 335 height 14
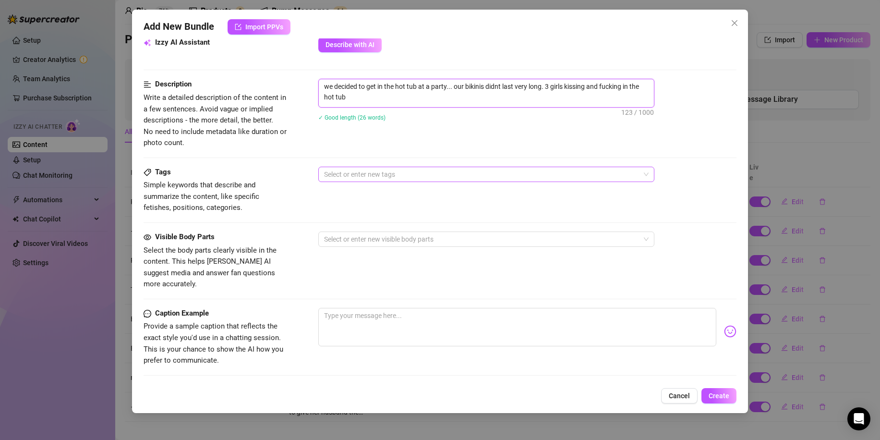
scroll to position [384, 0]
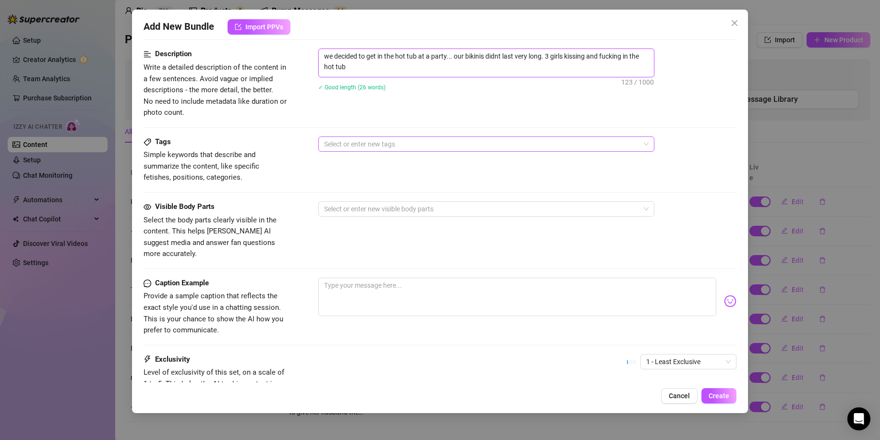
click at [381, 149] on div at bounding box center [481, 143] width 322 height 13
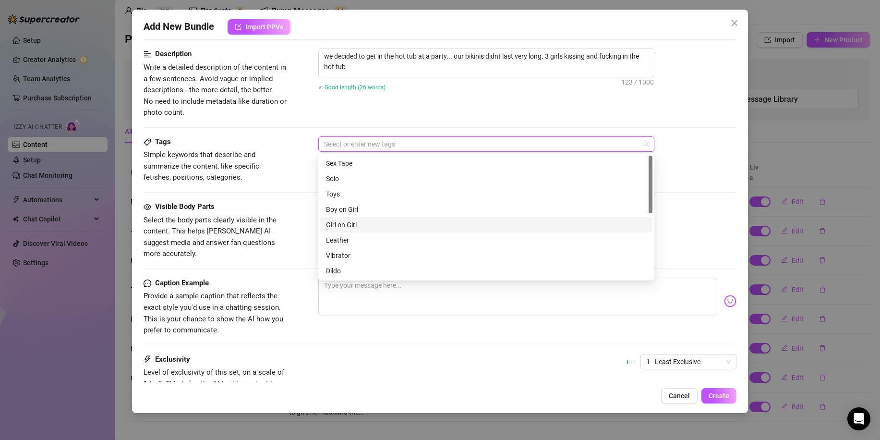
click at [366, 222] on div "Girl on Girl" at bounding box center [486, 224] width 321 height 11
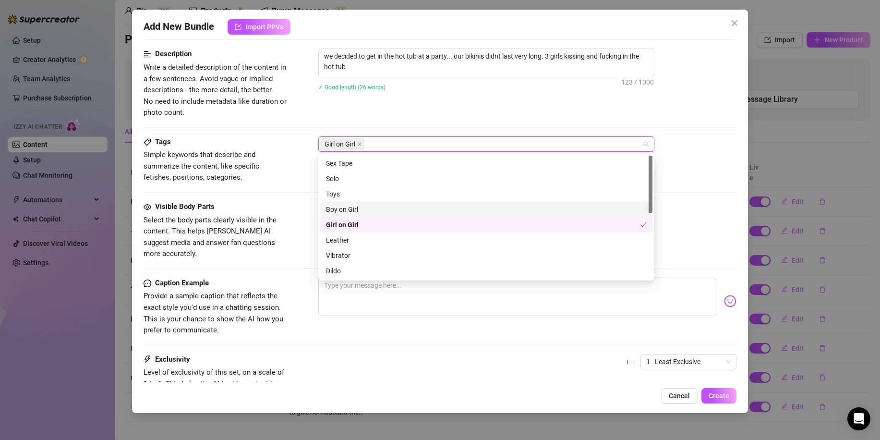
scroll to position [138, 0]
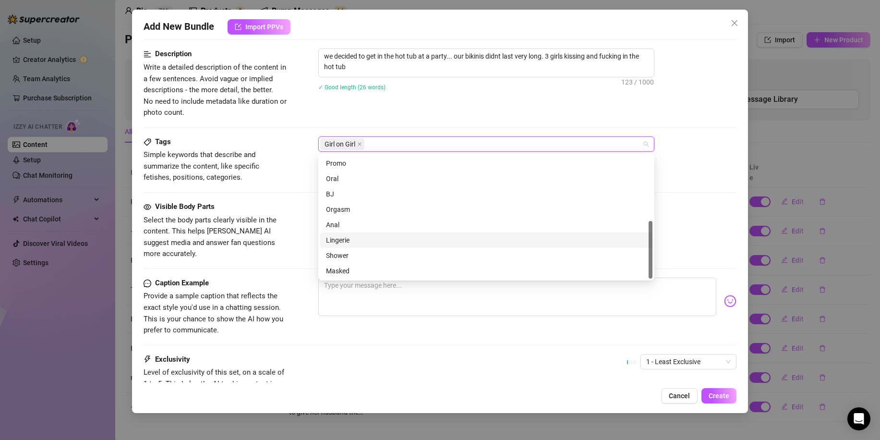
click at [304, 206] on div "Visible Body Parts Select the body parts clearly visible in the content. This h…" at bounding box center [440, 230] width 593 height 59
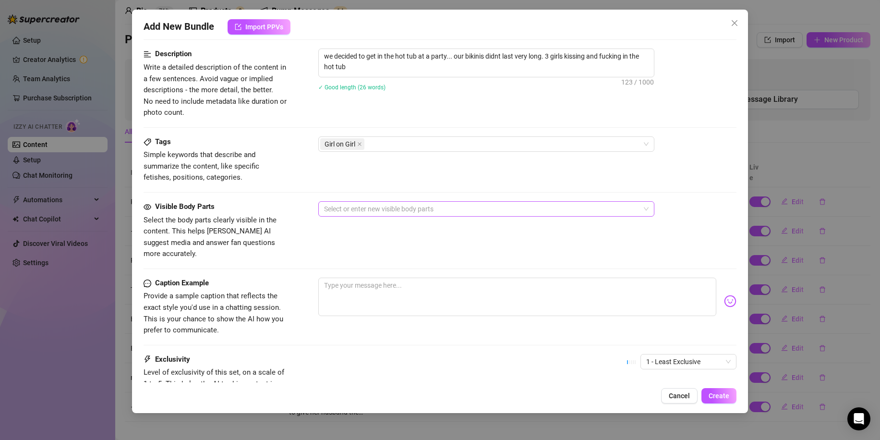
click at [357, 207] on div at bounding box center [481, 208] width 322 height 13
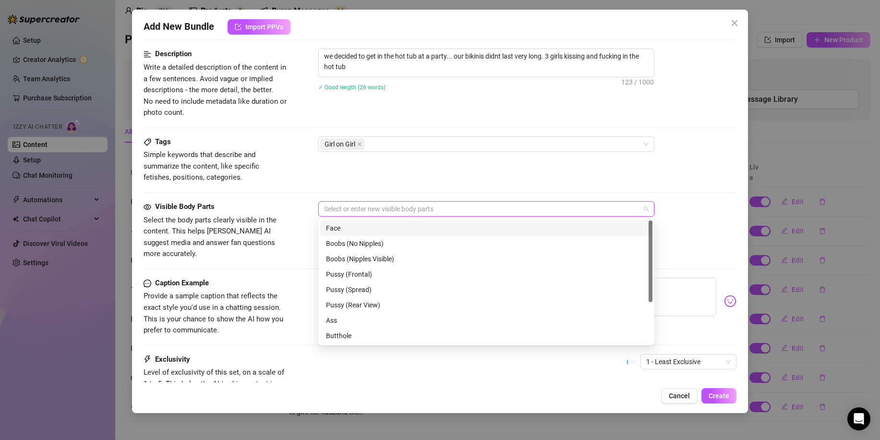
click at [367, 231] on div "Face" at bounding box center [486, 228] width 321 height 11
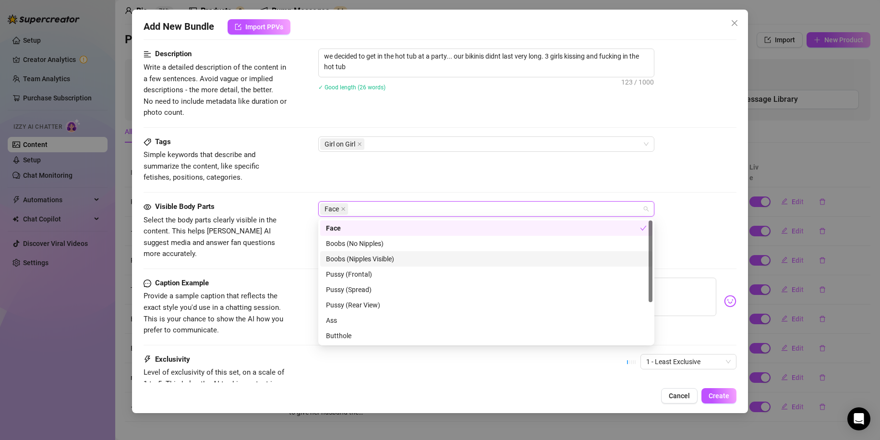
click at [369, 258] on div "Boobs (Nipples Visible)" at bounding box center [486, 259] width 321 height 11
click at [368, 273] on div "Pussy (Frontal)" at bounding box center [486, 274] width 321 height 11
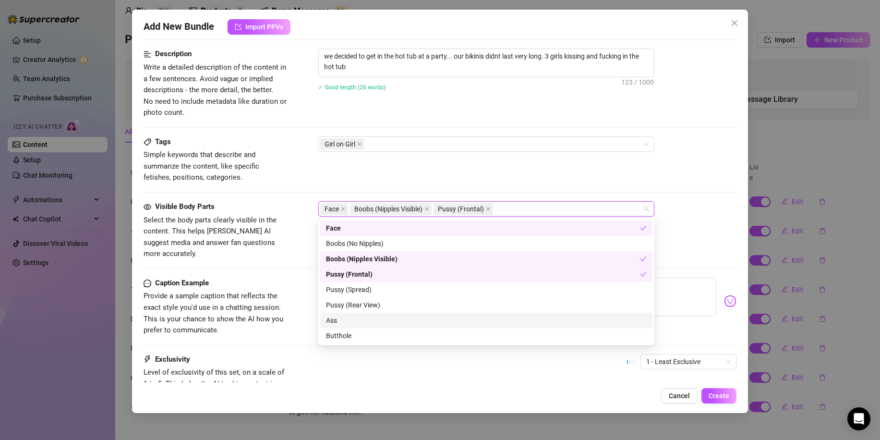
click at [358, 322] on div "Ass" at bounding box center [486, 320] width 321 height 11
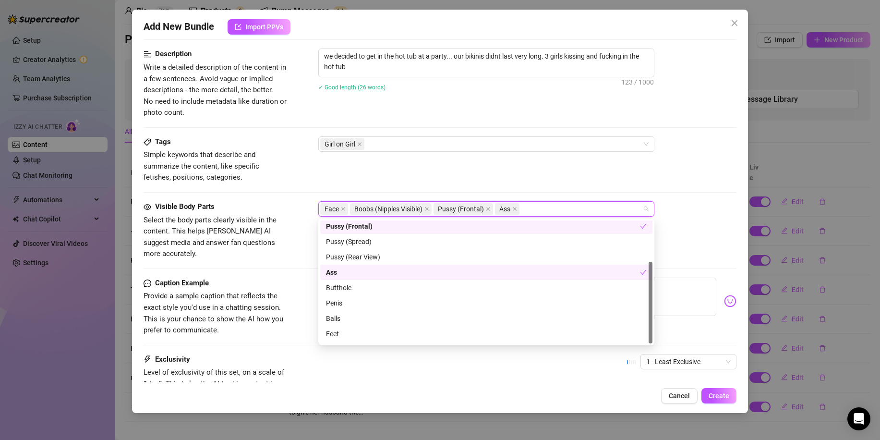
scroll to position [61, 0]
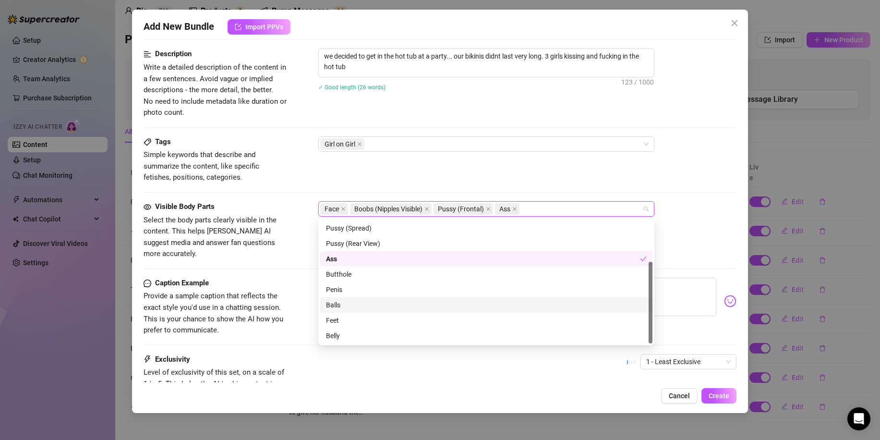
click at [303, 293] on div "Caption Example Provide a sample caption that reflects the exact style you'd us…" at bounding box center [440, 307] width 593 height 59
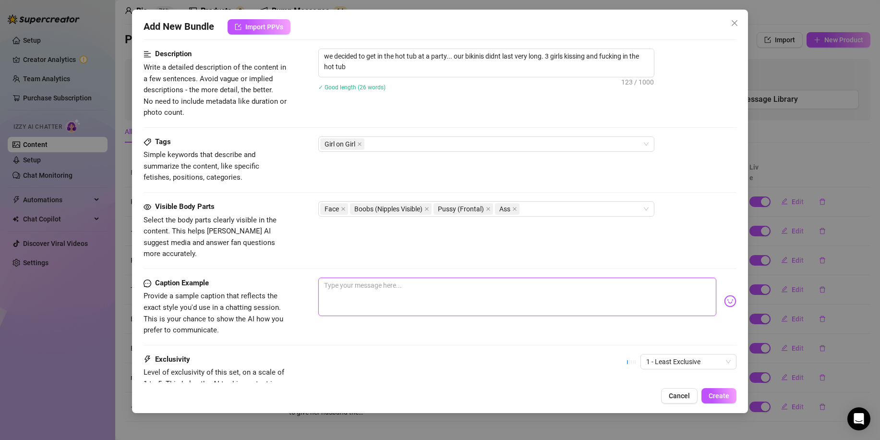
click at [373, 280] on textarea at bounding box center [517, 297] width 398 height 38
paste textarea "we decided to get in the hot tub at a party... our bikinis didnt last very long"
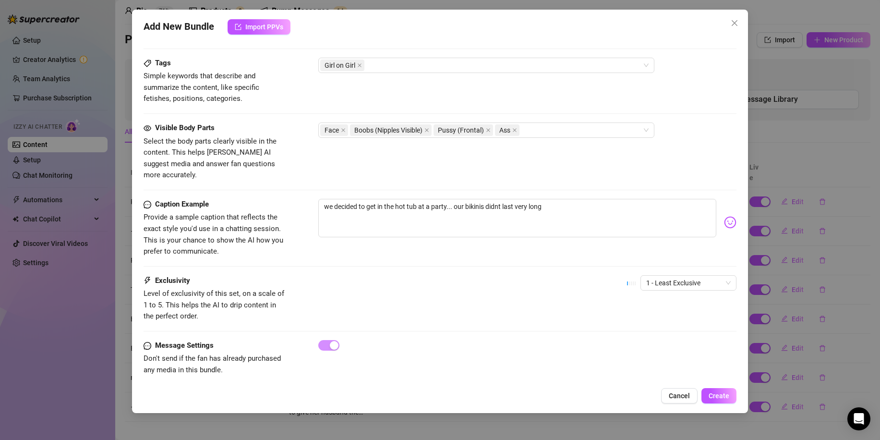
click at [698, 280] on div "1 - Least Exclusive" at bounding box center [682, 287] width 110 height 24
click at [683, 277] on span "1 - Least Exclusive" at bounding box center [688, 283] width 85 height 14
click at [665, 322] on div "3" at bounding box center [680, 321] width 81 height 11
click at [718, 394] on span "Create" at bounding box center [719, 396] width 21 height 8
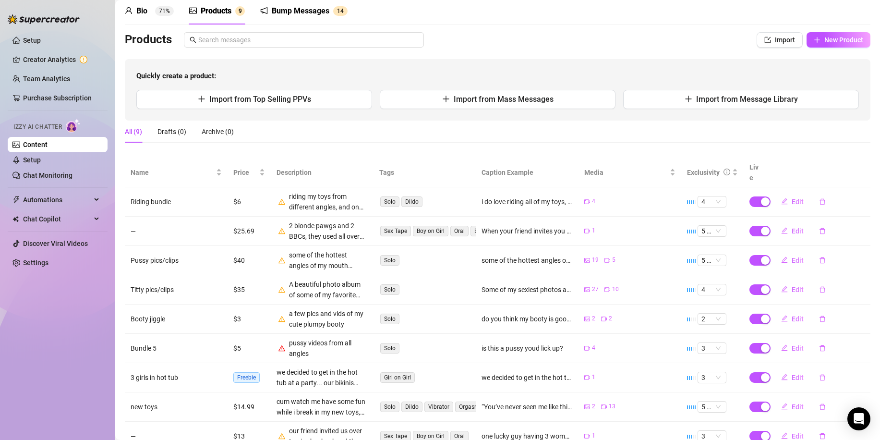
click at [784, 49] on div "Products Import New Product Quickly create a product: Import from Top Selling P…" at bounding box center [498, 76] width 746 height 88
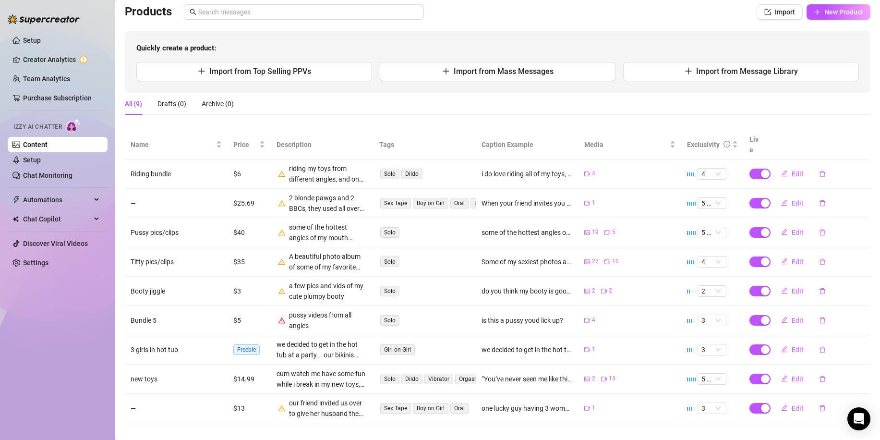
scroll to position [69, 0]
click at [794, 403] on span "Edit" at bounding box center [798, 407] width 12 height 8
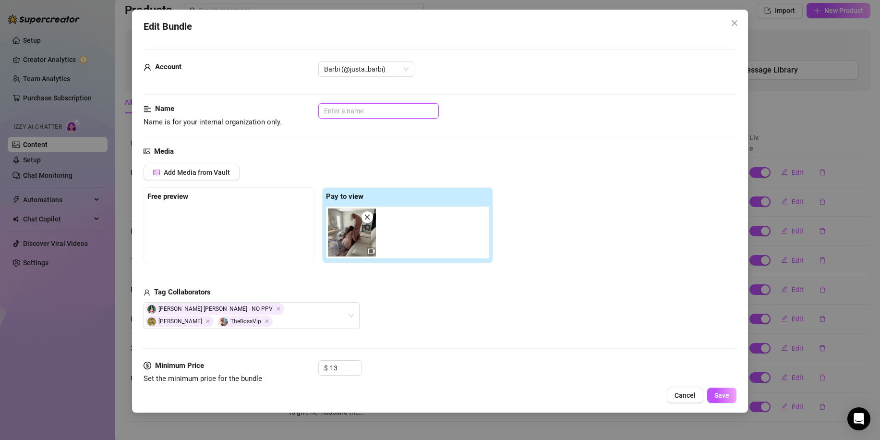
click at [379, 110] on input "text" at bounding box center [378, 110] width 121 height 15
click at [722, 392] on span "Save" at bounding box center [722, 395] width 15 height 8
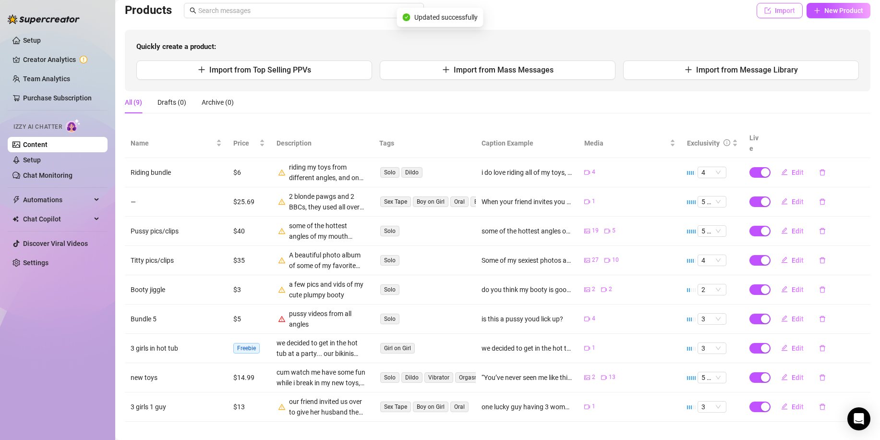
click at [775, 12] on span "Import" at bounding box center [785, 11] width 20 height 8
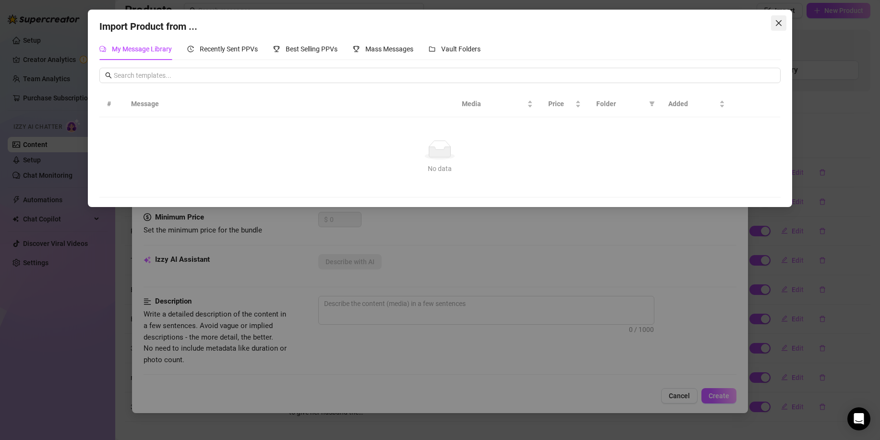
click at [780, 22] on icon "close" at bounding box center [779, 23] width 6 height 6
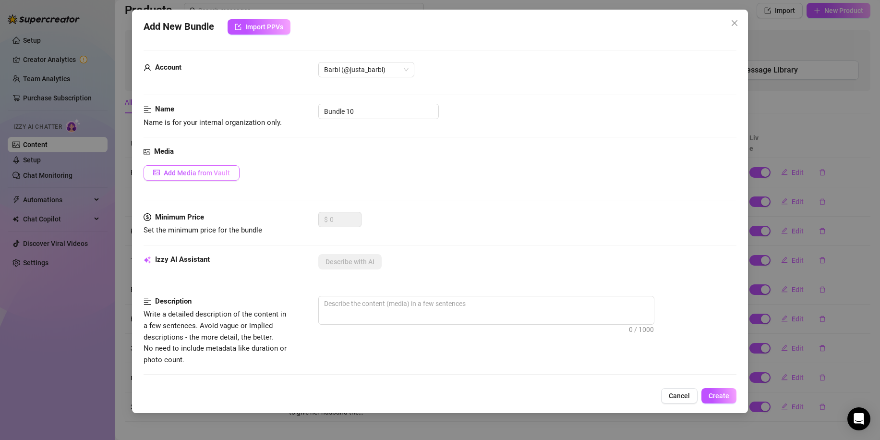
click at [215, 176] on span "Add Media from Vault" at bounding box center [197, 173] width 66 height 8
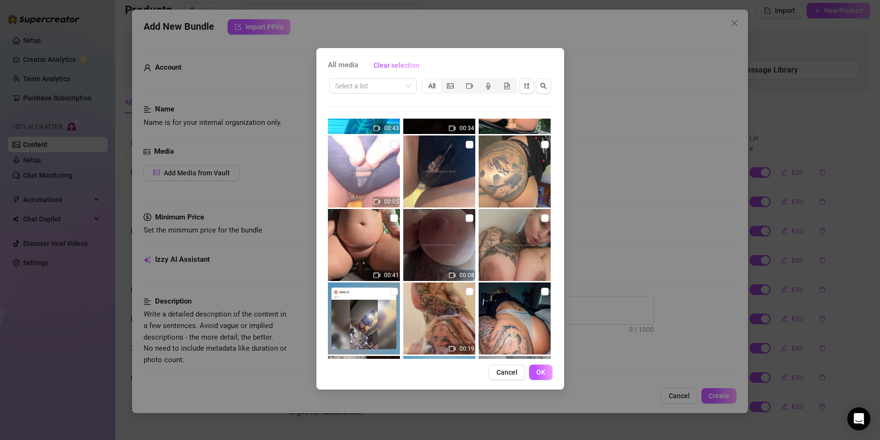
scroll to position [11893, 0]
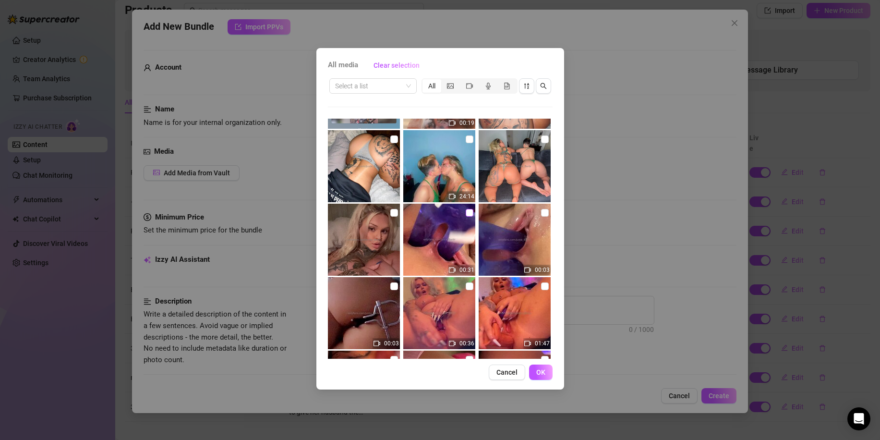
click at [466, 211] on input "checkbox" at bounding box center [470, 213] width 8 height 8
checkbox input "true"
click at [466, 287] on input "checkbox" at bounding box center [470, 286] width 8 height 8
checkbox input "true"
click at [541, 289] on input "checkbox" at bounding box center [545, 286] width 8 height 8
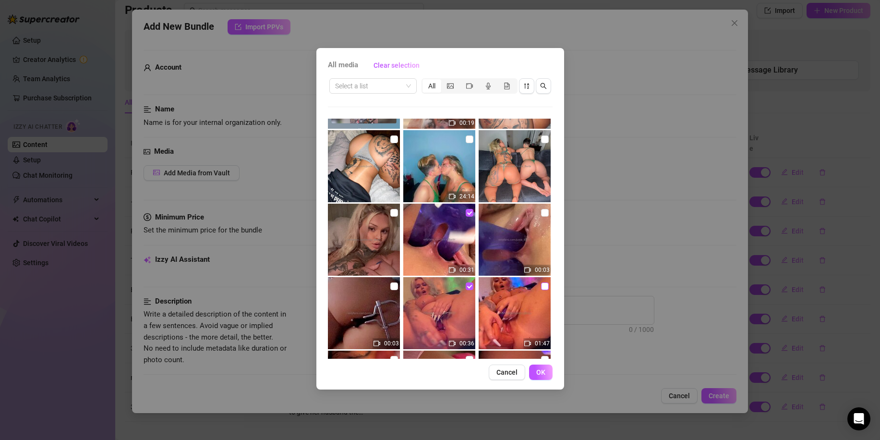
checkbox input "true"
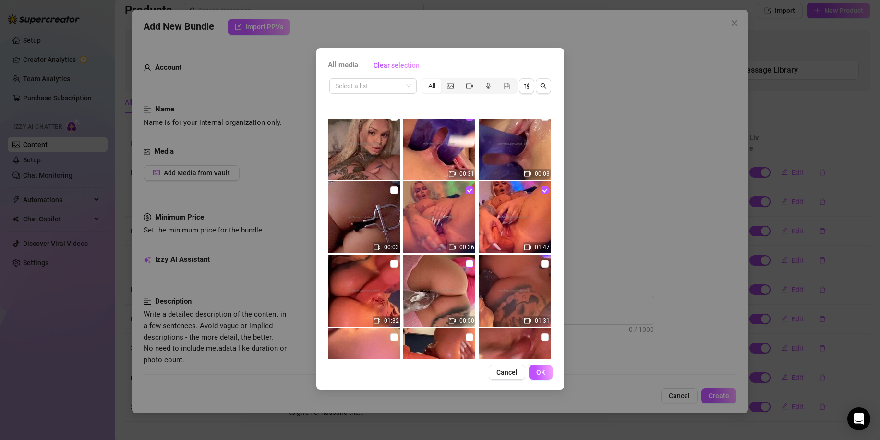
click at [468, 262] on input "checkbox" at bounding box center [470, 264] width 8 height 8
checkbox input "true"
click at [390, 260] on input "checkbox" at bounding box center [394, 264] width 8 height 8
checkbox input "true"
click at [544, 374] on span "OK" at bounding box center [540, 372] width 9 height 8
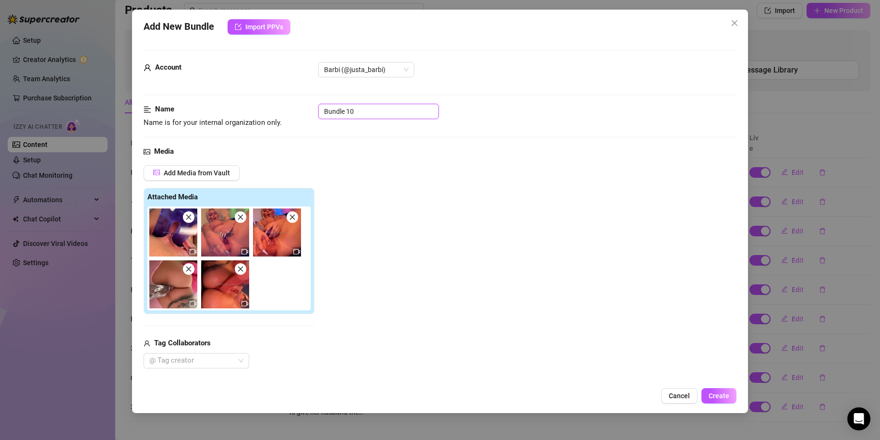
drag, startPoint x: 381, startPoint y: 113, endPoint x: 302, endPoint y: 114, distance: 79.3
click at [302, 114] on div "Name Name is for your internal organization only. Bundle 10" at bounding box center [440, 116] width 593 height 24
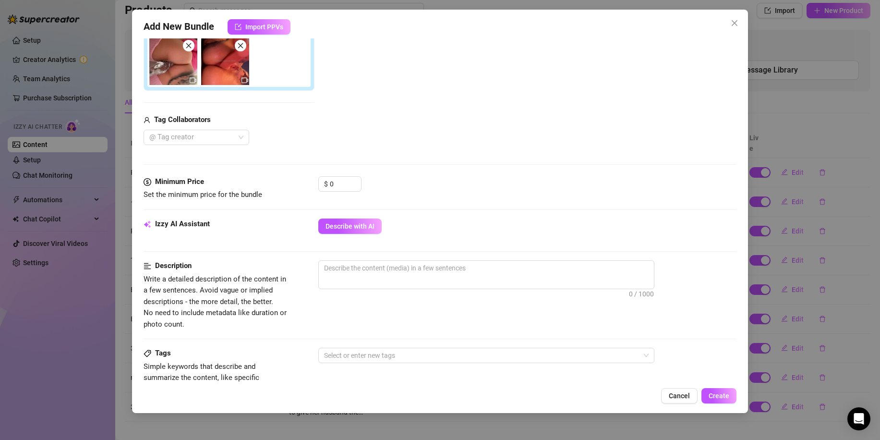
scroll to position [240, 0]
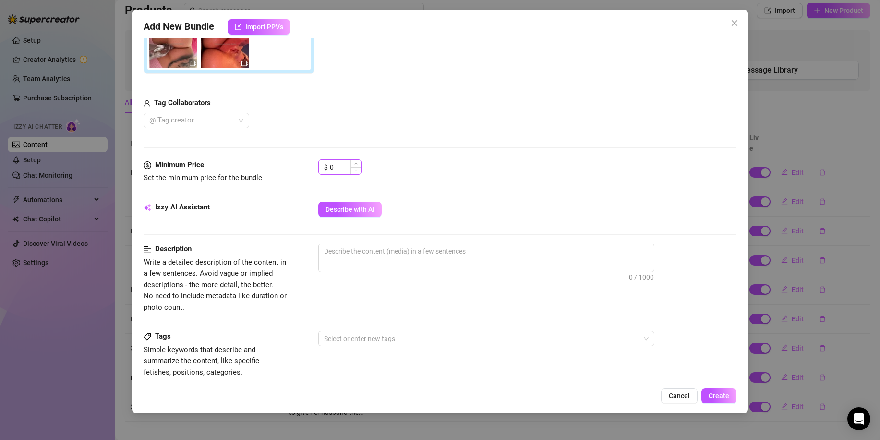
type input "pussy stretch"
click at [340, 162] on input "0" at bounding box center [345, 167] width 31 height 14
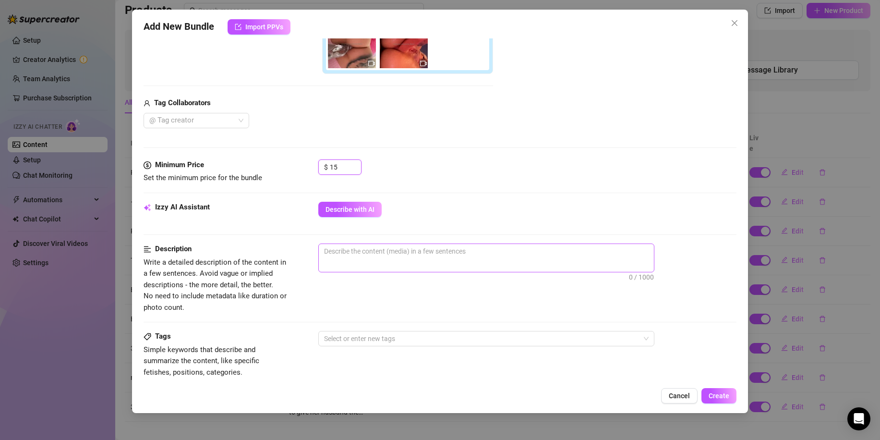
type input "15"
click at [380, 256] on textarea at bounding box center [486, 251] width 335 height 14
type textarea "p"
type textarea "pu"
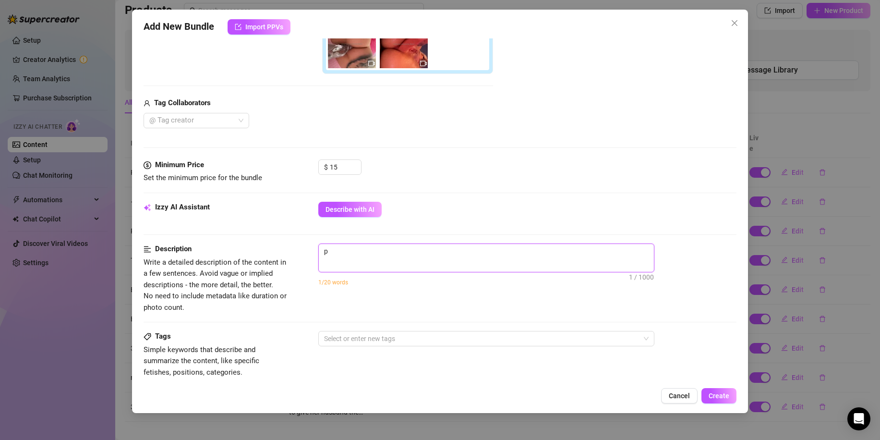
type textarea "pu"
type textarea "pus"
type textarea "puss"
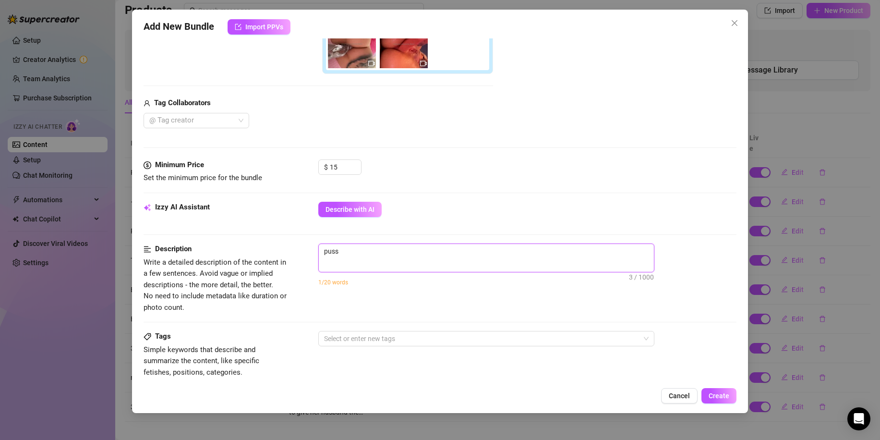
type textarea "pussy"
type textarea "pussy s"
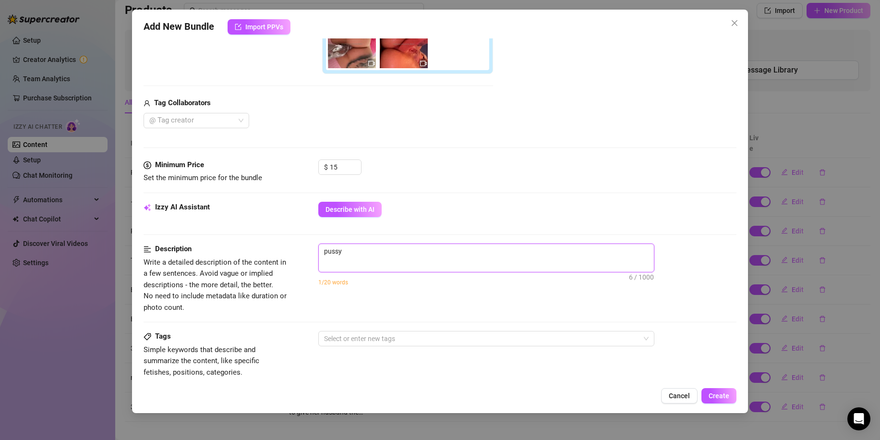
type textarea "pussy s"
type textarea "pussy st"
type textarea "pussy str"
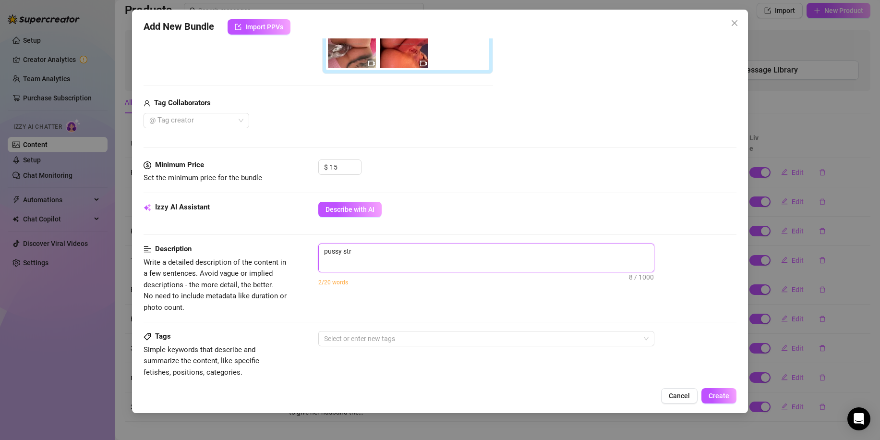
type textarea "pussy stre"
type textarea "pussy stret"
type textarea "pussy stretc"
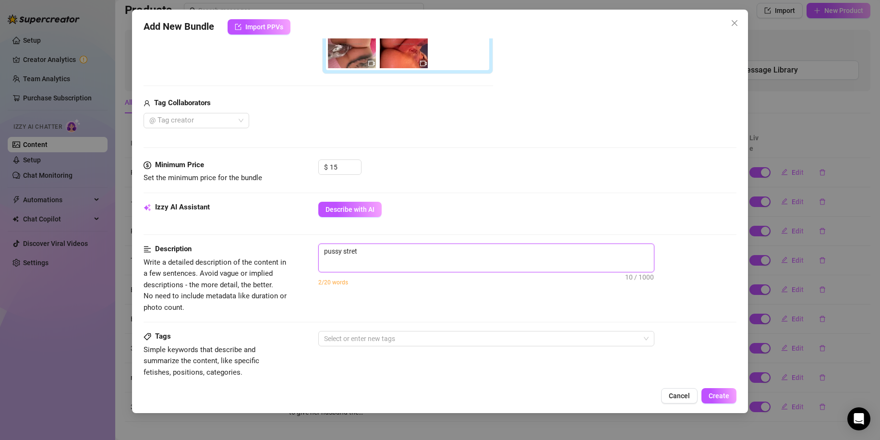
type textarea "pussy stretc"
type textarea "pussy stretch"
type textarea "pussy stretchi"
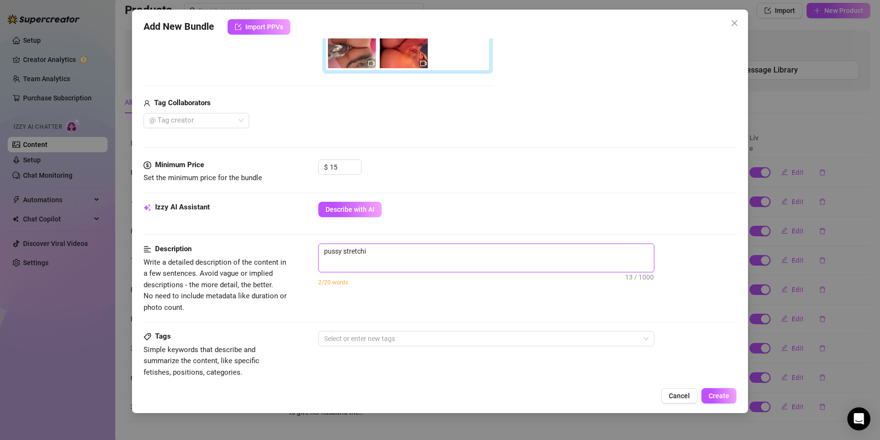
type textarea "pussy stretchin"
type textarea "pussy stretching"
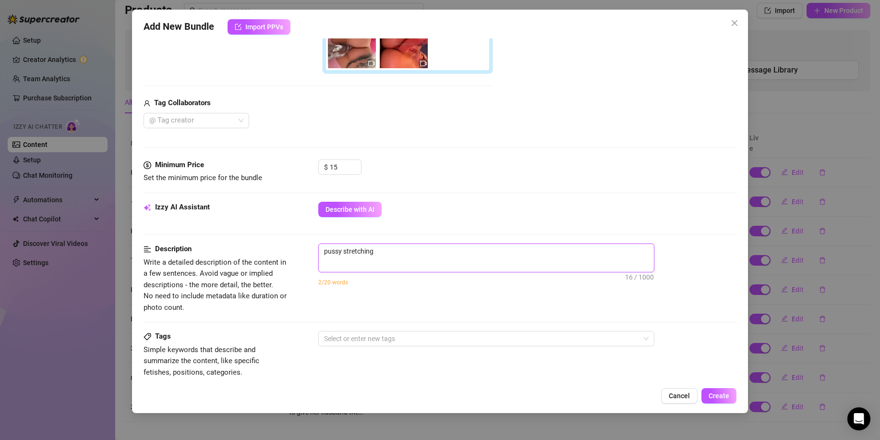
type textarea "pussy stretching"
type textarea "pussy stretching v"
type textarea "pussy stretching vi"
type textarea "pussy stretching vids"
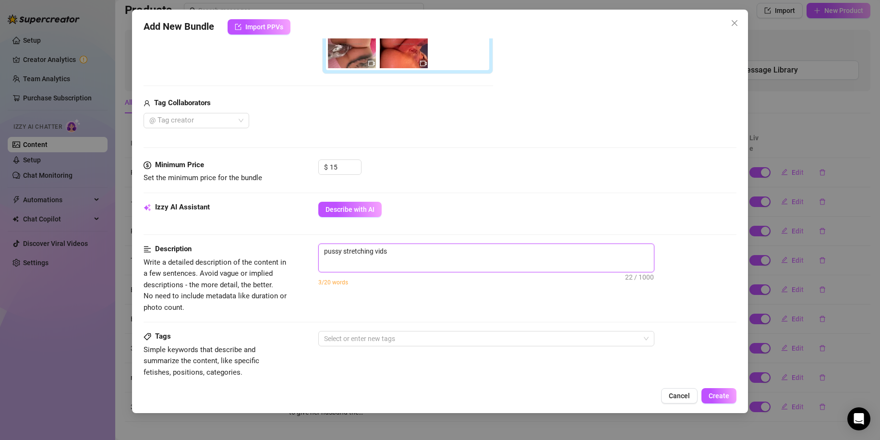
type textarea "pussy stretching vids w"
type textarea "pussy stretching vids wi"
type textarea "pussy stretching vids wit"
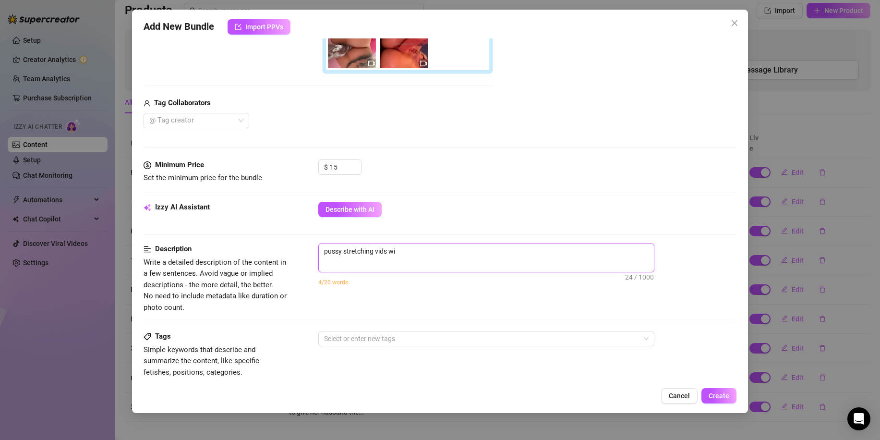
type textarea "pussy stretching vids wit"
type textarea "pussy stretching vids with"
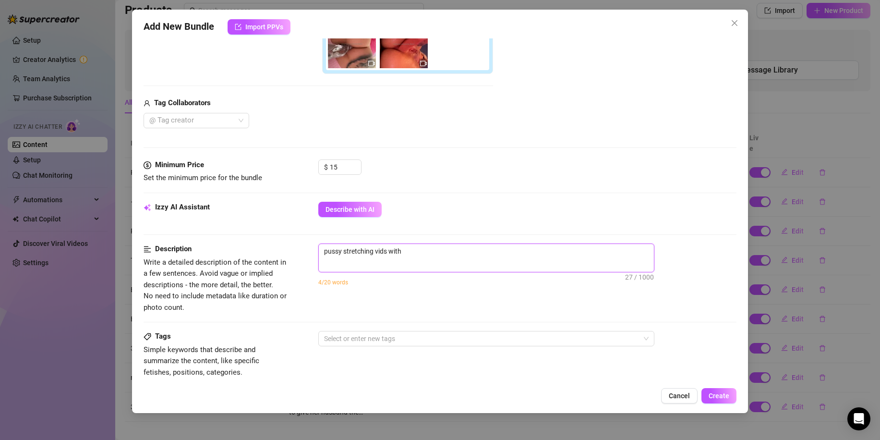
type textarea "pussy stretching vids with s"
type textarea "pussy stretching vids with se"
type textarea "pussy stretching vids with sev"
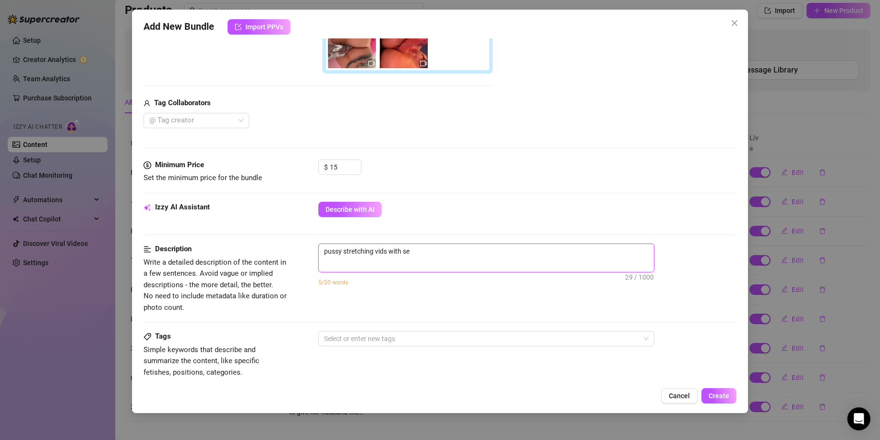
type textarea "pussy stretching vids with sev"
type textarea "pussy stretching vids with seve"
type textarea "pussy stretching vids with sever"
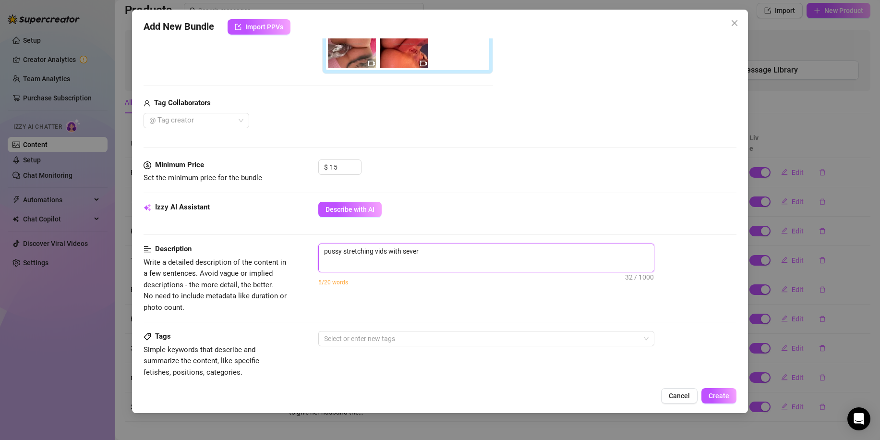
type textarea "pussy stretching vids with severa"
type textarea "pussy stretching vids with several"
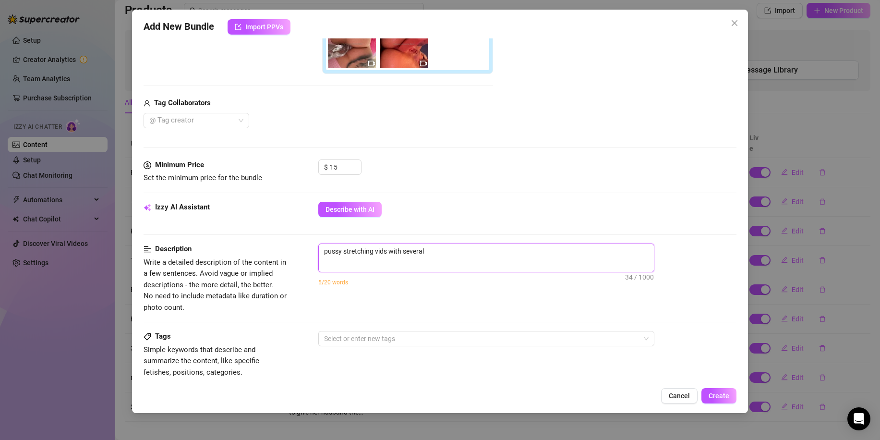
type textarea "pussy stretching vids with several"
type textarea "pussy stretching vids with several t"
type textarea "pussy stretching vids with several ty"
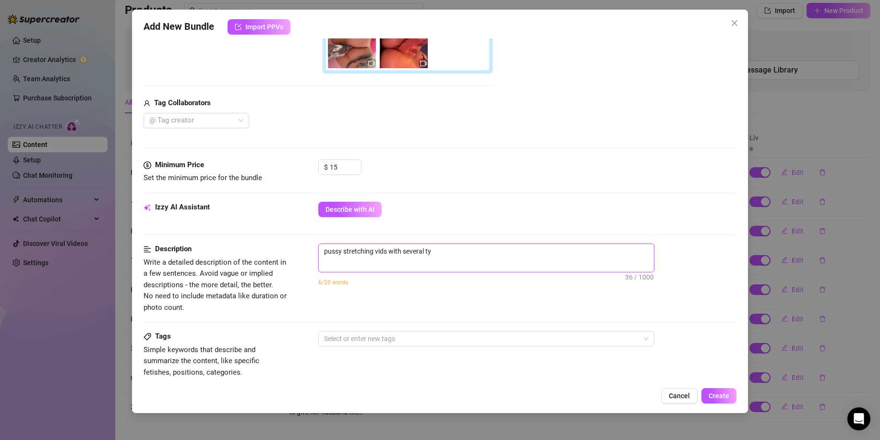
type textarea "pussy stretching vids with several typ"
type textarea "pussy stretching vids with several type"
type textarea "pussy stretching vids with several types"
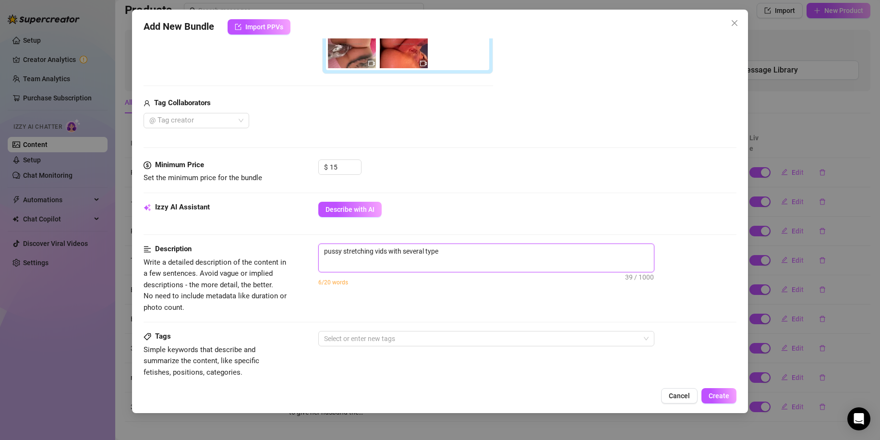
type textarea "pussy stretching vids with several types"
type textarea "pussy stretching vids with several types o"
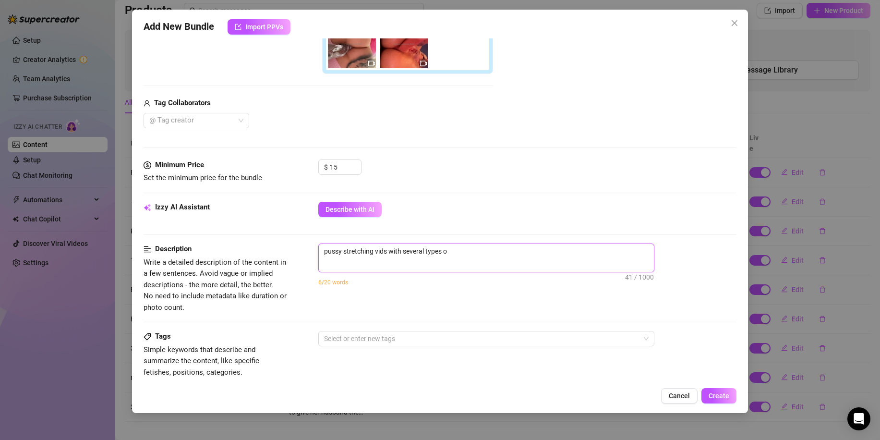
type textarea "pussy stretching vids with several types of"
type textarea "pussy stretching vids with several types of d"
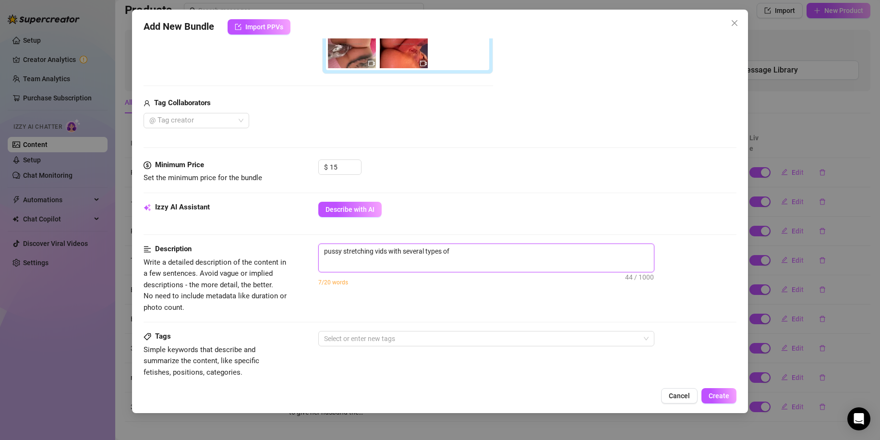
type textarea "pussy stretching vids with several types of d"
type textarea "pussy stretching vids with several types of di"
type textarea "pussy stretching vids with several types of dif"
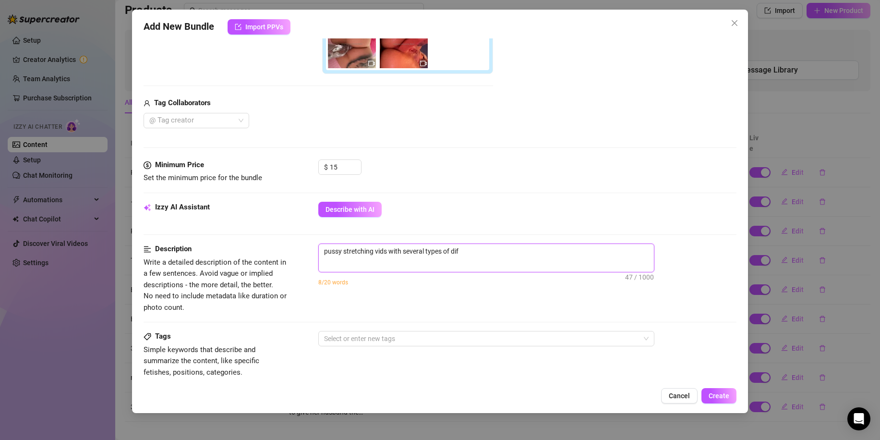
type textarea "pussy stretching vids with several types of diff"
type textarea "pussy stretching vids with several types of diffe"
type textarea "pussy stretching vids with several types of differ"
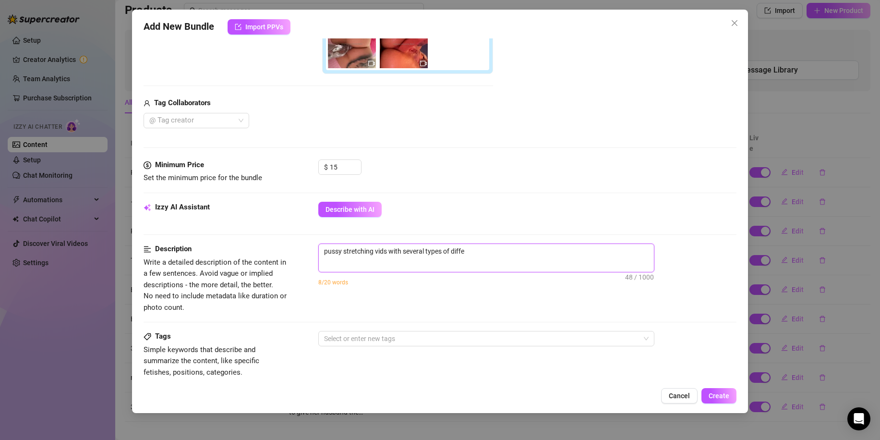
type textarea "pussy stretching vids with several types of differ"
type textarea "pussy stretching vids with several types of differe"
type textarea "pussy stretching vids with several types of differen"
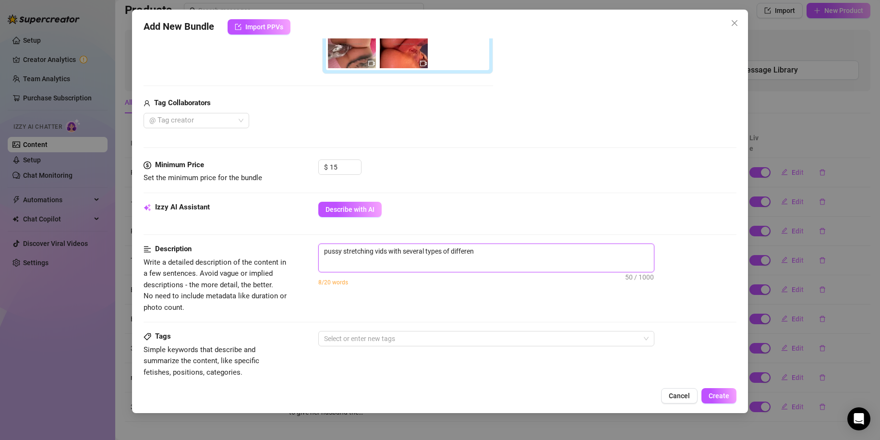
type textarea "pussy stretching vids with several types of different"
type textarea "pussy stretching vids with several types of different t"
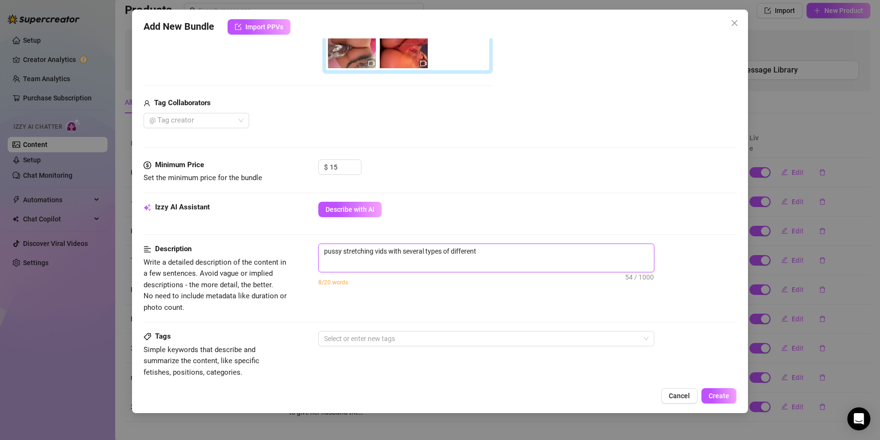
type textarea "pussy stretching vids with several types of different t"
type textarea "pussy stretching vids with several types of different to"
type textarea "pussy stretching vids with several types of different toy"
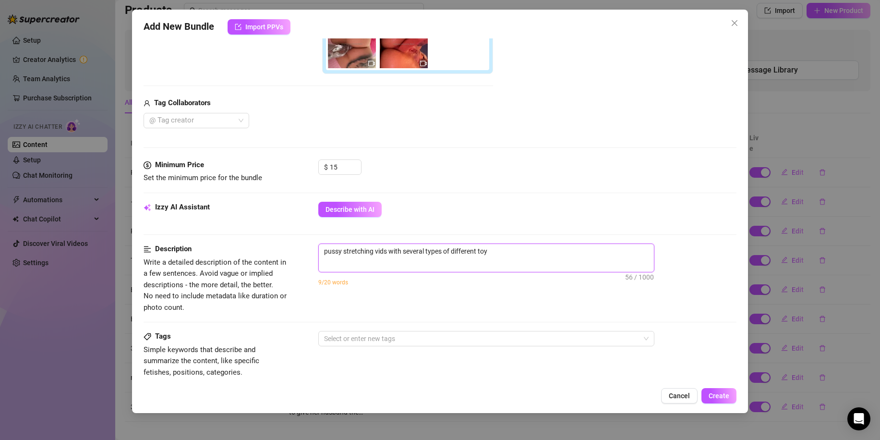
type textarea "pussy stretching vids with several types of different toys"
type textarea "pussy stretching vids with several types of different toys a"
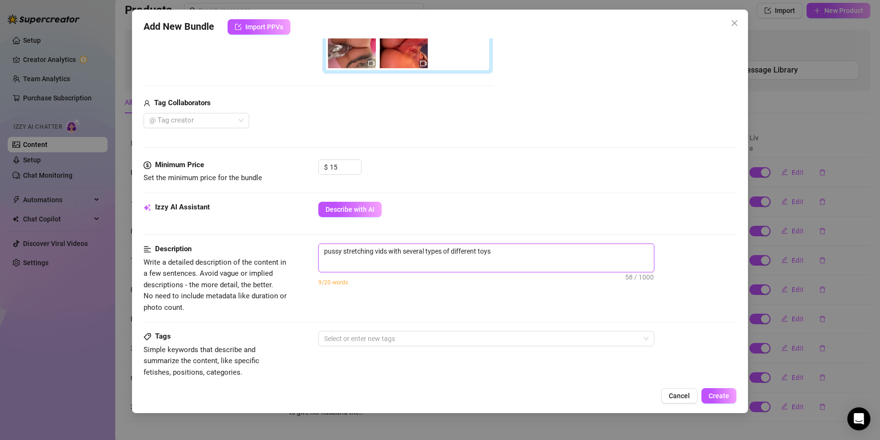
type textarea "pussy stretching vids with several types of different toys a"
type textarea "pussy stretching vids with several types of different toys an"
type textarea "pussy stretching vids with several types of different toys and"
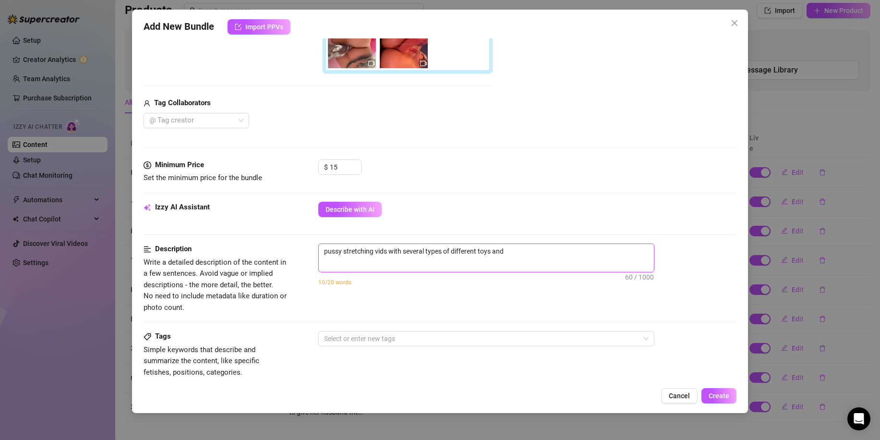
type textarea "pussy stretching vids with several types of different toys and"
type textarea "pussy stretching vids with several types of different toys and a"
type textarea "pussy stretching vids with several types of different toys and an"
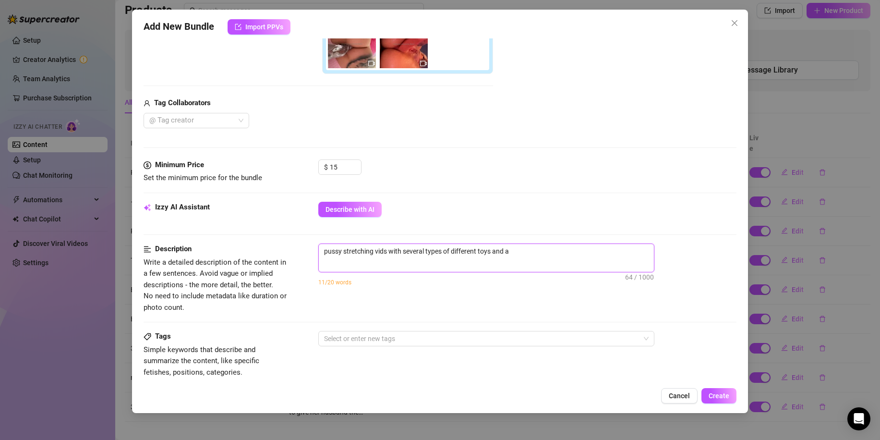
type textarea "pussy stretching vids with several types of different toys and an"
type textarea "pussy stretching vids with several types of different toys and ang"
type textarea "pussy stretching vids with several types of different toys and angl"
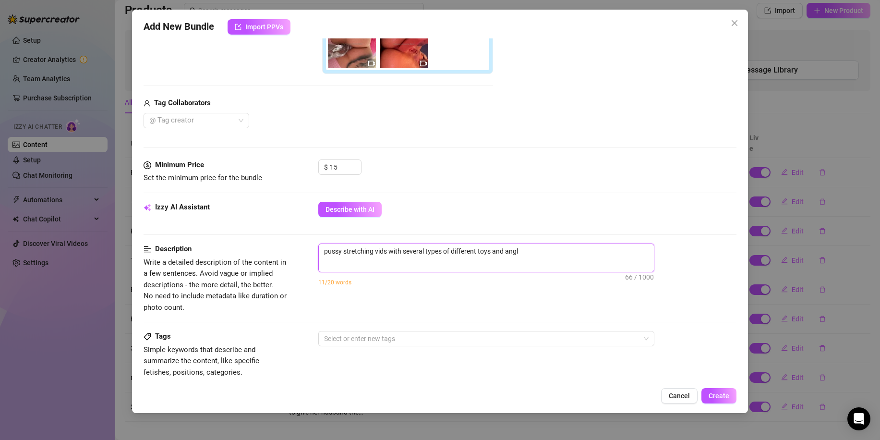
type textarea "pussy stretching vids with several types of different toys and angle"
type textarea "pussy stretching vids with several types of different toys and angle s"
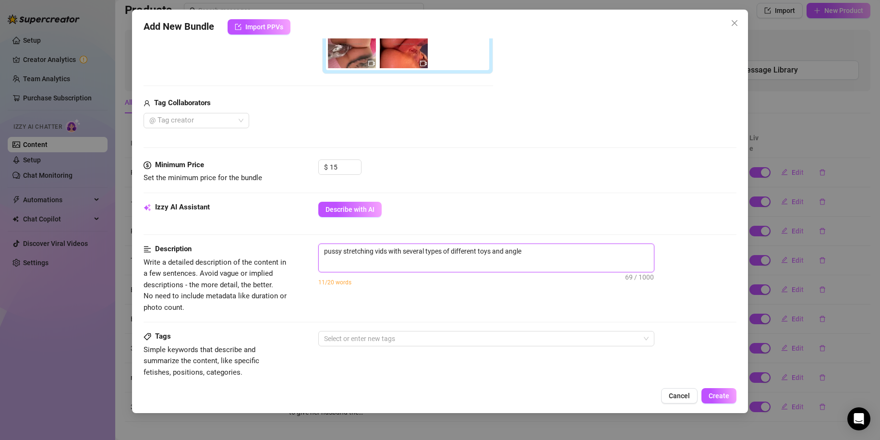
type textarea "pussy stretching vids with several types of different toys and angle s"
type textarea "pussy stretching vids with several types of different toys and angle"
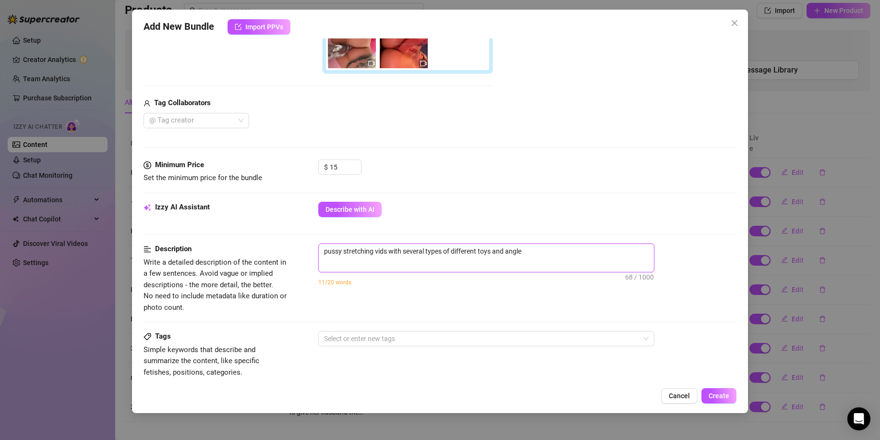
type textarea "pussy stretching vids with several types of different toys and angles"
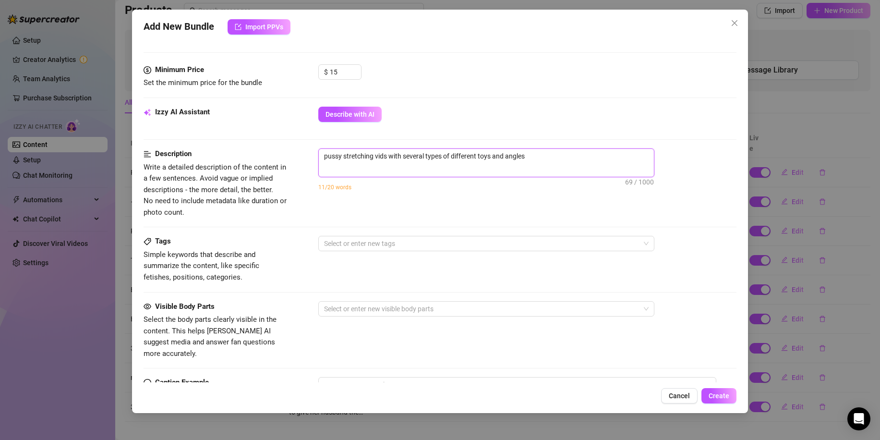
scroll to position [336, 0]
click at [390, 250] on div "Select or enter new tags" at bounding box center [486, 242] width 336 height 15
type textarea "pussy stretching vids with several types of different toys and angles"
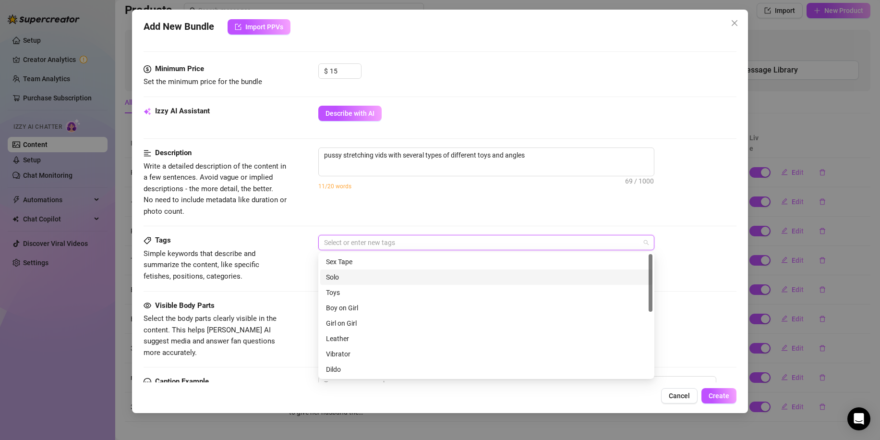
click at [376, 280] on div "Solo" at bounding box center [486, 277] width 321 height 11
click at [337, 292] on div "Toys" at bounding box center [486, 292] width 321 height 11
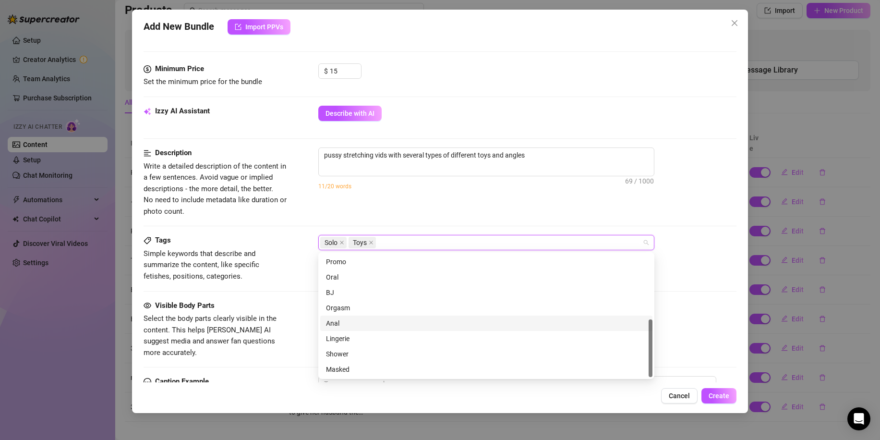
scroll to position [90, 0]
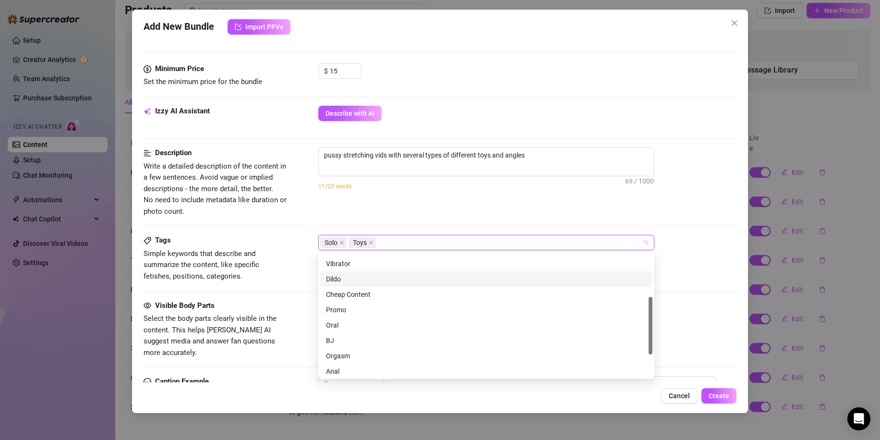
click at [354, 280] on div "Dildo" at bounding box center [486, 279] width 321 height 11
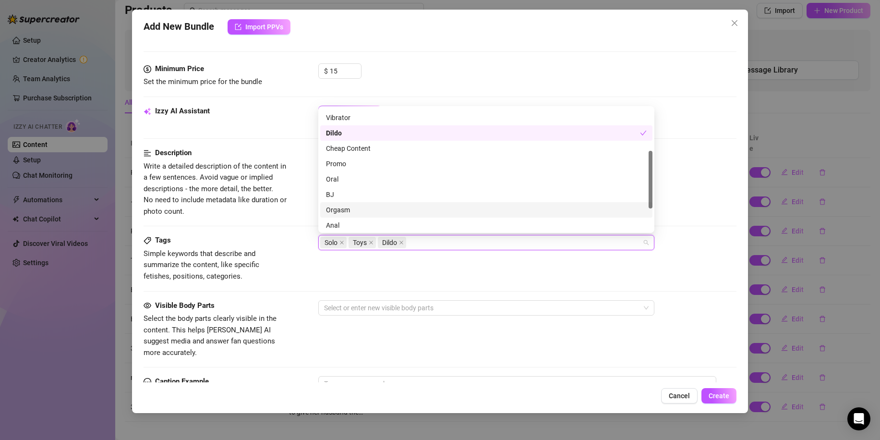
scroll to position [0, 0]
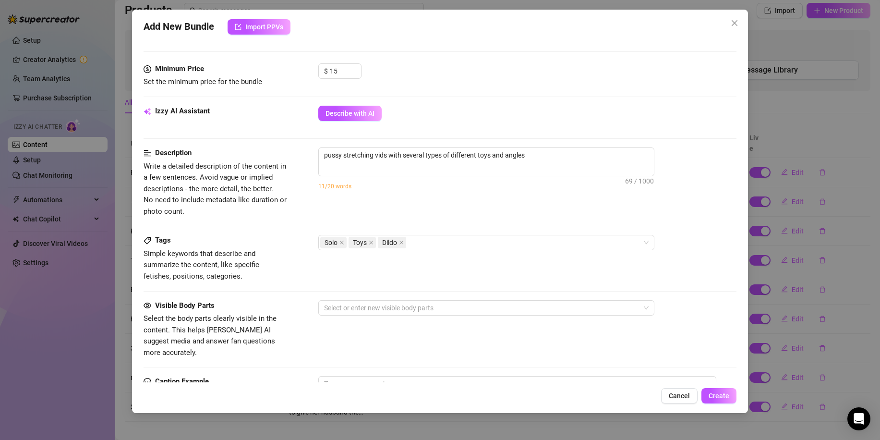
click at [431, 273] on div "Tags Simple keywords that describe and summarize the content, like specific fet…" at bounding box center [440, 258] width 593 height 47
click at [426, 308] on div at bounding box center [481, 307] width 322 height 13
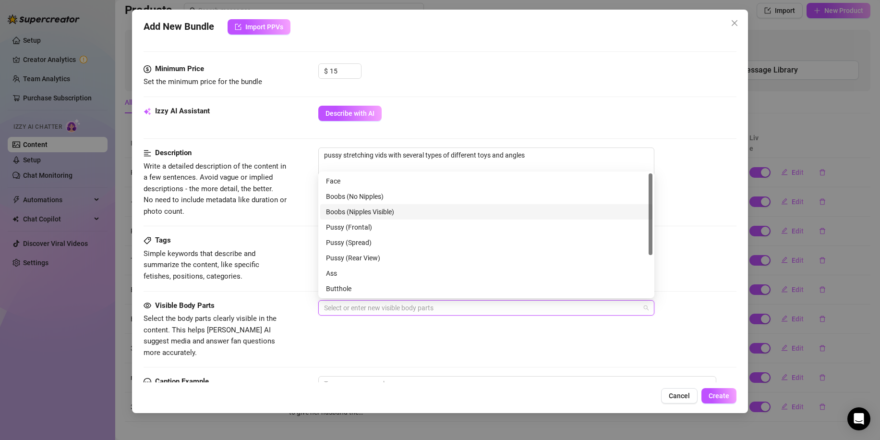
click at [377, 212] on div "Boobs (Nipples Visible)" at bounding box center [486, 212] width 321 height 11
click at [373, 226] on div "Pussy (Frontal)" at bounding box center [486, 227] width 321 height 11
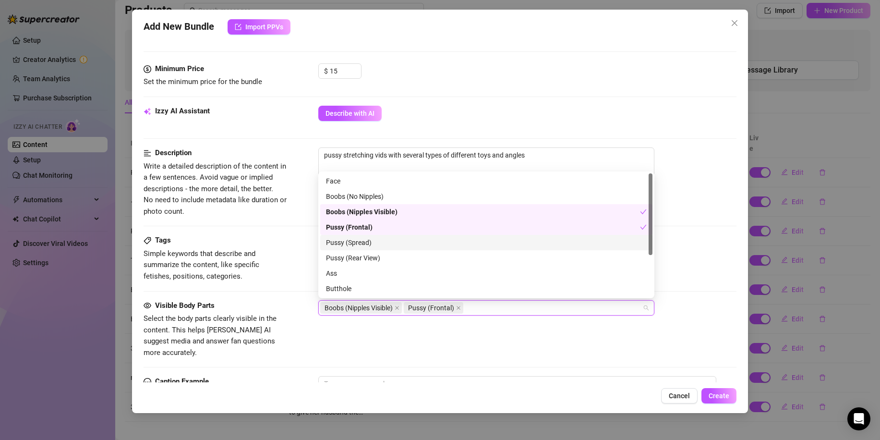
click at [370, 242] on div "Pussy (Spread)" at bounding box center [486, 242] width 321 height 11
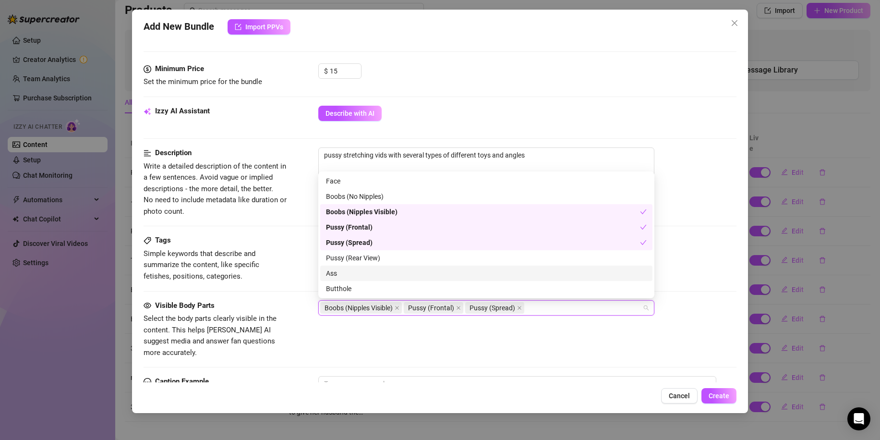
click at [295, 281] on div "Tags Simple keywords that describe and summarize the content, like specific fet…" at bounding box center [440, 258] width 593 height 47
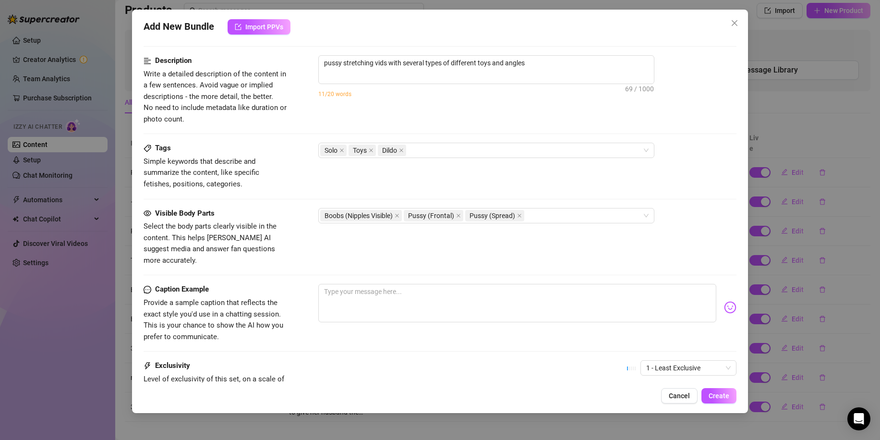
scroll to position [432, 0]
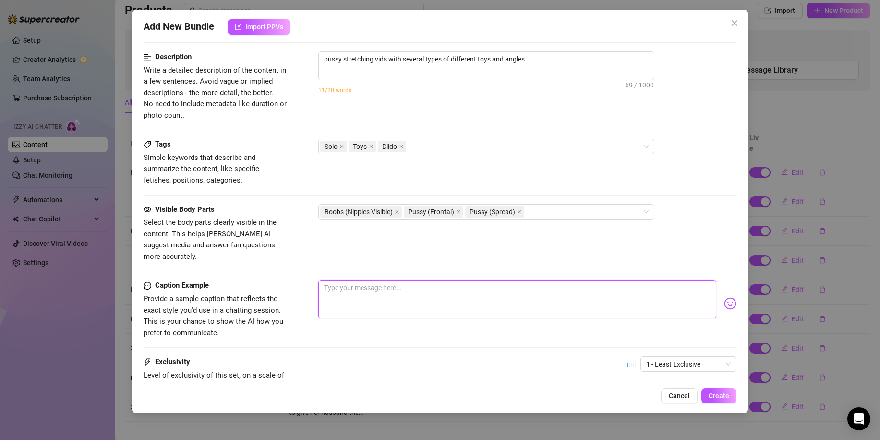
click at [386, 280] on textarea at bounding box center [517, 299] width 398 height 38
drag, startPoint x: 386, startPoint y: 280, endPoint x: 353, endPoint y: 281, distance: 32.2
click at [353, 281] on textarea at bounding box center [517, 299] width 398 height 38
click at [375, 304] on textarea at bounding box center [517, 299] width 398 height 38
type textarea "d"
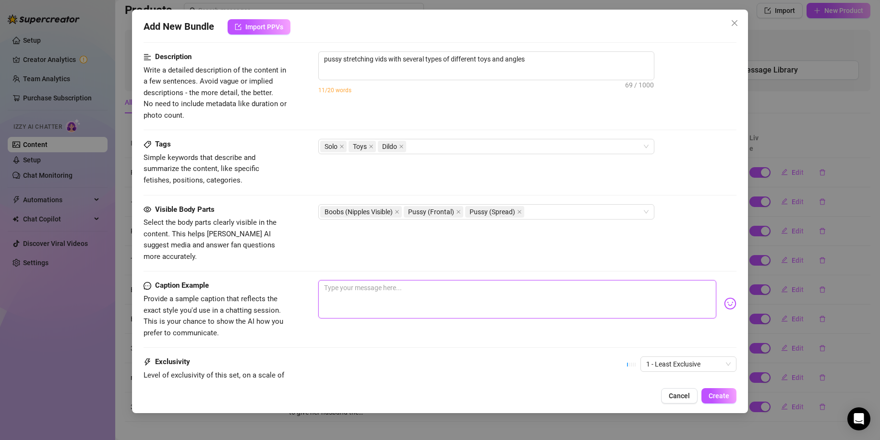
type textarea "d"
type textarea "do"
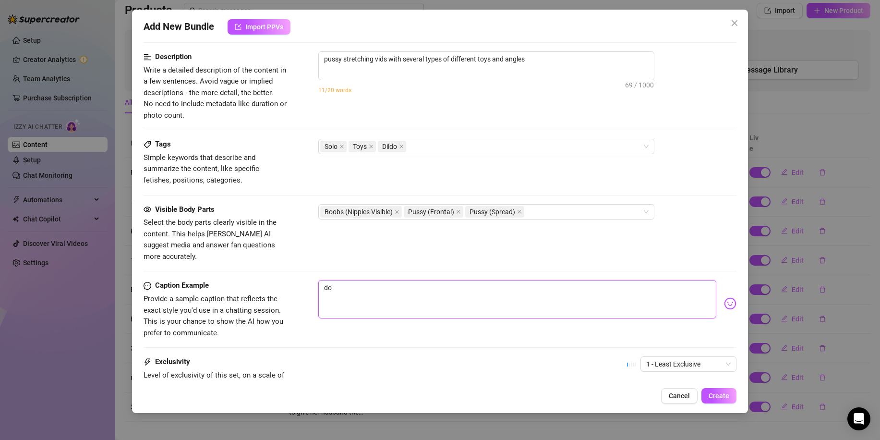
type textarea "do y"
type textarea "do yo"
type textarea "do you"
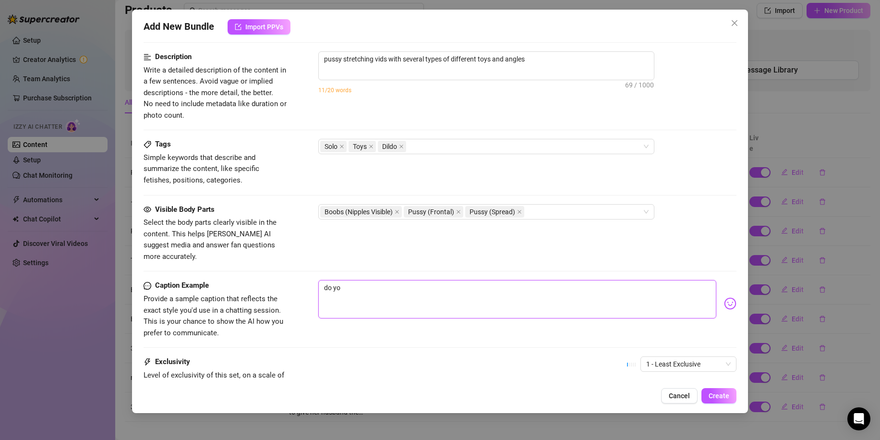
type textarea "do you"
type textarea "do you l"
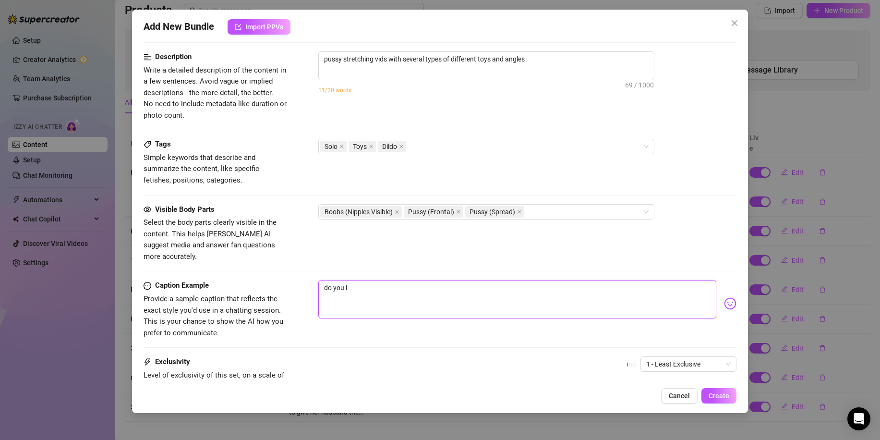
type textarea "do you li"
type textarea "do you lik"
type textarea "do you like"
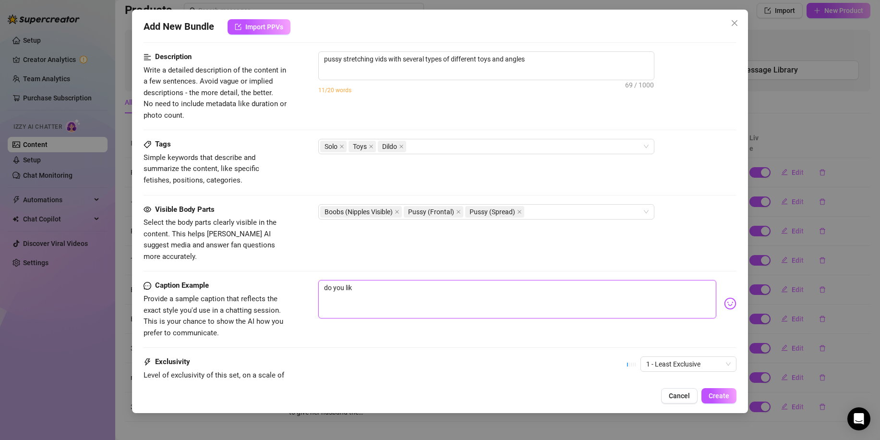
type textarea "do you like"
type textarea "do you like t"
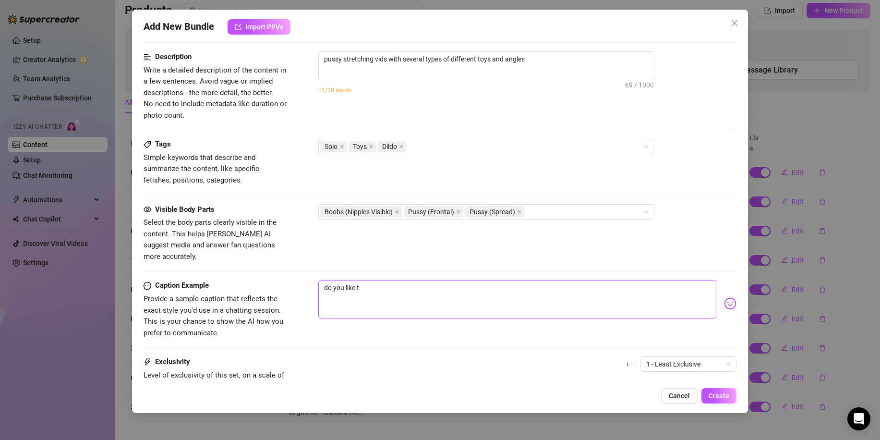
type textarea "do you like te"
type textarea "do you like t"
type textarea "do you like th"
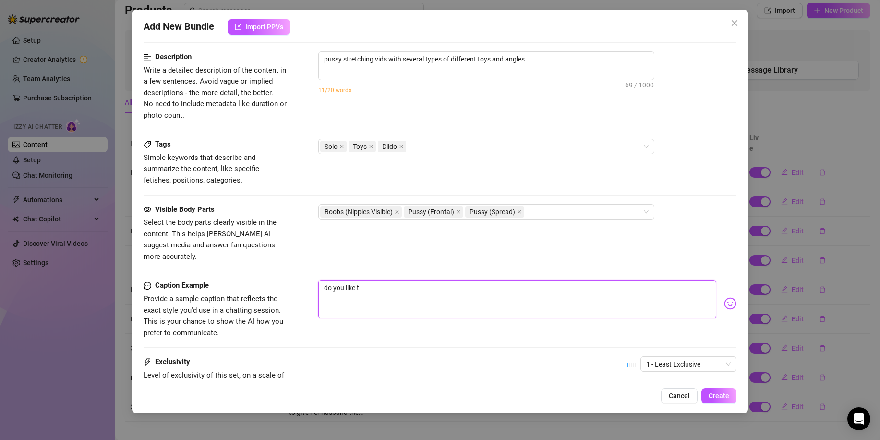
type textarea "do you like th"
type textarea "do you like the"
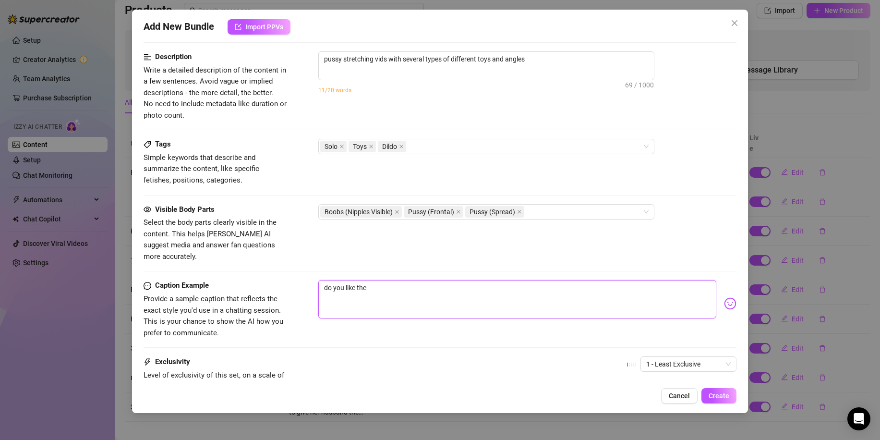
type textarea "do you like the w"
type textarea "do you like the wa"
type textarea "do you like the way"
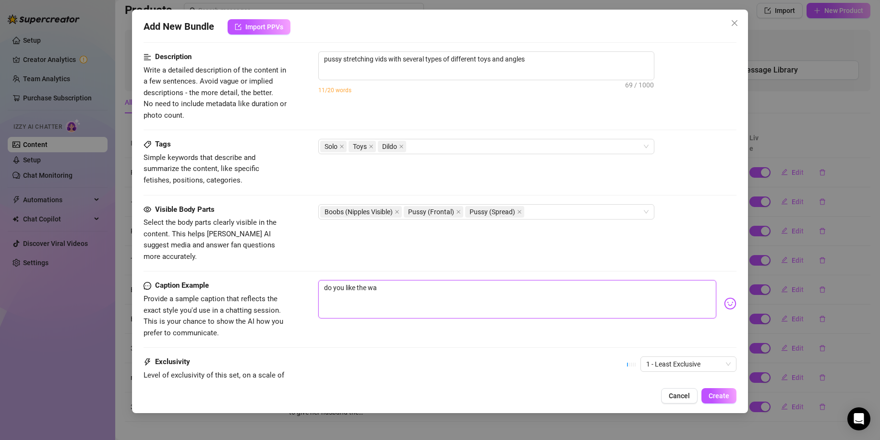
type textarea "do you like the way"
type textarea "do you like the way i"
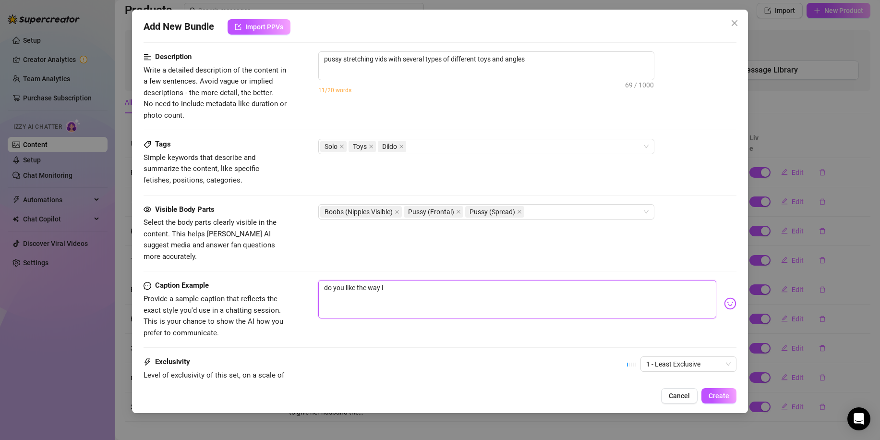
type textarea "do you like the way i"
type textarea "do you like the way i s"
type textarea "do you like the way i st"
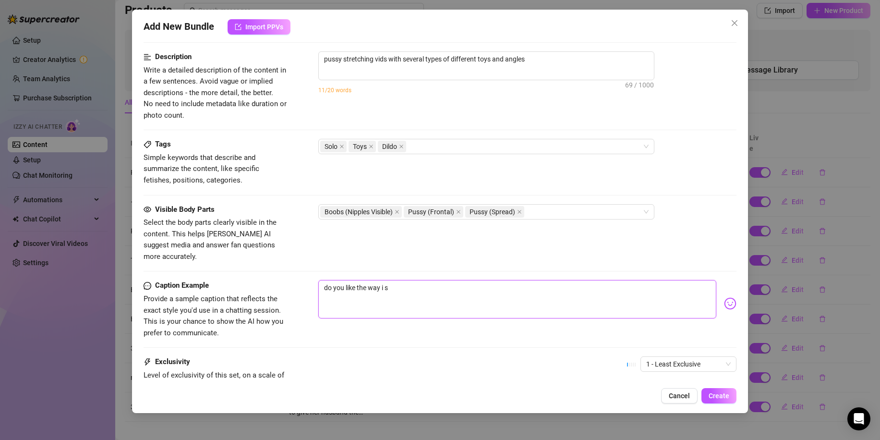
type textarea "do you like the way i st"
type textarea "do you like the way i str"
click at [673, 357] on span "1 - Least Exclusive" at bounding box center [688, 364] width 85 height 14
click at [658, 312] on div "4" at bounding box center [680, 318] width 92 height 15
click at [719, 395] on span "Create" at bounding box center [719, 396] width 21 height 8
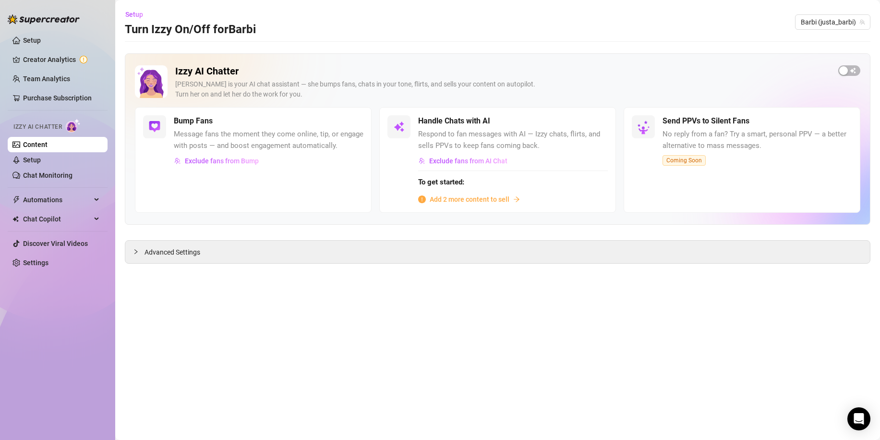
click at [484, 196] on span "Add 2 more content to sell" at bounding box center [470, 199] width 80 height 11
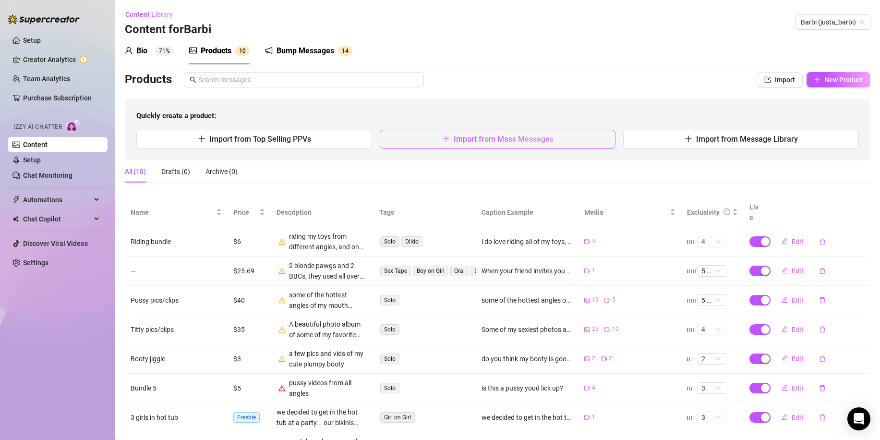
scroll to position [96, 0]
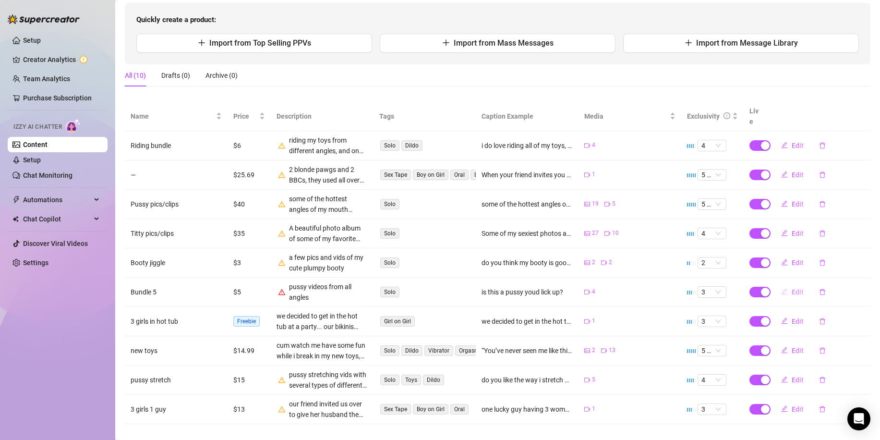
click at [793, 288] on span "Edit" at bounding box center [798, 292] width 12 height 8
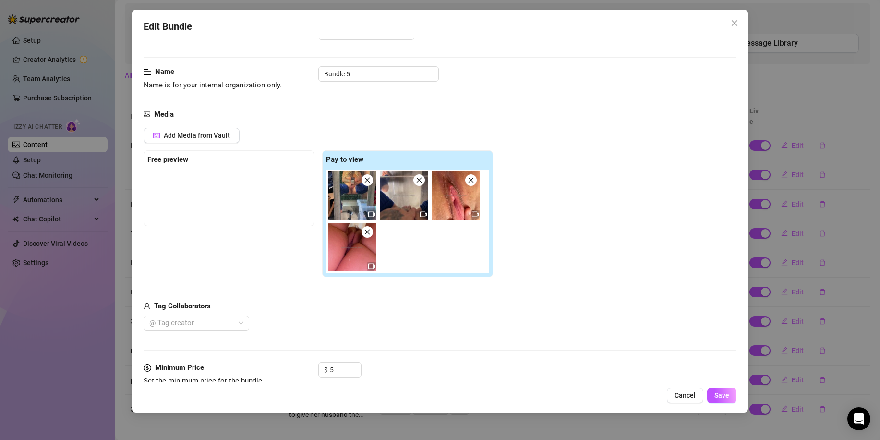
scroll to position [48, 0]
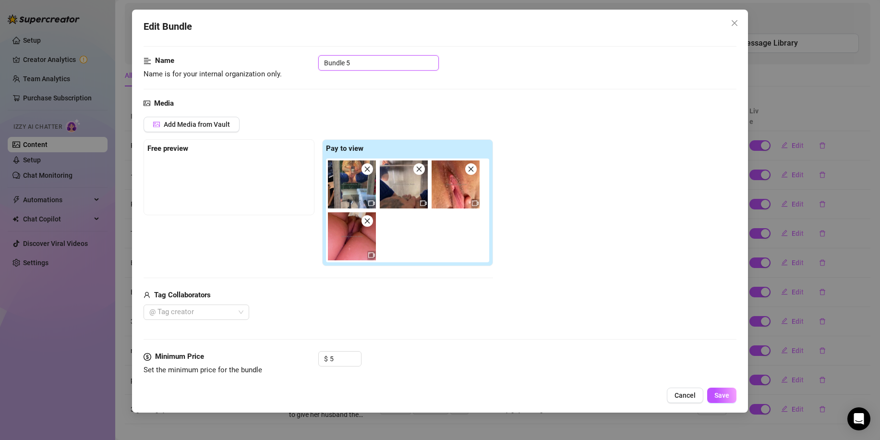
drag, startPoint x: 416, startPoint y: 64, endPoint x: 262, endPoint y: 58, distance: 153.8
click at [262, 58] on div "Name Name is for your internal organization only. Bundle 5" at bounding box center [440, 67] width 593 height 24
click at [613, 182] on div "Add Media from Vault Free preview Pay to view Tag Collaborators @ Tag creator" at bounding box center [440, 218] width 593 height 203
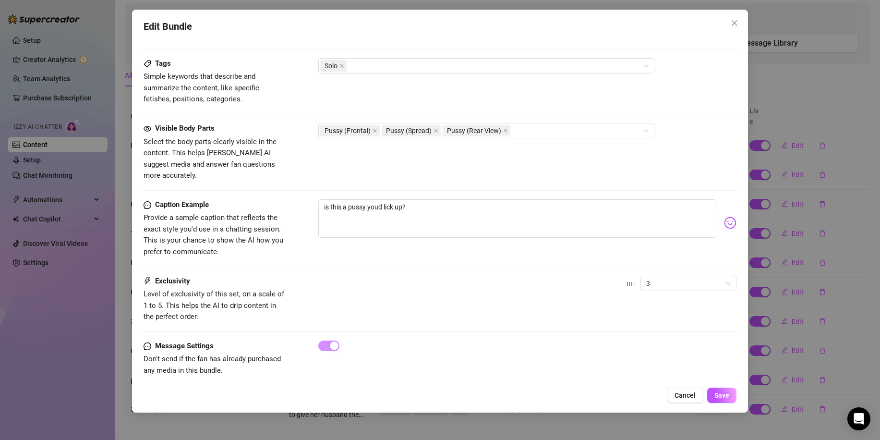
scroll to position [514, 0]
click at [727, 400] on button "Save" at bounding box center [721, 395] width 29 height 15
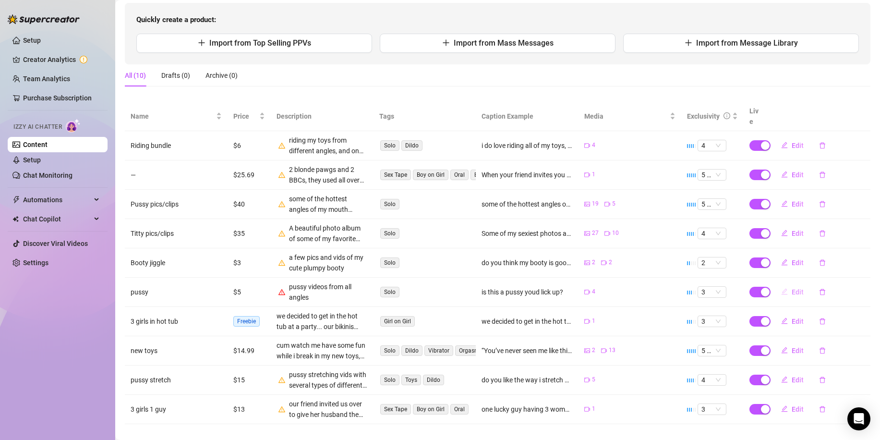
click at [792, 288] on span "Edit" at bounding box center [798, 292] width 12 height 8
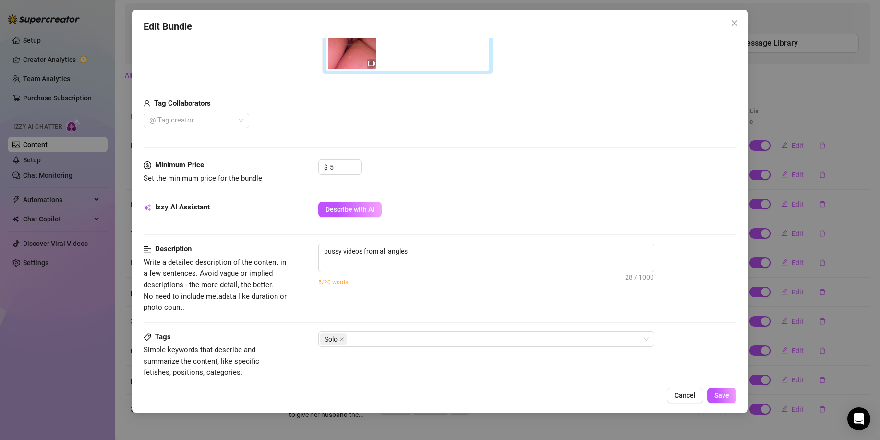
scroll to position [240, 0]
click at [418, 250] on textarea "pussy videos from all angles" at bounding box center [486, 251] width 335 height 14
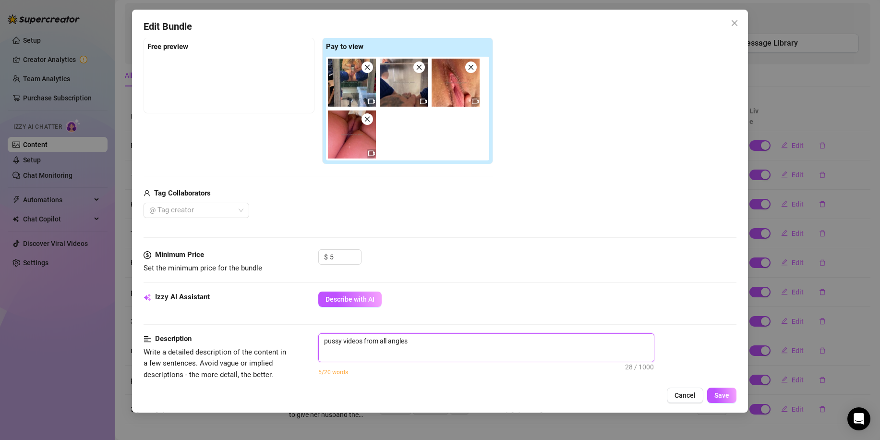
scroll to position [144, 0]
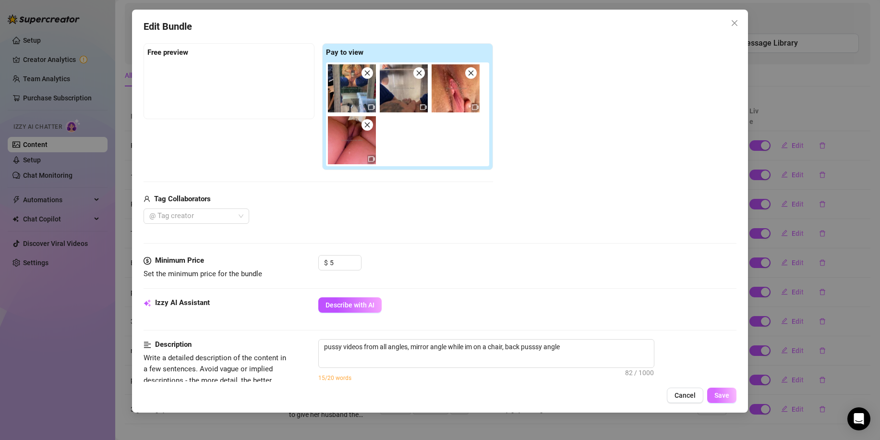
click at [727, 400] on button "Save" at bounding box center [721, 395] width 29 height 15
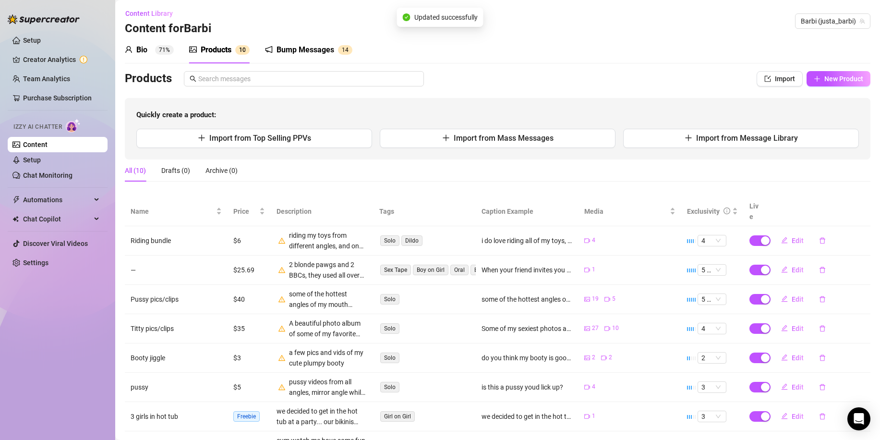
scroll to position [0, 0]
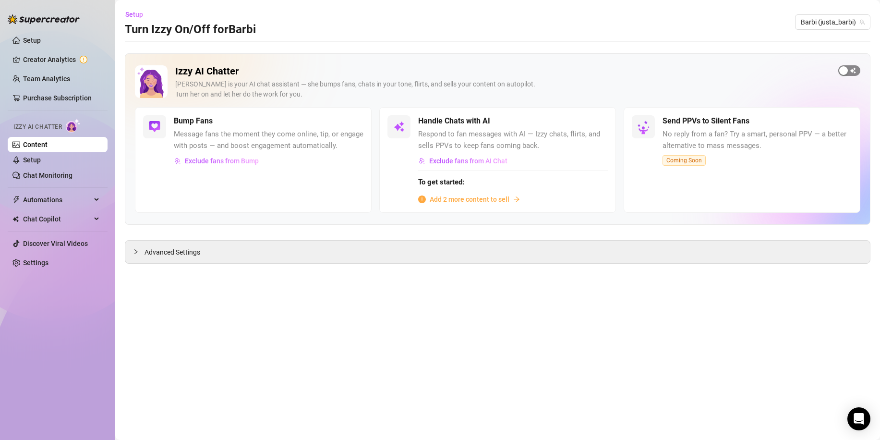
click at [845, 73] on div "button" at bounding box center [844, 70] width 9 height 9
click at [598, 124] on span "button" at bounding box center [597, 121] width 21 height 11
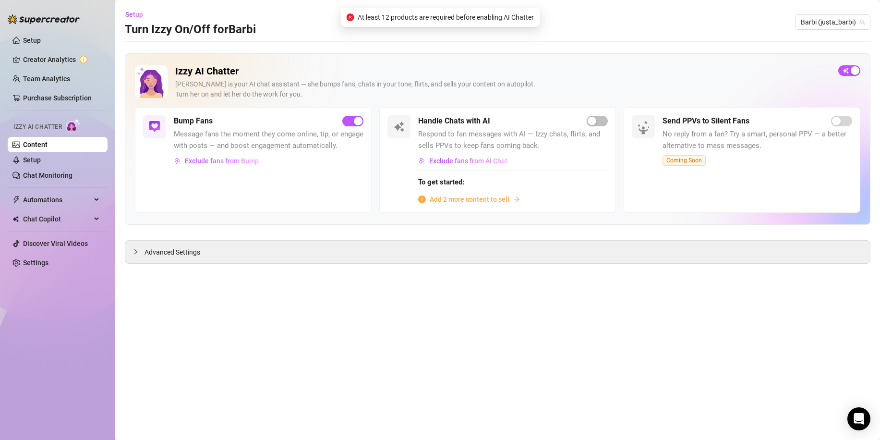
click at [498, 196] on span "Add 2 more content to sell" at bounding box center [470, 199] width 80 height 11
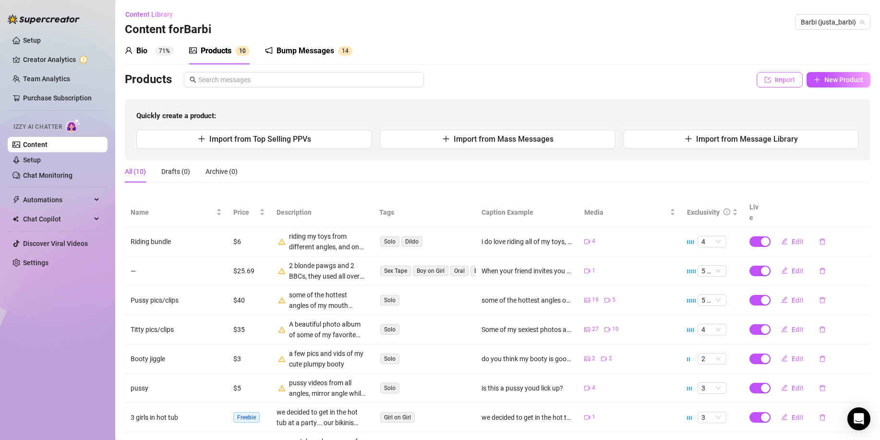
click at [775, 84] on span "Import" at bounding box center [785, 80] width 20 height 8
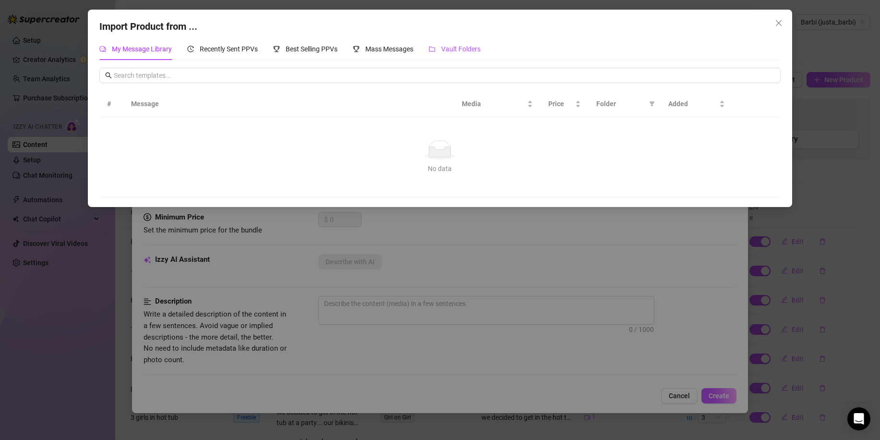
click at [475, 49] on span "Vault Folders" at bounding box center [460, 49] width 39 height 8
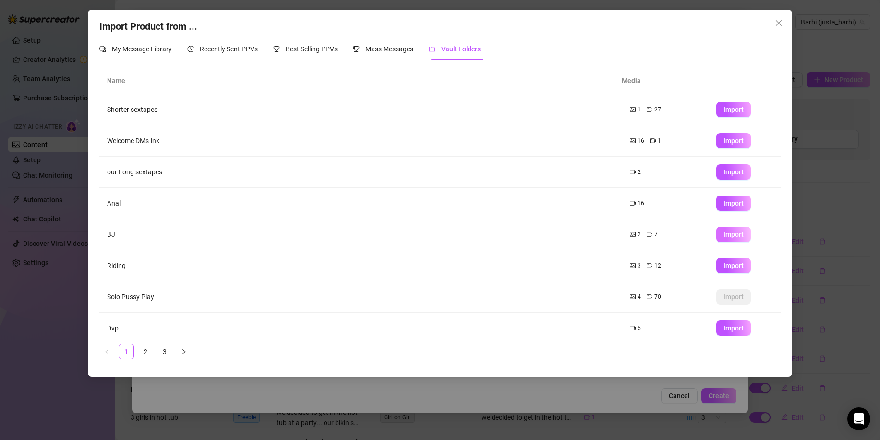
click at [736, 233] on button "Import" at bounding box center [734, 234] width 35 height 15
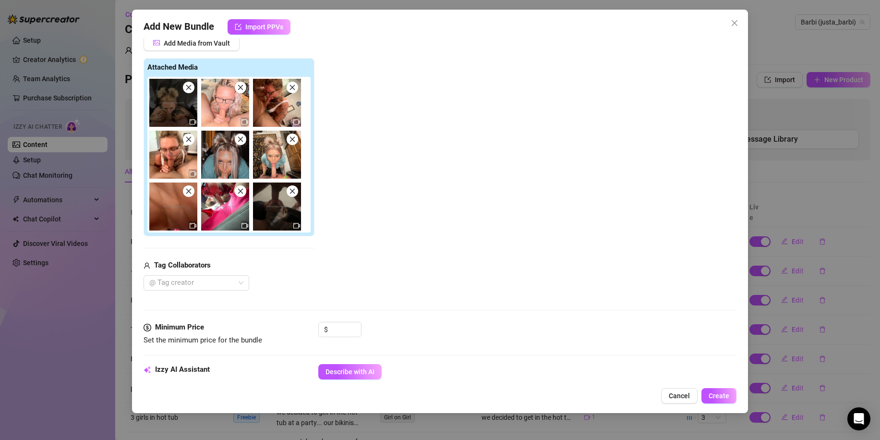
scroll to position [144, 0]
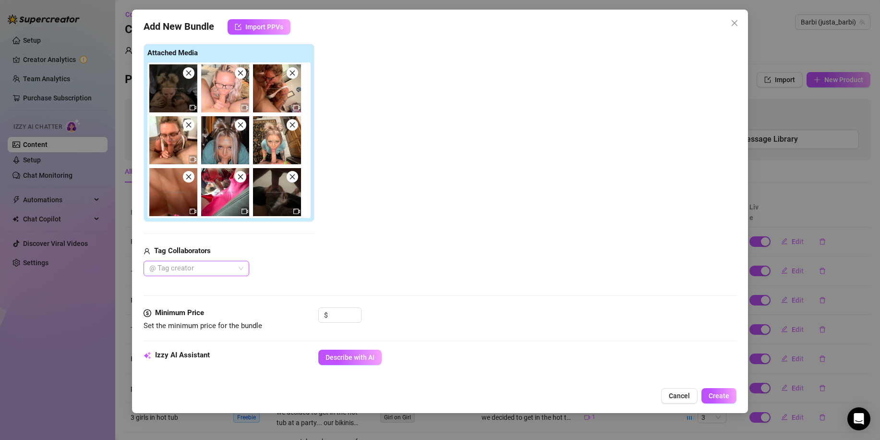
click at [223, 264] on div at bounding box center [192, 268] width 92 height 13
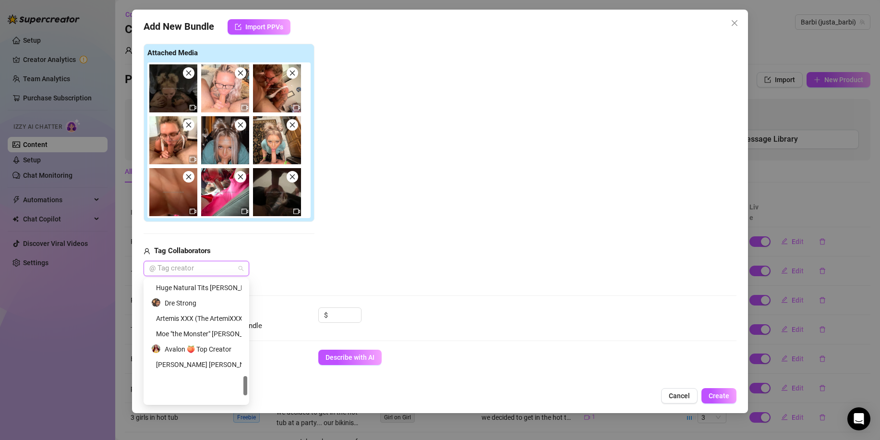
scroll to position [597, 0]
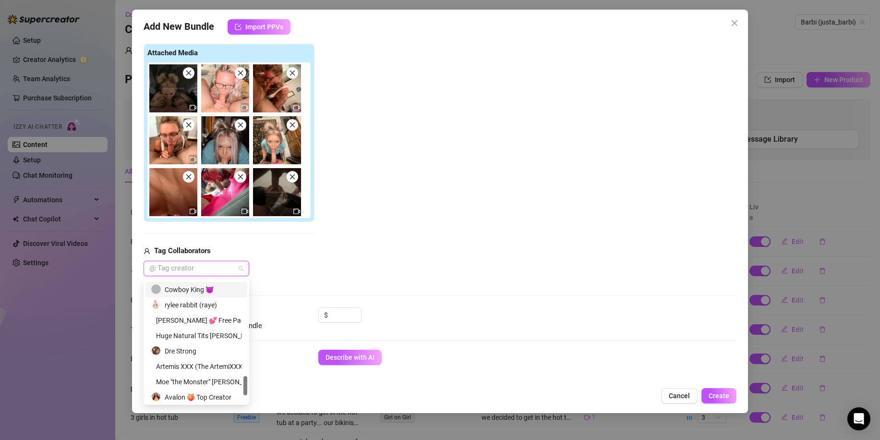
click at [184, 287] on div "Cowboy King 😈" at bounding box center [196, 289] width 90 height 11
click at [542, 287] on div "Media Add Media from Vault Attached Media Tag Collaborators Cowboy King 😈 Cowbo…" at bounding box center [440, 154] width 593 height 305
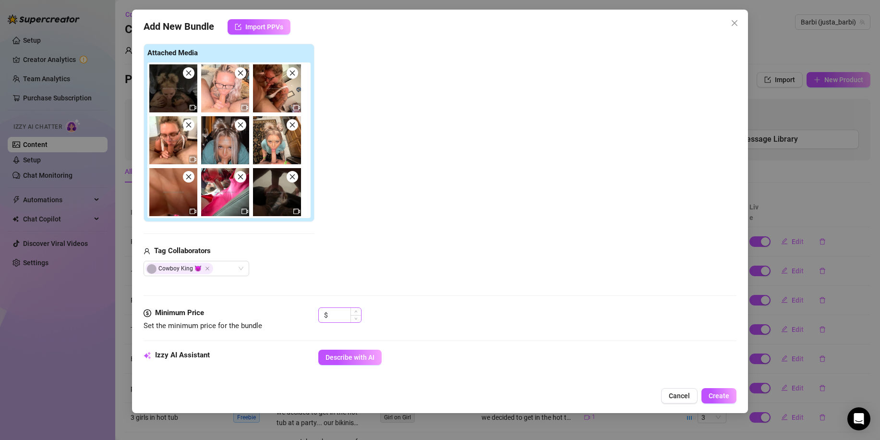
click at [337, 322] on div "$" at bounding box center [339, 314] width 43 height 15
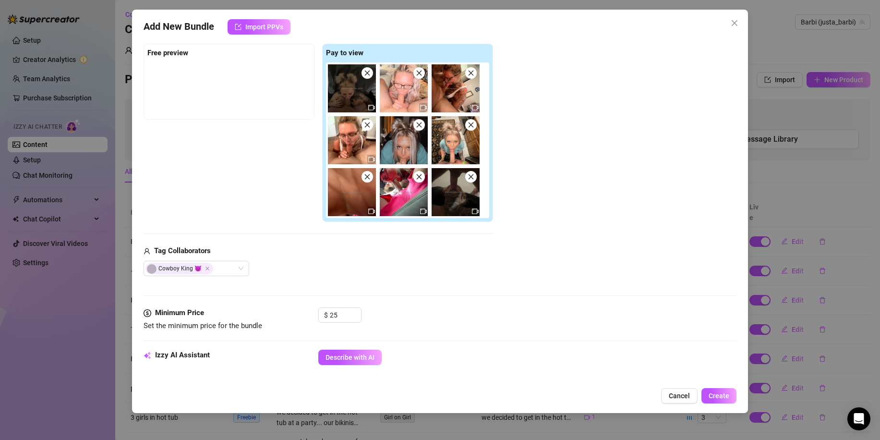
click at [411, 326] on div "$ 25" at bounding box center [527, 319] width 418 height 24
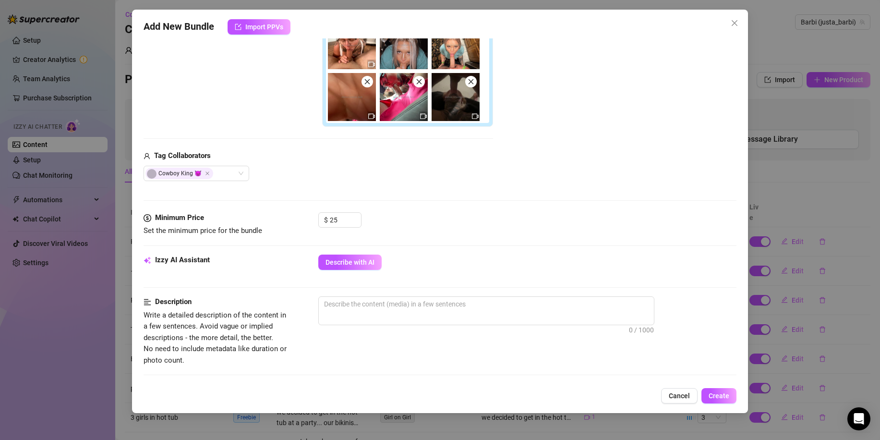
scroll to position [240, 0]
click at [403, 313] on span "0 / 1000" at bounding box center [486, 309] width 336 height 29
click at [424, 315] on span "0 / 1000" at bounding box center [486, 309] width 336 height 29
click at [428, 308] on textarea at bounding box center [486, 303] width 335 height 14
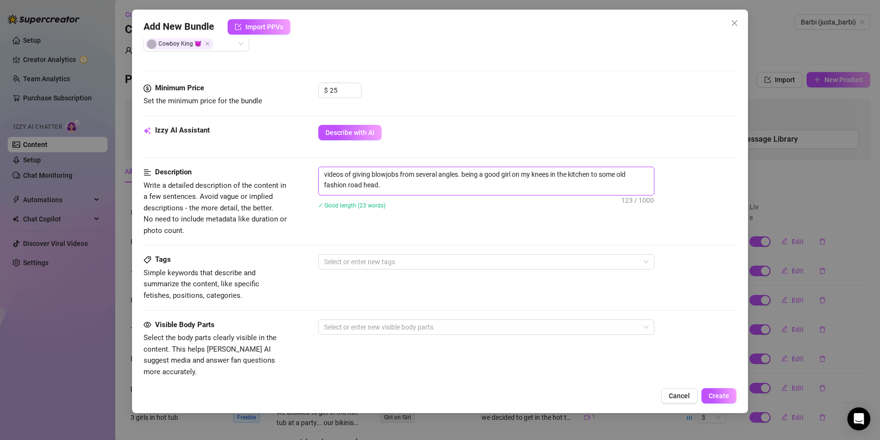
scroll to position [432, 0]
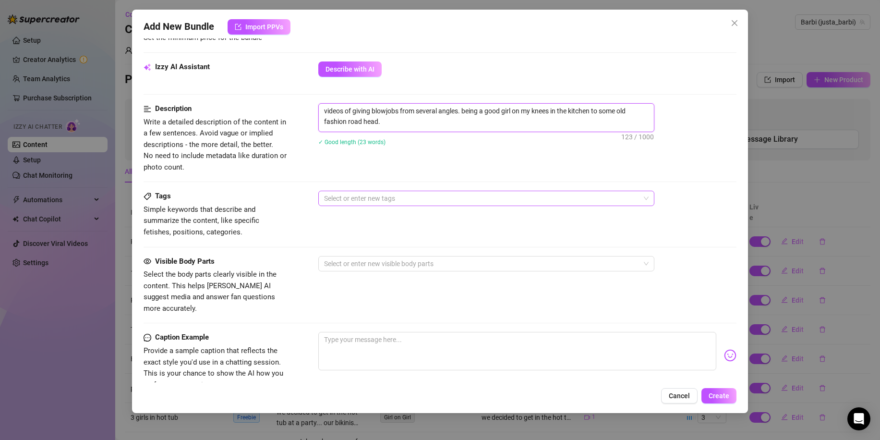
click at [438, 193] on div at bounding box center [481, 198] width 322 height 13
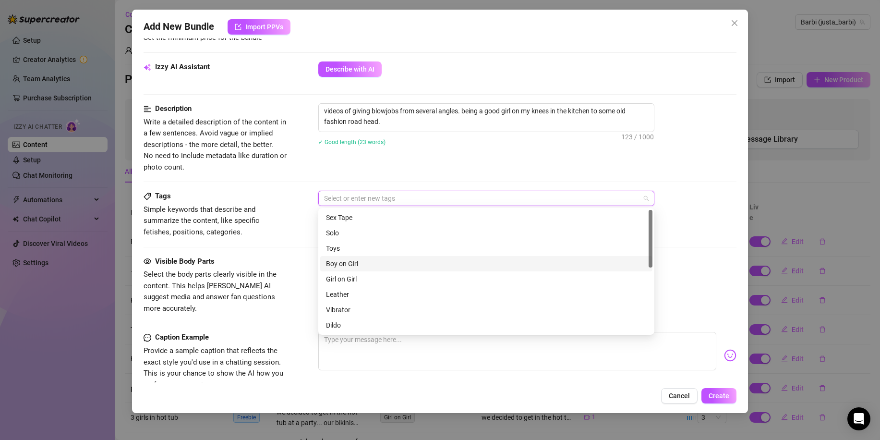
click at [402, 265] on div "Boy on Girl" at bounding box center [486, 263] width 321 height 11
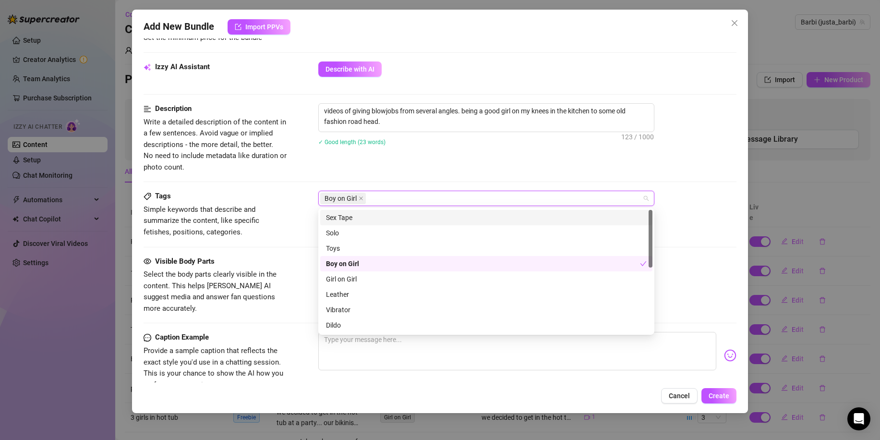
click at [366, 216] on div "Sex Tape" at bounding box center [486, 217] width 321 height 11
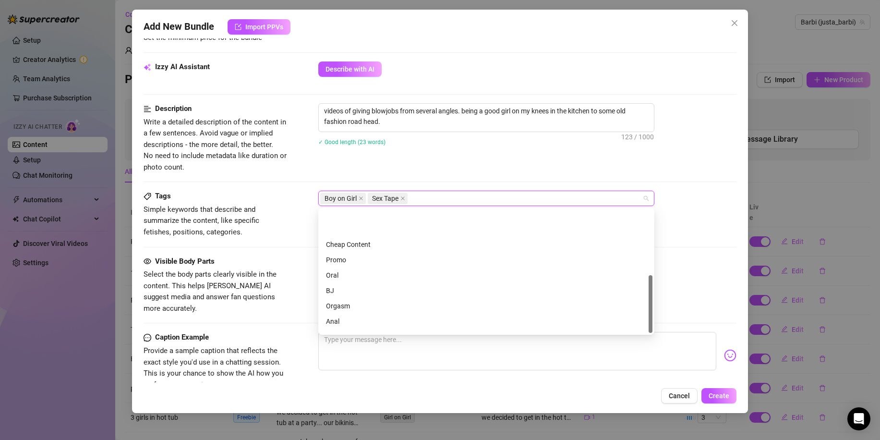
scroll to position [138, 0]
click at [339, 247] on div "BJ" at bounding box center [486, 248] width 321 height 11
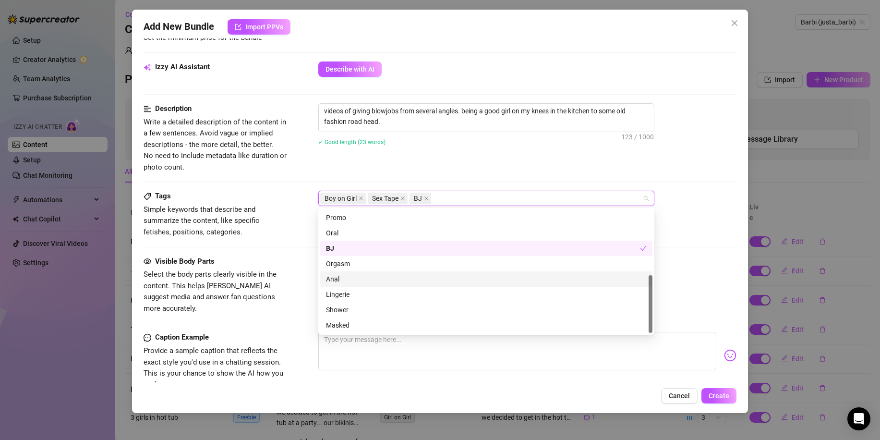
click at [294, 268] on div "Visible Body Parts Select the body parts clearly visible in the content. This h…" at bounding box center [440, 285] width 593 height 59
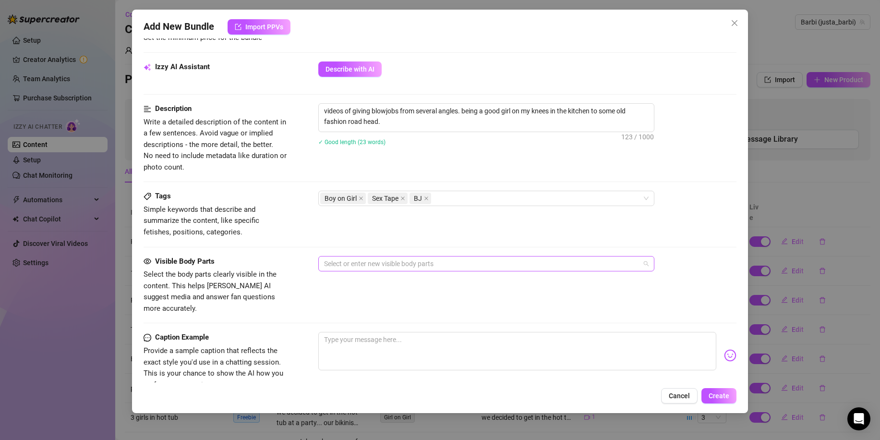
click at [353, 260] on div at bounding box center [481, 263] width 322 height 13
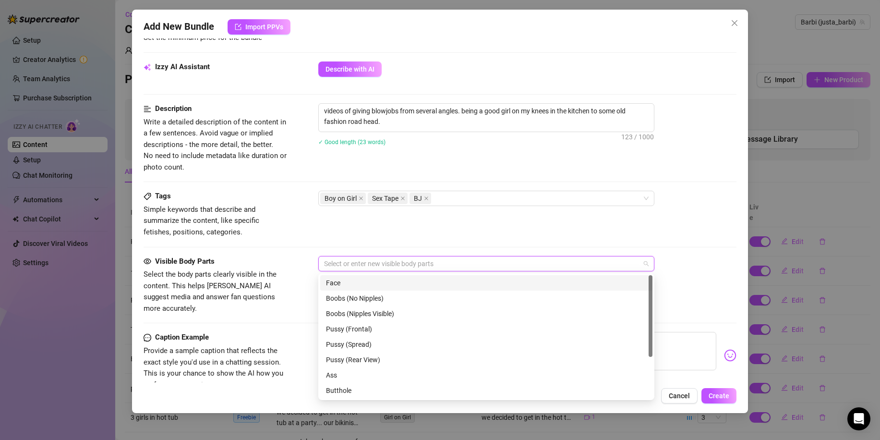
click at [351, 284] on div "Face" at bounding box center [486, 283] width 321 height 11
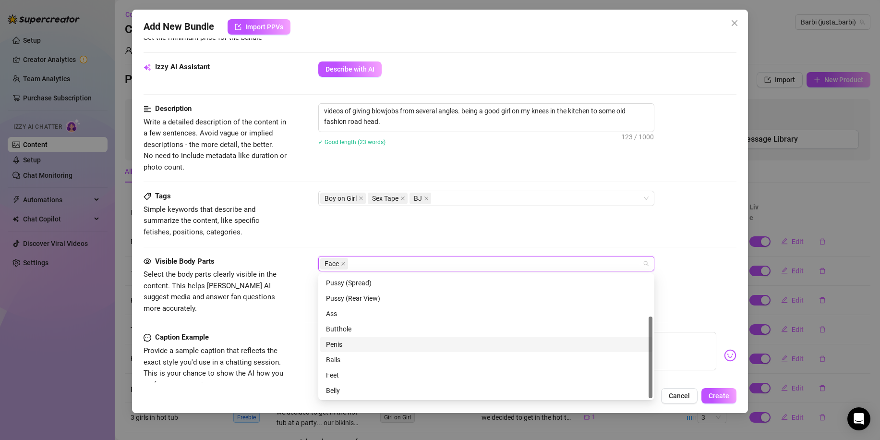
click at [364, 341] on div "Penis" at bounding box center [486, 344] width 321 height 11
click at [288, 298] on div "Visible Body Parts Select the body parts clearly visible in the content. This h…" at bounding box center [440, 285] width 593 height 59
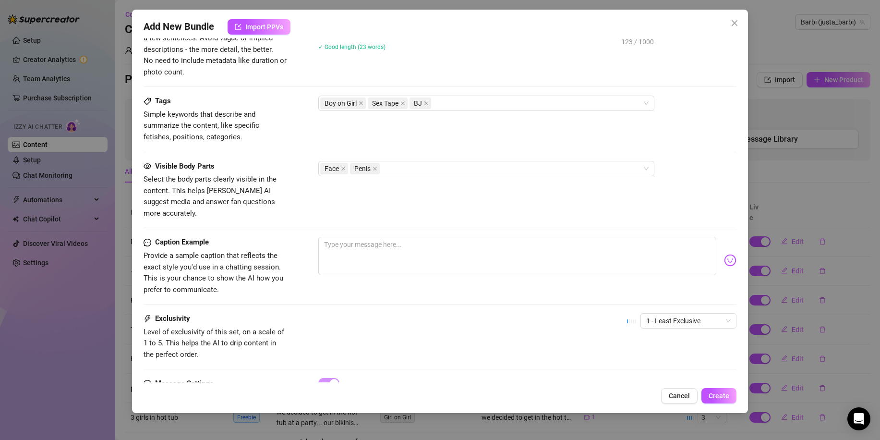
scroll to position [528, 0]
click at [380, 239] on textarea at bounding box center [517, 255] width 398 height 38
click at [650, 313] on span "1 - Least Exclusive" at bounding box center [688, 320] width 85 height 14
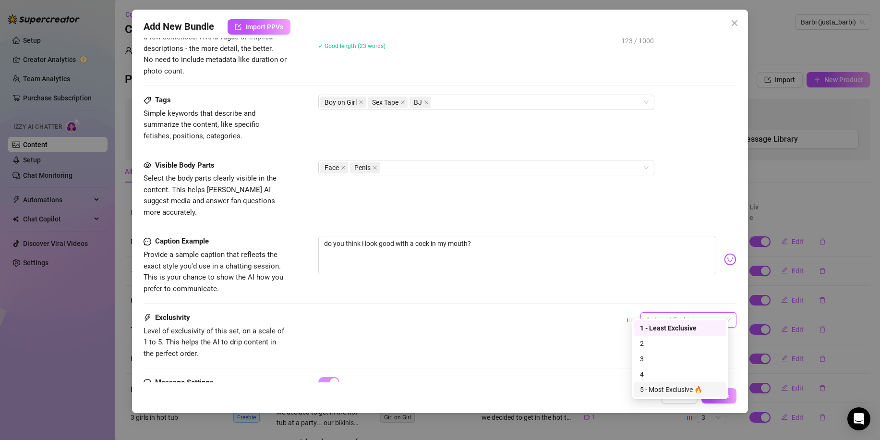
click at [667, 387] on div "5 - Most Exclusive 🔥" at bounding box center [680, 389] width 81 height 11
click at [721, 400] on span "Create" at bounding box center [719, 396] width 21 height 8
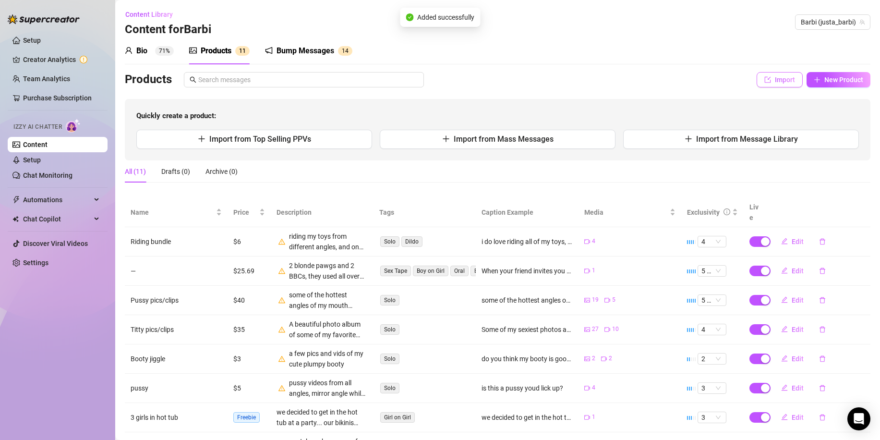
click at [766, 83] on button "Import" at bounding box center [780, 79] width 46 height 15
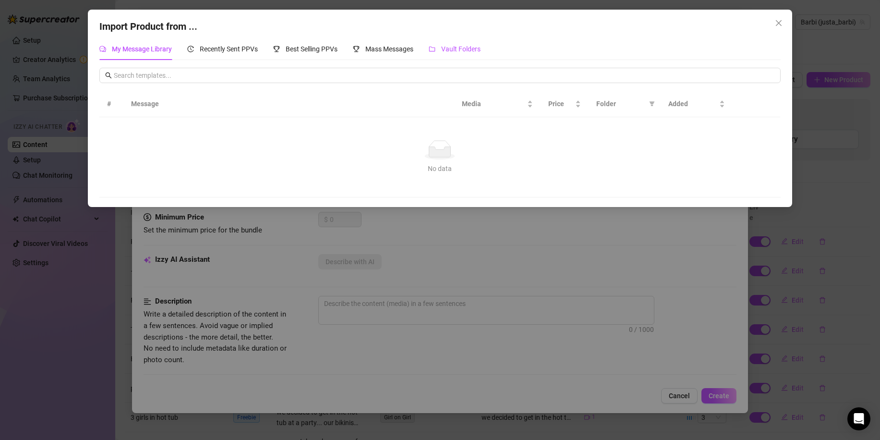
click at [453, 44] on div "Vault Folders" at bounding box center [455, 49] width 52 height 11
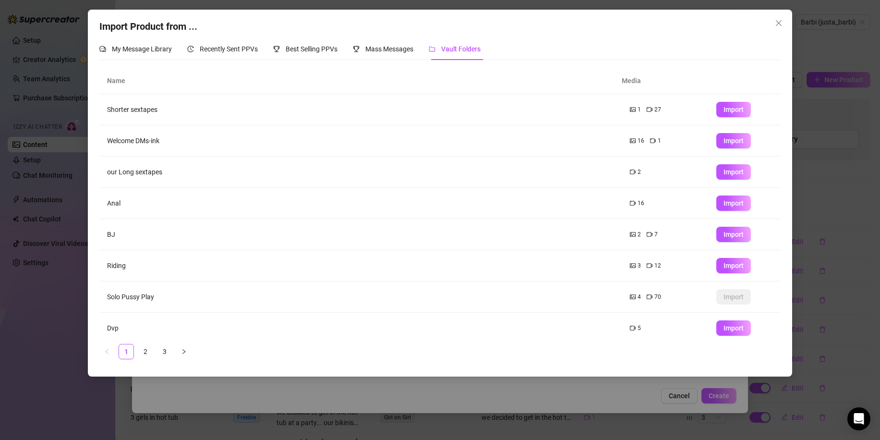
click at [630, 329] on icon "video-camera" at bounding box center [633, 328] width 6 height 4
click at [724, 328] on span "Import" at bounding box center [734, 328] width 20 height 8
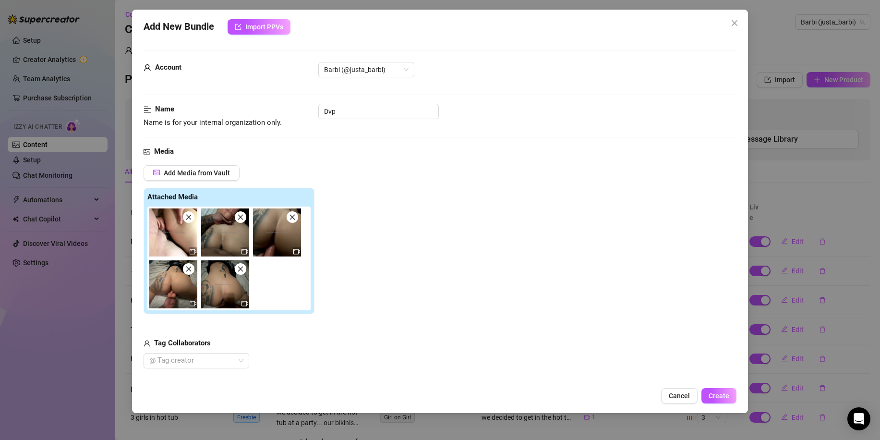
click at [291, 218] on icon "close" at bounding box center [292, 217] width 7 height 7
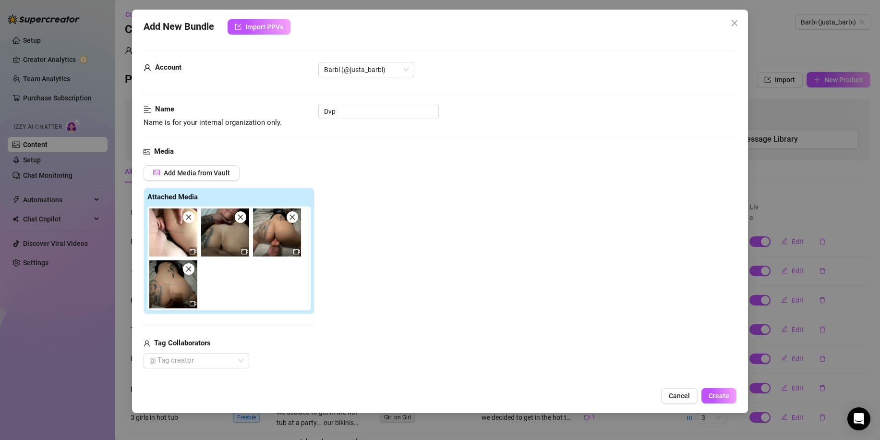
click at [291, 218] on icon "close" at bounding box center [292, 217] width 7 height 7
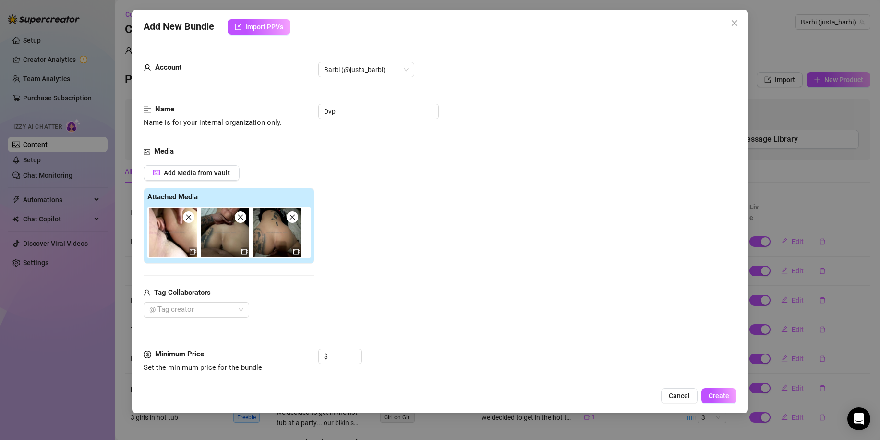
click at [291, 218] on icon "close" at bounding box center [292, 217] width 7 height 7
click at [246, 218] on div at bounding box center [225, 232] width 48 height 48
click at [188, 219] on icon "close" at bounding box center [188, 217] width 7 height 7
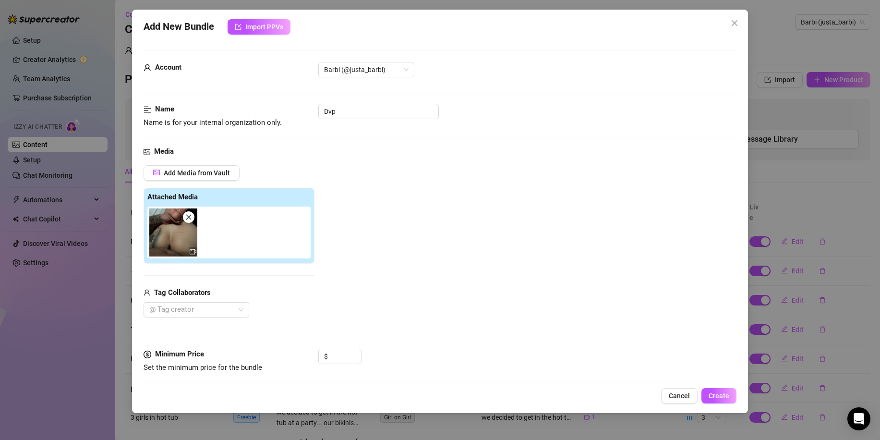
click at [188, 219] on icon "close" at bounding box center [188, 217] width 7 height 7
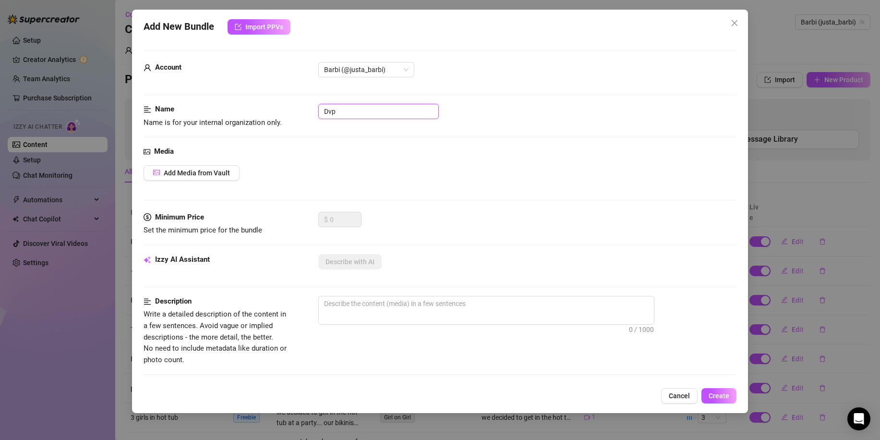
drag, startPoint x: 374, startPoint y: 113, endPoint x: 268, endPoint y: 117, distance: 106.2
click at [268, 117] on div "Name Name is for your internal organization only. Dvp" at bounding box center [440, 116] width 593 height 24
click at [229, 174] on span "Add Media from Vault" at bounding box center [197, 173] width 66 height 8
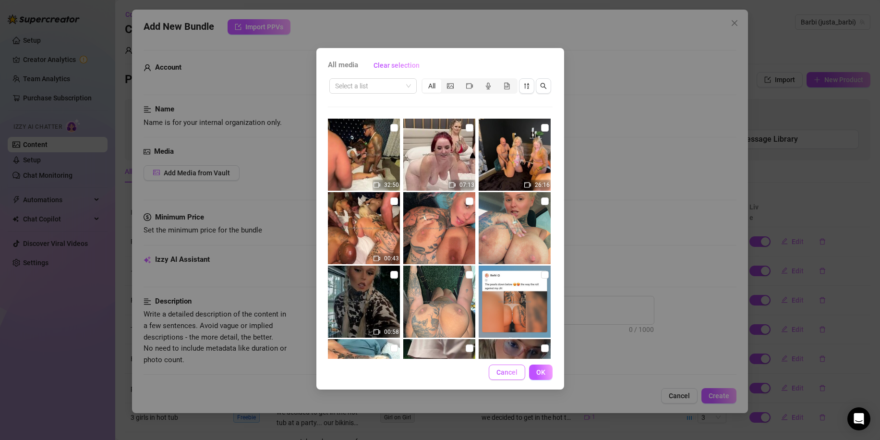
click at [510, 366] on button "Cancel" at bounding box center [507, 372] width 37 height 15
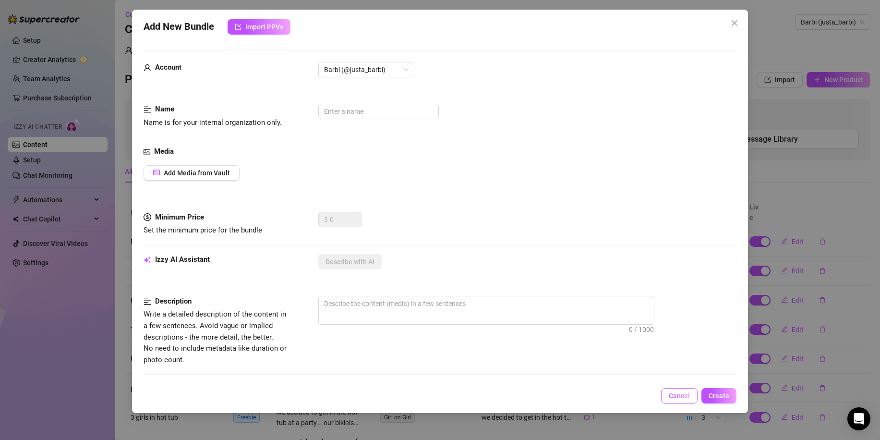
click at [685, 394] on span "Cancel" at bounding box center [679, 396] width 21 height 8
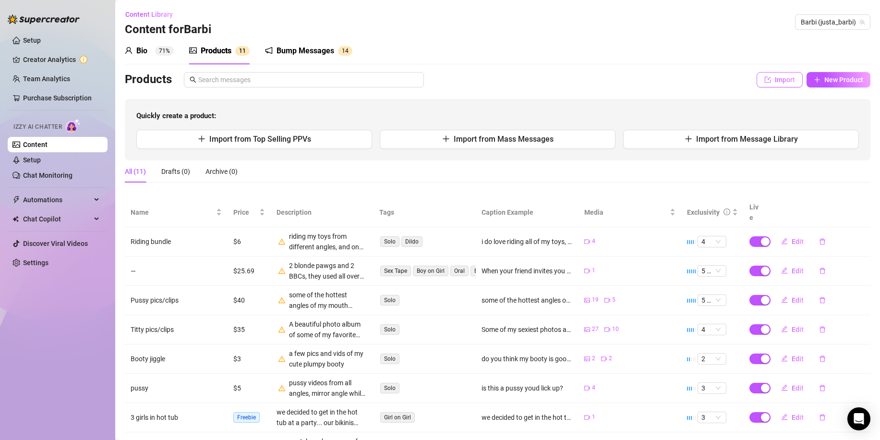
click at [778, 83] on span "Import" at bounding box center [785, 80] width 20 height 8
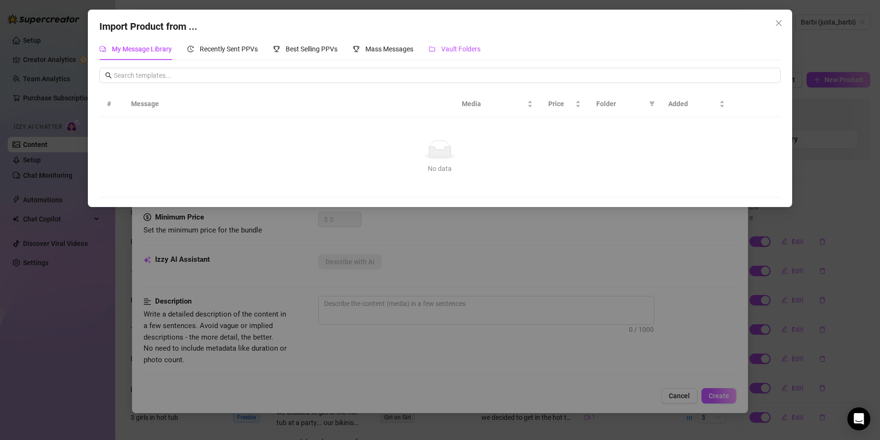
click at [436, 48] on icon "folder" at bounding box center [432, 49] width 7 height 7
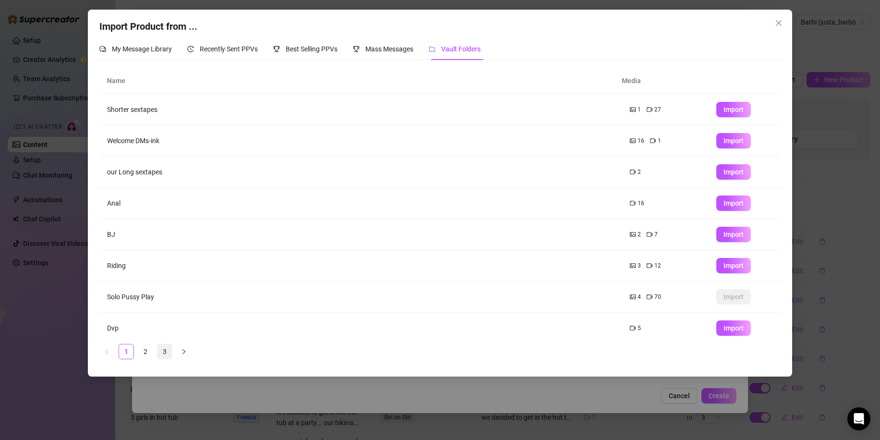
click at [164, 352] on link "3" at bounding box center [165, 351] width 14 height 14
click at [726, 294] on span "Import" at bounding box center [734, 297] width 20 height 8
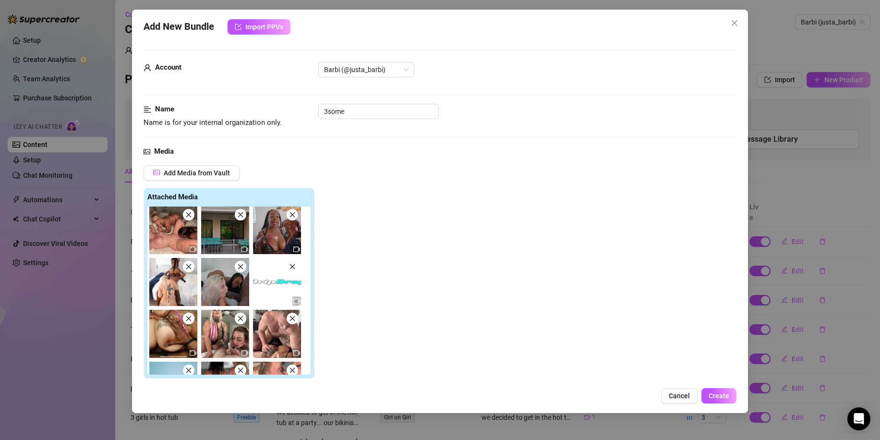
scroll to position [103, 0]
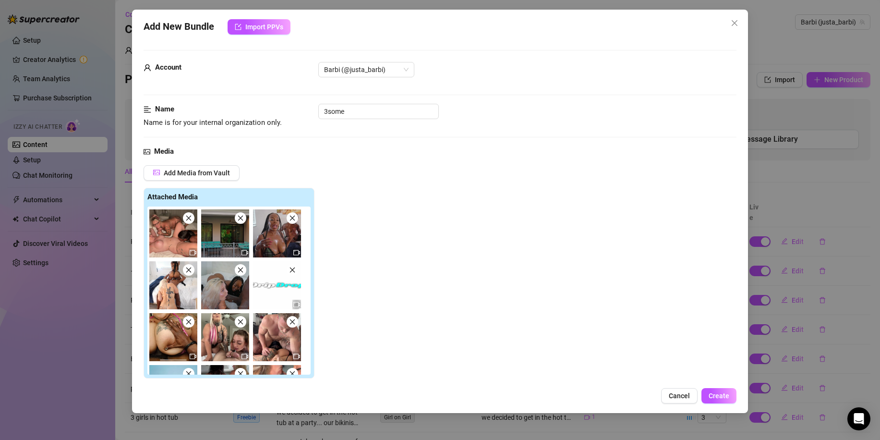
click at [190, 220] on icon "close" at bounding box center [188, 218] width 5 height 5
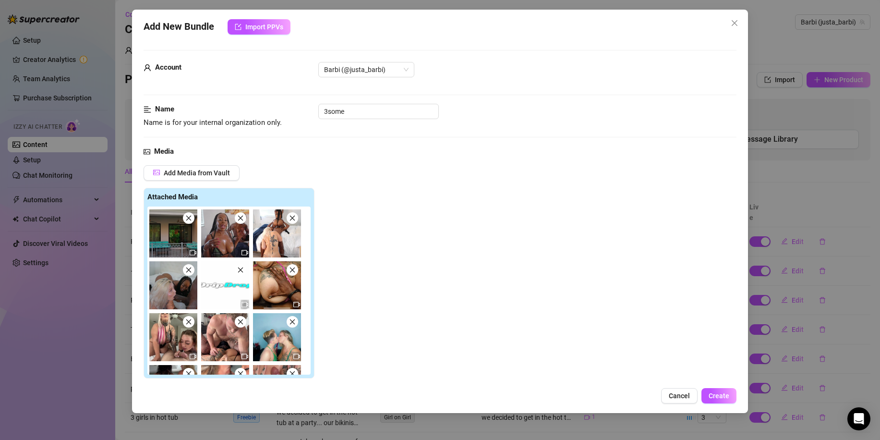
click at [190, 220] on icon "close" at bounding box center [188, 218] width 5 height 5
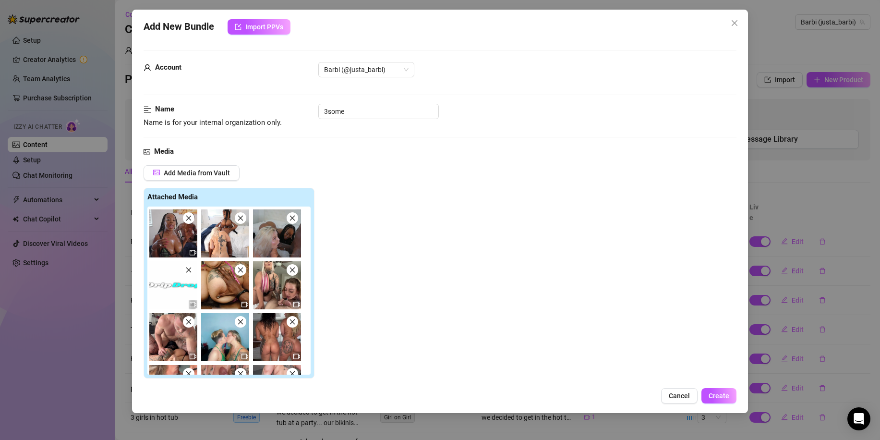
click at [190, 220] on icon "close" at bounding box center [188, 218] width 5 height 5
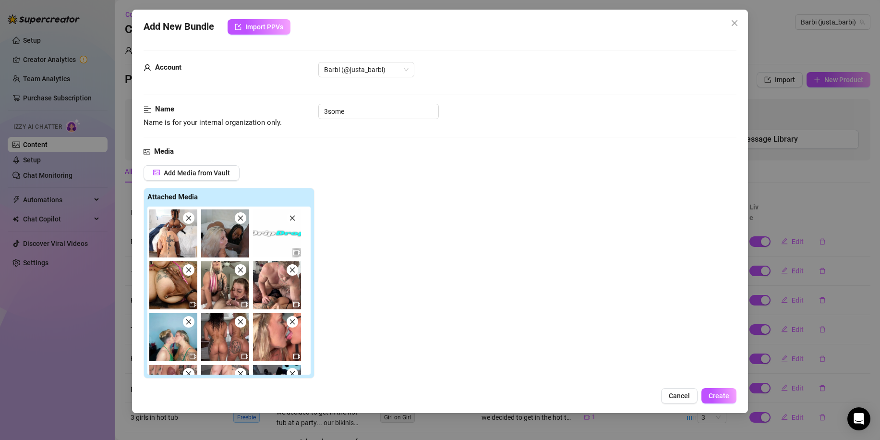
click at [190, 220] on icon "close" at bounding box center [188, 218] width 5 height 5
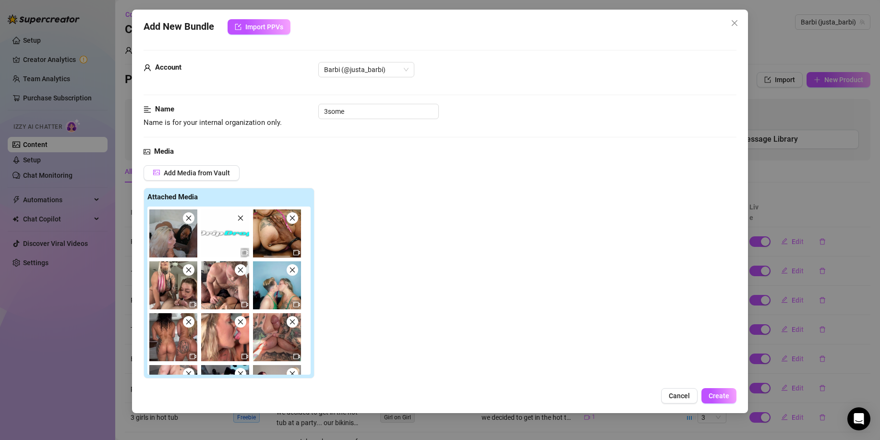
click at [190, 220] on icon "close" at bounding box center [188, 218] width 5 height 5
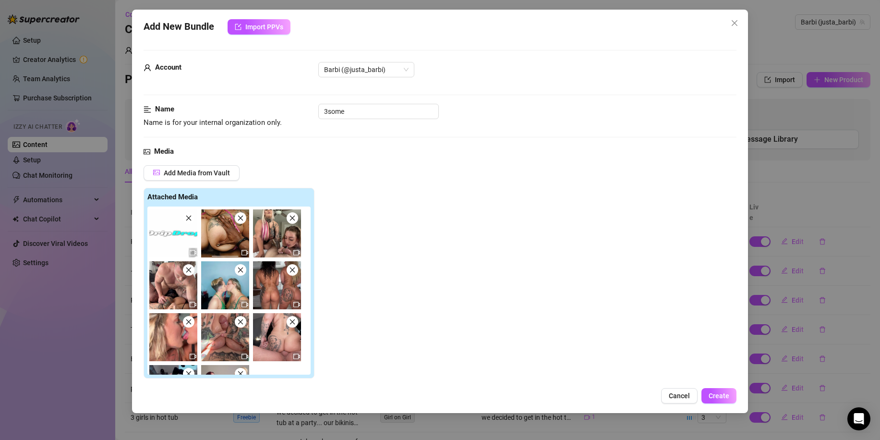
click at [190, 220] on icon "close" at bounding box center [188, 218] width 5 height 5
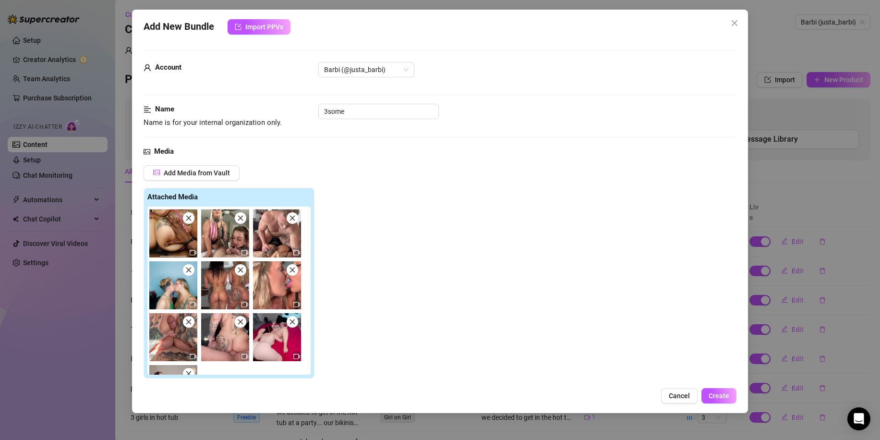
click at [190, 220] on icon "close" at bounding box center [188, 218] width 5 height 5
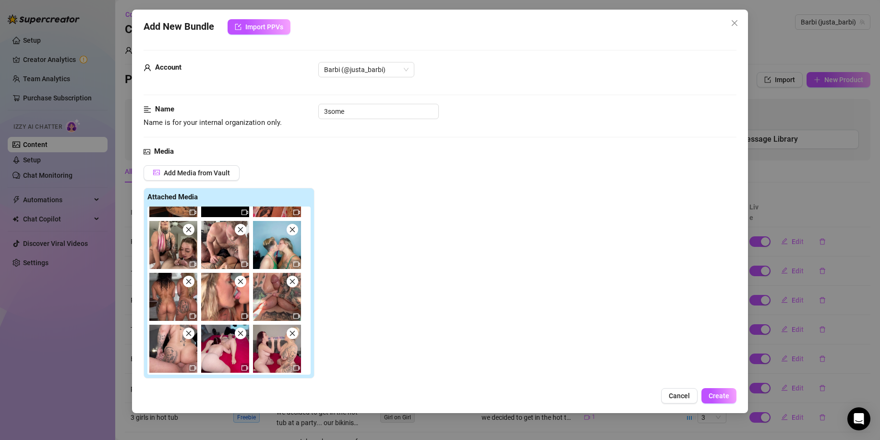
scroll to position [91, 0]
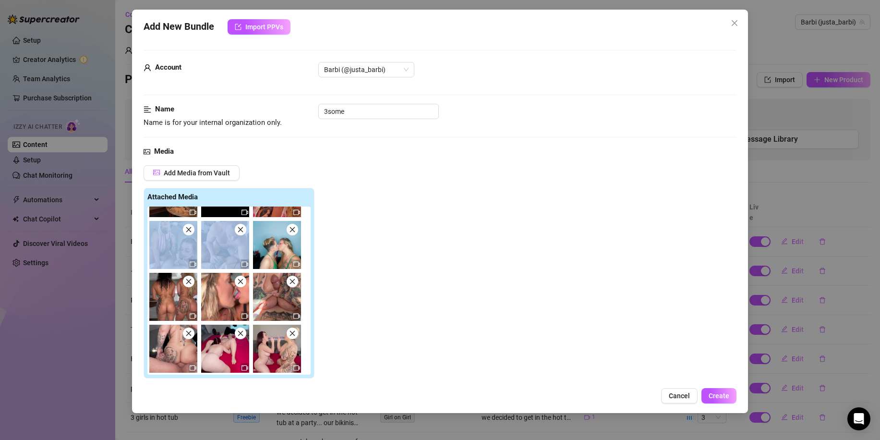
click at [190, 220] on div at bounding box center [230, 291] width 167 height 168
click at [186, 232] on icon "close" at bounding box center [188, 229] width 7 height 7
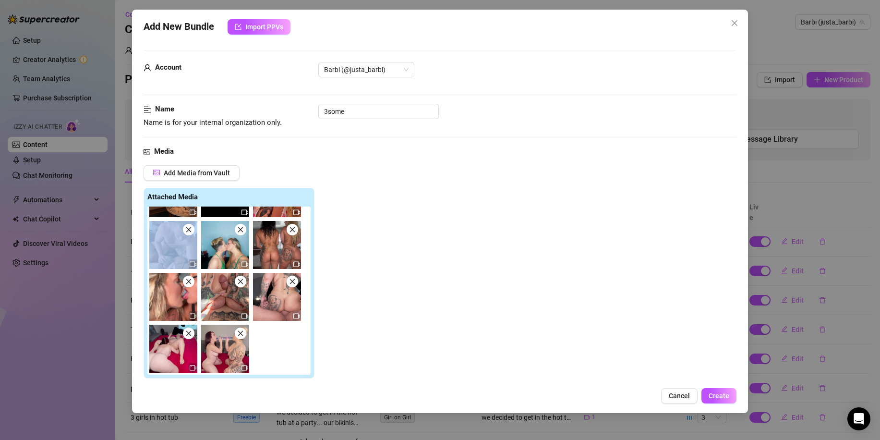
click at [186, 232] on icon "close" at bounding box center [188, 229] width 7 height 7
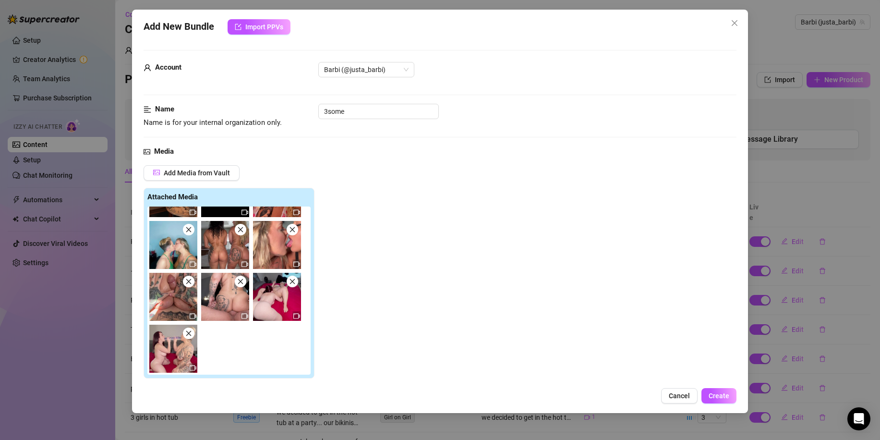
click at [186, 232] on icon "close" at bounding box center [188, 229] width 7 height 7
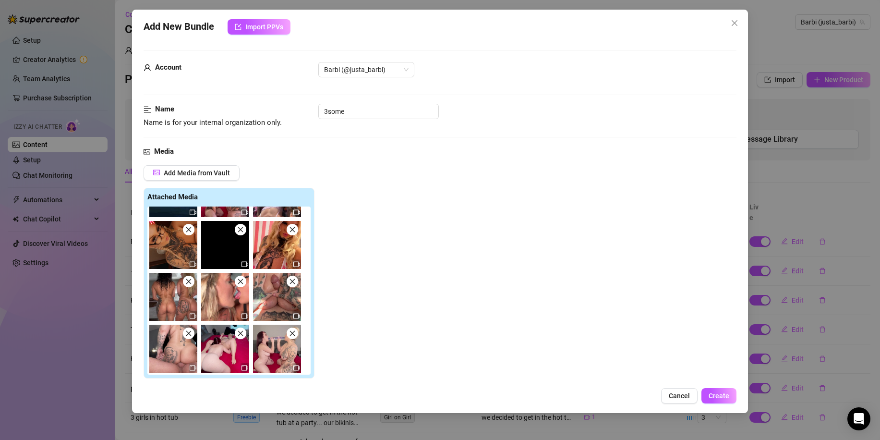
click at [186, 232] on icon "close" at bounding box center [188, 229] width 7 height 7
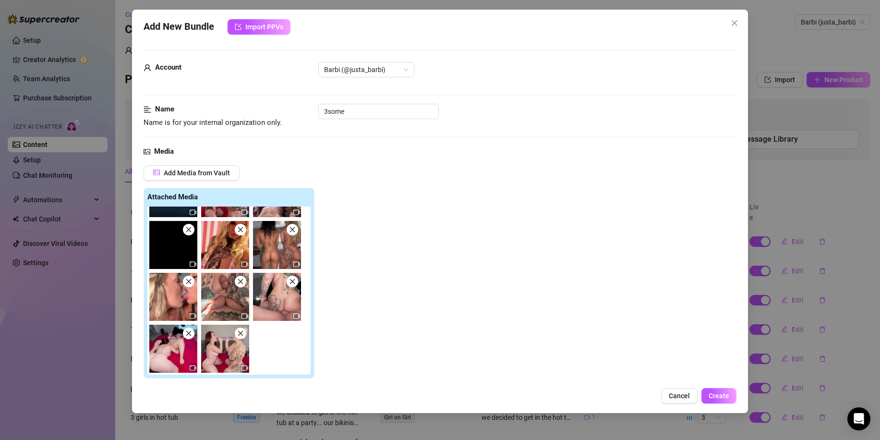
click at [186, 232] on icon "close" at bounding box center [188, 229] width 7 height 7
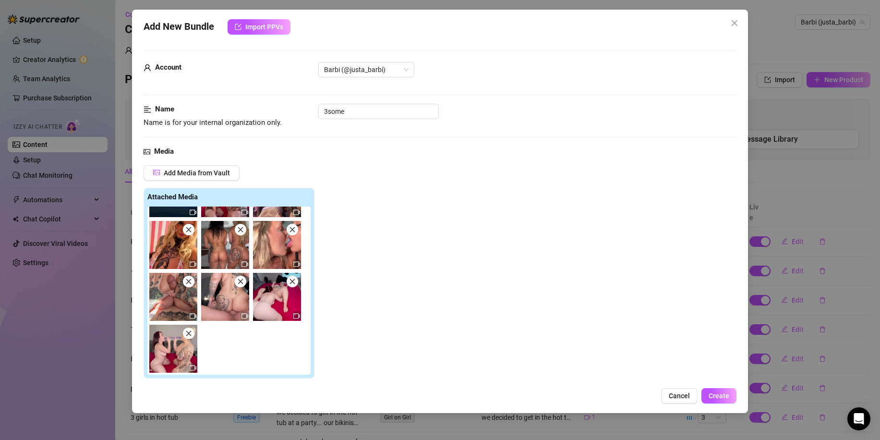
click at [186, 232] on icon "close" at bounding box center [188, 229] width 7 height 7
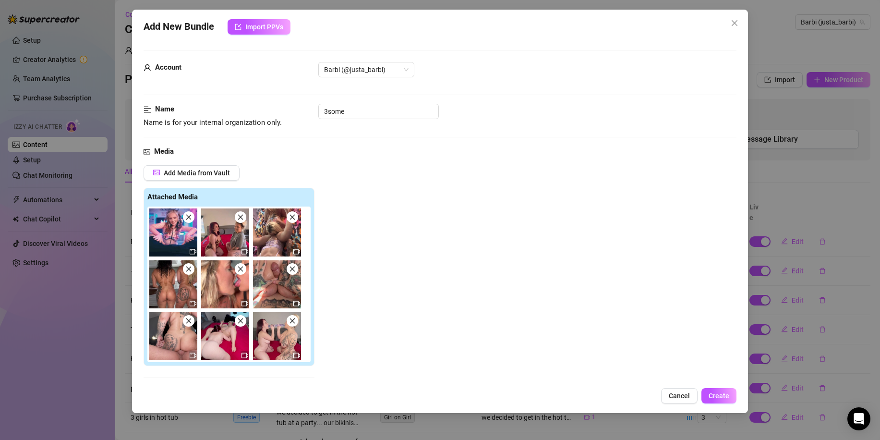
scroll to position [0, 0]
click at [193, 254] on icon "video-camera" at bounding box center [193, 251] width 7 height 7
click at [187, 219] on icon "close" at bounding box center [188, 217] width 5 height 5
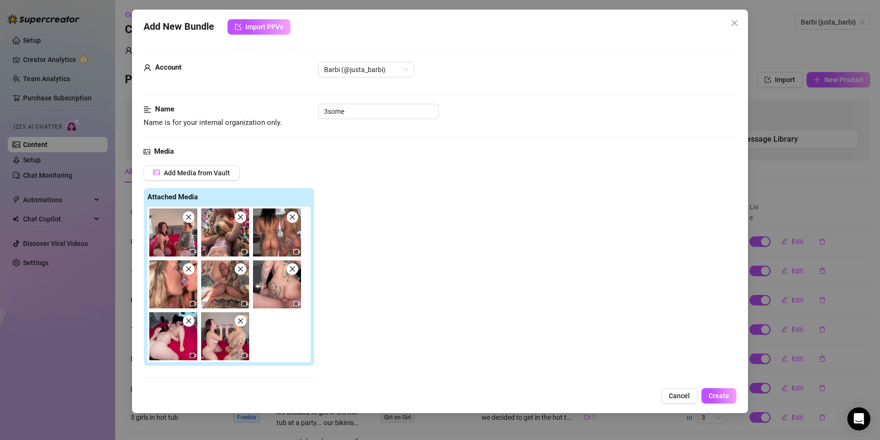
click at [187, 219] on icon "close" at bounding box center [188, 217] width 5 height 5
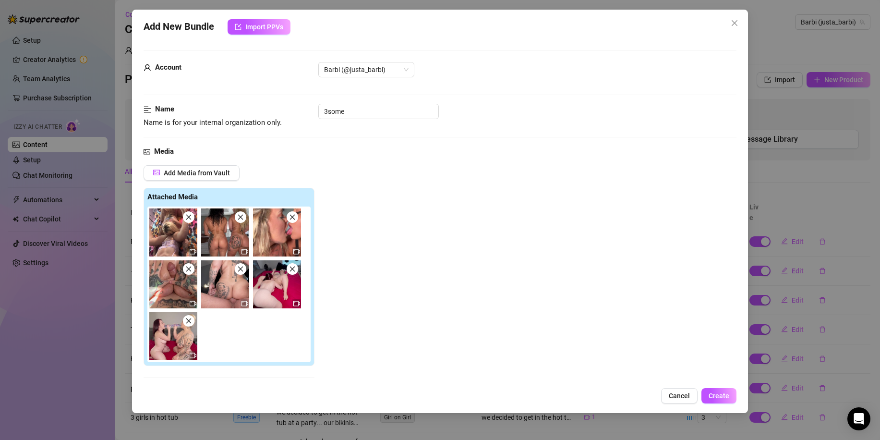
click at [187, 219] on icon "close" at bounding box center [188, 217] width 5 height 5
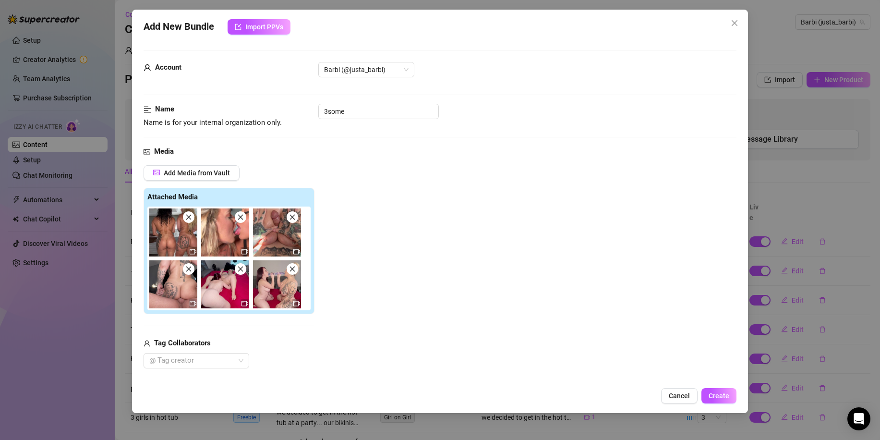
click at [187, 219] on icon "close" at bounding box center [188, 217] width 5 height 5
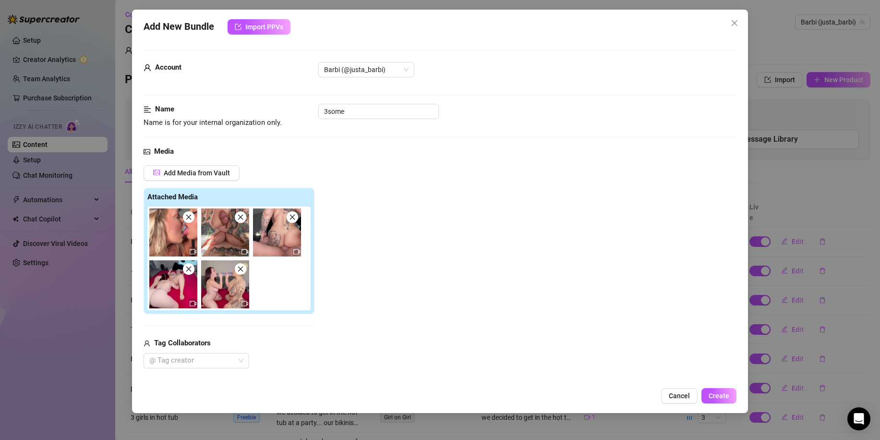
click at [187, 219] on icon "close" at bounding box center [188, 217] width 5 height 5
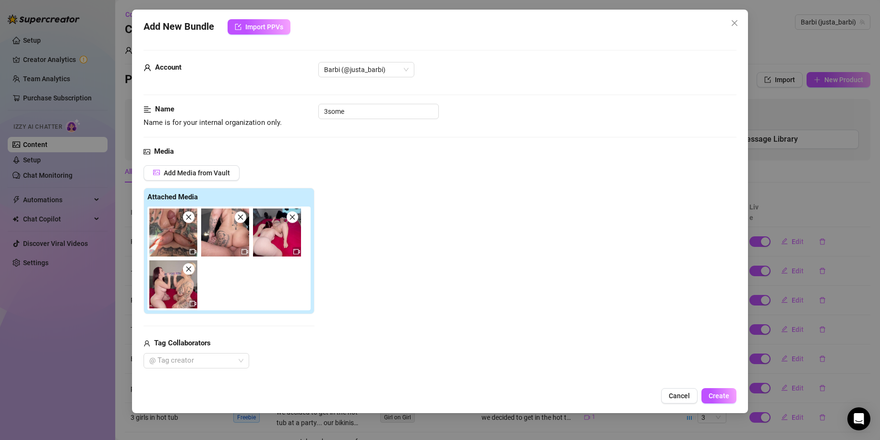
click at [187, 219] on icon "close" at bounding box center [188, 217] width 5 height 5
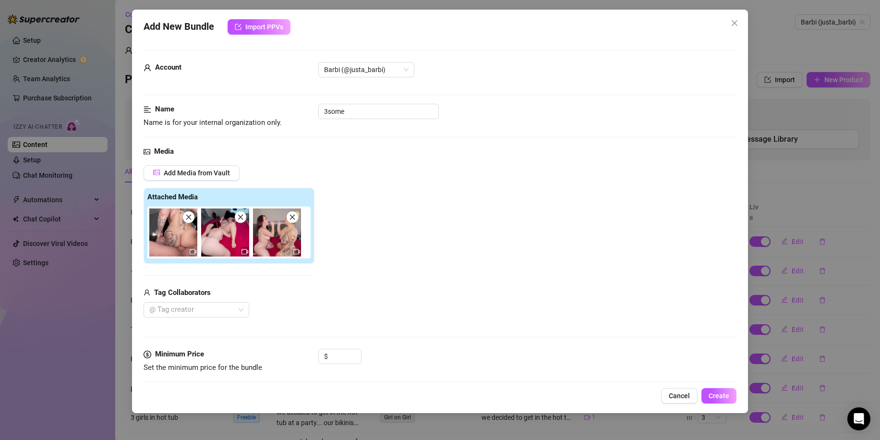
click at [187, 219] on icon "close" at bounding box center [188, 217] width 5 height 5
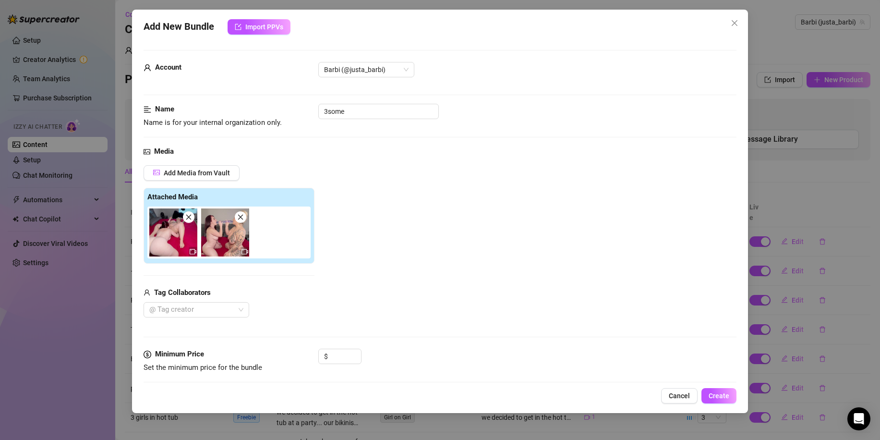
click at [187, 219] on icon "close" at bounding box center [188, 217] width 5 height 5
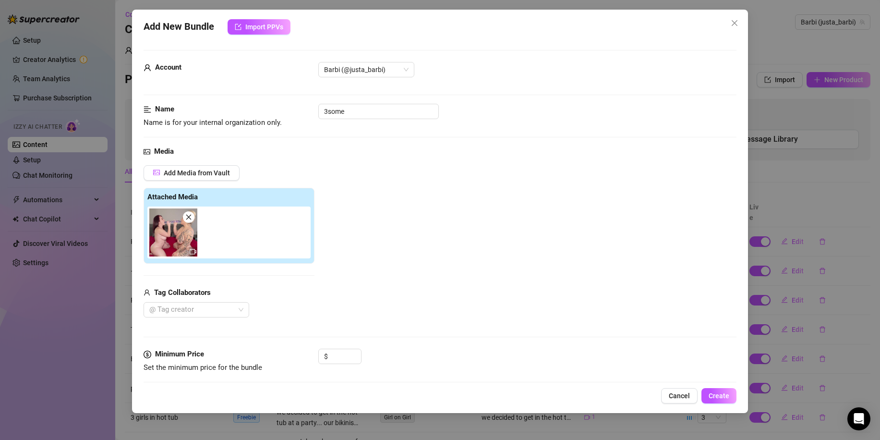
click at [187, 219] on icon "close" at bounding box center [188, 217] width 5 height 5
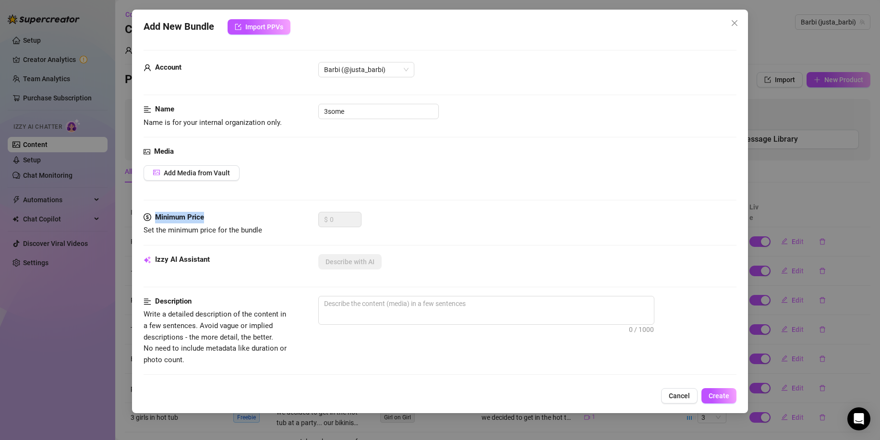
click at [187, 219] on strong "Minimum Price" at bounding box center [179, 217] width 49 height 9
click at [731, 21] on icon "close" at bounding box center [735, 23] width 8 height 8
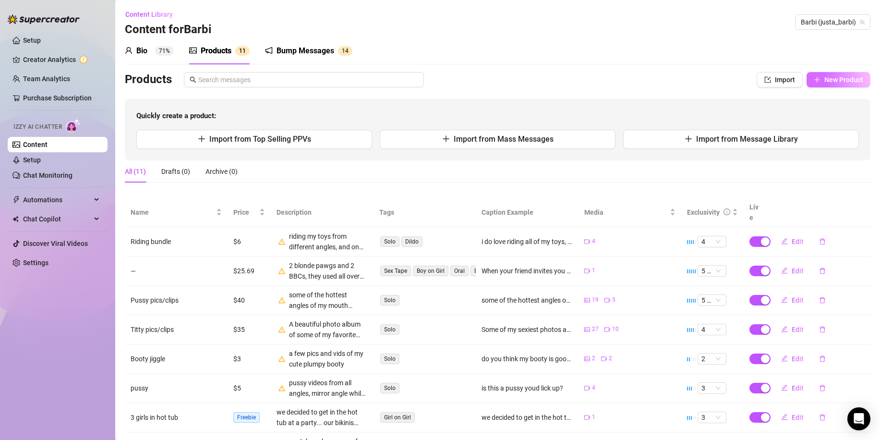
click at [825, 80] on span "New Product" at bounding box center [844, 80] width 39 height 8
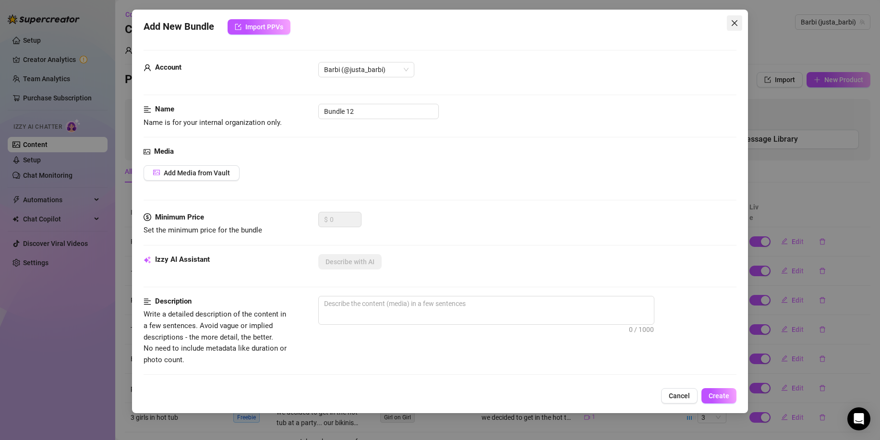
click at [735, 24] on icon "close" at bounding box center [735, 23] width 6 height 6
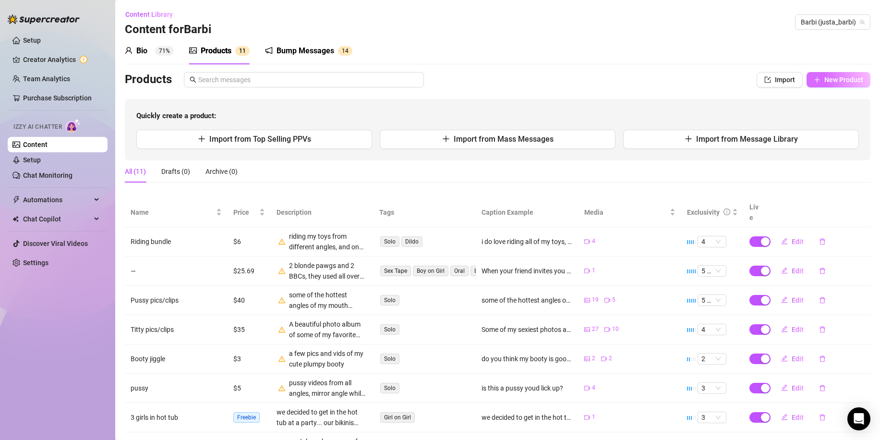
click at [825, 80] on span "New Product" at bounding box center [844, 80] width 39 height 8
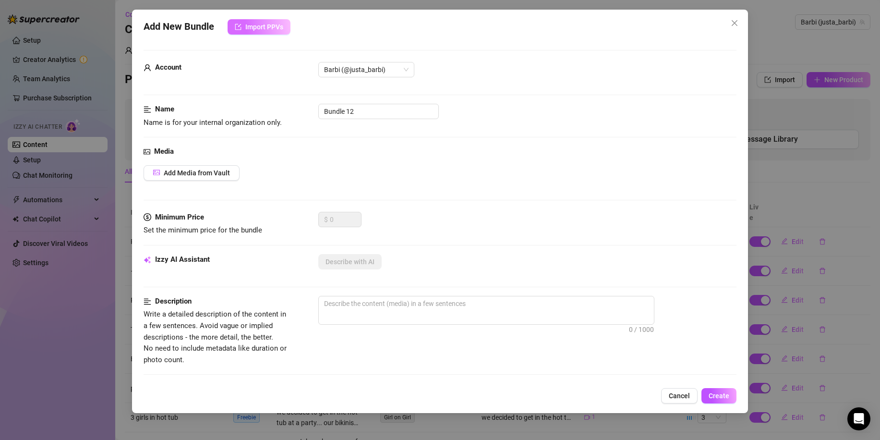
click at [269, 26] on span "Import PPVs" at bounding box center [264, 27] width 38 height 8
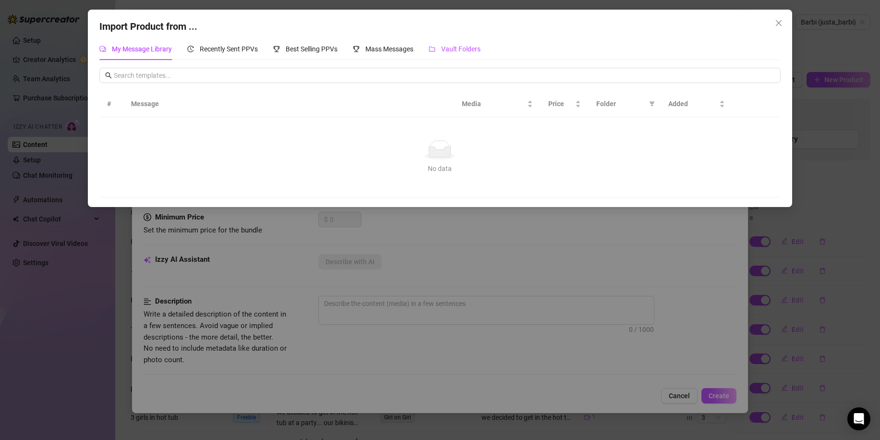
click at [470, 51] on span "Vault Folders" at bounding box center [460, 49] width 39 height 8
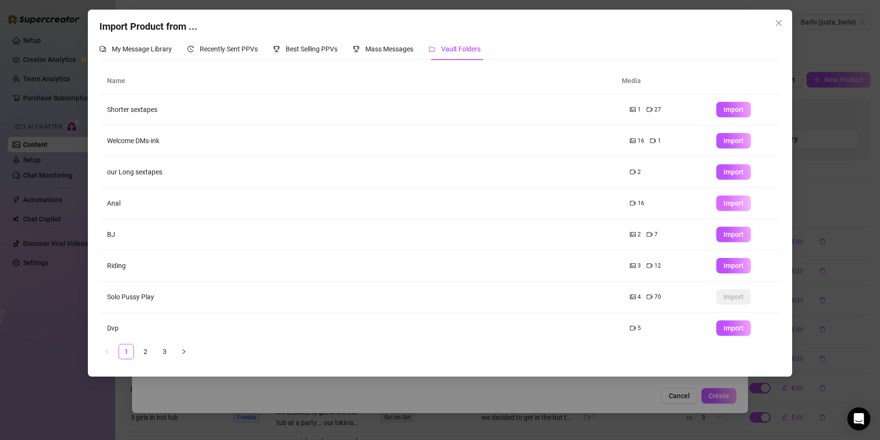
click at [732, 207] on span "Import" at bounding box center [734, 203] width 20 height 8
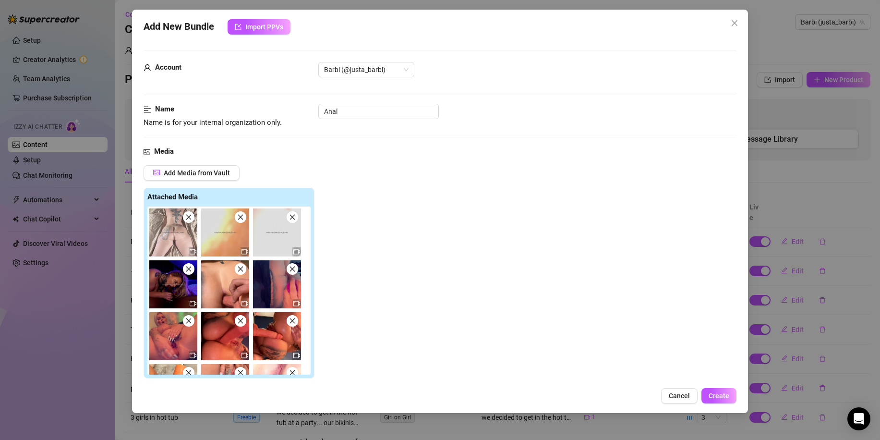
click at [191, 220] on icon "close" at bounding box center [188, 217] width 7 height 7
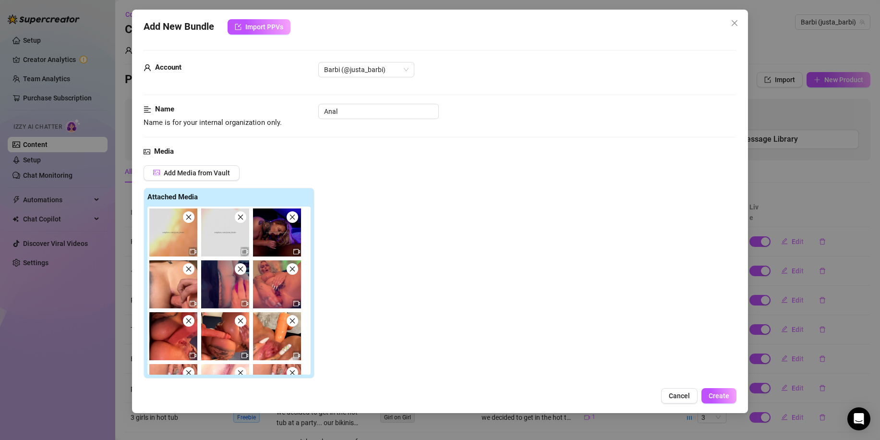
click at [191, 220] on icon "close" at bounding box center [188, 217] width 7 height 7
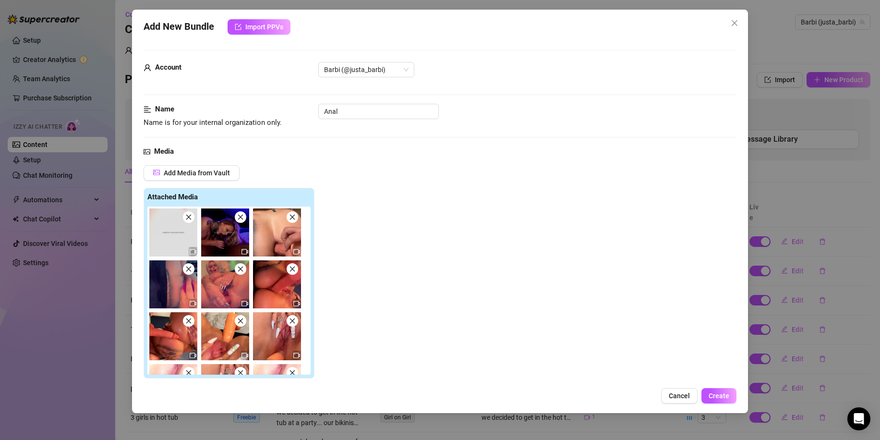
click at [191, 220] on icon "close" at bounding box center [188, 217] width 7 height 7
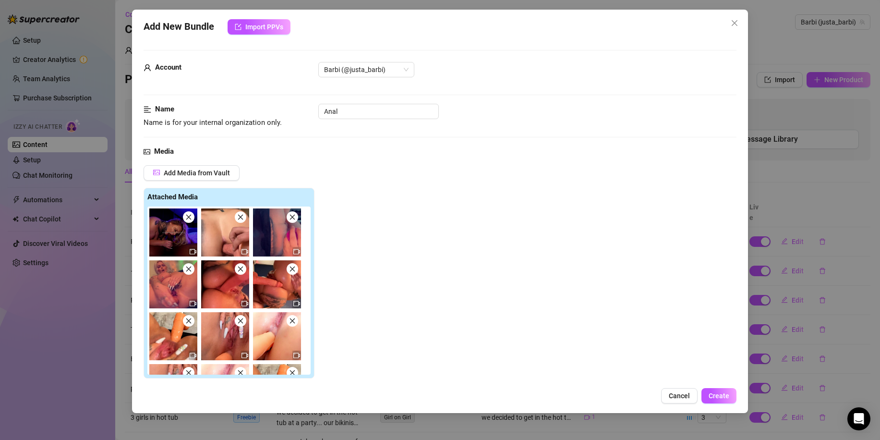
click at [191, 220] on icon "close" at bounding box center [188, 217] width 7 height 7
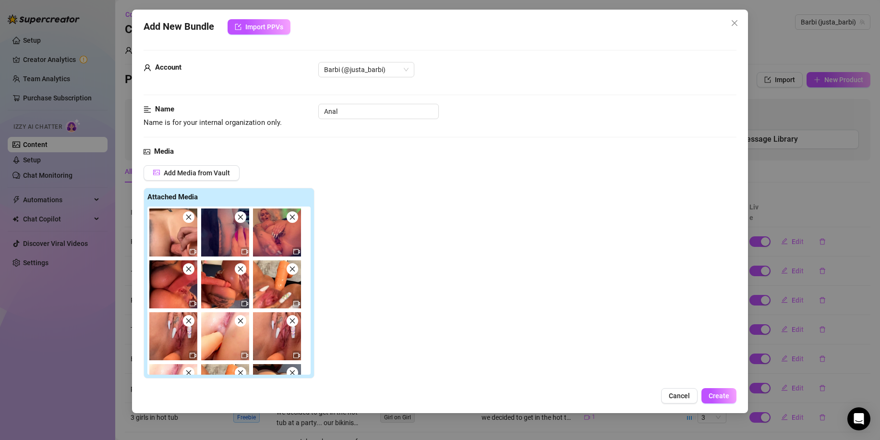
click at [191, 220] on icon "close" at bounding box center [188, 217] width 7 height 7
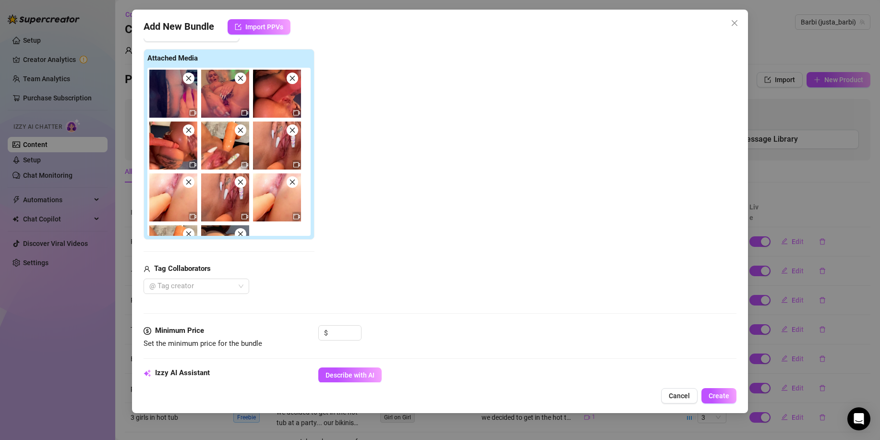
scroll to position [144, 0]
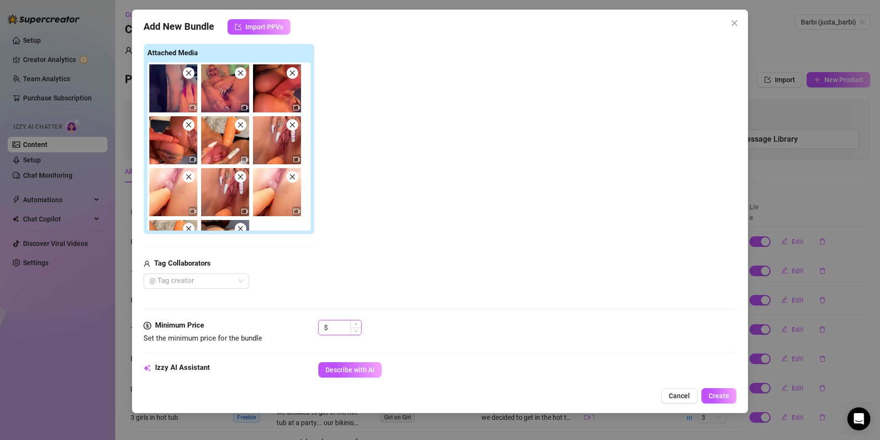
click at [340, 328] on input at bounding box center [345, 327] width 31 height 14
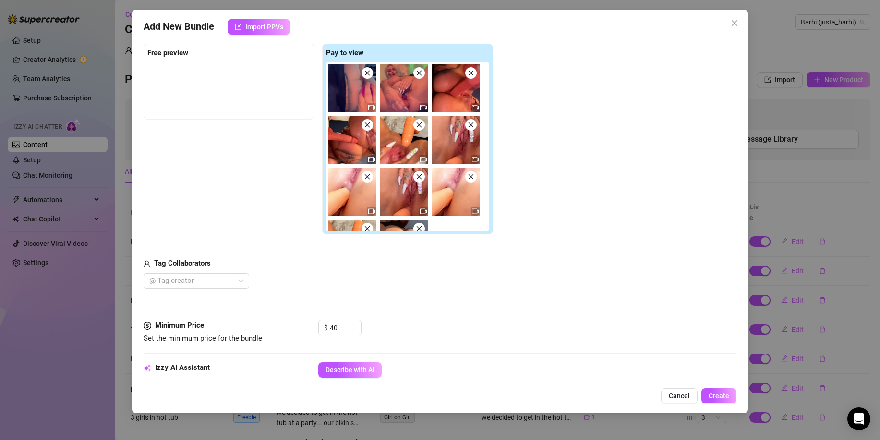
click at [393, 326] on div "$ 40" at bounding box center [527, 332] width 418 height 24
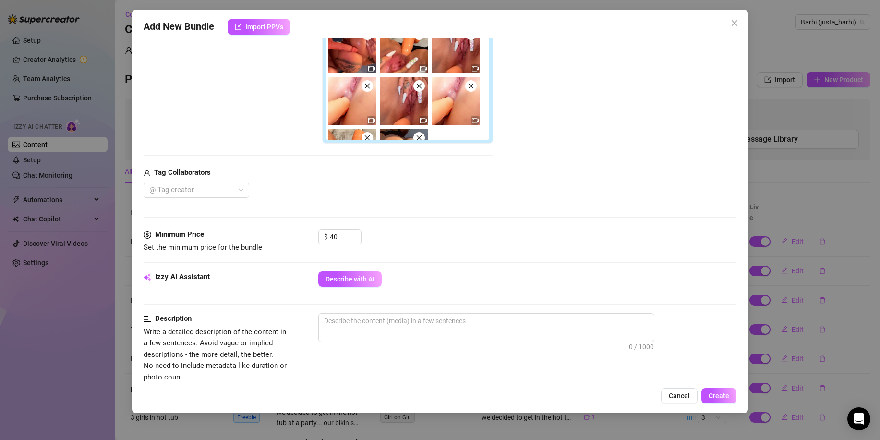
scroll to position [240, 0]
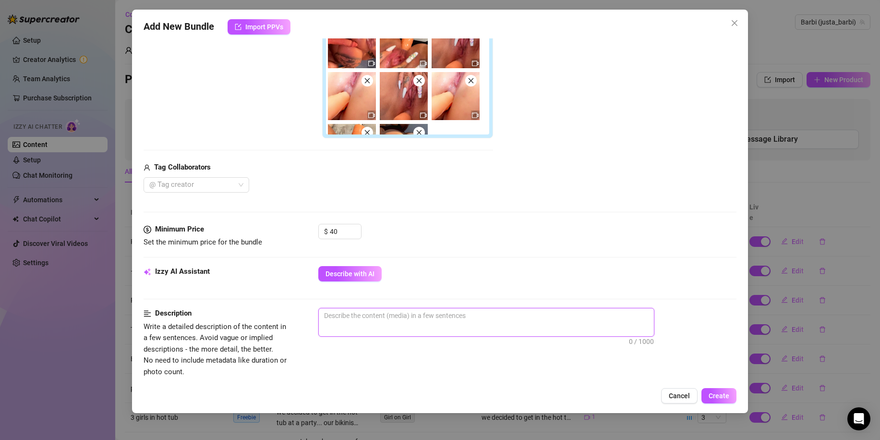
click at [398, 315] on textarea at bounding box center [486, 315] width 335 height 14
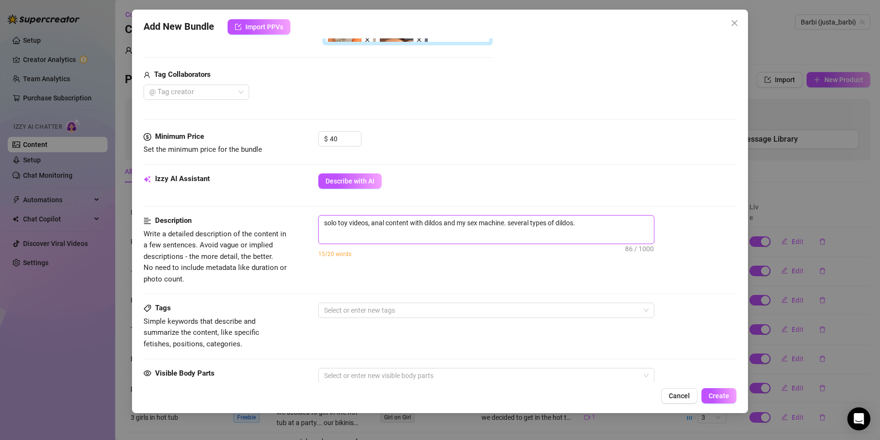
scroll to position [384, 0]
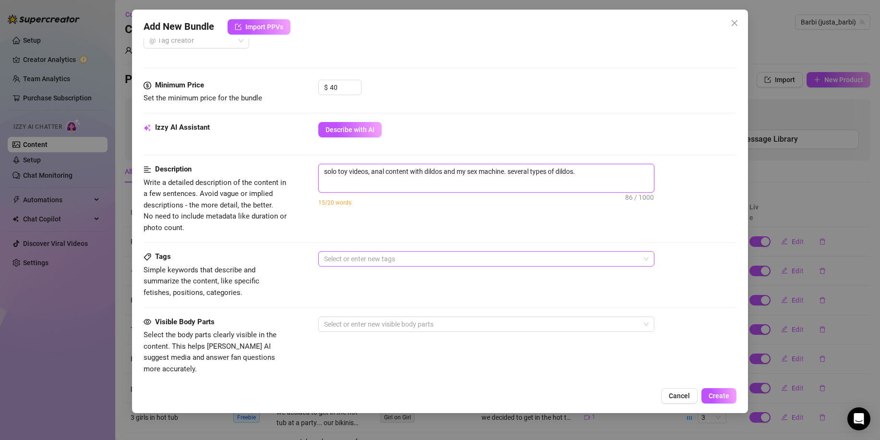
click at [483, 263] on div at bounding box center [481, 258] width 322 height 13
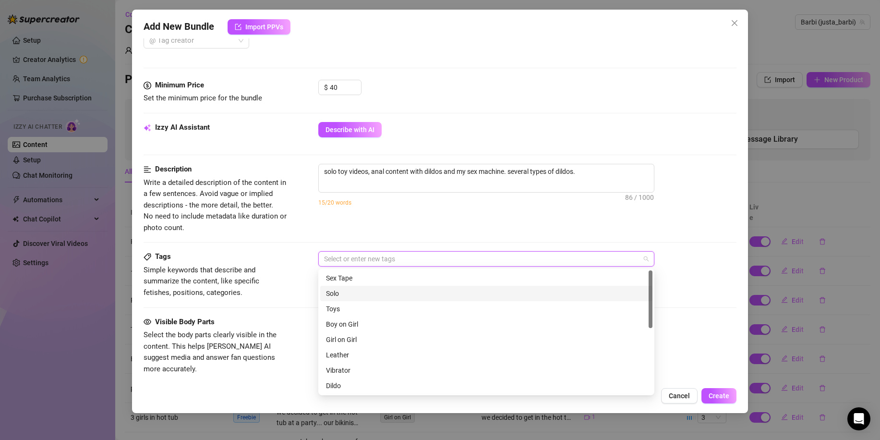
click at [404, 290] on div "Solo" at bounding box center [486, 293] width 321 height 11
click at [390, 304] on div "Toys" at bounding box center [486, 309] width 321 height 11
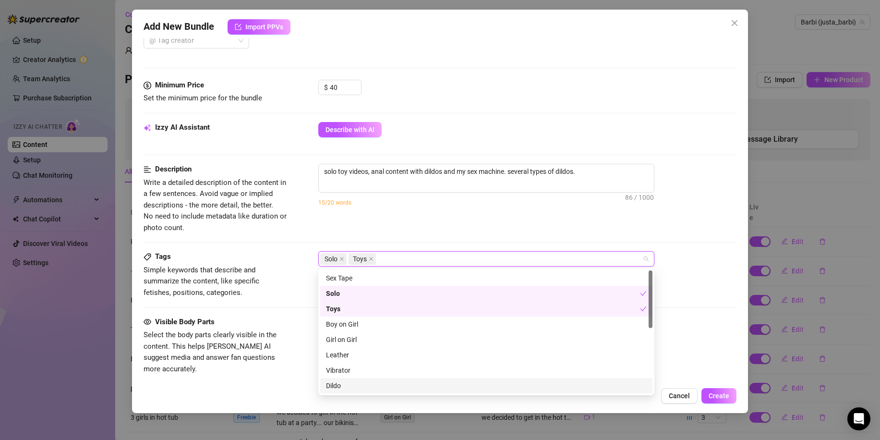
click at [338, 384] on div "Dildo" at bounding box center [486, 385] width 321 height 11
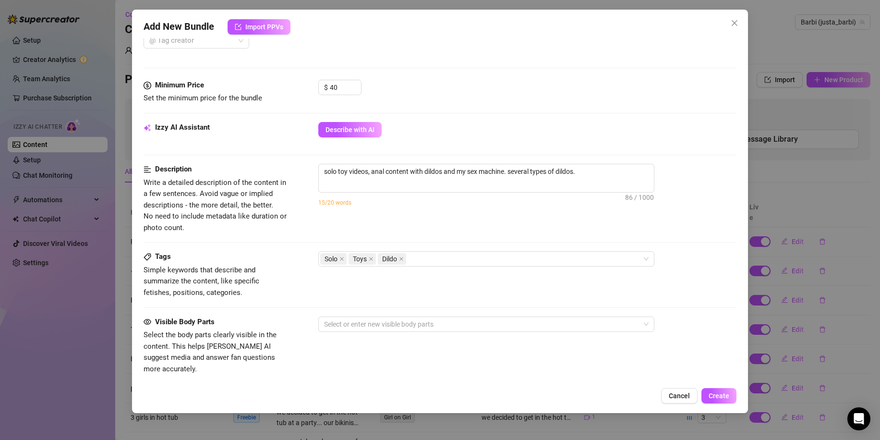
click at [313, 312] on div "Tags Simple keywords that describe and summarize the content, like specific fet…" at bounding box center [440, 283] width 593 height 65
click at [397, 321] on div at bounding box center [481, 323] width 322 height 13
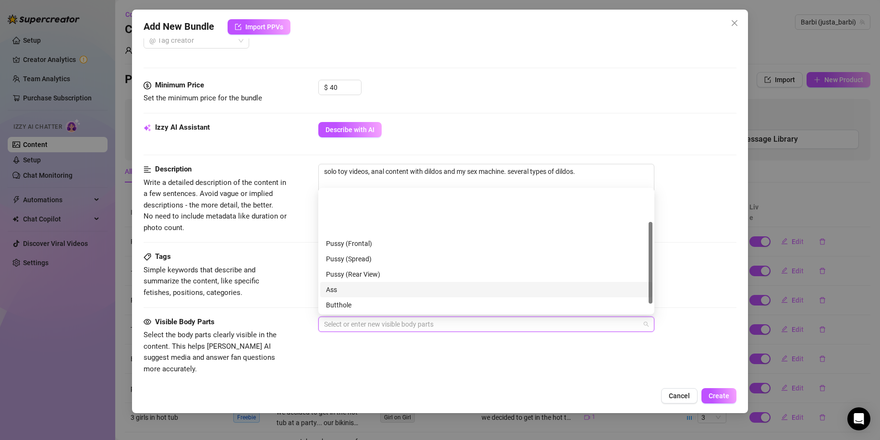
scroll to position [61, 0]
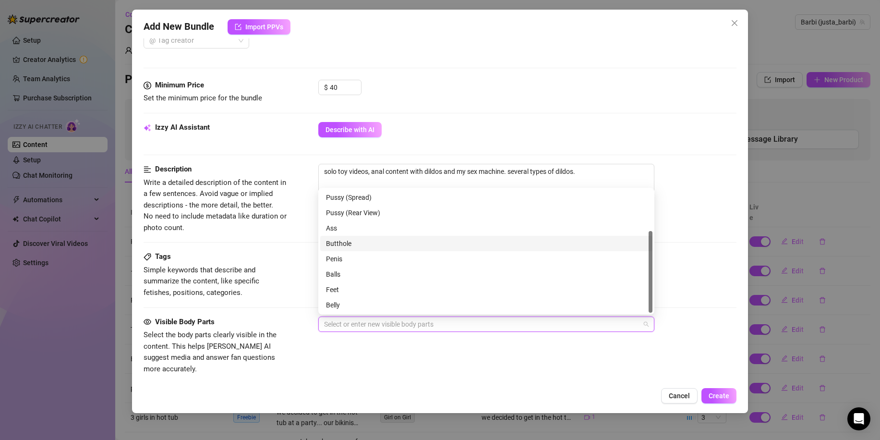
click at [352, 244] on div "Butthole" at bounding box center [486, 243] width 321 height 11
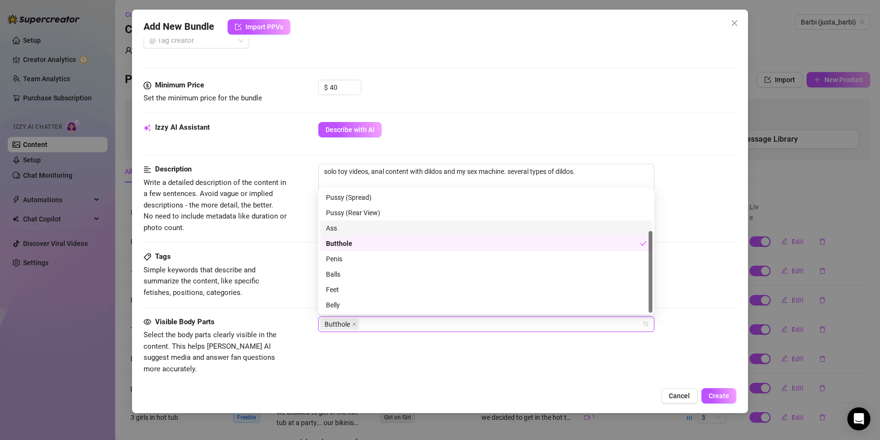
click at [352, 233] on div "Ass" at bounding box center [486, 228] width 321 height 11
click at [306, 250] on div "Description Write a detailed description of the content in a few sentences. Avo…" at bounding box center [440, 207] width 593 height 87
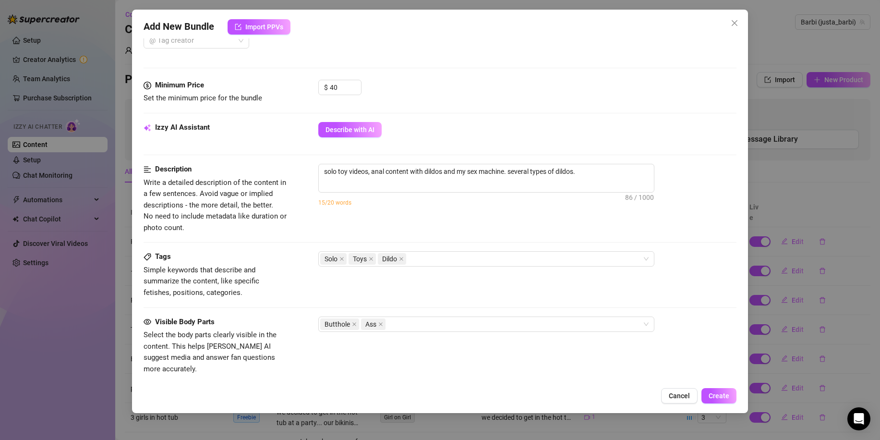
scroll to position [528, 0]
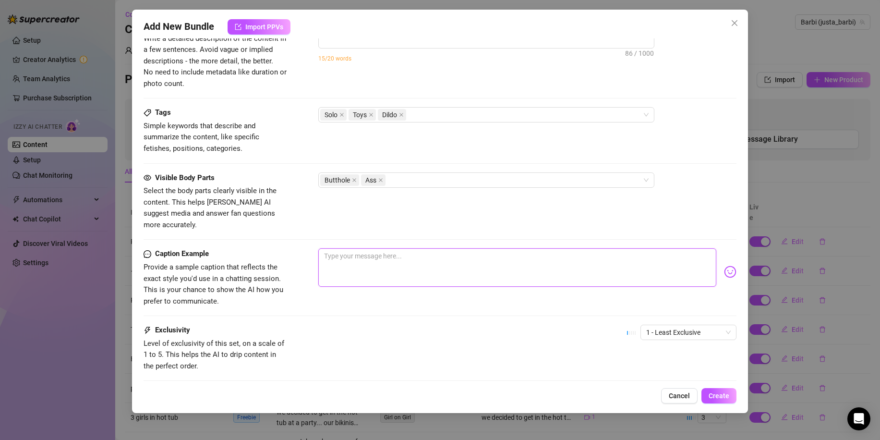
click at [366, 248] on textarea at bounding box center [517, 267] width 398 height 38
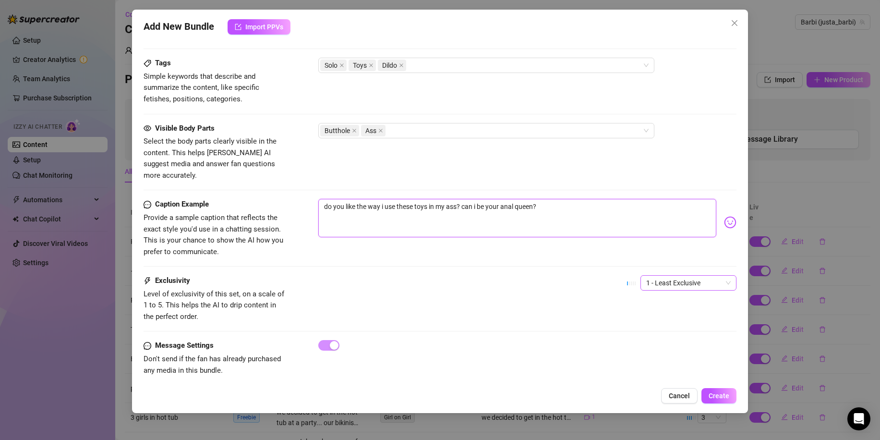
scroll to position [578, 0]
click at [662, 275] on span "1 - Least Exclusive" at bounding box center [688, 282] width 85 height 14
drag, startPoint x: 670, startPoint y: 348, endPoint x: 697, endPoint y: 371, distance: 35.7
click at [670, 348] on div "5 - Most Exclusive 🔥" at bounding box center [680, 352] width 81 height 11
click at [731, 399] on button "Create" at bounding box center [719, 395] width 35 height 15
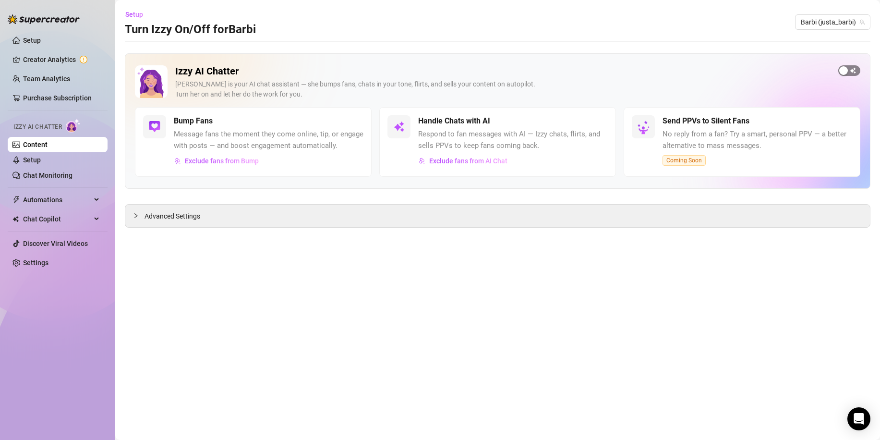
click at [845, 73] on div "button" at bounding box center [844, 70] width 9 height 9
click at [590, 121] on div "button" at bounding box center [592, 121] width 9 height 9
click at [34, 142] on link "Content" at bounding box center [35, 145] width 24 height 8
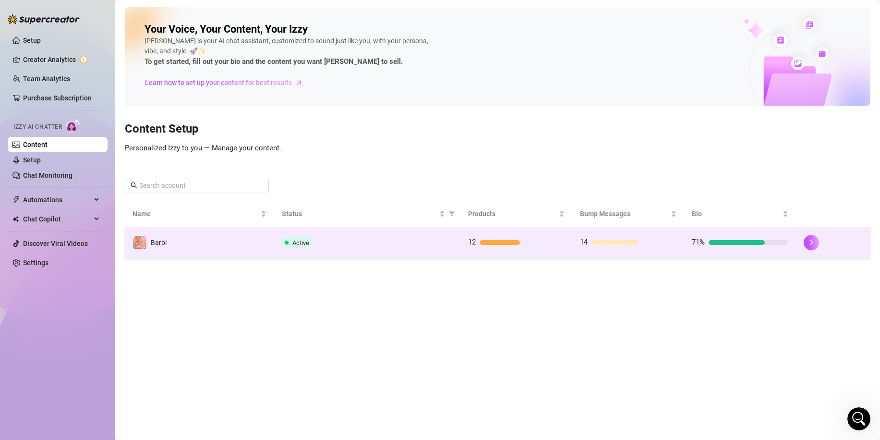
click at [424, 244] on div "Active" at bounding box center [367, 243] width 171 height 12
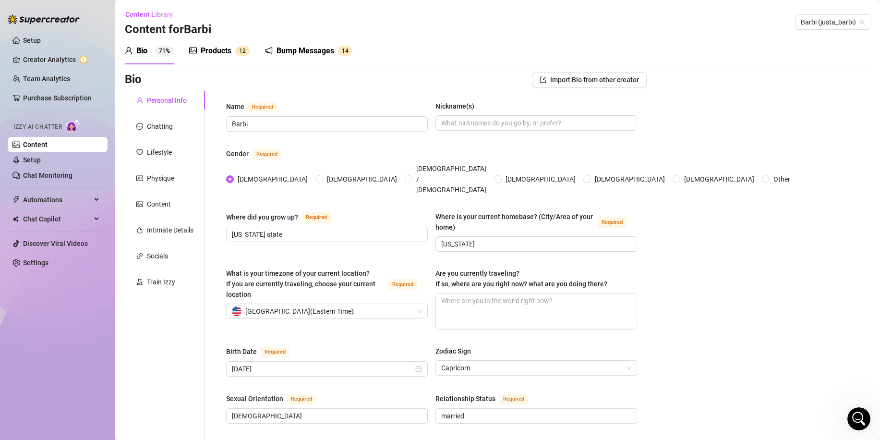
click at [226, 56] on div "Products" at bounding box center [216, 51] width 31 height 12
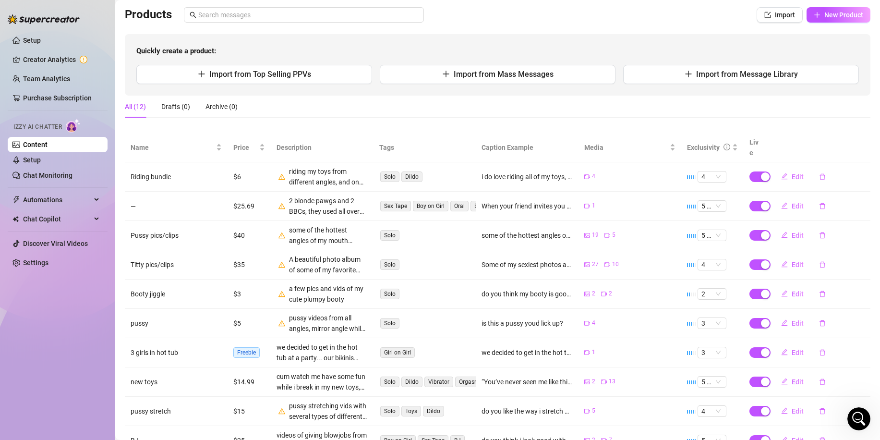
scroll to position [48, 0]
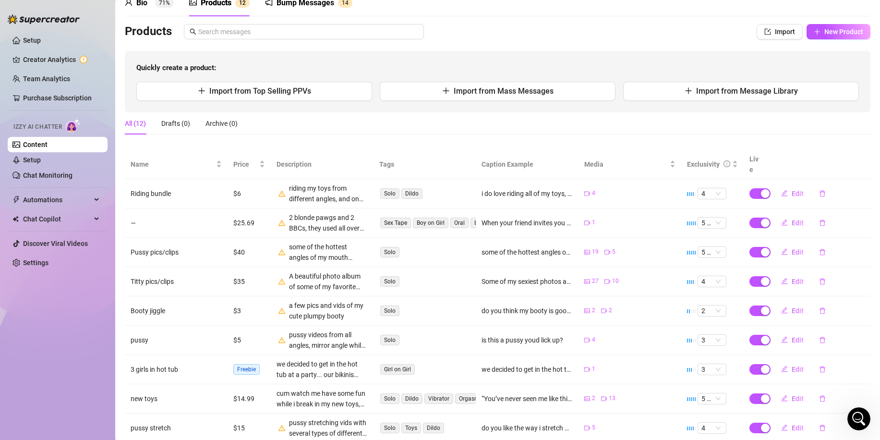
click at [301, 4] on div "Bump Messages" at bounding box center [306, 3] width 58 height 12
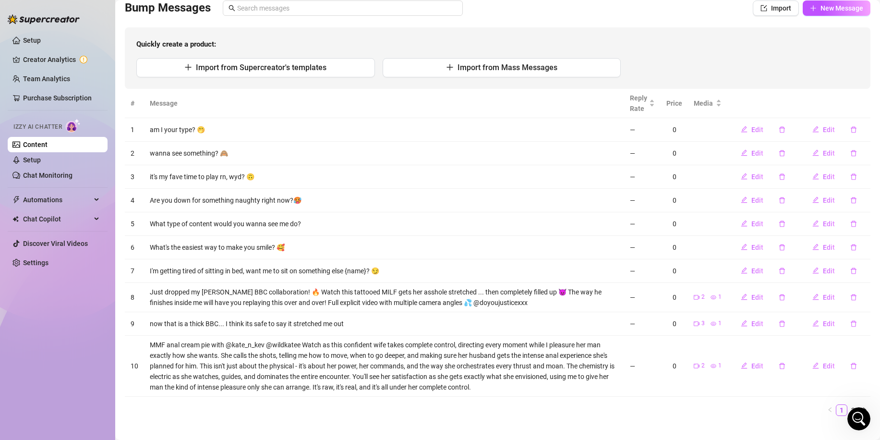
scroll to position [84, 0]
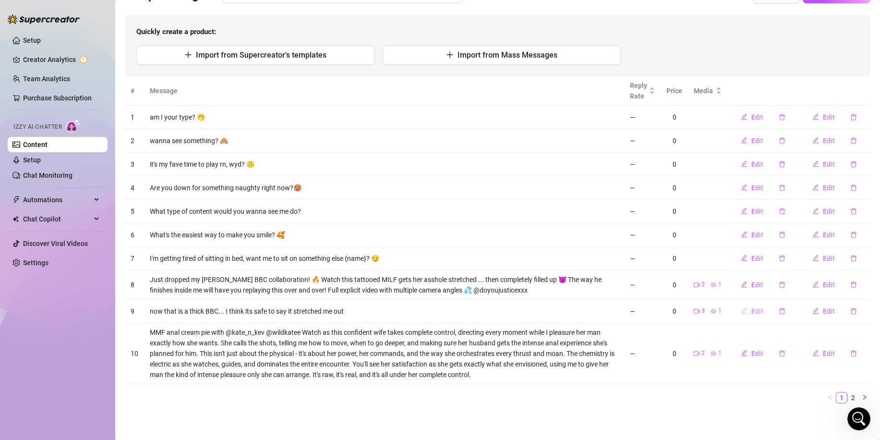
click at [752, 311] on span "Edit" at bounding box center [758, 311] width 12 height 8
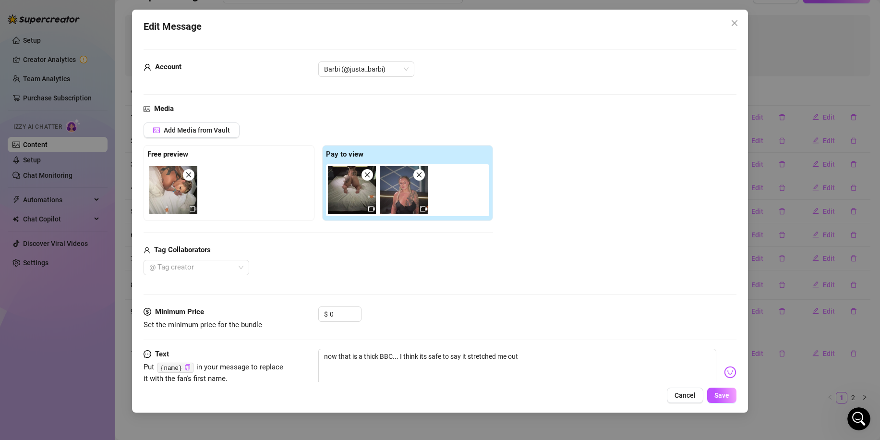
scroll to position [31, 0]
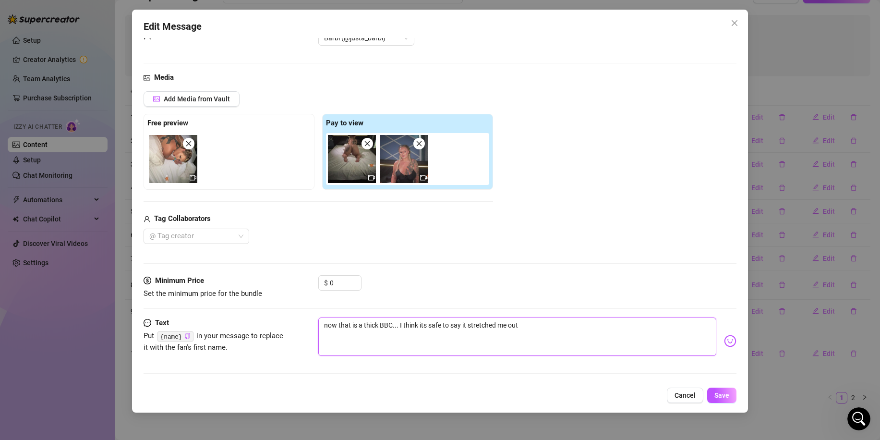
click at [629, 329] on textarea "now that is a thick BBC... I think its safe to say it stretched me out" at bounding box center [517, 336] width 398 height 38
click at [206, 238] on div at bounding box center [192, 236] width 92 height 13
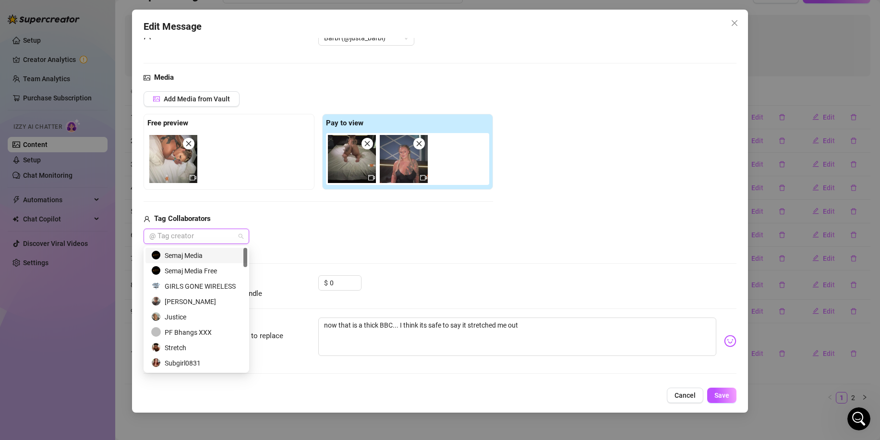
click at [205, 252] on div "Semaj Media" at bounding box center [196, 255] width 90 height 11
click at [208, 268] on div "Semaj Media Free" at bounding box center [196, 271] width 90 height 11
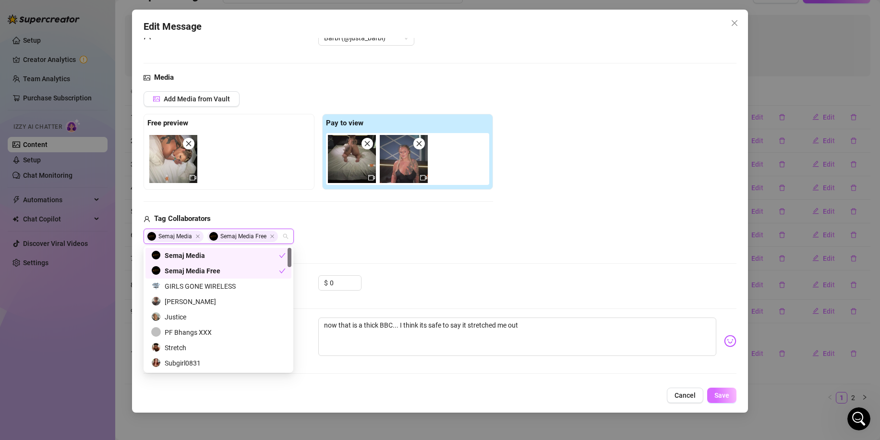
click at [725, 396] on span "Save" at bounding box center [722, 395] width 15 height 8
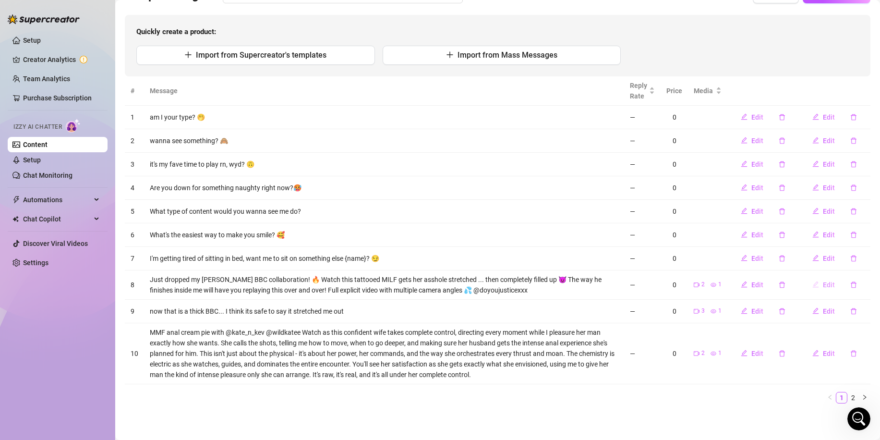
click at [813, 283] on icon "edit" at bounding box center [816, 284] width 7 height 7
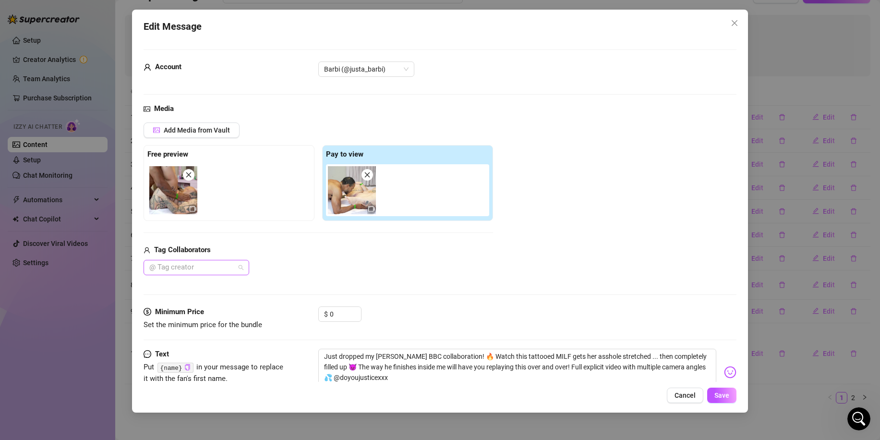
click at [237, 271] on div at bounding box center [192, 267] width 92 height 13
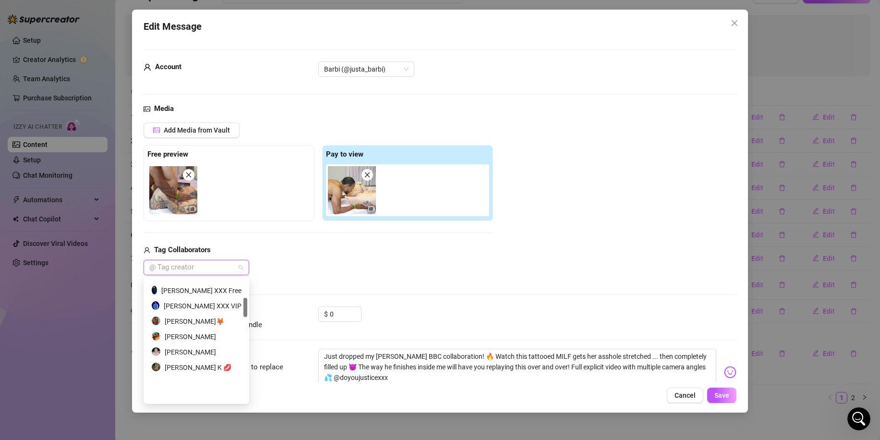
scroll to position [0, 0]
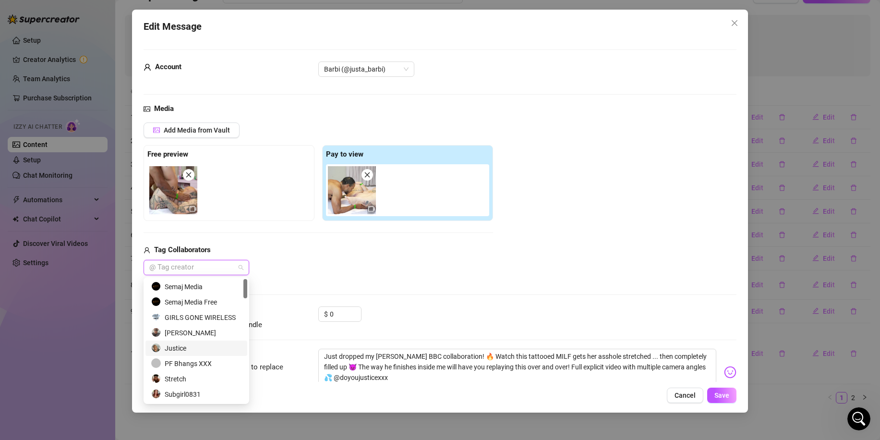
click at [178, 347] on div "Justice" at bounding box center [196, 348] width 90 height 11
click at [431, 324] on div "$ 0" at bounding box center [527, 318] width 418 height 24
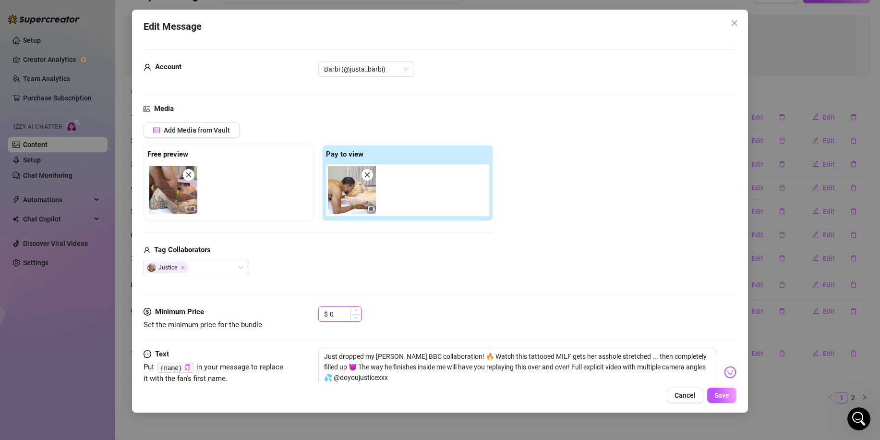
click at [347, 317] on input "0" at bounding box center [345, 314] width 31 height 14
click at [414, 328] on div "$ 20" at bounding box center [527, 318] width 418 height 24
drag, startPoint x: 338, startPoint y: 314, endPoint x: 299, endPoint y: 324, distance: 40.2
click at [299, 324] on div "Minimum Price Set the minimum price for the bundle $ 20" at bounding box center [440, 318] width 593 height 24
click at [472, 330] on div "Minimum Price Set the minimum price for the bundle $ 11" at bounding box center [440, 318] width 593 height 24
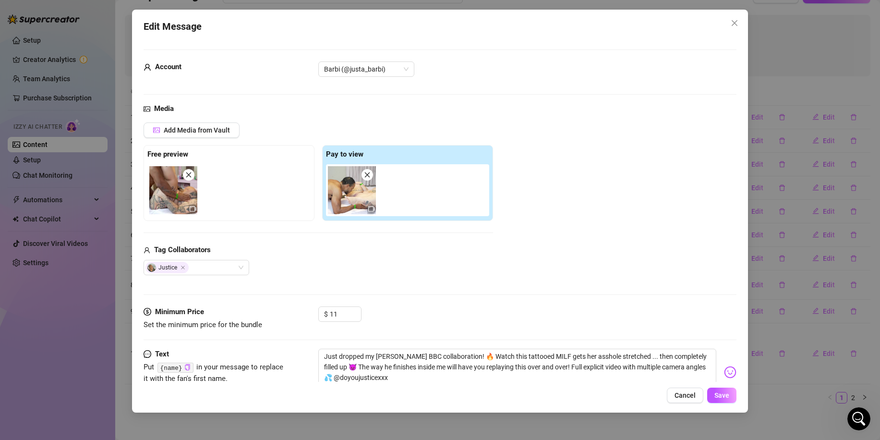
scroll to position [31, 0]
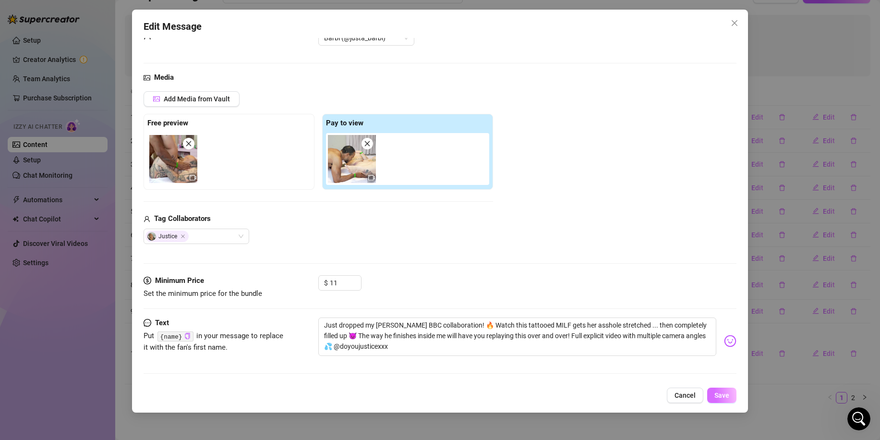
click at [719, 395] on span "Save" at bounding box center [722, 395] width 15 height 8
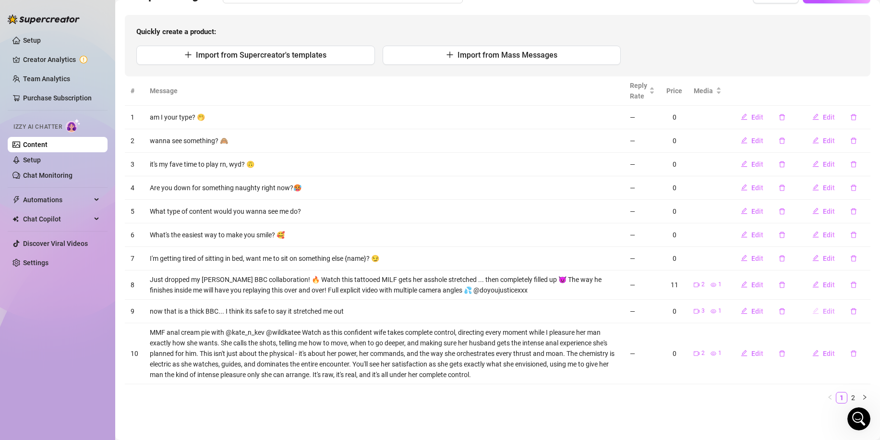
click at [823, 311] on span "Edit" at bounding box center [829, 311] width 12 height 8
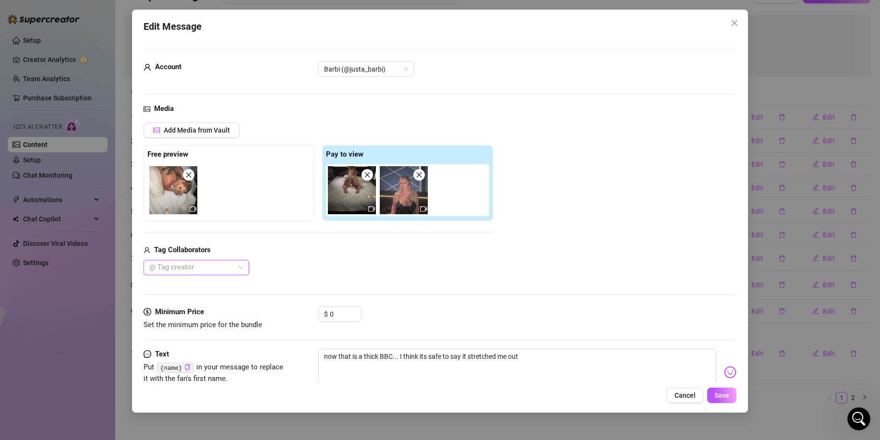
click at [219, 266] on div at bounding box center [192, 267] width 92 height 13
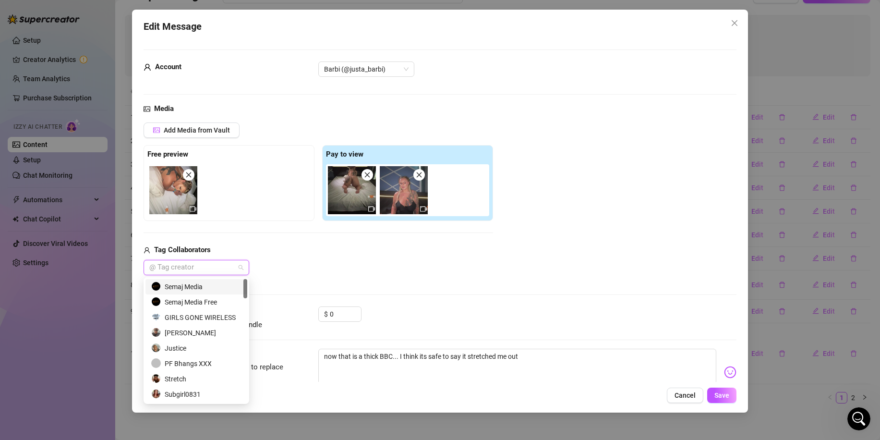
click at [219, 287] on div "Semaj Media" at bounding box center [196, 286] width 90 height 11
click at [217, 300] on div "Semaj Media Free" at bounding box center [196, 302] width 90 height 11
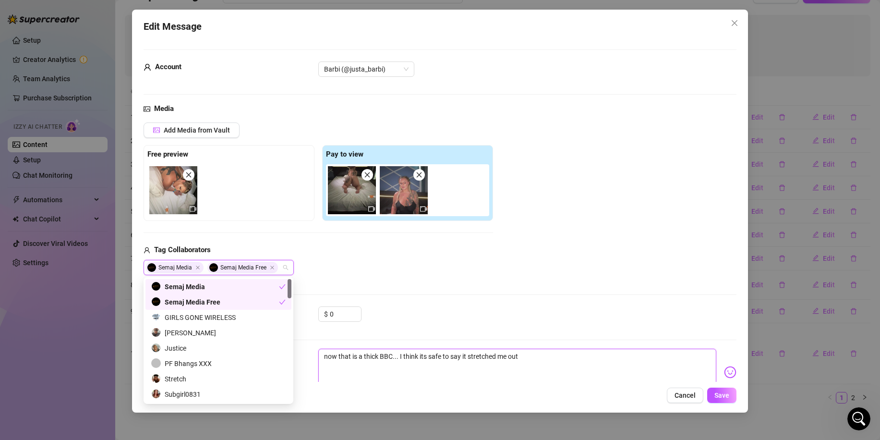
click at [560, 364] on textarea "now that is a thick BBC... I think its safe to say it stretched me out" at bounding box center [517, 368] width 398 height 38
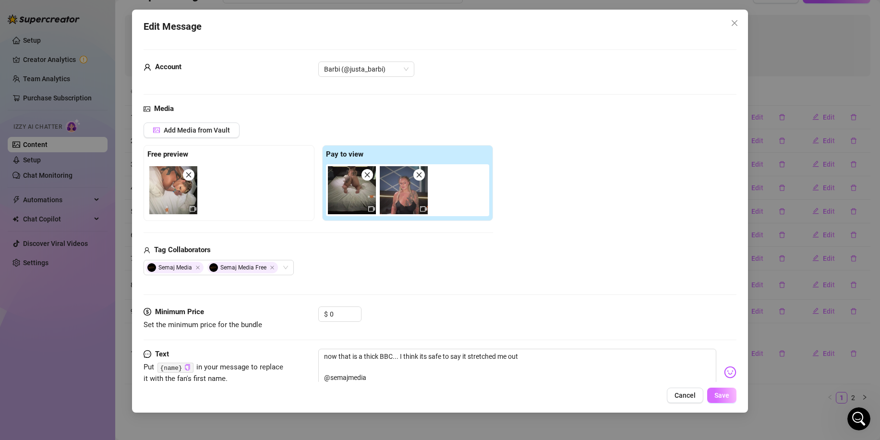
click at [717, 397] on span "Save" at bounding box center [722, 395] width 15 height 8
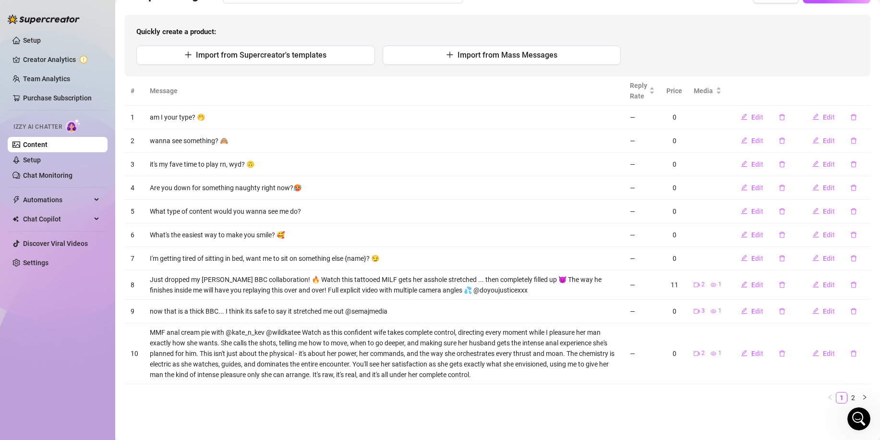
scroll to position [0, 0]
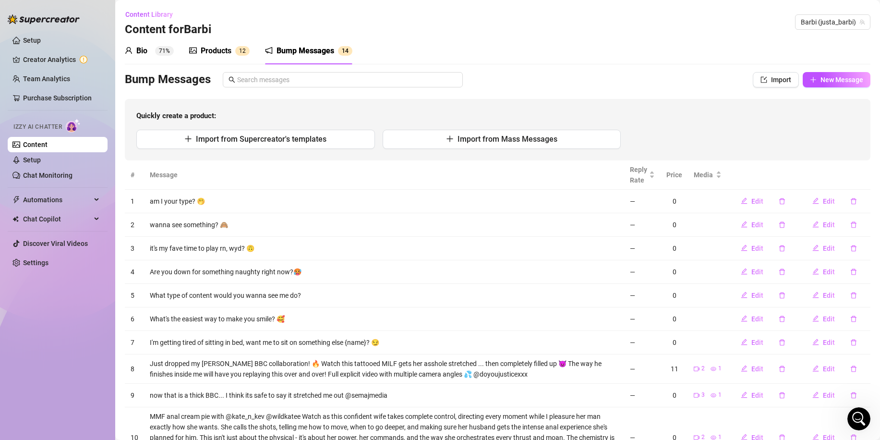
click at [230, 46] on div "Products" at bounding box center [216, 51] width 31 height 12
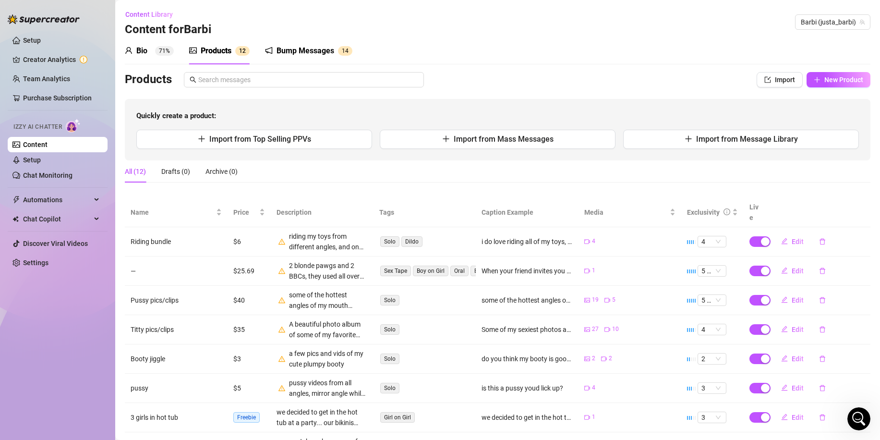
click at [317, 49] on div "Bump Messages" at bounding box center [306, 51] width 58 height 12
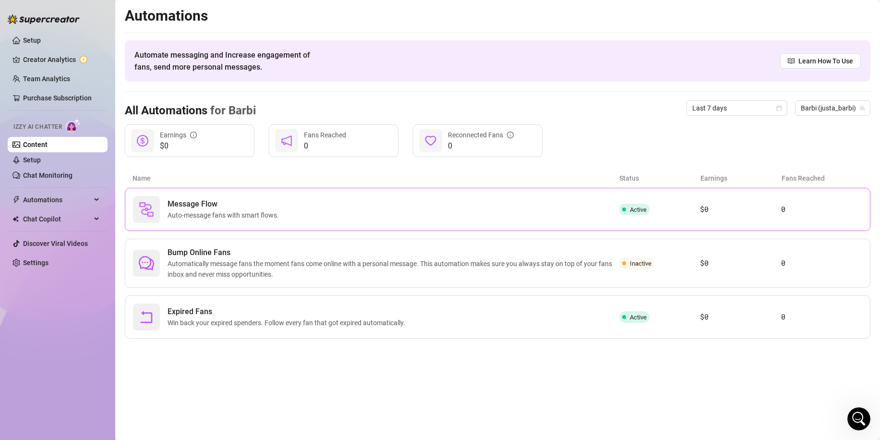
click at [281, 217] on span "Auto-message fans with smart flows." at bounding box center [225, 215] width 115 height 11
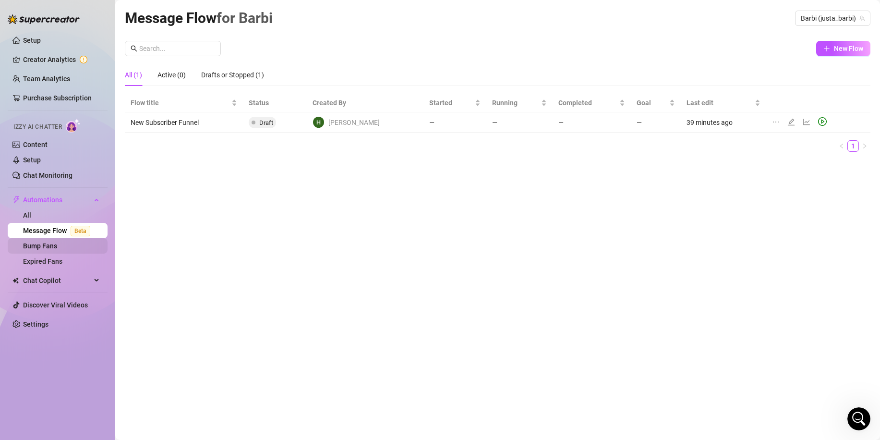
click at [51, 244] on link "Bump Fans" at bounding box center [40, 246] width 34 height 8
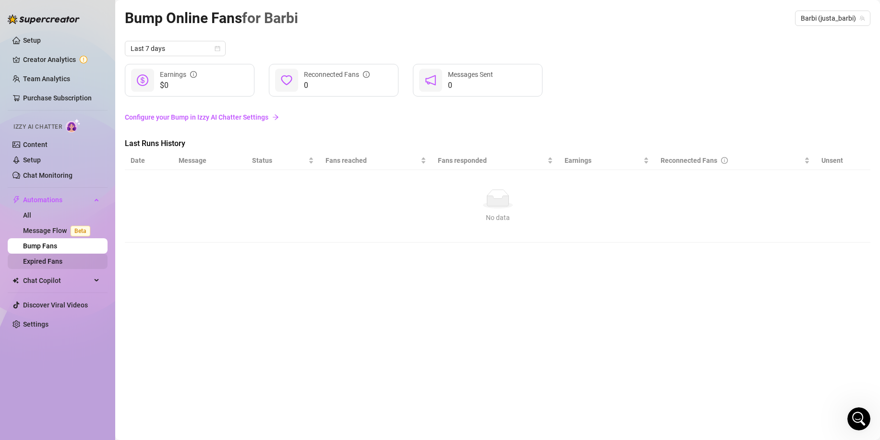
click at [57, 263] on link "Expired Fans" at bounding box center [42, 261] width 39 height 8
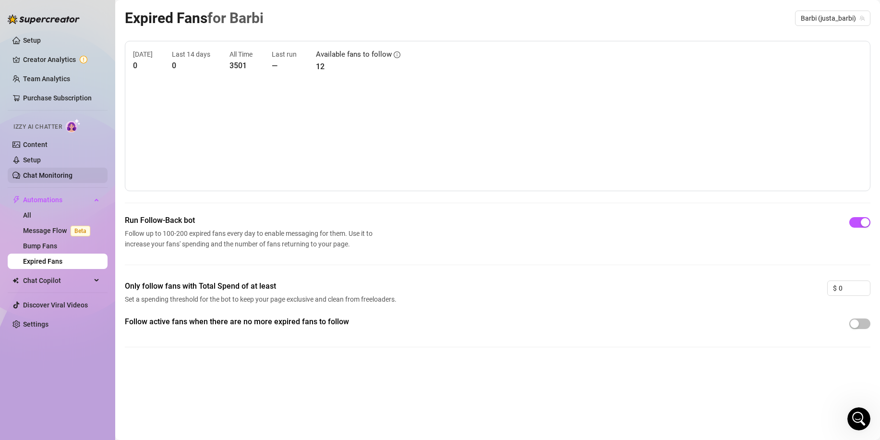
click at [60, 172] on link "Chat Monitoring" at bounding box center [47, 175] width 49 height 8
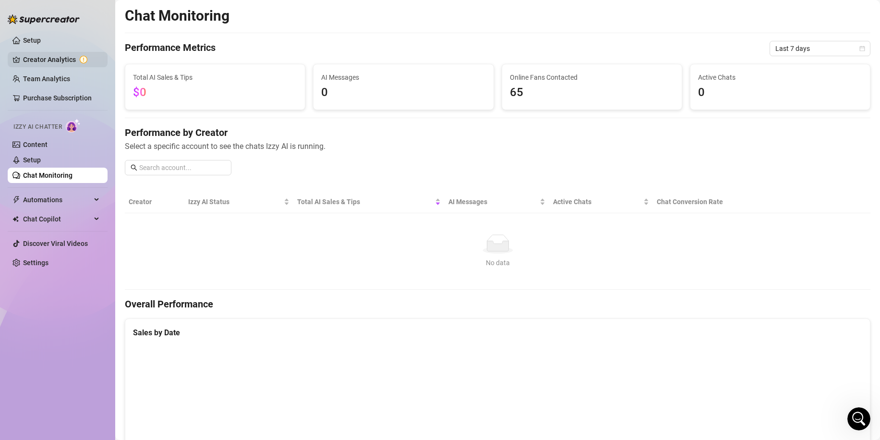
click at [37, 60] on link "Creator Analytics" at bounding box center [61, 59] width 77 height 15
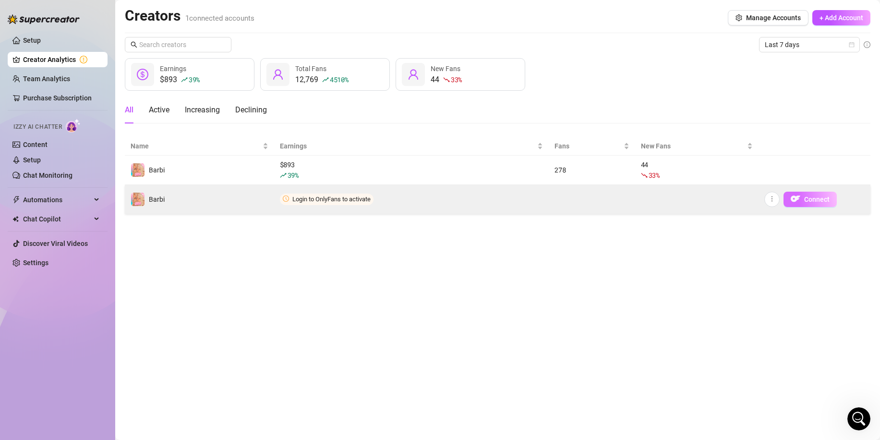
click at [802, 196] on button "Connect" at bounding box center [810, 199] width 53 height 15
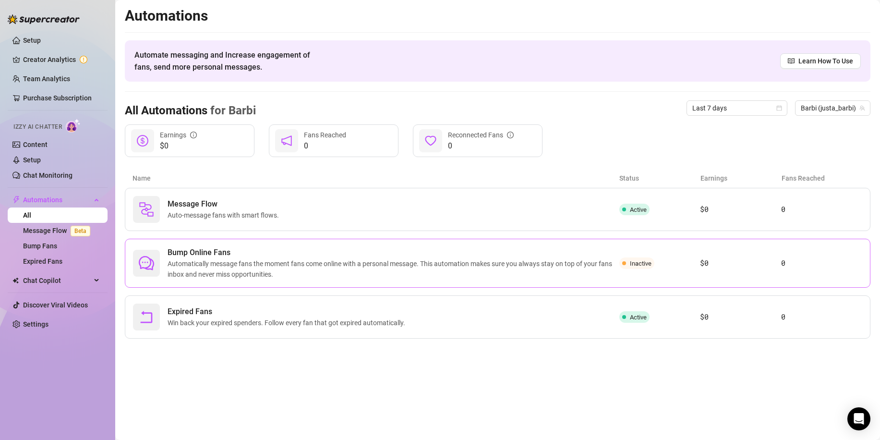
click at [633, 262] on span "Inactive" at bounding box center [641, 263] width 22 height 7
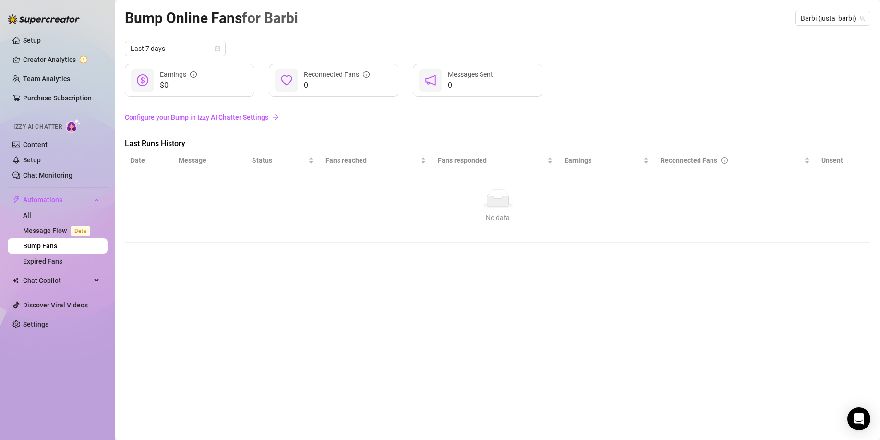
click at [221, 116] on link "Configure your Bump in Izzy AI Chatter Settings" at bounding box center [498, 117] width 746 height 11
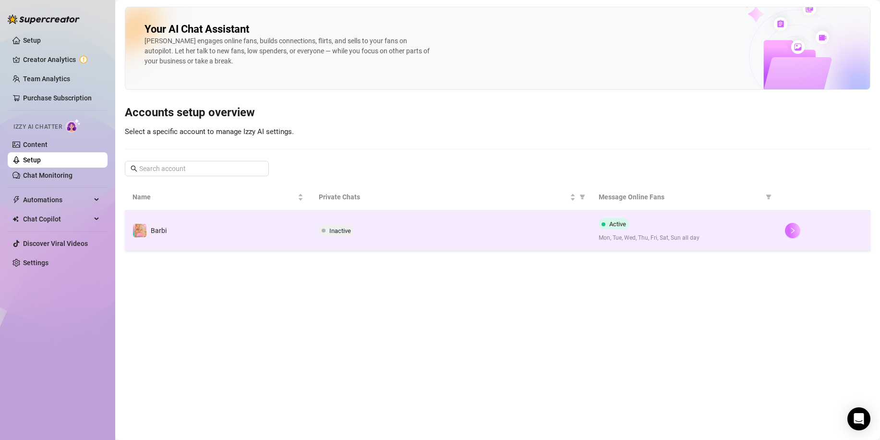
click at [795, 231] on icon "right" at bounding box center [793, 230] width 7 height 7
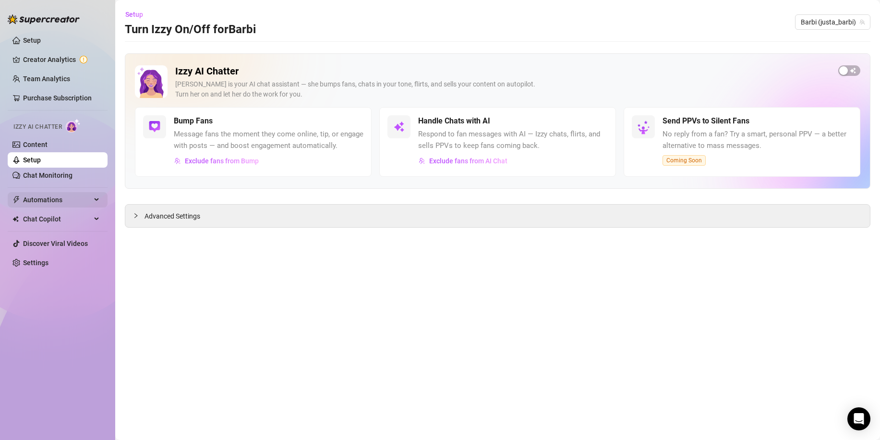
click at [99, 195] on div "Automations" at bounding box center [58, 199] width 100 height 15
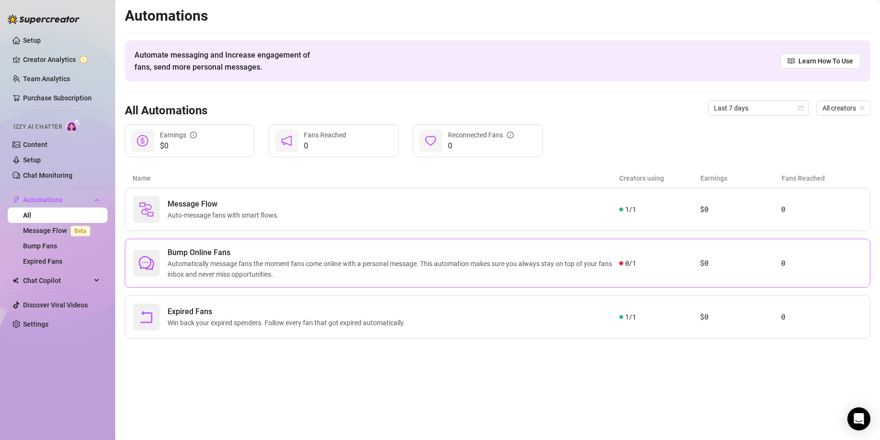
click at [388, 271] on span "Automatically message fans the moment fans come online with a personal message.…" at bounding box center [394, 268] width 452 height 21
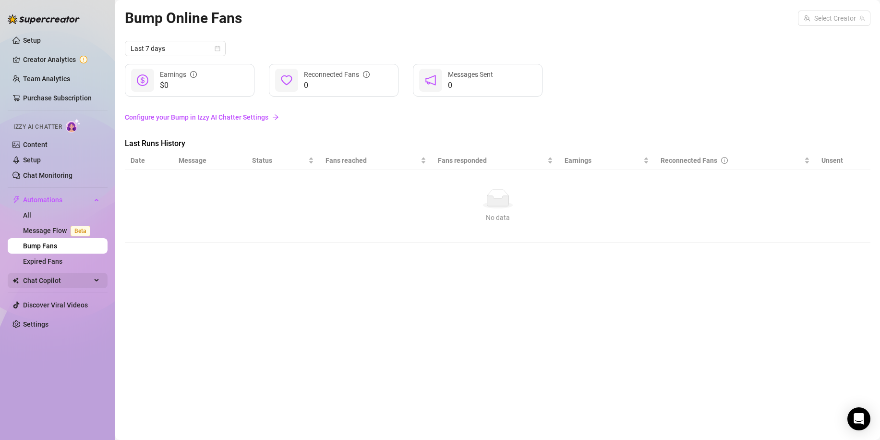
click at [63, 275] on span "Chat Copilot" at bounding box center [57, 280] width 68 height 15
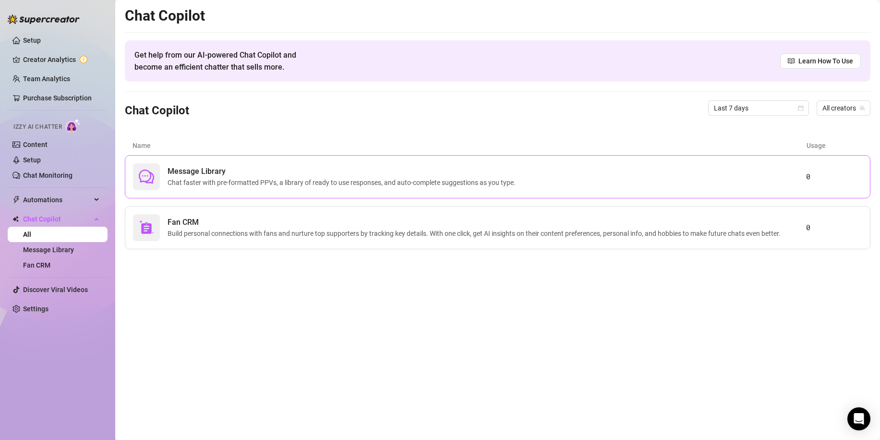
click at [282, 179] on span "Chat faster with pre-formatted PPVs, a library of ready to use responses, and a…" at bounding box center [344, 182] width 352 height 11
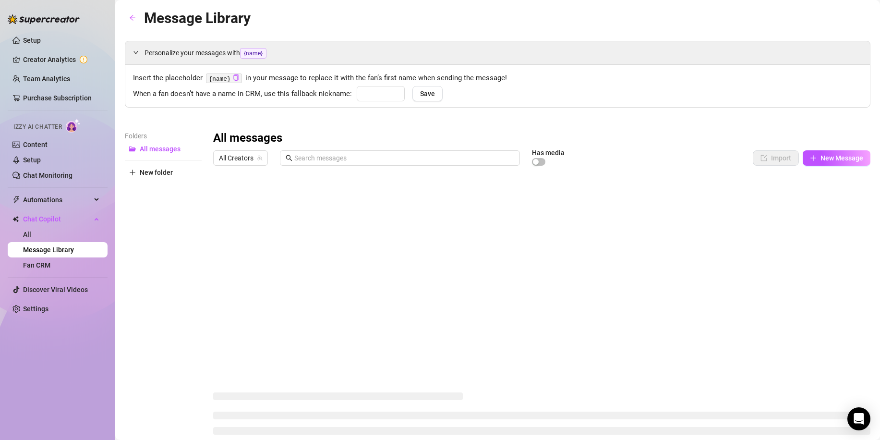
type input "babe"
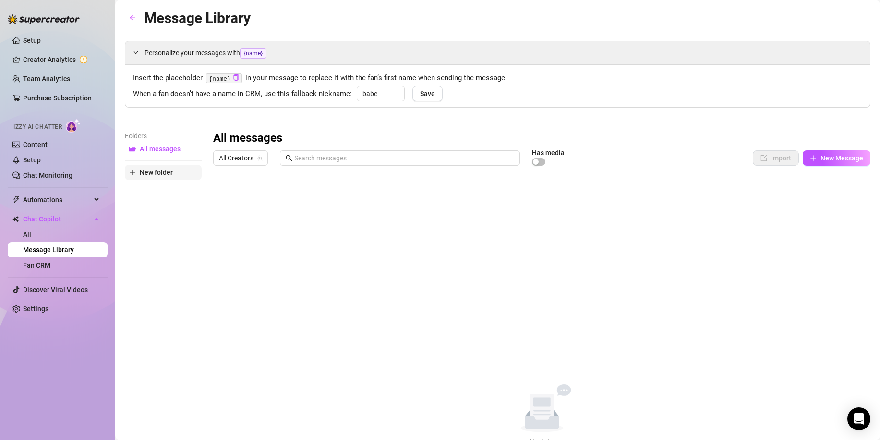
click at [155, 176] on span "New folder" at bounding box center [156, 173] width 33 height 8
click at [157, 193] on button "New folder" at bounding box center [163, 187] width 77 height 15
click at [250, 156] on span "All Creators" at bounding box center [240, 158] width 43 height 14
click at [313, 138] on div "All messages" at bounding box center [542, 138] width 658 height 15
click at [50, 261] on link "Fan CRM" at bounding box center [36, 265] width 27 height 8
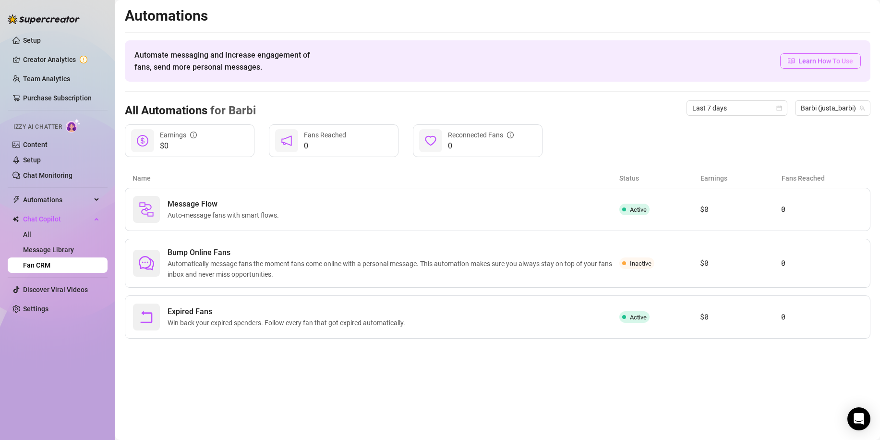
click at [814, 66] on span "Learn How To Use" at bounding box center [826, 61] width 55 height 11
click at [30, 162] on link "Setup" at bounding box center [32, 160] width 18 height 8
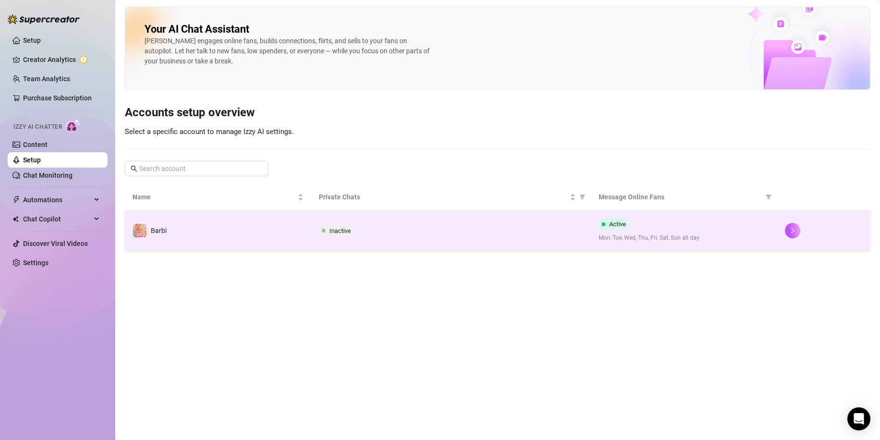
click at [620, 221] on span "Active" at bounding box center [617, 223] width 17 height 7
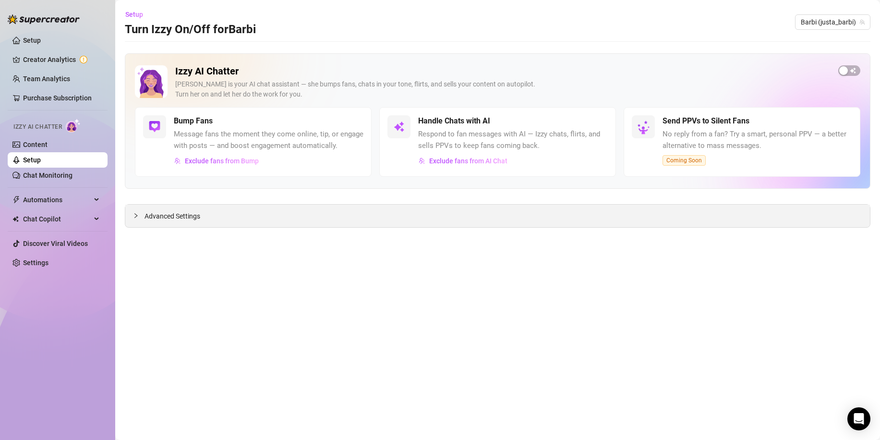
click at [583, 222] on div "Advanced Settings" at bounding box center [497, 216] width 745 height 23
click at [138, 216] on icon "collapsed" at bounding box center [136, 216] width 6 height 6
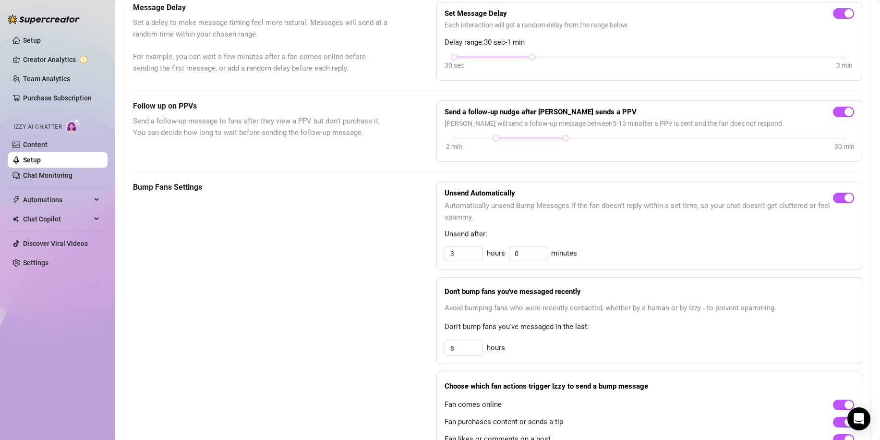
scroll to position [288, 0]
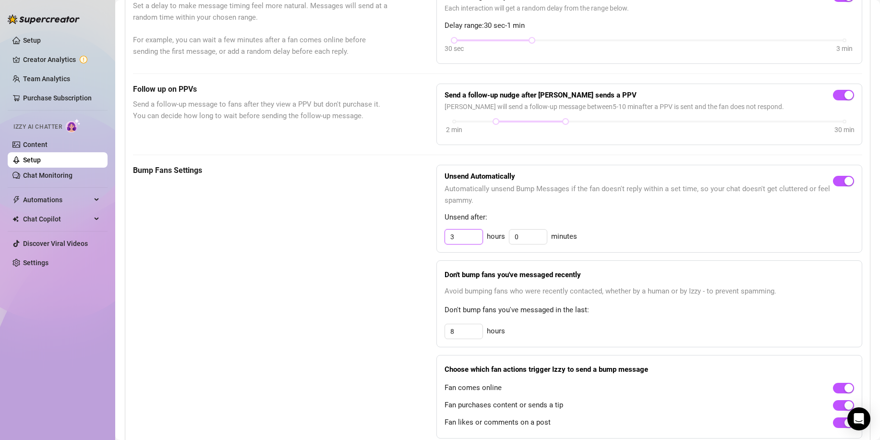
drag, startPoint x: 458, startPoint y: 248, endPoint x: 428, endPoint y: 250, distance: 30.3
click at [429, 250] on div "Bump Fans Settings Unsend Automatically Automatically unsend Bump Messages if t…" at bounding box center [498, 302] width 730 height 274
type input "1"
drag, startPoint x: 469, startPoint y: 248, endPoint x: 421, endPoint y: 248, distance: 48.0
click at [421, 248] on div "Bump Fans Settings Unsend Automatically Automatically unsend Bump Messages if t…" at bounding box center [498, 302] width 730 height 274
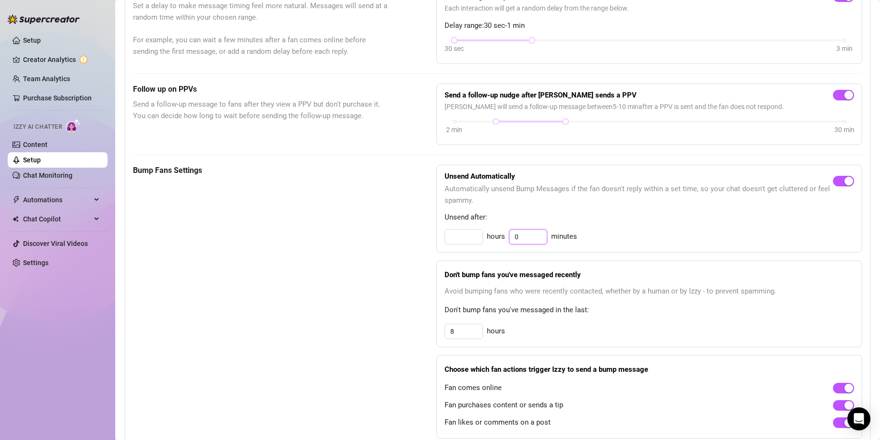
type input "0"
type input "30"
click at [537, 244] on input "30" at bounding box center [528, 237] width 37 height 14
click at [516, 244] on input "30" at bounding box center [528, 237] width 37 height 14
click at [601, 244] on div "0 hours 30 minutes" at bounding box center [650, 236] width 410 height 15
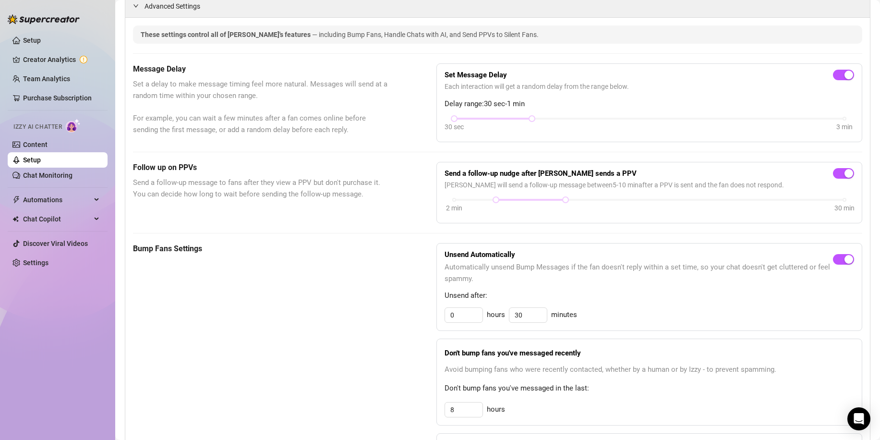
scroll to position [0, 0]
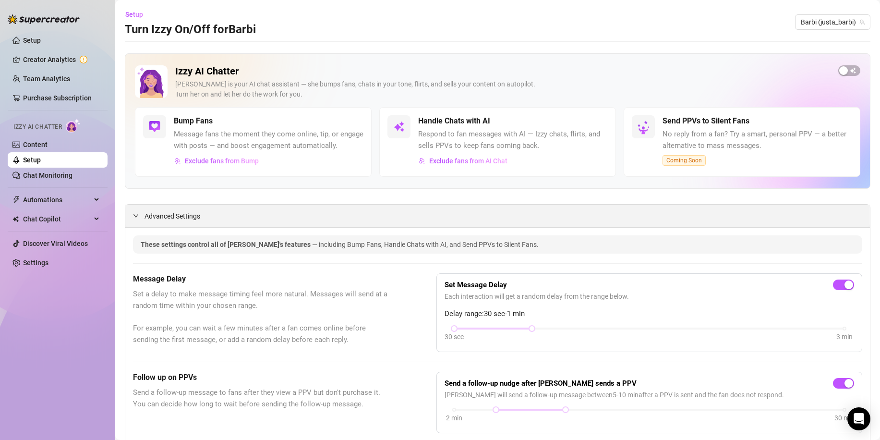
click at [705, 224] on div "Advanced Settings" at bounding box center [497, 216] width 745 height 23
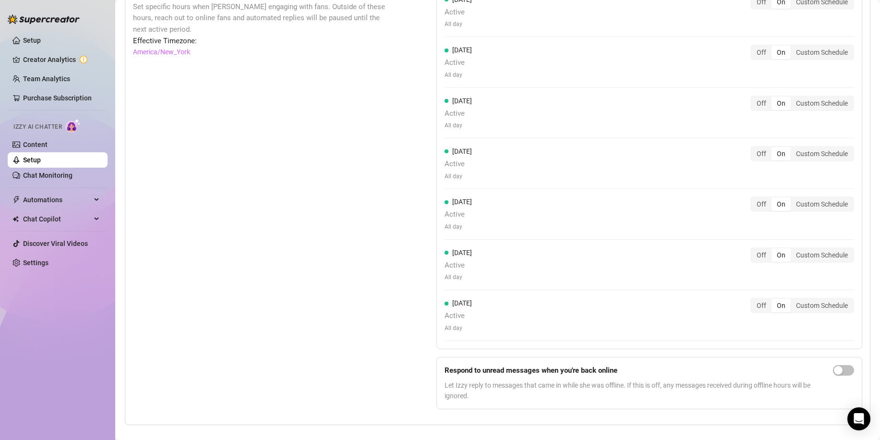
scroll to position [768, 0]
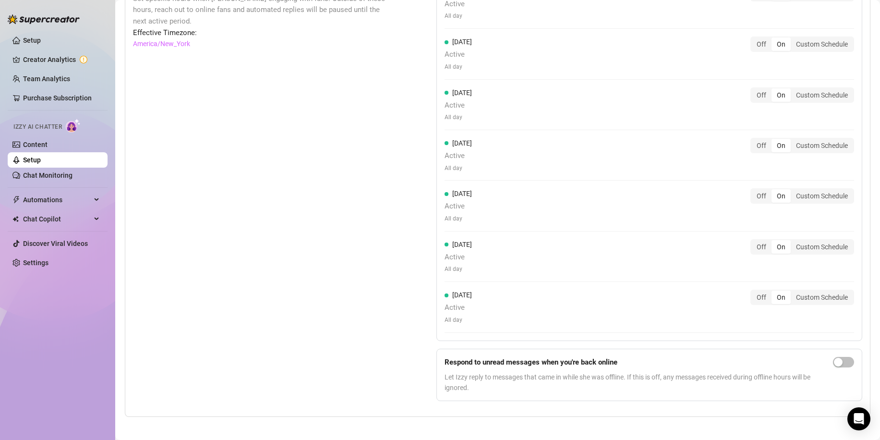
click at [376, 197] on div "Set Active Hours (Izzy Availability) Set specific hours when Izzy engaging with…" at bounding box center [261, 193] width 256 height 431
click at [54, 171] on link "Chat Monitoring" at bounding box center [47, 175] width 49 height 8
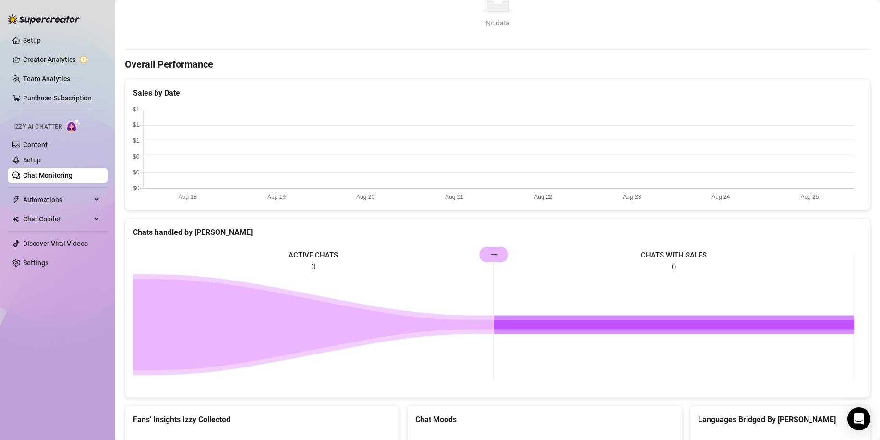
scroll to position [232, 0]
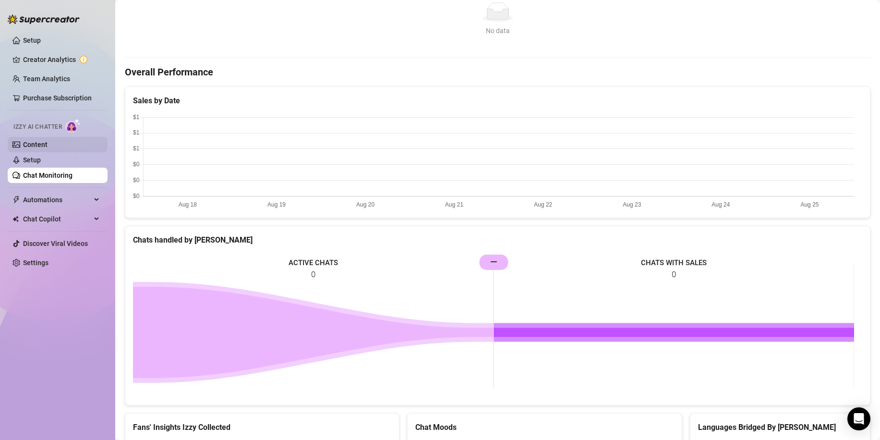
click at [37, 144] on link "Content" at bounding box center [35, 145] width 24 height 8
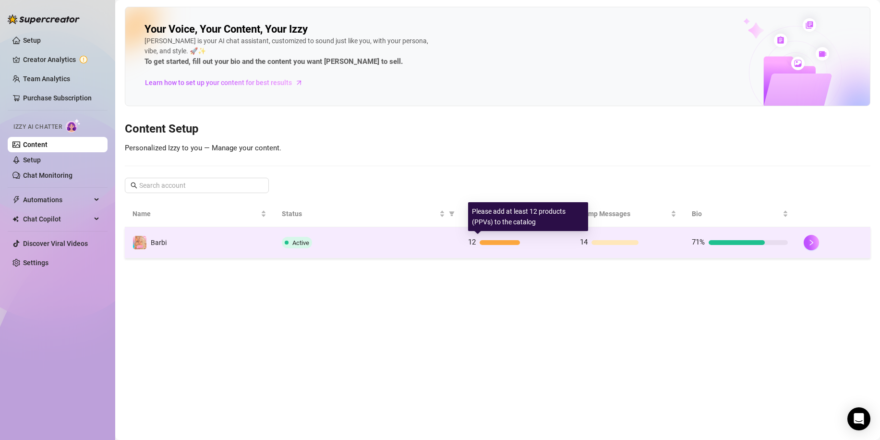
click at [553, 241] on div at bounding box center [522, 242] width 85 height 5
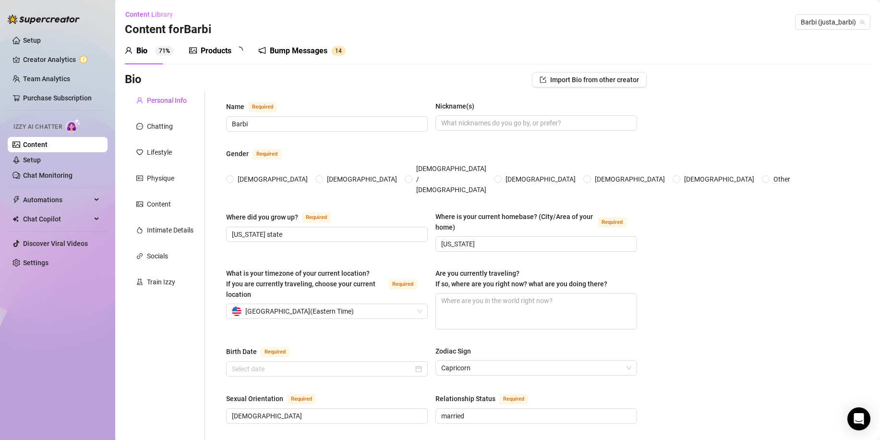
radio input "true"
type input "[DATE]"
click at [301, 47] on div "Bump Messages" at bounding box center [306, 51] width 58 height 12
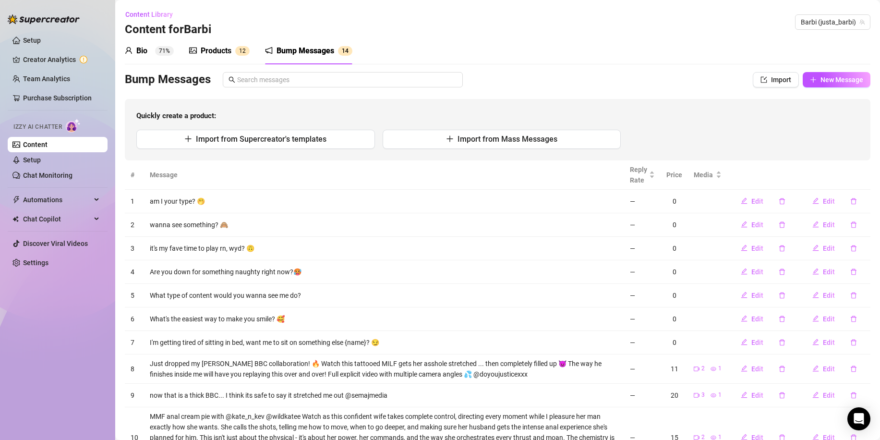
click at [224, 55] on div "Products" at bounding box center [216, 51] width 31 height 12
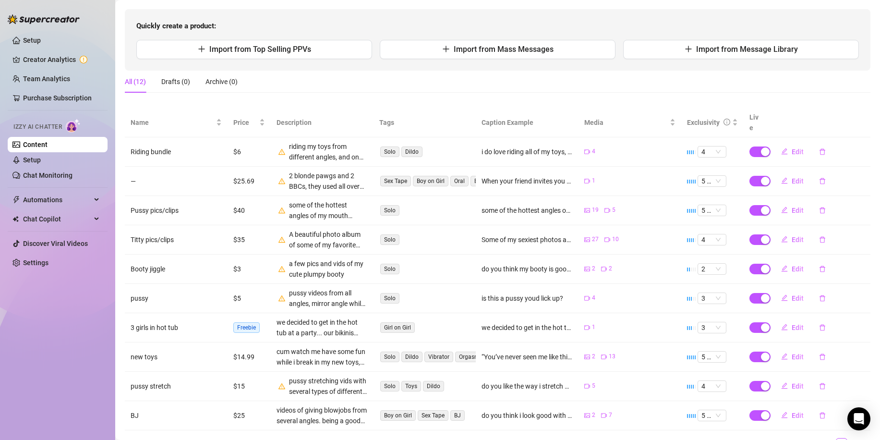
scroll to position [96, 0]
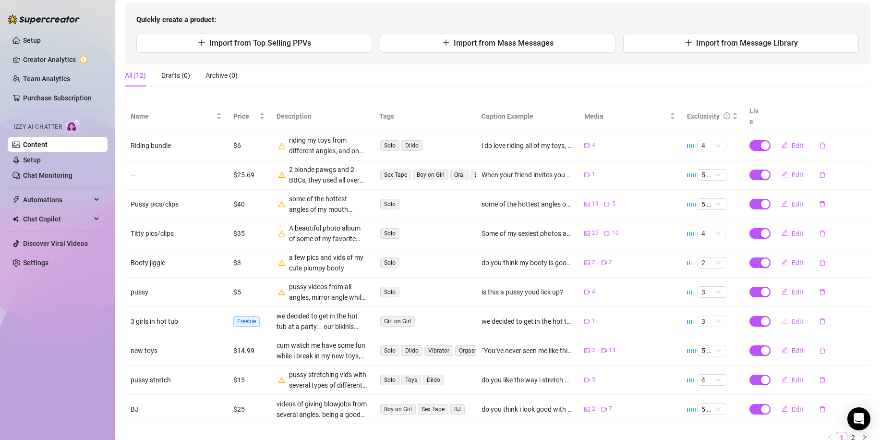
click at [784, 314] on button "Edit" at bounding box center [793, 321] width 38 height 15
type textarea "we decided to get in the hot tub at a party... our bikinis didnt last very long"
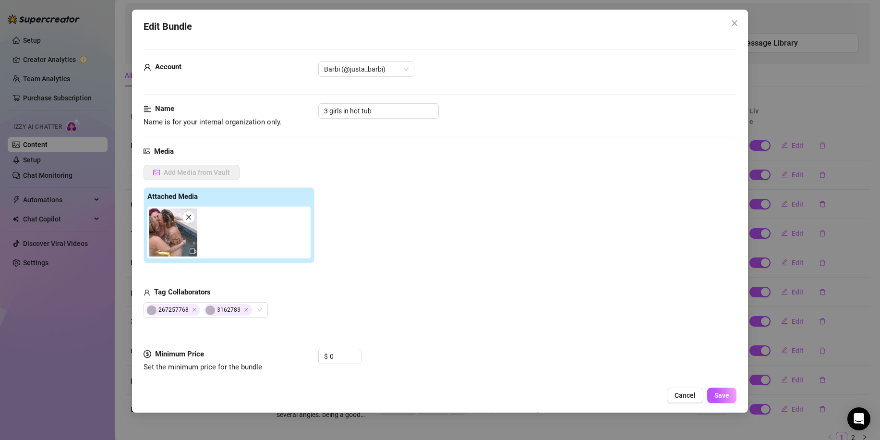
click at [178, 238] on img at bounding box center [173, 232] width 48 height 48
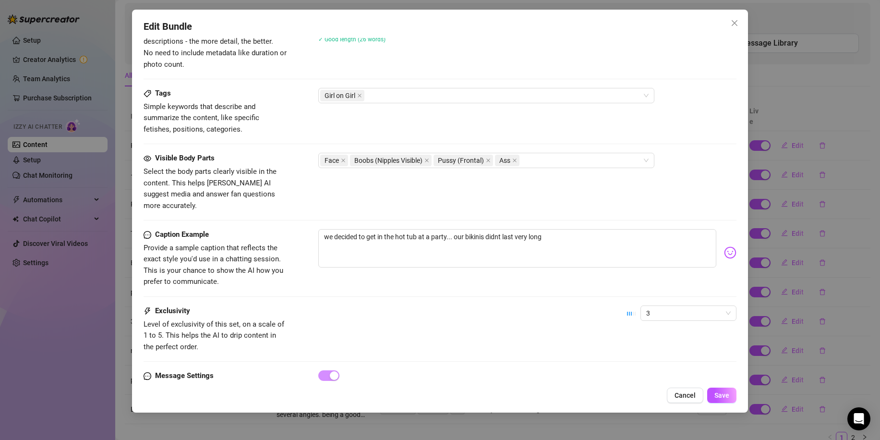
scroll to position [463, 0]
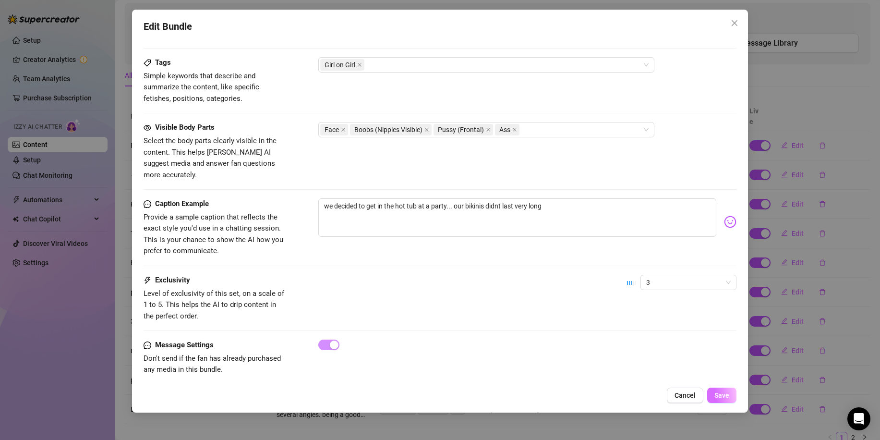
click at [723, 395] on span "Save" at bounding box center [722, 395] width 15 height 8
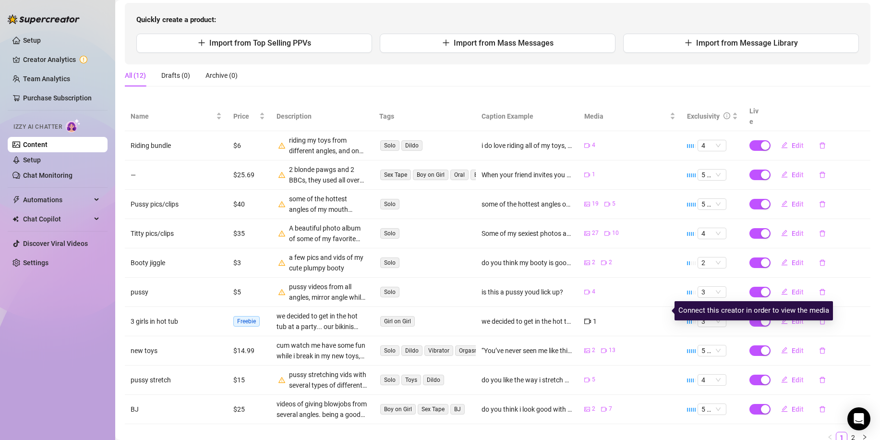
click at [585, 318] on icon "video-camera" at bounding box center [588, 321] width 7 height 7
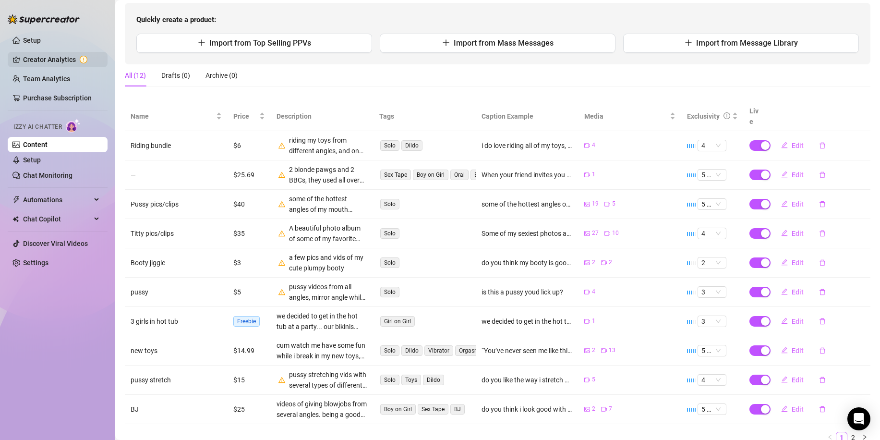
click at [53, 56] on link "Creator Analytics" at bounding box center [61, 59] width 77 height 15
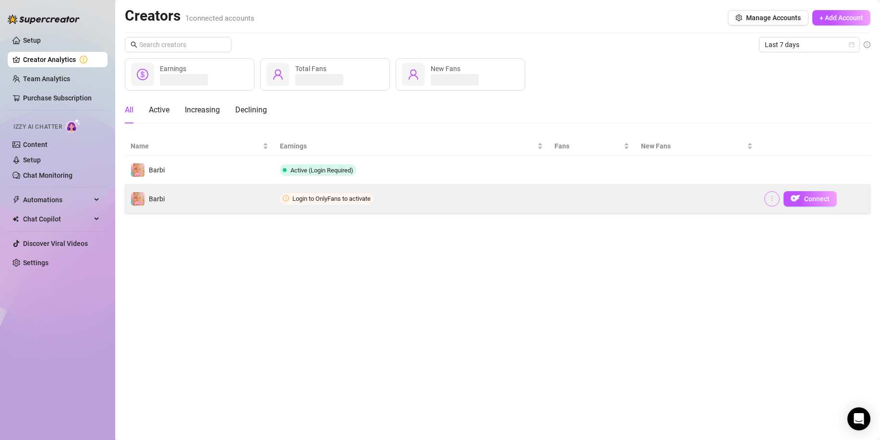
click at [774, 202] on span "button" at bounding box center [772, 199] width 7 height 8
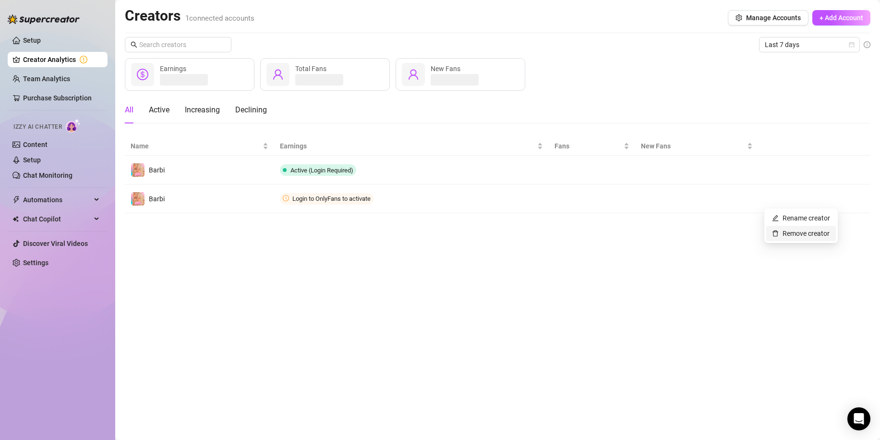
click at [818, 231] on link "Remove creator" at bounding box center [801, 234] width 58 height 8
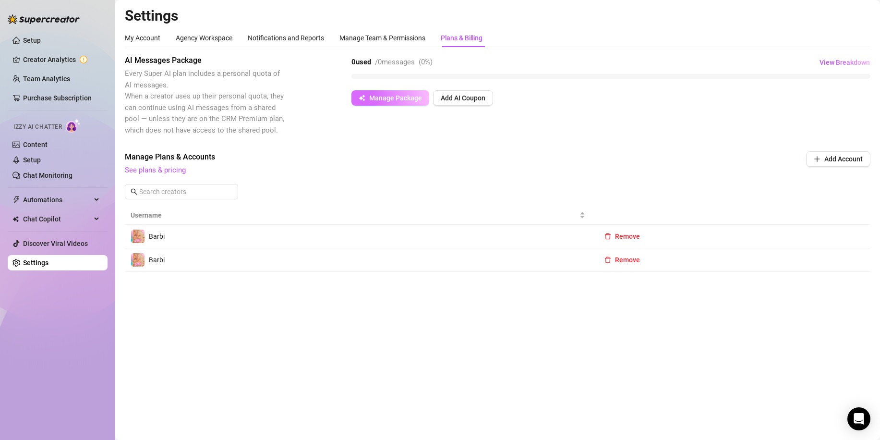
click at [394, 100] on span "Manage Package" at bounding box center [395, 98] width 53 height 8
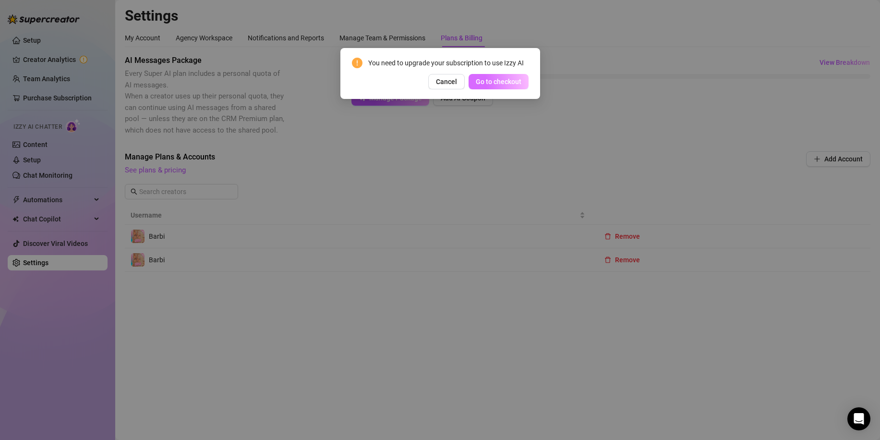
click at [492, 79] on span "Go to checkout" at bounding box center [499, 82] width 46 height 8
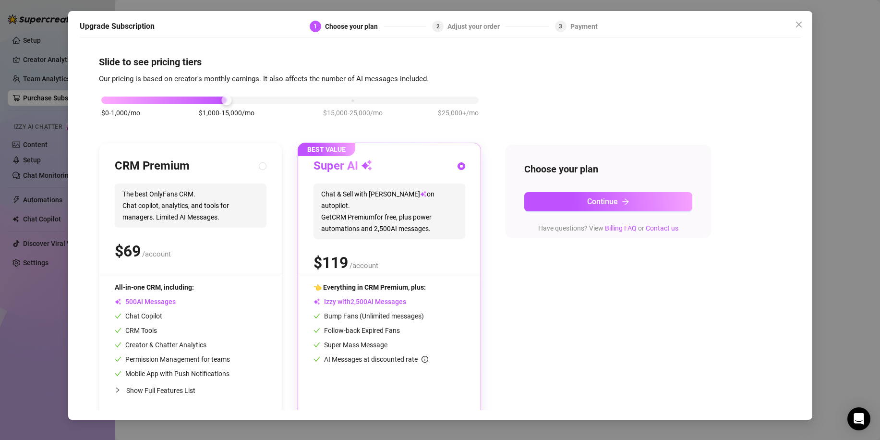
scroll to position [8, 0]
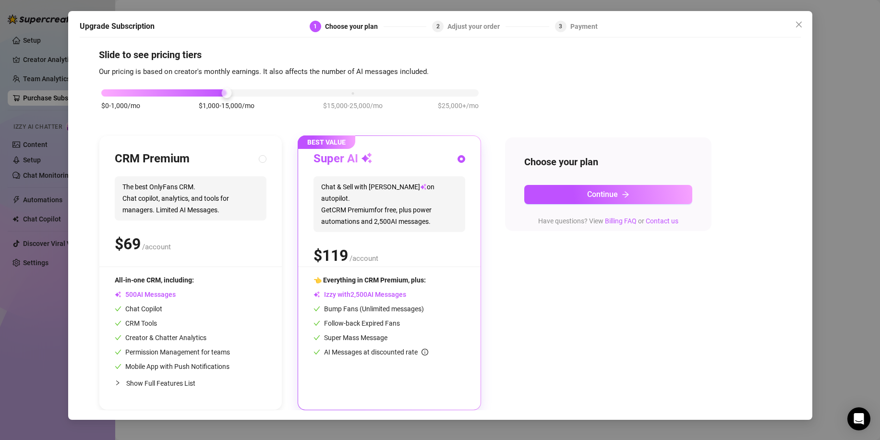
click at [146, 382] on span "Show Full Features List" at bounding box center [160, 383] width 69 height 8
radio input "true"
radio input "false"
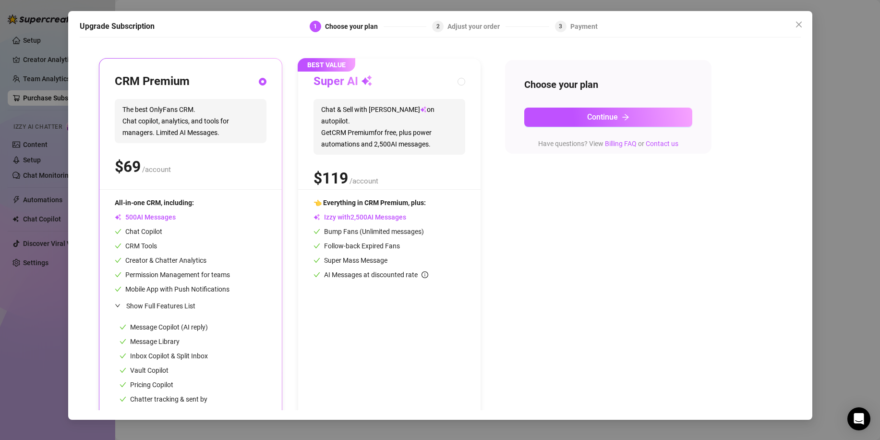
scroll to position [0, 0]
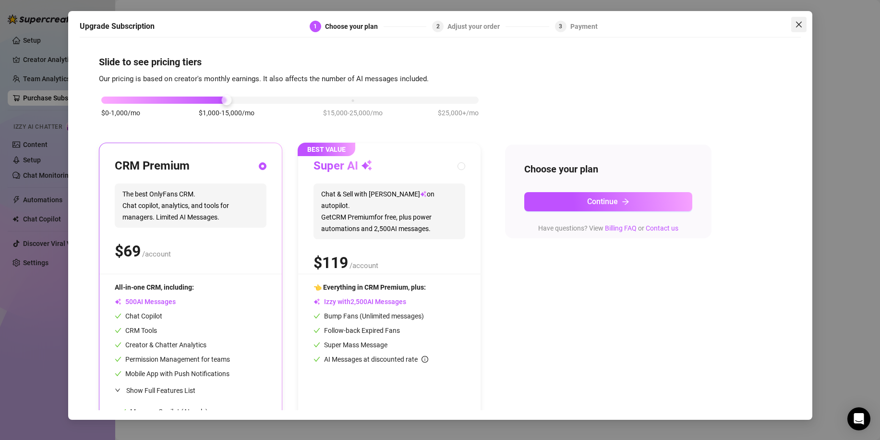
click at [800, 24] on icon "close" at bounding box center [799, 25] width 6 height 6
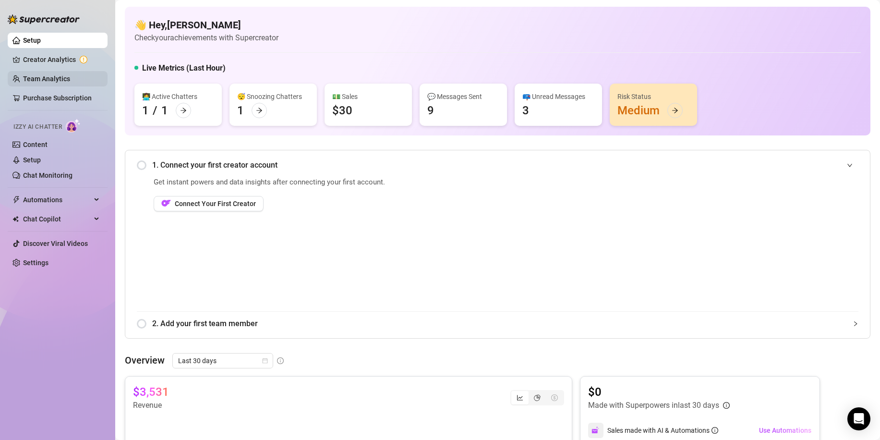
click at [48, 83] on link "Team Analytics" at bounding box center [46, 79] width 47 height 8
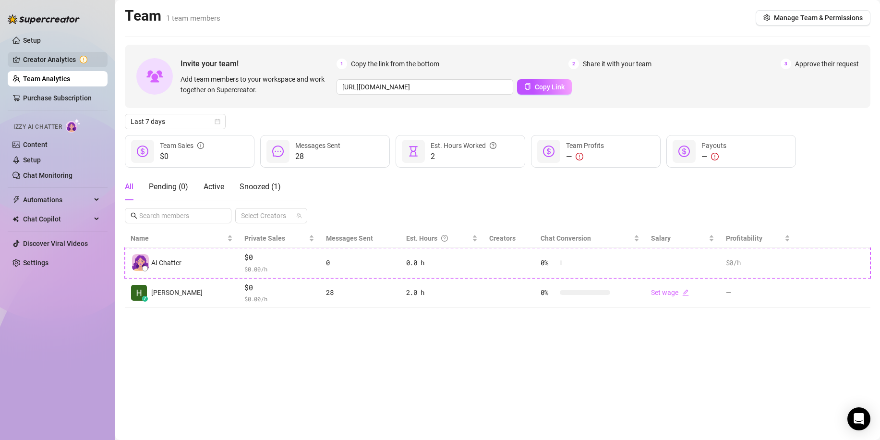
click at [51, 67] on link "Creator Analytics" at bounding box center [61, 59] width 77 height 15
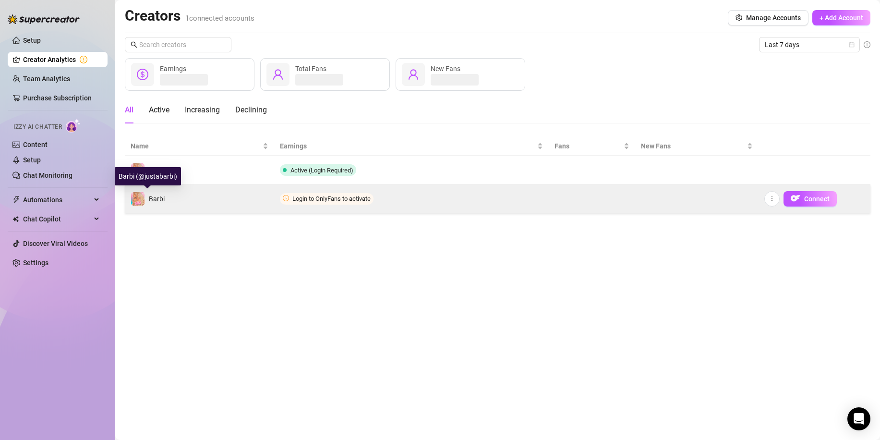
click at [152, 195] on span "Barbi" at bounding box center [157, 199] width 16 height 8
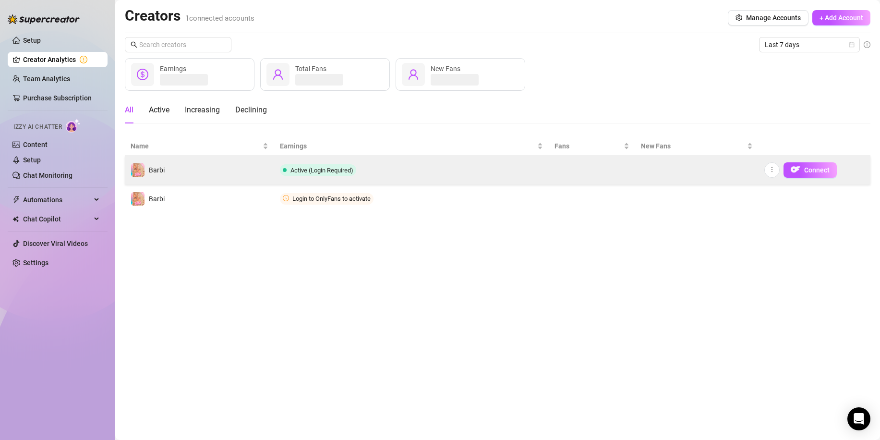
click at [165, 173] on td "Barbi" at bounding box center [199, 170] width 149 height 29
click at [157, 168] on span "Barbi" at bounding box center [157, 170] width 16 height 8
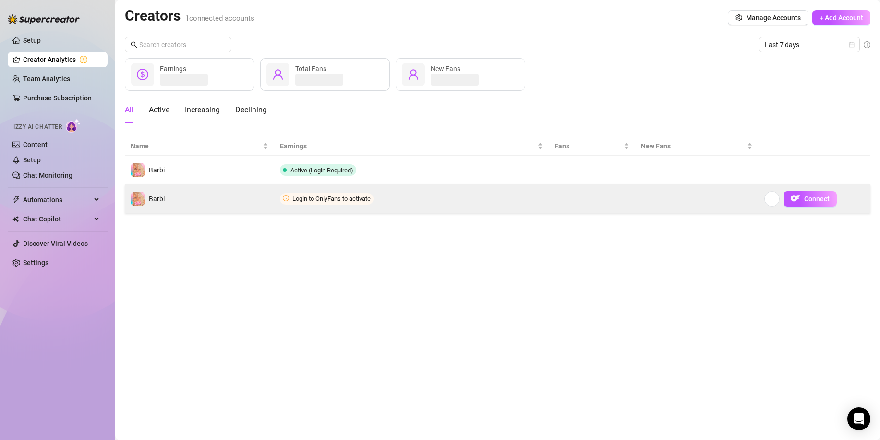
click at [400, 202] on td "Login to OnlyFans to activate" at bounding box center [411, 198] width 275 height 29
click at [779, 202] on button "button" at bounding box center [772, 198] width 15 height 15
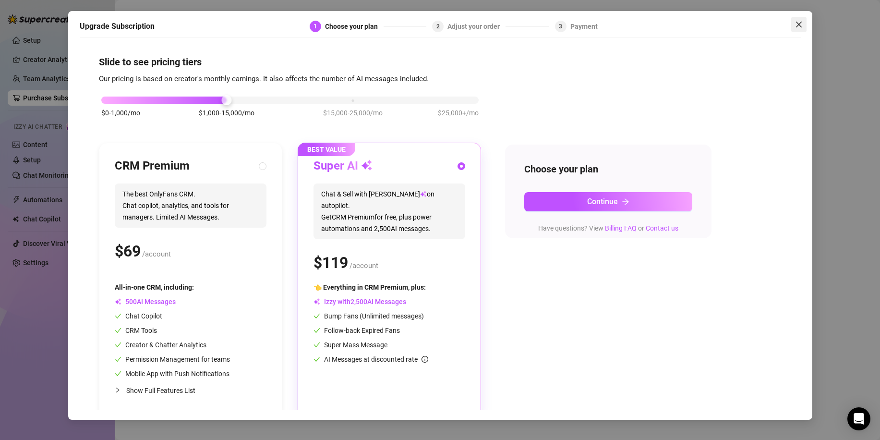
click at [796, 24] on icon "close" at bounding box center [799, 25] width 8 height 8
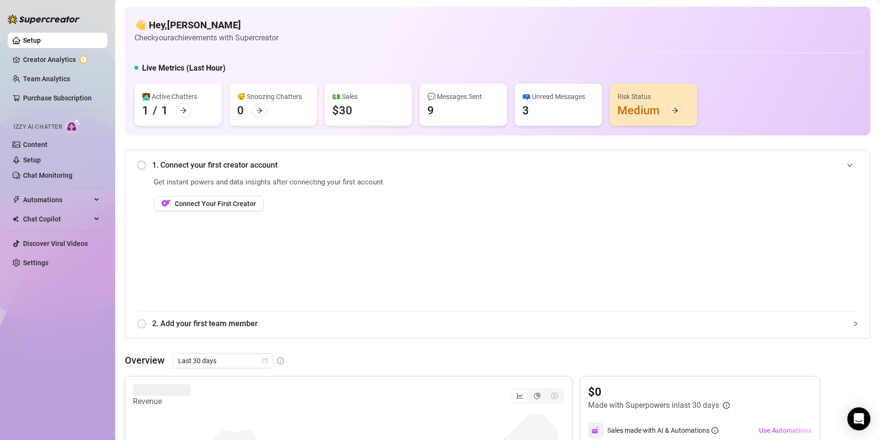
click at [661, 110] on div "Risk Status Medium" at bounding box center [653, 105] width 87 height 42
click at [677, 109] on icon "arrow-right" at bounding box center [675, 110] width 7 height 7
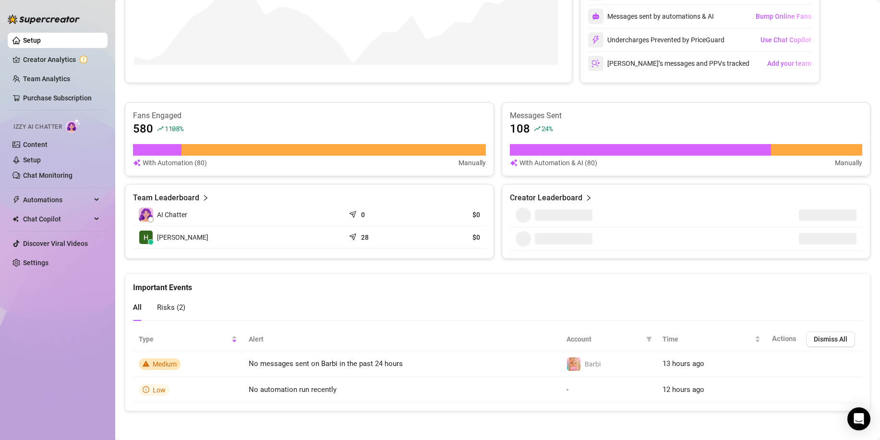
scroll to position [436, 0]
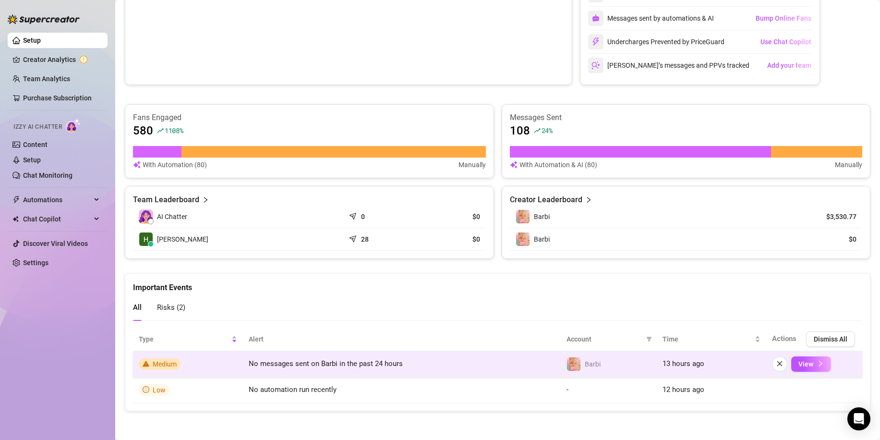
click at [152, 367] on span "Medium" at bounding box center [160, 364] width 42 height 12
click at [799, 365] on span "View" at bounding box center [806, 364] width 15 height 8
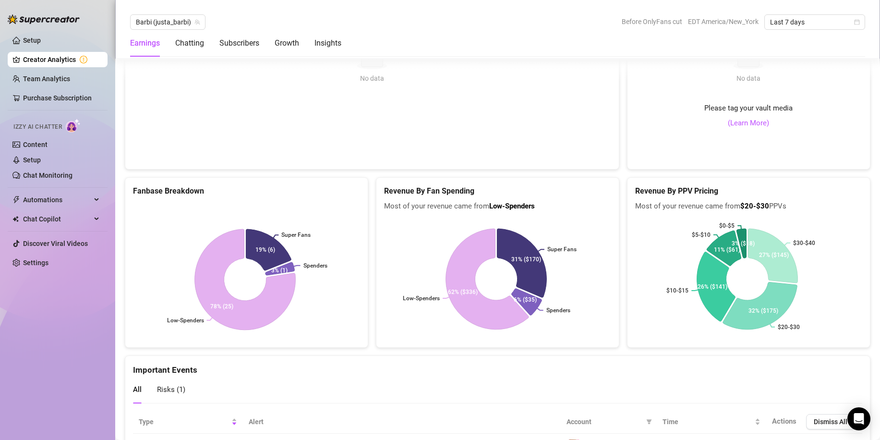
scroll to position [2050, 0]
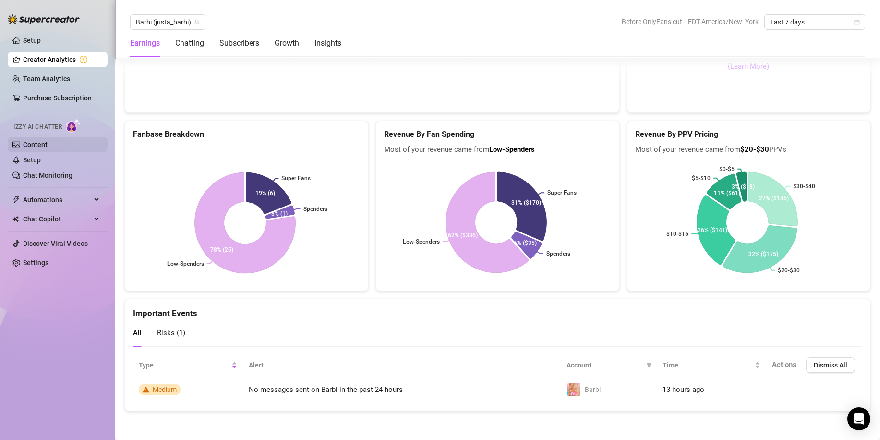
click at [39, 143] on link "Content" at bounding box center [35, 145] width 24 height 8
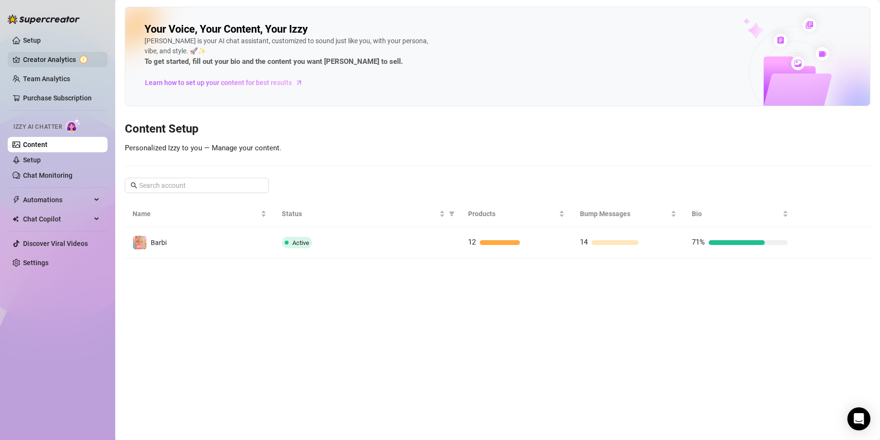
click at [56, 60] on link "Creator Analytics" at bounding box center [61, 59] width 77 height 15
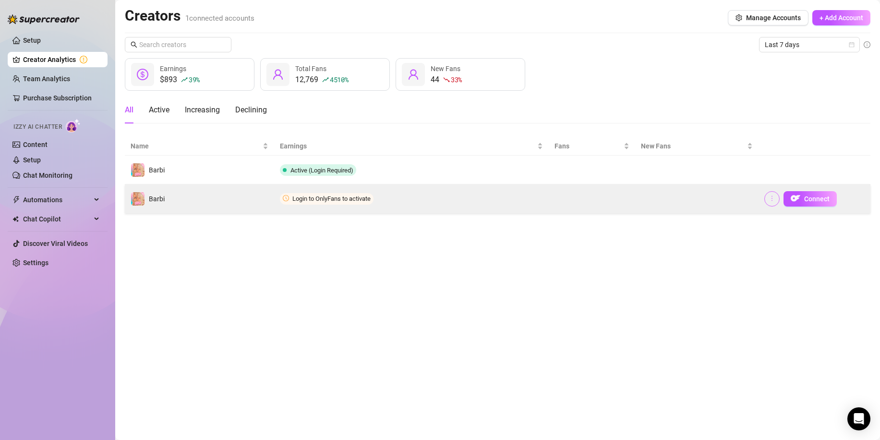
click at [776, 201] on icon "more" at bounding box center [772, 198] width 7 height 7
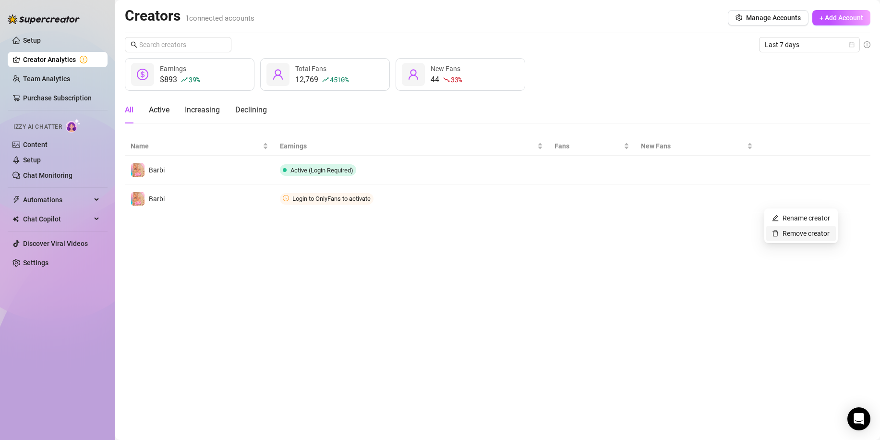
click at [787, 231] on link "Remove creator" at bounding box center [801, 234] width 58 height 8
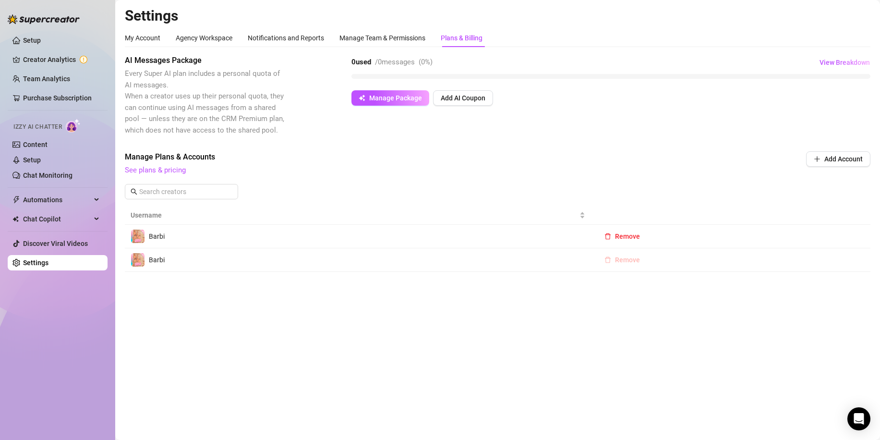
click at [621, 262] on span "Remove" at bounding box center [627, 260] width 25 height 8
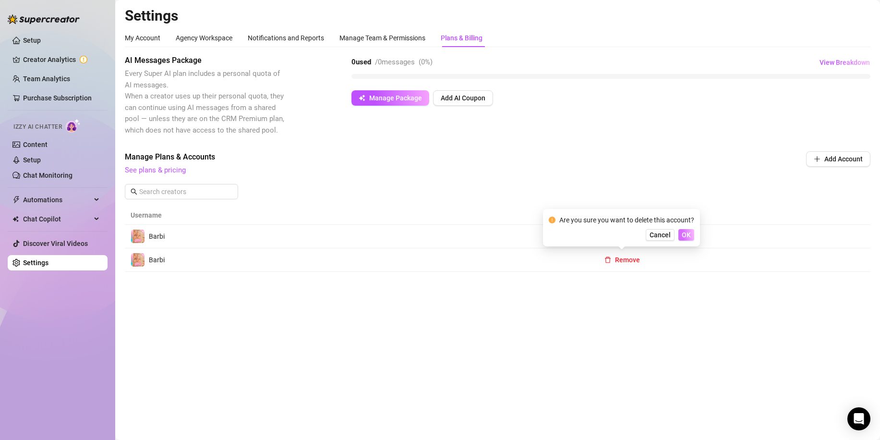
click at [689, 236] on span "OK" at bounding box center [686, 235] width 9 height 8
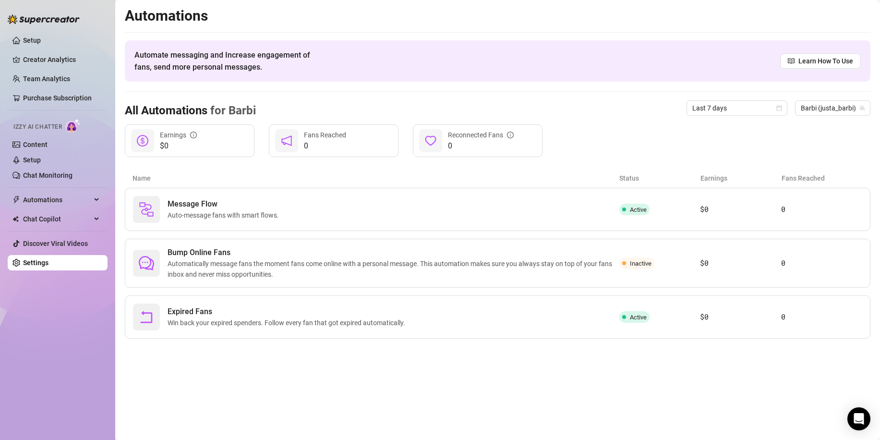
click at [191, 135] on icon "info-circle" at bounding box center [193, 135] width 7 height 7
click at [47, 201] on span "Automations" at bounding box center [57, 199] width 68 height 15
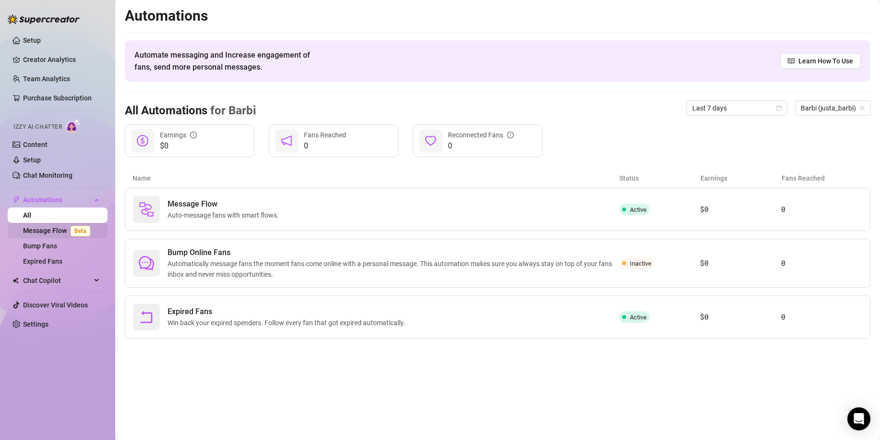
click at [43, 228] on link "Message Flow Beta" at bounding box center [58, 231] width 71 height 8
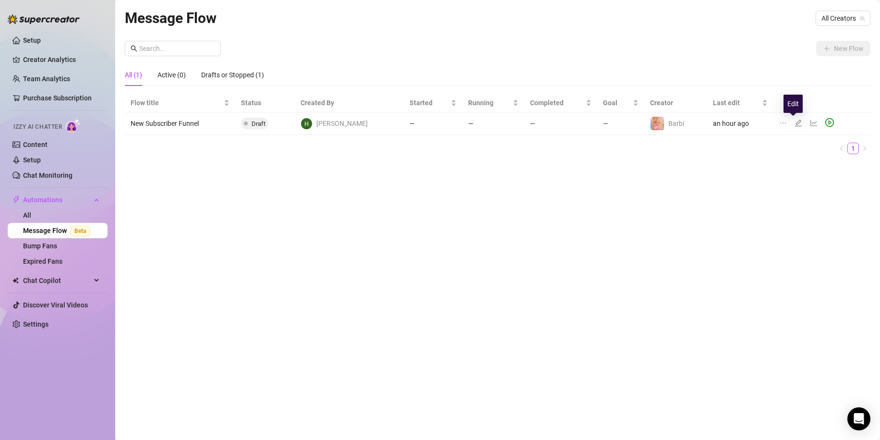
click at [795, 121] on icon "edit" at bounding box center [799, 123] width 8 height 8
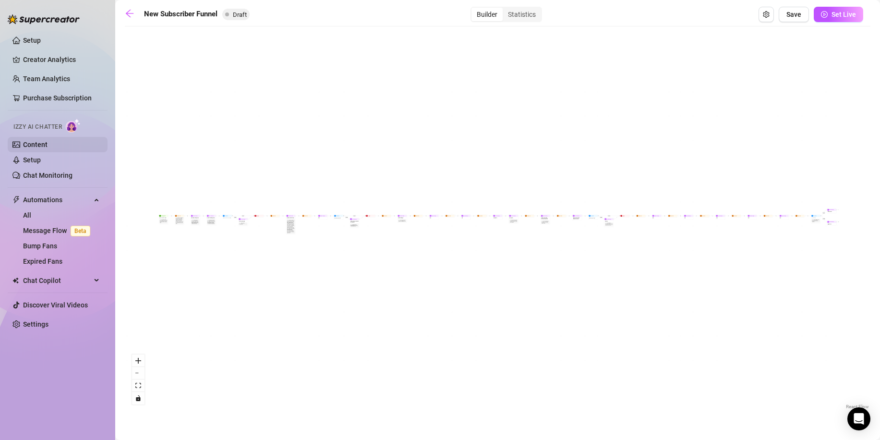
click at [48, 141] on link "Content" at bounding box center [35, 145] width 24 height 8
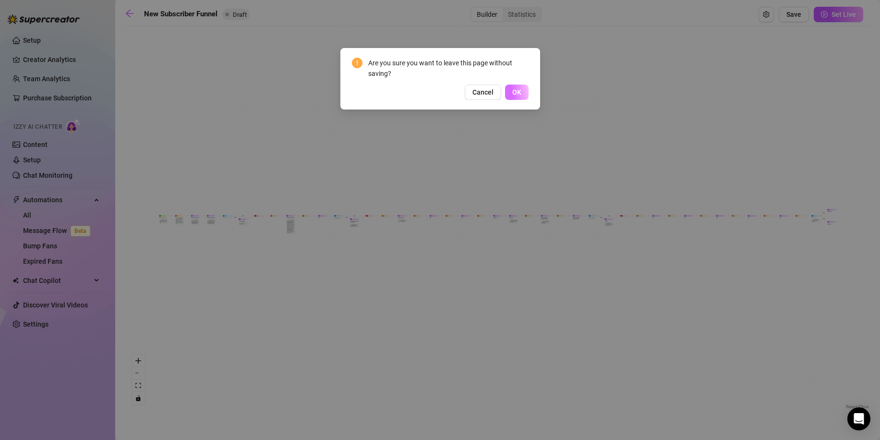
click at [519, 90] on span "OK" at bounding box center [516, 92] width 9 height 8
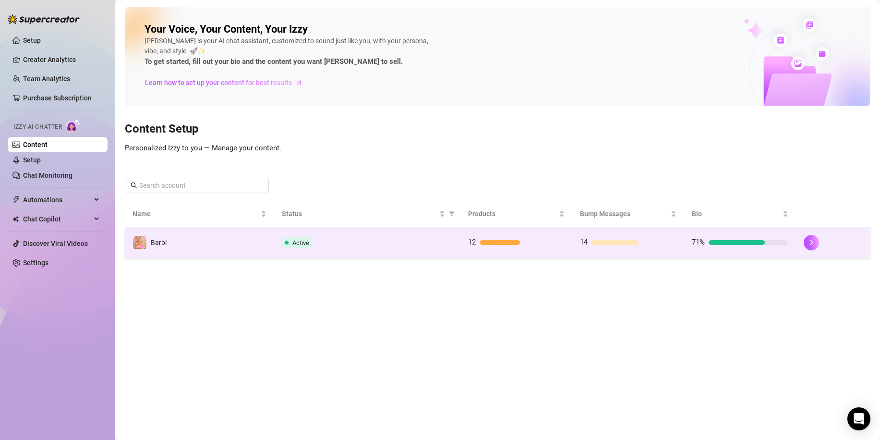
click at [449, 238] on div "Active" at bounding box center [367, 243] width 171 height 12
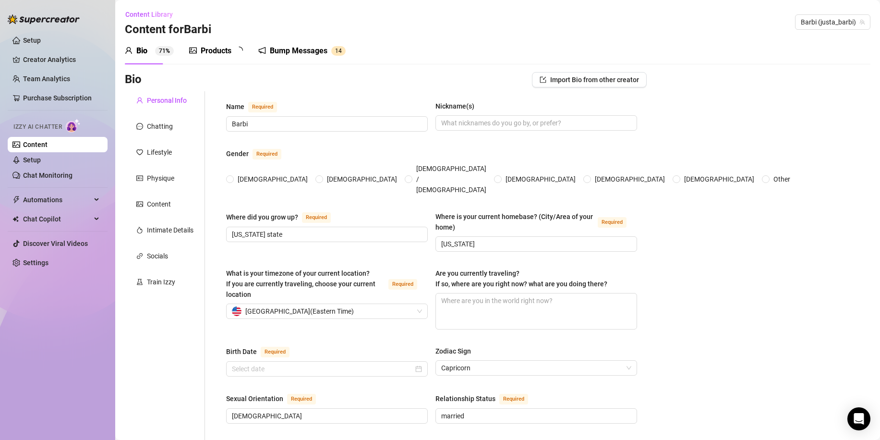
radio input "true"
type input "[DATE]"
click at [215, 55] on div "Products" at bounding box center [216, 51] width 31 height 12
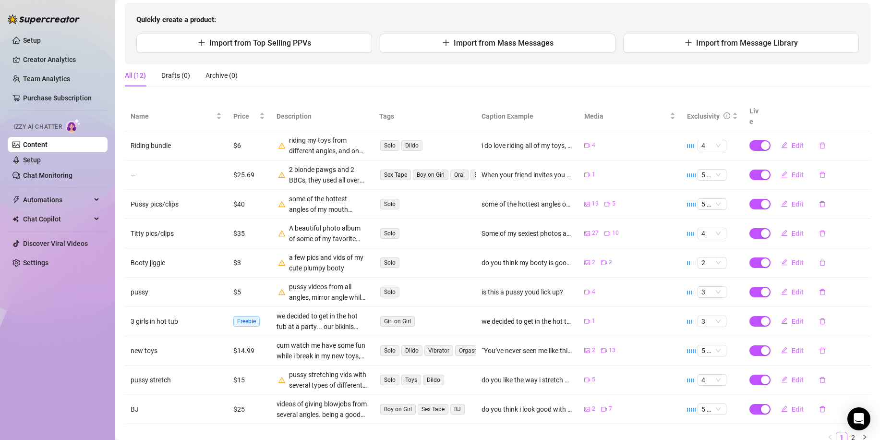
scroll to position [48, 0]
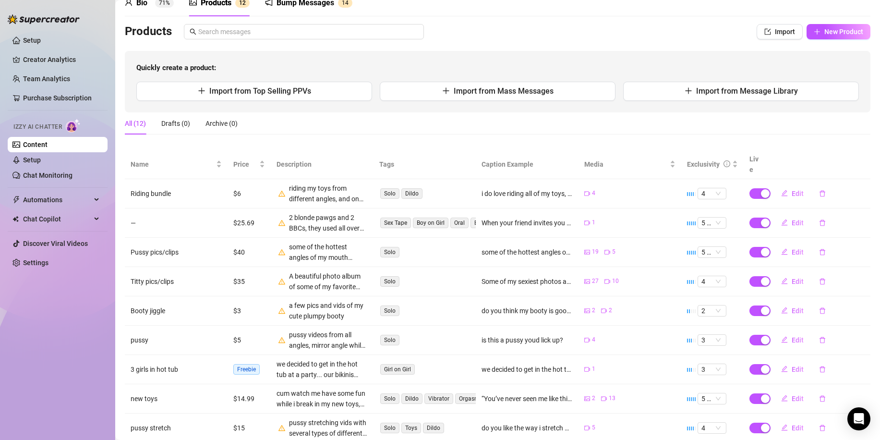
click at [317, 2] on div "Bump Messages" at bounding box center [306, 3] width 58 height 12
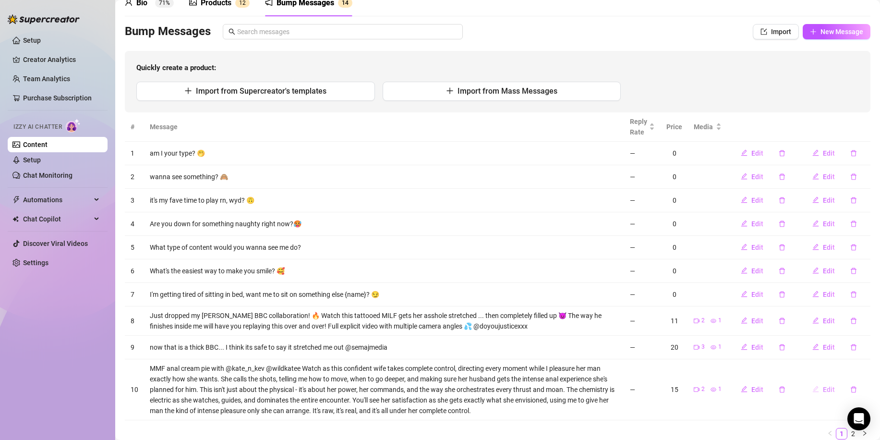
click at [814, 388] on button "Edit" at bounding box center [824, 389] width 38 height 15
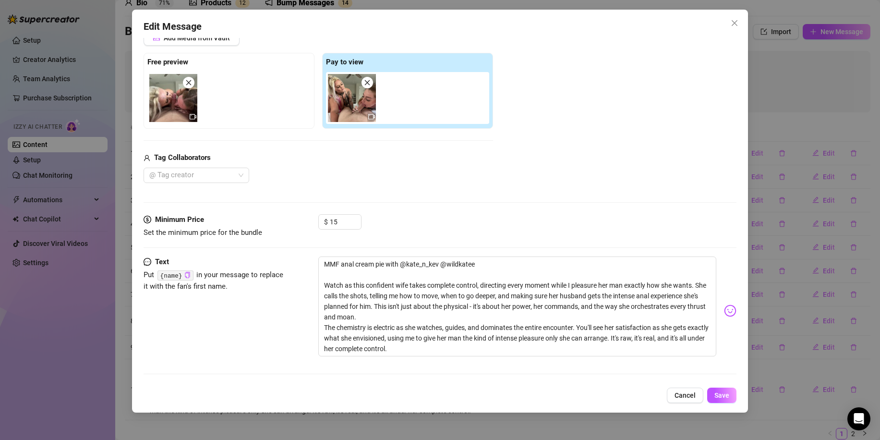
scroll to position [93, 0]
click at [236, 171] on div at bounding box center [192, 174] width 92 height 13
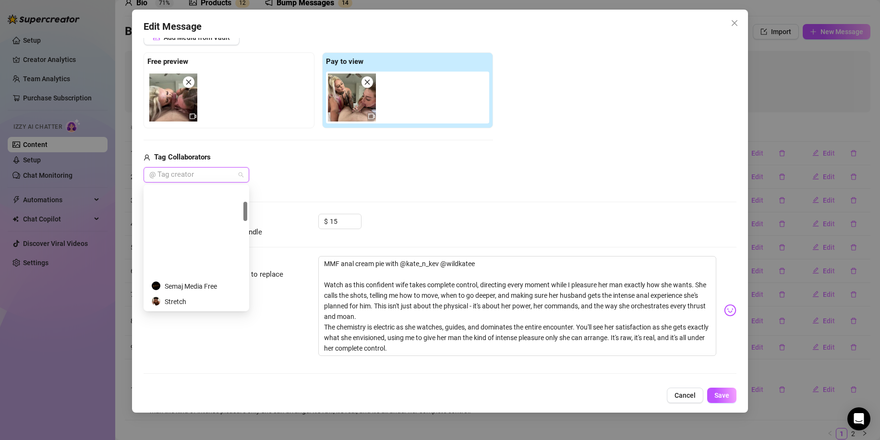
scroll to position [96, 0]
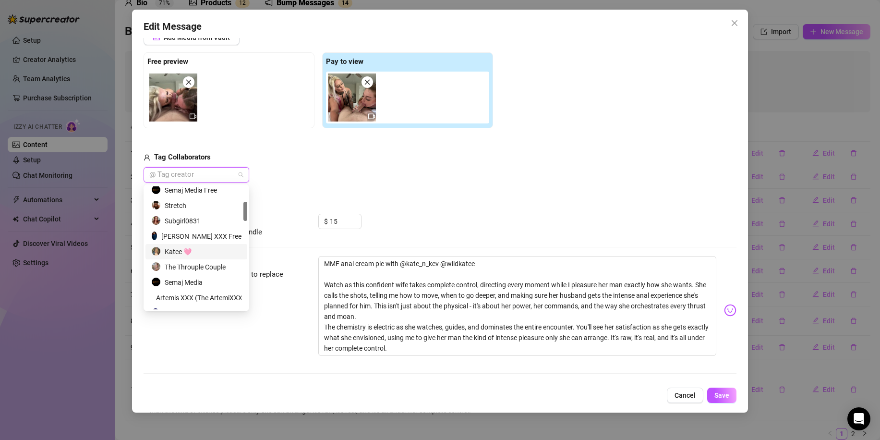
click at [191, 248] on div "Katee 🩷" at bounding box center [196, 251] width 90 height 11
click at [204, 267] on div "The Throuple Couple" at bounding box center [196, 267] width 90 height 11
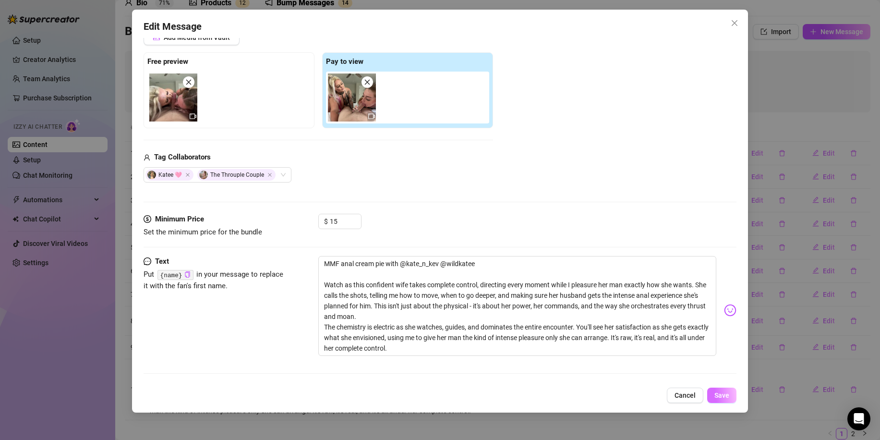
click at [717, 391] on span "Save" at bounding box center [722, 395] width 15 height 8
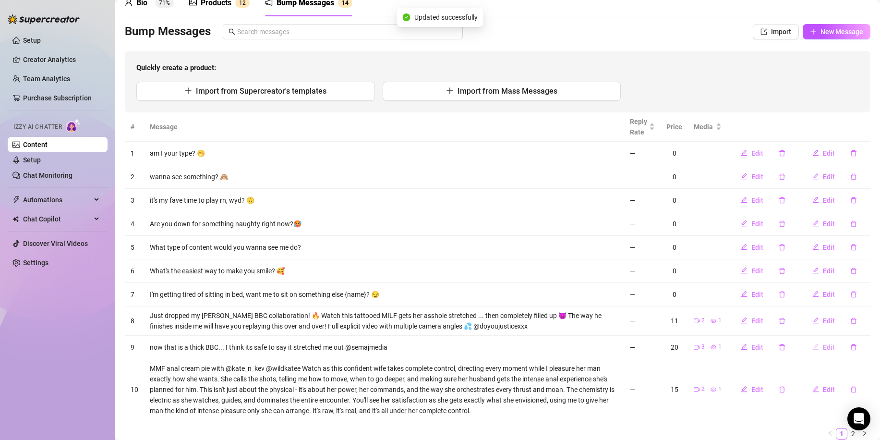
click at [814, 345] on button "Edit" at bounding box center [824, 347] width 38 height 15
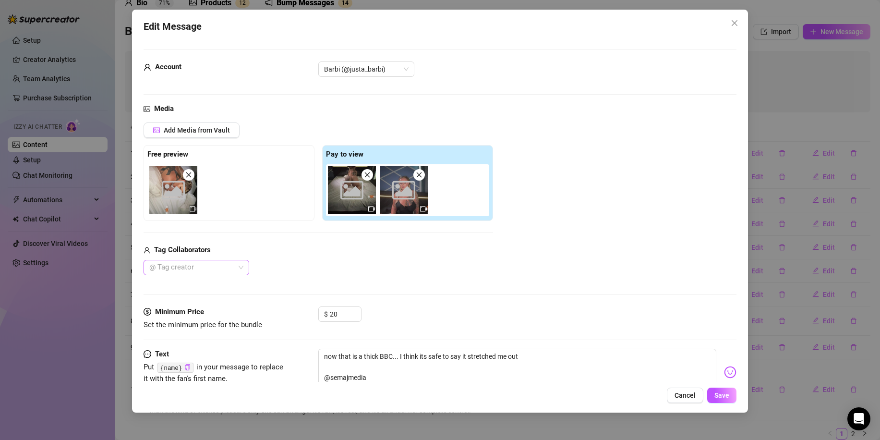
click at [222, 264] on div at bounding box center [192, 267] width 92 height 13
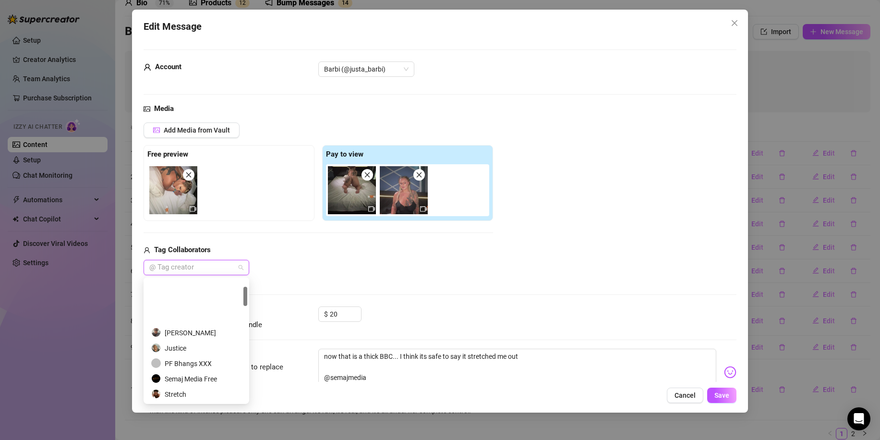
scroll to position [48, 0]
click at [191, 331] on div "Semaj Media Free" at bounding box center [196, 331] width 90 height 11
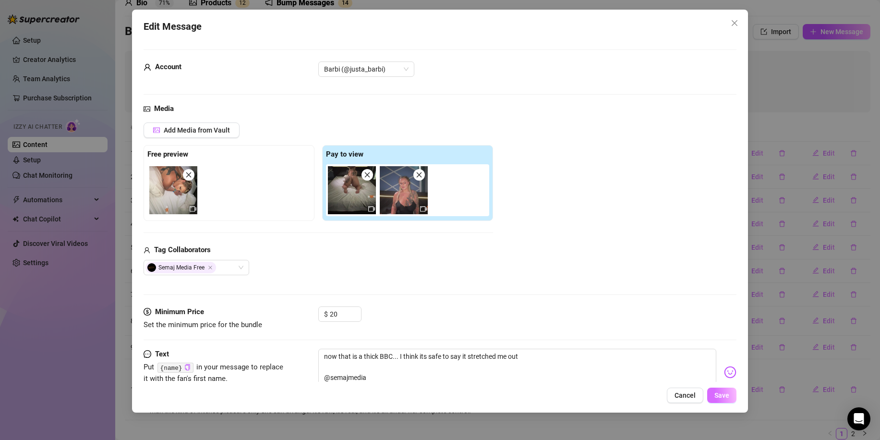
click at [725, 394] on span "Save" at bounding box center [722, 395] width 15 height 8
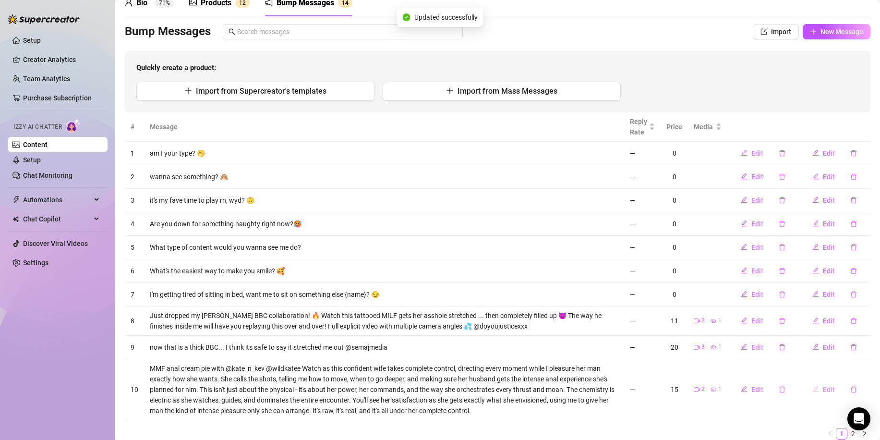
click at [823, 389] on span "Edit" at bounding box center [829, 390] width 12 height 8
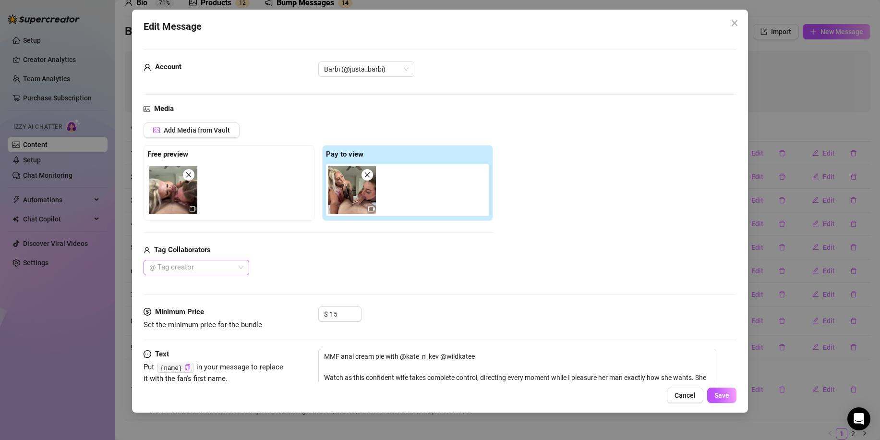
click at [216, 265] on div at bounding box center [192, 267] width 92 height 13
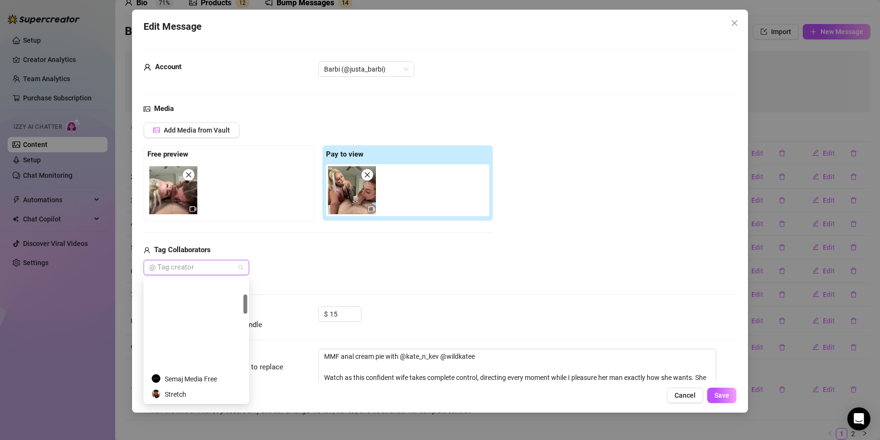
scroll to position [96, 0]
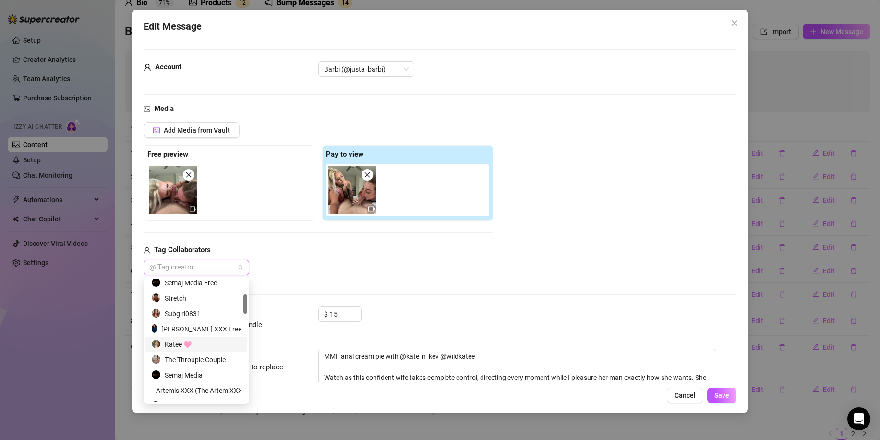
click at [196, 346] on div "Katee 🩷" at bounding box center [196, 344] width 90 height 11
click at [197, 353] on div "The Throuple Couple" at bounding box center [197, 359] width 102 height 15
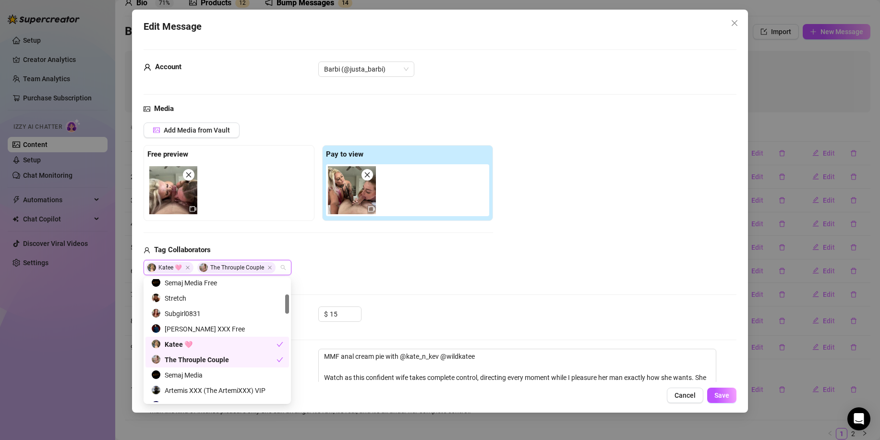
click at [476, 289] on div "Media Add Media from Vault Free preview Pay to view Tag Collaborators Katee 🩷 T…" at bounding box center [440, 204] width 593 height 203
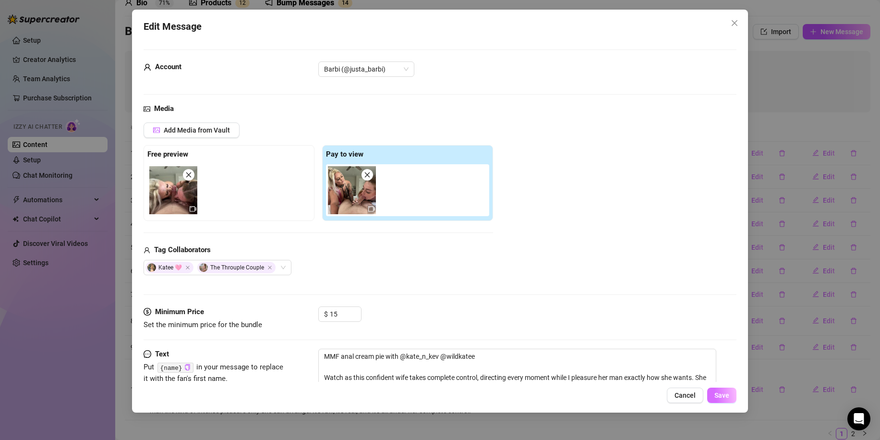
click at [723, 392] on span "Save" at bounding box center [722, 395] width 15 height 8
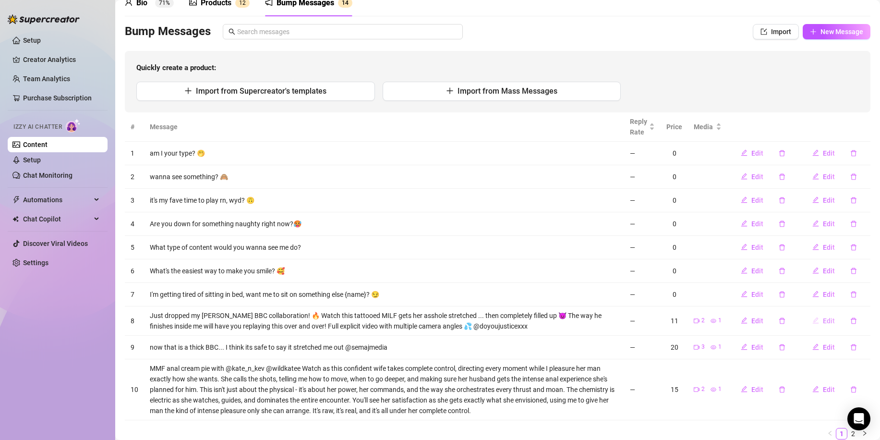
click at [823, 322] on span "Edit" at bounding box center [829, 321] width 12 height 8
type textarea "Just dropped my [PERSON_NAME] BBC collaboration! 🔥 Watch this tattooed MILF get…"
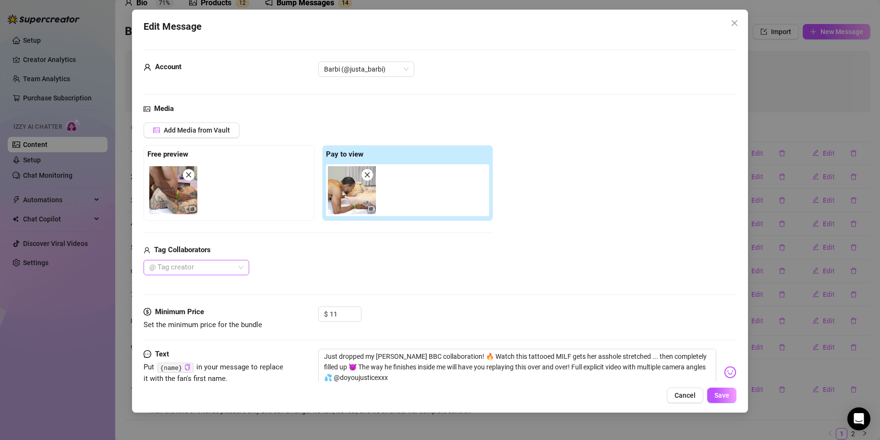
click at [216, 268] on div at bounding box center [192, 267] width 92 height 13
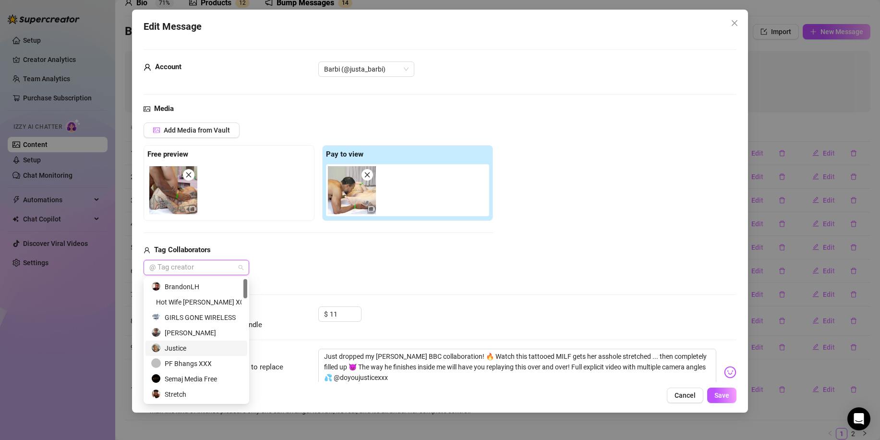
click at [219, 342] on div "Justice" at bounding box center [197, 348] width 102 height 15
click at [720, 393] on span "Save" at bounding box center [722, 395] width 15 height 8
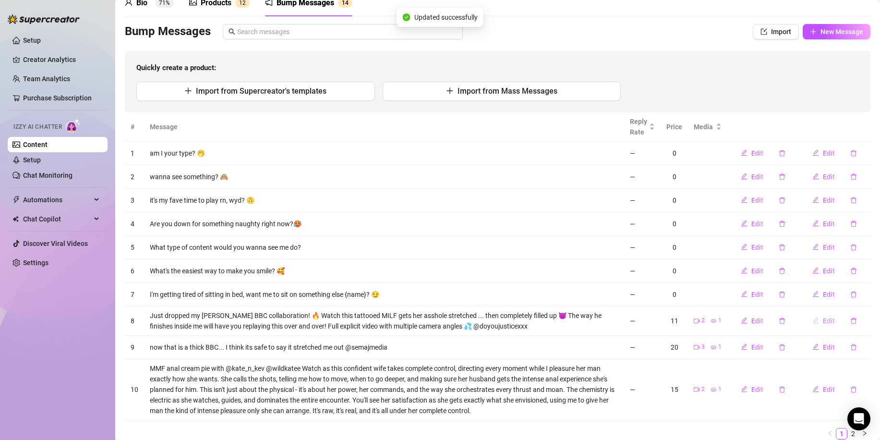
click at [814, 320] on button "Edit" at bounding box center [824, 320] width 38 height 15
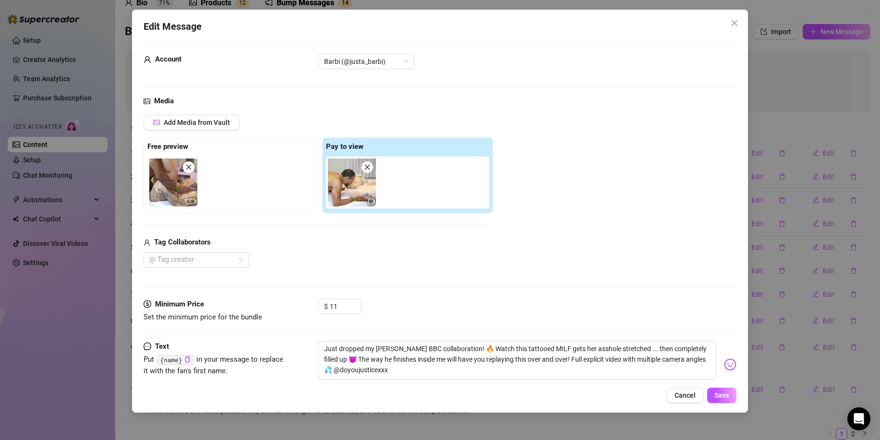
scroll to position [31, 0]
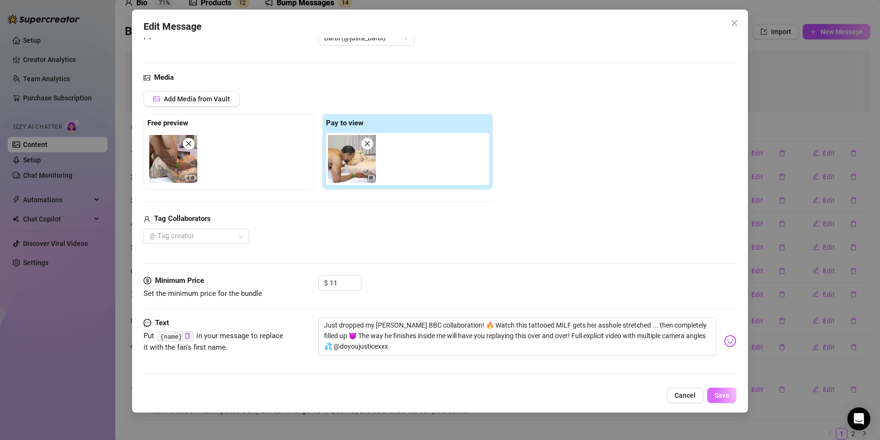
click at [722, 397] on span "Save" at bounding box center [722, 395] width 15 height 8
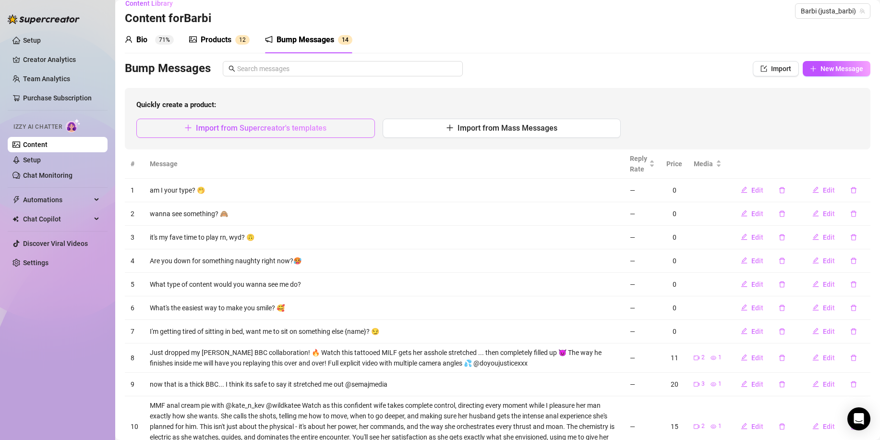
scroll to position [0, 0]
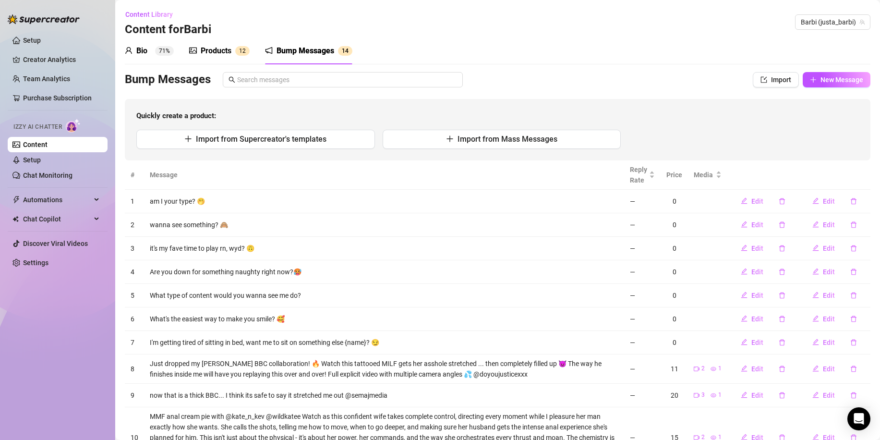
click at [221, 54] on div "Products" at bounding box center [216, 51] width 31 height 12
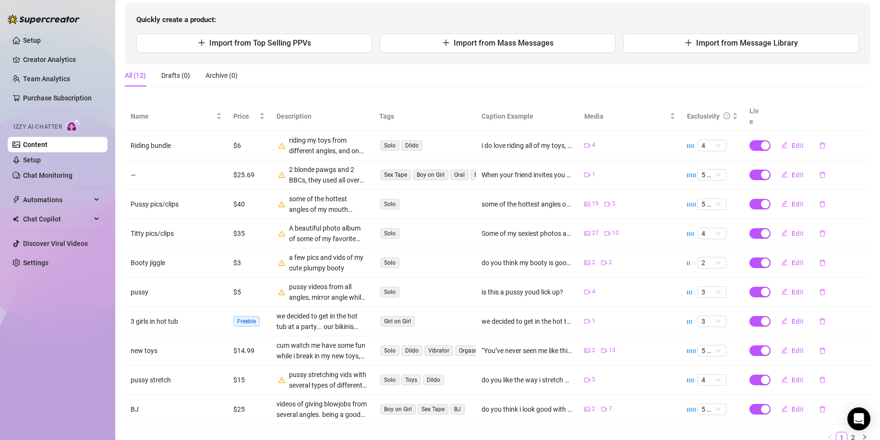
scroll to position [125, 0]
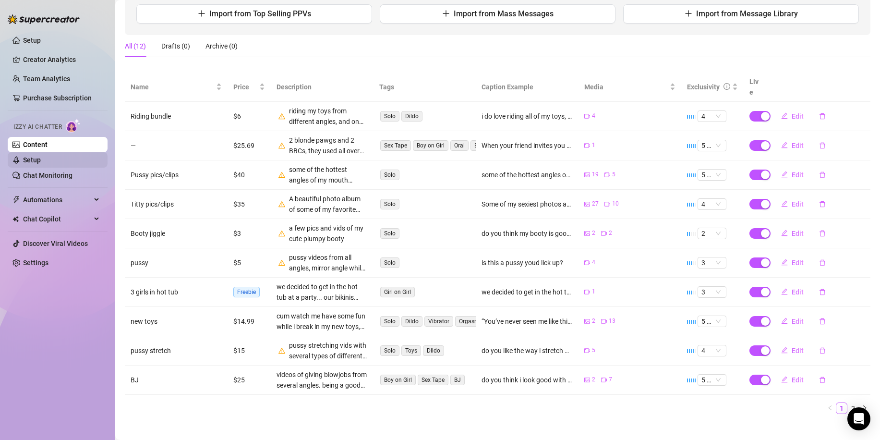
click at [41, 162] on link "Setup" at bounding box center [32, 160] width 18 height 8
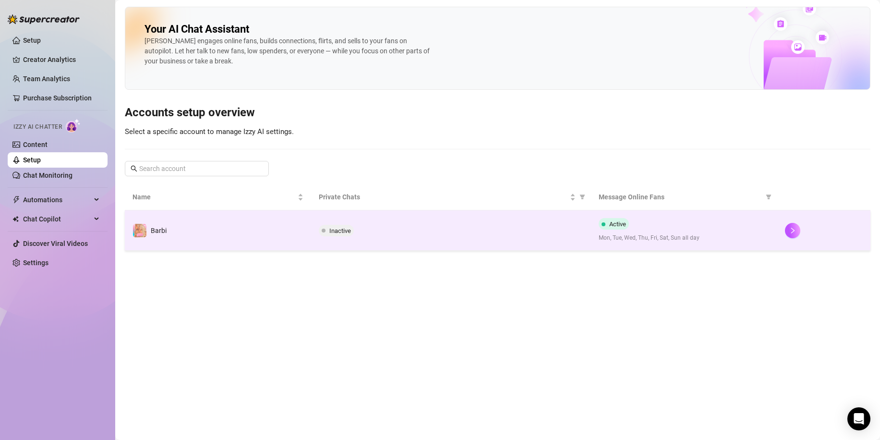
click at [509, 239] on td "Inactive" at bounding box center [451, 230] width 280 height 40
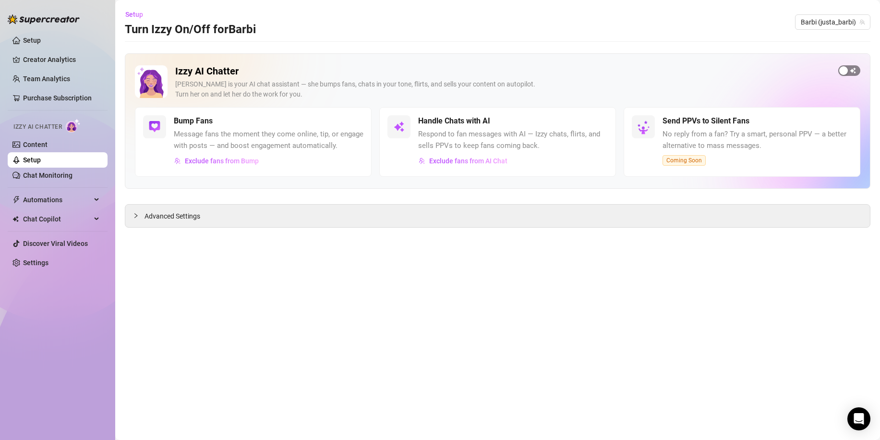
click at [858, 72] on span "button" at bounding box center [850, 70] width 22 height 11
click at [231, 161] on span "Exclude fans from Bump" at bounding box center [222, 161] width 74 height 8
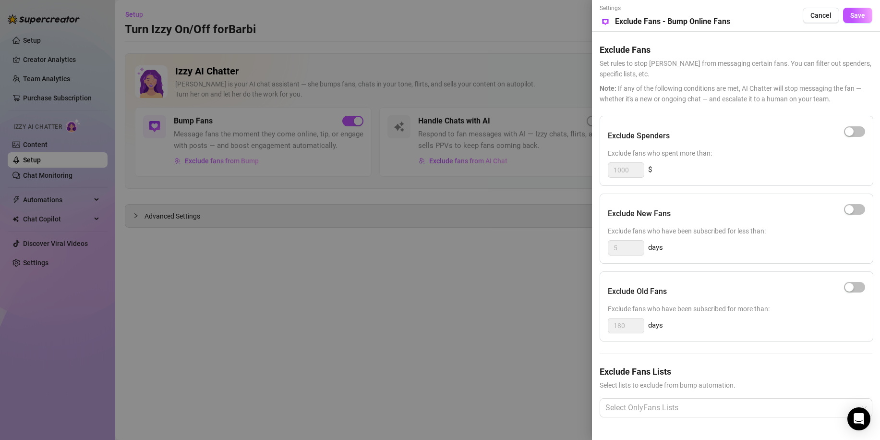
click at [508, 198] on div at bounding box center [440, 220] width 880 height 440
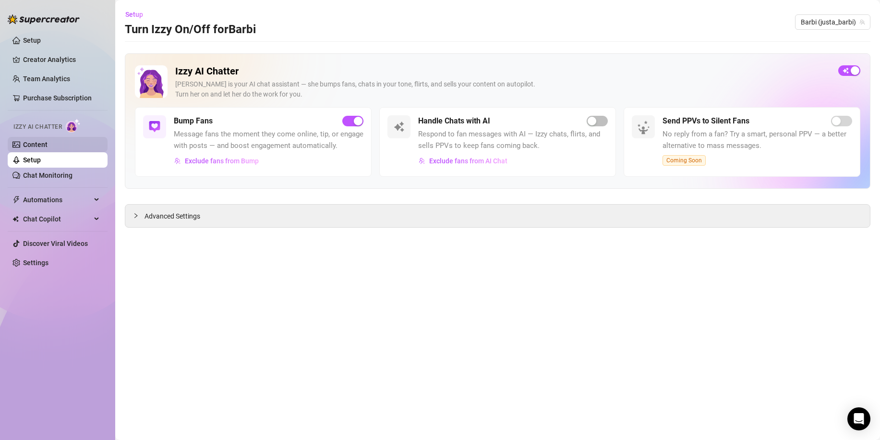
click at [48, 144] on link "Content" at bounding box center [35, 145] width 24 height 8
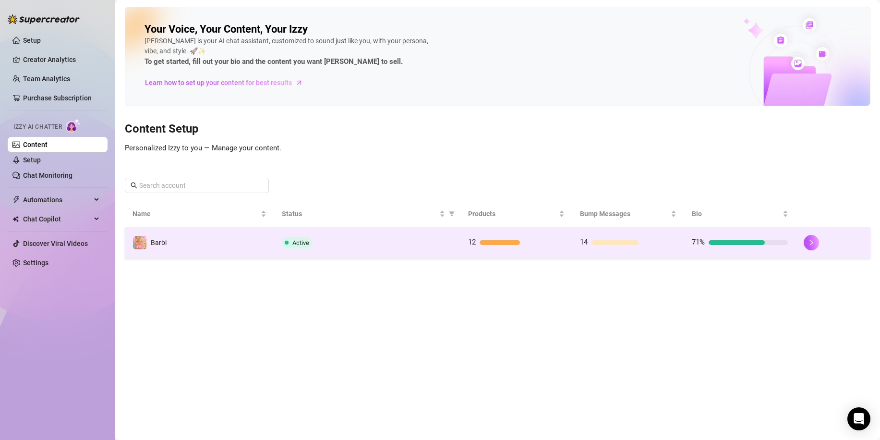
click at [381, 247] on div "Active" at bounding box center [367, 243] width 171 height 12
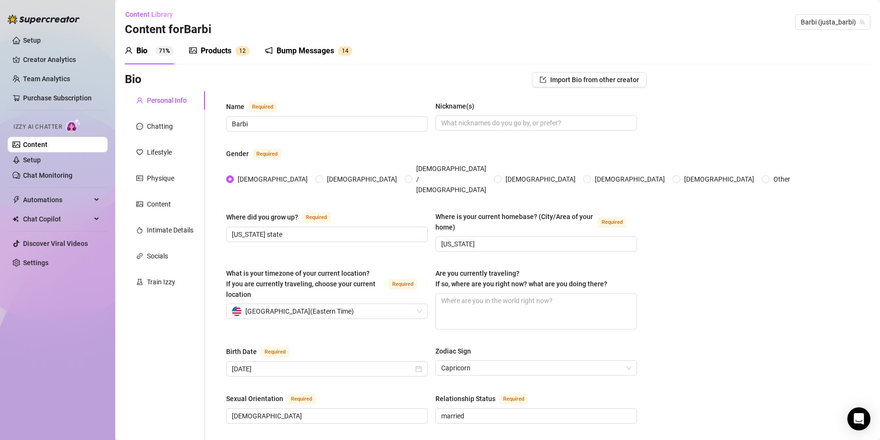
click at [233, 50] on div "Products 1 2" at bounding box center [219, 51] width 61 height 12
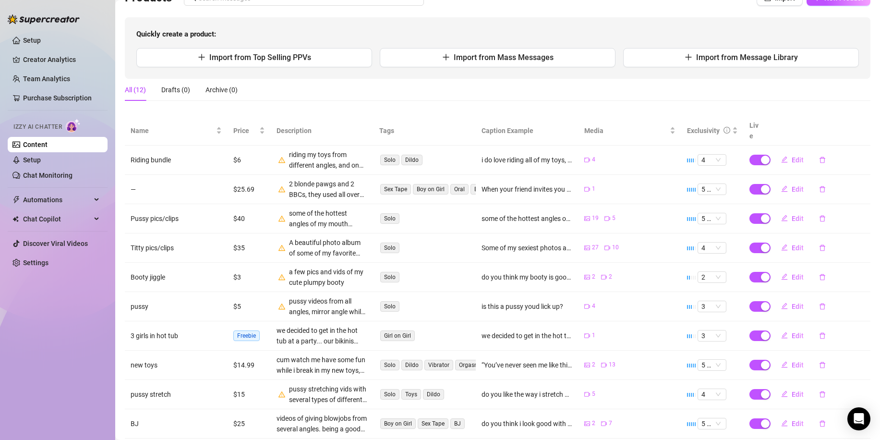
scroll to position [125, 0]
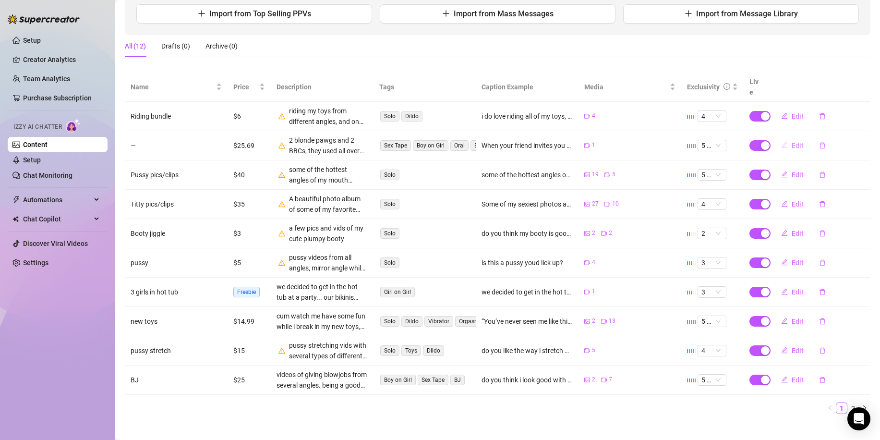
click at [792, 142] on span "Edit" at bounding box center [798, 146] width 12 height 8
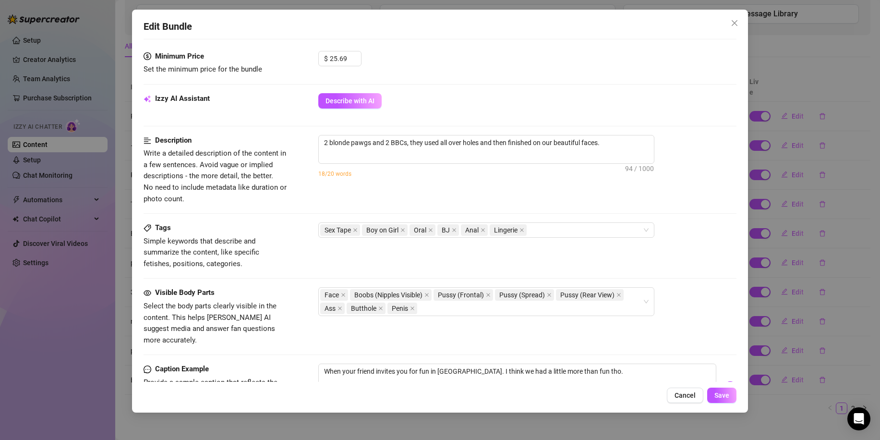
scroll to position [384, 0]
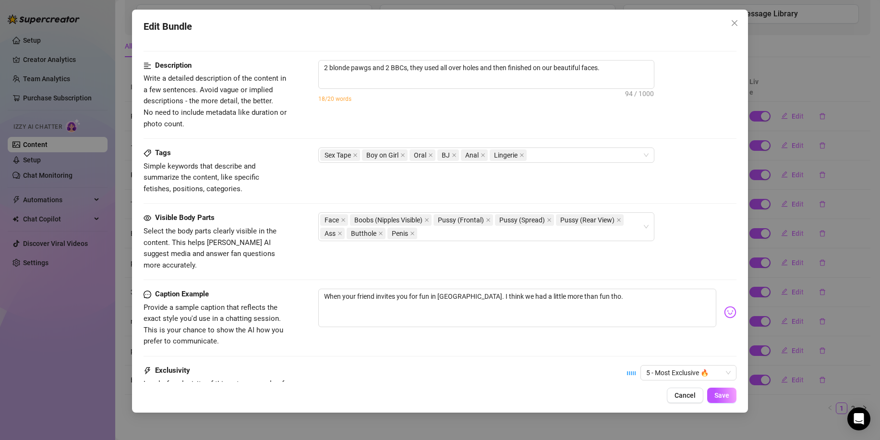
click at [679, 395] on span "Cancel" at bounding box center [685, 395] width 21 height 8
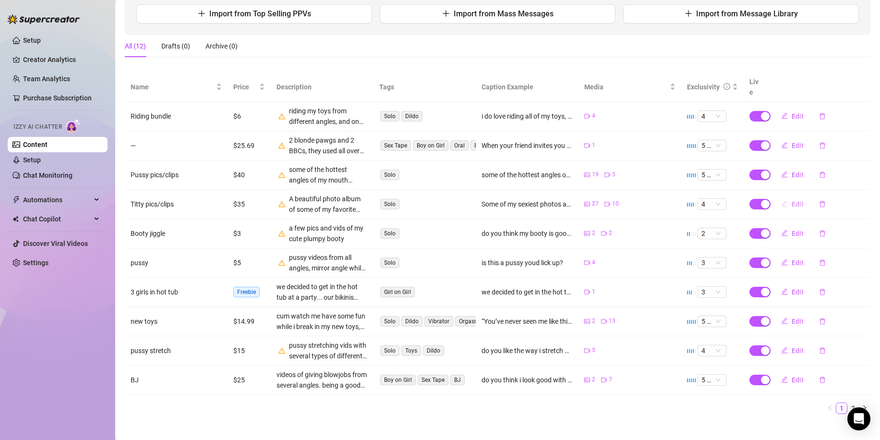
click at [782, 201] on icon "edit" at bounding box center [785, 204] width 6 height 6
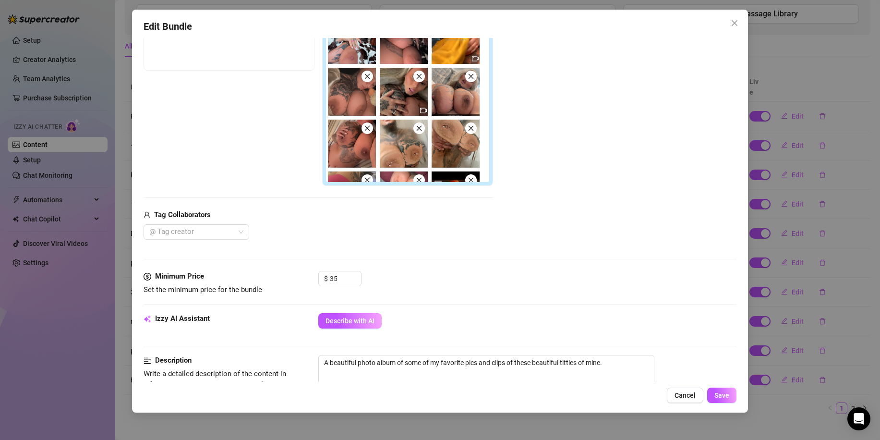
scroll to position [240, 0]
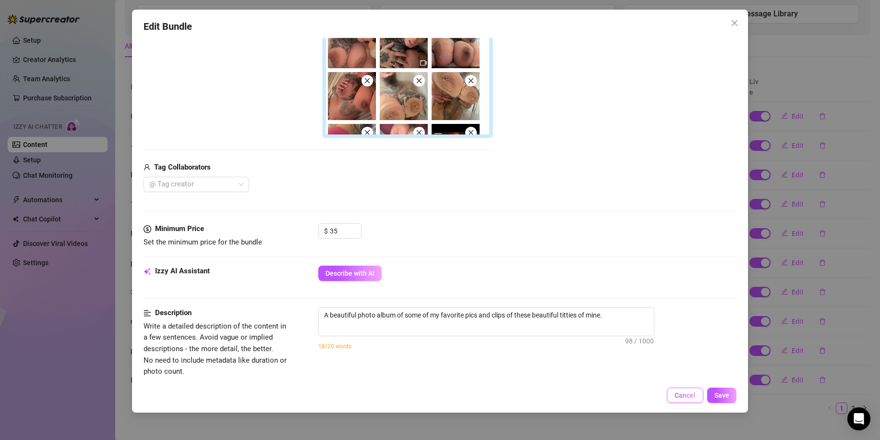
click at [685, 392] on span "Cancel" at bounding box center [685, 395] width 21 height 8
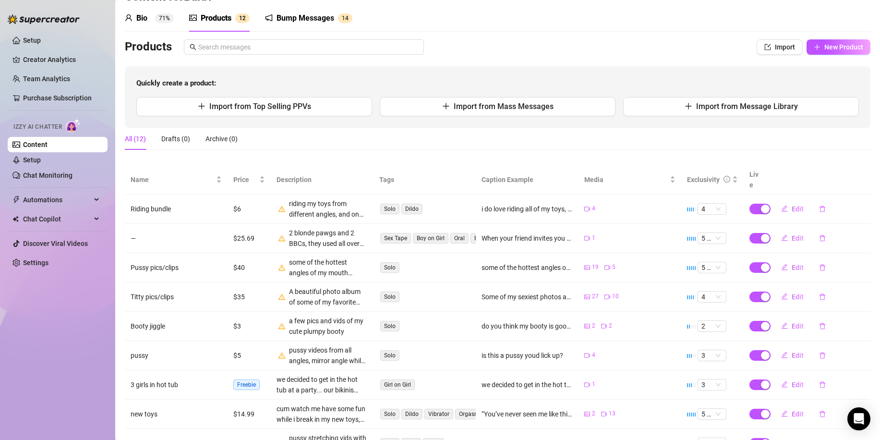
scroll to position [0, 0]
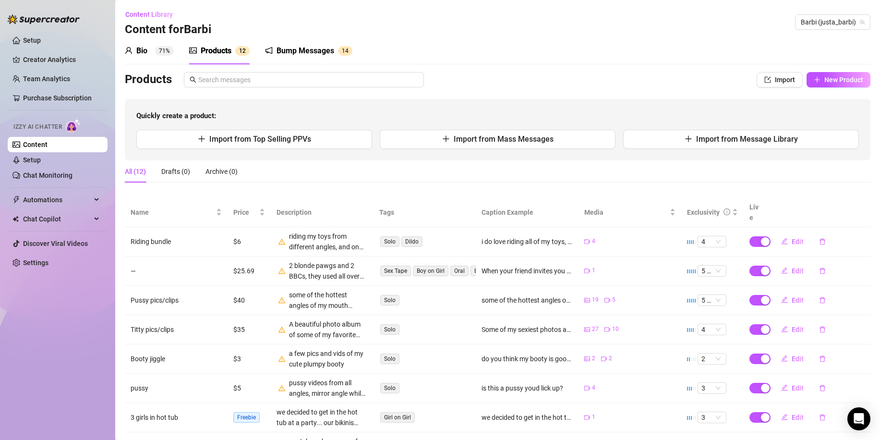
click at [316, 55] on div "Bump Messages" at bounding box center [306, 51] width 58 height 12
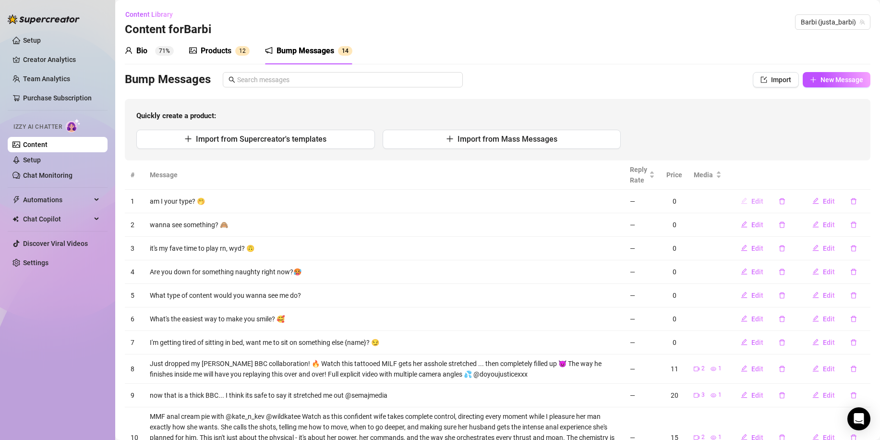
click at [752, 199] on span "Edit" at bounding box center [758, 201] width 12 height 8
type textarea "am I your type? 🤭"
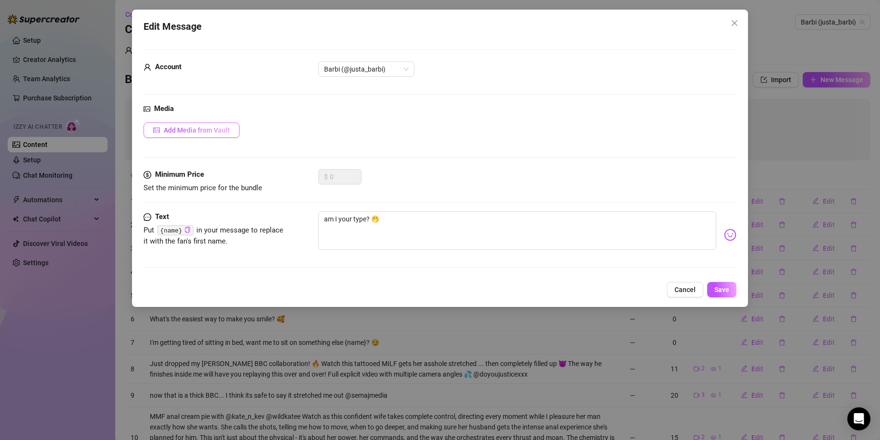
click at [212, 133] on span "Add Media from Vault" at bounding box center [197, 130] width 66 height 8
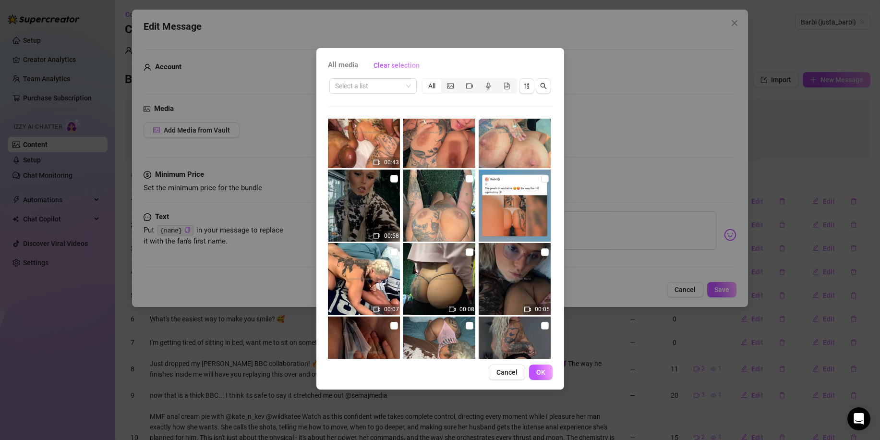
scroll to position [192, 0]
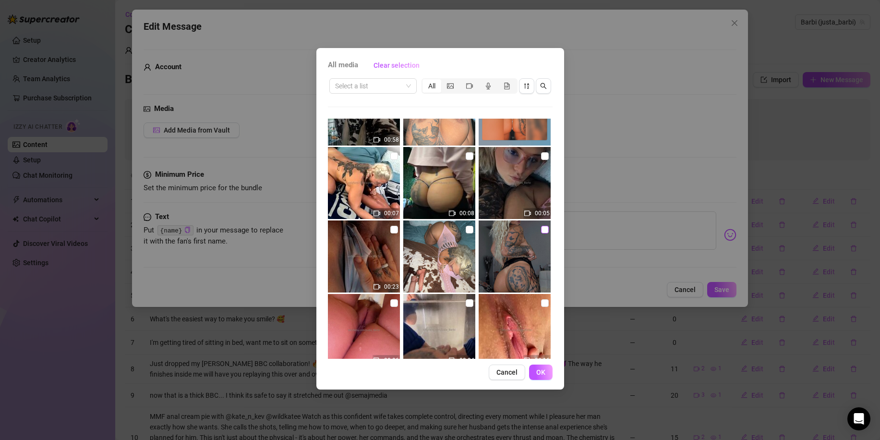
click at [541, 229] on input "checkbox" at bounding box center [545, 230] width 8 height 8
checkbox input "true"
click at [541, 372] on span "OK" at bounding box center [540, 372] width 9 height 8
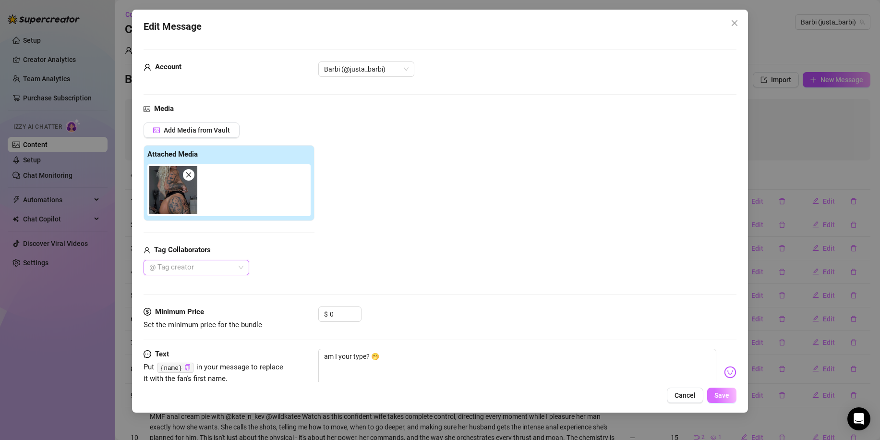
click at [718, 394] on span "Save" at bounding box center [722, 395] width 15 height 8
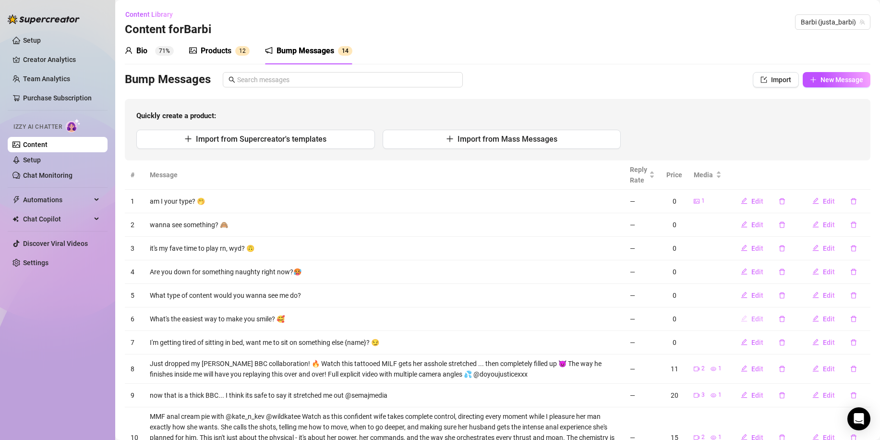
click at [742, 322] on button "Edit" at bounding box center [752, 318] width 38 height 15
type textarea "What's the easiest way to make you smile? 🥰"
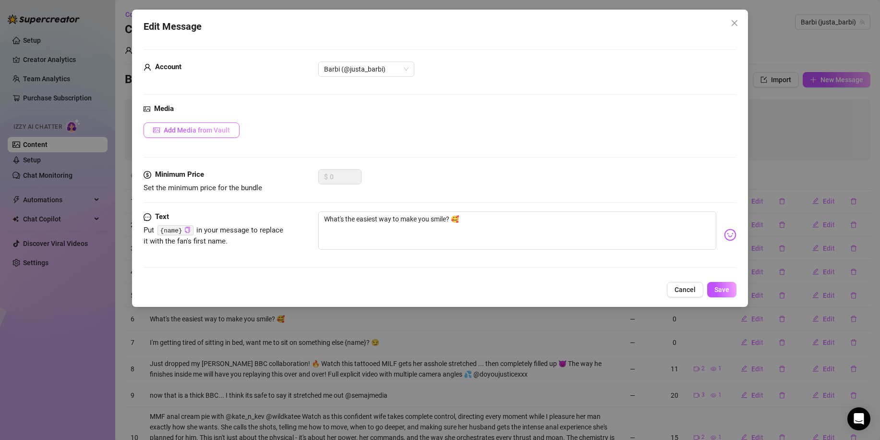
click at [218, 131] on span "Add Media from Vault" at bounding box center [197, 130] width 66 height 8
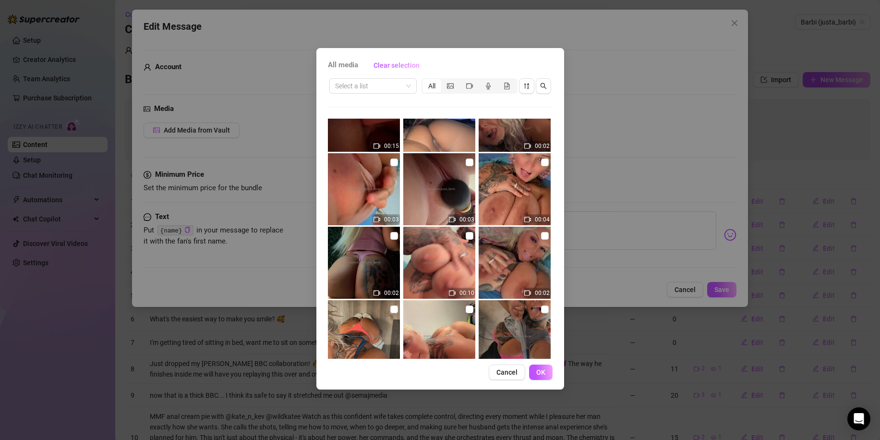
scroll to position [865, 0]
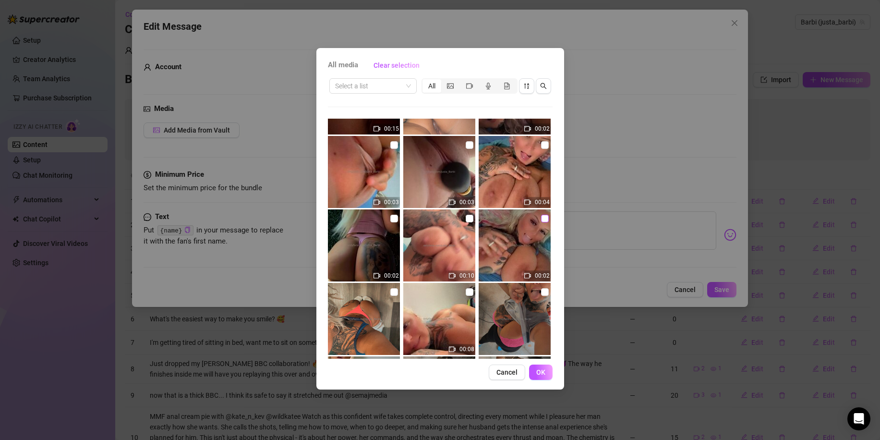
click at [541, 217] on input "checkbox" at bounding box center [545, 219] width 8 height 8
checkbox input "true"
click at [544, 372] on span "OK" at bounding box center [540, 372] width 9 height 8
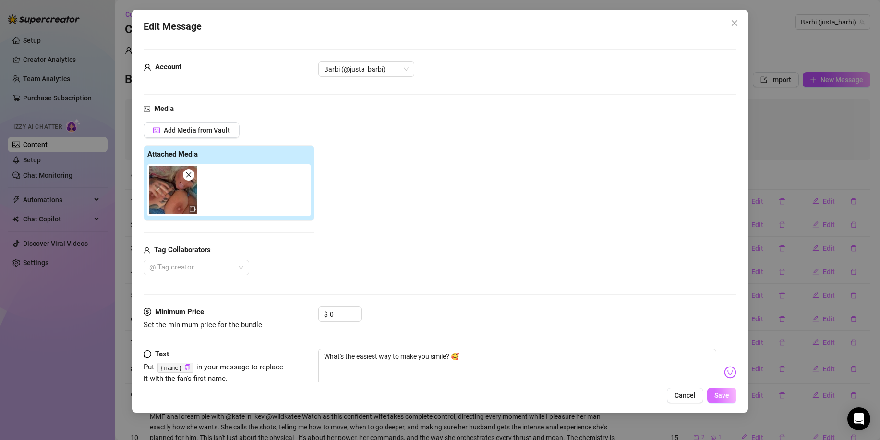
click at [723, 400] on button "Save" at bounding box center [721, 395] width 29 height 15
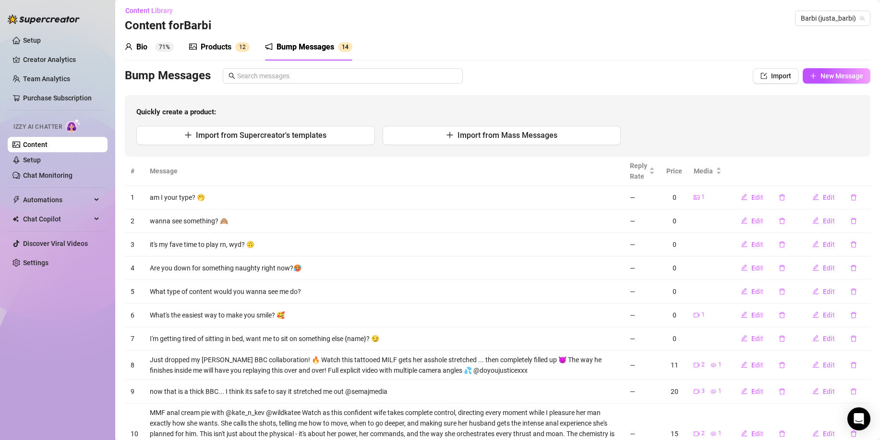
scroll to position [0, 0]
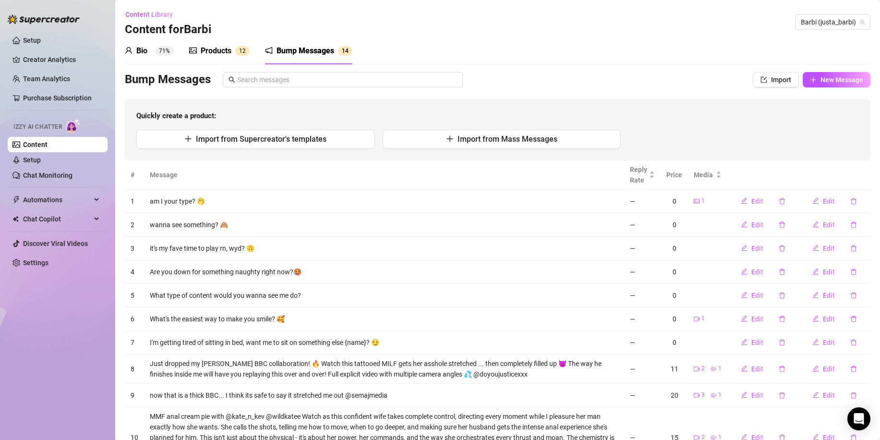
click at [219, 54] on div "Products" at bounding box center [216, 51] width 31 height 12
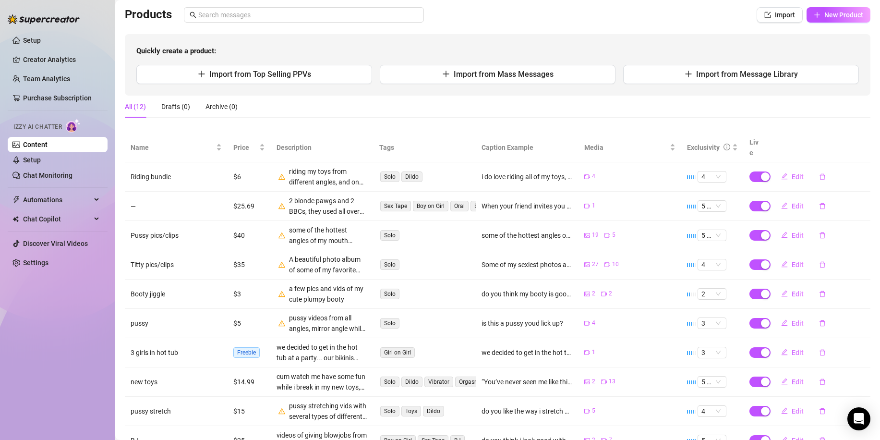
scroll to position [48, 0]
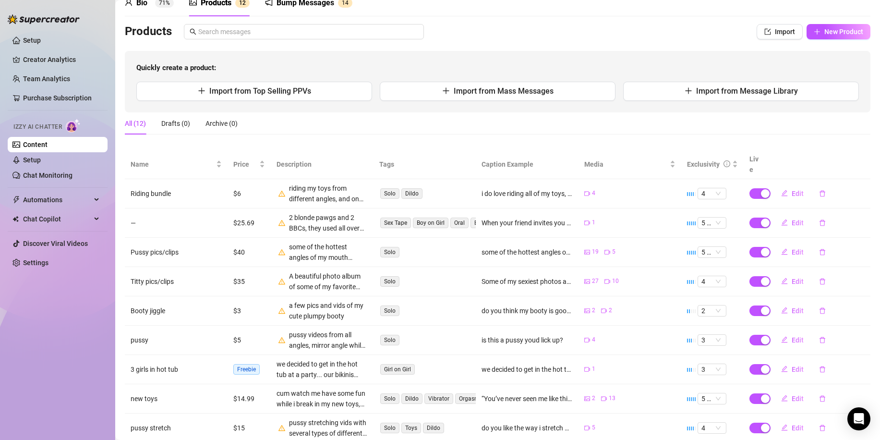
click at [309, 8] on div "Bump Messages" at bounding box center [306, 3] width 58 height 12
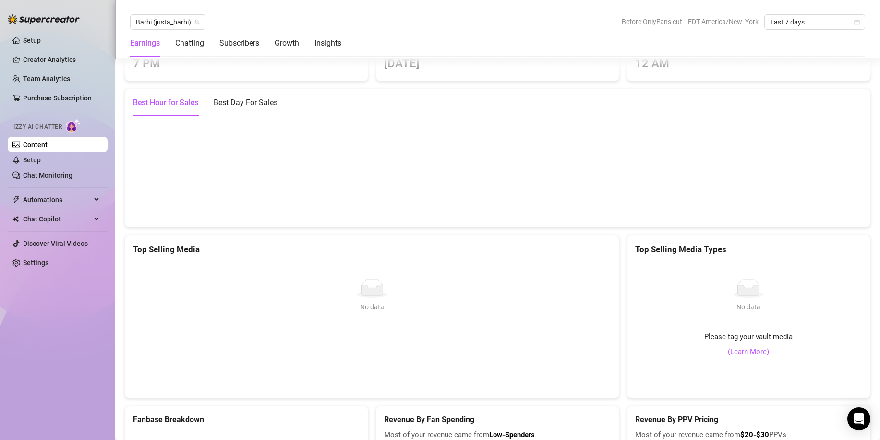
scroll to position [1729, 0]
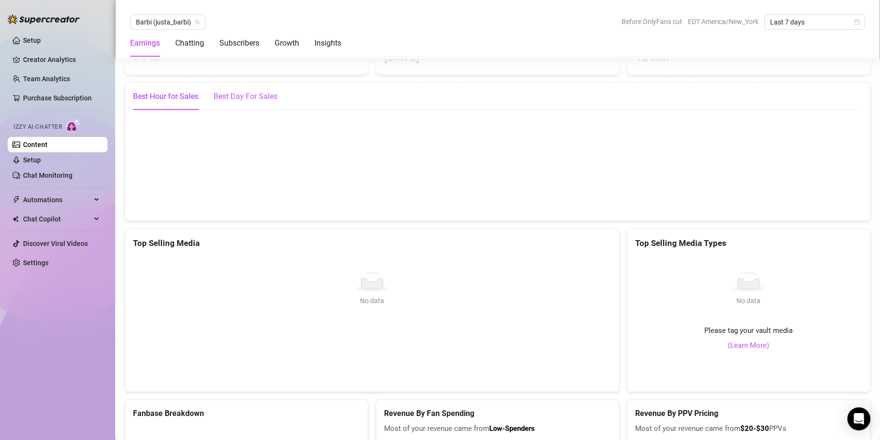
click at [252, 100] on div "Best Day For Sales" at bounding box center [246, 97] width 64 height 12
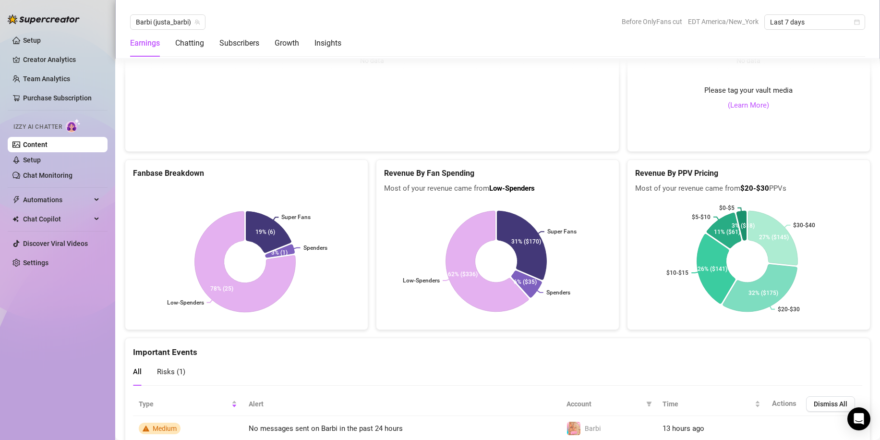
scroll to position [2008, 0]
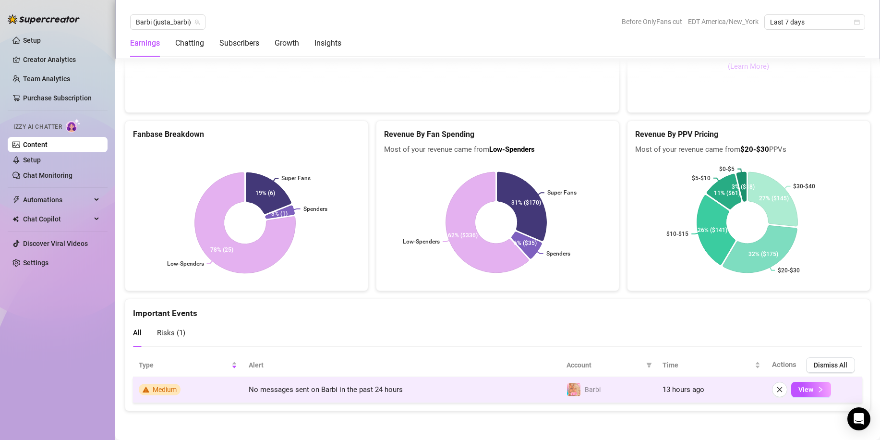
click at [155, 389] on span "Medium" at bounding box center [165, 390] width 24 height 8
click at [802, 390] on span "View" at bounding box center [806, 390] width 15 height 8
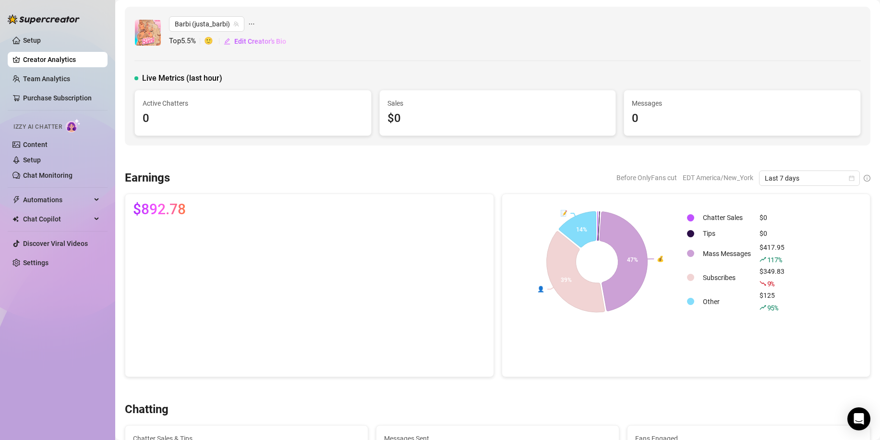
click at [72, 122] on img at bounding box center [73, 126] width 15 height 14
click at [256, 40] on span "Edit Creator's Bio" at bounding box center [260, 41] width 52 height 8
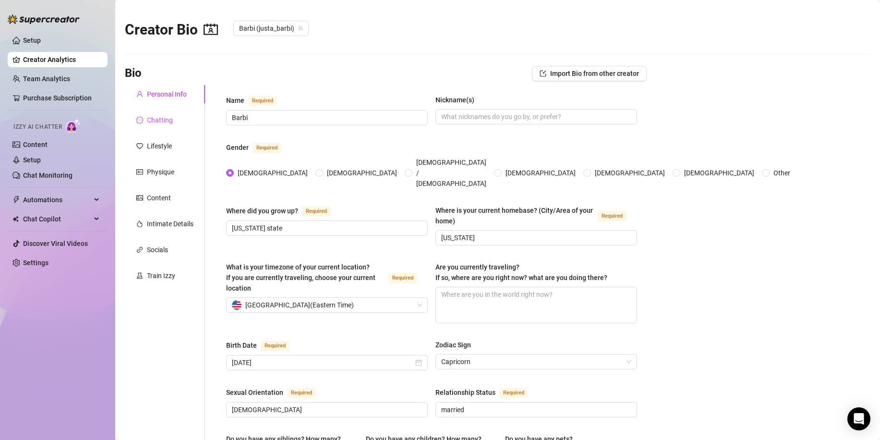
click at [159, 121] on div "Chatting" at bounding box center [160, 120] width 26 height 11
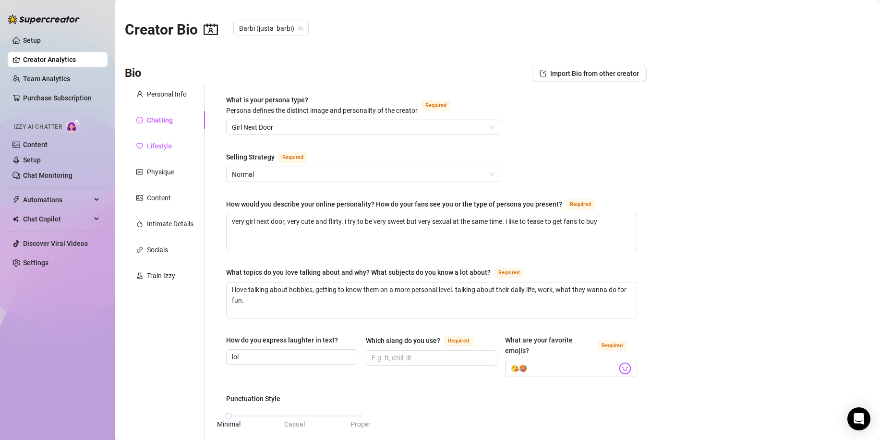
click at [160, 150] on div "Lifestyle" at bounding box center [159, 146] width 25 height 11
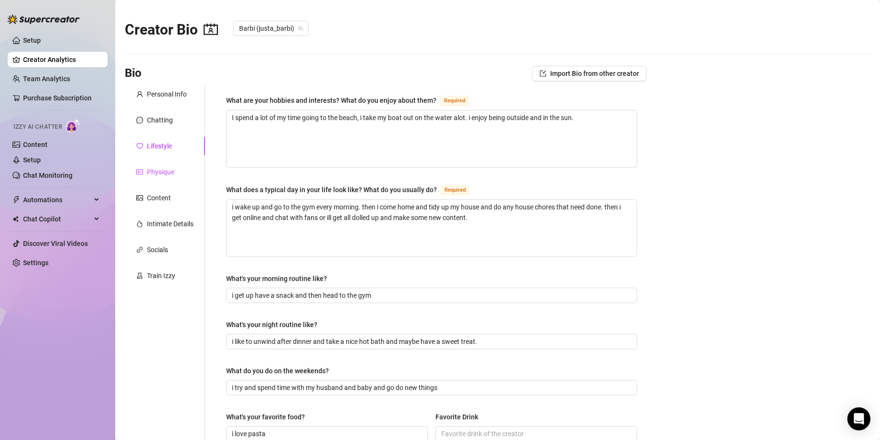
click at [158, 172] on div "Physique" at bounding box center [160, 172] width 27 height 11
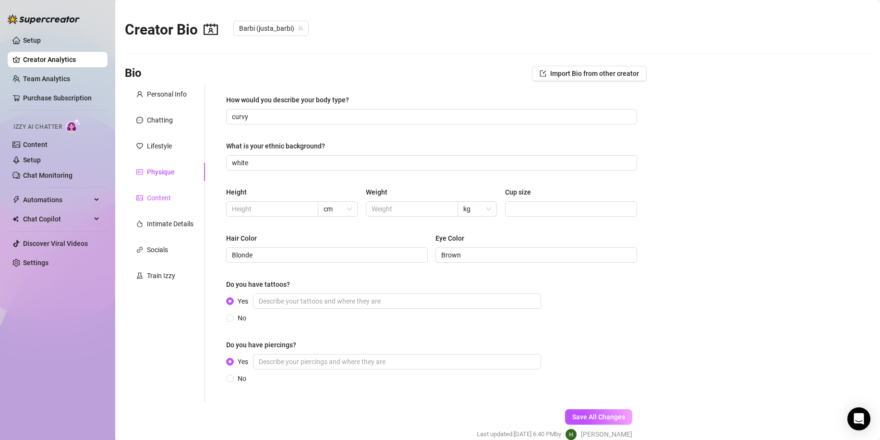
click at [157, 193] on div "Content" at bounding box center [159, 198] width 24 height 11
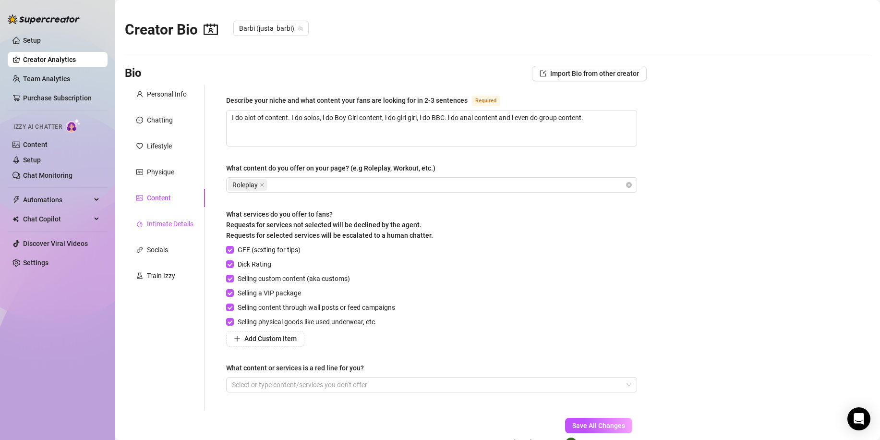
click at [159, 219] on div "Intimate Details" at bounding box center [170, 224] width 47 height 11
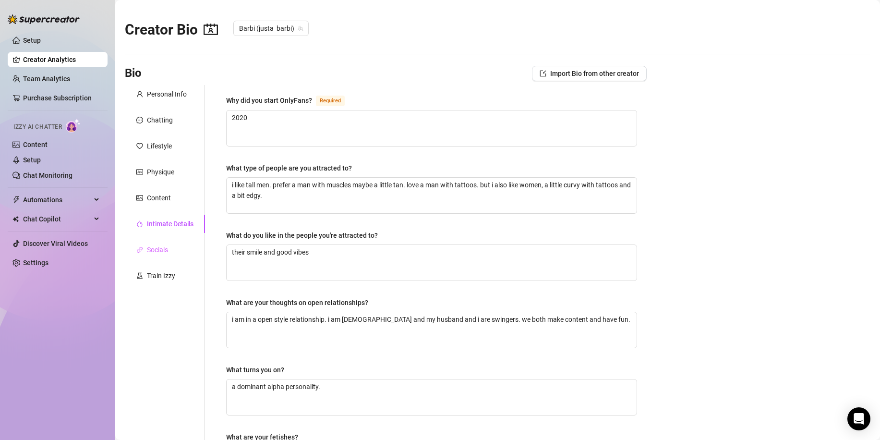
click at [158, 242] on div "Socials" at bounding box center [165, 250] width 80 height 18
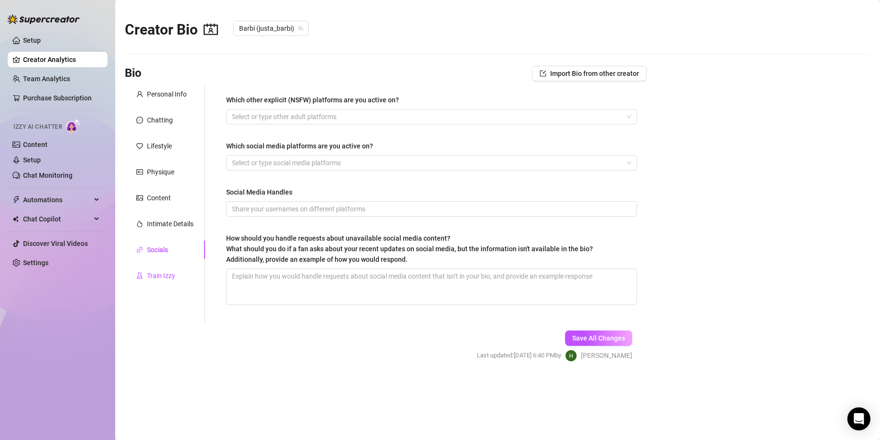
click at [161, 278] on div "Train Izzy" at bounding box center [161, 275] width 28 height 11
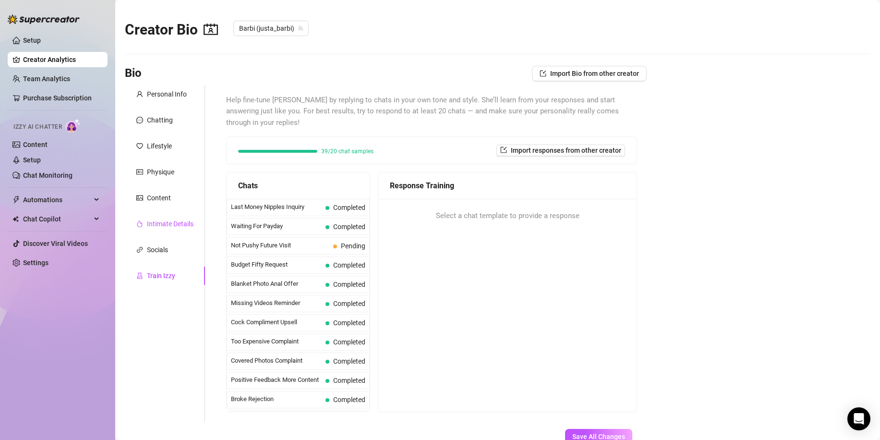
click at [161, 219] on div "Intimate Details" at bounding box center [170, 224] width 47 height 11
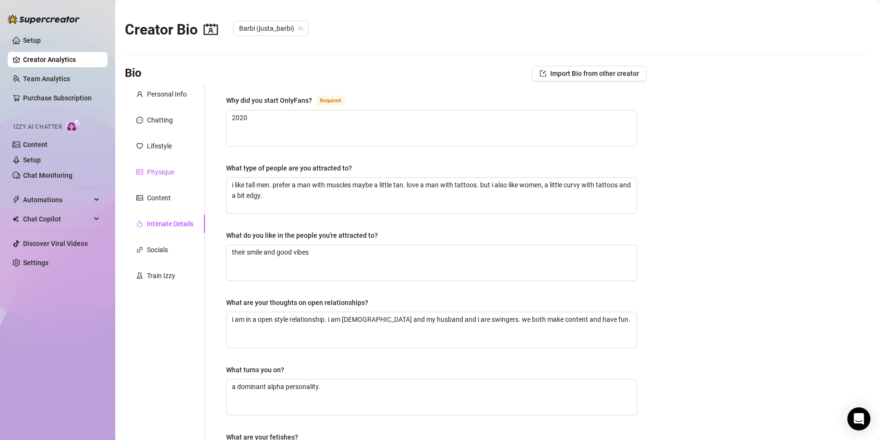
click at [158, 171] on div "Physique" at bounding box center [160, 172] width 27 height 11
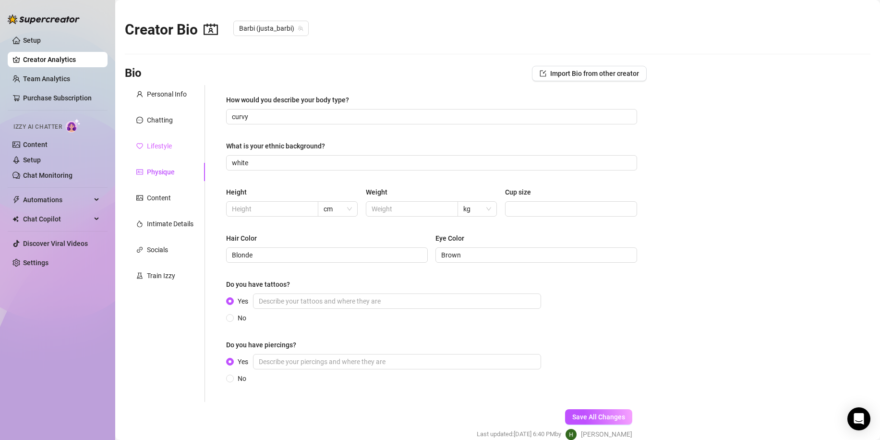
click at [155, 139] on div "Lifestyle" at bounding box center [165, 146] width 80 height 18
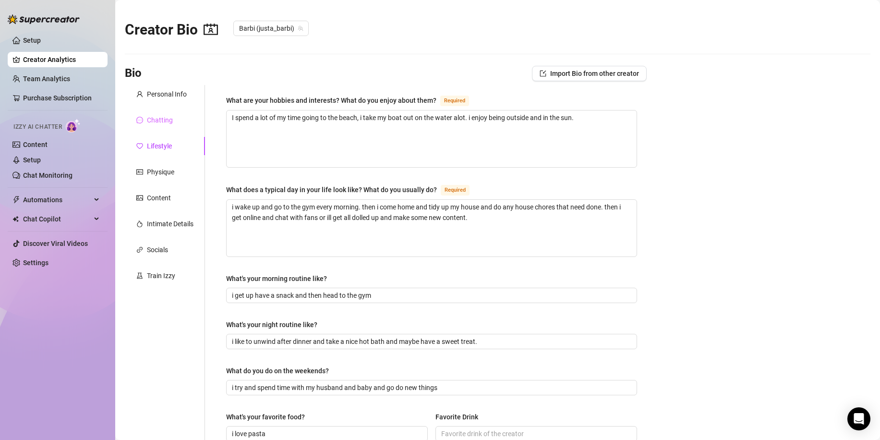
click at [160, 111] on div "Chatting" at bounding box center [165, 120] width 80 height 18
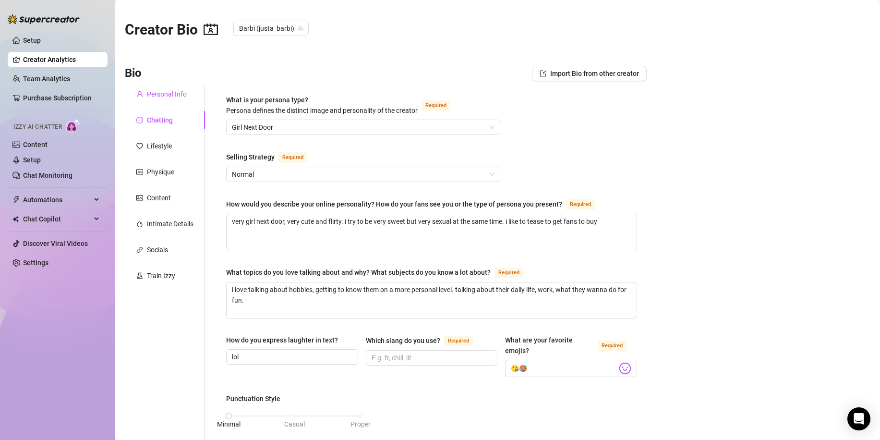
click at [165, 96] on div "Personal Info" at bounding box center [167, 94] width 40 height 11
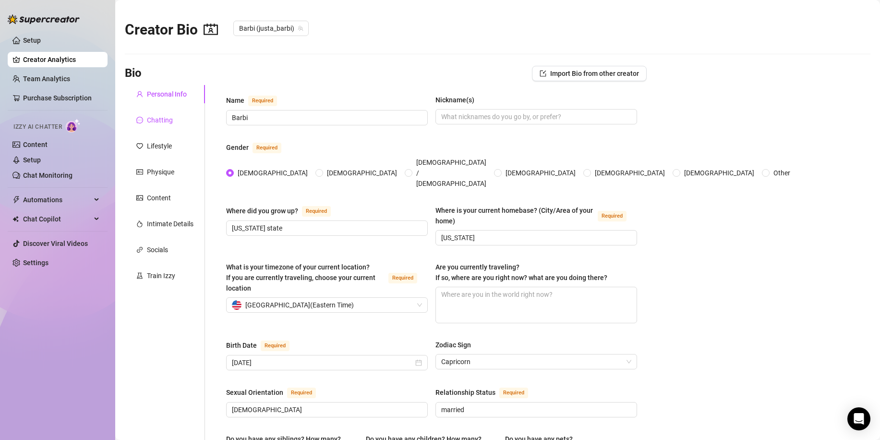
click at [147, 118] on div "Chatting" at bounding box center [160, 120] width 26 height 11
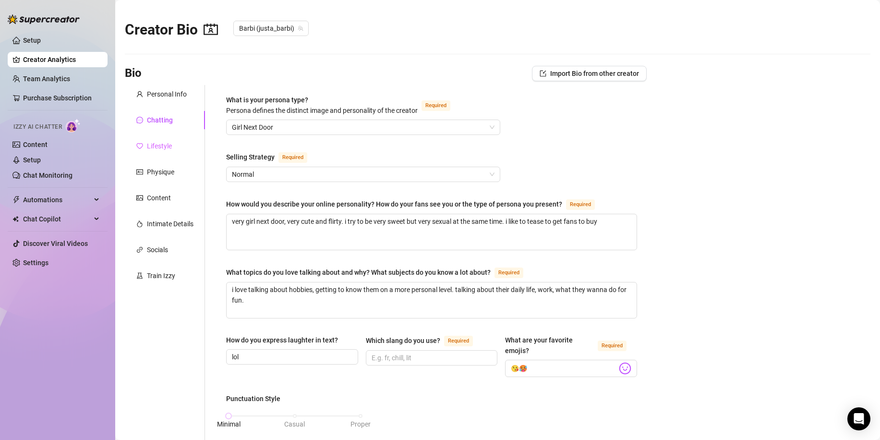
click at [163, 153] on div "Lifestyle" at bounding box center [165, 146] width 80 height 18
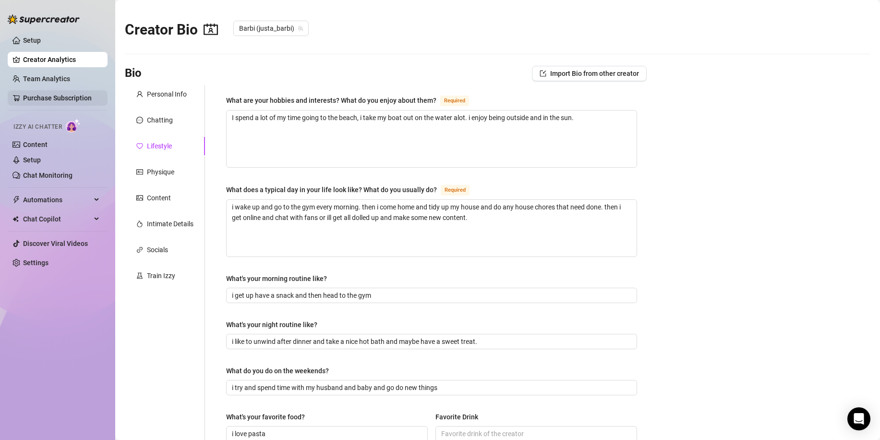
click at [72, 96] on link "Purchase Subscription" at bounding box center [57, 98] width 69 height 8
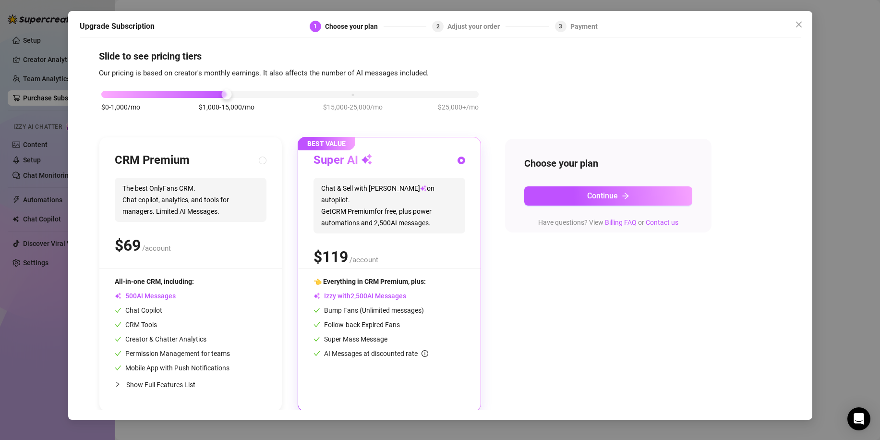
scroll to position [8, 0]
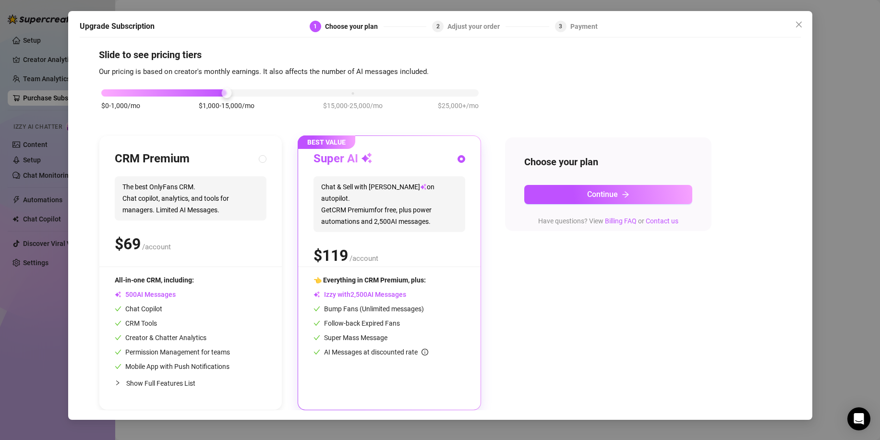
click at [153, 379] on span "Show Full Features List" at bounding box center [160, 383] width 69 height 8
radio input "true"
radio input "false"
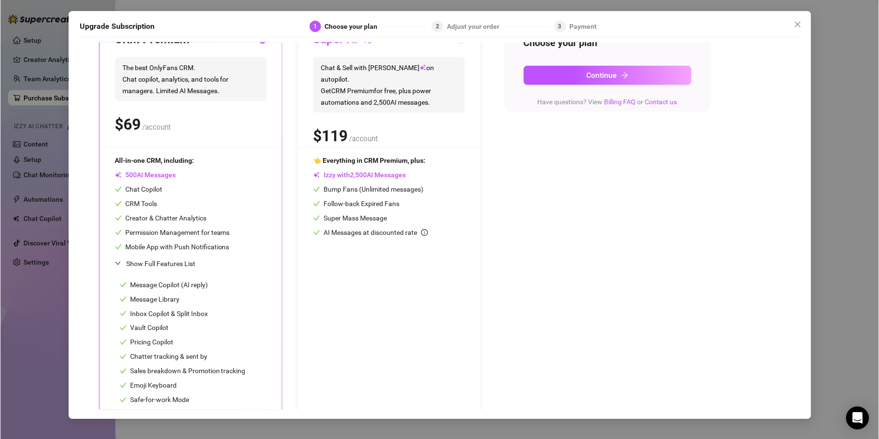
scroll to position [143, 0]
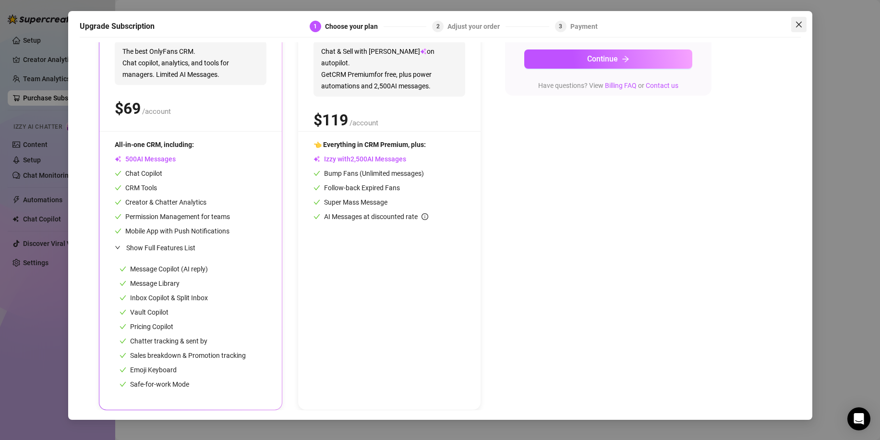
click at [803, 28] on span "Close" at bounding box center [799, 25] width 15 height 8
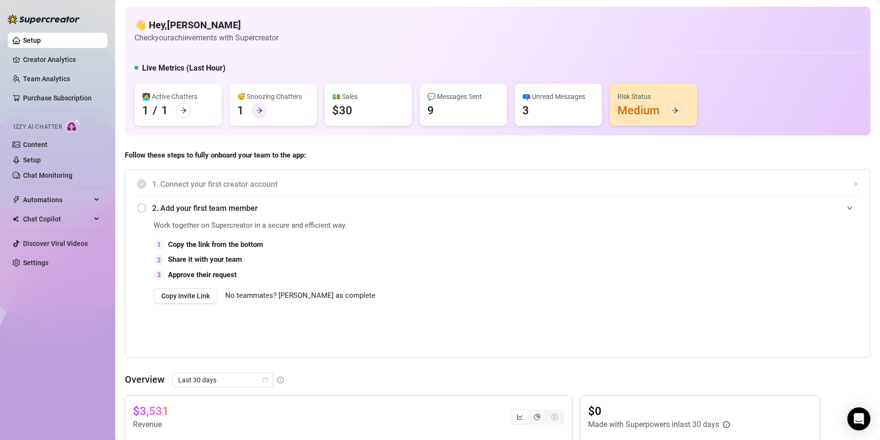
click at [255, 108] on div at bounding box center [259, 110] width 15 height 15
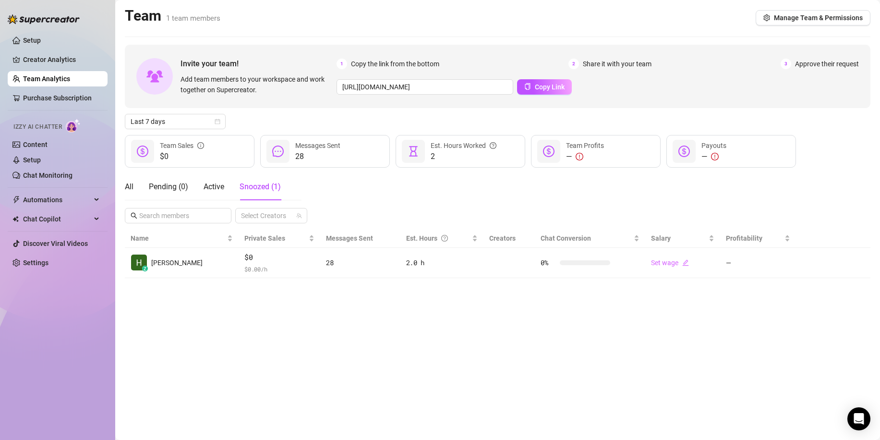
click at [281, 150] on icon "message" at bounding box center [278, 152] width 12 height 12
click at [86, 200] on span "Automations" at bounding box center [57, 199] width 68 height 15
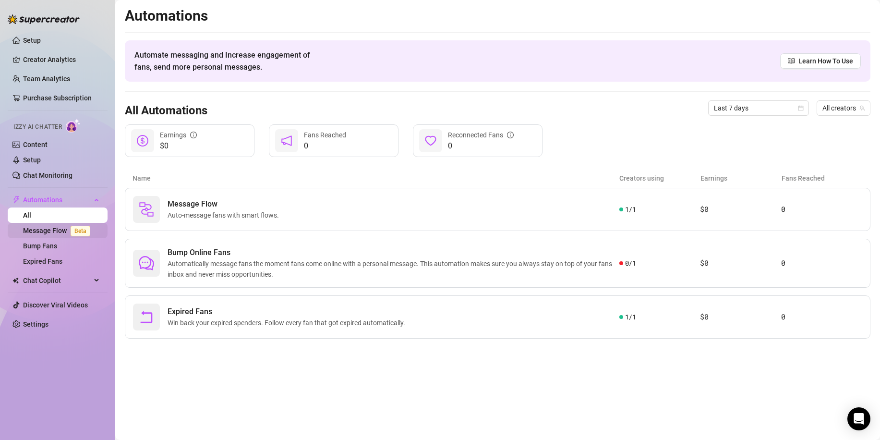
click at [34, 234] on link "Message Flow Beta" at bounding box center [58, 231] width 71 height 8
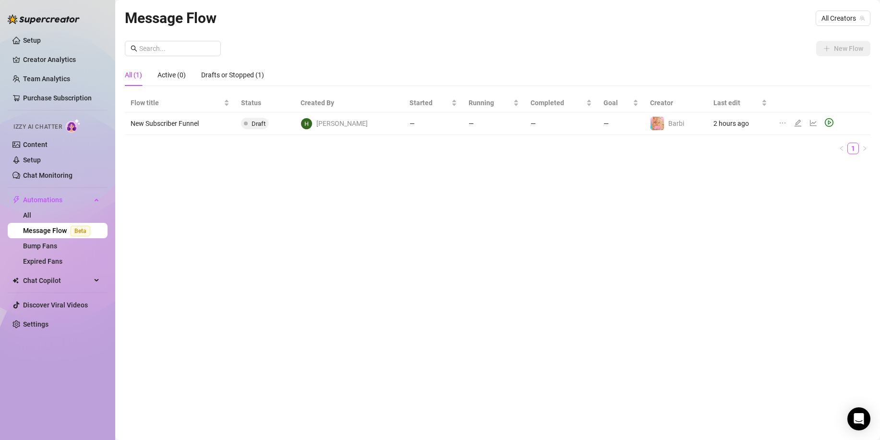
click at [826, 123] on icon "play-circle" at bounding box center [829, 122] width 9 height 9
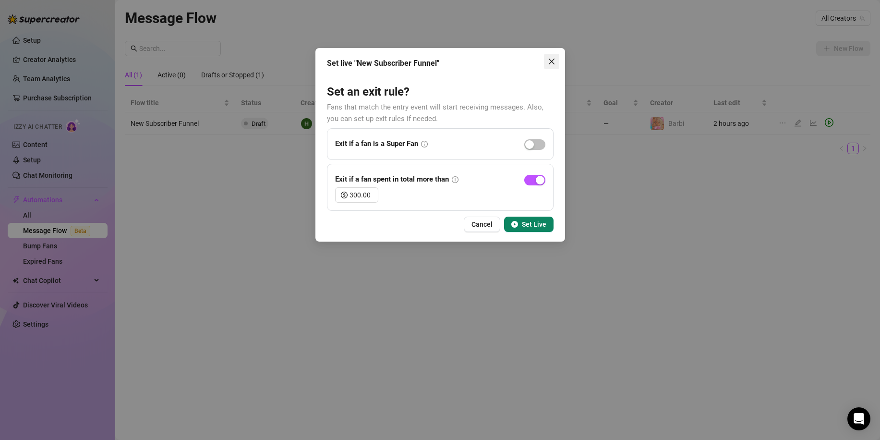
click at [550, 64] on icon "close" at bounding box center [552, 62] width 8 height 8
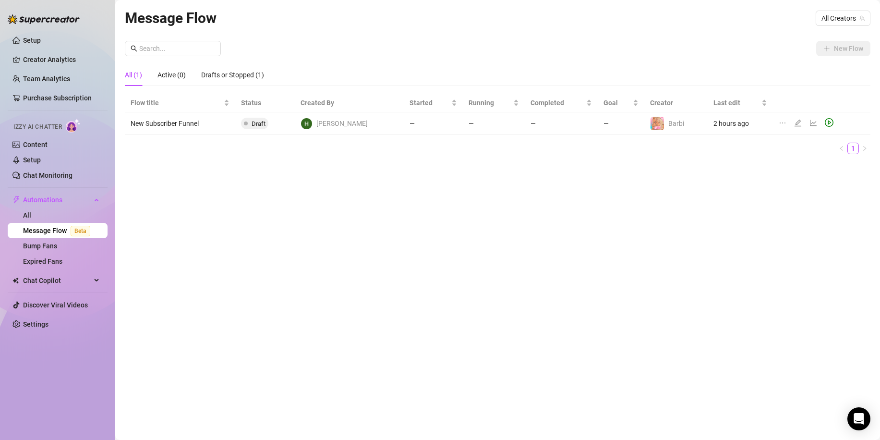
click at [826, 126] on icon "play-circle" at bounding box center [829, 122] width 9 height 9
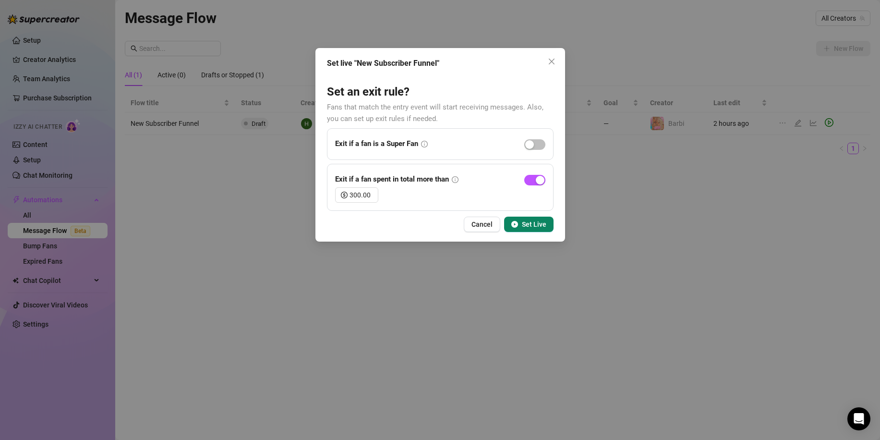
click at [540, 222] on span "Set Live" at bounding box center [534, 224] width 24 height 8
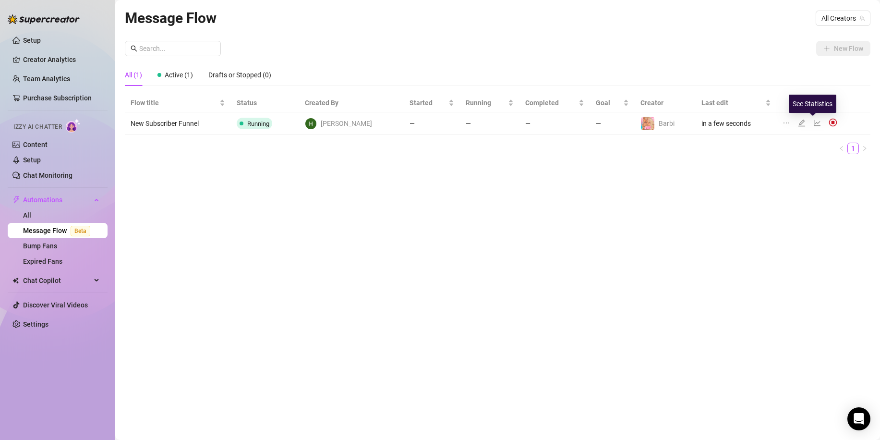
click at [814, 124] on icon "line-chart" at bounding box center [818, 123] width 8 height 8
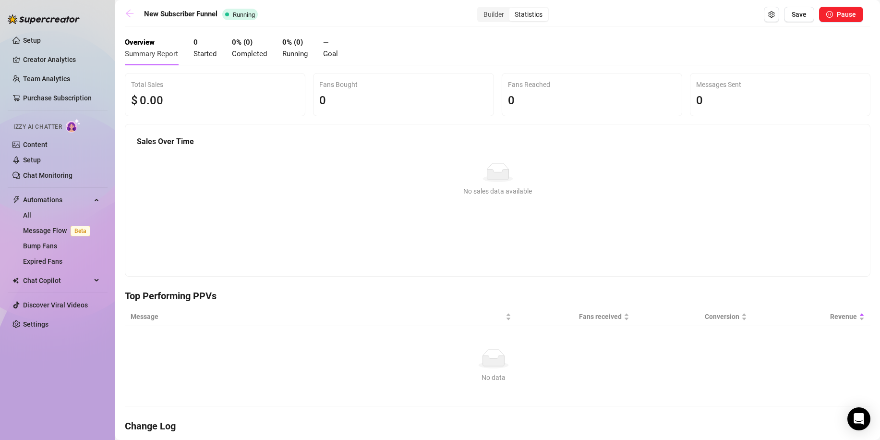
click at [130, 15] on icon "arrow-left" at bounding box center [130, 14] width 10 height 10
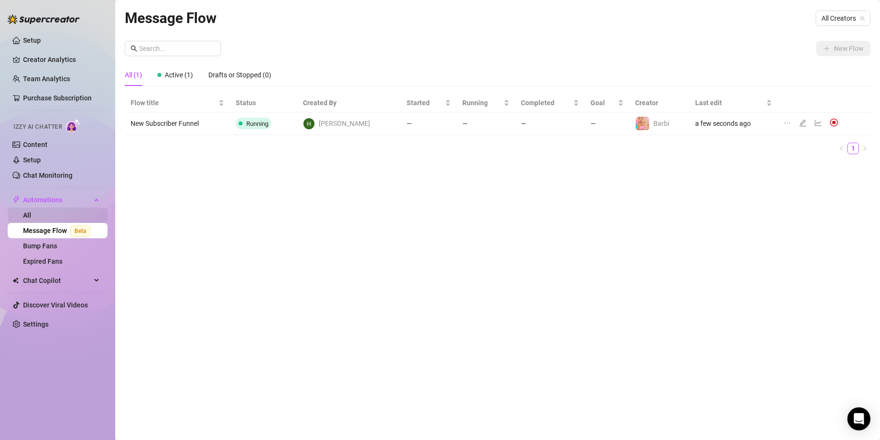
click at [31, 218] on link "All" at bounding box center [27, 215] width 8 height 8
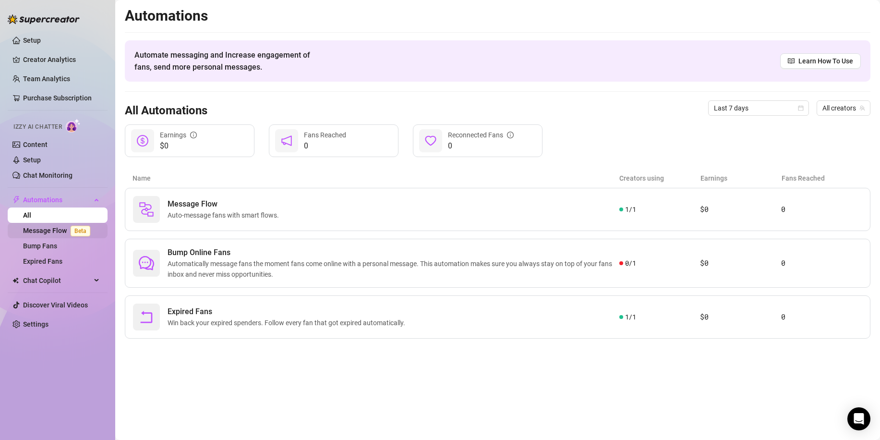
click at [45, 234] on link "Message Flow Beta" at bounding box center [58, 231] width 71 height 8
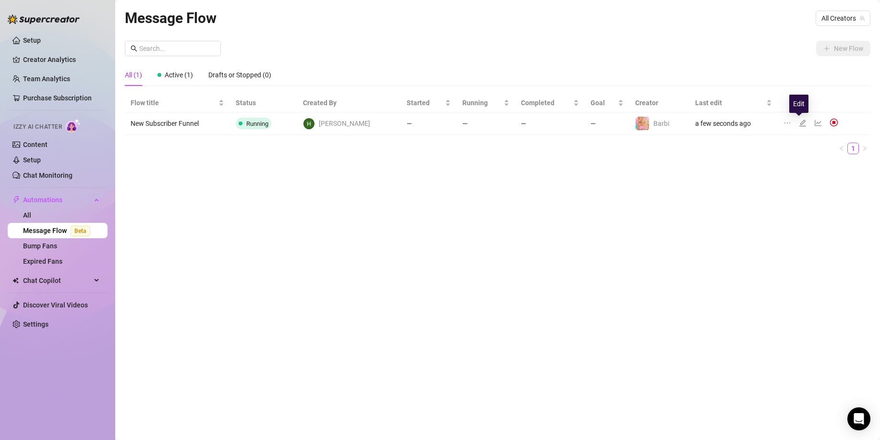
click at [799, 123] on icon "edit" at bounding box center [803, 123] width 8 height 8
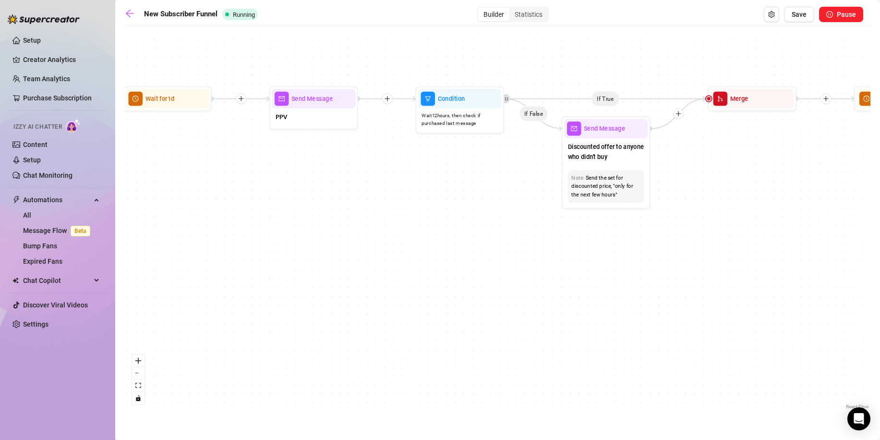
drag, startPoint x: 529, startPoint y: 230, endPoint x: 733, endPoint y: 219, distance: 204.4
click at [746, 219] on div "If True If True If True If False If False If False If True If False Merge Merge…" at bounding box center [498, 221] width 746 height 380
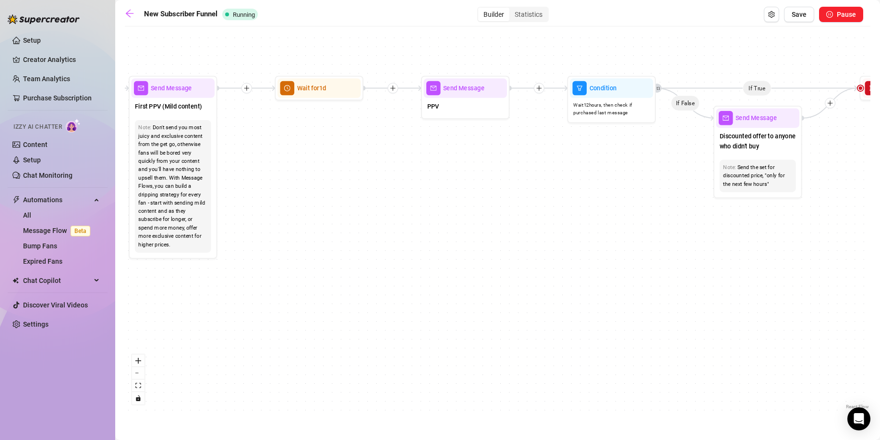
drag, startPoint x: 289, startPoint y: 228, endPoint x: 647, endPoint y: 235, distance: 358.4
click at [668, 235] on div "If True If True If True If False If False If False If True If False Merge Merge…" at bounding box center [498, 221] width 746 height 380
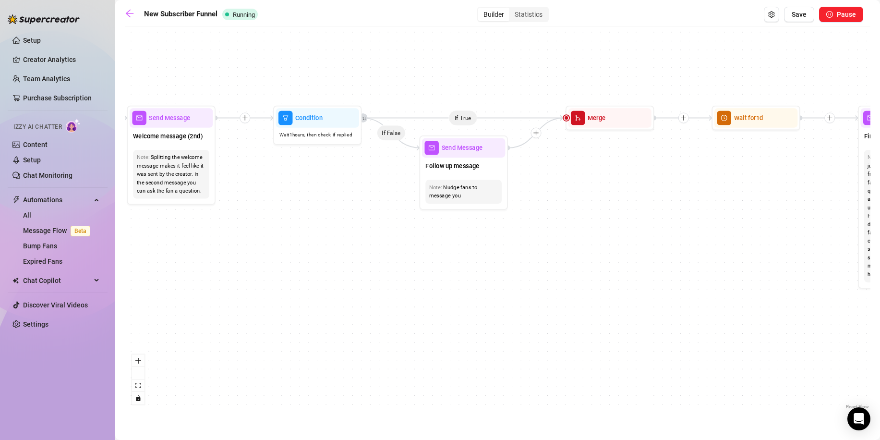
drag, startPoint x: 304, startPoint y: 201, endPoint x: 290, endPoint y: 202, distance: 14.0
click at [664, 222] on div "If True If True If True If False If False If False If True If False Merge Merge…" at bounding box center [498, 221] width 746 height 380
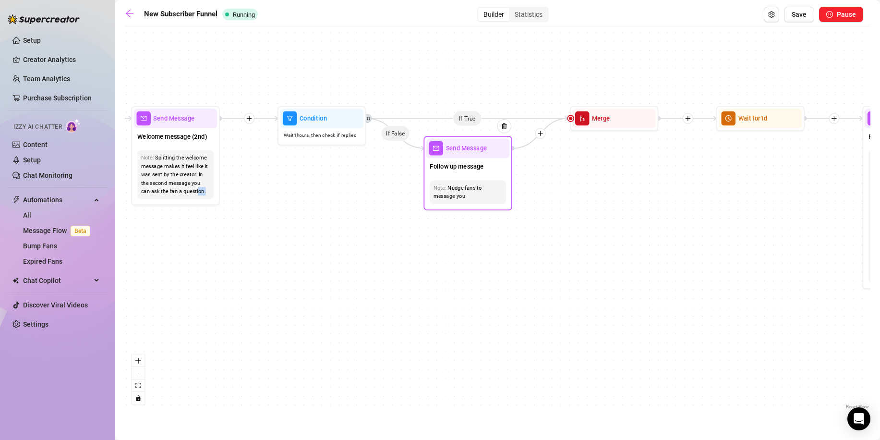
drag, startPoint x: 398, startPoint y: 201, endPoint x: 522, endPoint y: 215, distance: 124.2
click at [522, 215] on div "If True If True If True If False If False If False If True If False Merge Merge…" at bounding box center [498, 221] width 746 height 380
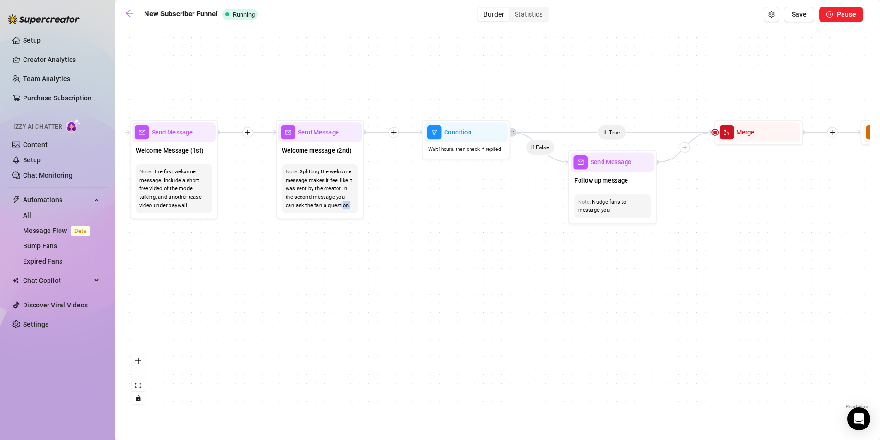
drag, startPoint x: 295, startPoint y: 253, endPoint x: 235, endPoint y: 246, distance: 60.9
click at [387, 257] on div "If True If True If True If False If False If False If True If False Merge Merge…" at bounding box center [498, 221] width 746 height 380
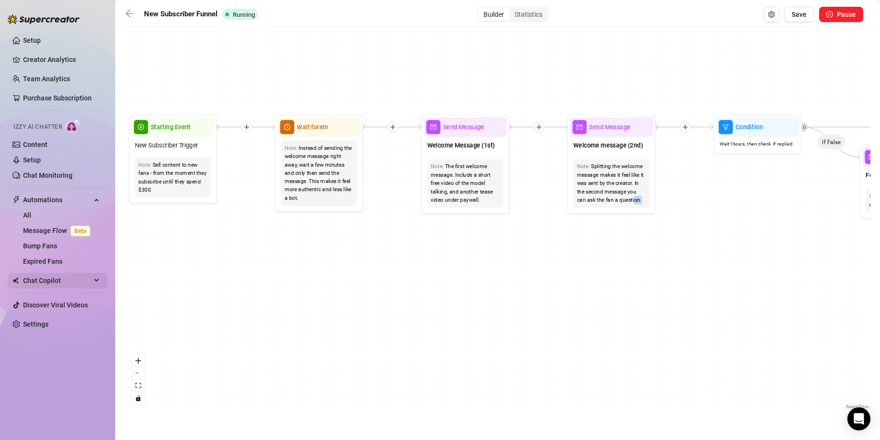
drag, startPoint x: 176, startPoint y: 244, endPoint x: 83, endPoint y: 279, distance: 99.1
click at [456, 238] on div "If True If True If True If False If False If False If True If False Merge Merge…" at bounding box center [498, 221] width 746 height 380
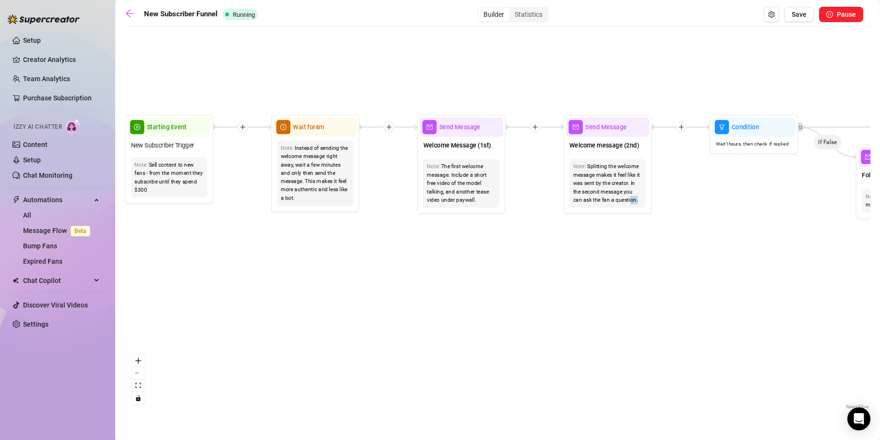
drag, startPoint x: 96, startPoint y: 278, endPoint x: 234, endPoint y: 276, distance: 138.3
click at [243, 278] on div "Setup Creator Analytics Team Analytics Purchase Subscription Izzy AI Chatter Co…" at bounding box center [440, 220] width 880 height 440
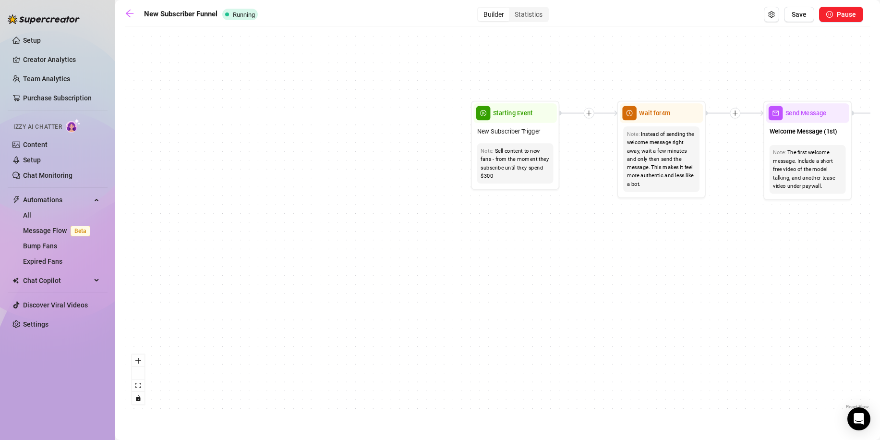
drag, startPoint x: 229, startPoint y: 271, endPoint x: 536, endPoint y: 257, distance: 307.7
click at [547, 257] on div "If True If True If True If False If False If False If True If False Merge Merge…" at bounding box center [498, 221] width 746 height 380
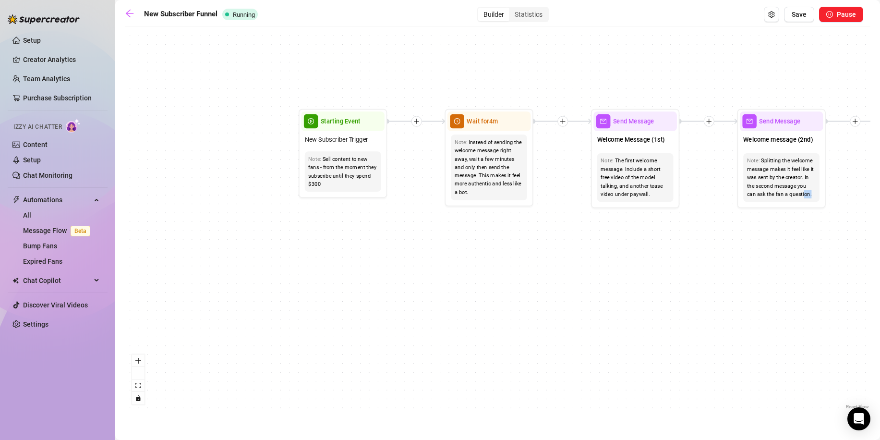
drag, startPoint x: 523, startPoint y: 260, endPoint x: 268, endPoint y: 271, distance: 255.3
click at [268, 271] on div "If True If True If True If False If False If False If True If False Merge Merge…" at bounding box center [498, 221] width 746 height 380
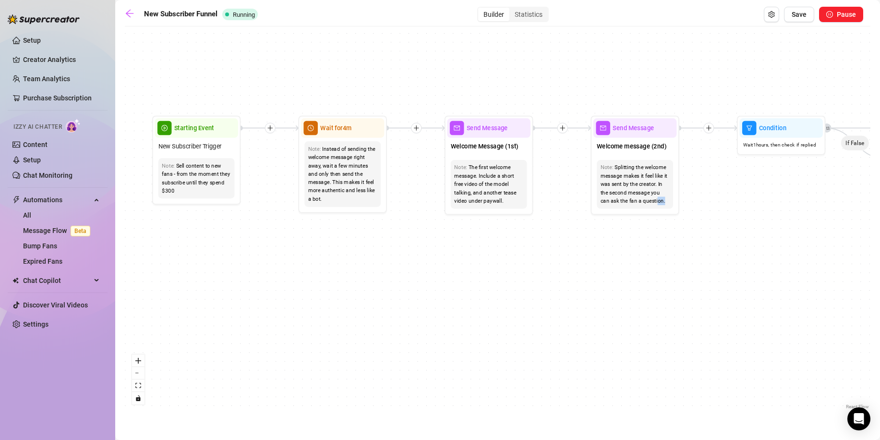
drag, startPoint x: 418, startPoint y: 282, endPoint x: 354, endPoint y: 287, distance: 64.0
click at [354, 287] on div "If True If True If True If False If False If False If True If False Merge Merge…" at bounding box center [498, 221] width 746 height 380
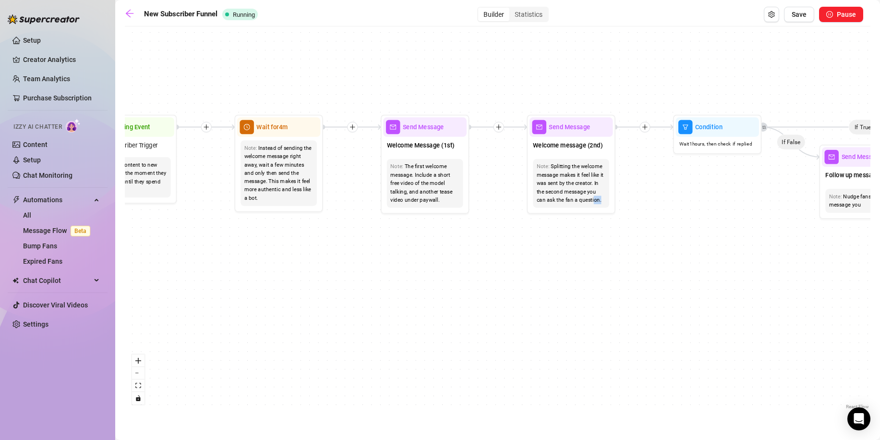
drag, startPoint x: 368, startPoint y: 220, endPoint x: 303, endPoint y: 219, distance: 65.3
click at [303, 219] on div "If True If True If True If False If False If False If True If False Merge Merge…" at bounding box center [498, 221] width 746 height 380
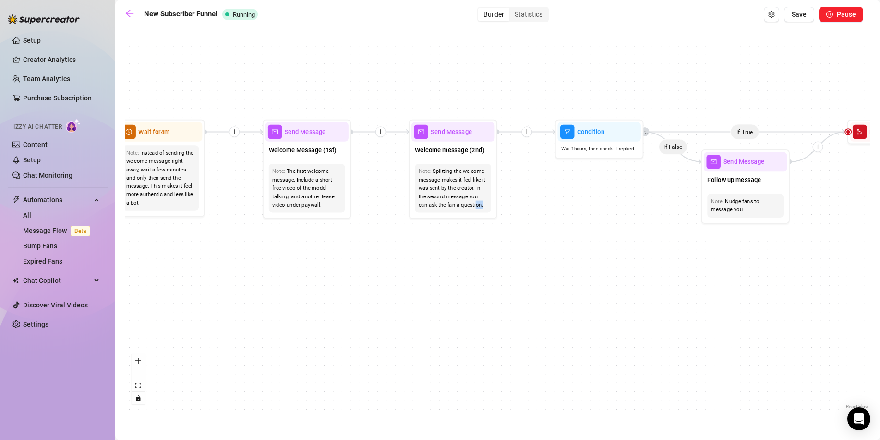
drag, startPoint x: 400, startPoint y: 265, endPoint x: 283, endPoint y: 264, distance: 116.2
click at [281, 268] on div "If True If True If True If False If False If False If True If False Merge Merge…" at bounding box center [498, 221] width 746 height 380
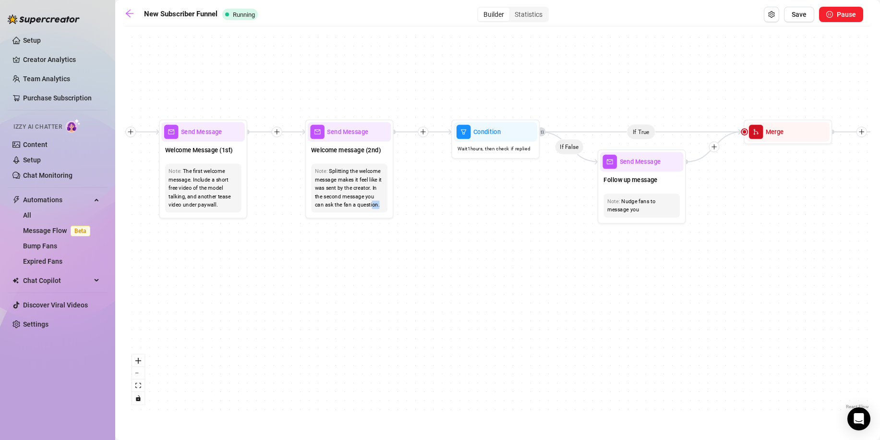
drag, startPoint x: 455, startPoint y: 259, endPoint x: 304, endPoint y: 232, distance: 153.2
click at [347, 260] on div "If True If True If True If False If False If False If True If False Merge Merge…" at bounding box center [498, 221] width 746 height 380
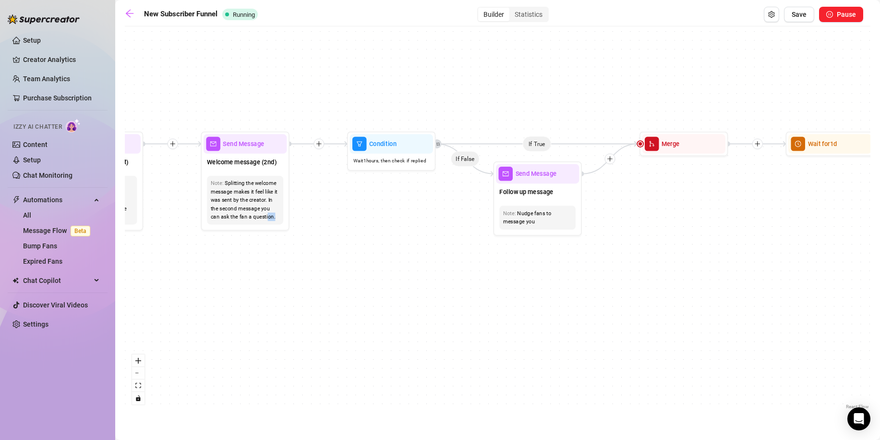
drag, startPoint x: 548, startPoint y: 251, endPoint x: 374, endPoint y: 231, distance: 175.5
click at [449, 261] on div "If True If True If True If False If False If False If True If False Merge Merge…" at bounding box center [498, 221] width 746 height 380
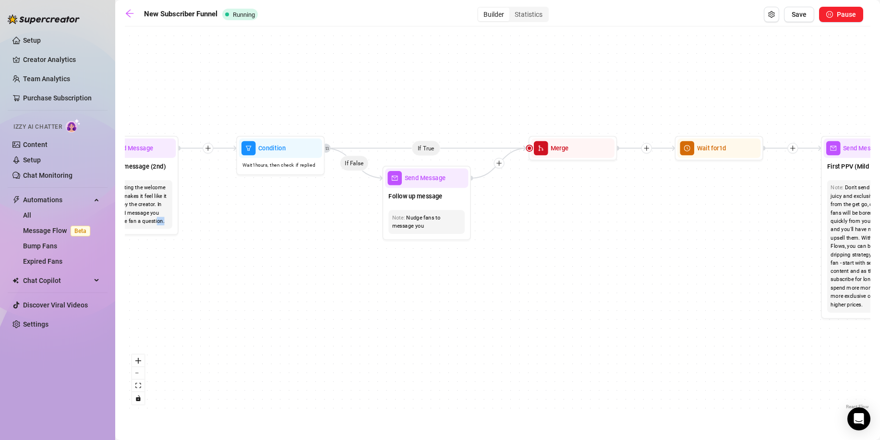
drag, startPoint x: 560, startPoint y: 284, endPoint x: 451, endPoint y: 290, distance: 109.7
click at [451, 290] on div "If True If True If True If False If False If False If True If False Merge Merge…" at bounding box center [498, 221] width 746 height 380
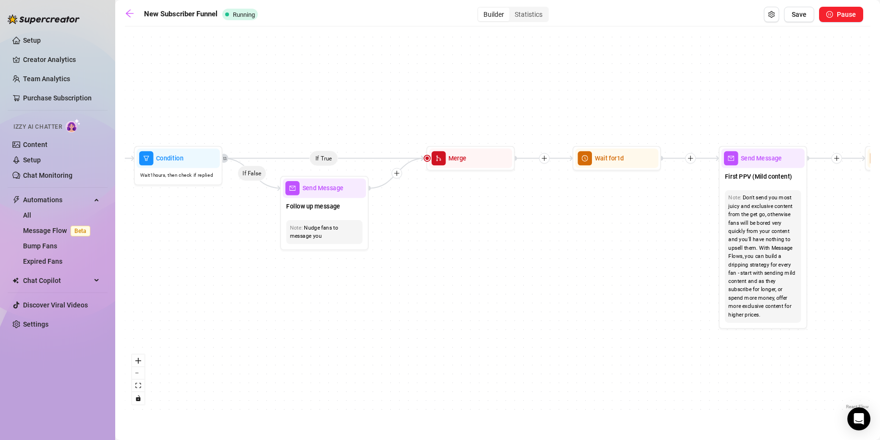
drag, startPoint x: 639, startPoint y: 239, endPoint x: 534, endPoint y: 249, distance: 105.1
click at [534, 249] on div "If True If True If True If False If False If False If True If False Merge Merge…" at bounding box center [498, 221] width 746 height 380
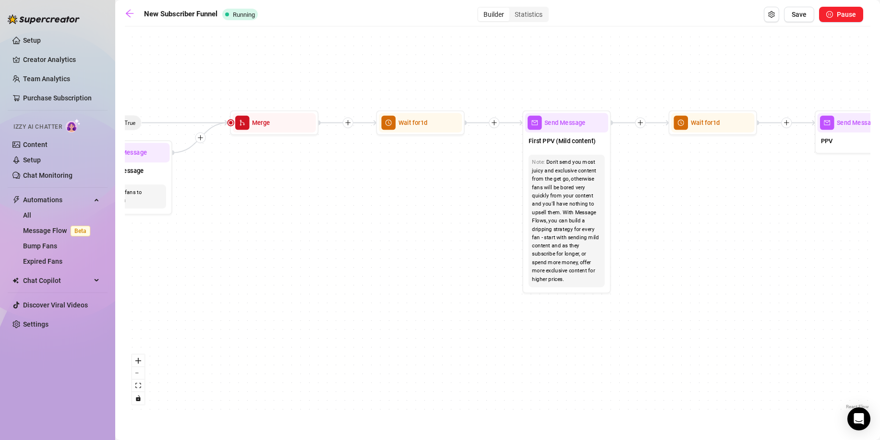
drag, startPoint x: 494, startPoint y: 241, endPoint x: 300, endPoint y: 206, distance: 197.2
click at [300, 206] on div "If True If True If True If False If False If False If True If False Merge Merge…" at bounding box center [498, 221] width 746 height 380
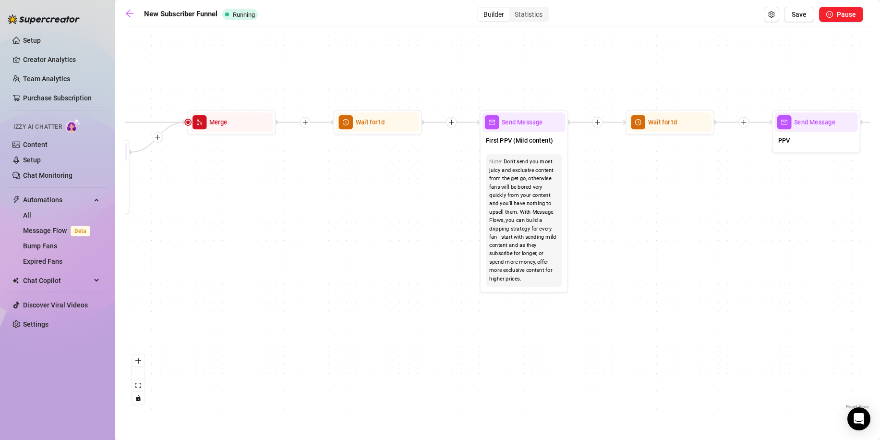
drag, startPoint x: 784, startPoint y: 241, endPoint x: 742, endPoint y: 241, distance: 42.7
click at [742, 241] on div "If True If True If True If False If False If False If True If False Merge Merge…" at bounding box center [498, 221] width 746 height 380
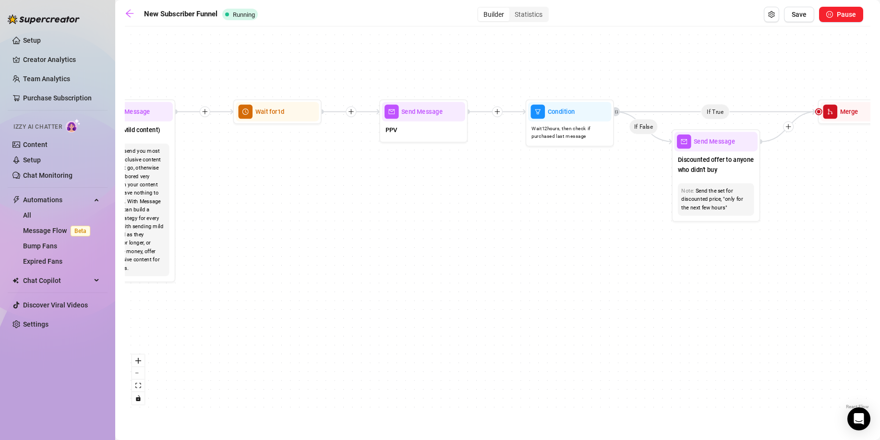
drag, startPoint x: 780, startPoint y: 237, endPoint x: 388, endPoint y: 226, distance: 393.0
click at [388, 226] on div "If True If True If True If False If False If False If True If False Merge Merge…" at bounding box center [498, 221] width 746 height 380
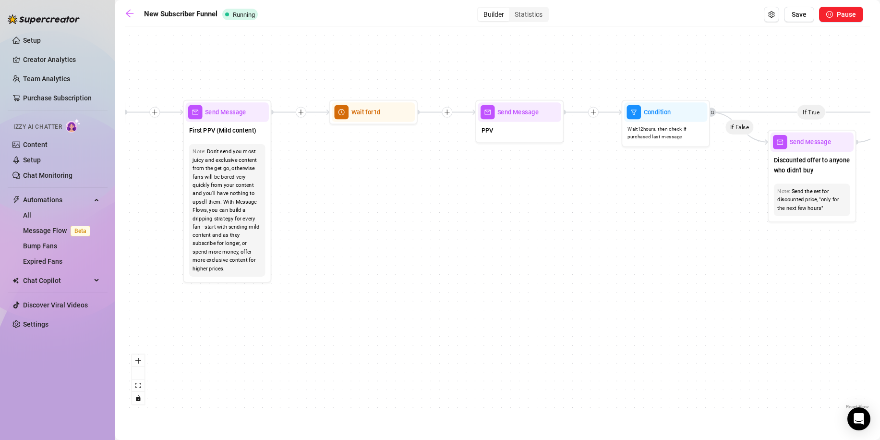
drag, startPoint x: 285, startPoint y: 158, endPoint x: 132, endPoint y: 168, distance: 154.0
click at [327, 154] on div "If True If True If True If False If False If False If True If False Merge Merge…" at bounding box center [498, 221] width 746 height 380
drag, startPoint x: 410, startPoint y: 196, endPoint x: 330, endPoint y: 177, distance: 81.9
click at [330, 177] on div "If True If True If True If False If False If False If True If False Merge Merge…" at bounding box center [498, 221] width 746 height 380
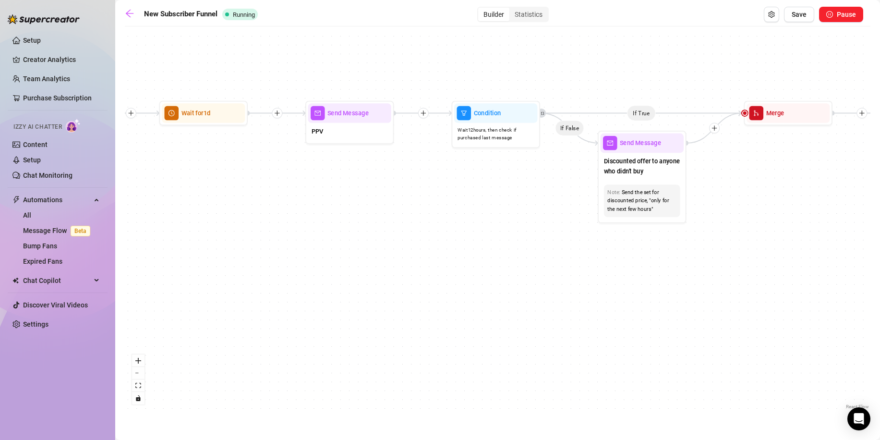
drag, startPoint x: 502, startPoint y: 179, endPoint x: 353, endPoint y: 199, distance: 151.1
click at [353, 199] on div "If True If True If True If False If False If False If True If False Merge Merge…" at bounding box center [498, 221] width 746 height 380
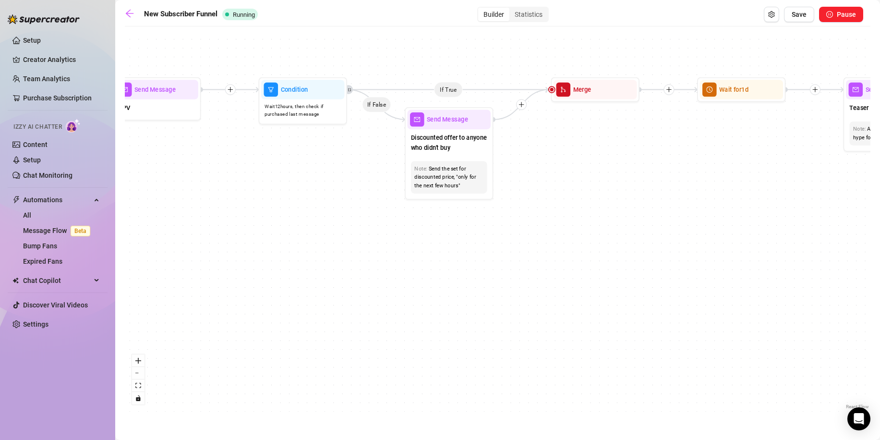
drag, startPoint x: 504, startPoint y: 201, endPoint x: 372, endPoint y: 177, distance: 134.2
click at [372, 177] on div "If True If True If True If False If False If False If True If False Merge Merge…" at bounding box center [498, 221] width 746 height 380
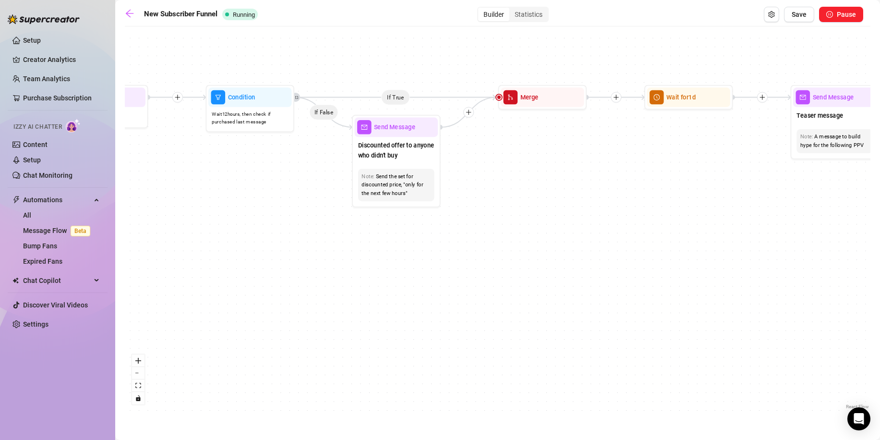
drag, startPoint x: 631, startPoint y: 171, endPoint x: 481, endPoint y: 189, distance: 151.0
click at [481, 189] on div "If True If True If True If False If False If False If True If False Merge Merge…" at bounding box center [498, 221] width 746 height 380
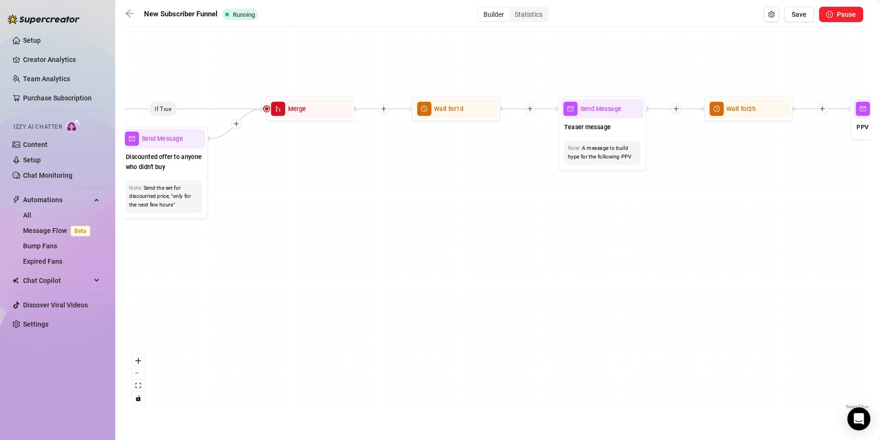
drag, startPoint x: 541, startPoint y: 185, endPoint x: 400, endPoint y: 185, distance: 140.7
click at [391, 185] on div "If True If True If True If False If False If False If True If False Merge Merge…" at bounding box center [498, 221] width 746 height 380
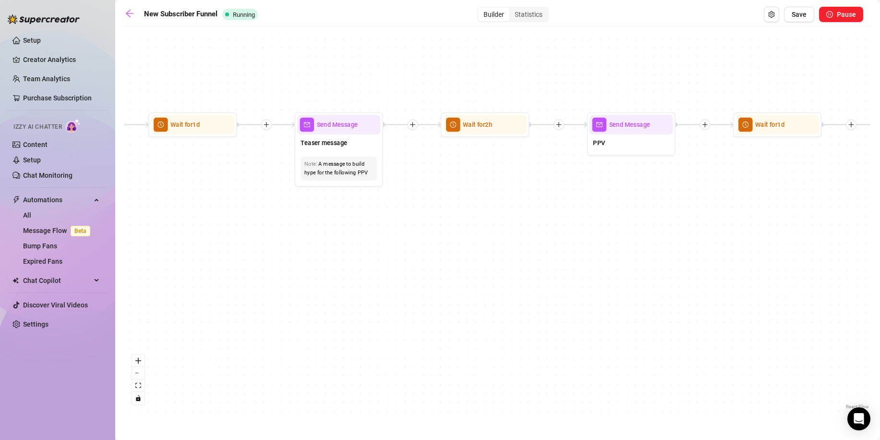
drag, startPoint x: 496, startPoint y: 253, endPoint x: 388, endPoint y: 206, distance: 118.3
click at [414, 248] on div "If True If True If True If False If False If False If True If False Merge Merge…" at bounding box center [498, 221] width 746 height 380
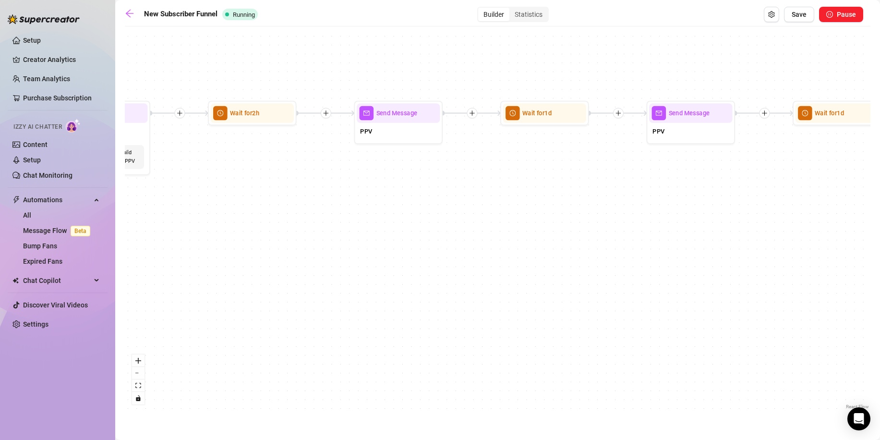
drag, startPoint x: 629, startPoint y: 210, endPoint x: 402, endPoint y: 196, distance: 228.1
click at [365, 197] on div "If True If True If True If False If False If False If True If False Merge Merge…" at bounding box center [498, 221] width 746 height 380
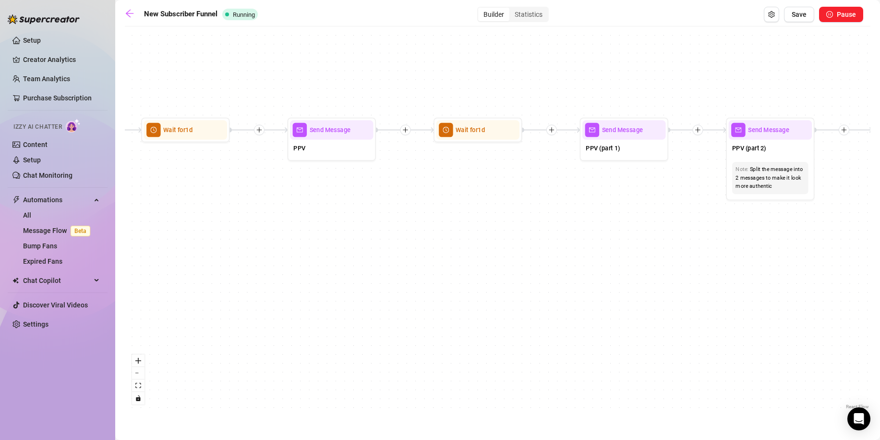
drag, startPoint x: 666, startPoint y: 202, endPoint x: 553, endPoint y: 226, distance: 115.5
click at [444, 211] on div "If True If True If True If False If False If False If True If False Merge Merge…" at bounding box center [498, 221] width 746 height 380
drag, startPoint x: 874, startPoint y: 242, endPoint x: 836, endPoint y: 242, distance: 37.5
click at [843, 242] on main "New Subscriber Funnel Running Builder Statistics Save Pause If True If True If …" at bounding box center [497, 220] width 765 height 440
click at [790, 248] on div "If True If True If True If False If False If False If True If False Merge Merge…" at bounding box center [498, 221] width 746 height 380
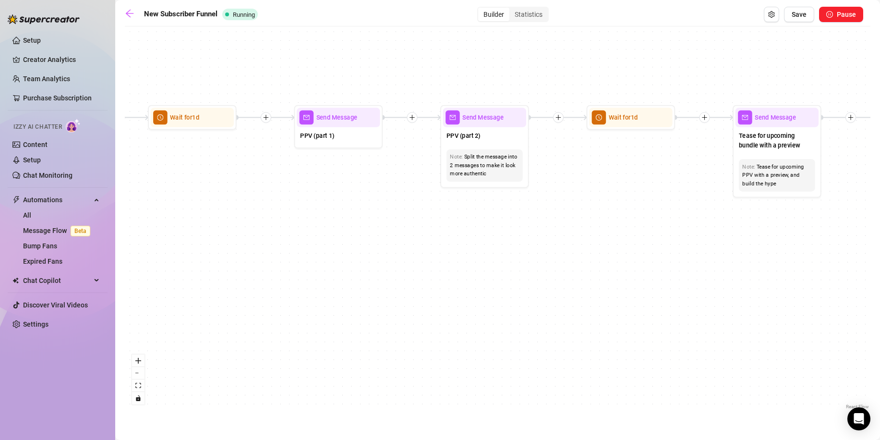
drag, startPoint x: 629, startPoint y: 244, endPoint x: 479, endPoint y: 223, distance: 151.7
click at [479, 223] on div "If True If True If True If False If False If False If True If False Merge Merge…" at bounding box center [498, 221] width 746 height 380
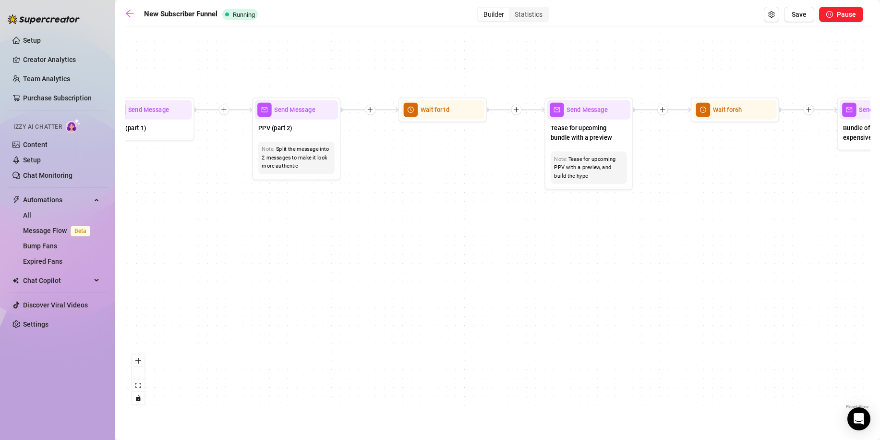
drag, startPoint x: 683, startPoint y: 221, endPoint x: 614, endPoint y: 218, distance: 69.7
click at [614, 218] on div "If True If True If True If False If False If False If True If False Merge Merge…" at bounding box center [498, 221] width 746 height 380
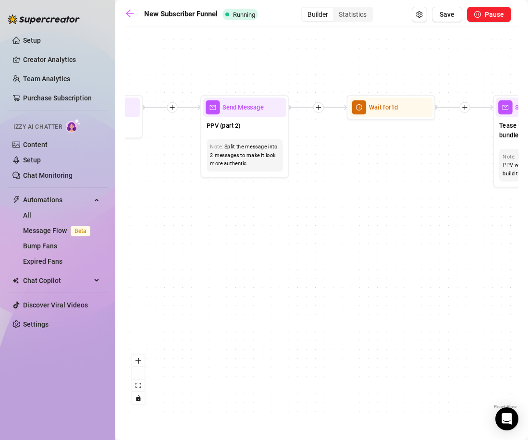
drag, startPoint x: 434, startPoint y: 251, endPoint x: 465, endPoint y: 254, distance: 30.9
click at [434, 251] on div "If True If True If True If False If False If False If True If False Merge Merge…" at bounding box center [321, 221] width 393 height 380
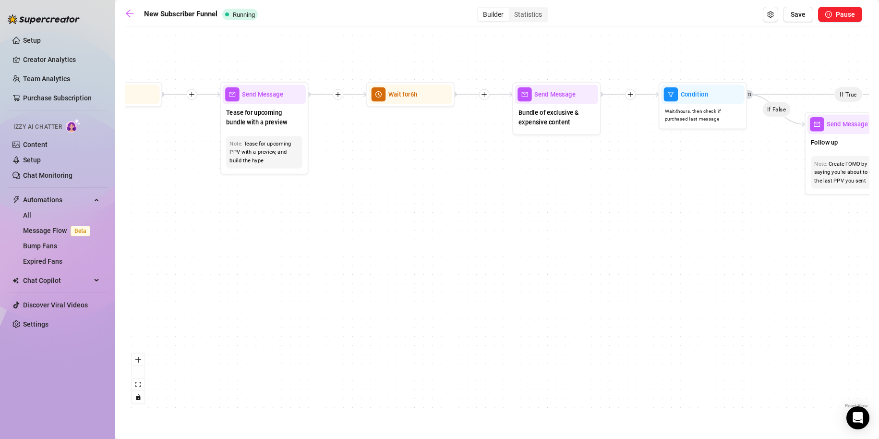
drag, startPoint x: 723, startPoint y: 261, endPoint x: 451, endPoint y: 248, distance: 273.1
click at [451, 248] on div "If True If True If True If False If False If False If True If False Merge Merge…" at bounding box center [497, 220] width 745 height 379
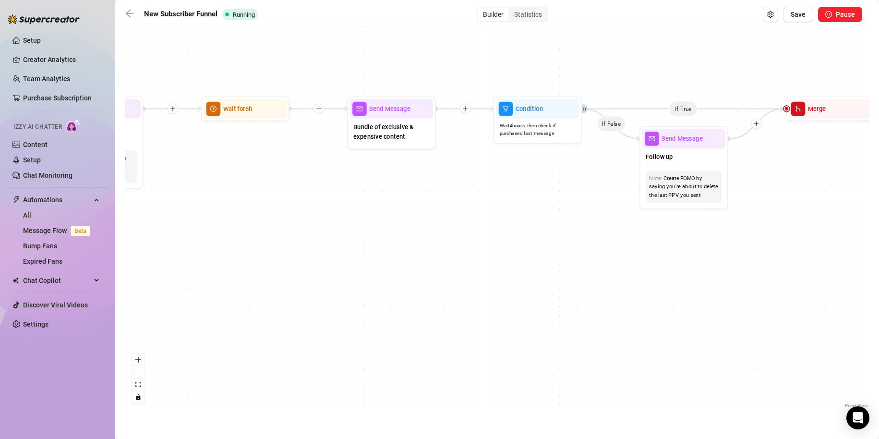
drag, startPoint x: 730, startPoint y: 256, endPoint x: 587, endPoint y: 270, distance: 142.8
click at [560, 270] on div "If True If True If True If False If False If False If True If False Merge Merge…" at bounding box center [497, 220] width 745 height 379
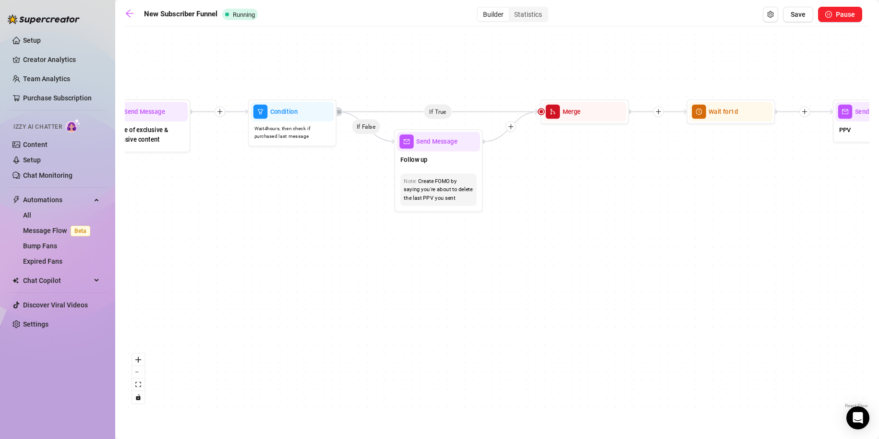
drag, startPoint x: 817, startPoint y: 269, endPoint x: 564, endPoint y: 273, distance: 253.1
click at [564, 273] on div "If True If True If True If False If False If False If True If False Merge Merge…" at bounding box center [497, 220] width 745 height 379
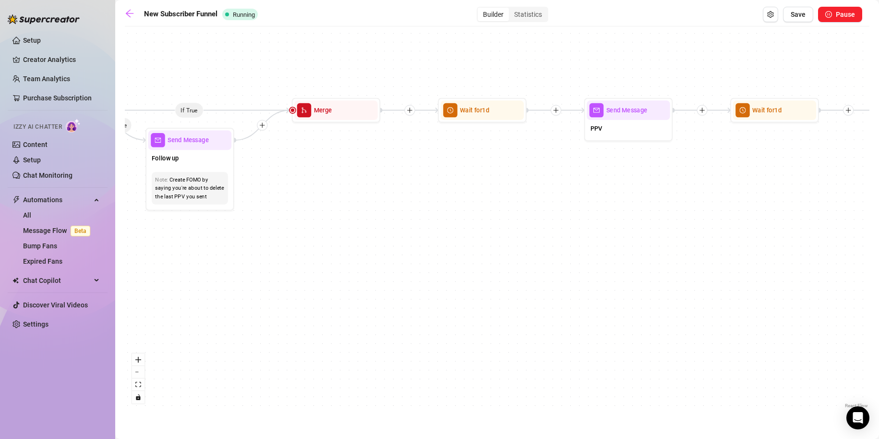
drag, startPoint x: 726, startPoint y: 265, endPoint x: 437, endPoint y: 266, distance: 288.7
click at [437, 266] on div "If True If True If True If False If False If False If True If False Merge Merge…" at bounding box center [497, 220] width 745 height 379
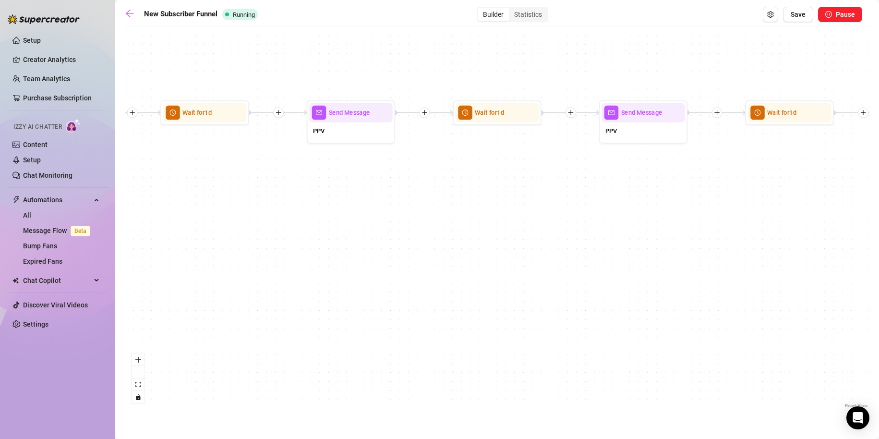
drag, startPoint x: 506, startPoint y: 256, endPoint x: 449, endPoint y: 258, distance: 57.2
click at [449, 258] on div "If True If True If True If False If False If False If True If False Merge Merge…" at bounding box center [497, 220] width 745 height 379
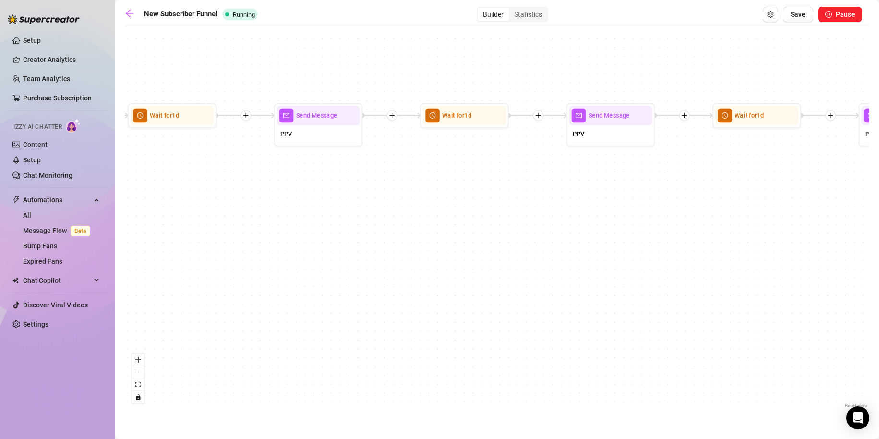
drag, startPoint x: 707, startPoint y: 259, endPoint x: 649, endPoint y: 268, distance: 58.8
click at [527, 261] on div "If True If True If True If False If False If False If True If False Merge Merge…" at bounding box center [497, 220] width 745 height 379
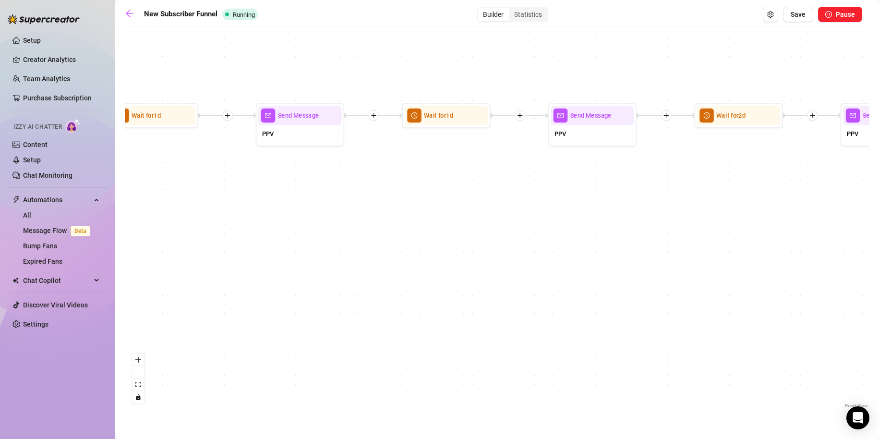
drag, startPoint x: 754, startPoint y: 258, endPoint x: 443, endPoint y: 258, distance: 310.7
click at [443, 258] on div "If True If True If True If False If False If False If True If False Merge Merge…" at bounding box center [497, 220] width 745 height 379
click at [50, 261] on link "Expired Fans" at bounding box center [42, 261] width 39 height 8
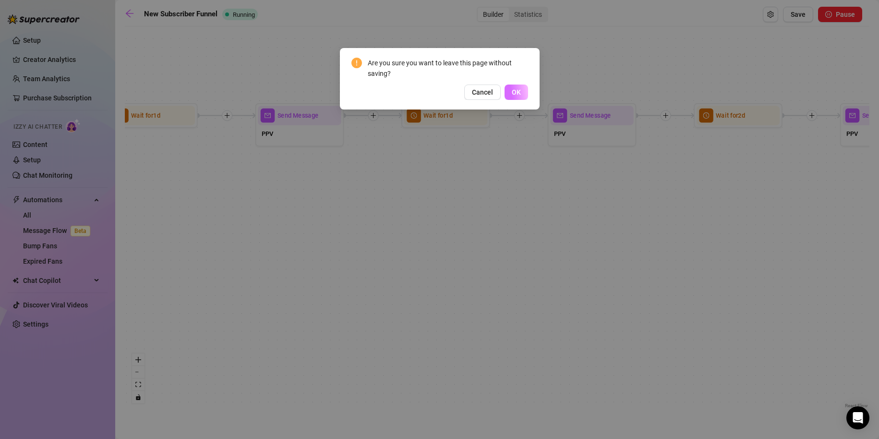
click at [514, 89] on span "OK" at bounding box center [516, 92] width 9 height 8
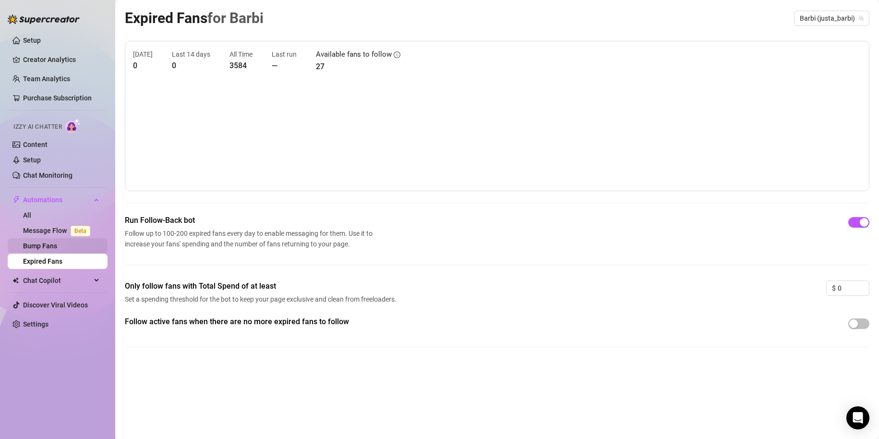
click at [52, 247] on link "Bump Fans" at bounding box center [40, 246] width 34 height 8
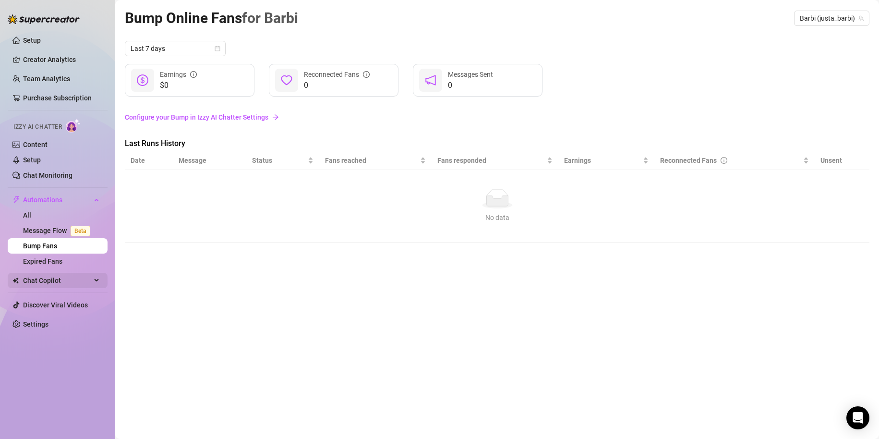
click at [43, 279] on span "Chat Copilot" at bounding box center [57, 280] width 68 height 15
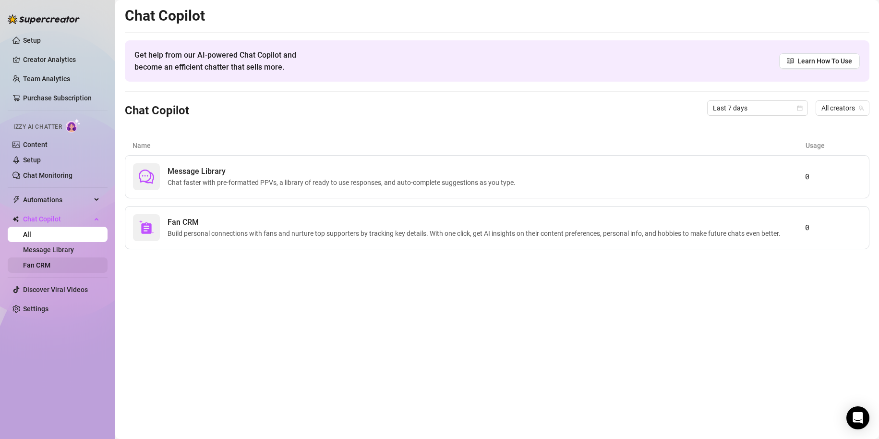
click at [39, 264] on link "Fan CRM" at bounding box center [36, 265] width 27 height 8
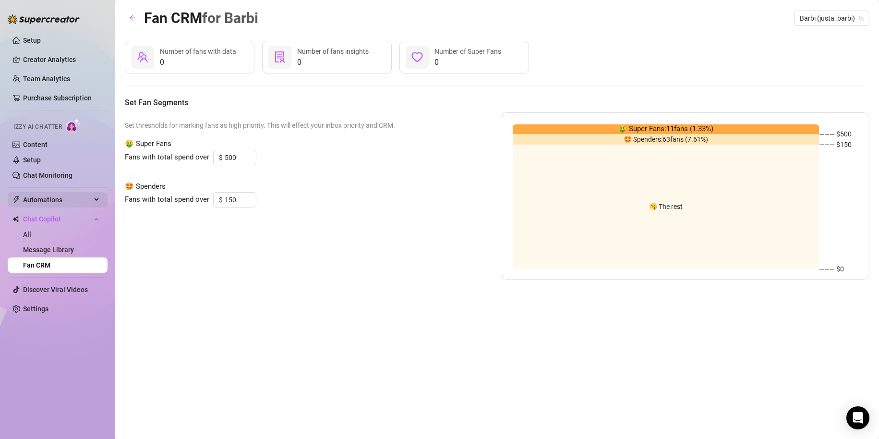
click at [41, 196] on span "Automations" at bounding box center [57, 199] width 68 height 15
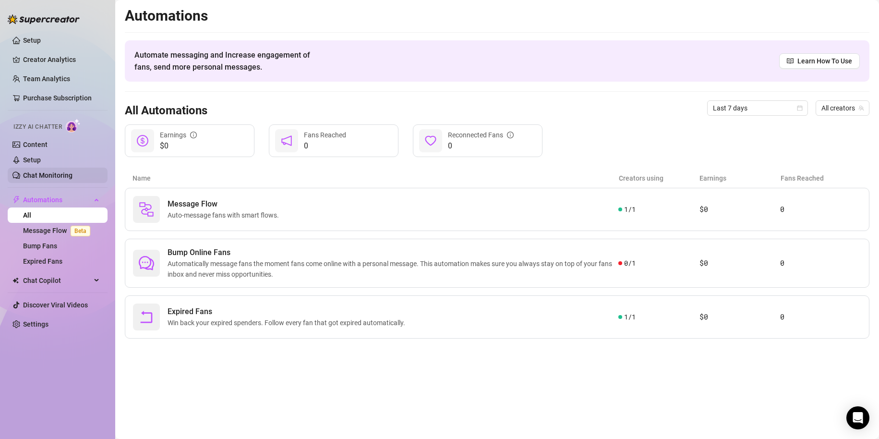
click at [47, 173] on link "Chat Monitoring" at bounding box center [47, 175] width 49 height 8
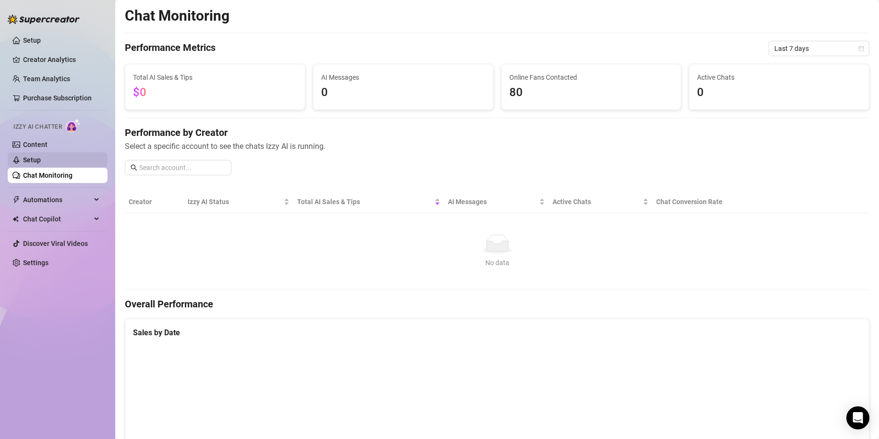
click at [41, 163] on link "Setup" at bounding box center [32, 160] width 18 height 8
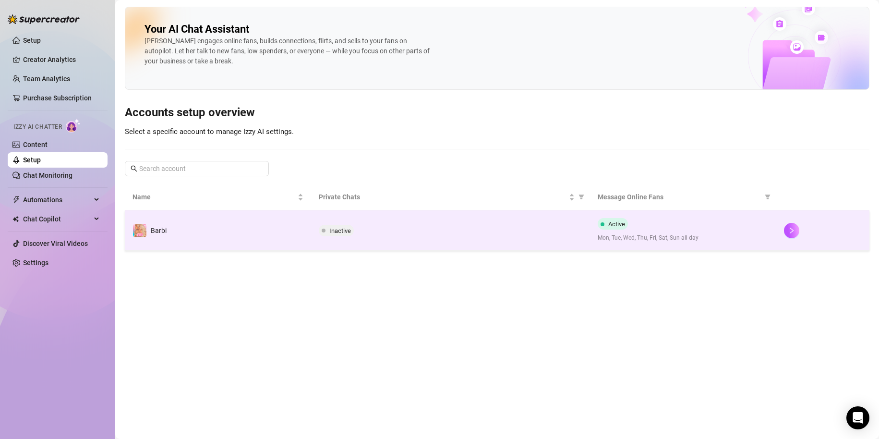
click at [415, 224] on td "Inactive" at bounding box center [451, 230] width 280 height 40
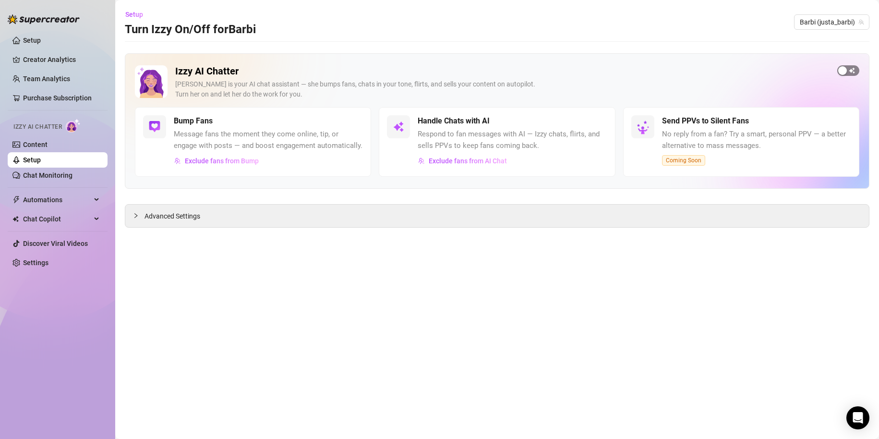
click at [853, 69] on span "button" at bounding box center [849, 70] width 22 height 11
click at [490, 214] on div "Advanced Settings" at bounding box center [497, 216] width 744 height 23
click at [145, 219] on span "Advanced Settings" at bounding box center [173, 216] width 56 height 11
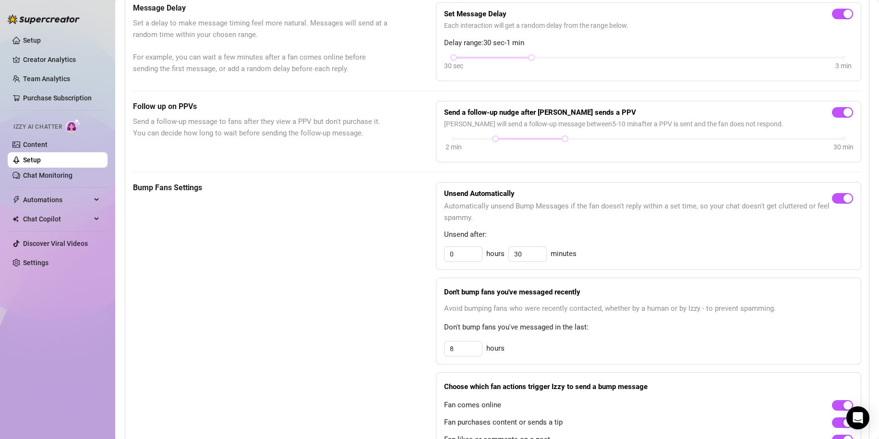
scroll to position [336, 0]
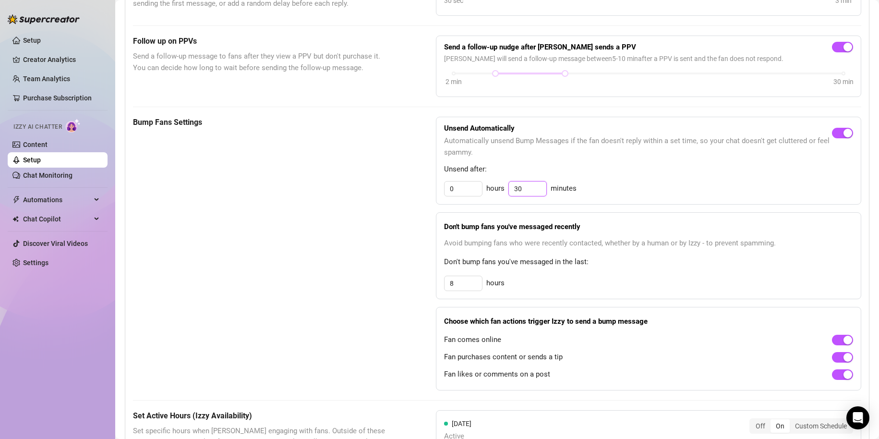
click at [538, 196] on input "30" at bounding box center [527, 189] width 37 height 14
type input "3"
type input "30"
click at [465, 196] on input "0" at bounding box center [463, 189] width 37 height 14
type input "1"
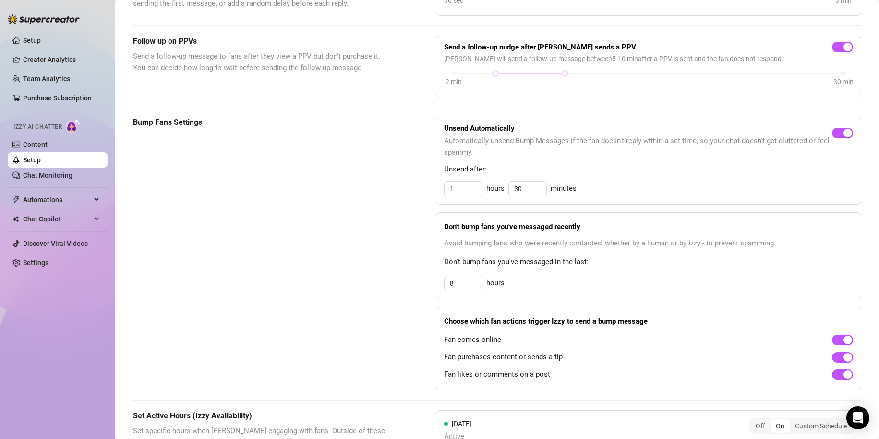
drag, startPoint x: 385, startPoint y: 211, endPoint x: 392, endPoint y: 221, distance: 13.1
click at [392, 221] on div "Bump Fans Settings Unsend Automatically Automatically unsend Bump Messages if t…" at bounding box center [497, 254] width 729 height 274
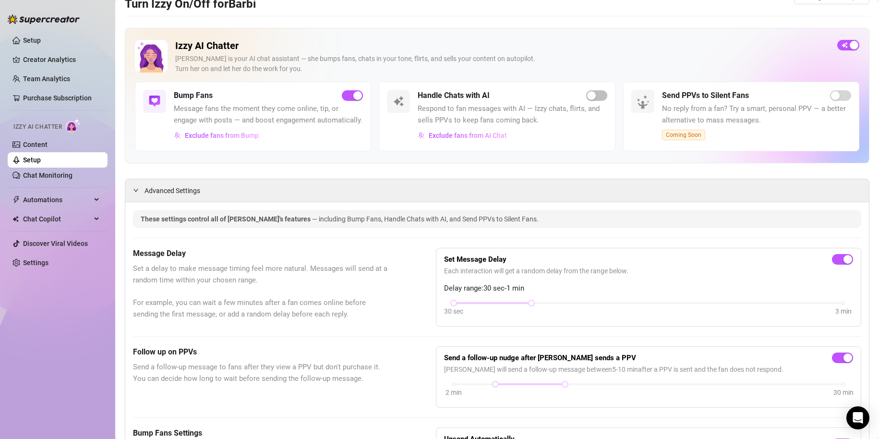
scroll to position [0, 0]
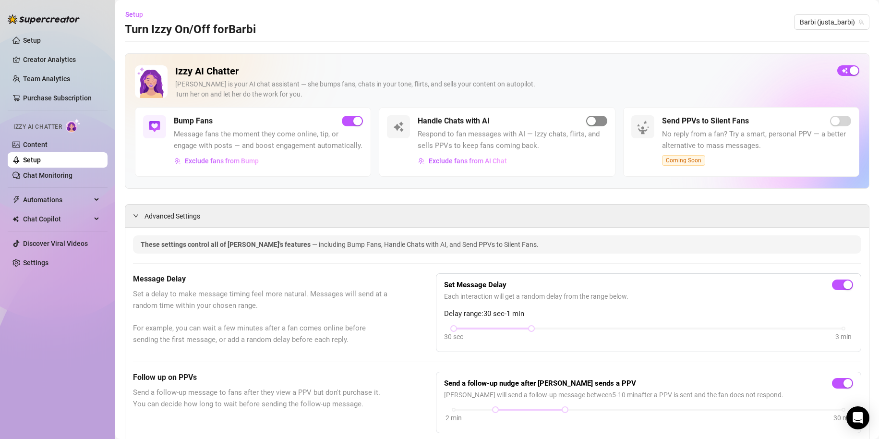
click at [586, 116] on span "button" at bounding box center [596, 121] width 21 height 11
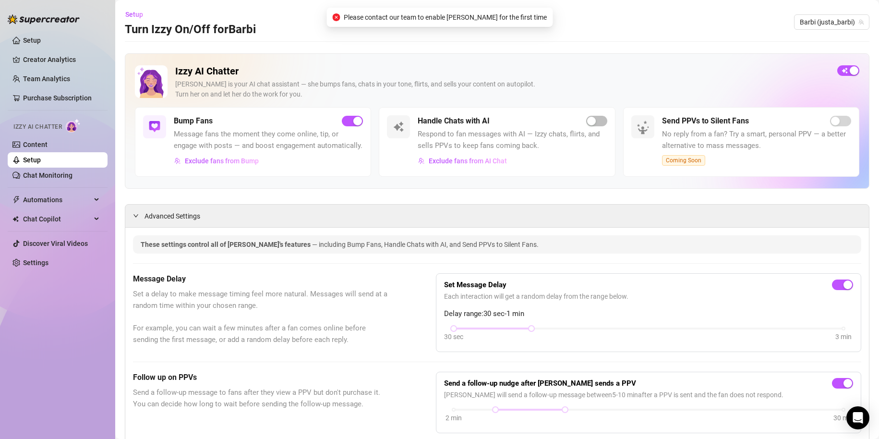
click at [525, 63] on div "Izzy AI Chatter [PERSON_NAME] is your AI chat assistant — she bumps fans, chats…" at bounding box center [497, 120] width 745 height 135
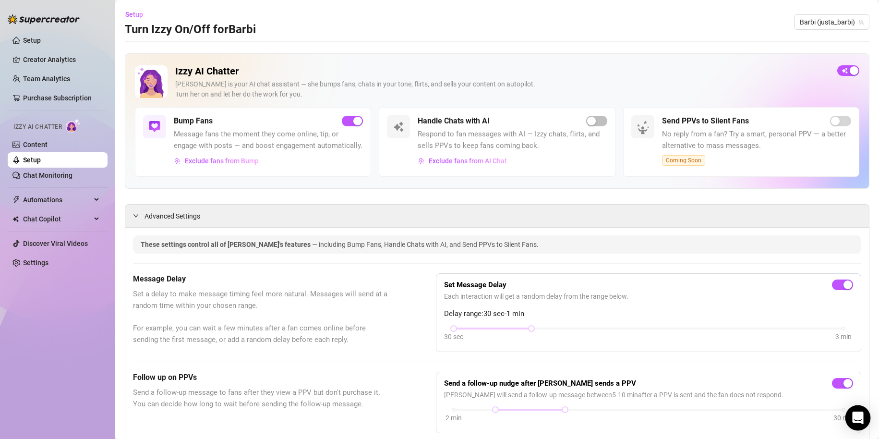
click at [857, 420] on icon "Open Intercom Messenger" at bounding box center [858, 418] width 12 height 12
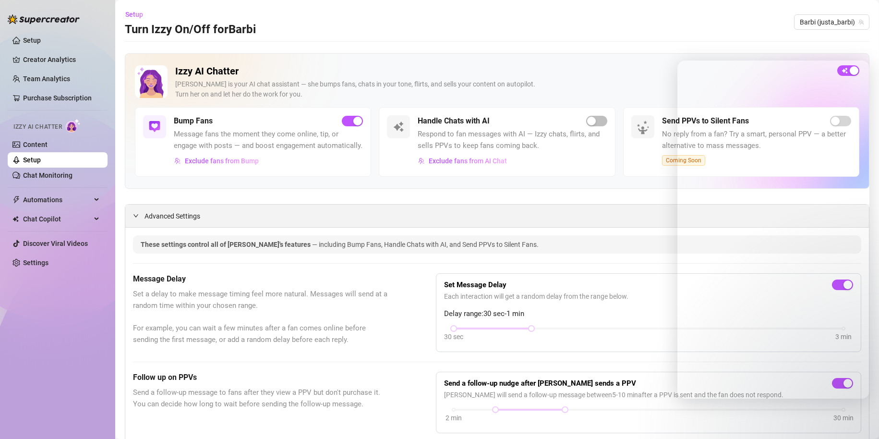
click at [577, 222] on div "Advanced Settings" at bounding box center [497, 216] width 744 height 23
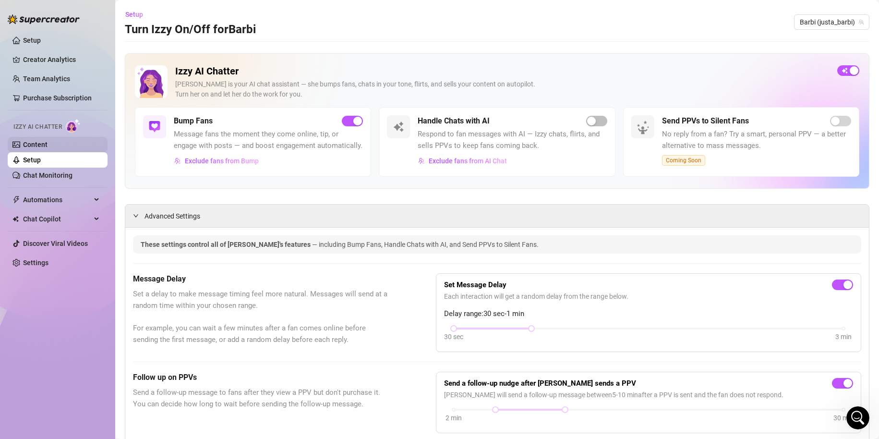
click at [40, 147] on link "Content" at bounding box center [35, 145] width 24 height 8
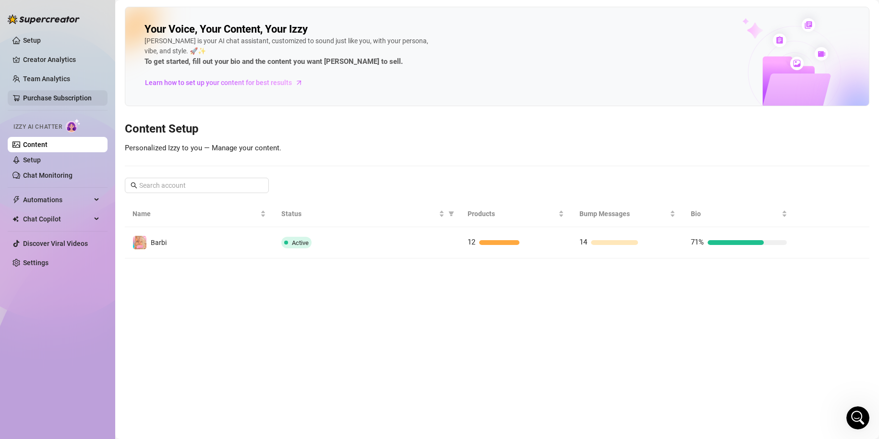
click at [43, 100] on link "Purchase Subscription" at bounding box center [57, 98] width 69 height 8
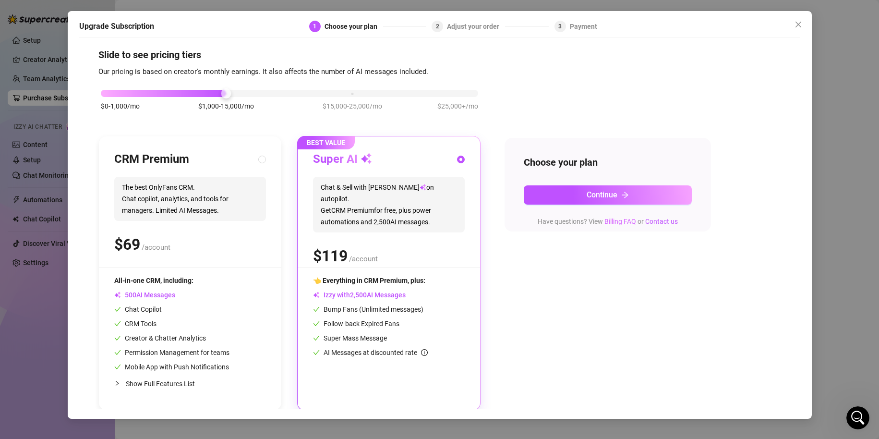
scroll to position [9, 0]
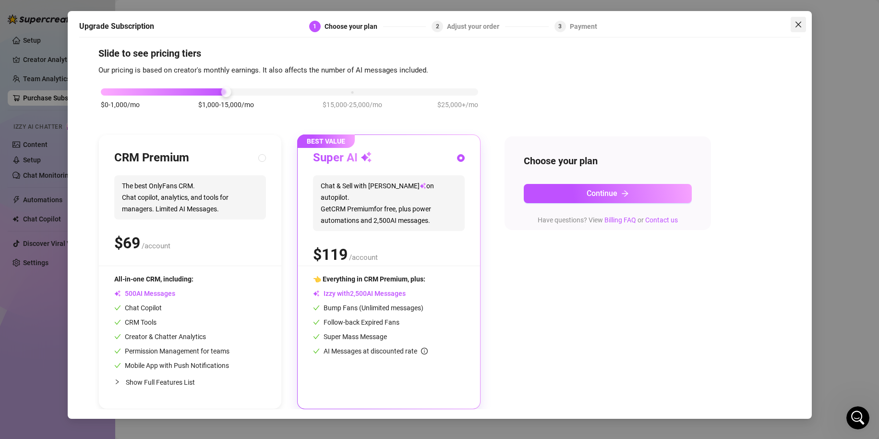
click at [799, 27] on icon "close" at bounding box center [799, 25] width 8 height 8
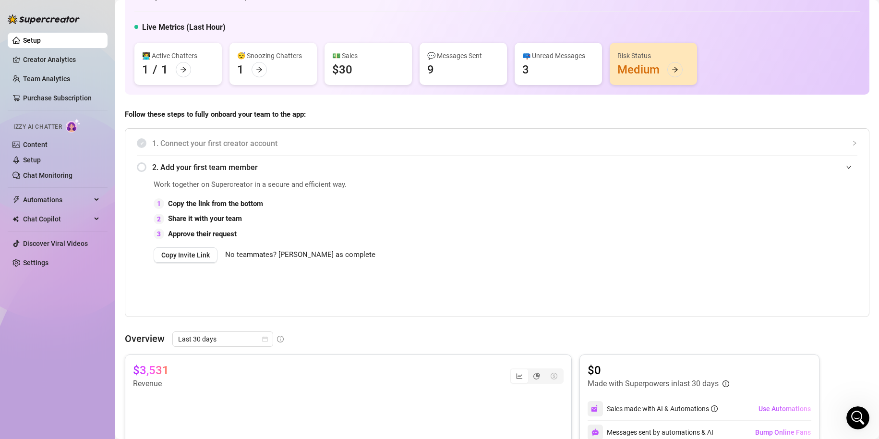
scroll to position [24, 0]
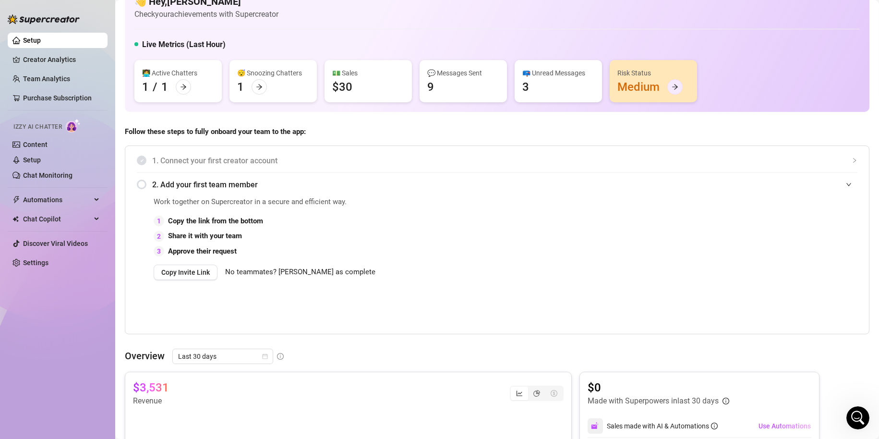
click at [675, 83] on div at bounding box center [675, 86] width 15 height 15
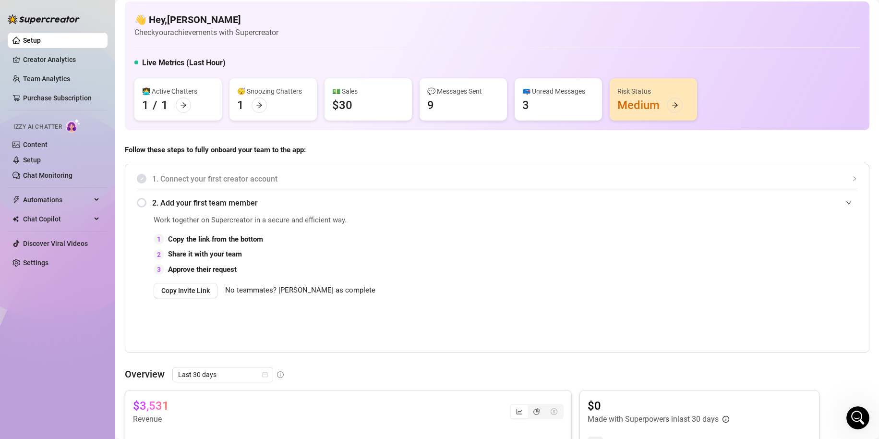
scroll to position [0, 0]
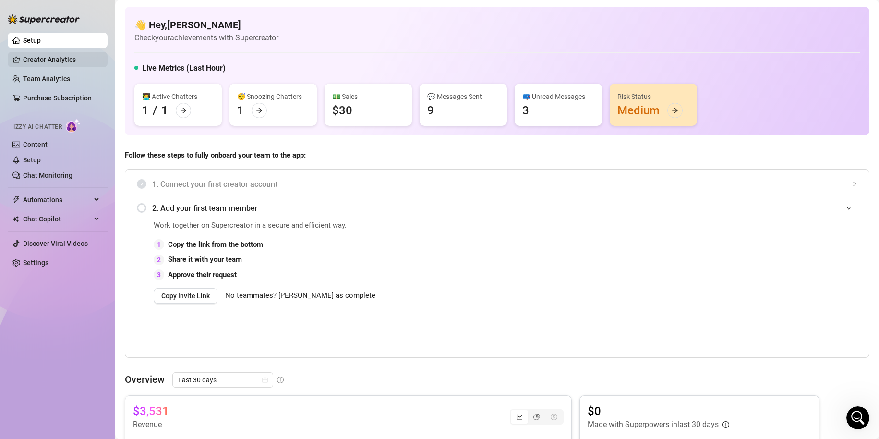
click at [62, 63] on link "Creator Analytics" at bounding box center [61, 59] width 77 height 15
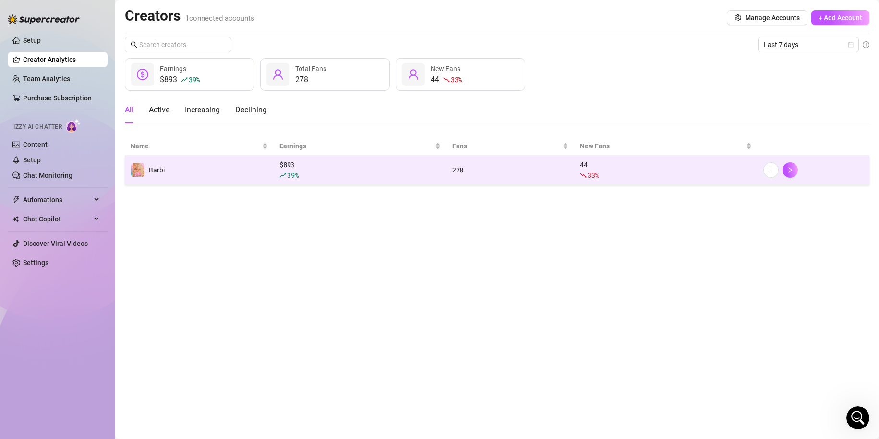
click at [302, 165] on div "$ 893 39 %" at bounding box center [360, 169] width 161 height 21
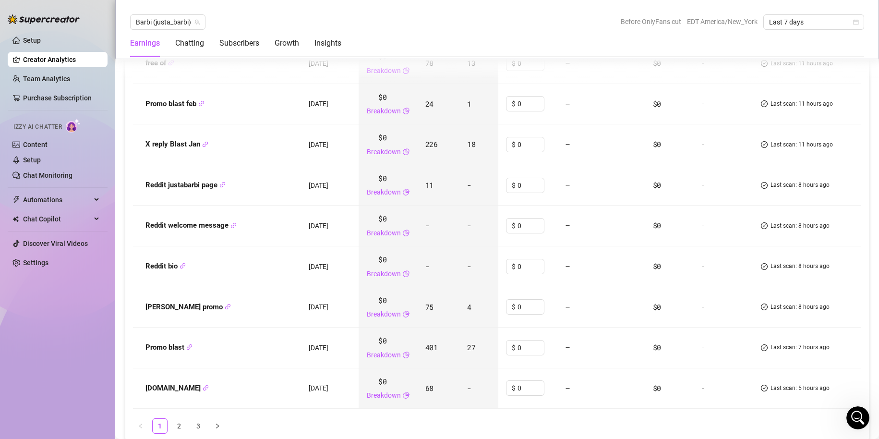
scroll to position [1345, 0]
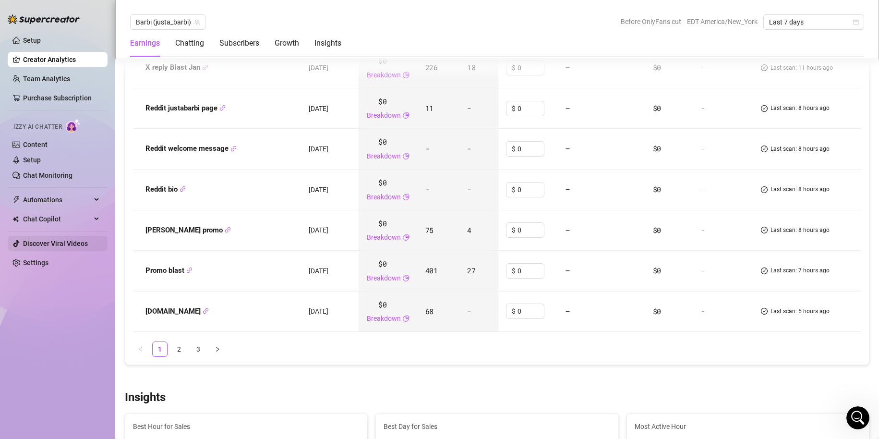
click at [61, 245] on link "Discover Viral Videos" at bounding box center [55, 244] width 65 height 8
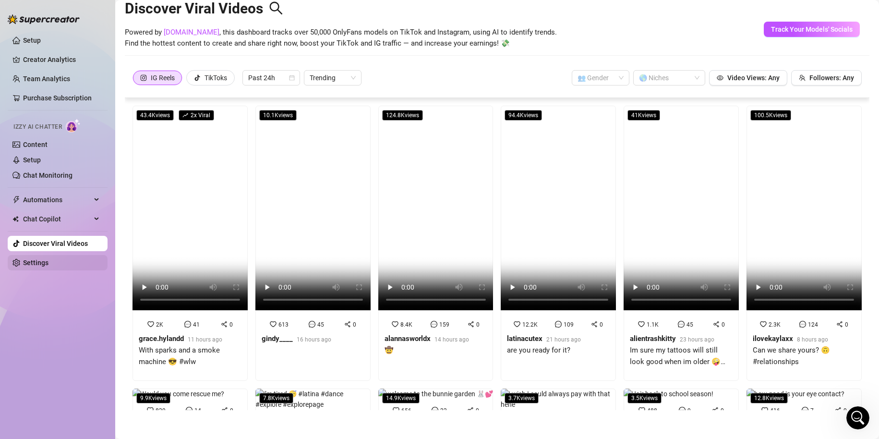
click at [37, 263] on link "Settings" at bounding box center [35, 263] width 25 height 8
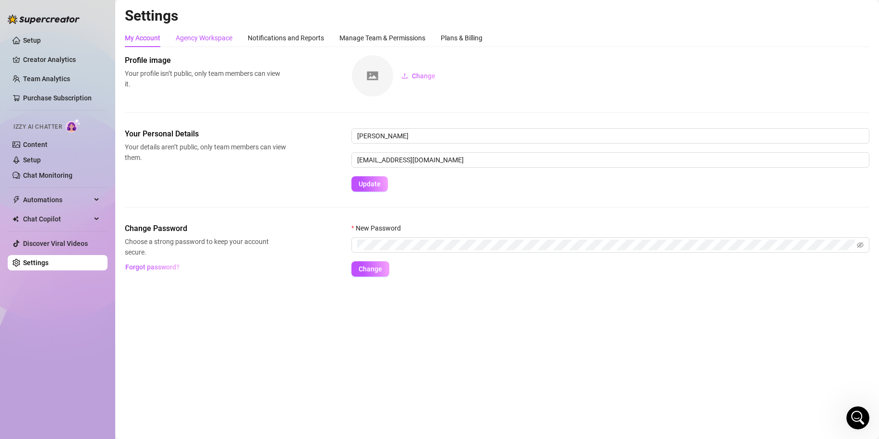
click at [185, 40] on div "Agency Workspace" at bounding box center [204, 38] width 57 height 11
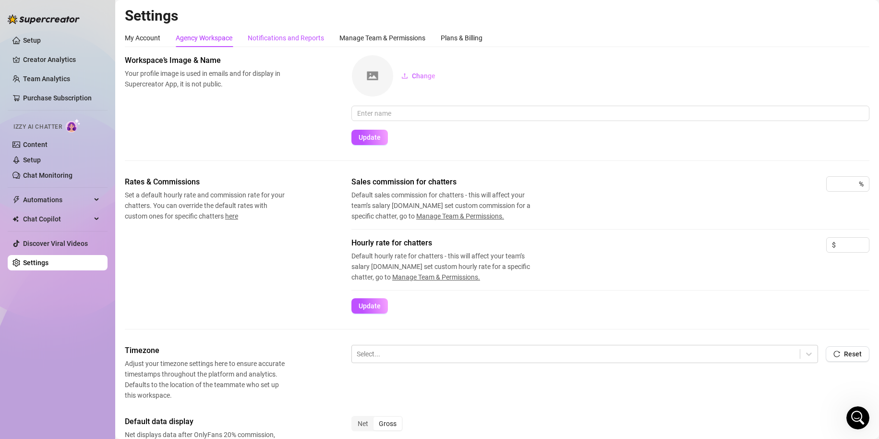
click at [284, 37] on div "Notifications and Reports" at bounding box center [286, 38] width 76 height 11
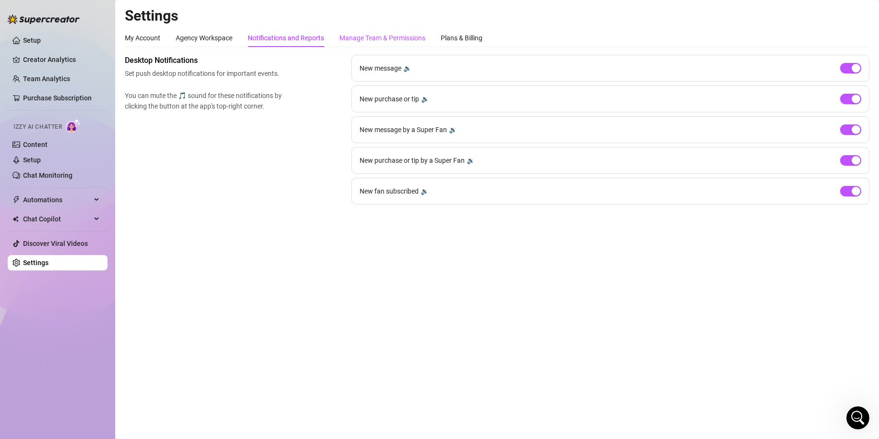
click at [360, 41] on div "Manage Team & Permissions" at bounding box center [383, 38] width 86 height 11
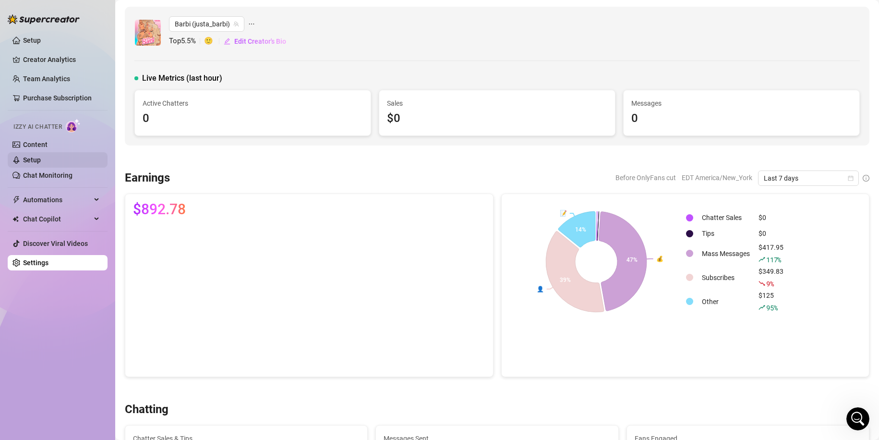
click at [33, 164] on link "Setup" at bounding box center [32, 160] width 18 height 8
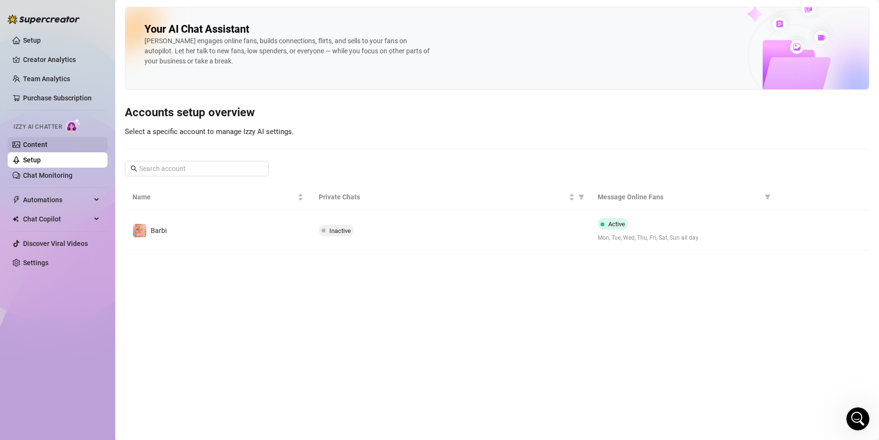
click at [35, 146] on link "Content" at bounding box center [35, 145] width 24 height 8
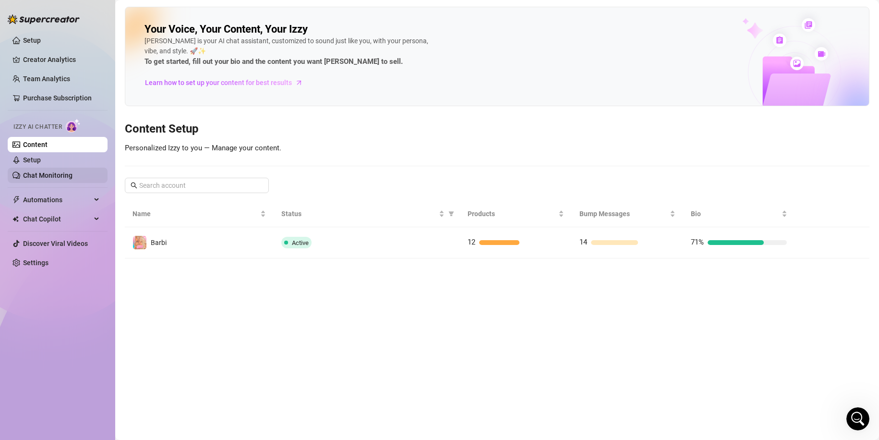
click at [42, 172] on link "Chat Monitoring" at bounding box center [47, 175] width 49 height 8
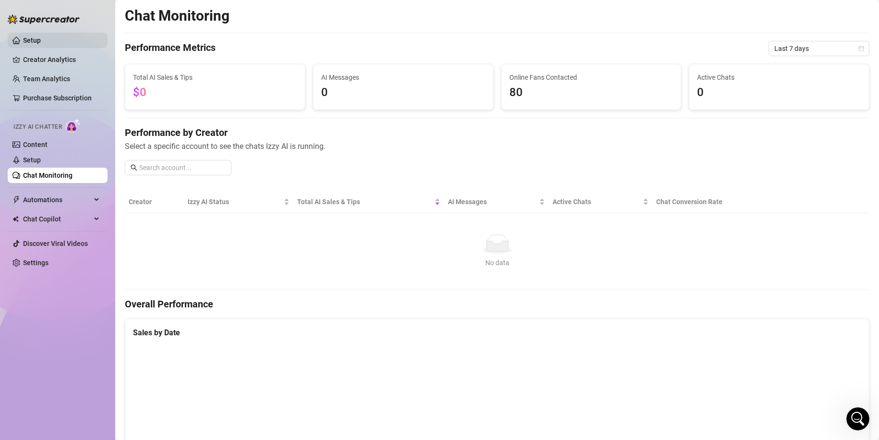
click at [33, 43] on link "Setup" at bounding box center [32, 41] width 18 height 8
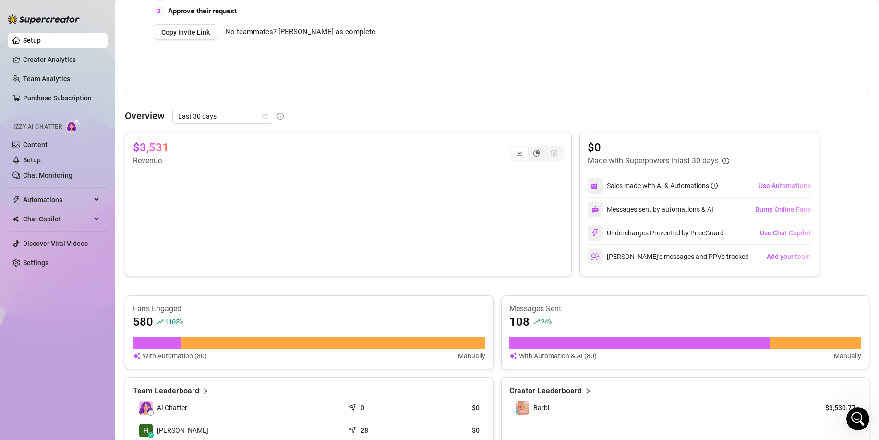
scroll to position [336, 0]
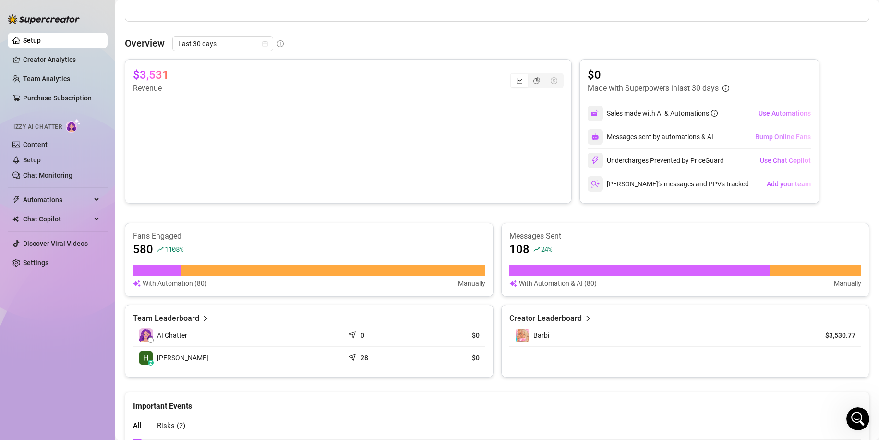
click at [789, 137] on span "Bump Online Fans" at bounding box center [783, 137] width 56 height 8
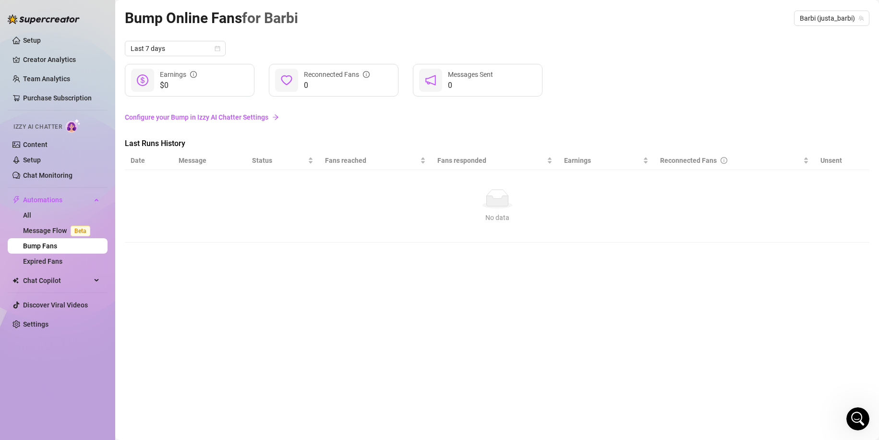
click at [192, 122] on link "Configure your Bump in Izzy AI Chatter Settings" at bounding box center [497, 117] width 745 height 11
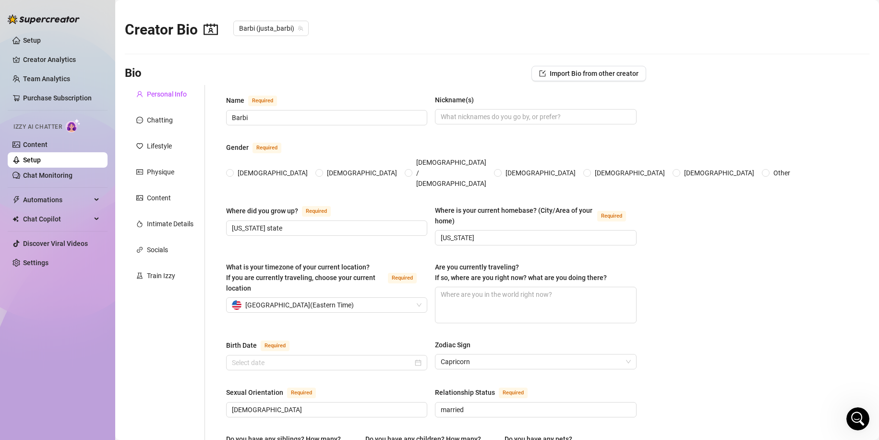
radio input "true"
type input "[DATE]"
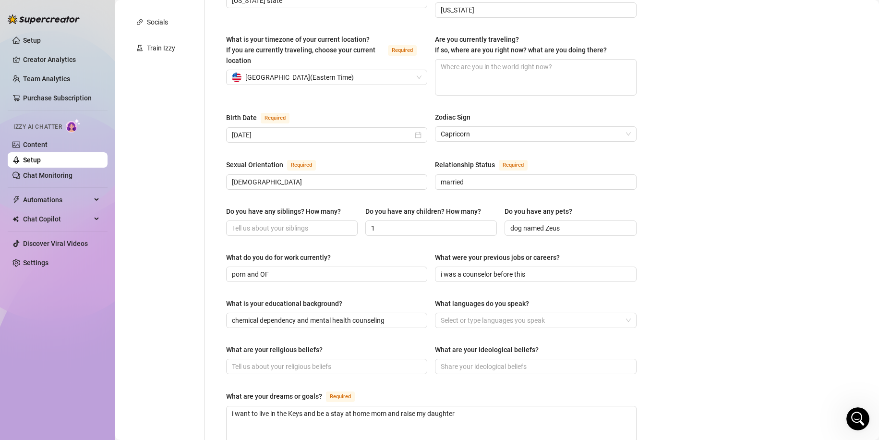
scroll to position [83, 0]
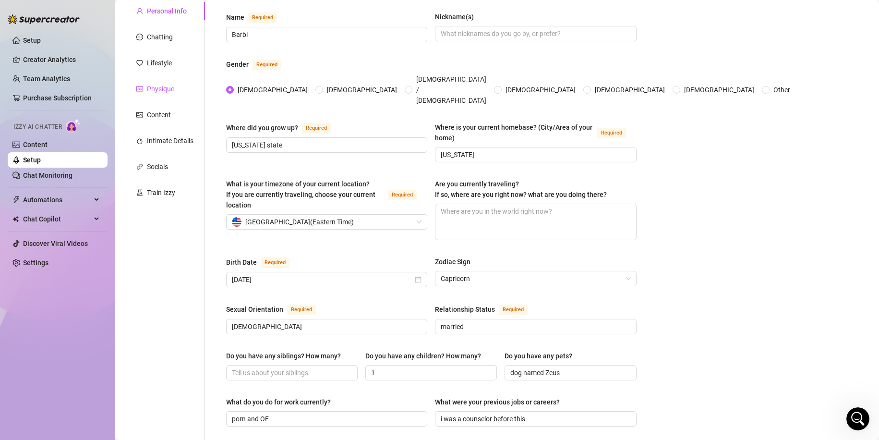
click at [159, 92] on div "Physique" at bounding box center [160, 89] width 27 height 11
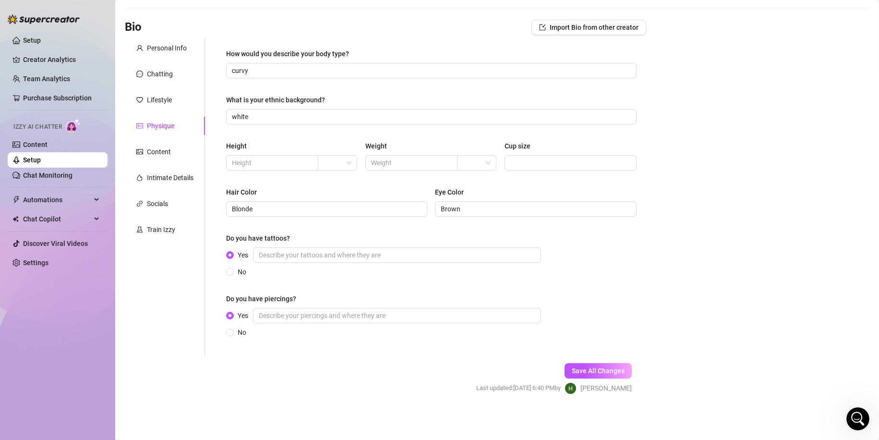
scroll to position [46, 0]
click at [164, 178] on div "Intimate Details" at bounding box center [170, 177] width 47 height 11
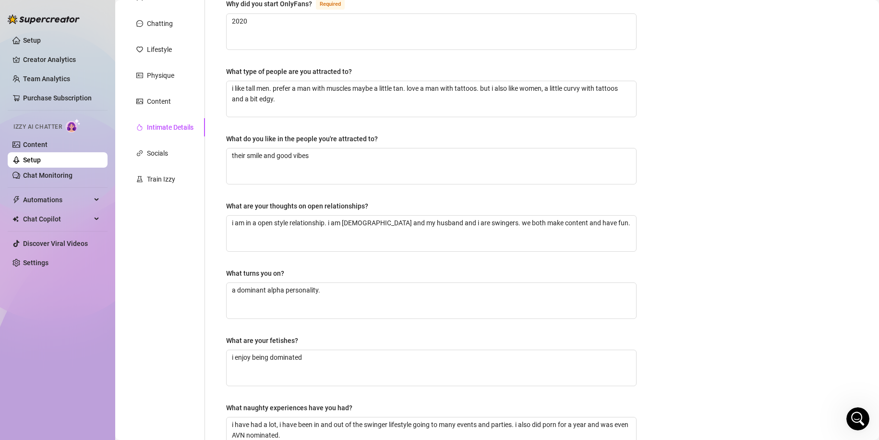
scroll to position [68, 0]
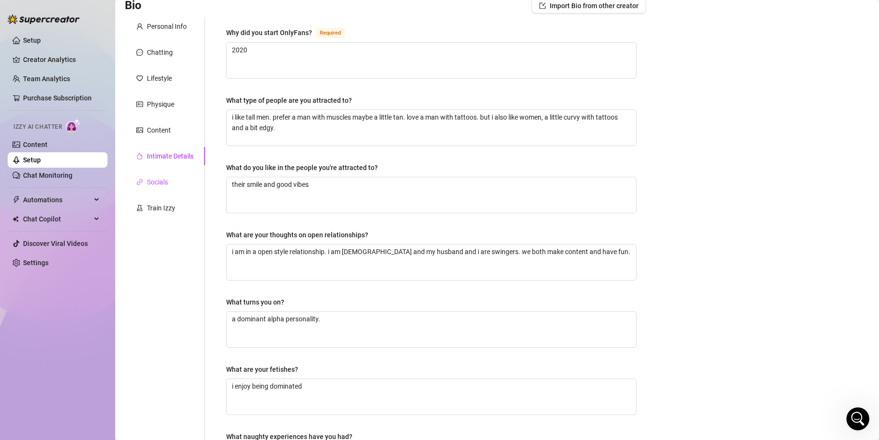
click at [161, 184] on div "Socials" at bounding box center [157, 182] width 21 height 11
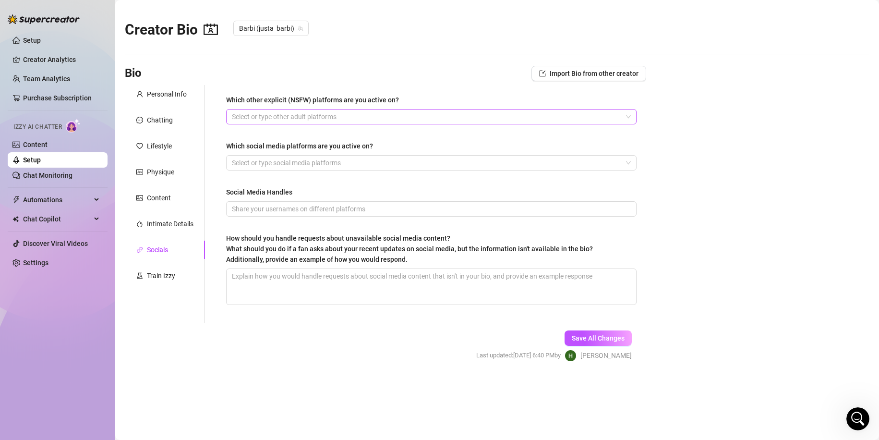
click at [274, 118] on div at bounding box center [426, 116] width 397 height 13
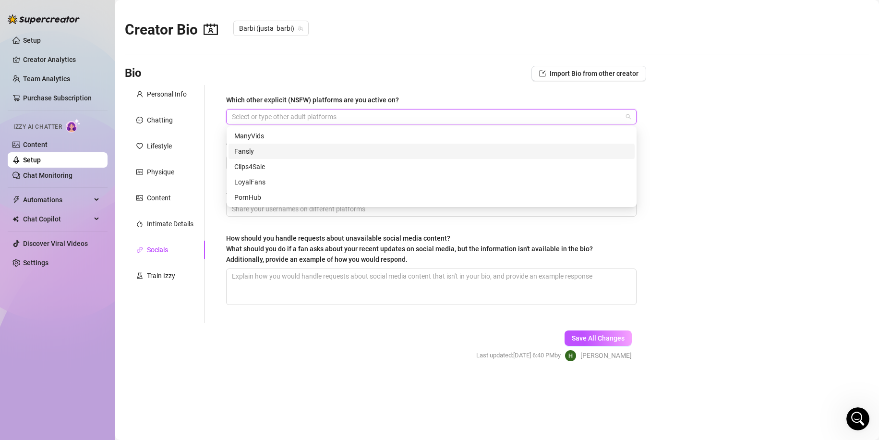
click at [271, 146] on div "Fansly" at bounding box center [432, 151] width 406 height 15
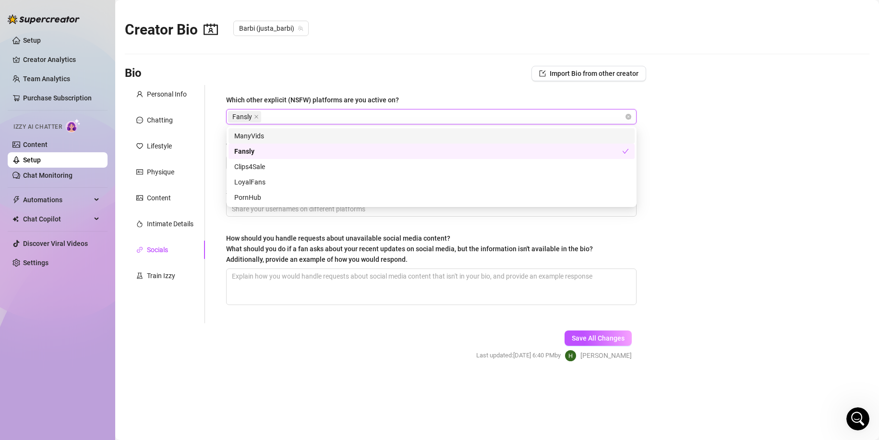
click at [273, 138] on div "ManyVids" at bounding box center [431, 136] width 395 height 11
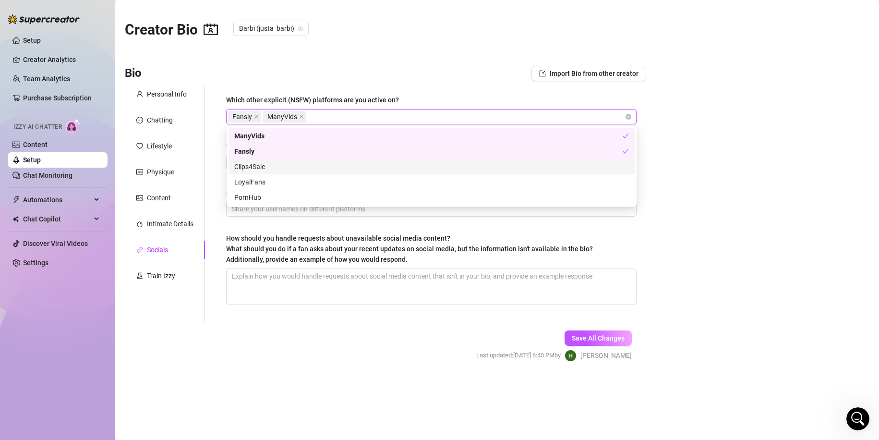
click at [263, 163] on div "Clips4Sale" at bounding box center [431, 166] width 395 height 11
click at [259, 179] on div "LoyalFans" at bounding box center [431, 182] width 395 height 11
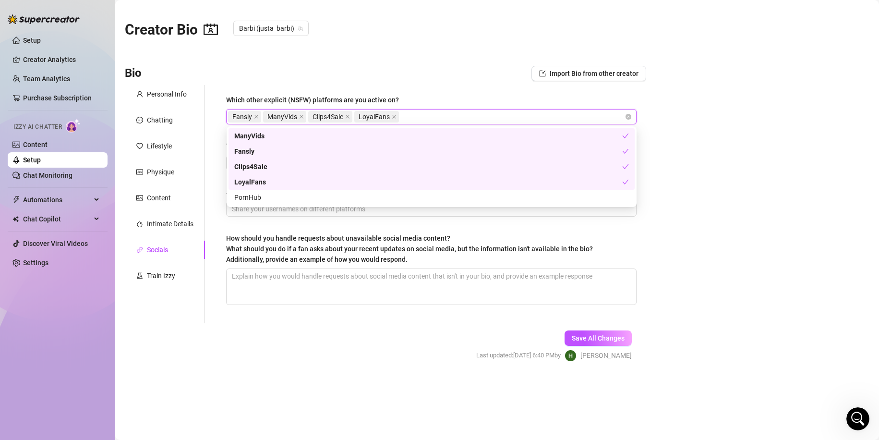
click at [259, 196] on div "PornHub" at bounding box center [431, 197] width 395 height 11
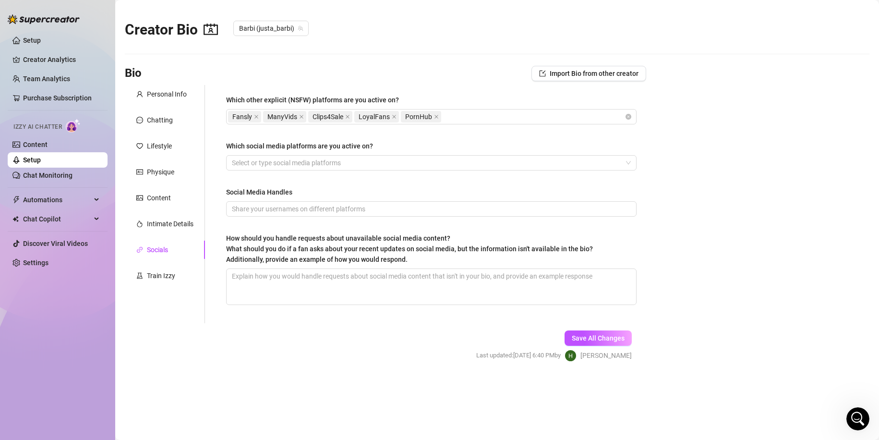
click at [677, 259] on main "Creator Bio Barbi (justa_barbi) Bio Import Bio from other creator Personal Info…" at bounding box center [497, 220] width 764 height 440
click at [617, 338] on span "Save All Changes" at bounding box center [598, 338] width 53 height 8
click at [299, 116] on icon "close" at bounding box center [301, 116] width 5 height 5
click at [593, 338] on span "Save All Changes" at bounding box center [598, 338] width 53 height 8
click at [165, 276] on div "Train Izzy" at bounding box center [161, 275] width 28 height 11
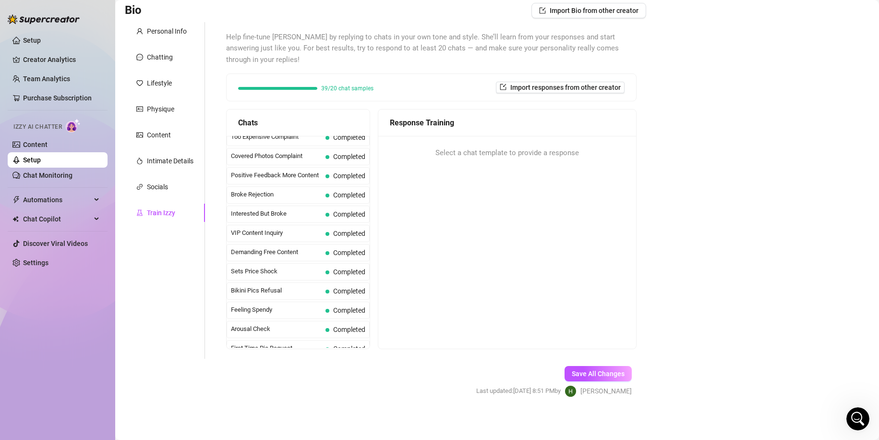
scroll to position [66, 0]
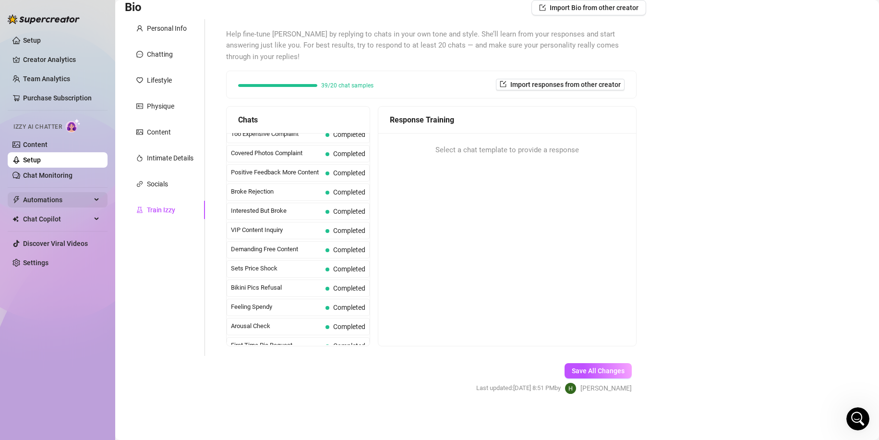
click at [96, 201] on div "Automations" at bounding box center [58, 199] width 100 height 15
